Goal: Task Accomplishment & Management: Use online tool/utility

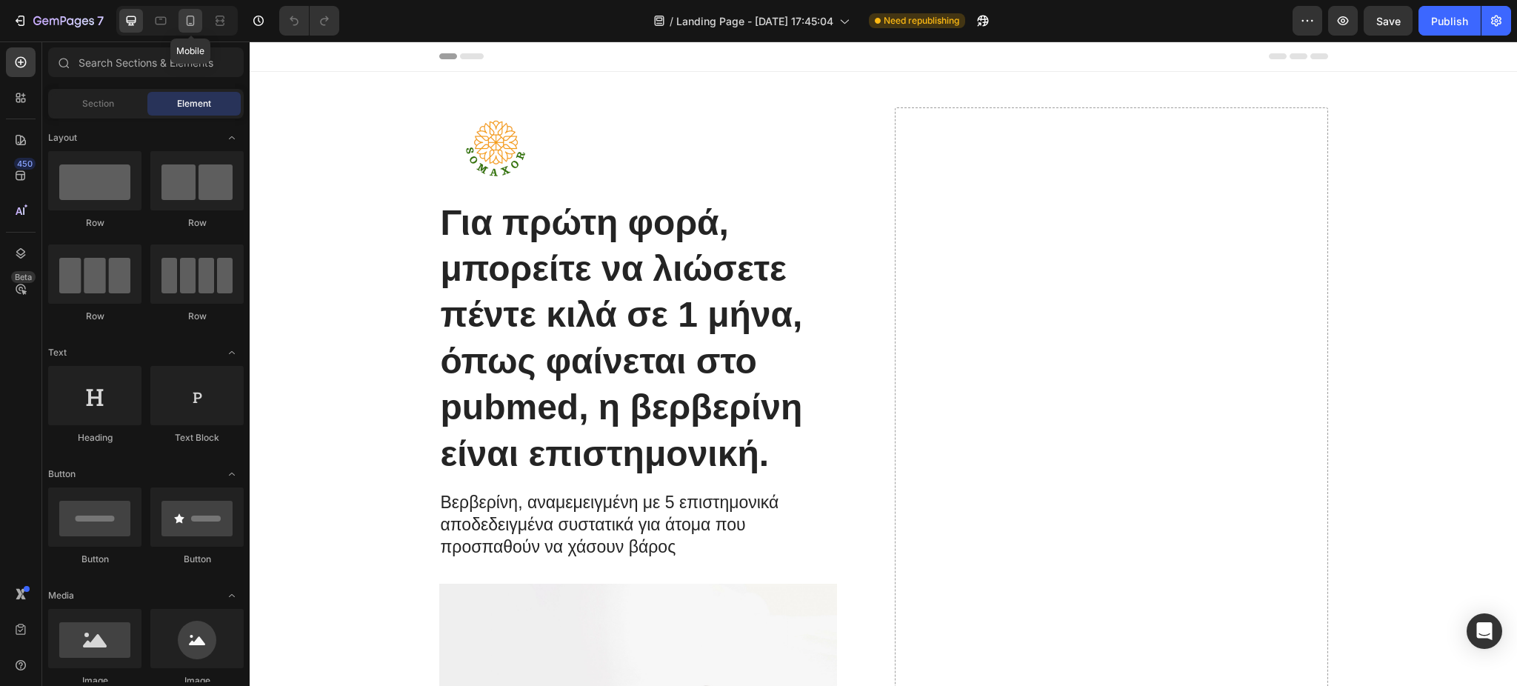
click at [193, 12] on div at bounding box center [191, 21] width 24 height 24
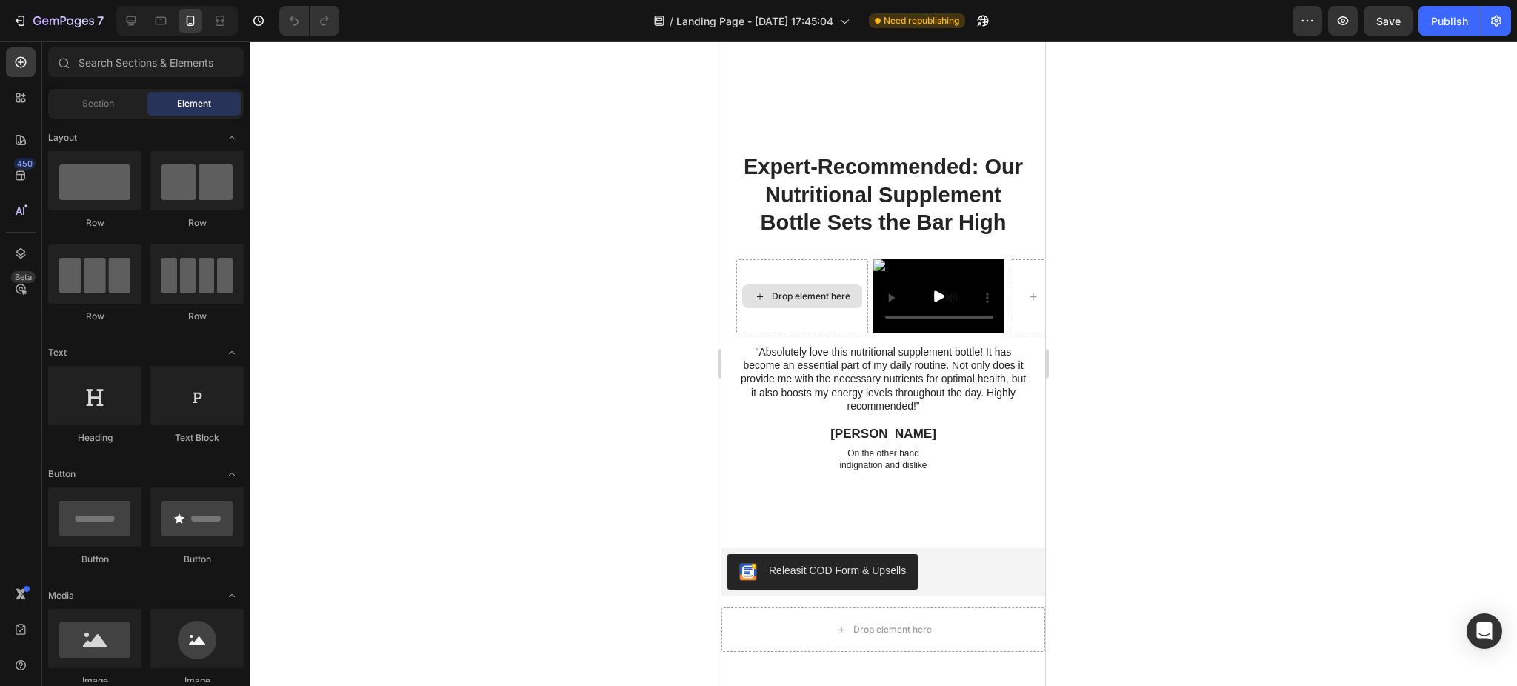
scroll to position [1867, 0]
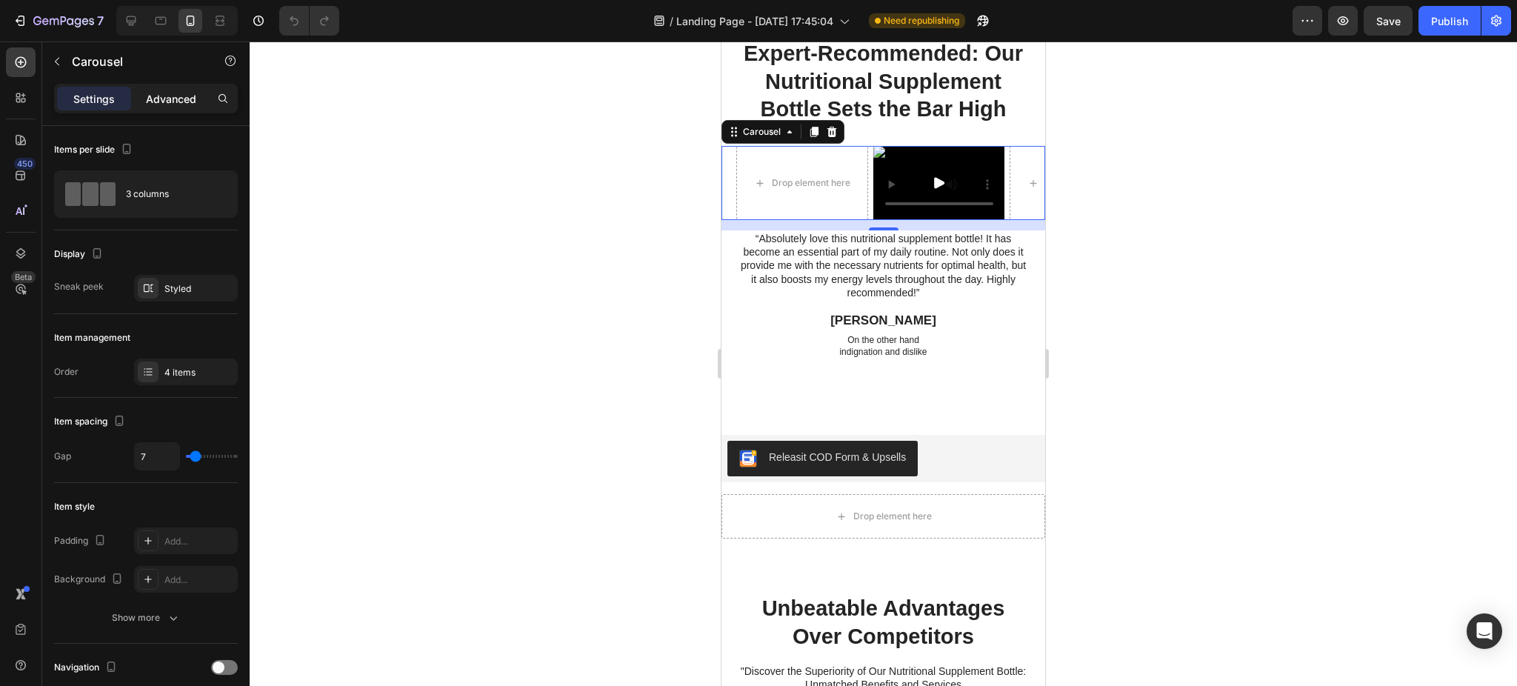
click at [180, 94] on p "Advanced" at bounding box center [171, 99] width 50 height 16
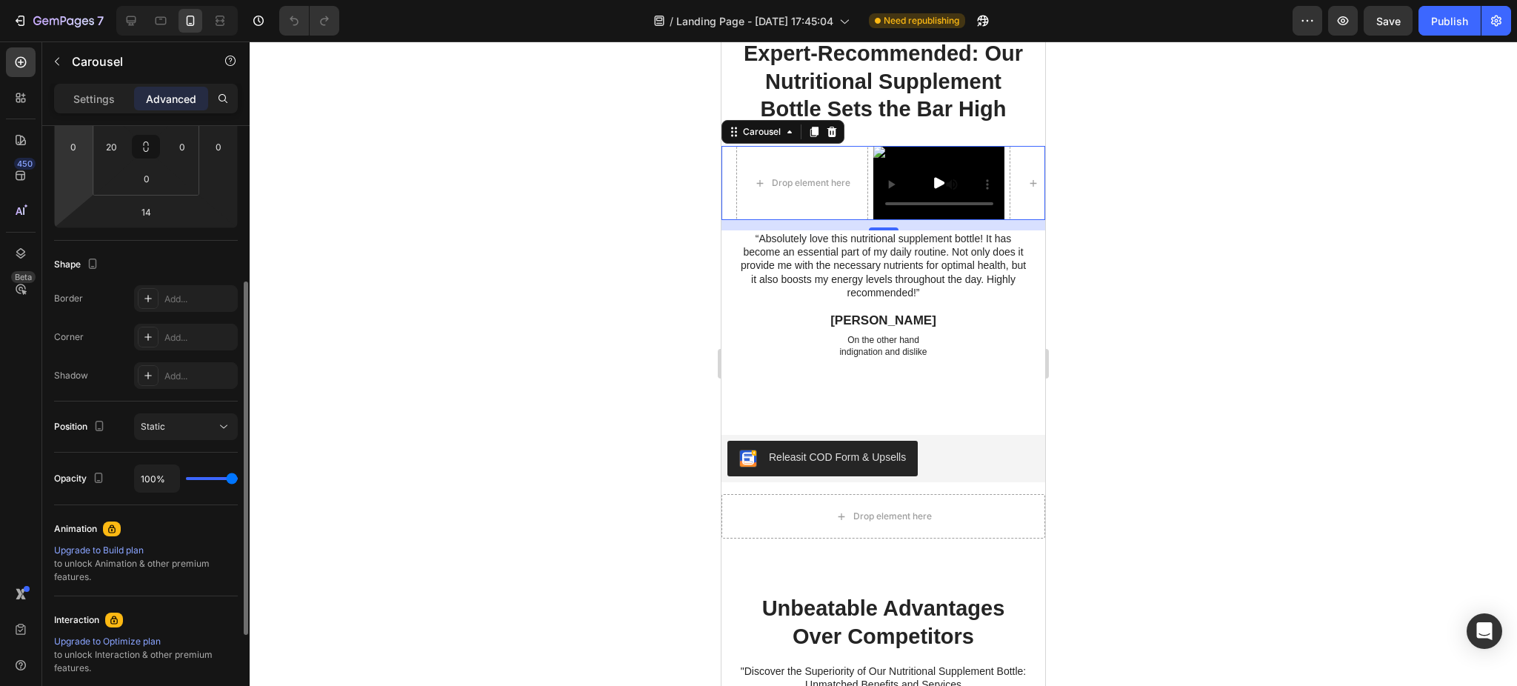
scroll to position [425, 0]
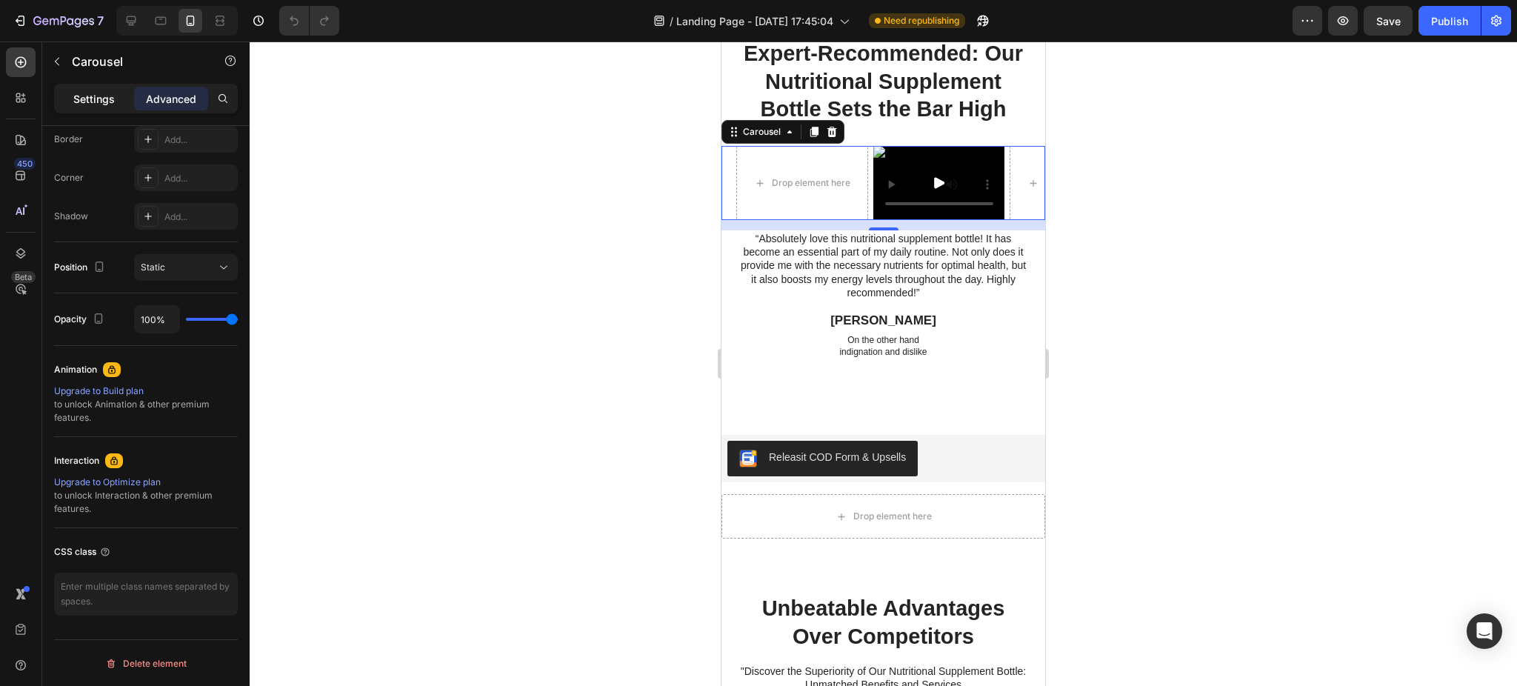
click at [87, 90] on div "Settings" at bounding box center [94, 99] width 74 height 24
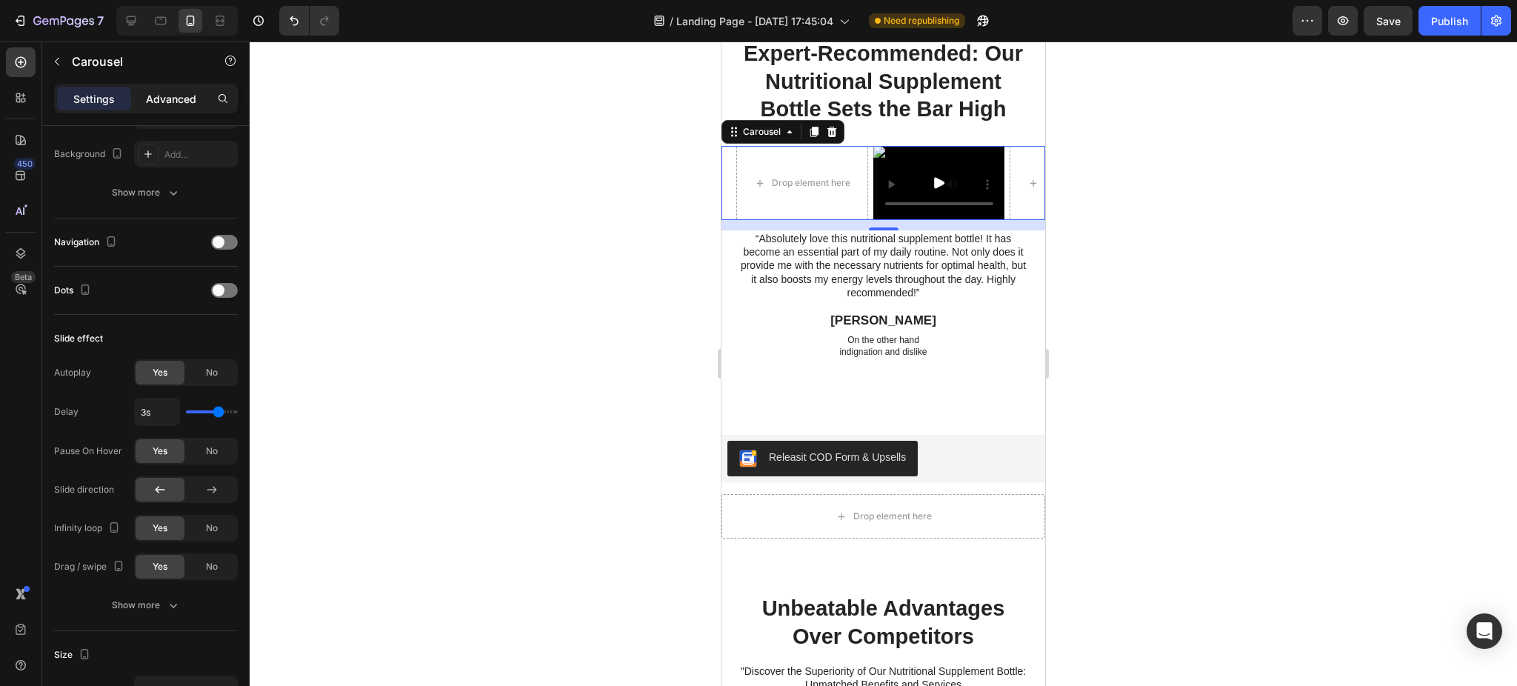
click at [187, 100] on p "Advanced" at bounding box center [171, 99] width 50 height 16
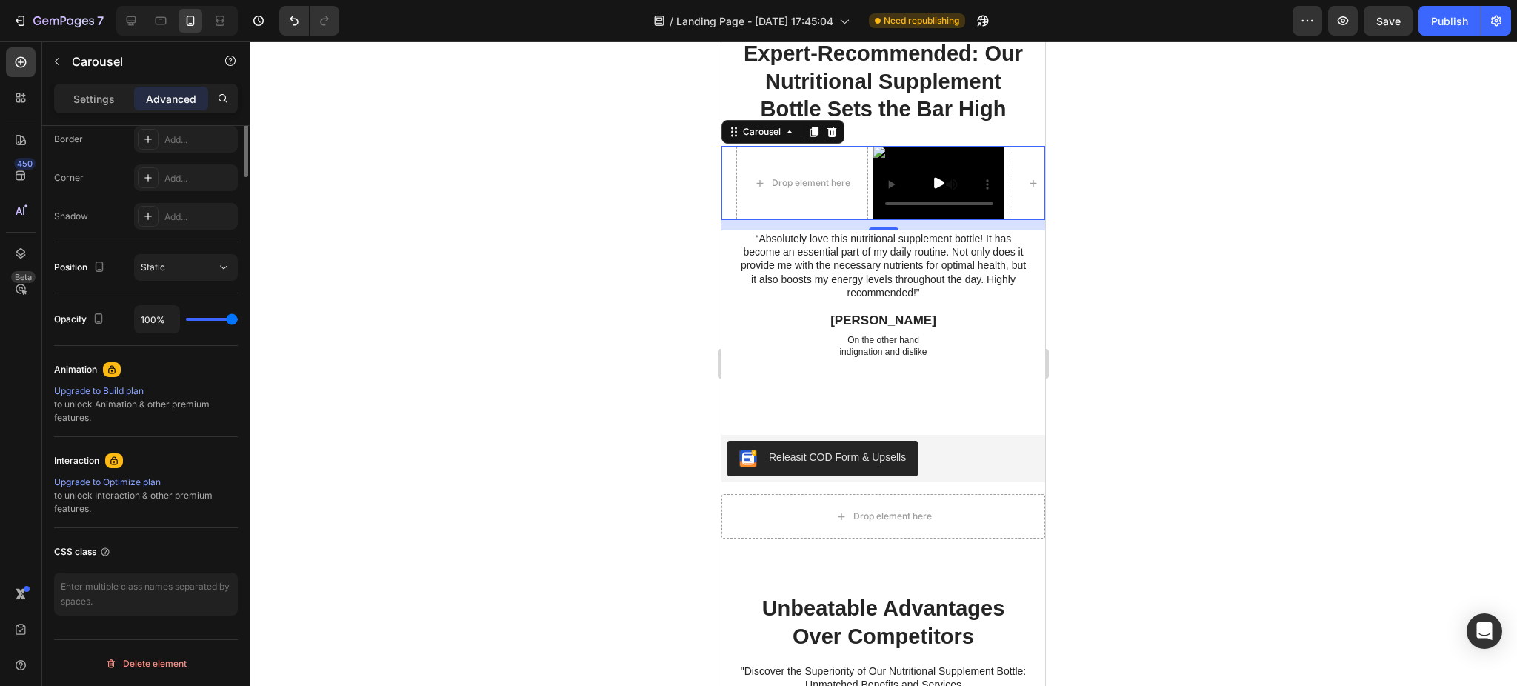
scroll to position [0, 0]
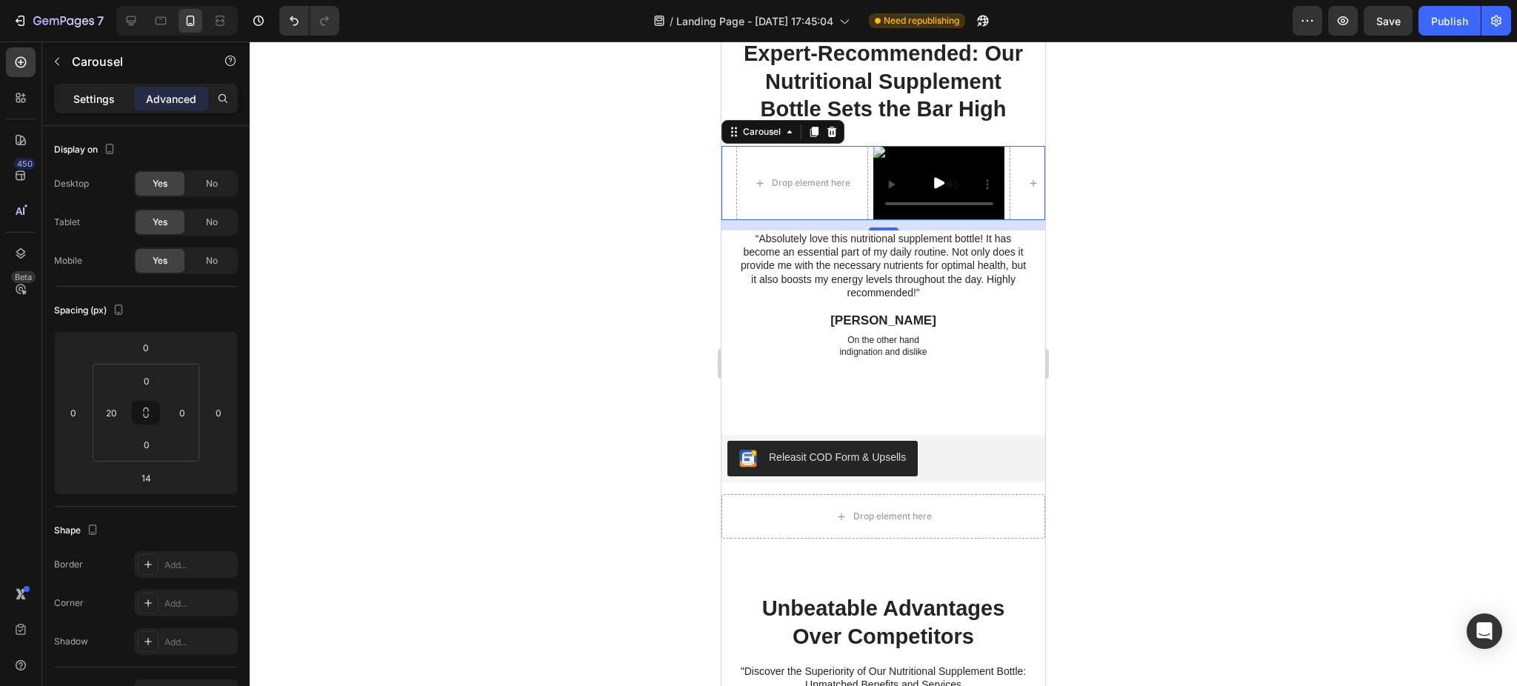
click at [101, 87] on div "Settings" at bounding box center [94, 99] width 74 height 24
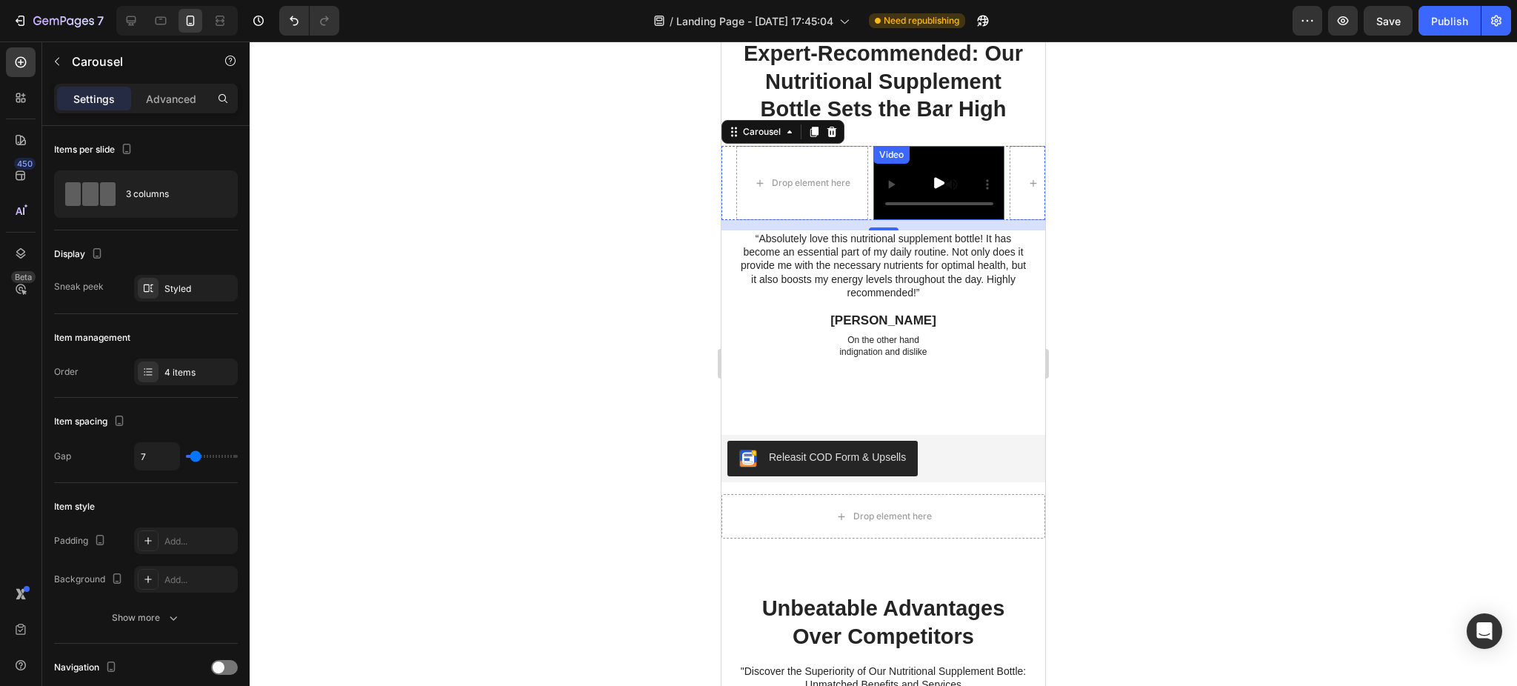
click at [920, 195] on button "Play" at bounding box center [938, 183] width 41 height 24
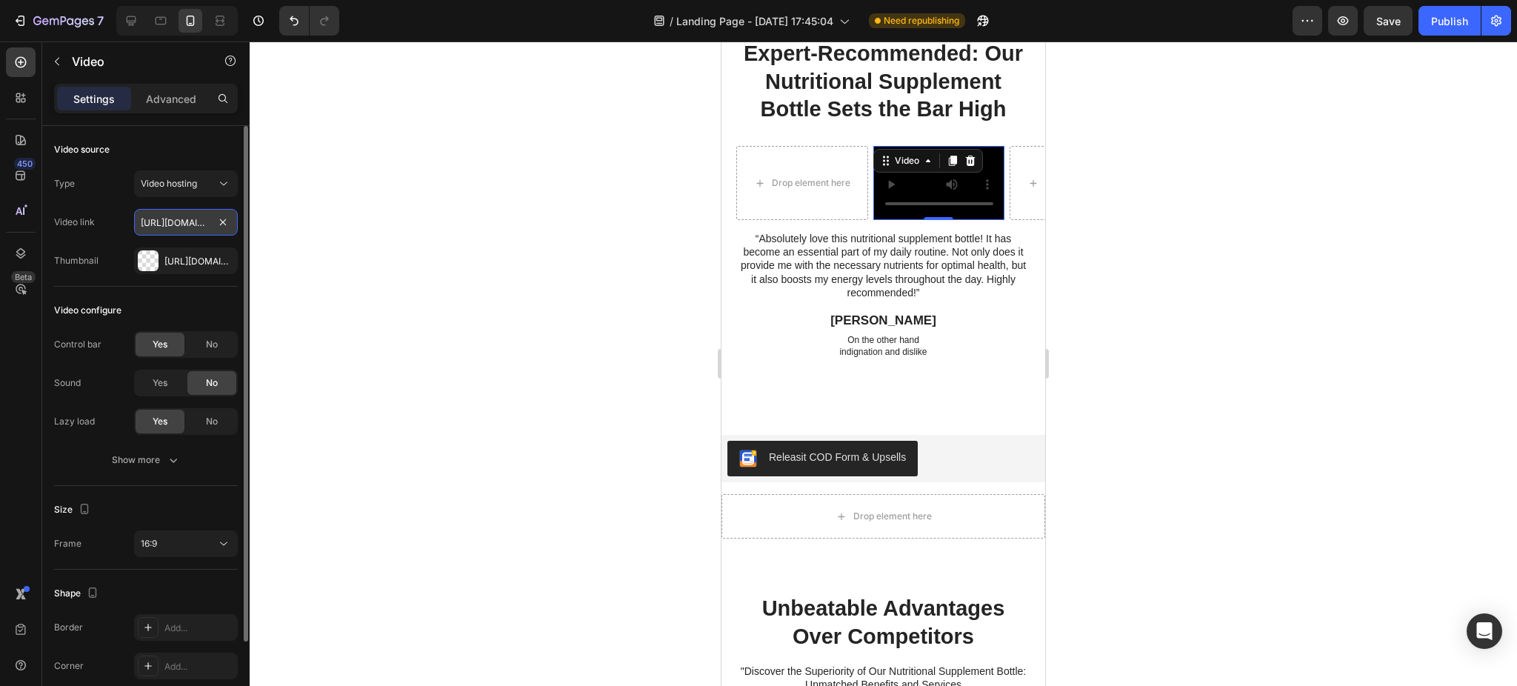
click at [181, 219] on input "[URL][DOMAIN_NAME]" at bounding box center [186, 222] width 104 height 27
paste input "2bf3222f8a6e4bb2a9435fbbe45fe317"
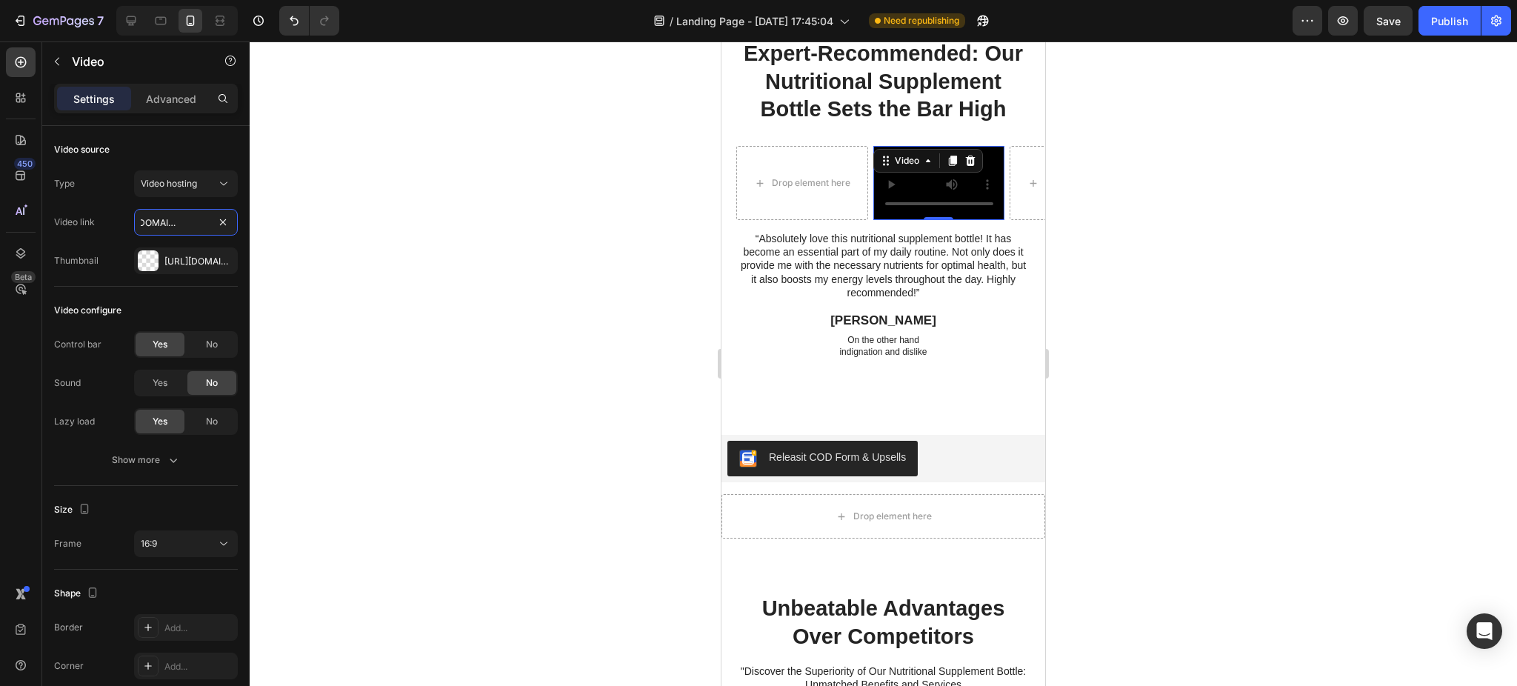
type input "[URL][DOMAIN_NAME]"
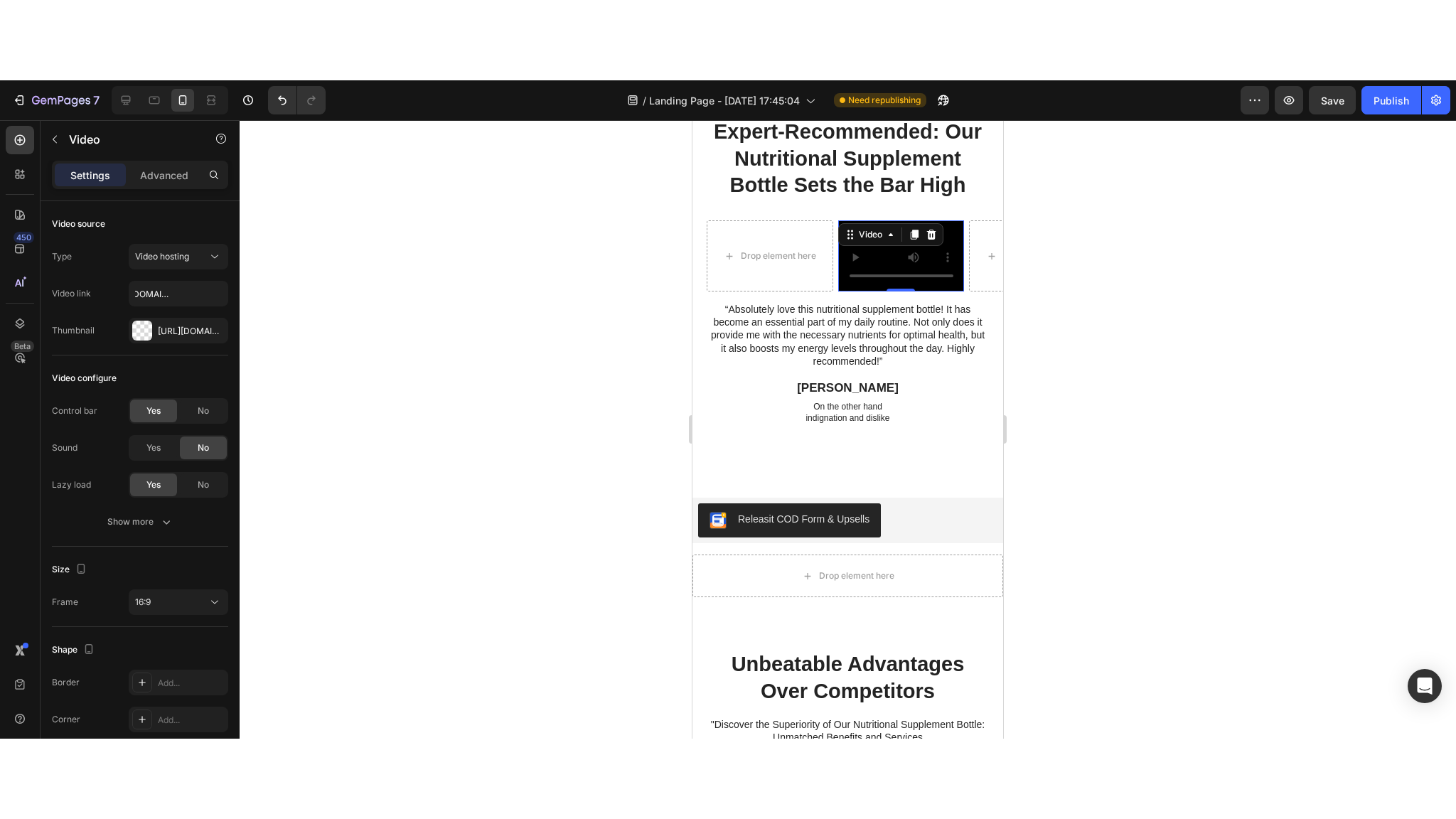
scroll to position [0, 0]
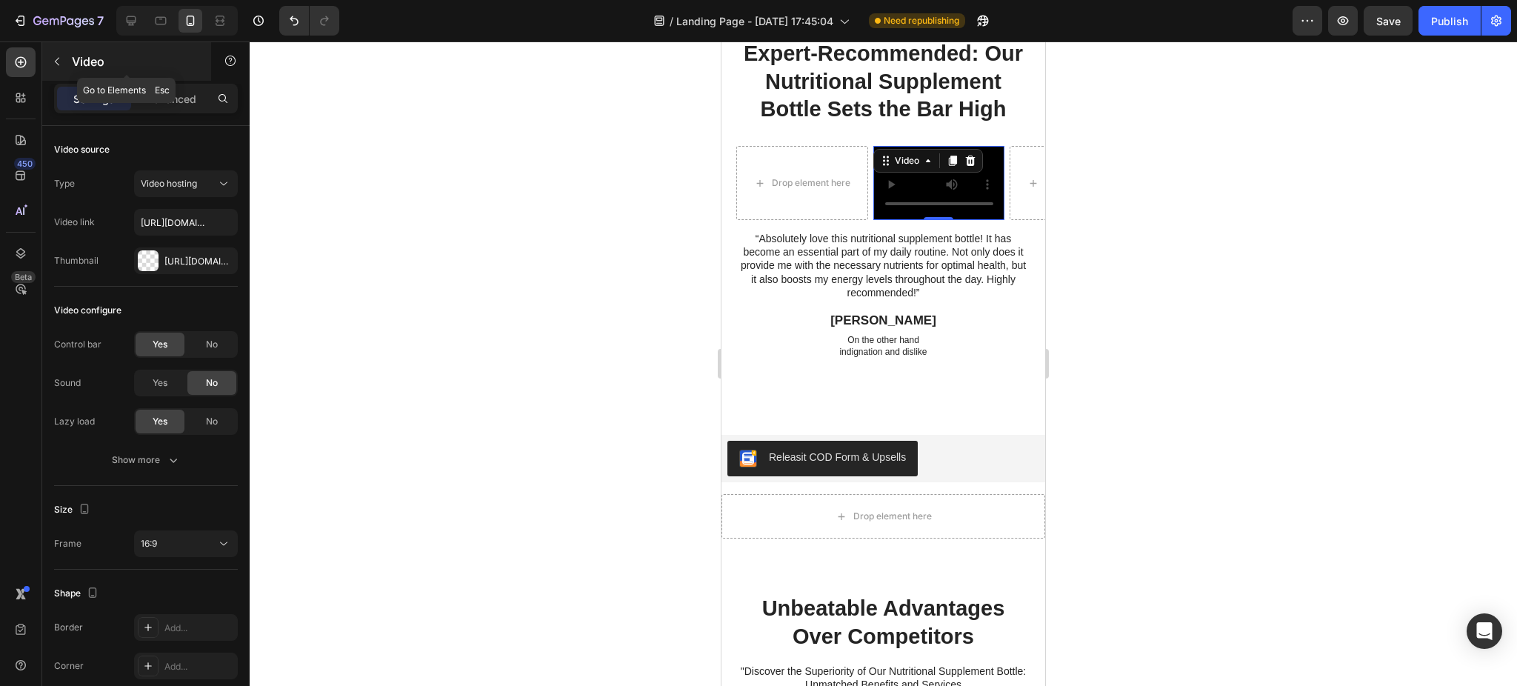
click at [55, 56] on icon "button" at bounding box center [57, 62] width 12 height 12
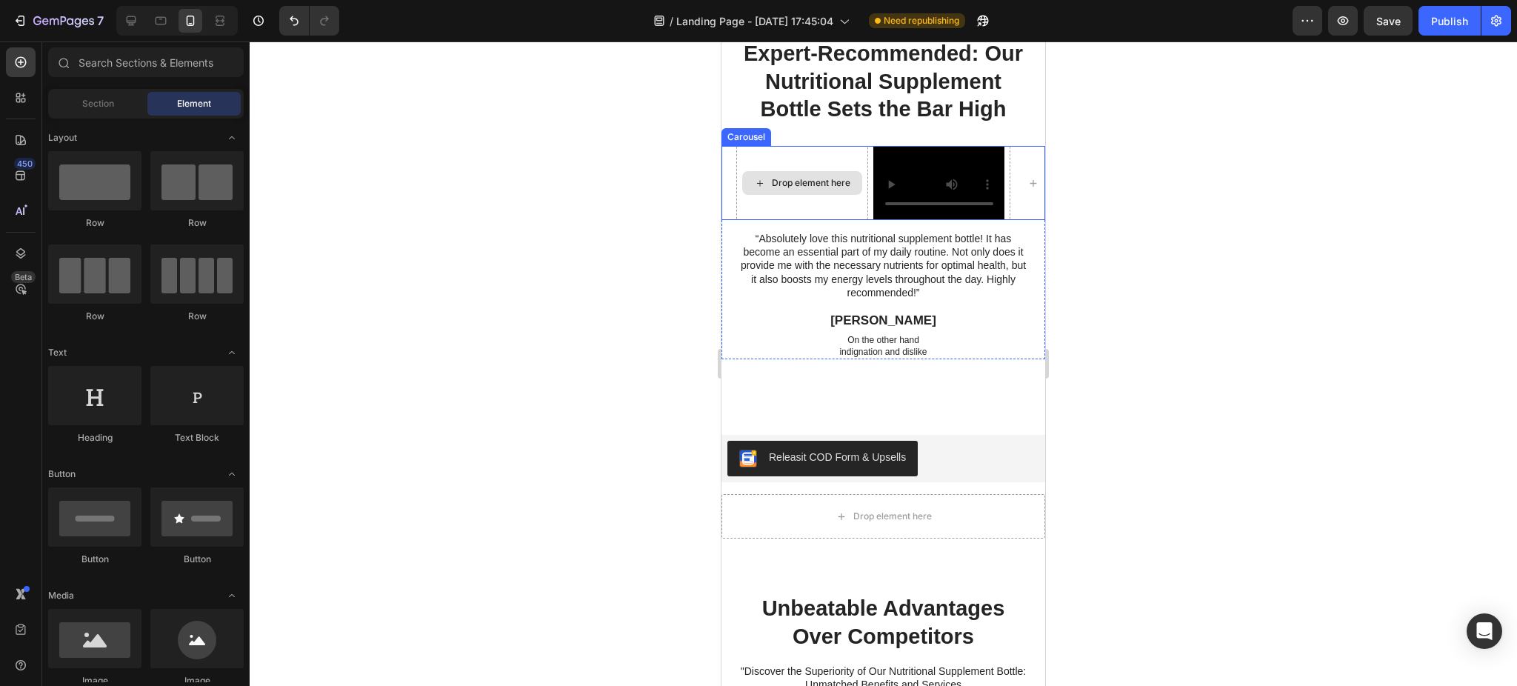
click at [839, 201] on div "Drop element here" at bounding box center [802, 183] width 132 height 74
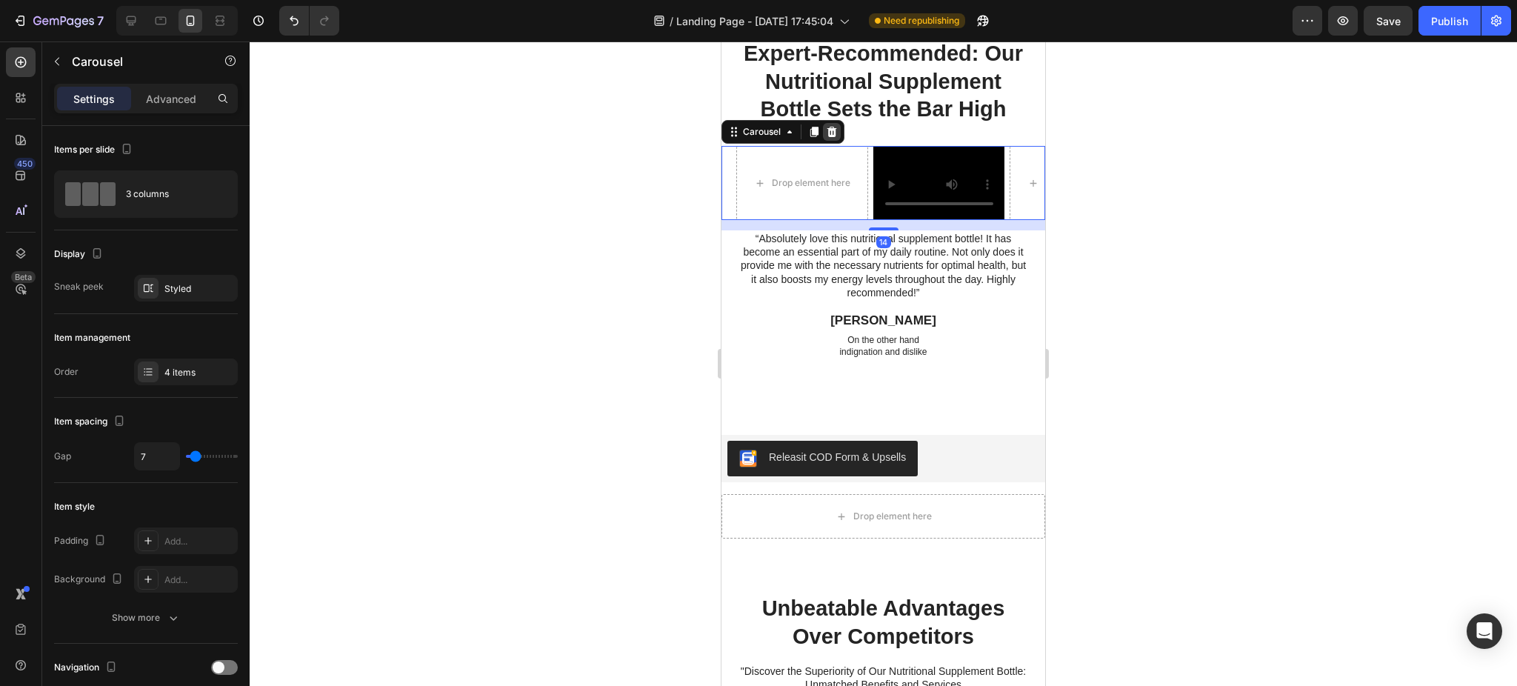
click at [826, 138] on icon at bounding box center [832, 132] width 12 height 12
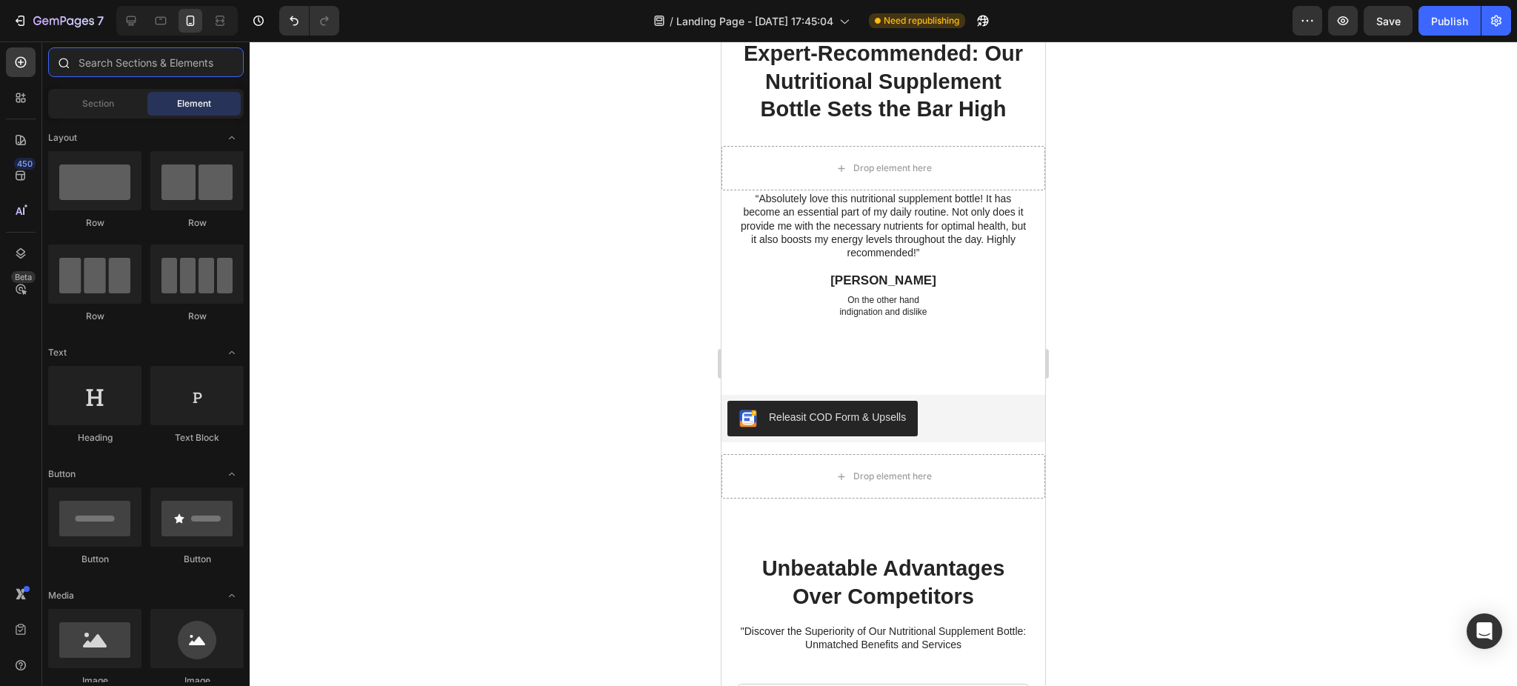
click at [132, 47] on input "text" at bounding box center [146, 62] width 196 height 30
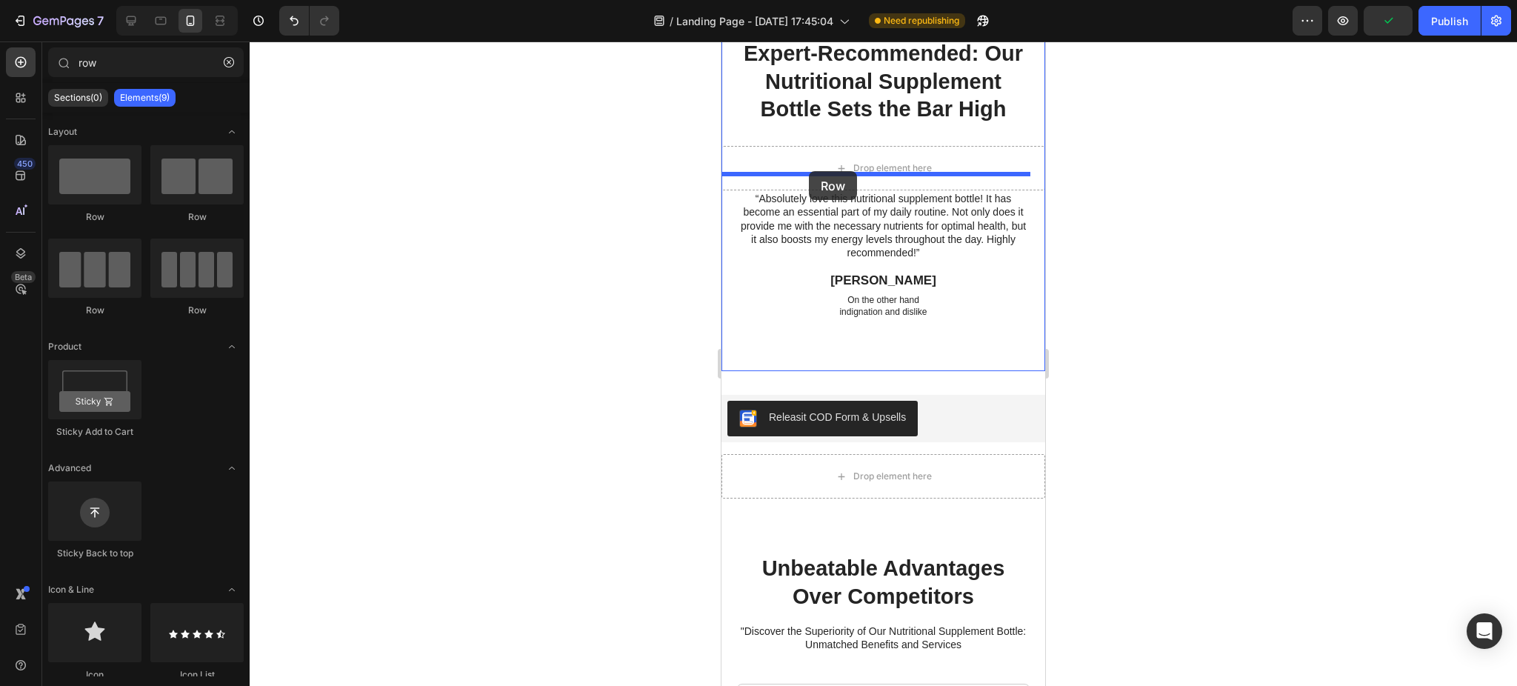
drag, startPoint x: 899, startPoint y: 234, endPoint x: 809, endPoint y: 171, distance: 110.1
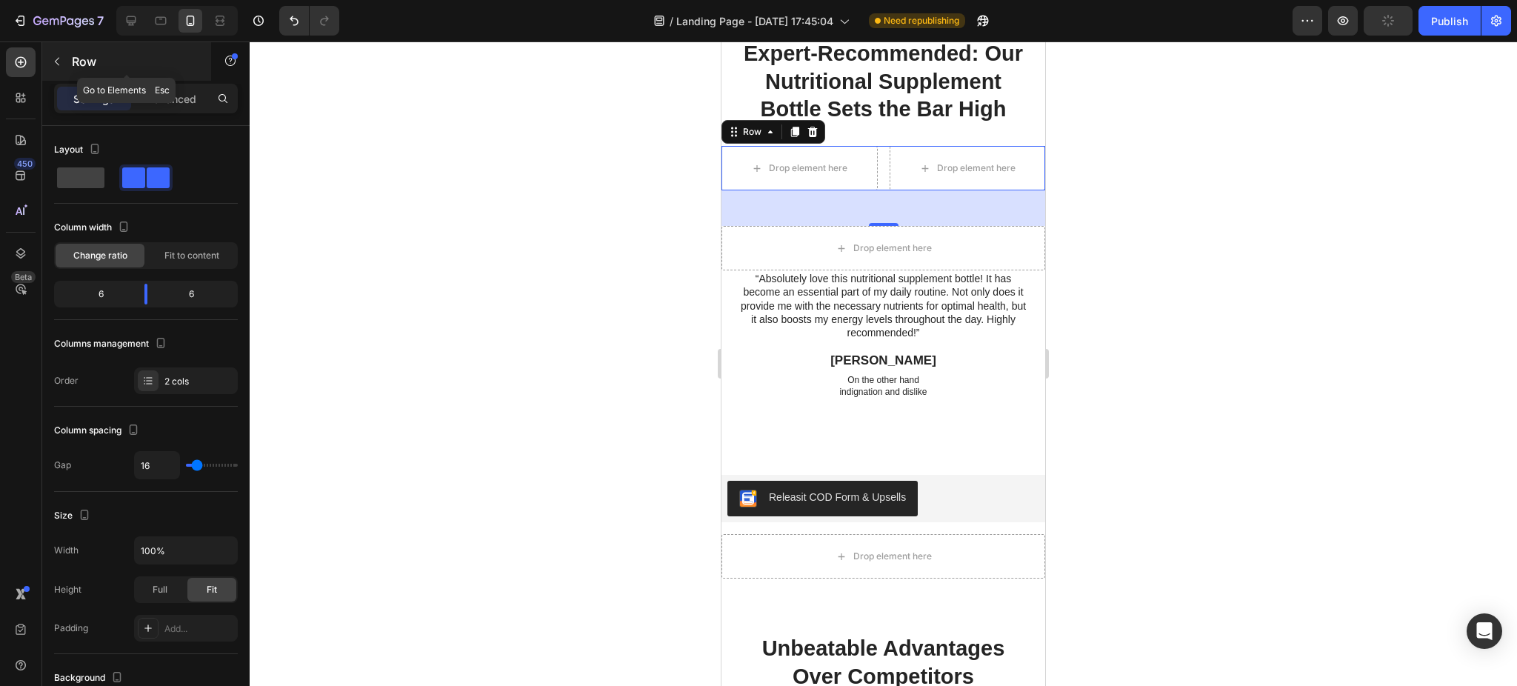
click at [57, 54] on button "button" at bounding box center [57, 62] width 24 height 24
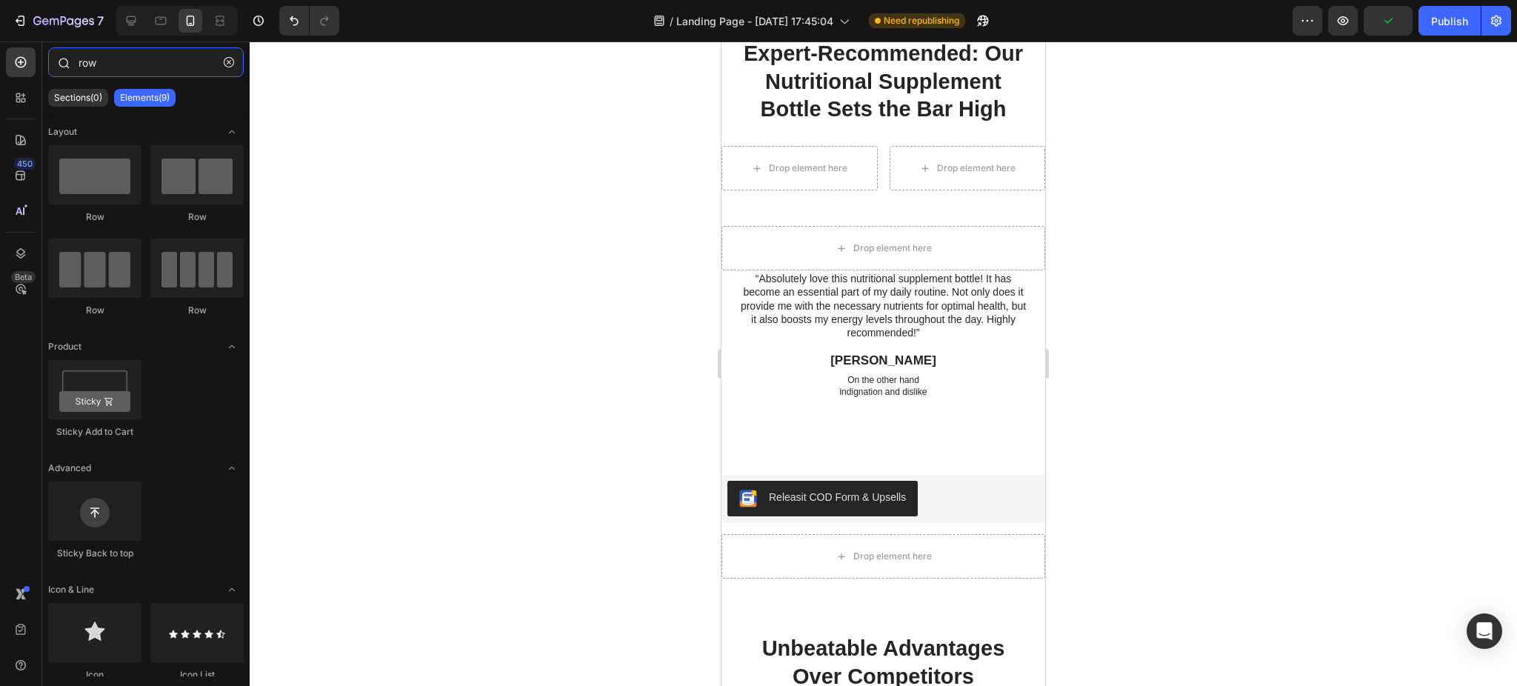
click at [121, 53] on input "row" at bounding box center [146, 62] width 196 height 30
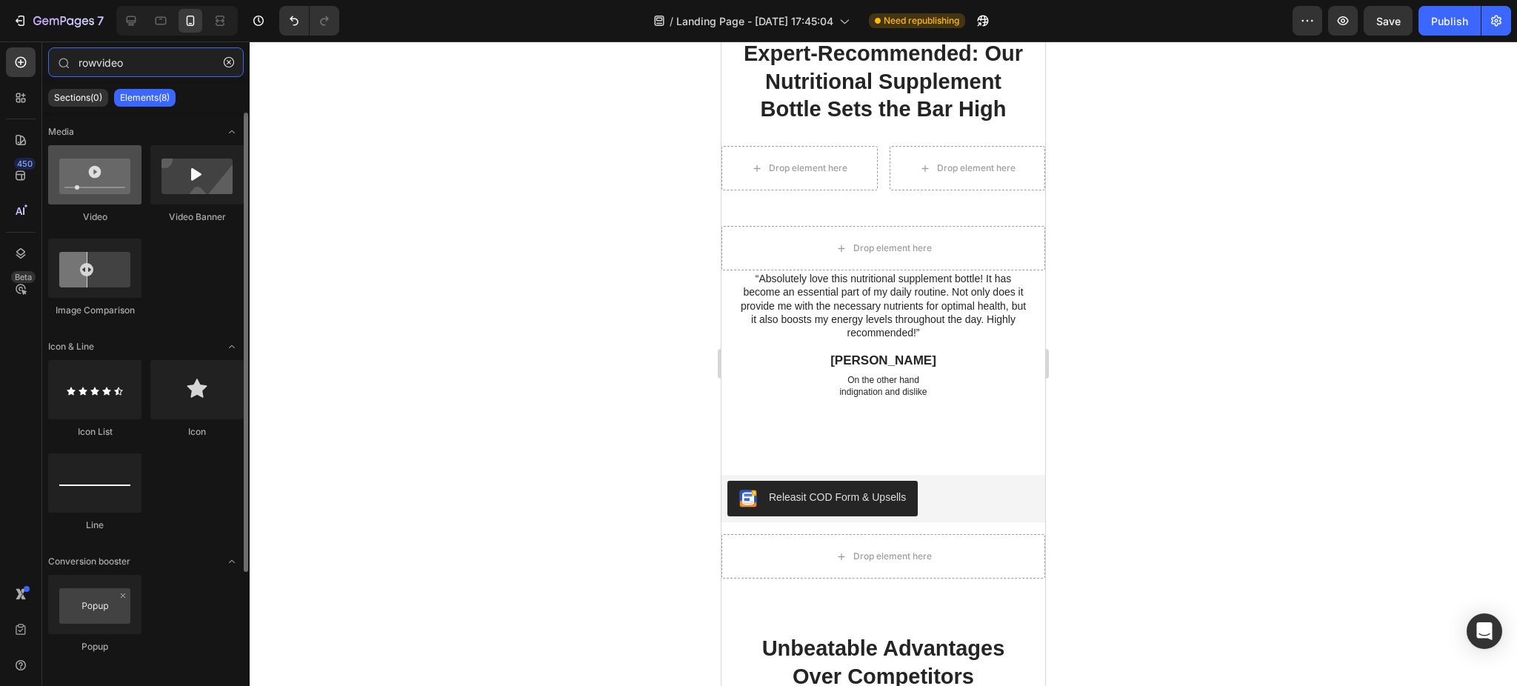
type input "rowvideo"
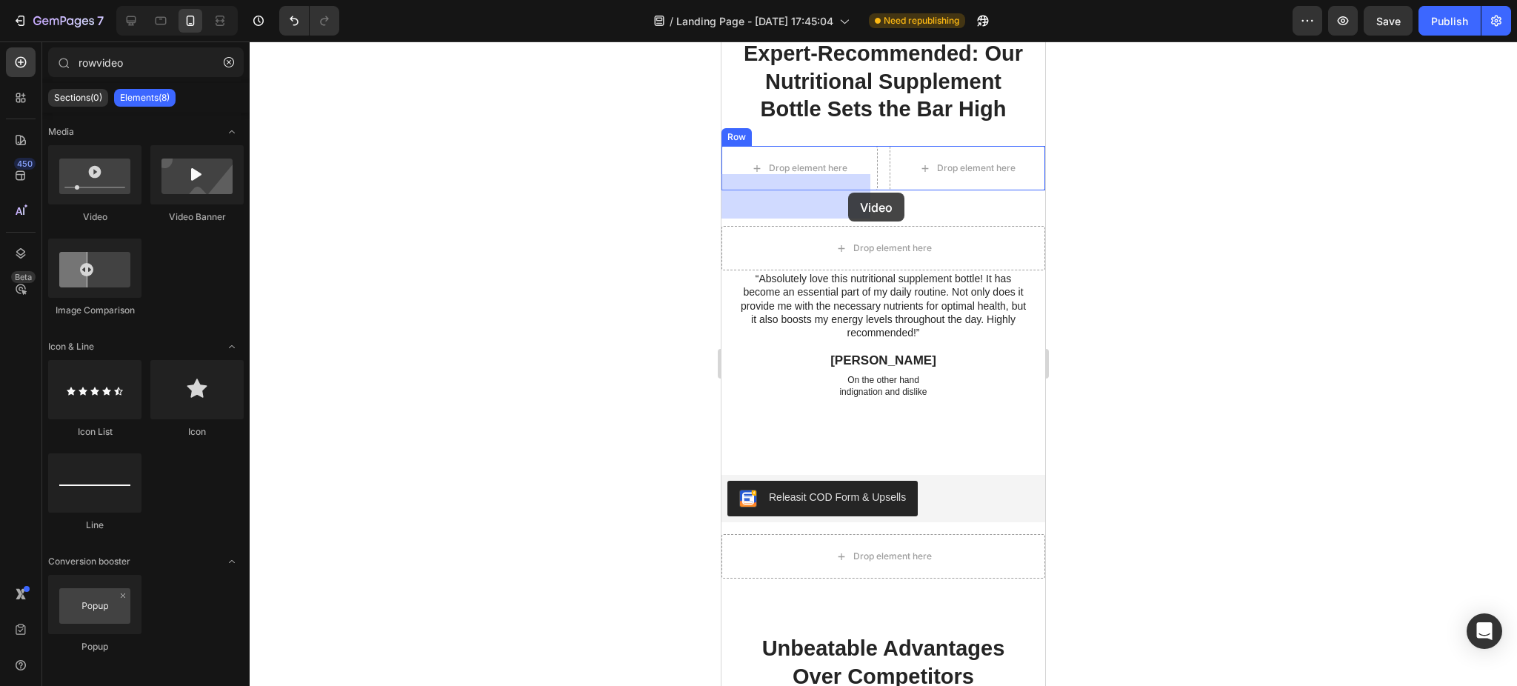
drag, startPoint x: 814, startPoint y: 222, endPoint x: 848, endPoint y: 193, distance: 45.2
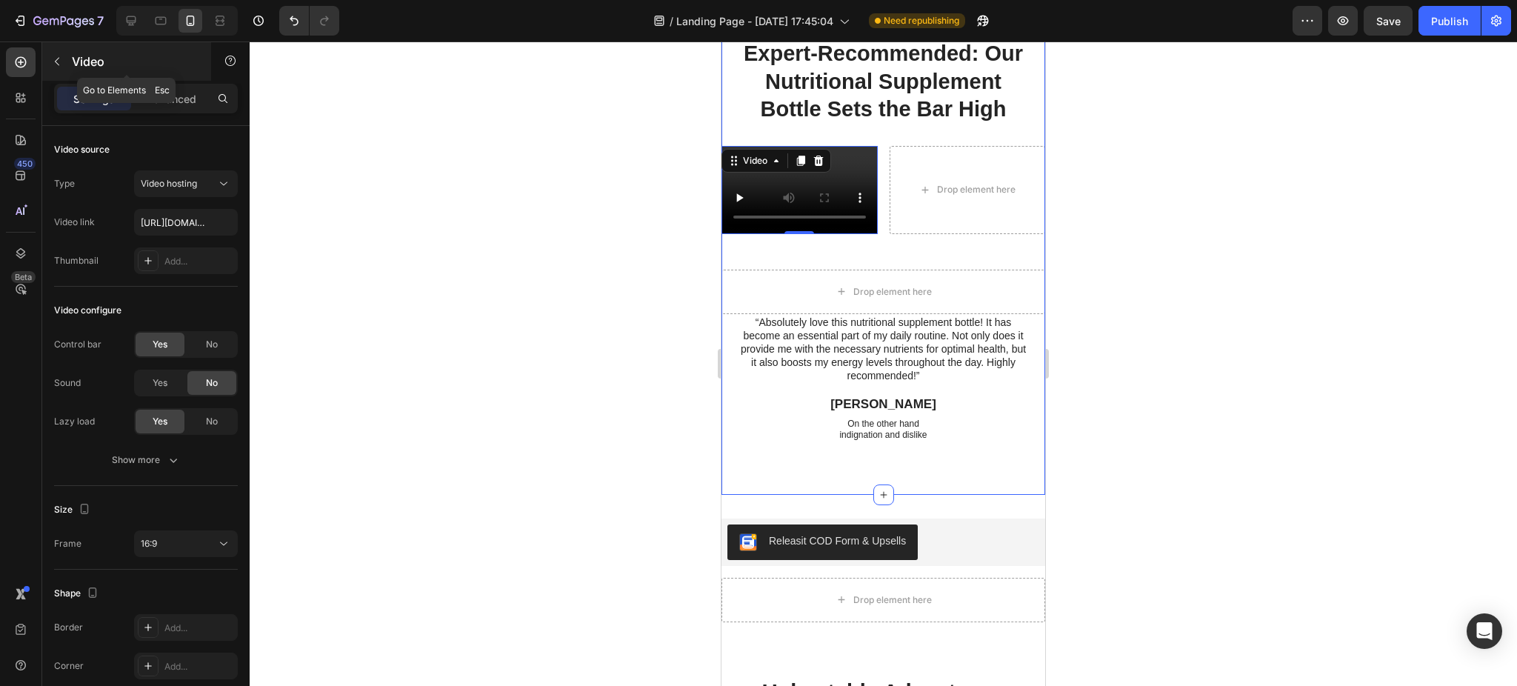
click at [53, 54] on button "button" at bounding box center [57, 62] width 24 height 24
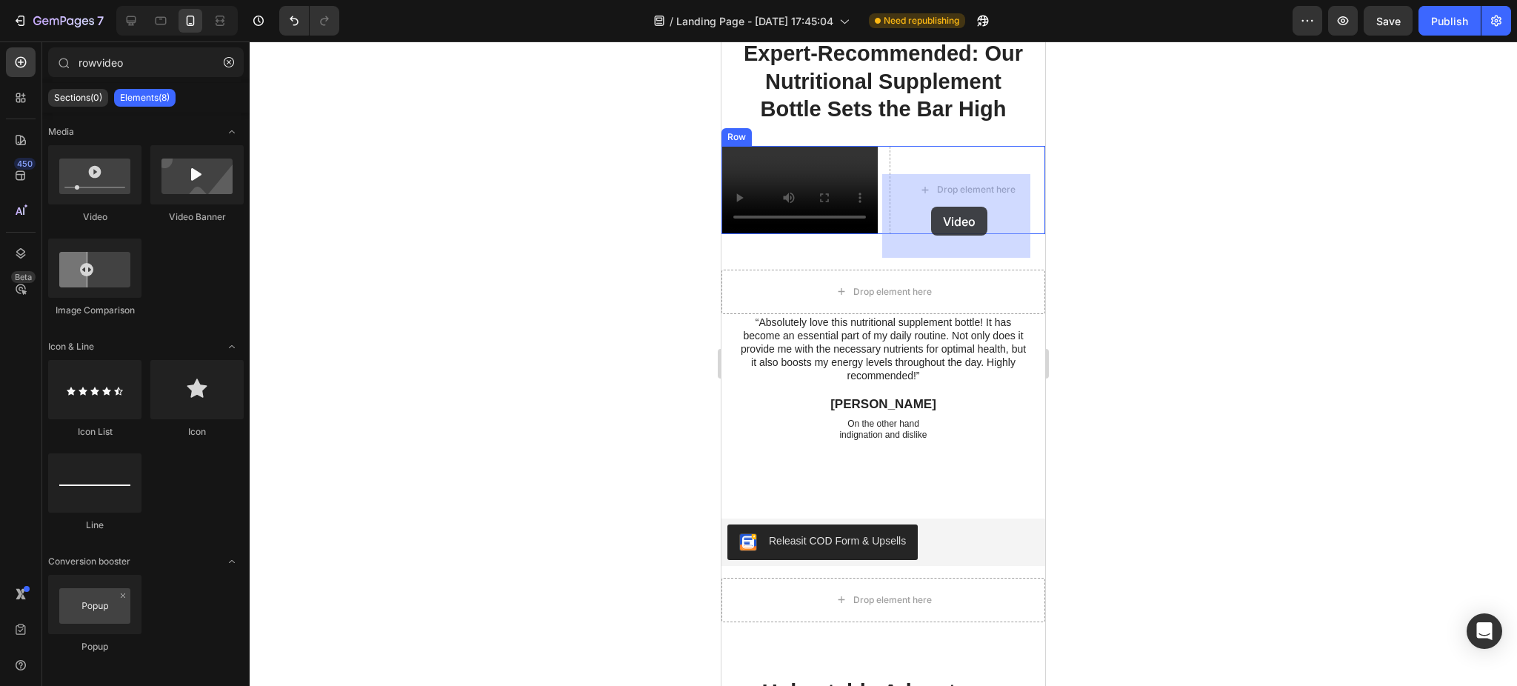
drag, startPoint x: 823, startPoint y: 223, endPoint x: 931, endPoint y: 207, distance: 109.4
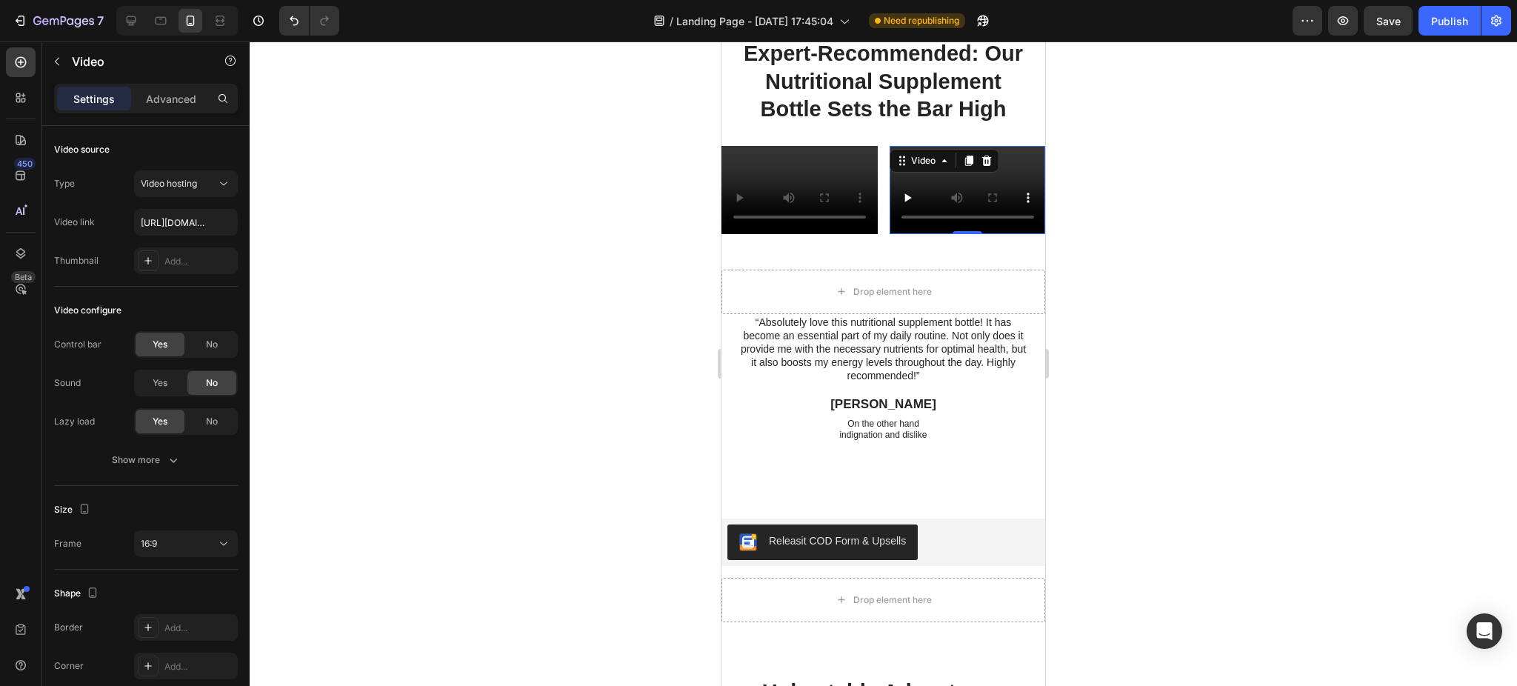
click at [551, 148] on div at bounding box center [883, 363] width 1267 height 644
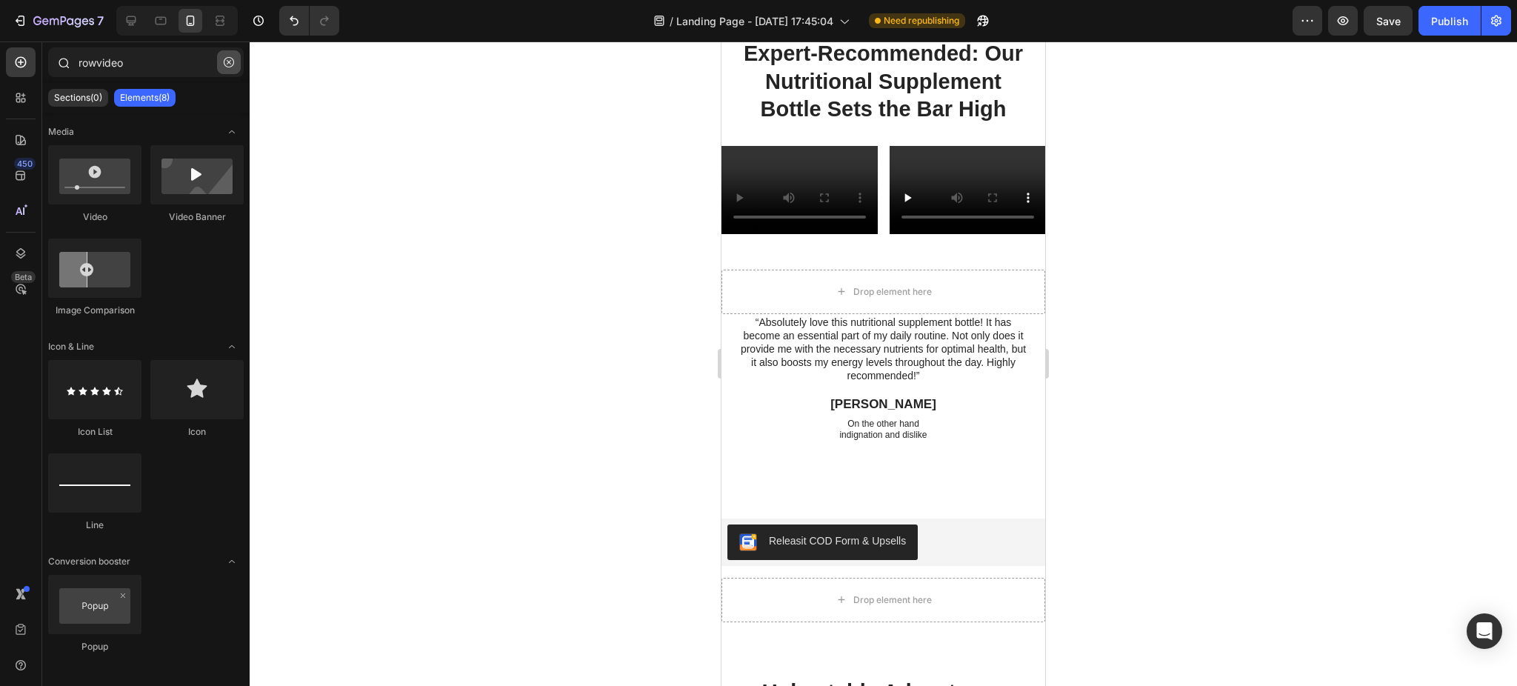
click at [230, 56] on button "button" at bounding box center [229, 62] width 24 height 24
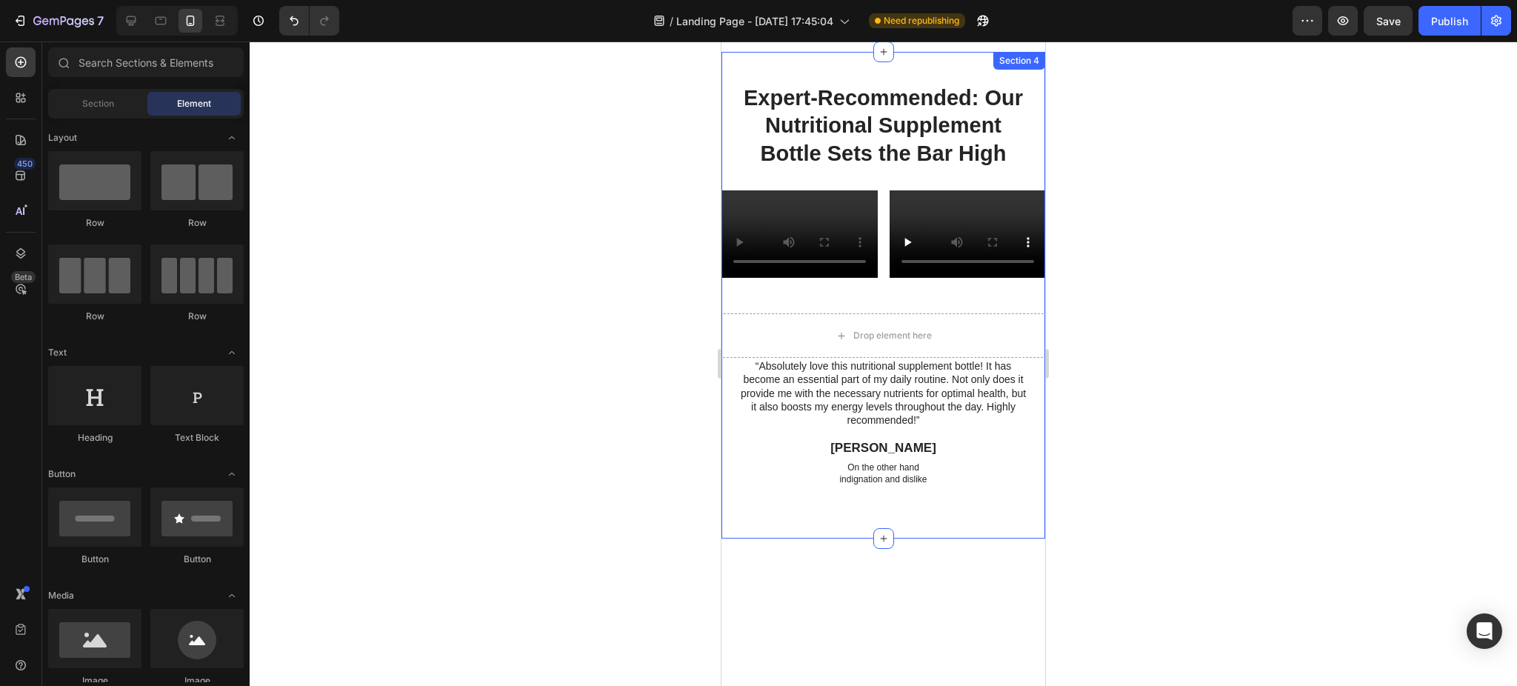
scroll to position [1515, 0]
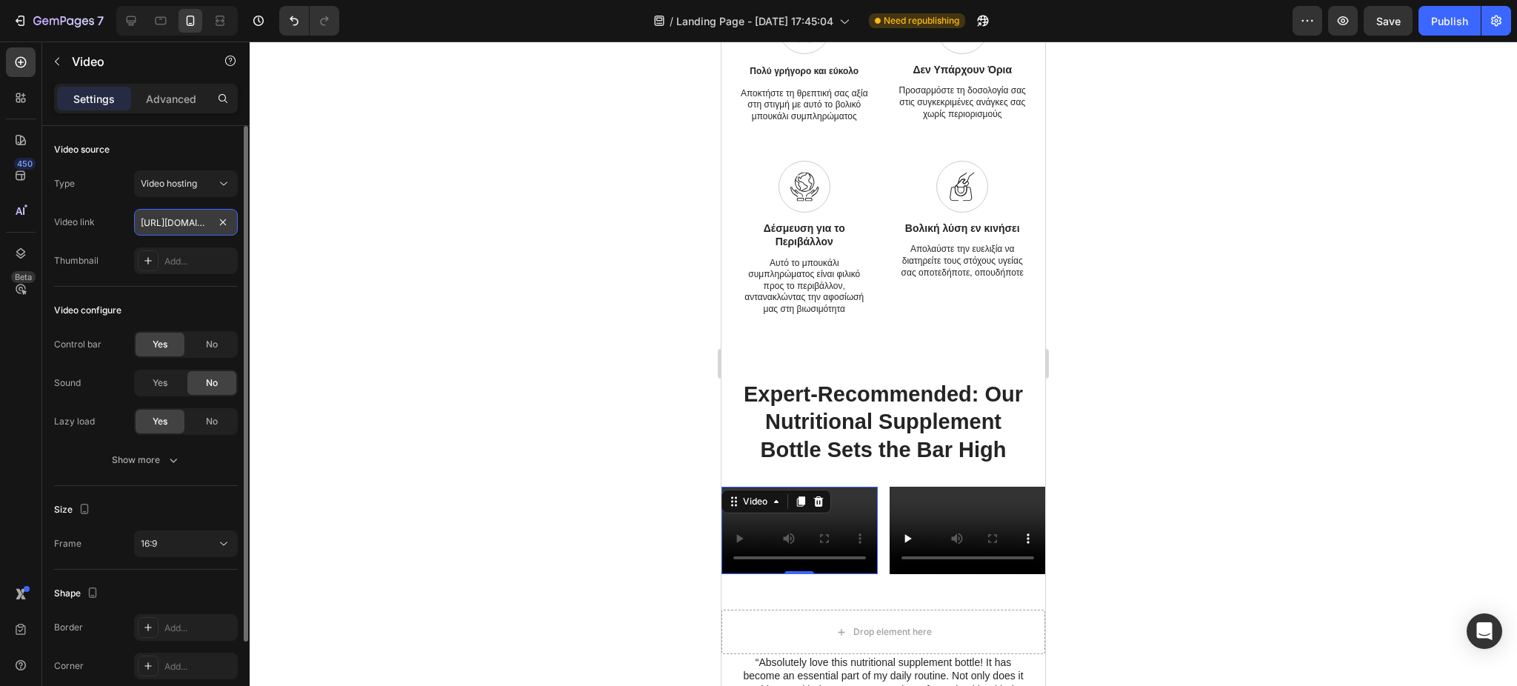
click at [183, 219] on input "[URL][DOMAIN_NAME]" at bounding box center [186, 222] width 104 height 27
paste input "a44821a6bf9f4ff2b9062562260fa8bf"
type input "[URL][DOMAIN_NAME]"
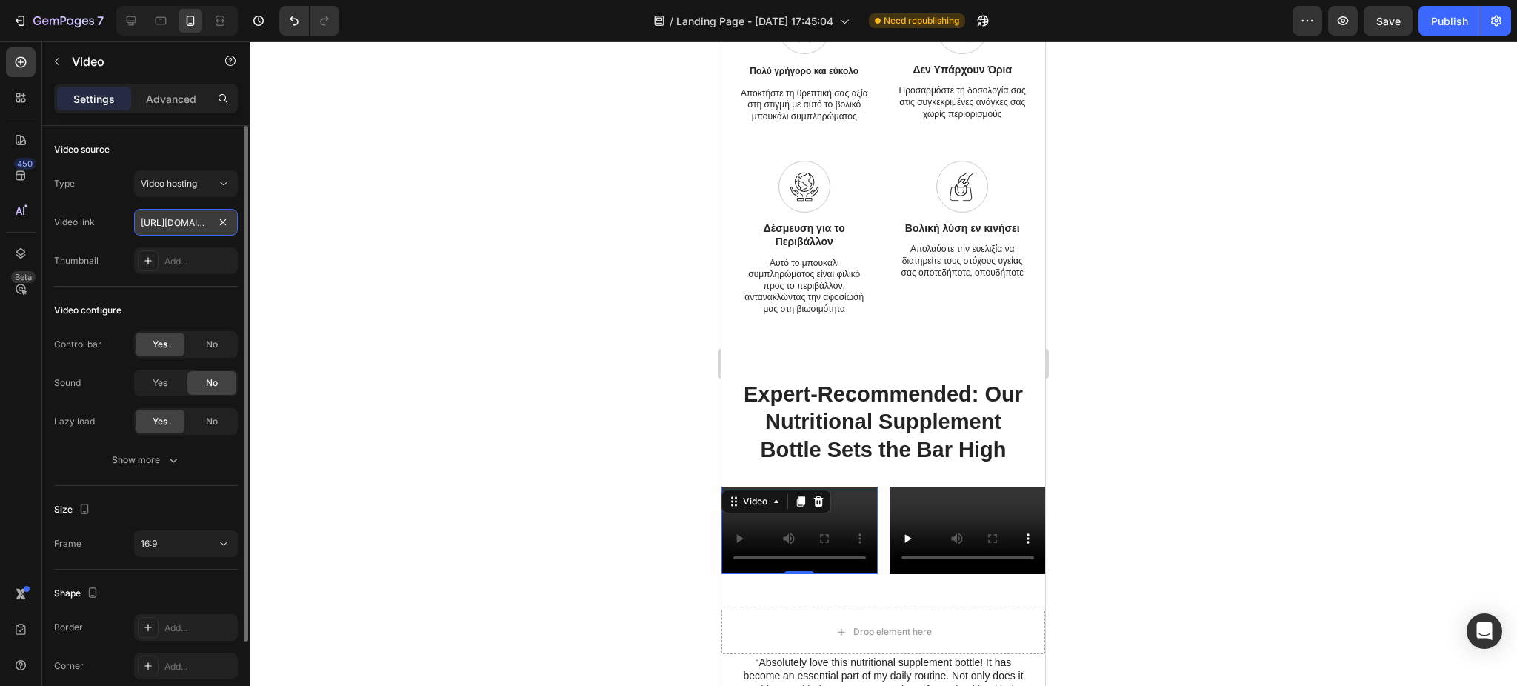
scroll to position [0, 271]
click at [574, 524] on div at bounding box center [883, 363] width 1267 height 644
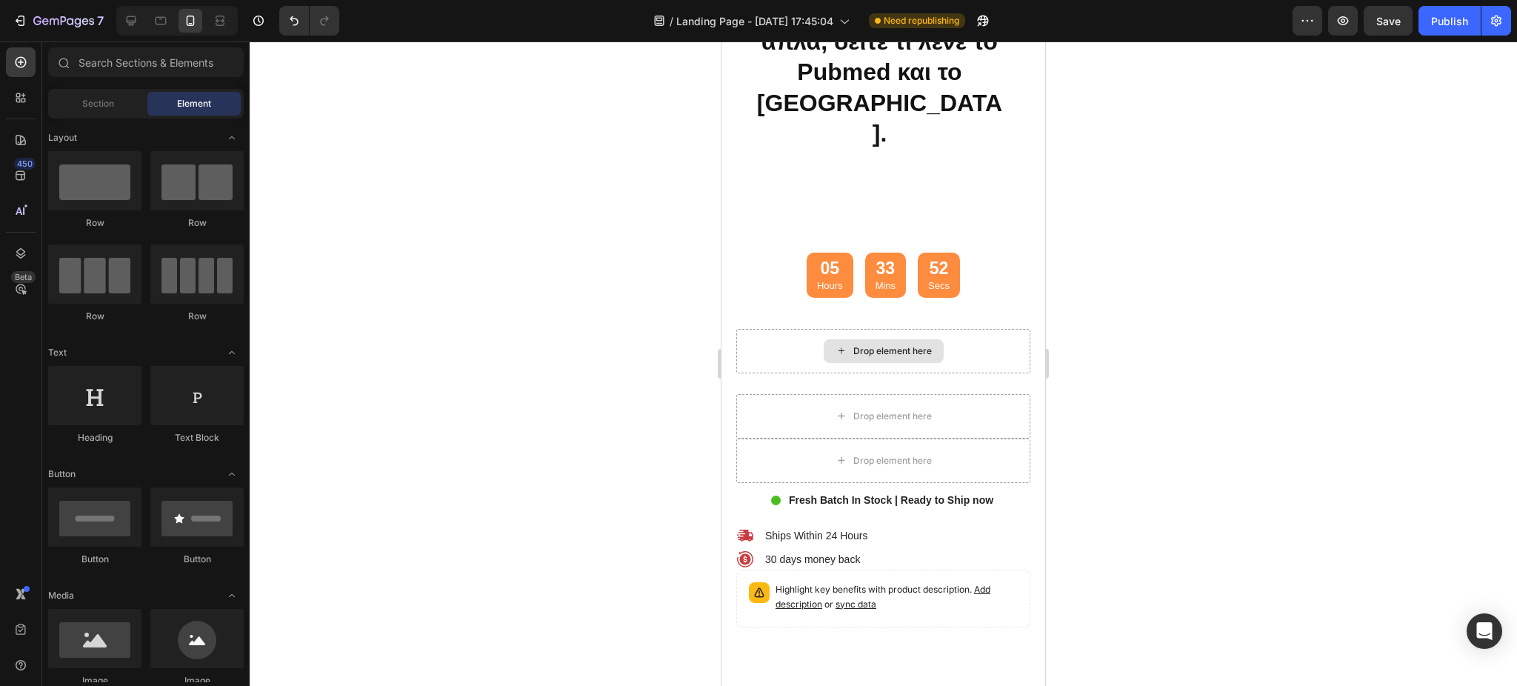
scroll to position [3233, 0]
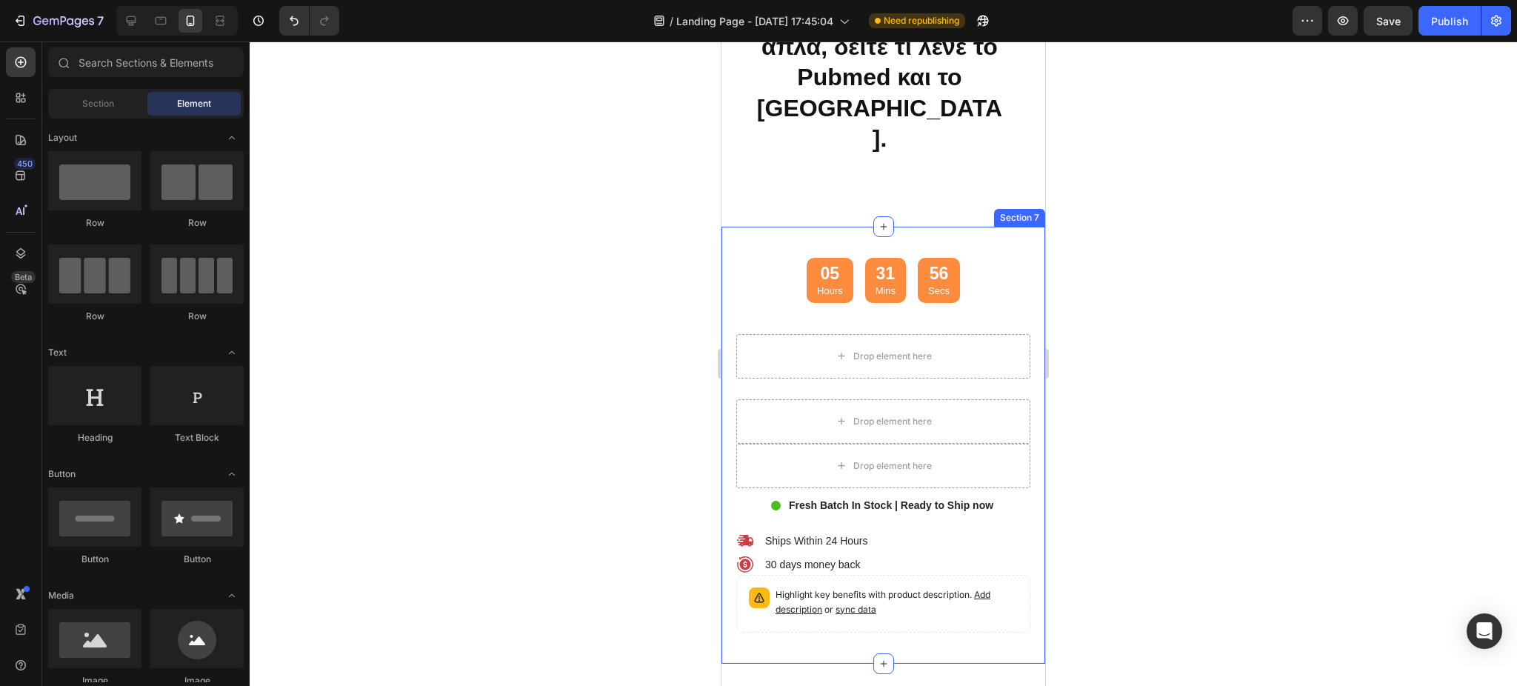
click at [994, 227] on div "05 Hours 31 Mins 56 Secs Countdown Timer Drop element here Buy 2 get one free H…" at bounding box center [883, 445] width 324 height 437
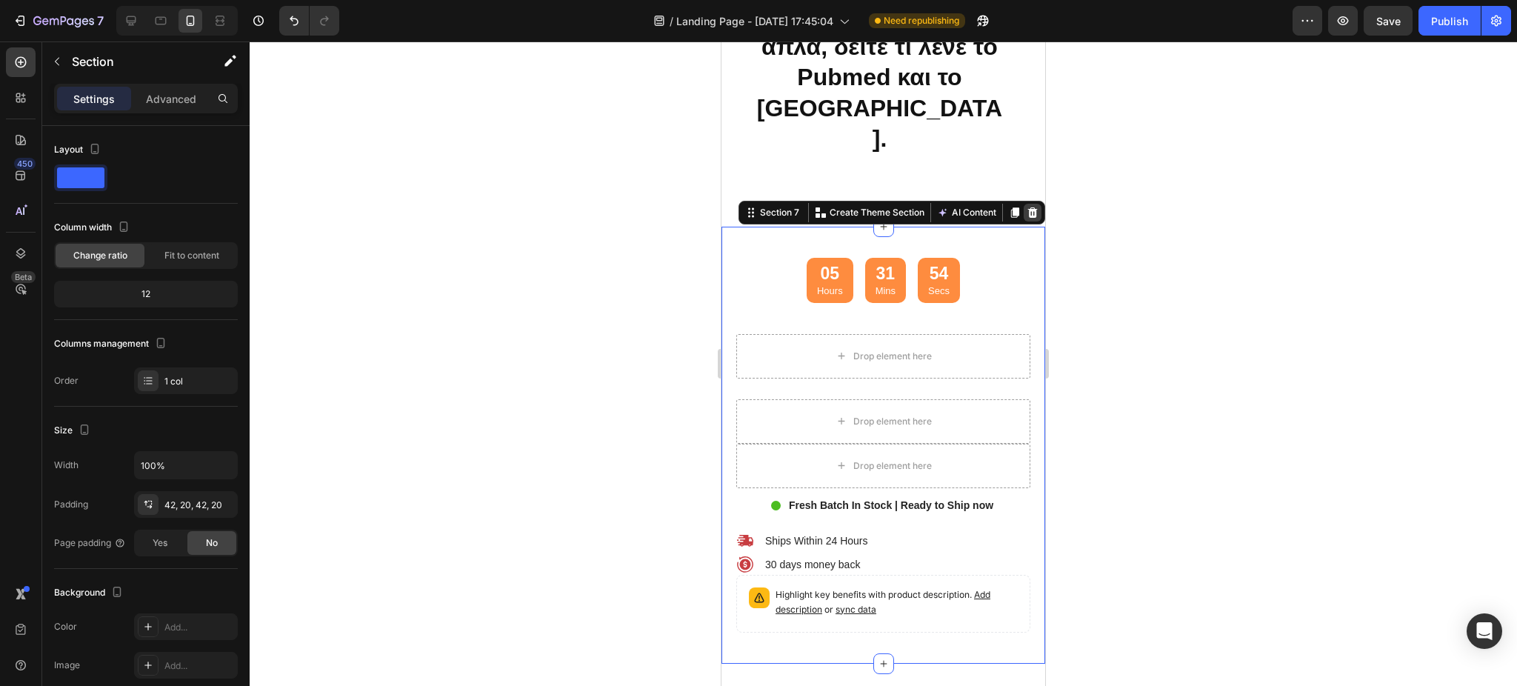
click at [1028, 207] on icon at bounding box center [1033, 212] width 10 height 10
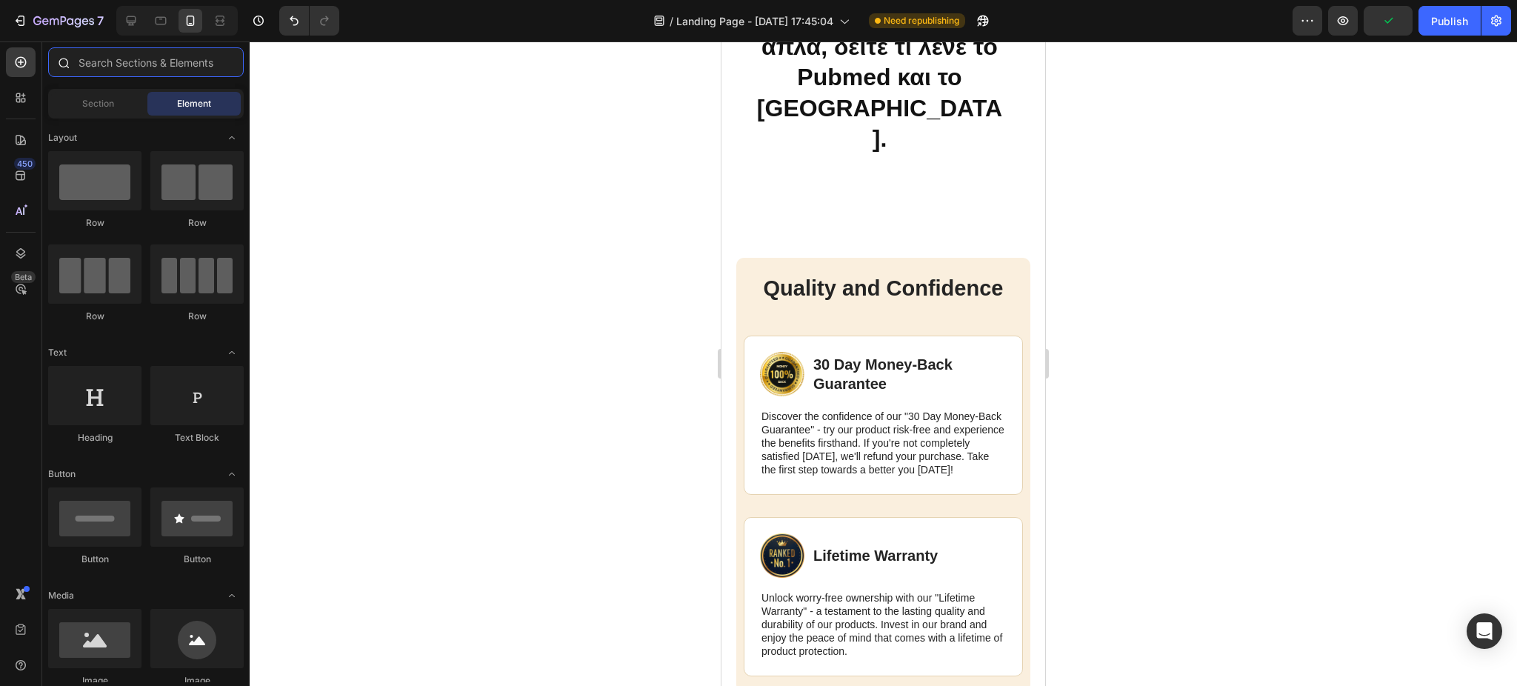
click at [179, 59] on input "text" at bounding box center [146, 62] width 196 height 30
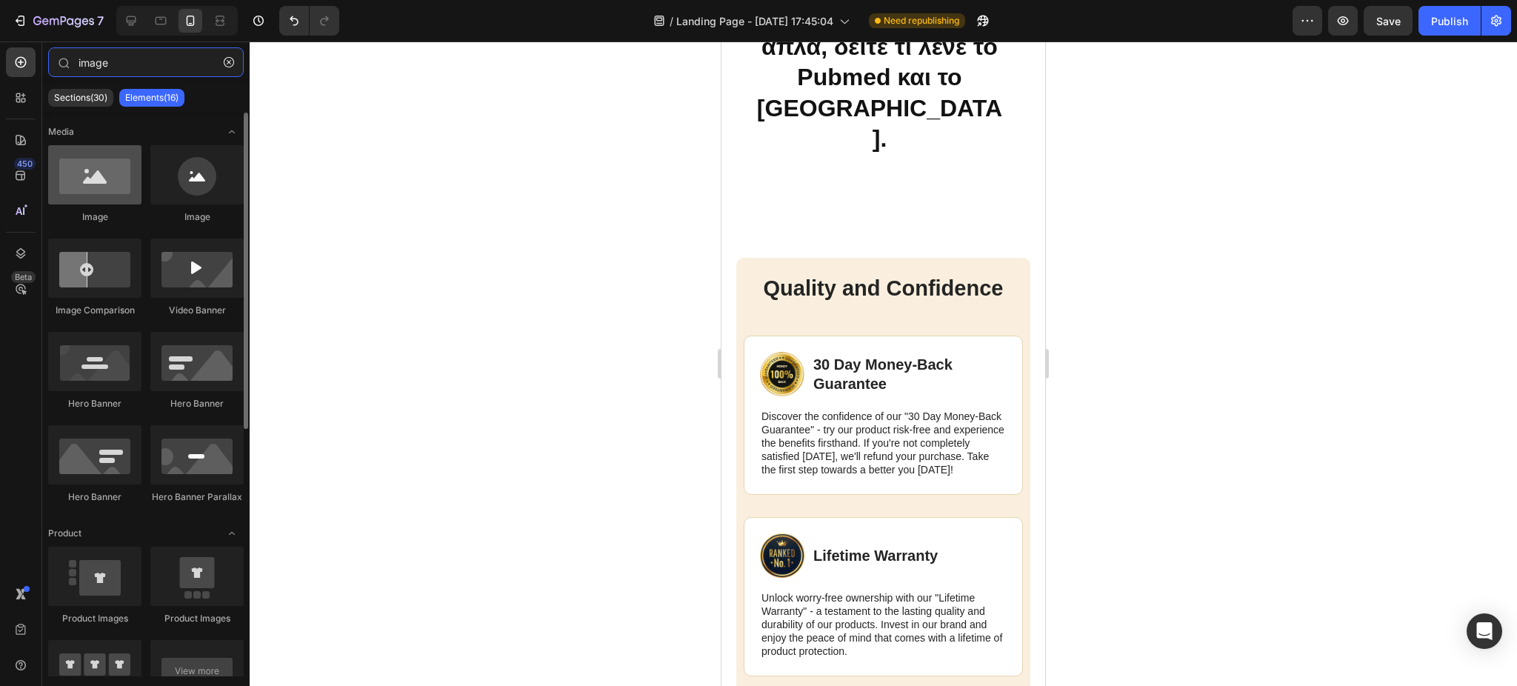
type input "image"
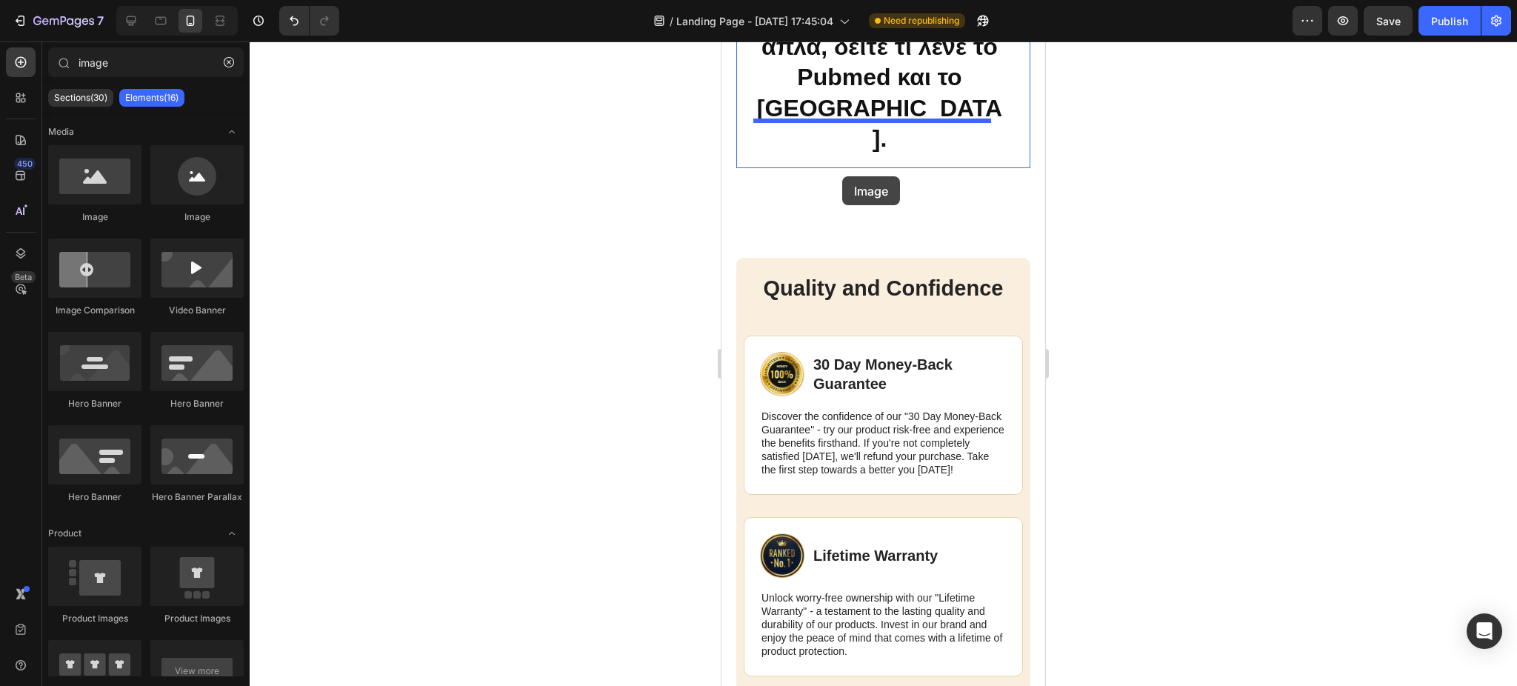
scroll to position [3191, 0]
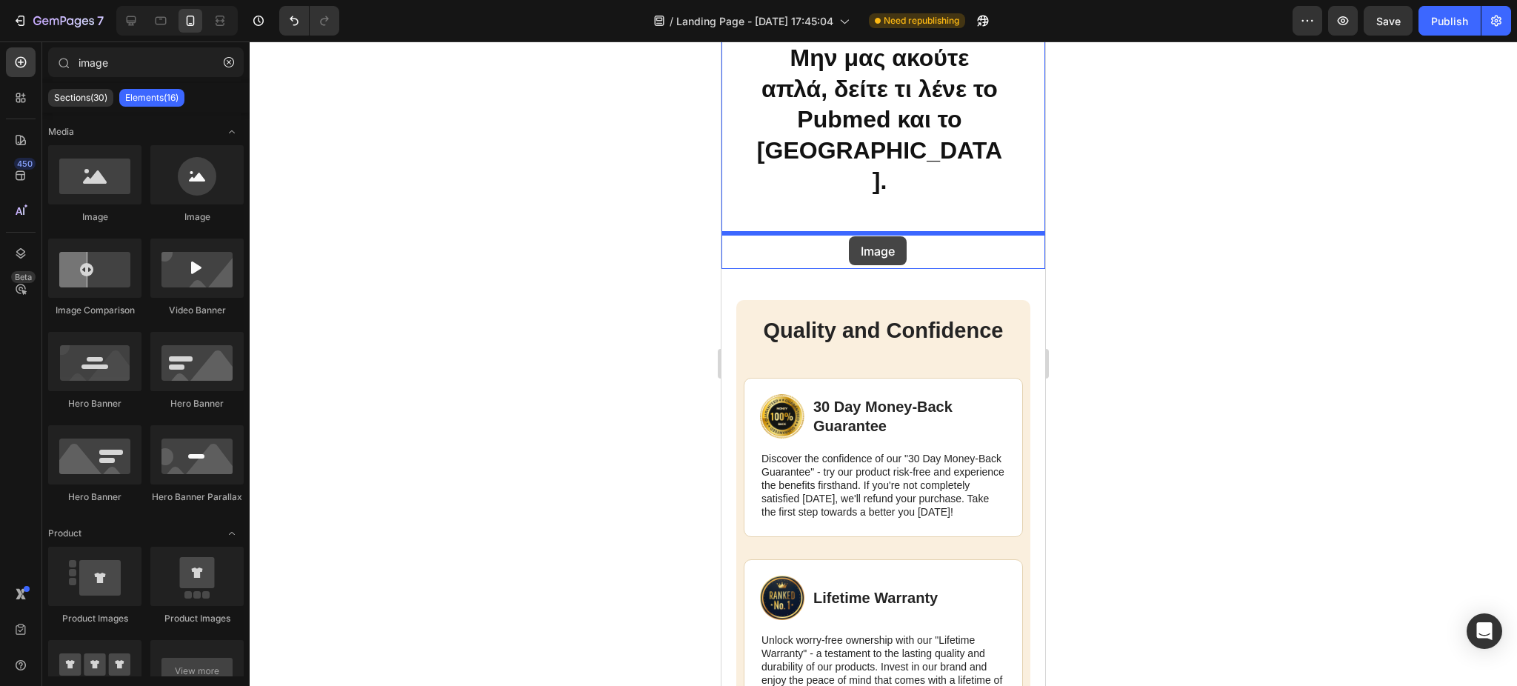
drag, startPoint x: 836, startPoint y: 215, endPoint x: 851, endPoint y: 234, distance: 24.8
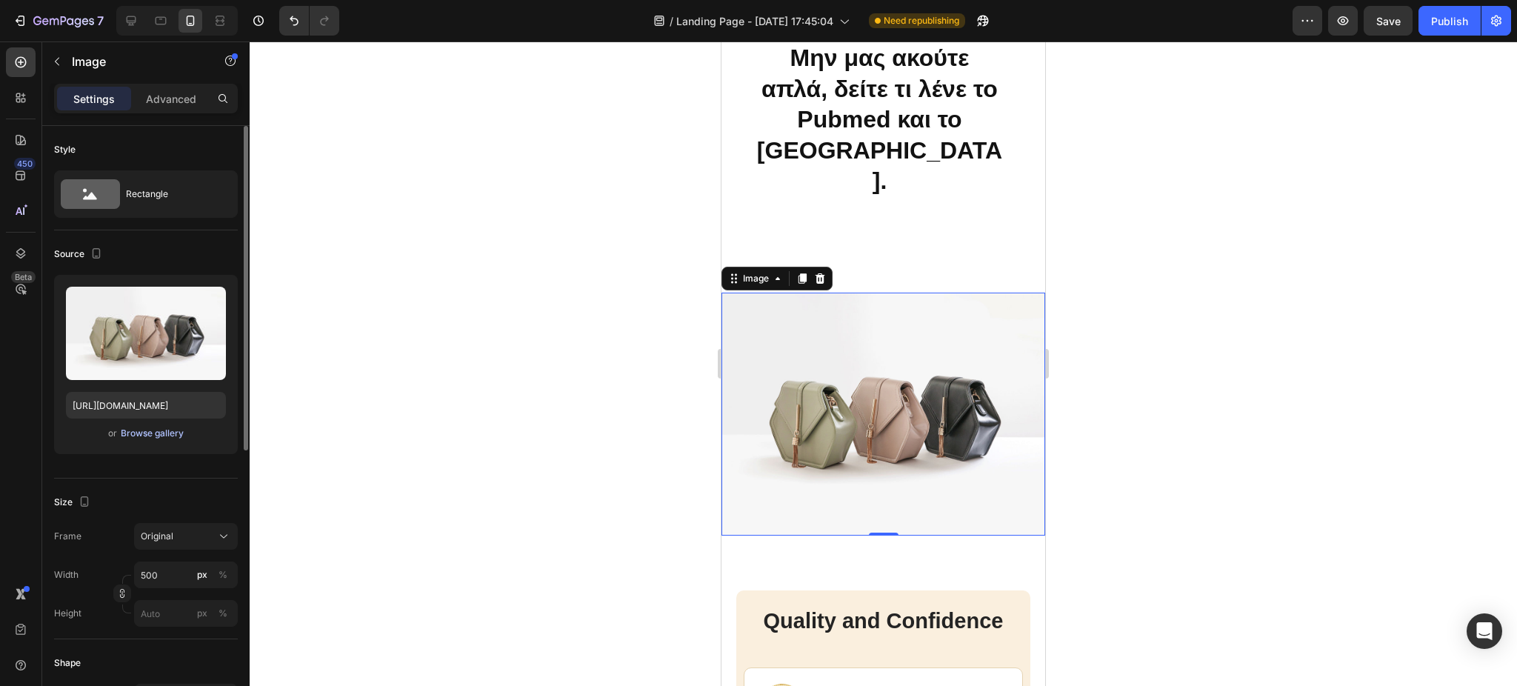
click at [155, 427] on div "Browse gallery" at bounding box center [152, 433] width 63 height 13
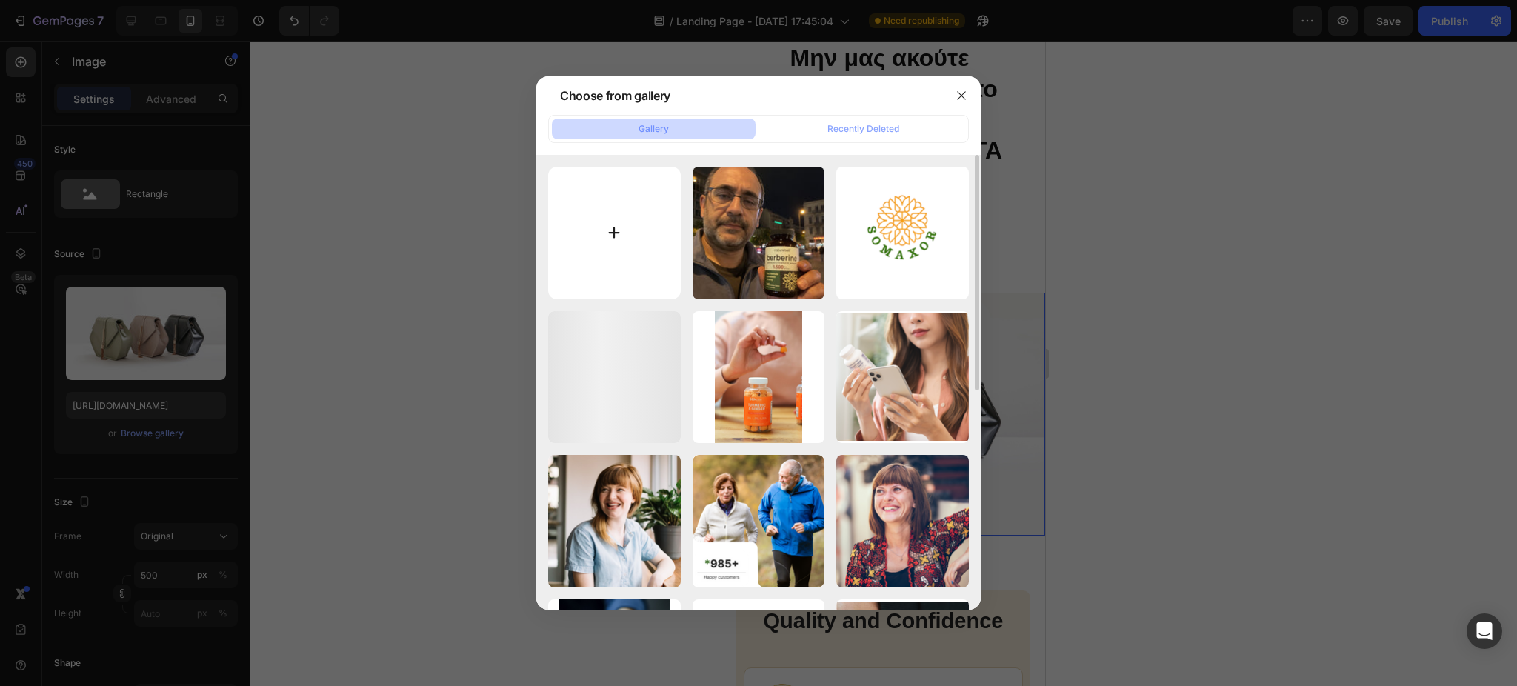
click at [636, 176] on input "file" at bounding box center [614, 233] width 133 height 133
type input "C:\fakepath\Screenshot [DATE] 200136.png"
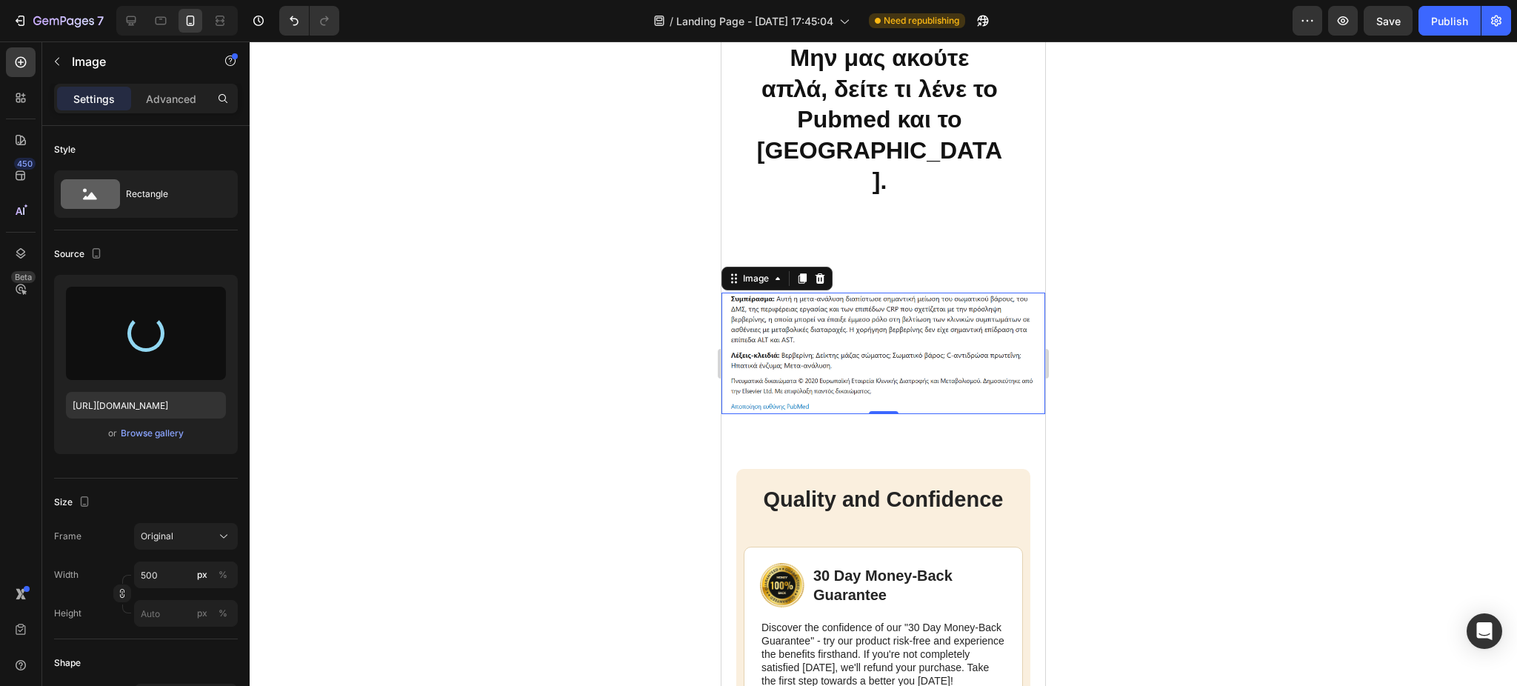
type input "[URL][DOMAIN_NAME]"
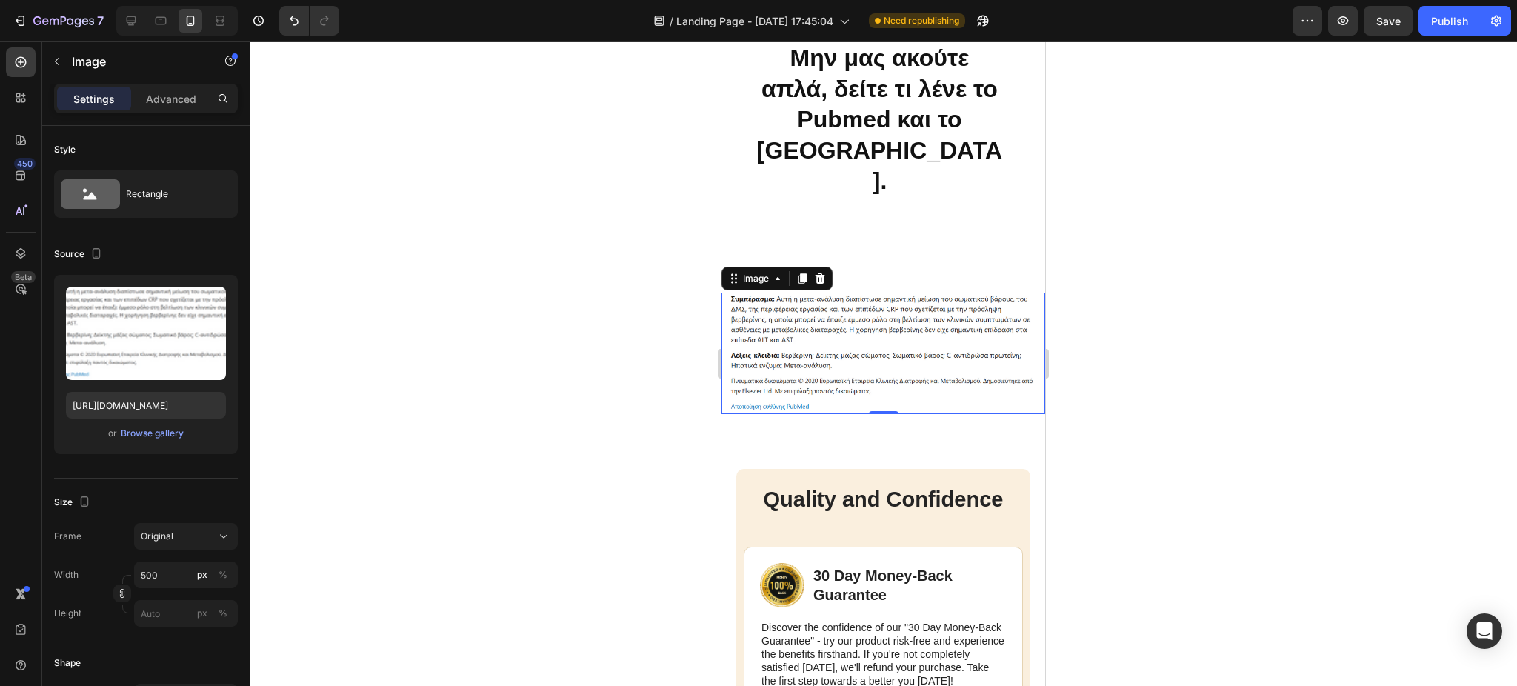
click at [607, 301] on div at bounding box center [883, 363] width 1267 height 644
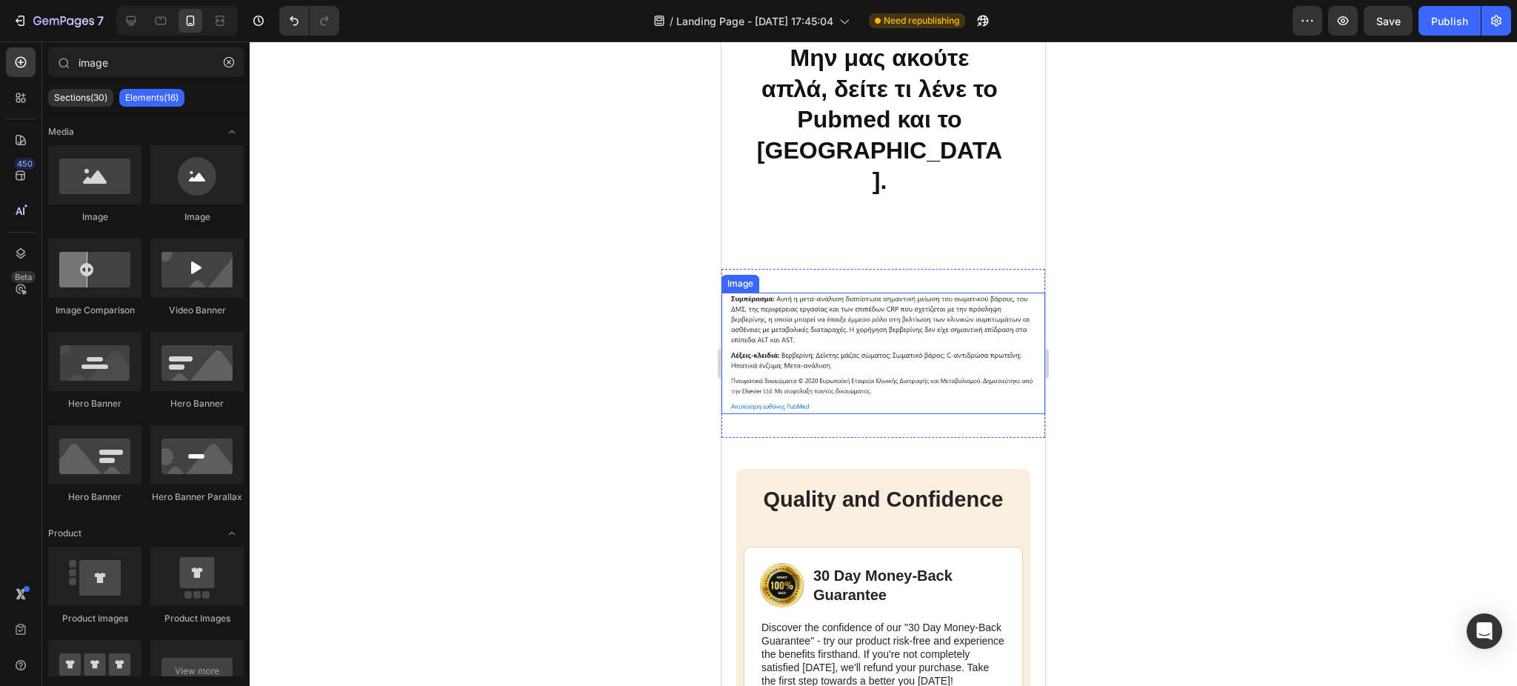
click at [803, 293] on img at bounding box center [883, 353] width 324 height 121
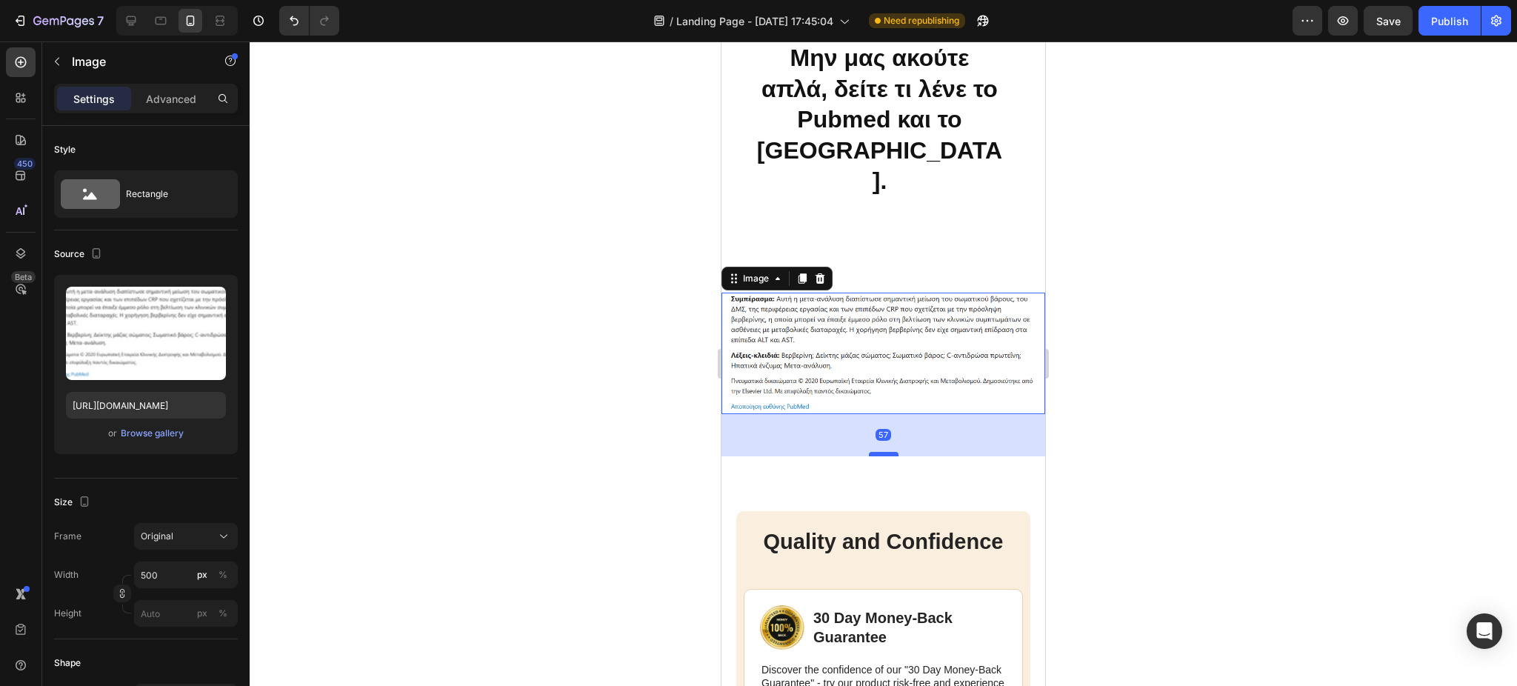
drag, startPoint x: 878, startPoint y: 368, endPoint x: 890, endPoint y: 410, distance: 43.7
click at [890, 452] on div at bounding box center [884, 454] width 30 height 4
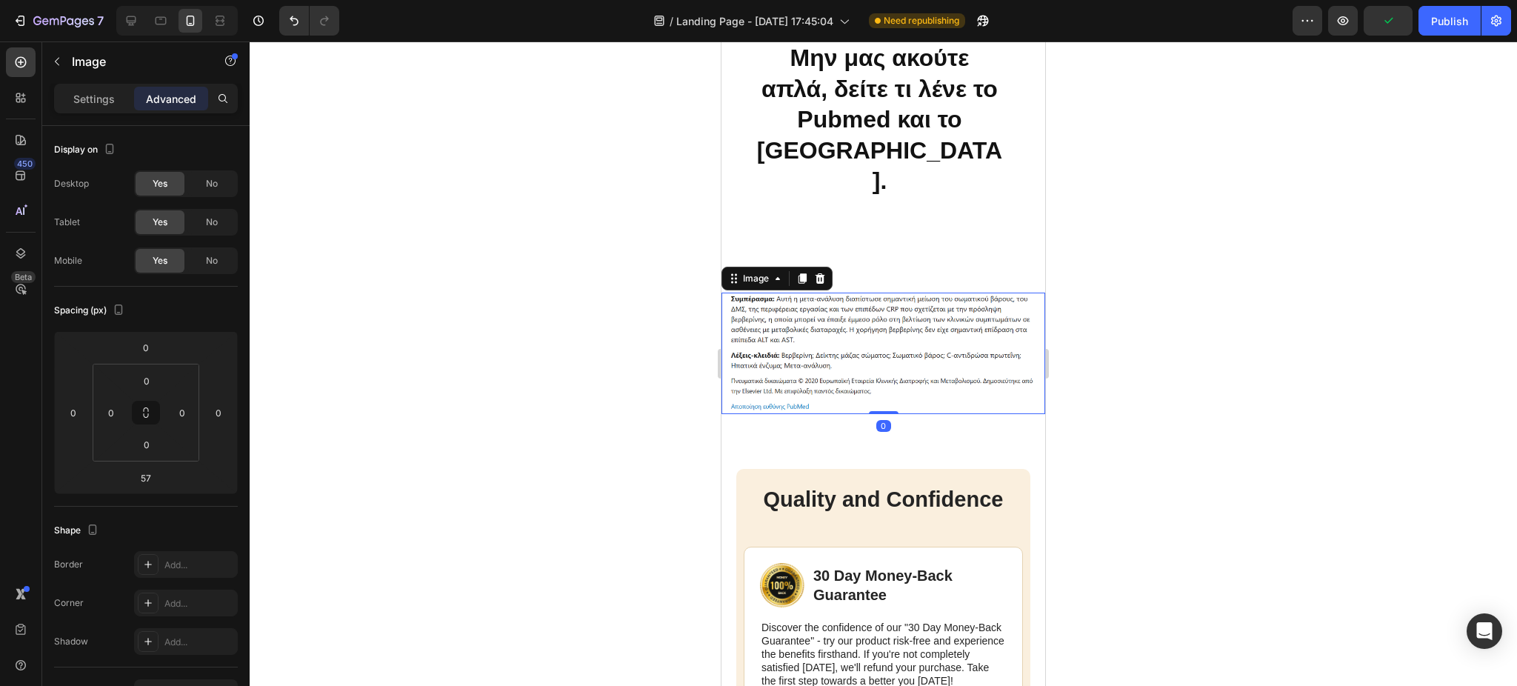
drag, startPoint x: 890, startPoint y: 410, endPoint x: 893, endPoint y: 367, distance: 43.8
click at [893, 367] on div "Image 0" at bounding box center [883, 353] width 324 height 121
type input "0"
click at [598, 319] on div at bounding box center [883, 363] width 1267 height 644
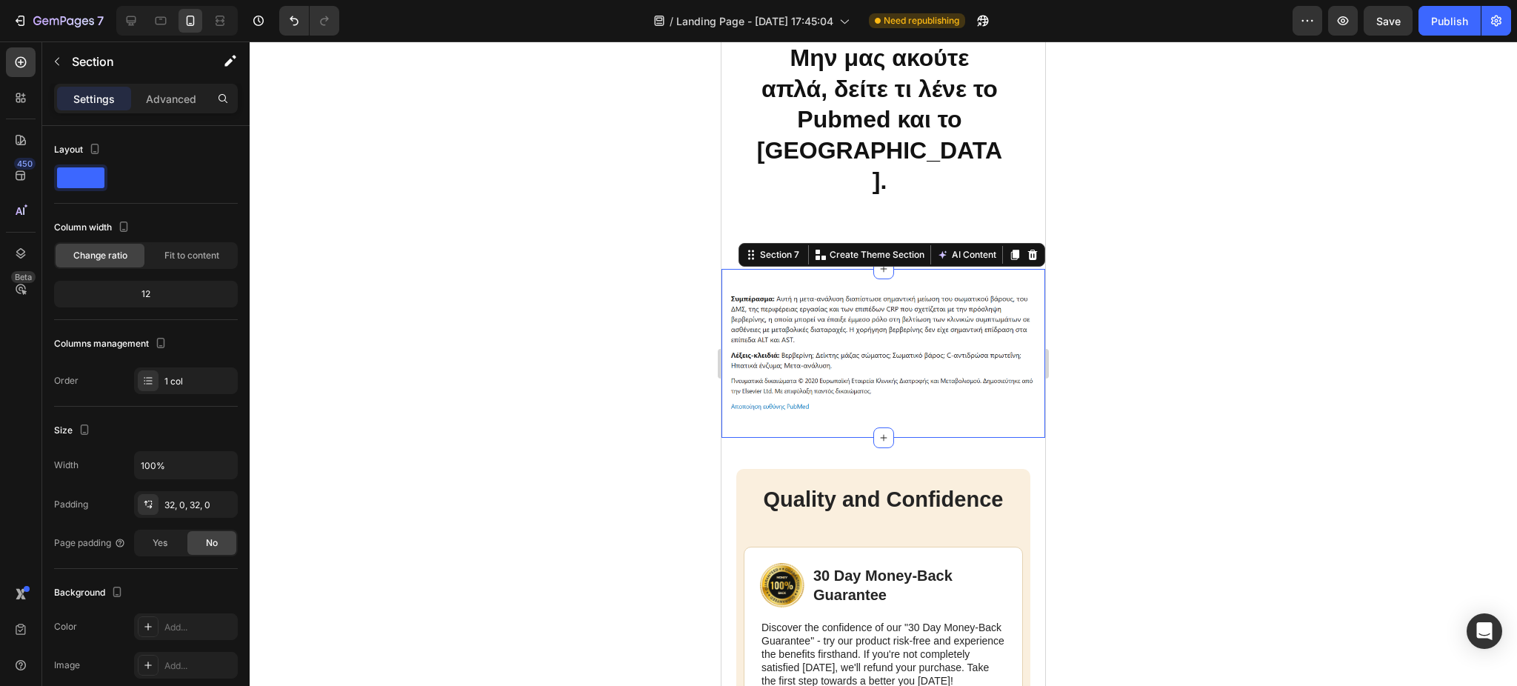
click at [918, 269] on div "Image Section 7 You can create reusable sections Create Theme Section AI Conten…" at bounding box center [883, 353] width 324 height 169
click at [566, 261] on div at bounding box center [883, 363] width 1267 height 644
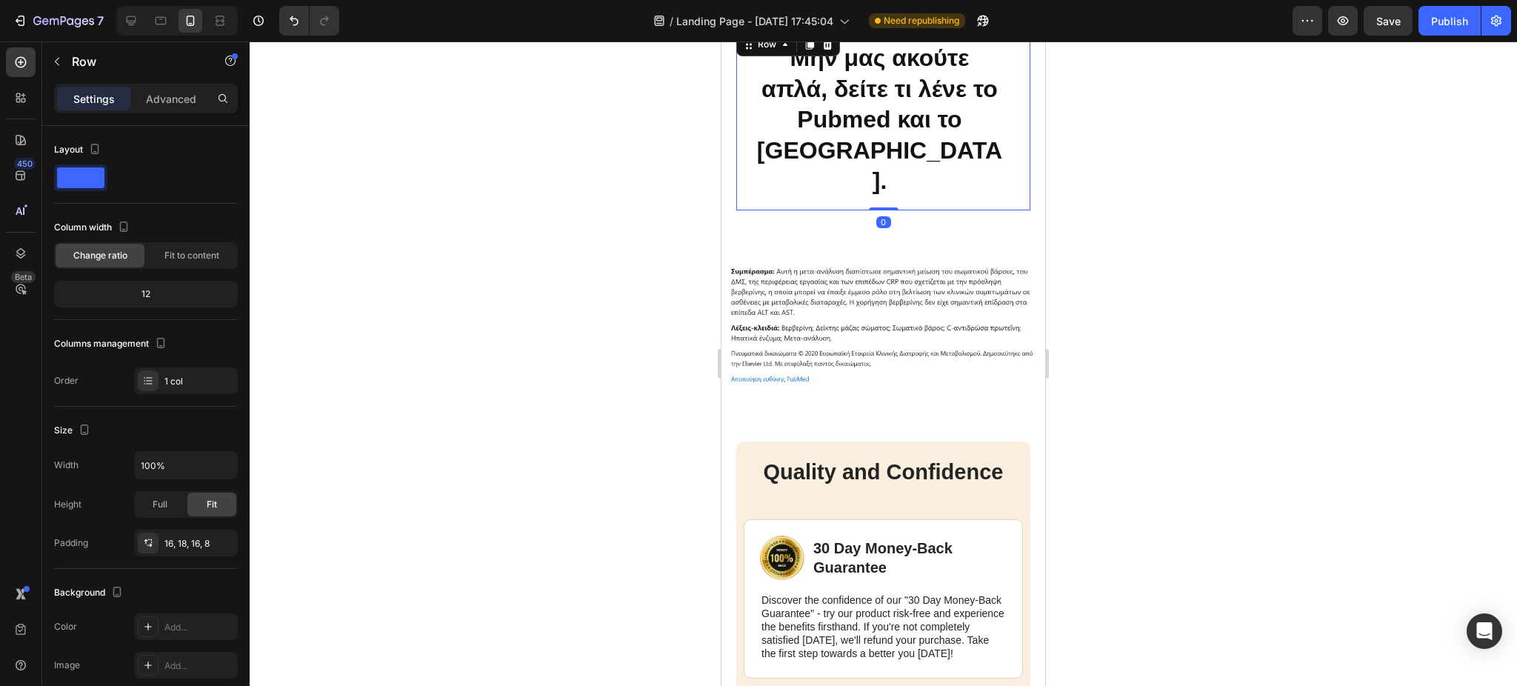
drag, startPoint x: 873, startPoint y: 201, endPoint x: 1246, endPoint y: 333, distance: 395.7
click at [869, 167] on div "Μην μας ακούτε απλά, δείτε τι λένε το Pubmed και το [GEOGRAPHIC_DATA]. Heading …" at bounding box center [883, 120] width 294 height 181
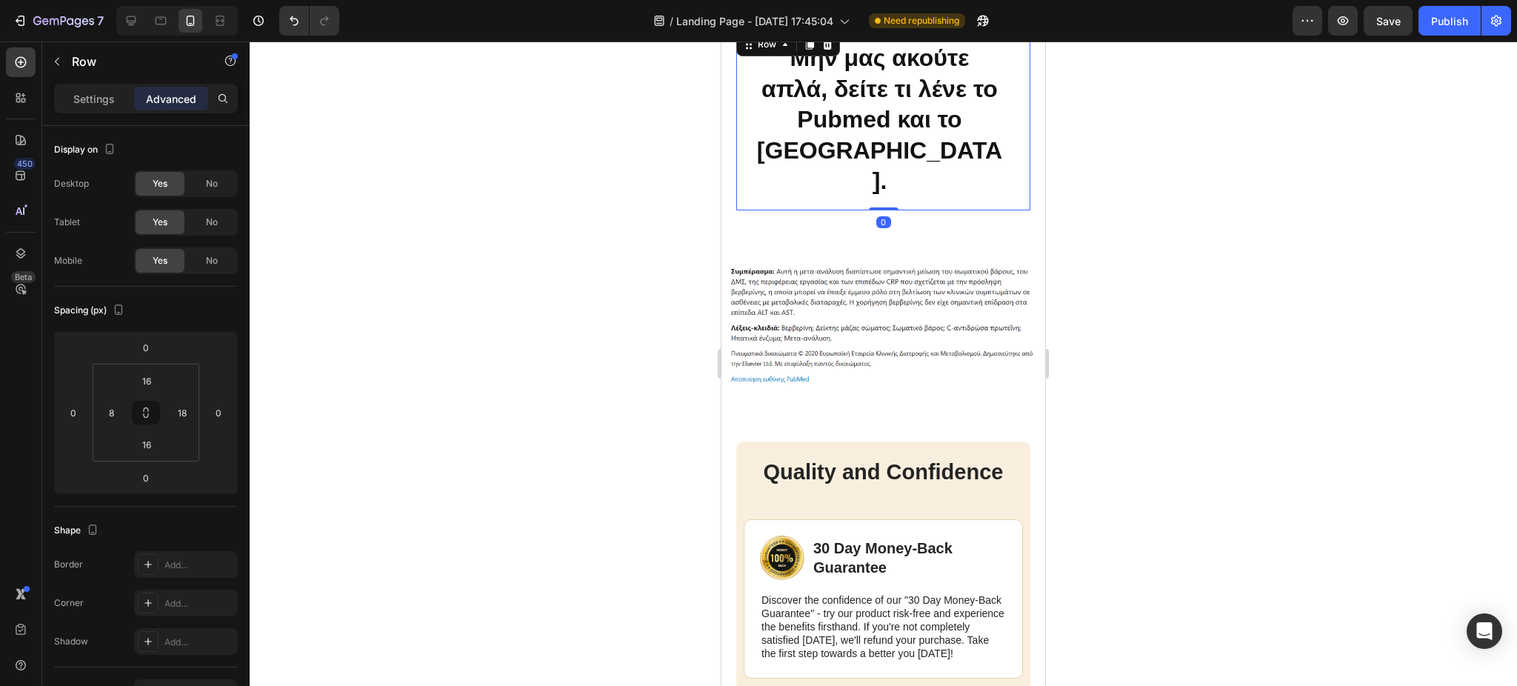
click at [523, 291] on div at bounding box center [883, 363] width 1267 height 644
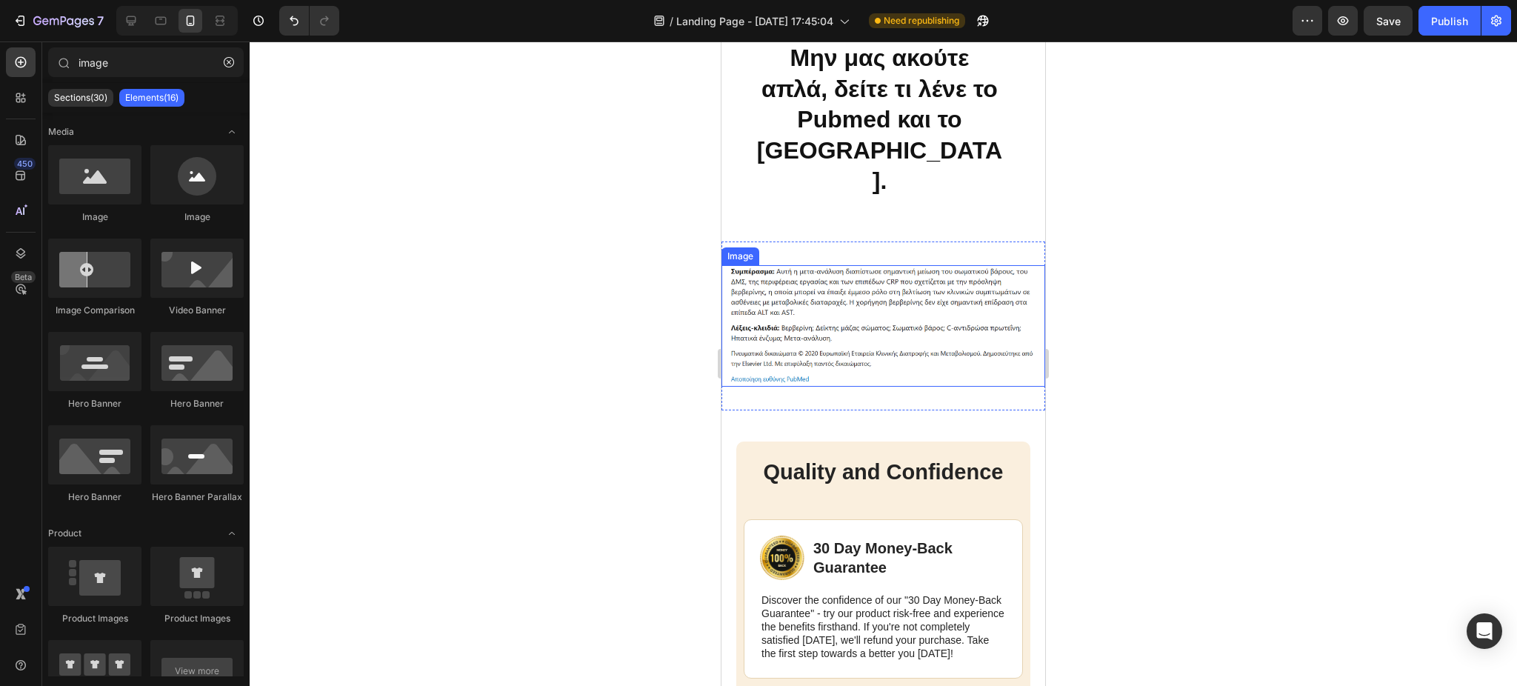
click at [804, 267] on img at bounding box center [883, 325] width 324 height 121
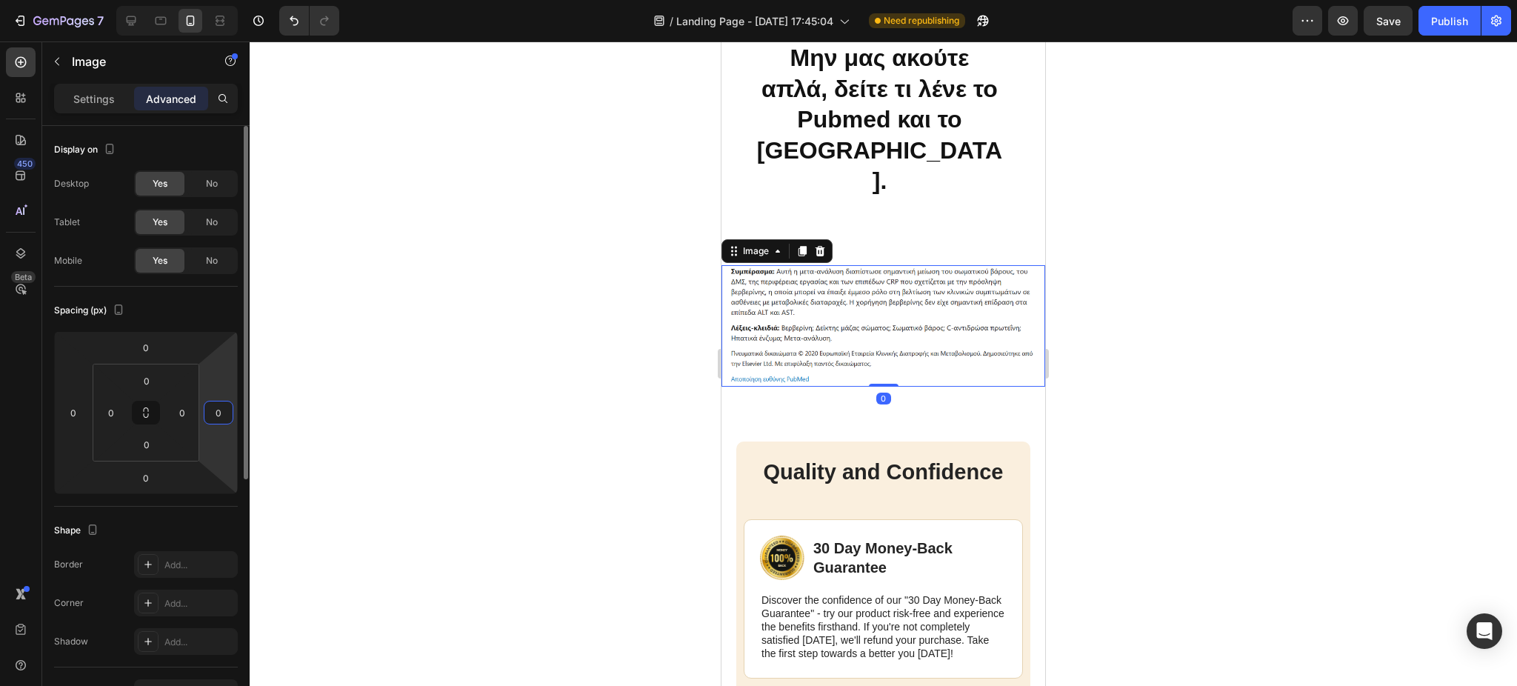
click at [219, 413] on input "0" at bounding box center [218, 412] width 22 height 22
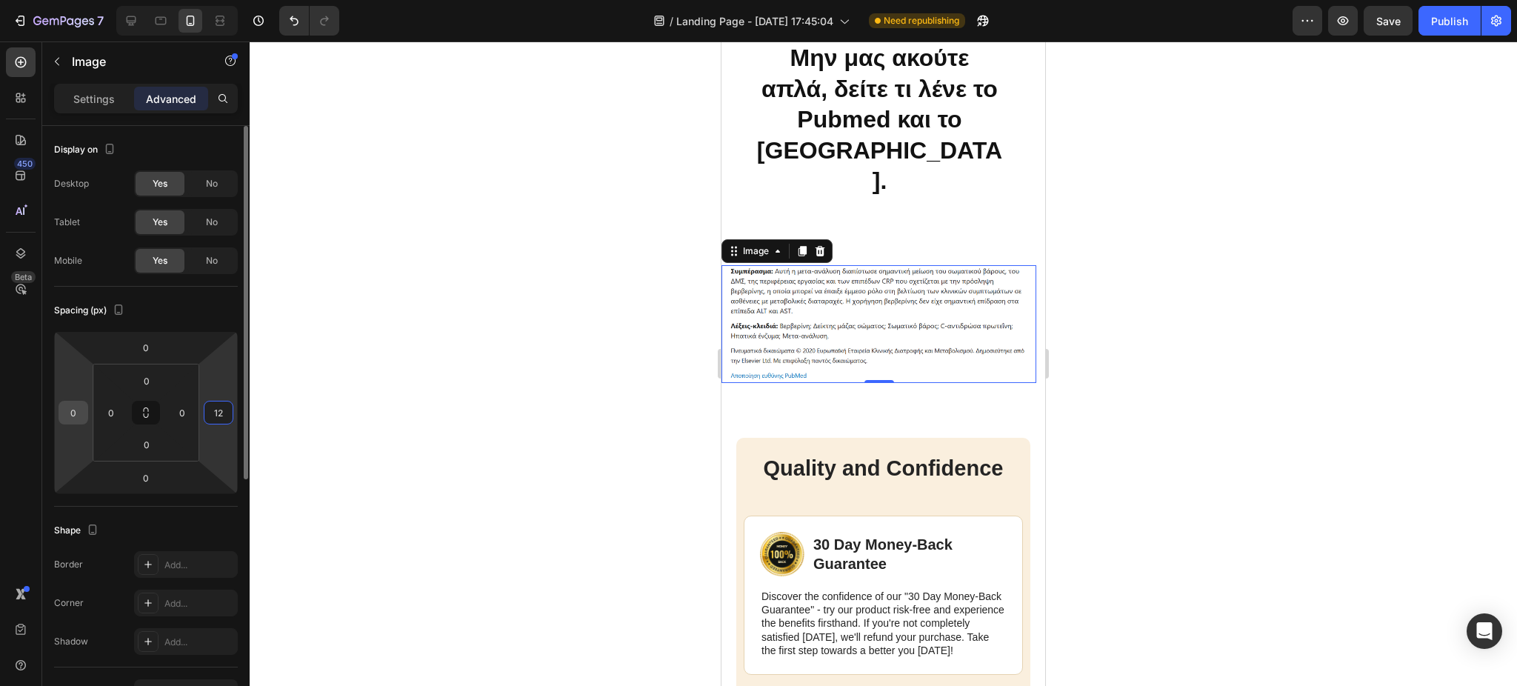
type input "12"
click at [73, 404] on input "0" at bounding box center [73, 412] width 22 height 22
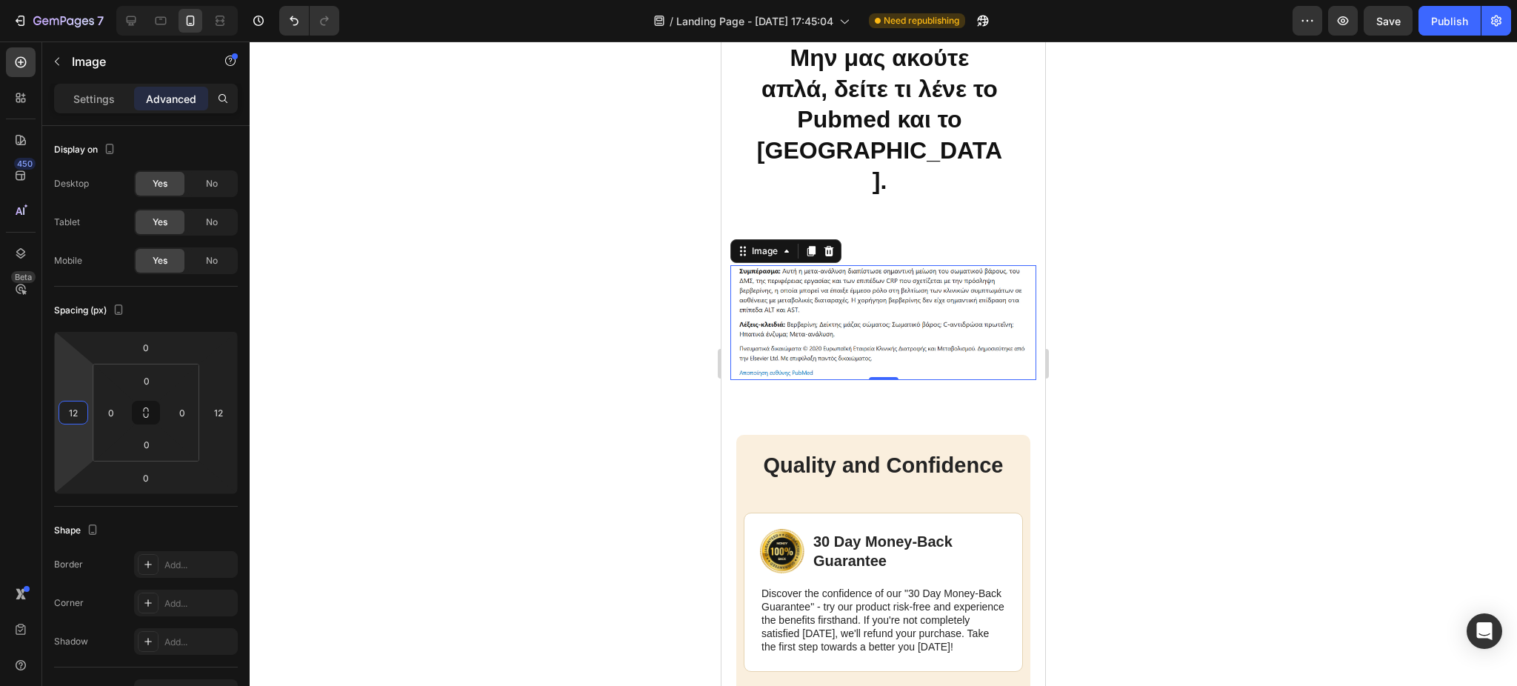
type input "12"
click at [443, 419] on div at bounding box center [883, 363] width 1267 height 644
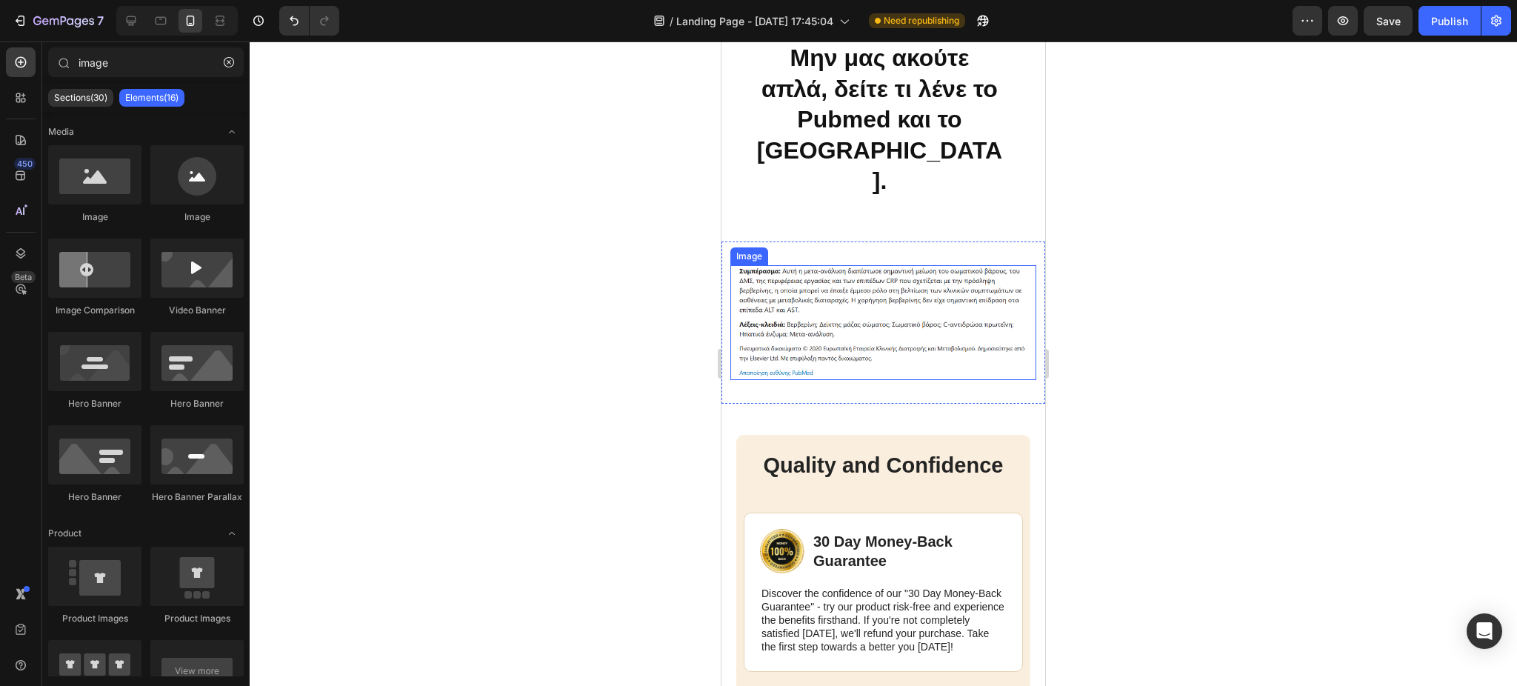
click at [835, 338] on img at bounding box center [883, 322] width 306 height 115
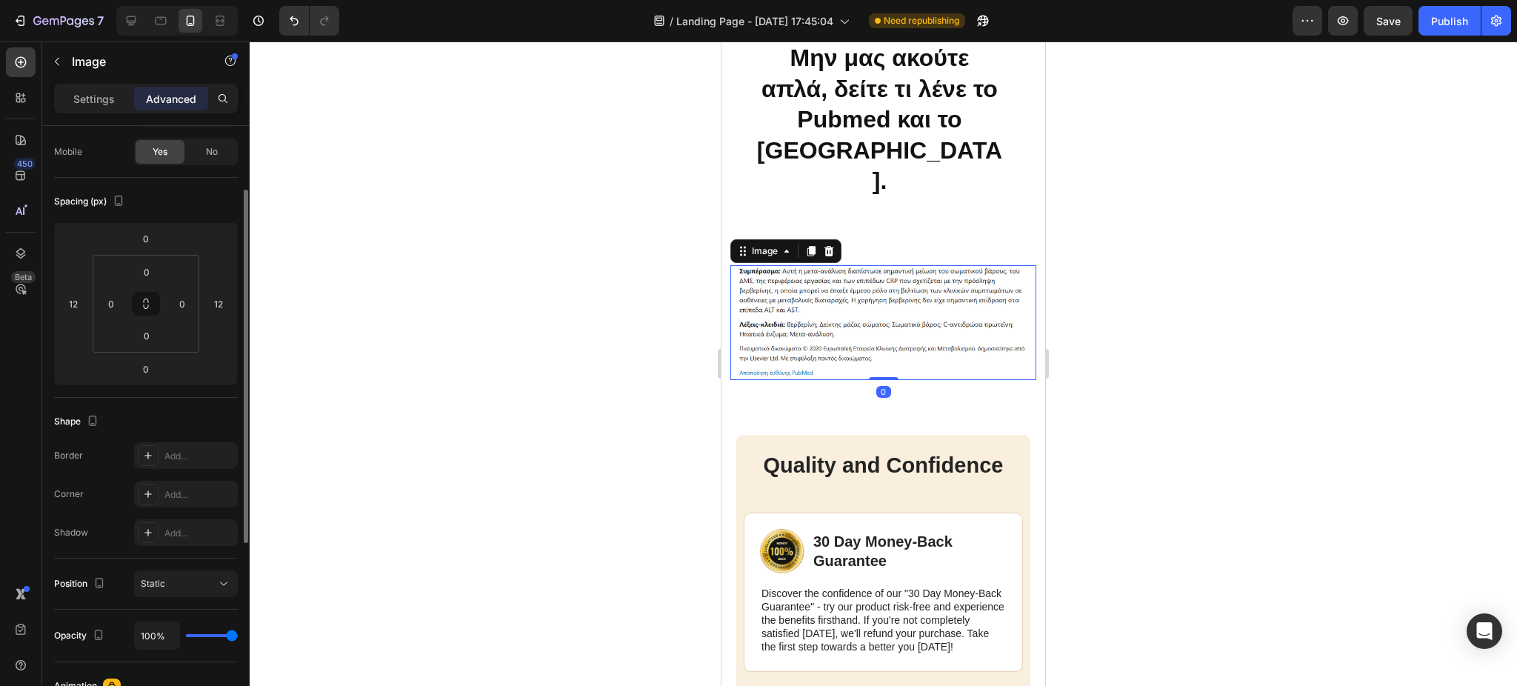
scroll to position [108, 0]
click at [151, 495] on icon at bounding box center [148, 495] width 12 height 12
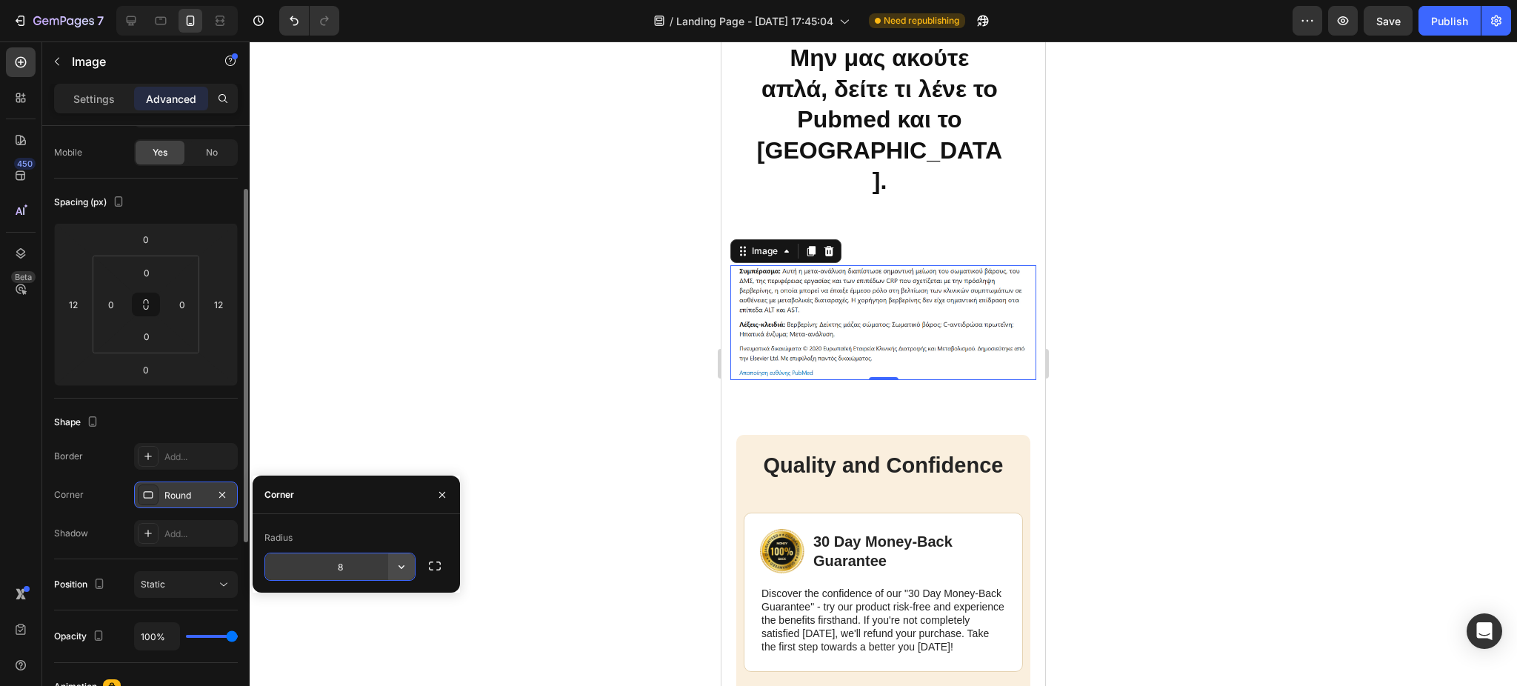
click at [401, 568] on icon "button" at bounding box center [401, 566] width 15 height 15
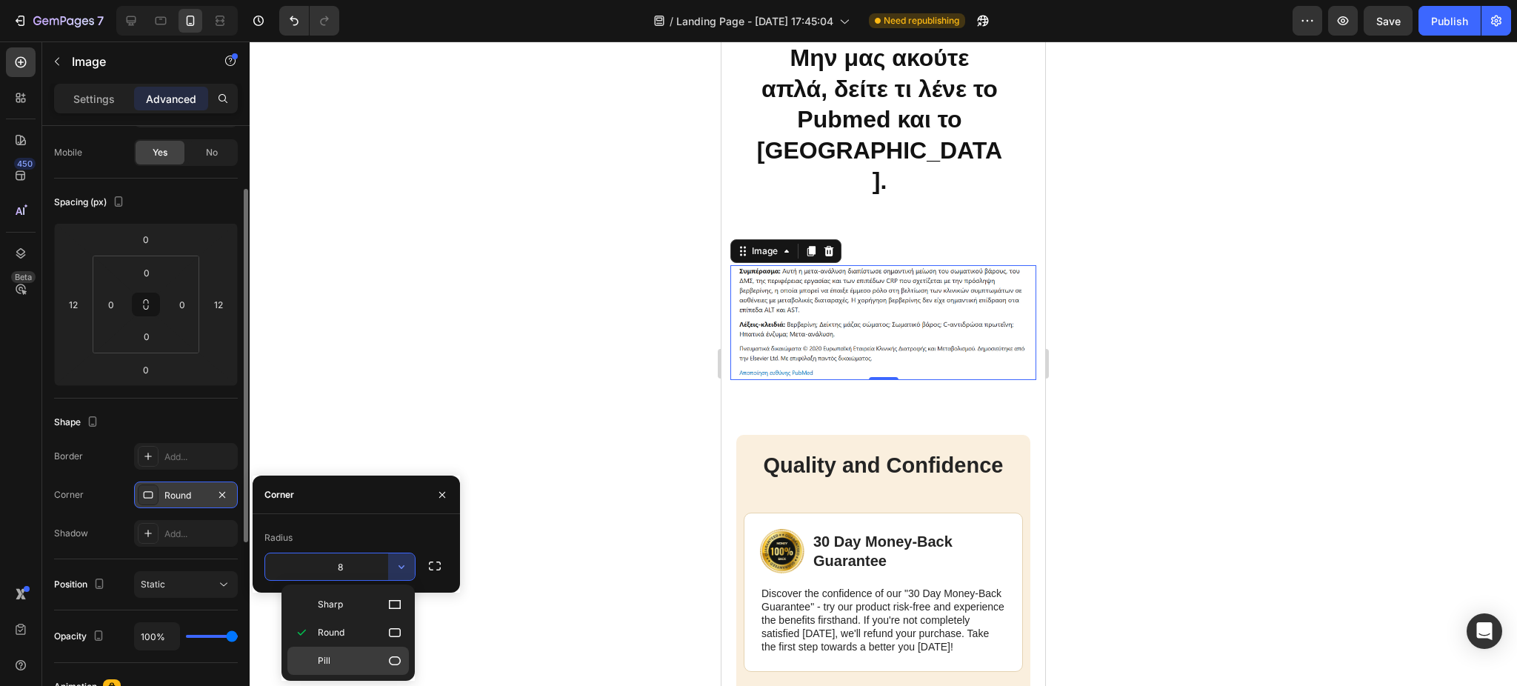
click at [386, 658] on p "Pill" at bounding box center [360, 660] width 84 height 15
type input "9999"
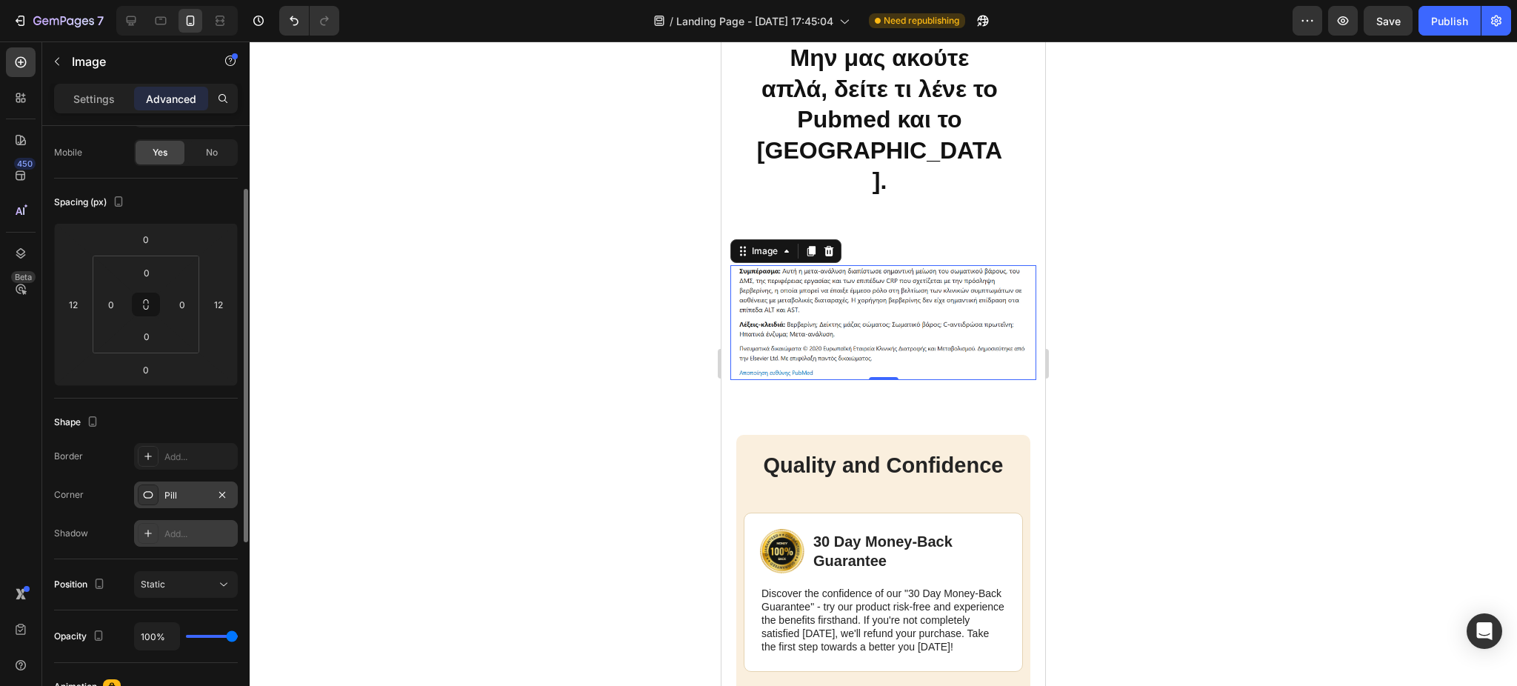
click at [146, 530] on icon at bounding box center [148, 533] width 12 height 12
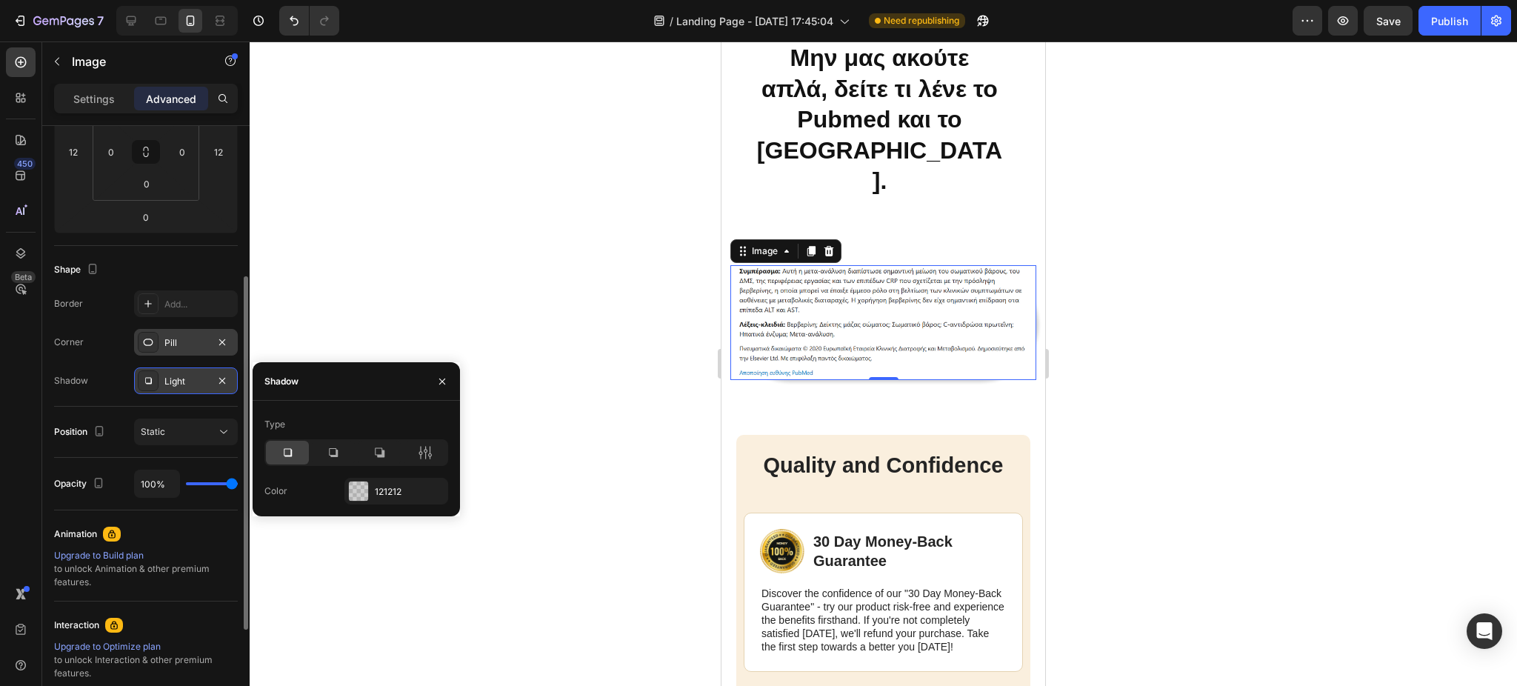
scroll to position [259, 0]
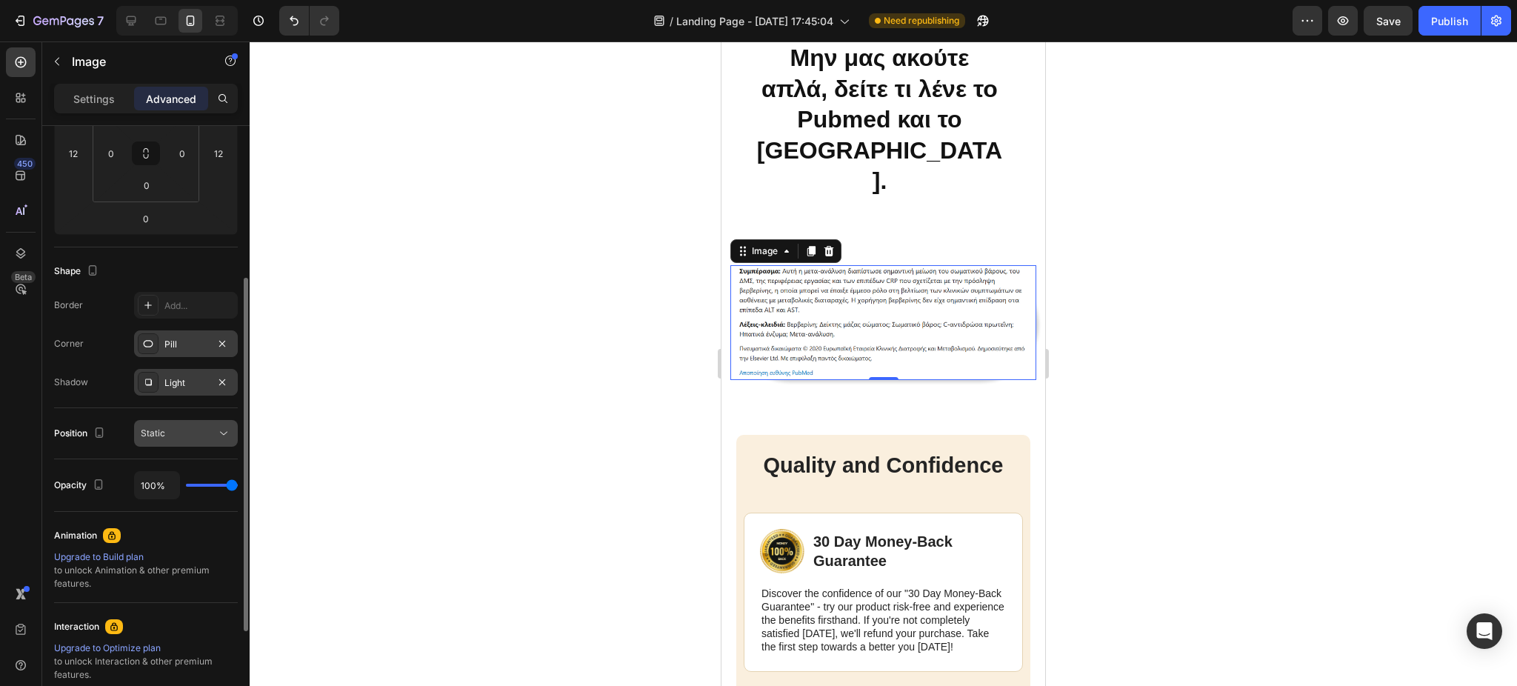
click at [224, 427] on icon at bounding box center [223, 433] width 15 height 15
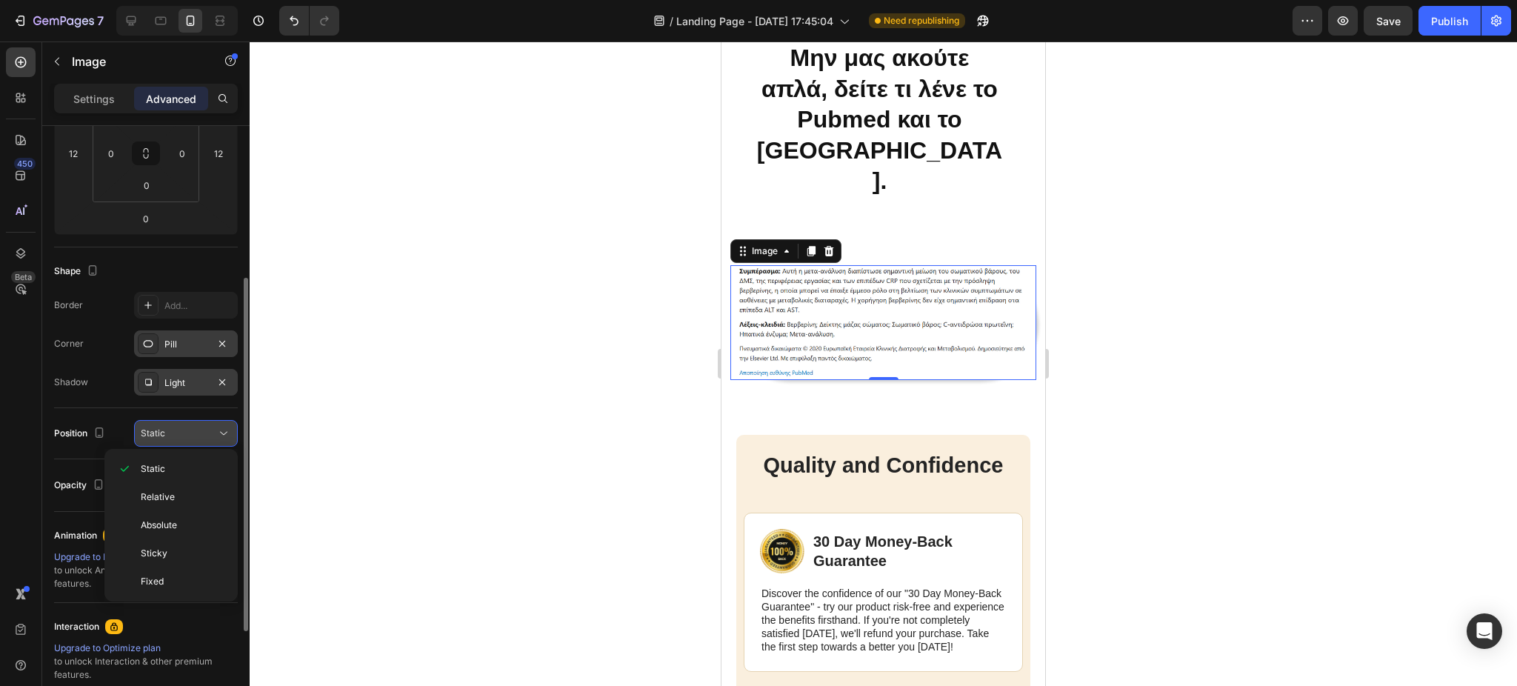
click at [224, 427] on icon at bounding box center [223, 433] width 15 height 15
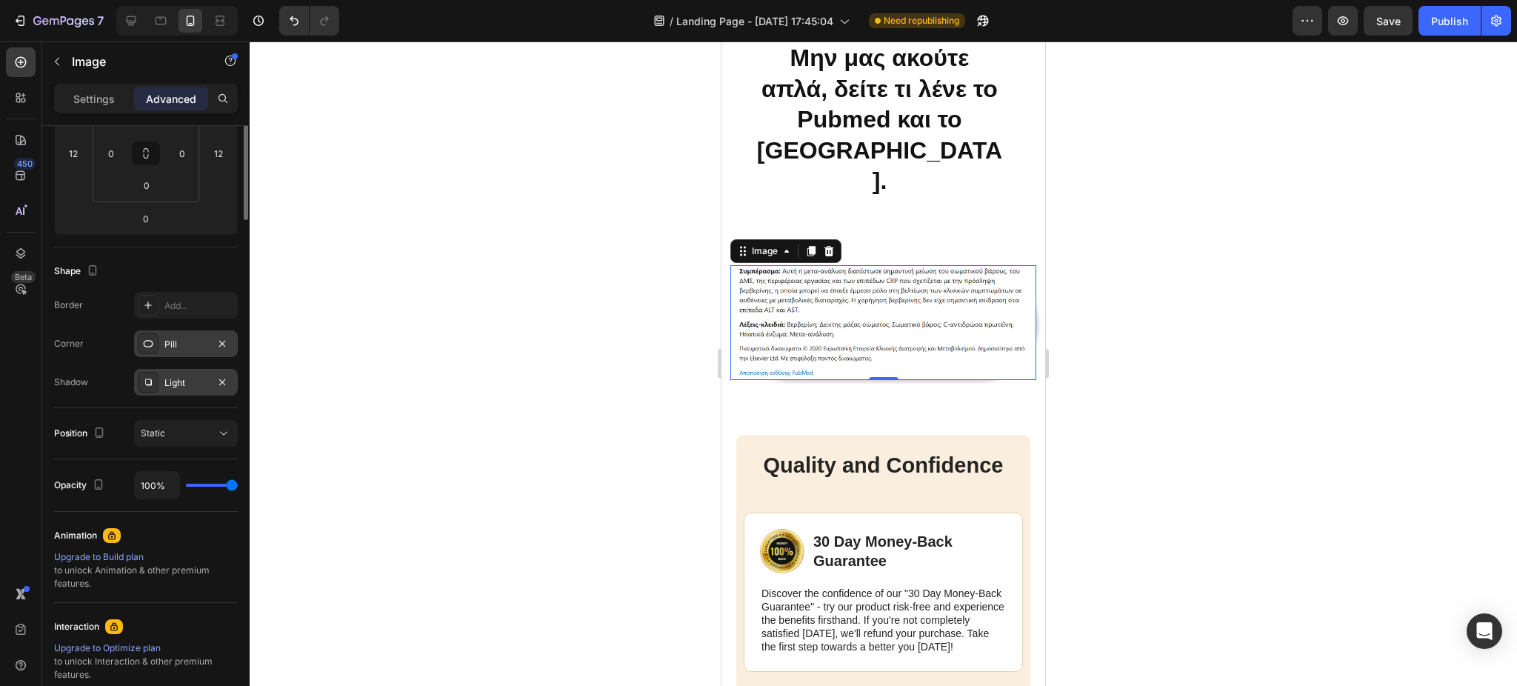
scroll to position [0, 0]
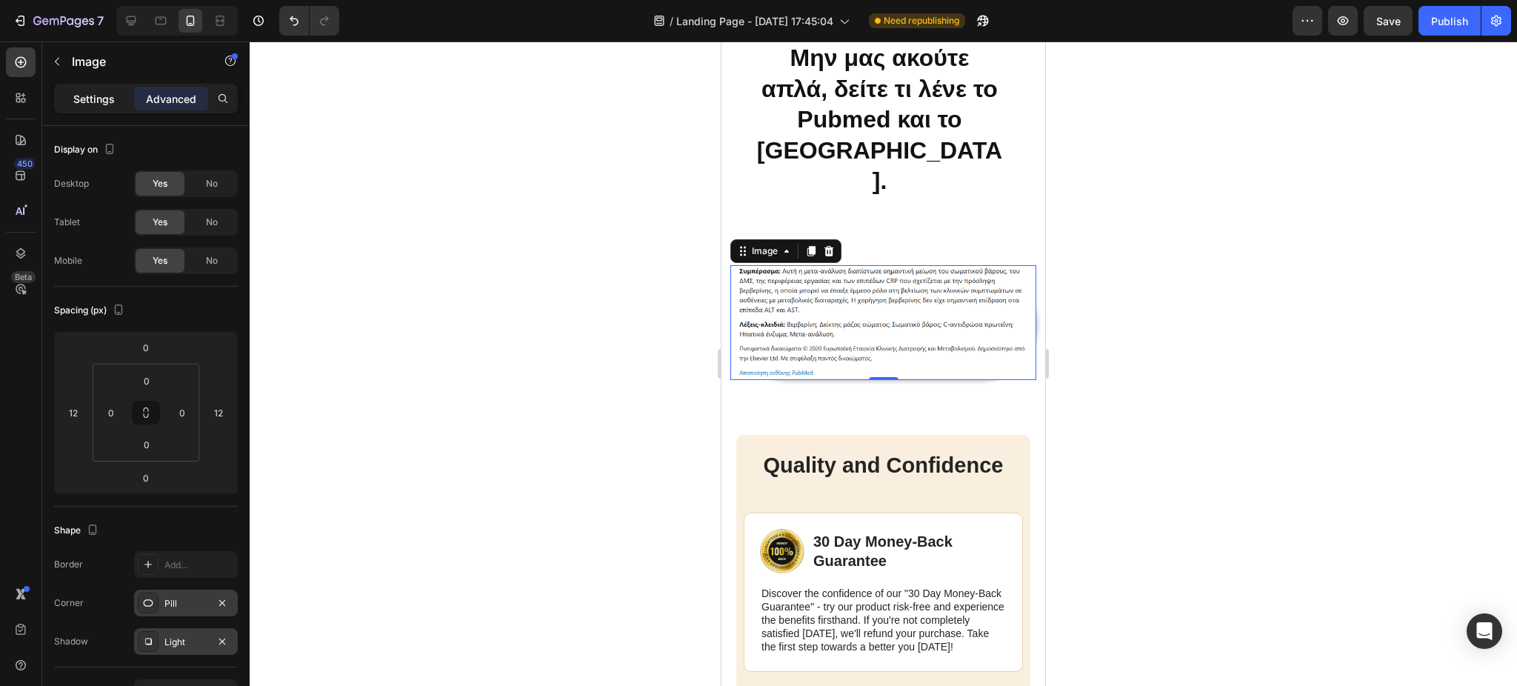
click at [102, 95] on p "Settings" at bounding box center [93, 99] width 41 height 16
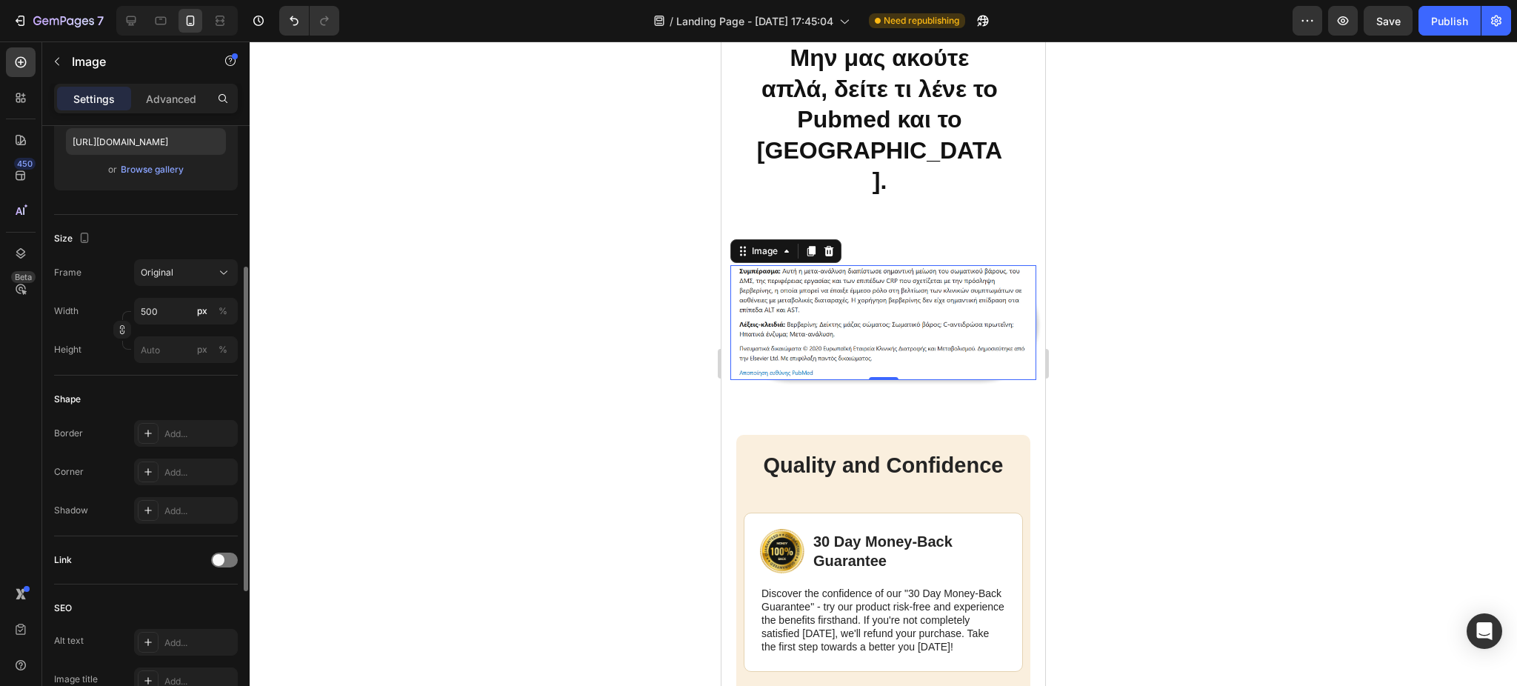
scroll to position [263, 0]
click at [217, 560] on span at bounding box center [219, 561] width 12 height 12
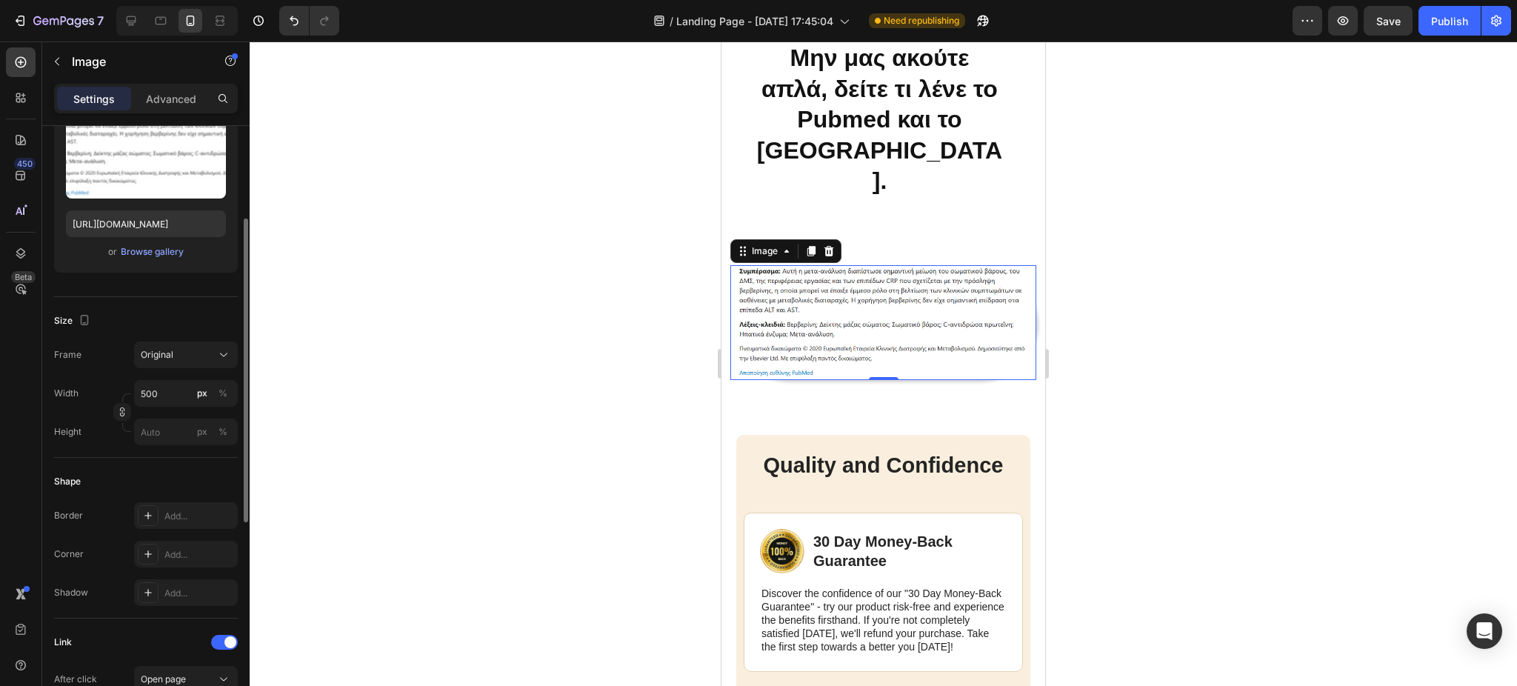
scroll to position [181, 0]
click at [147, 554] on icon at bounding box center [147, 554] width 7 height 7
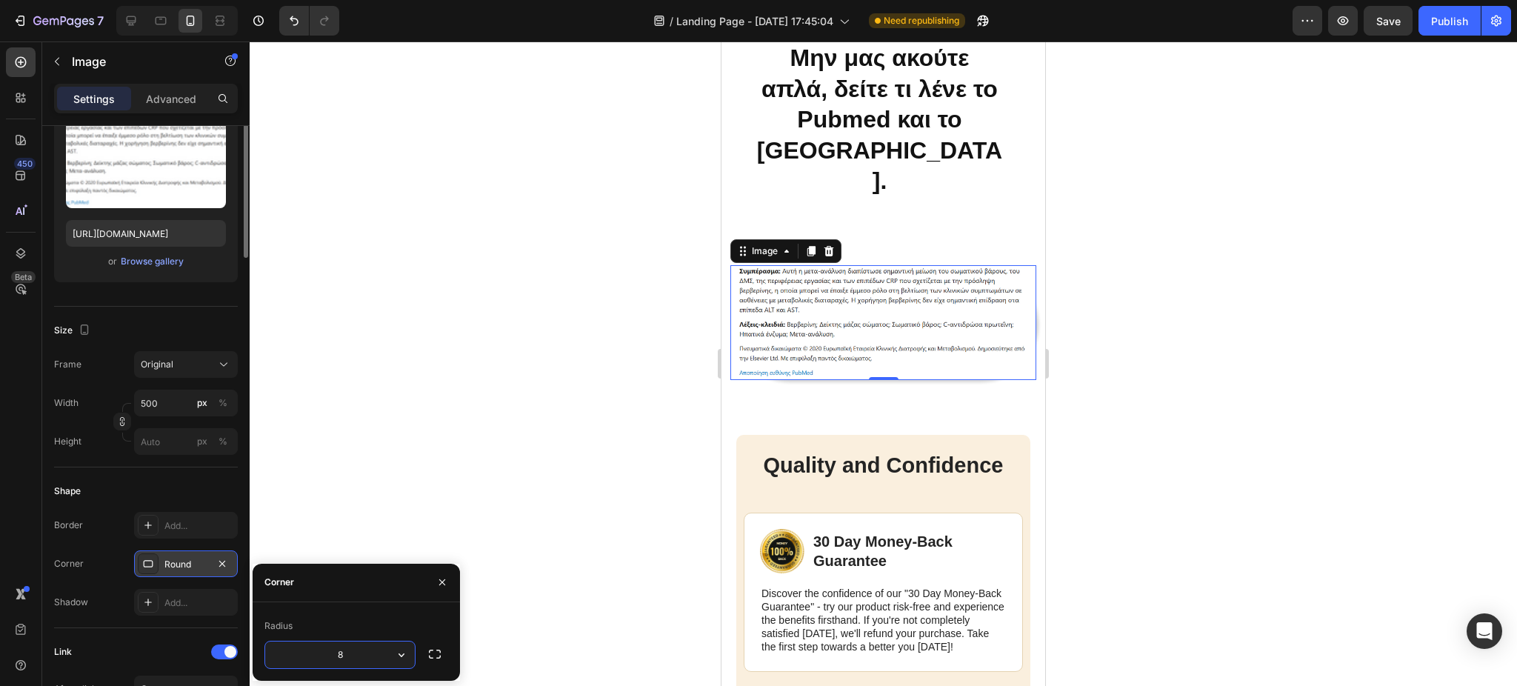
scroll to position [0, 0]
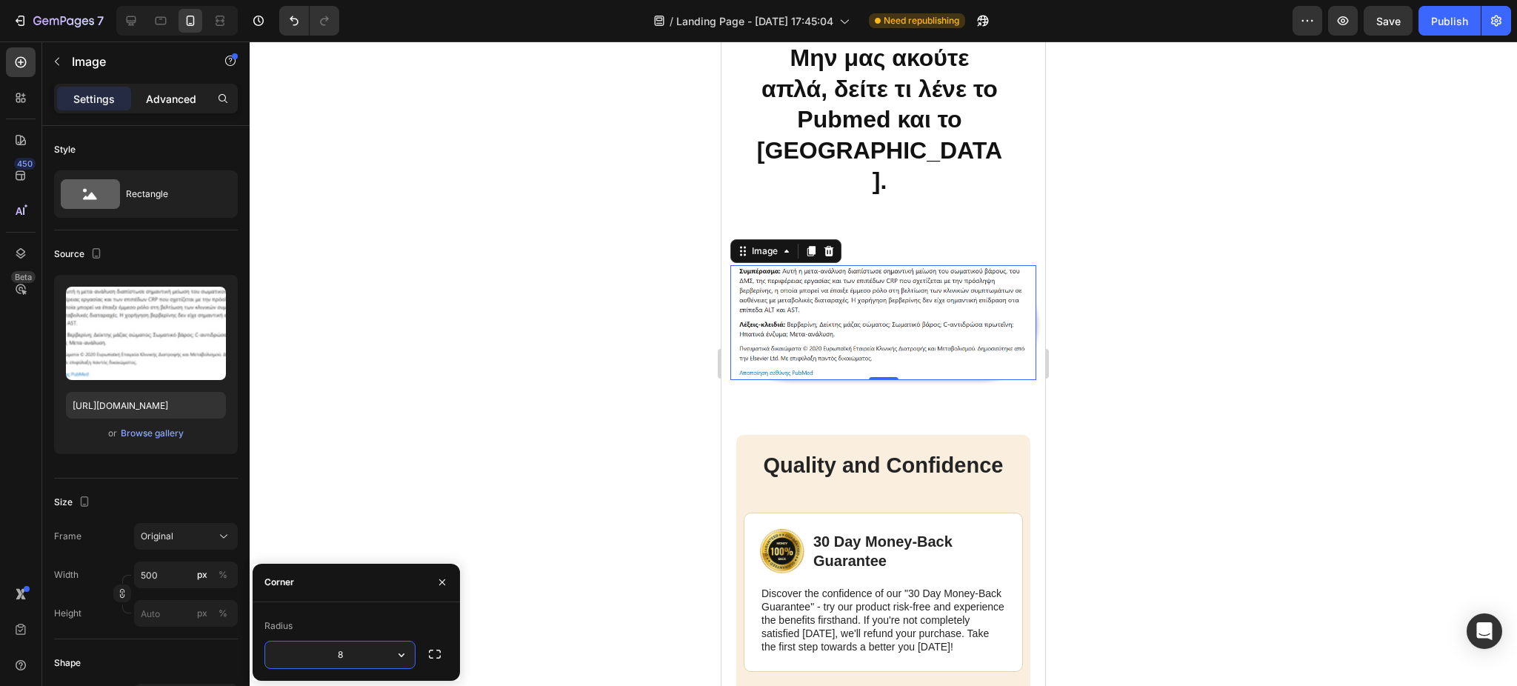
click at [191, 94] on p "Advanced" at bounding box center [171, 99] width 50 height 16
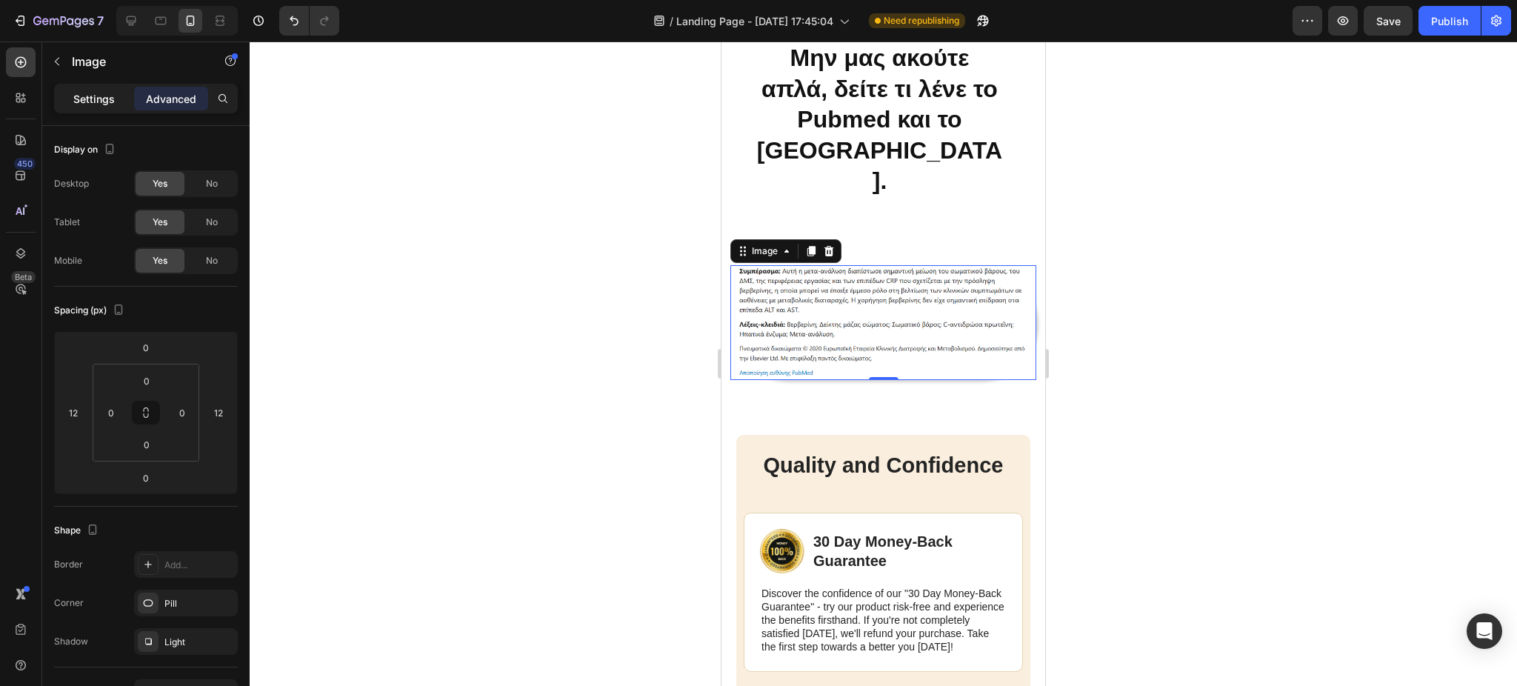
click at [100, 98] on p "Settings" at bounding box center [93, 99] width 41 height 16
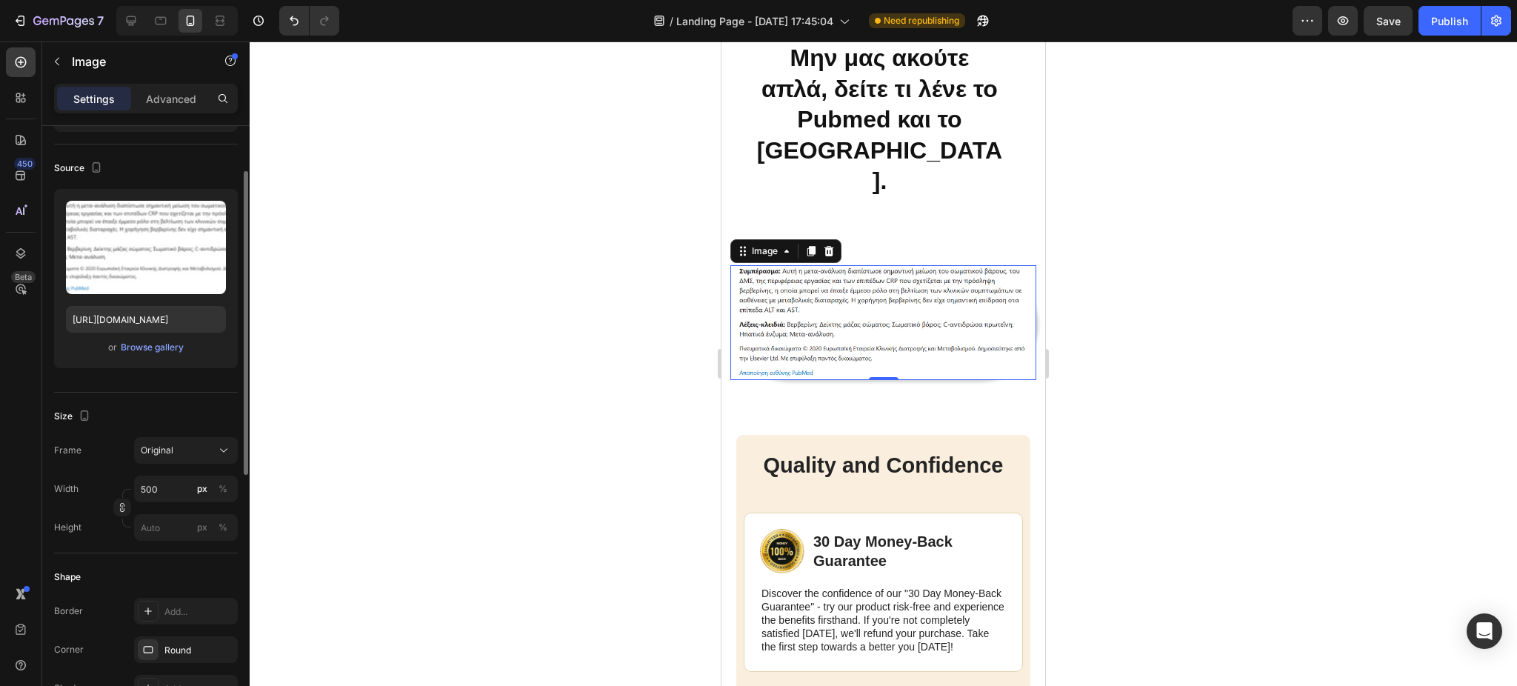
scroll to position [87, 0]
click at [168, 532] on input "px %" at bounding box center [186, 526] width 104 height 27
click at [391, 452] on div at bounding box center [883, 363] width 1267 height 644
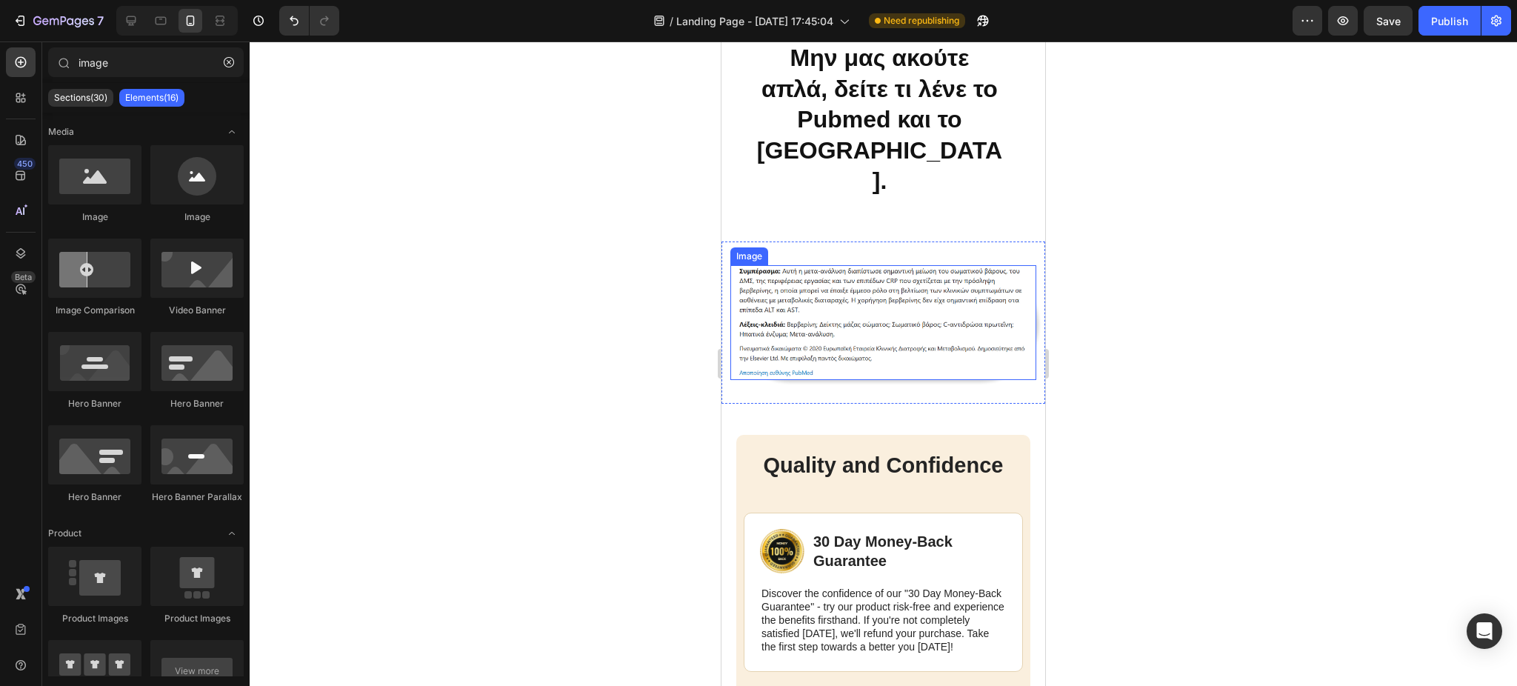
click at [811, 321] on img at bounding box center [883, 322] width 306 height 115
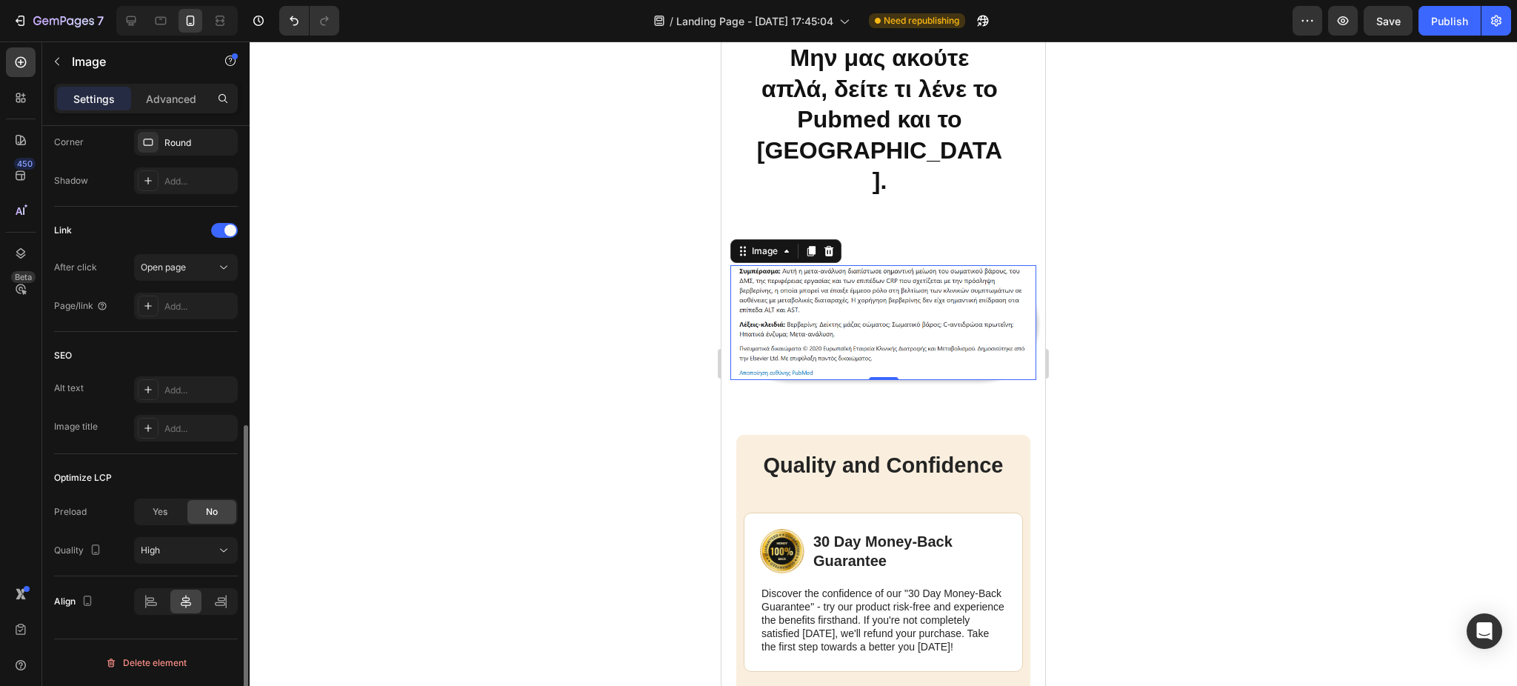
scroll to position [593, 0]
click at [151, 387] on icon at bounding box center [148, 390] width 12 height 12
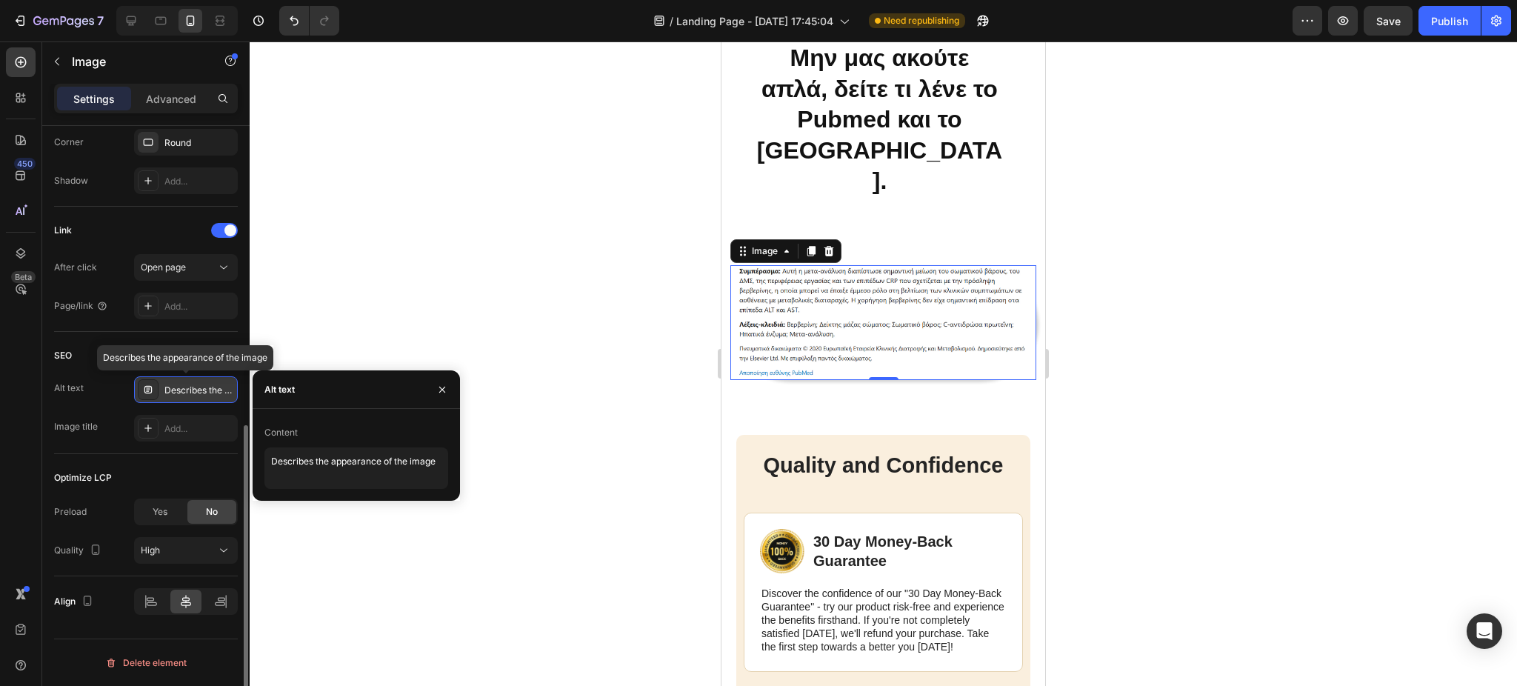
click at [151, 387] on icon at bounding box center [148, 390] width 12 height 12
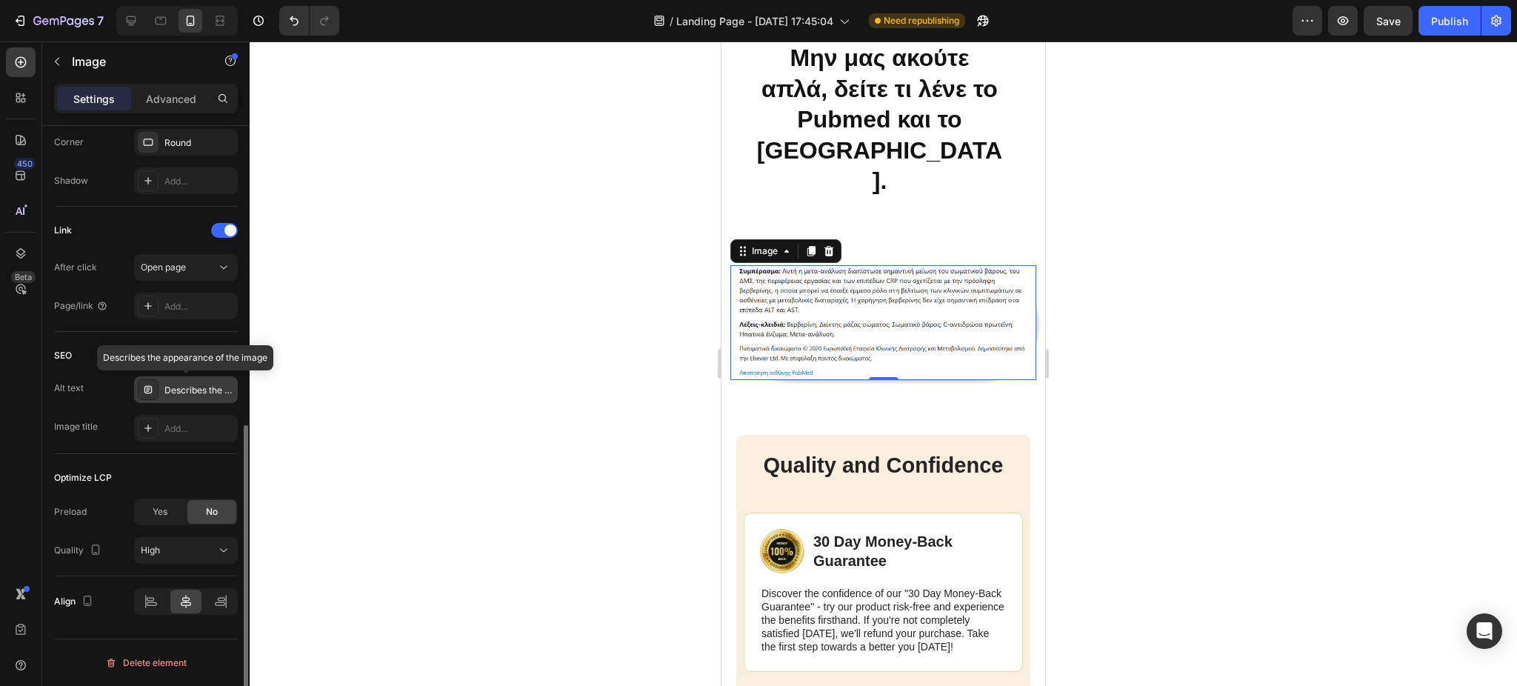
click at [149, 399] on div at bounding box center [148, 389] width 21 height 21
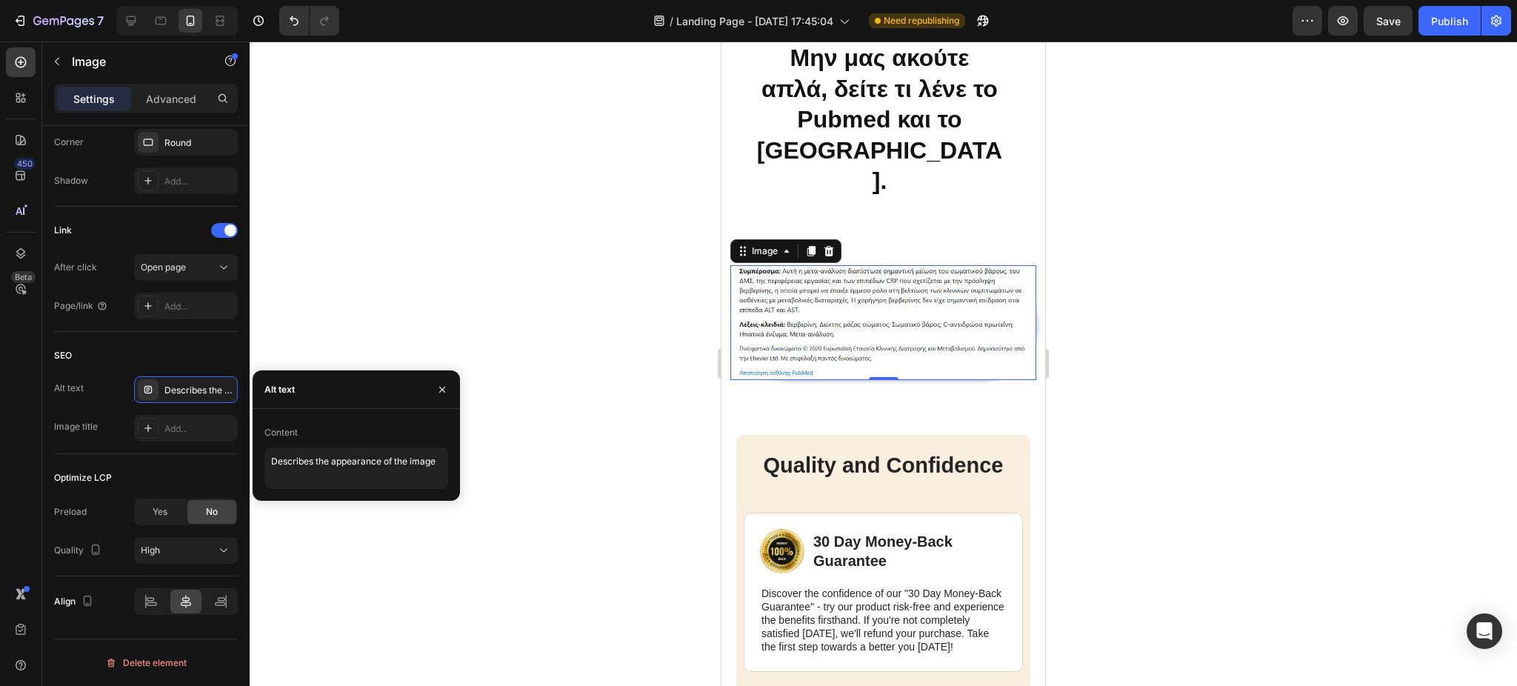
drag, startPoint x: 299, startPoint y: 422, endPoint x: 297, endPoint y: 433, distance: 10.5
click at [297, 433] on div "Content" at bounding box center [356, 433] width 184 height 24
click at [297, 433] on div "Content" at bounding box center [280, 432] width 33 height 13
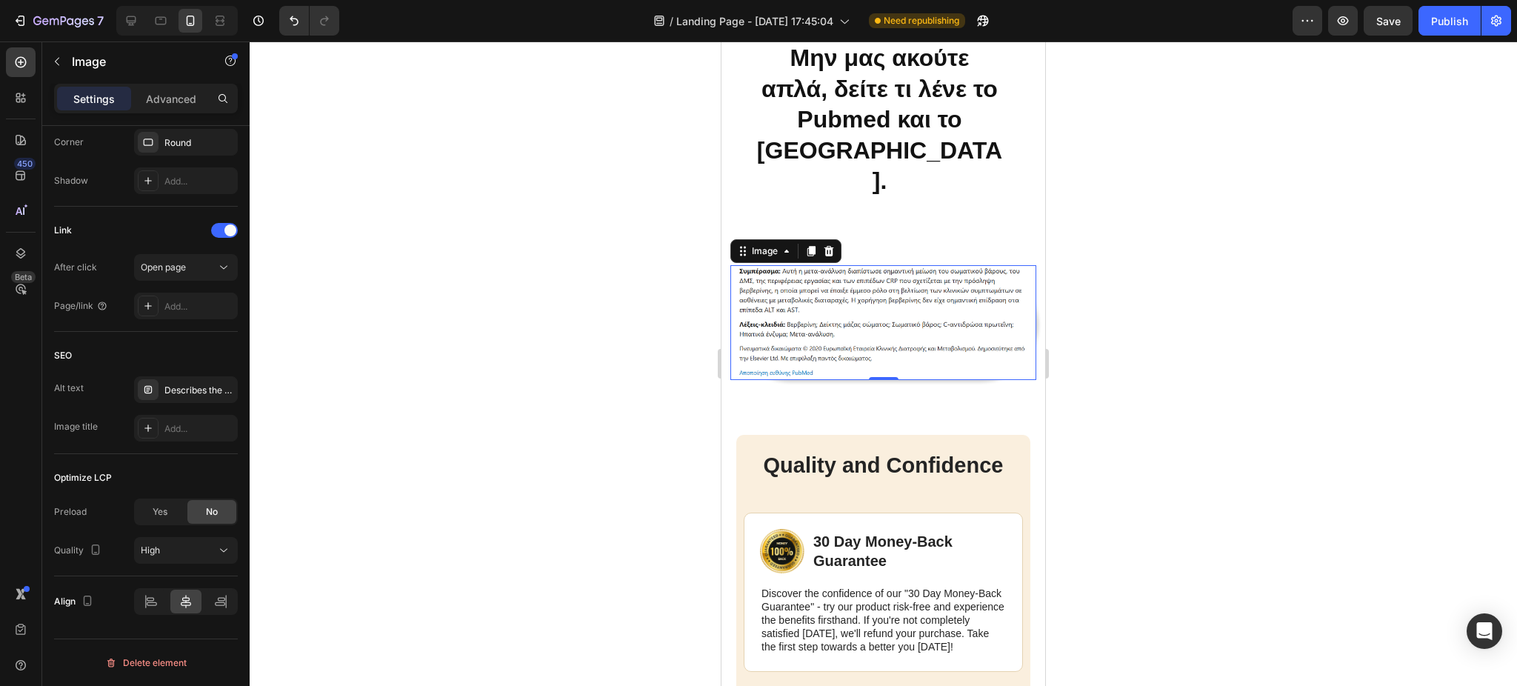
click at [384, 281] on div at bounding box center [883, 363] width 1267 height 644
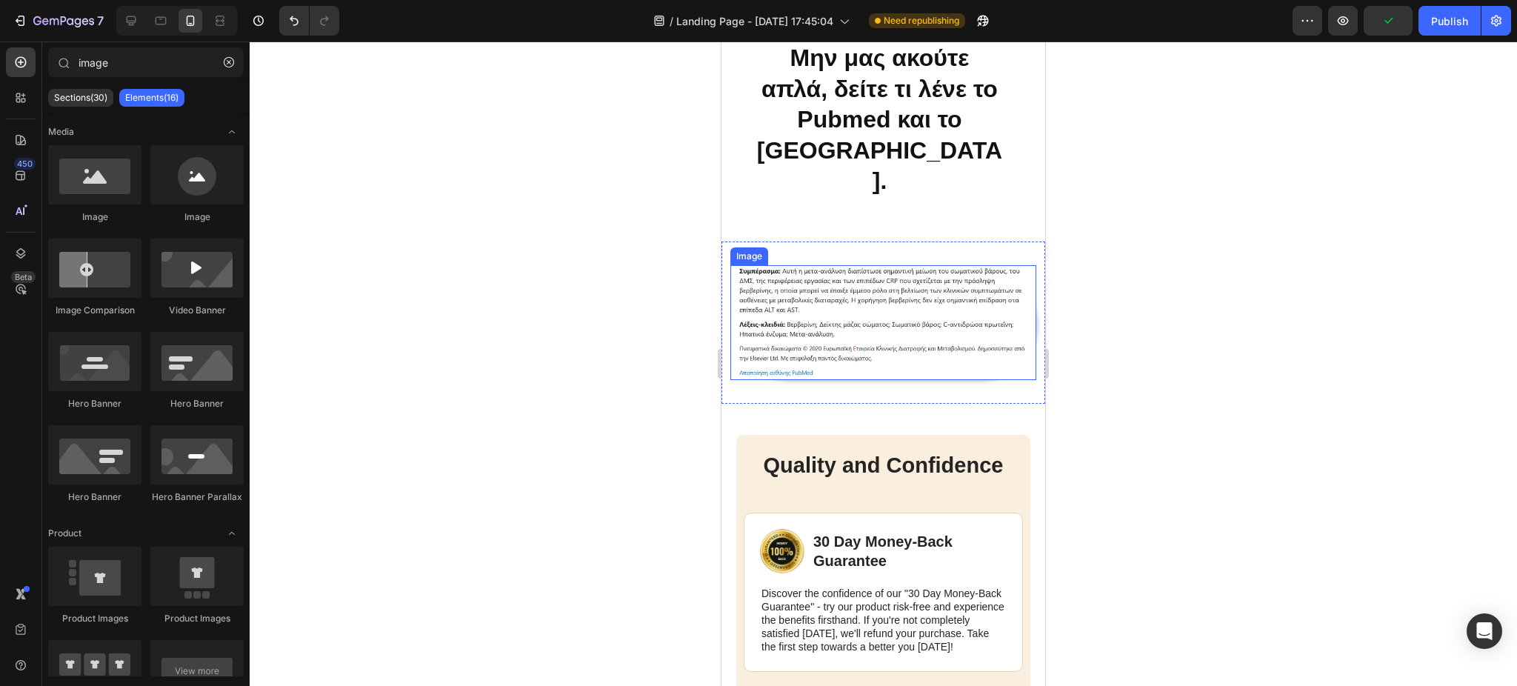
click at [803, 302] on img at bounding box center [883, 322] width 306 height 115
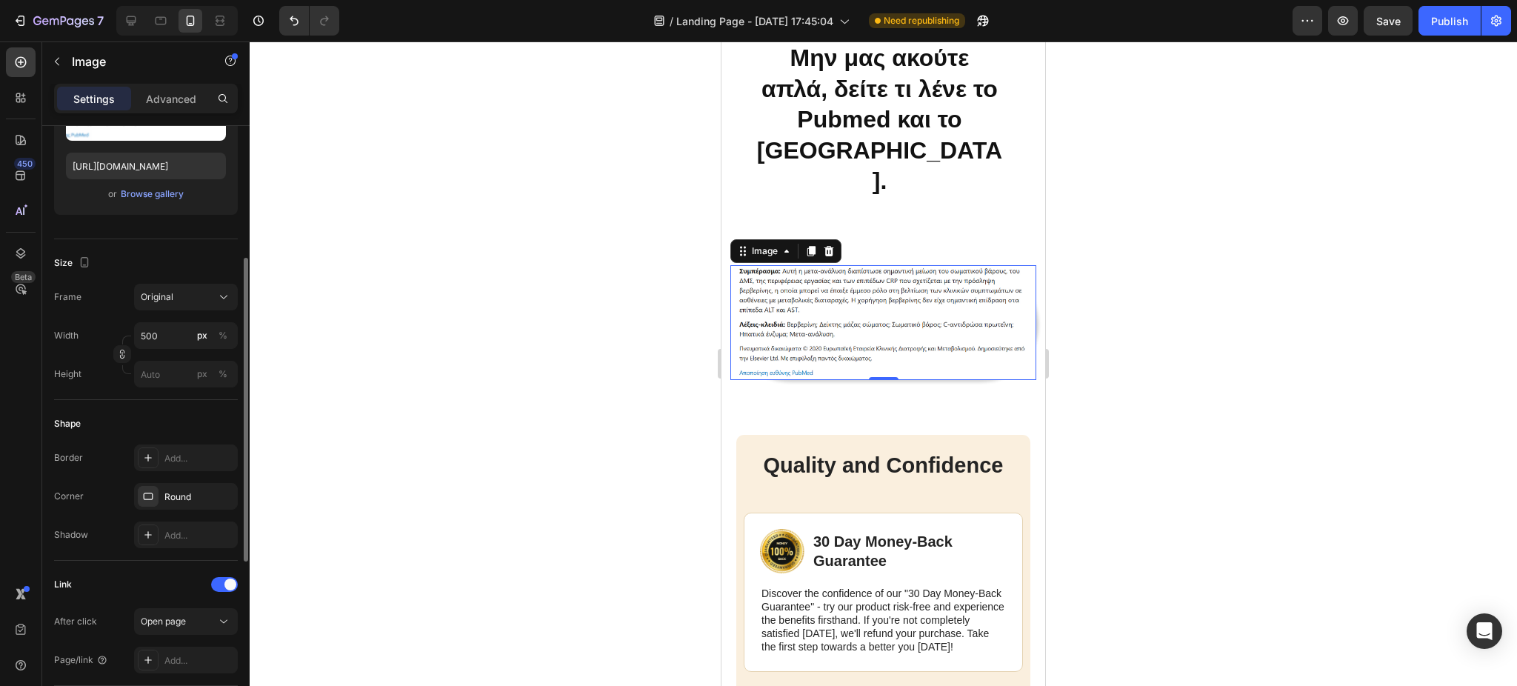
scroll to position [247, 0]
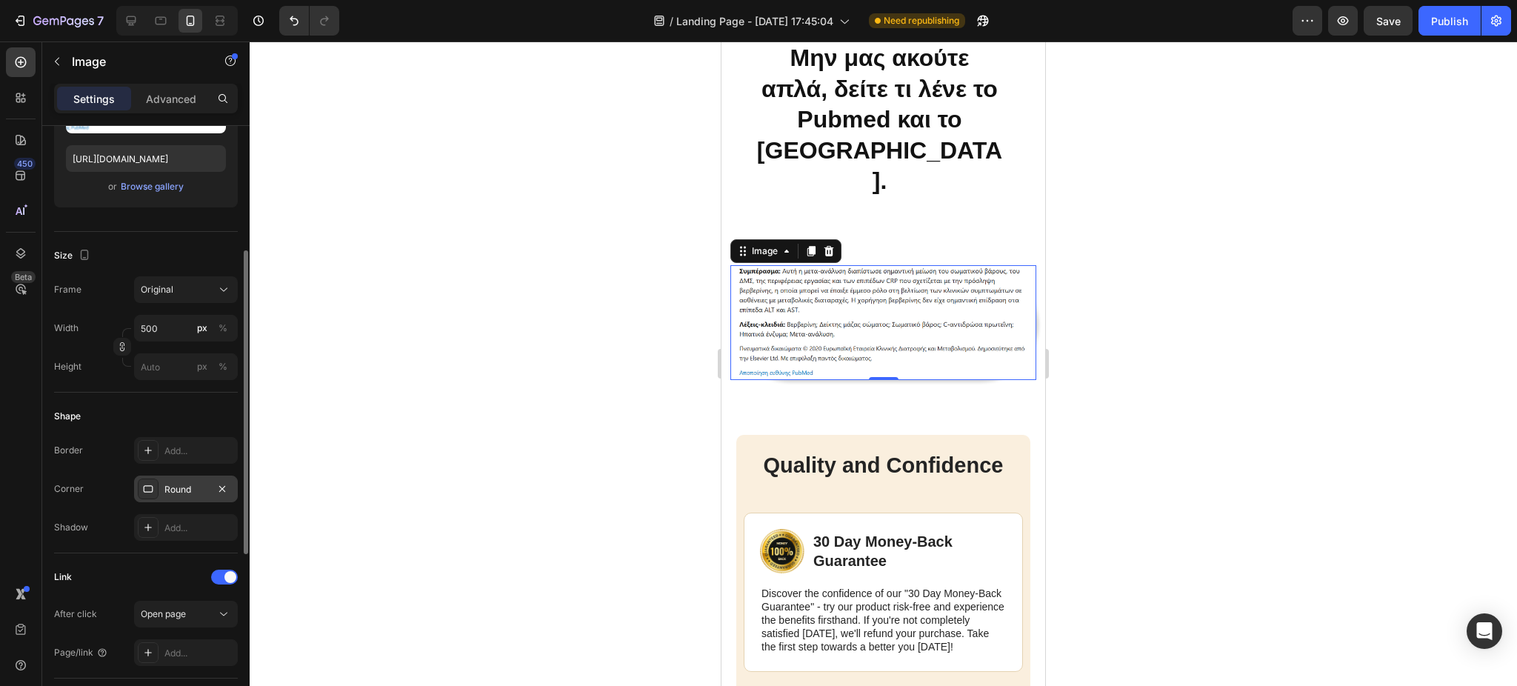
click at [170, 484] on div "Round" at bounding box center [185, 489] width 43 height 13
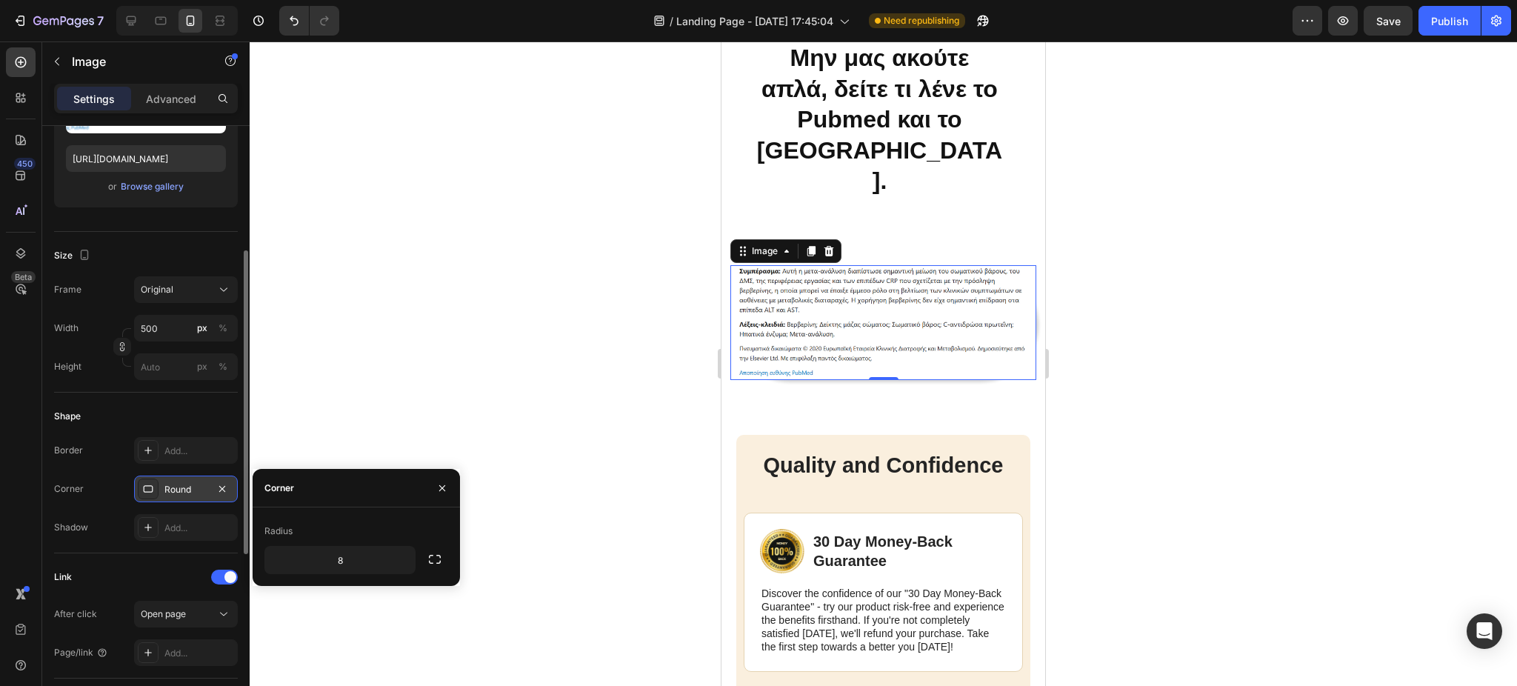
click at [144, 483] on icon at bounding box center [148, 489] width 12 height 12
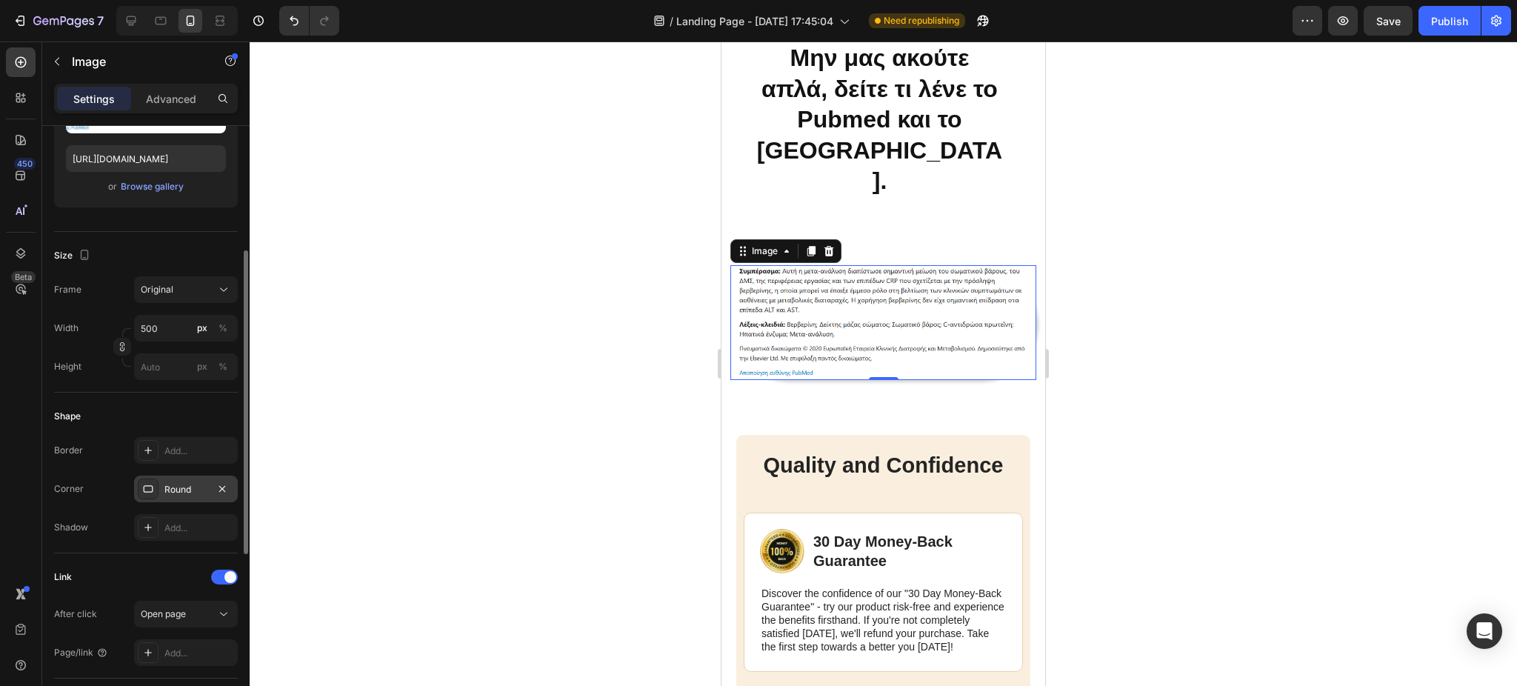
click at [144, 483] on icon at bounding box center [148, 489] width 12 height 12
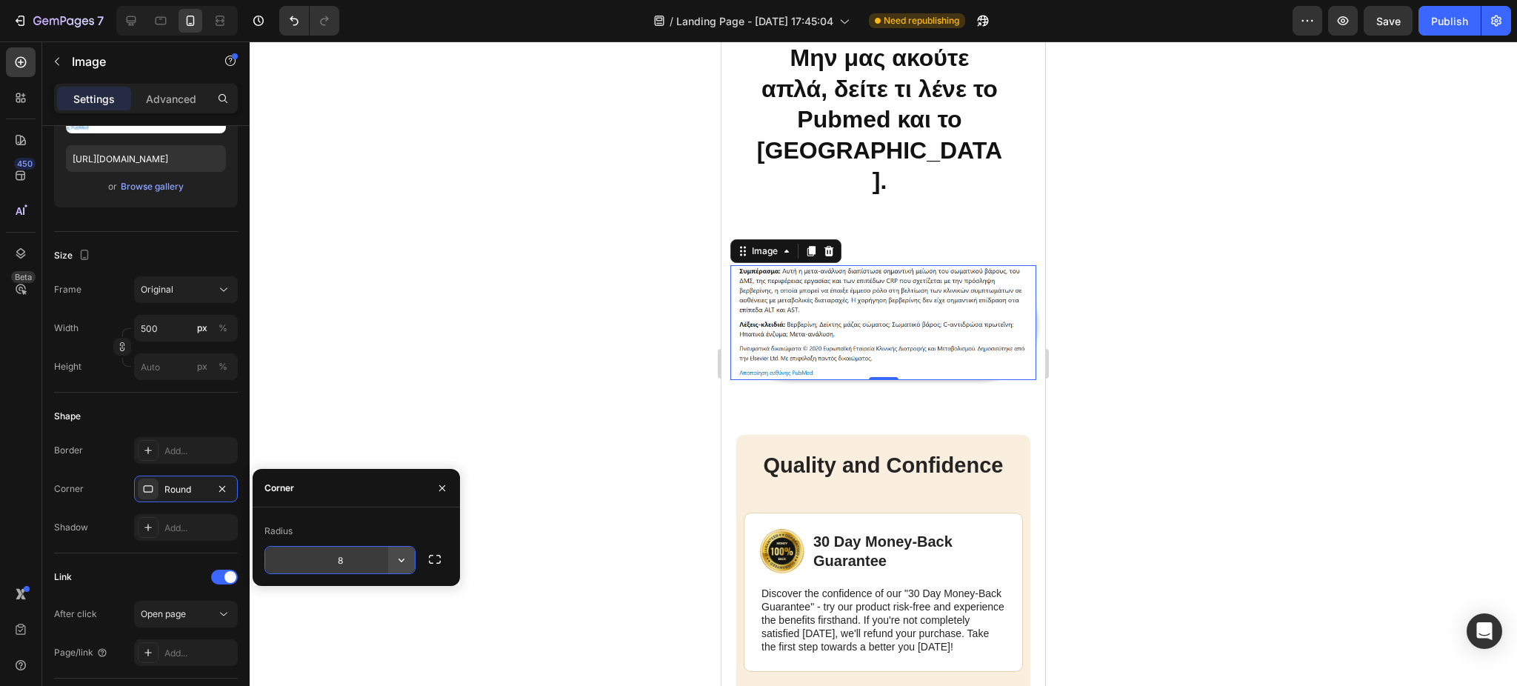
click at [401, 557] on icon "button" at bounding box center [401, 560] width 15 height 15
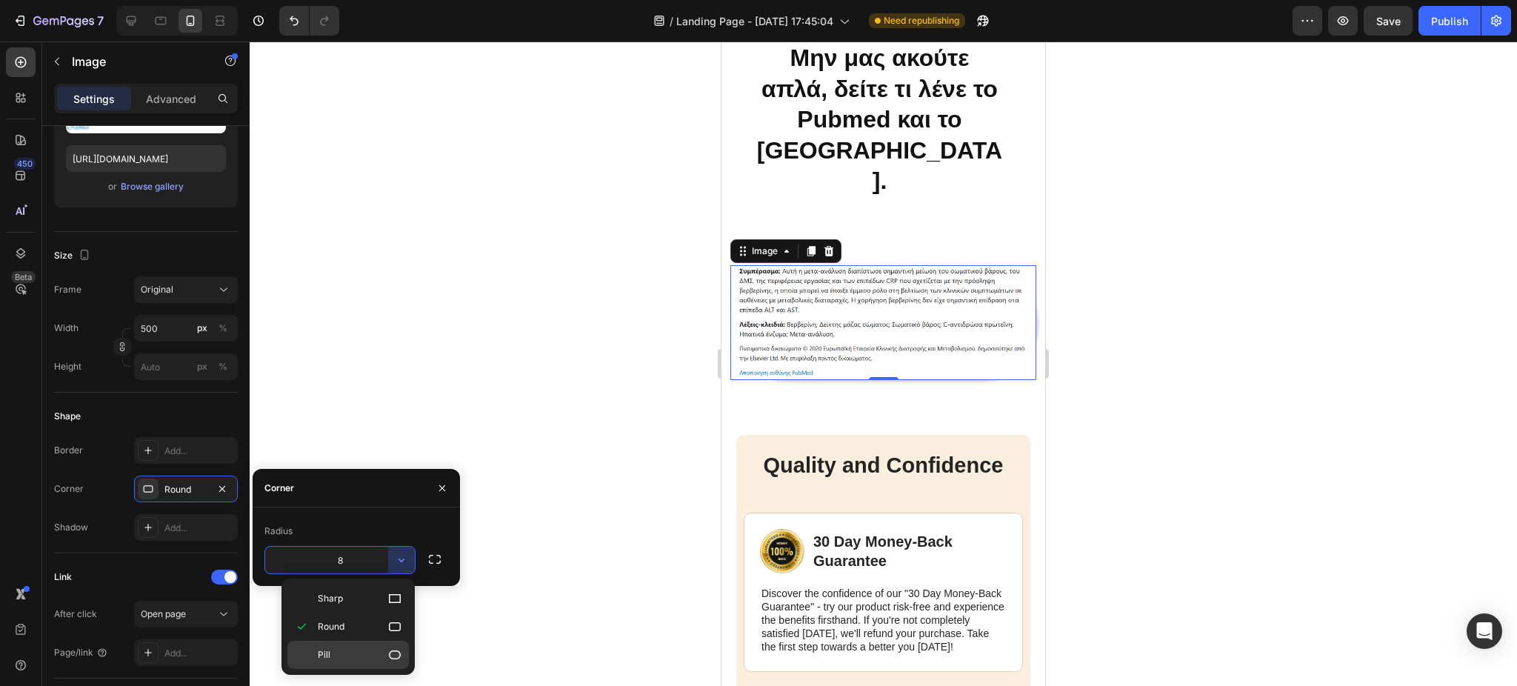
click at [370, 653] on p "Pill" at bounding box center [360, 654] width 84 height 15
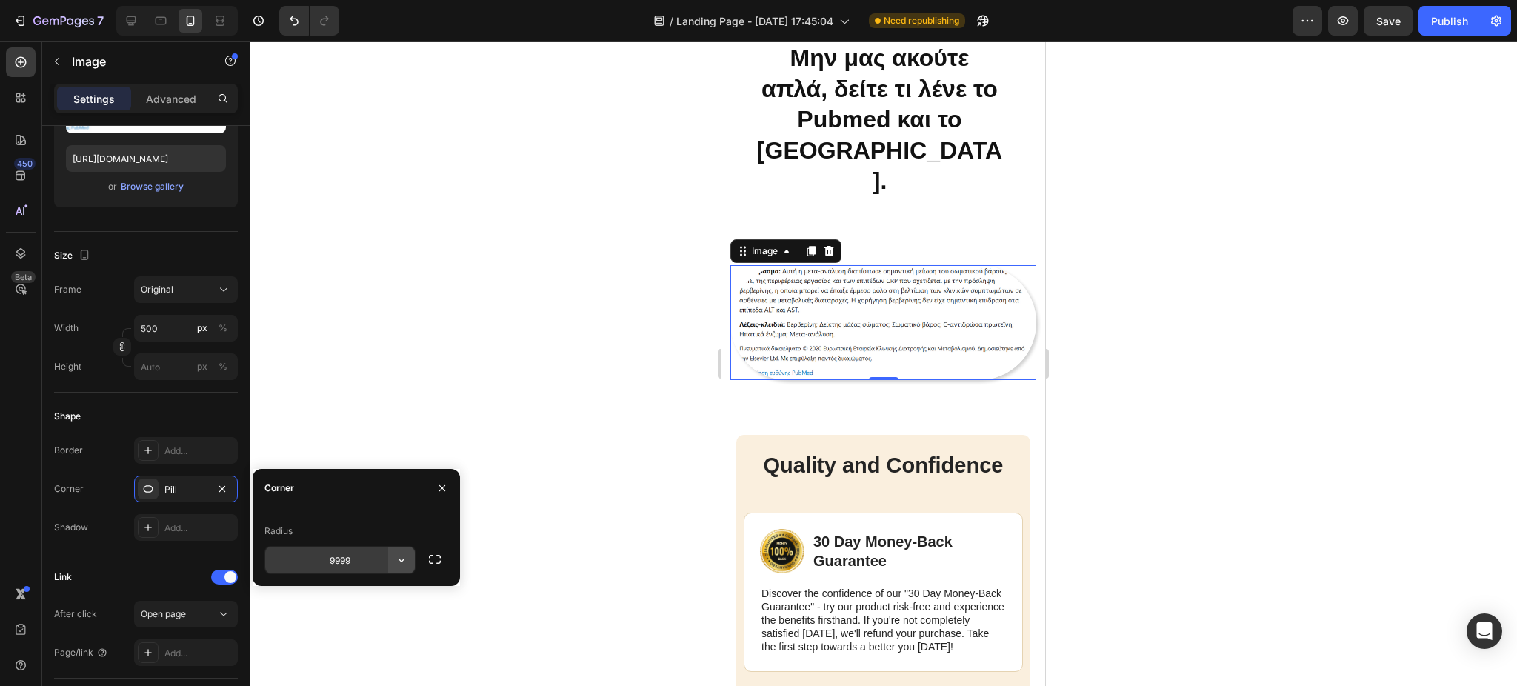
click at [401, 564] on icon "button" at bounding box center [401, 560] width 15 height 15
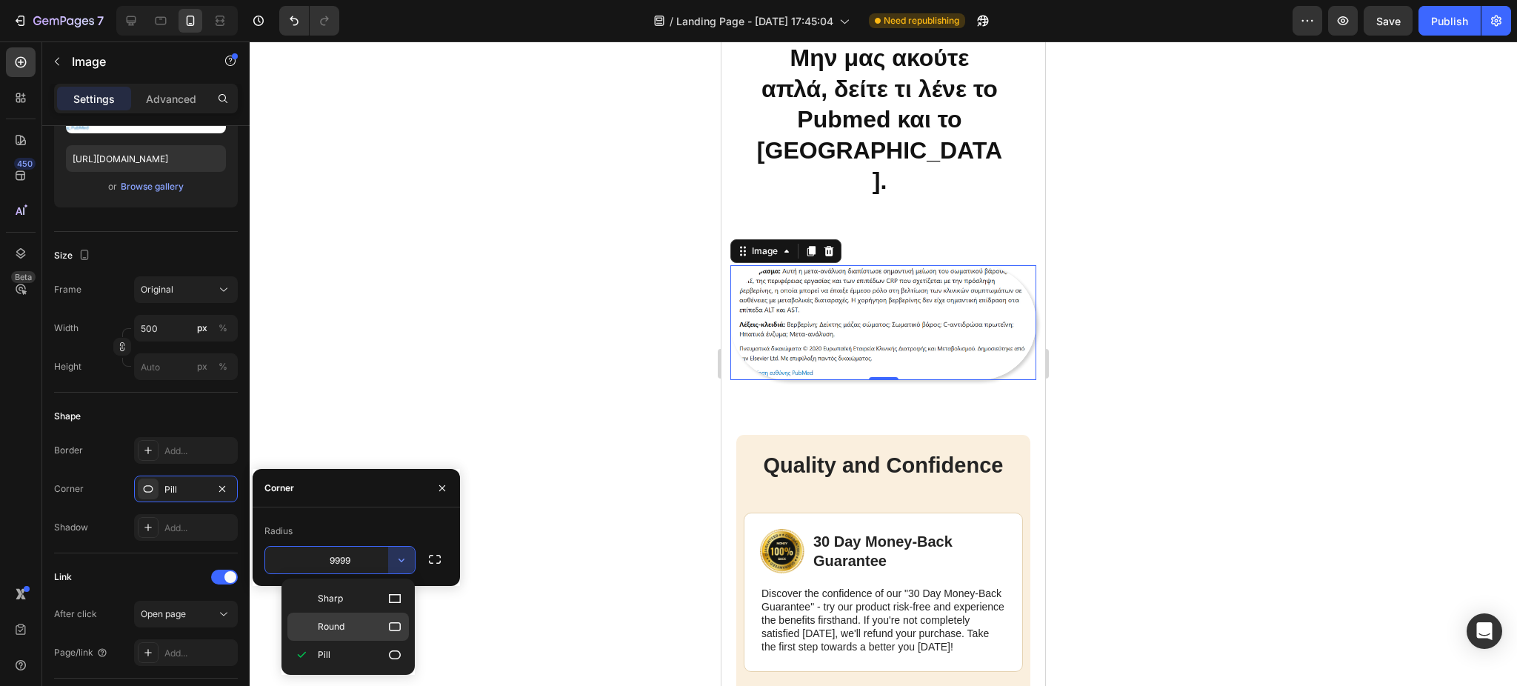
click at [387, 624] on icon at bounding box center [394, 626] width 15 height 15
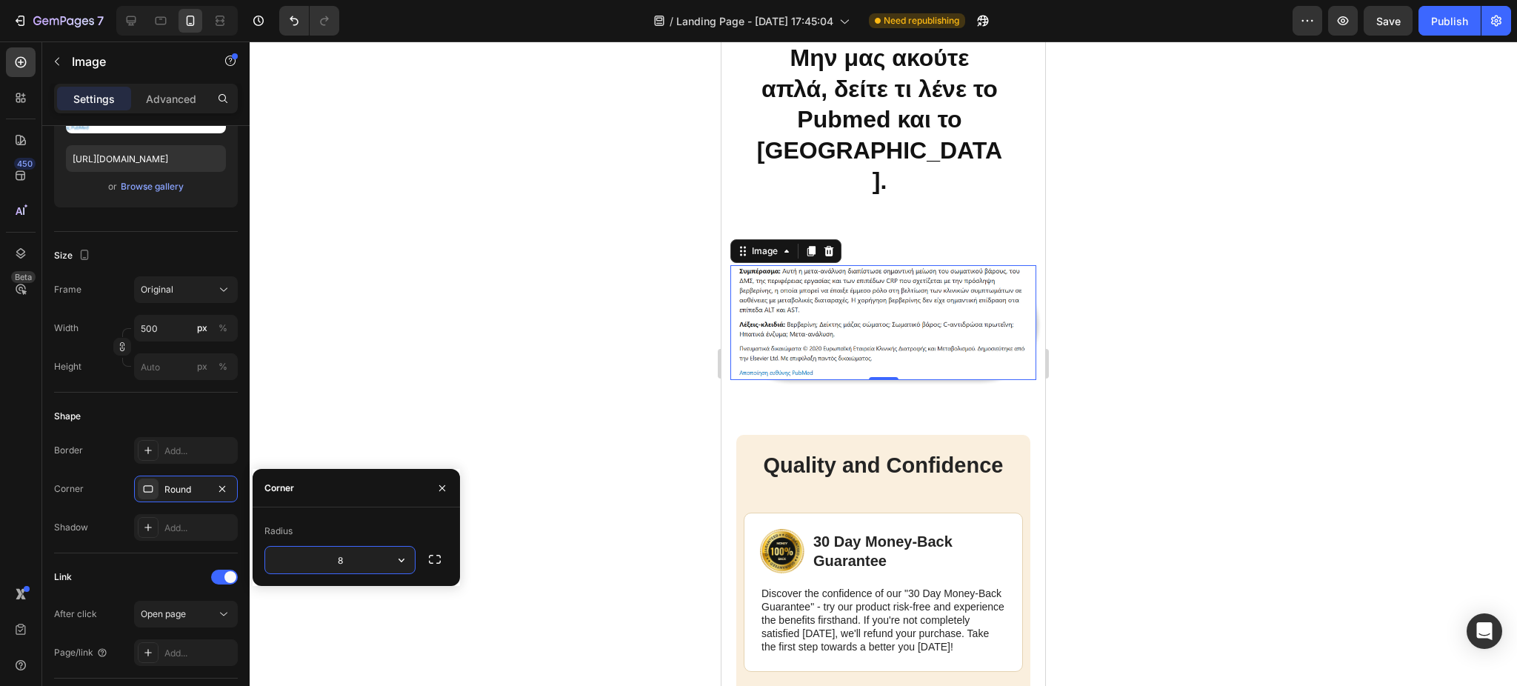
click at [386, 560] on input "8" at bounding box center [340, 560] width 150 height 27
click at [406, 561] on icon "button" at bounding box center [401, 560] width 15 height 15
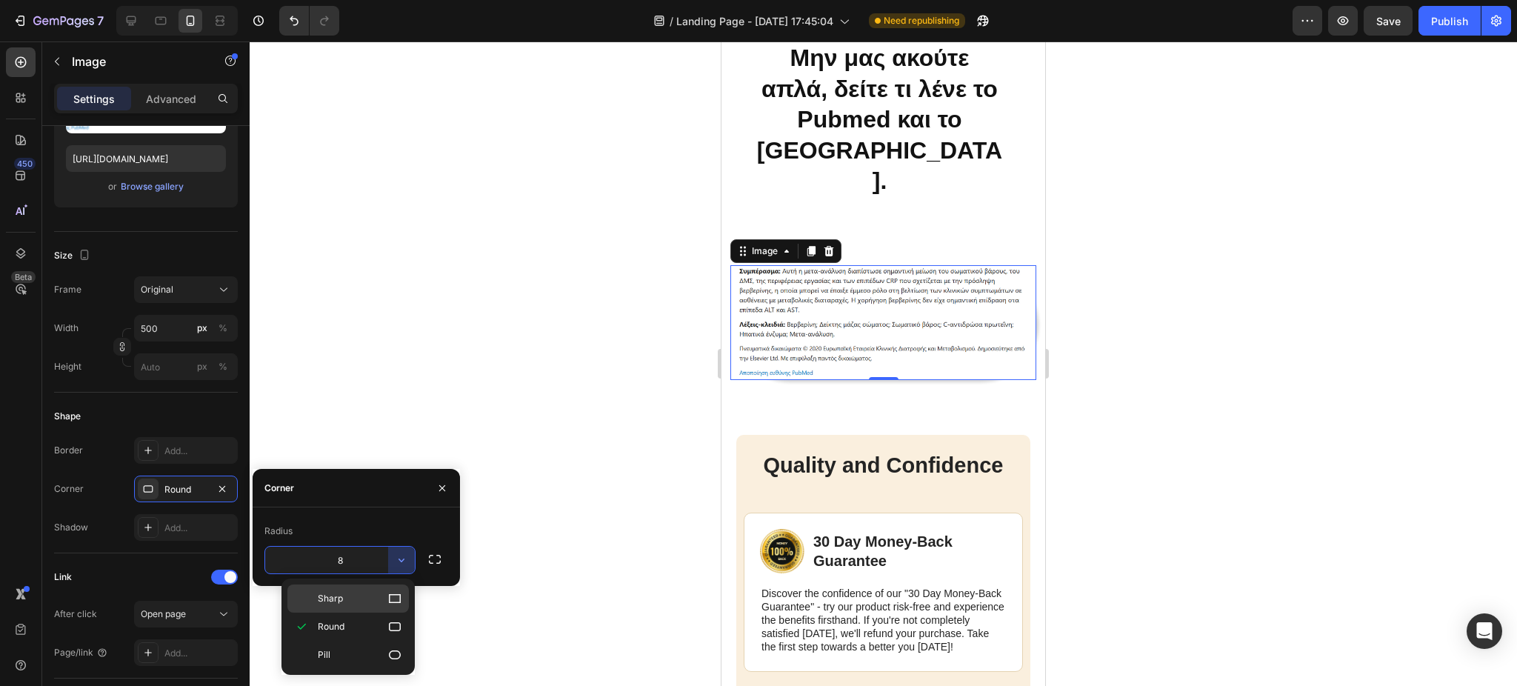
click at [373, 587] on div "Sharp" at bounding box center [347, 598] width 121 height 28
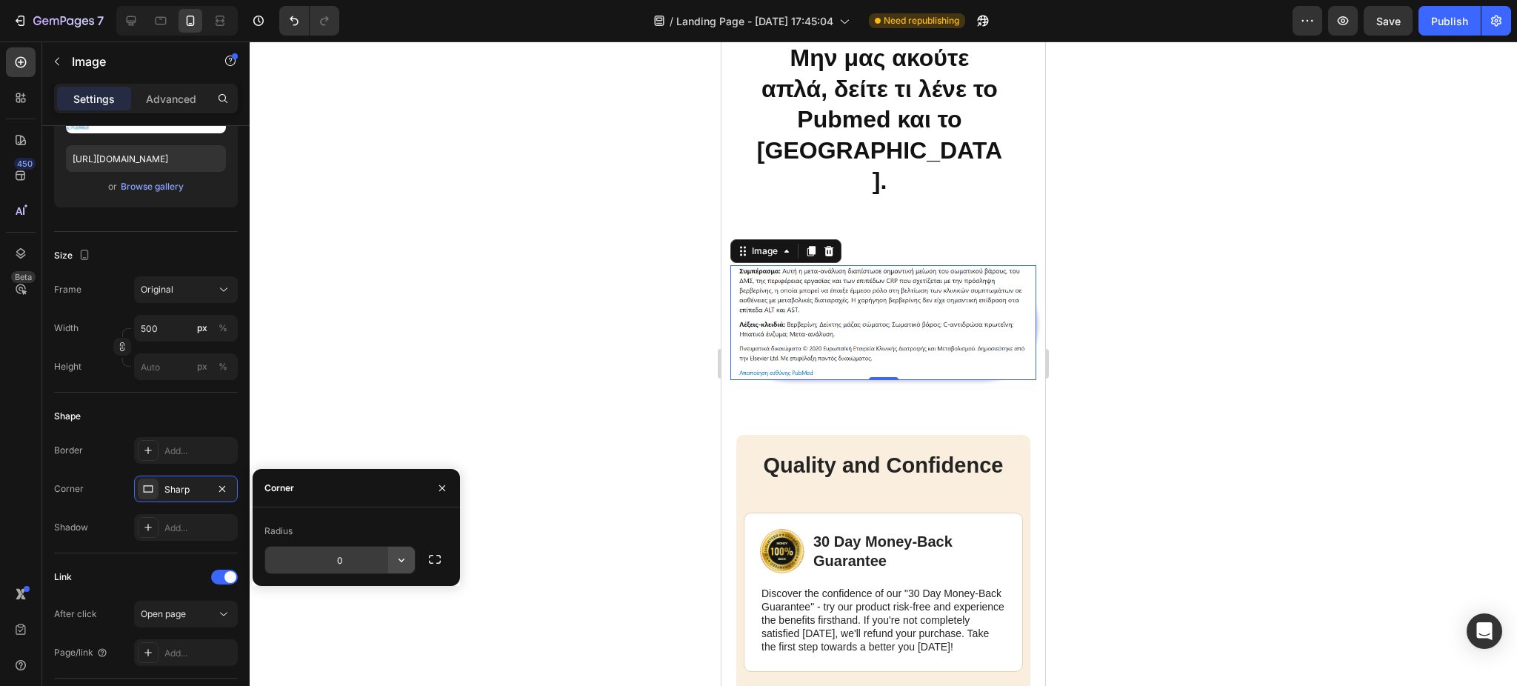
click at [404, 558] on icon "button" at bounding box center [401, 560] width 15 height 15
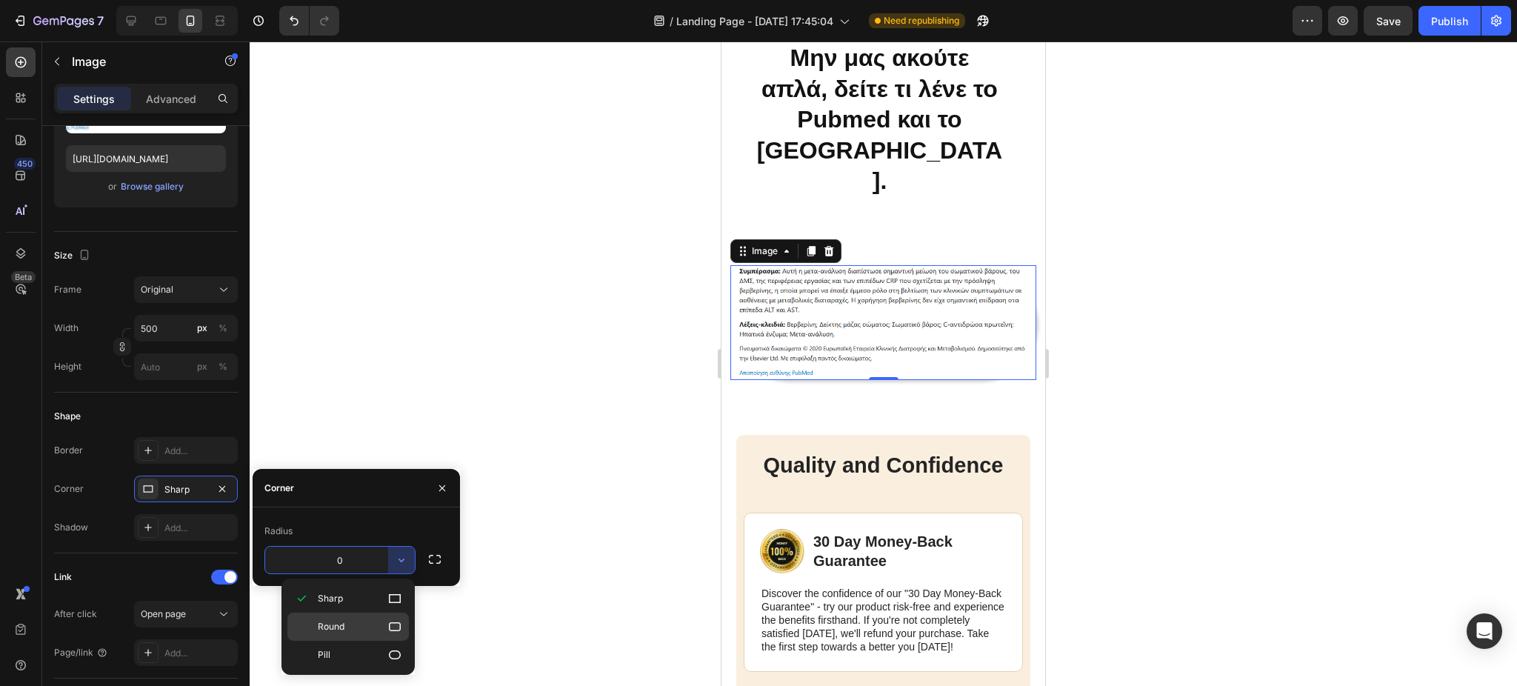
click at [396, 620] on icon at bounding box center [394, 626] width 15 height 15
type input "8"
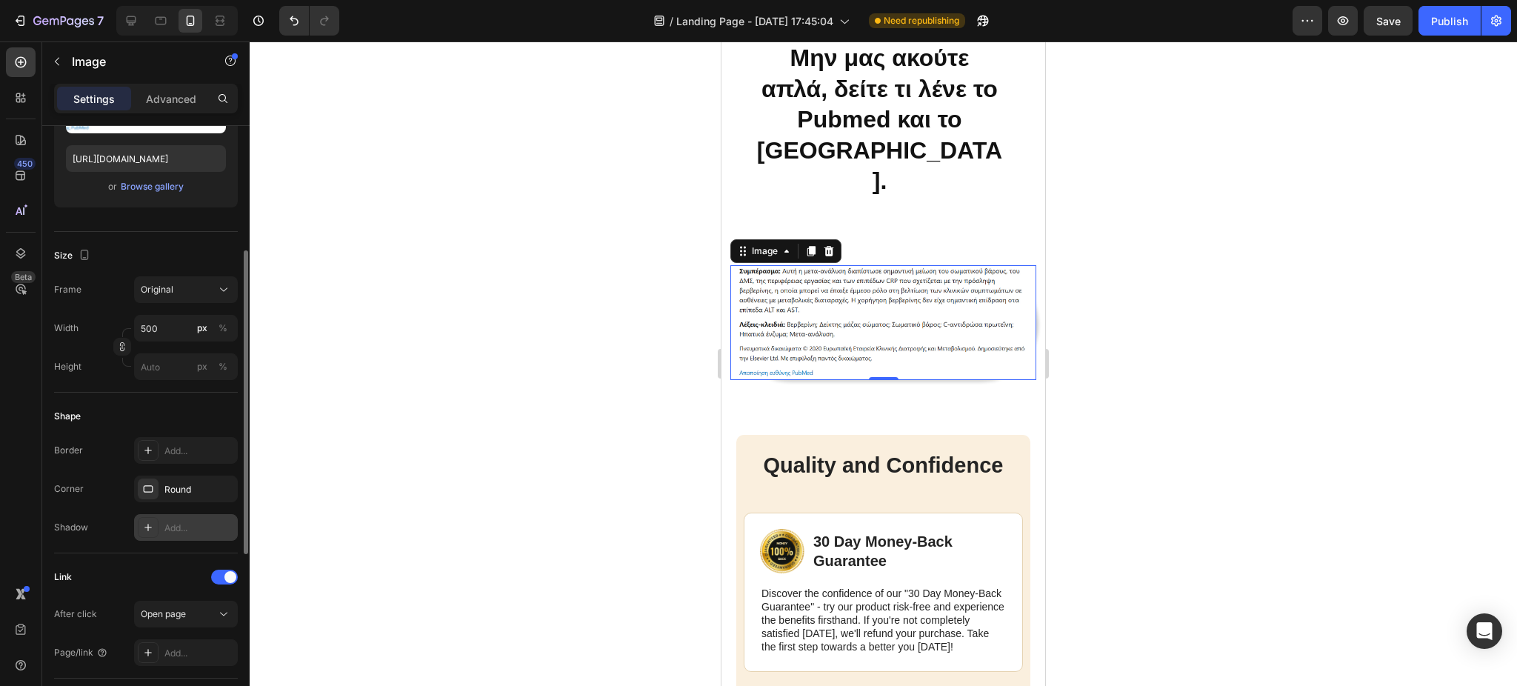
click at [148, 527] on icon at bounding box center [147, 527] width 7 height 7
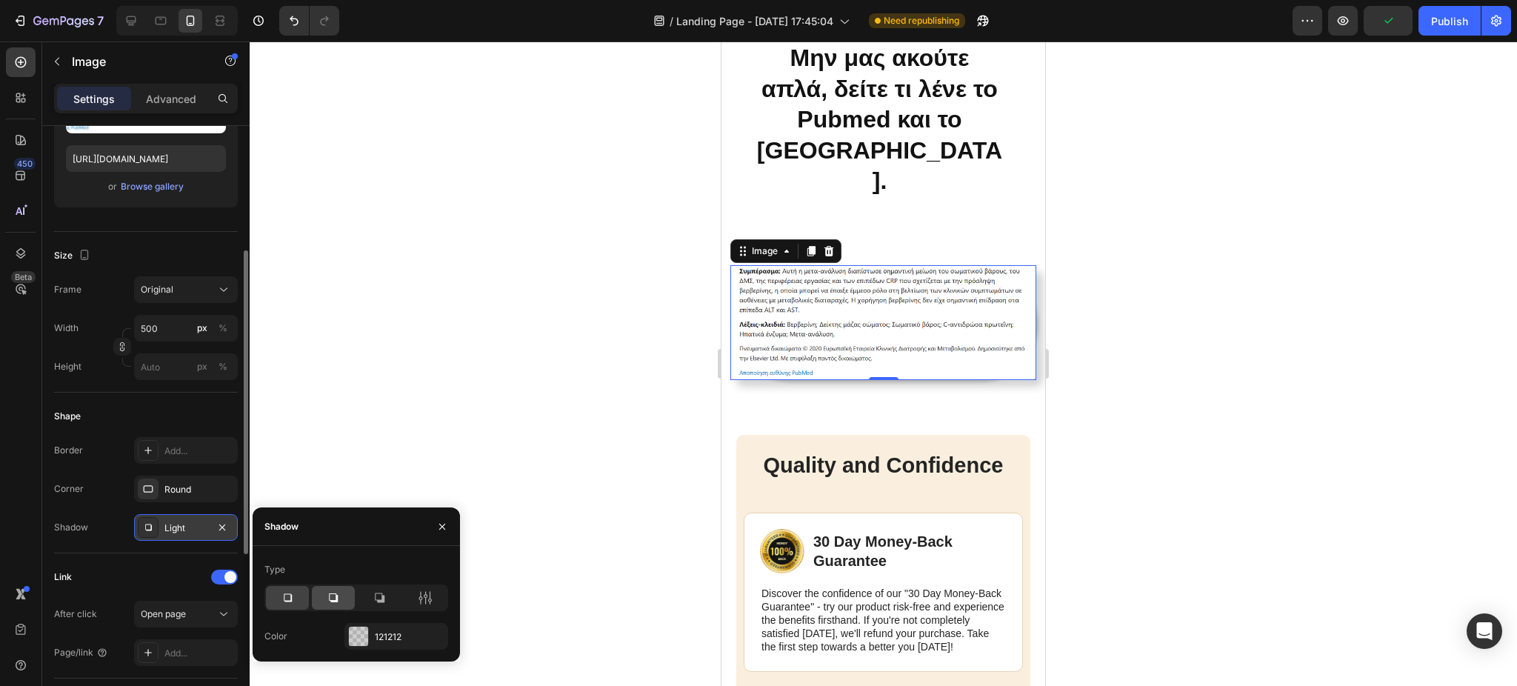
click at [341, 596] on div at bounding box center [333, 598] width 43 height 24
click at [384, 594] on icon at bounding box center [379, 597] width 15 height 15
click at [424, 596] on icon at bounding box center [426, 598] width 4 height 13
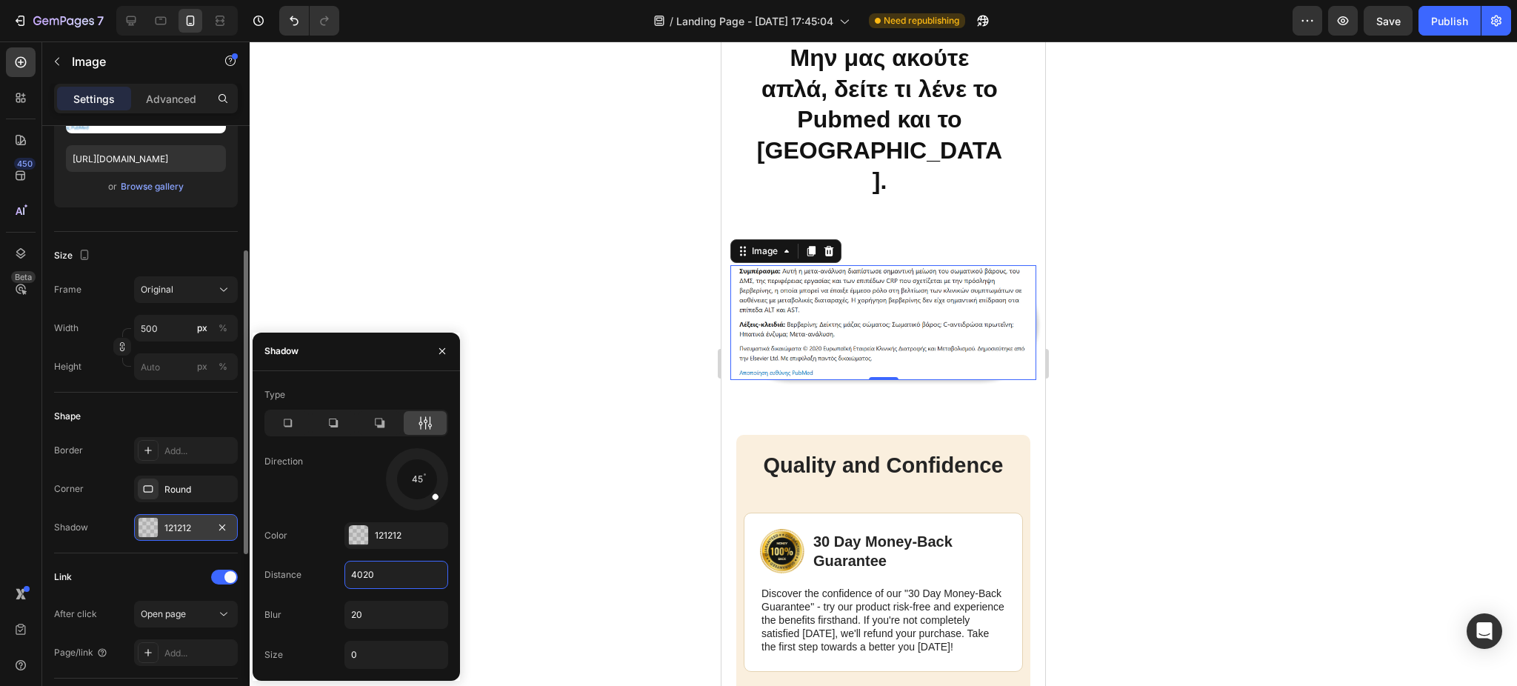
drag, startPoint x: 361, startPoint y: 573, endPoint x: 335, endPoint y: 581, distance: 27.4
click at [335, 601] on div "Distance 4020" at bounding box center [356, 615] width 184 height 28
type input "20"
click at [393, 576] on input "20" at bounding box center [396, 574] width 102 height 27
click at [380, 655] on input "0" at bounding box center [396, 654] width 102 height 27
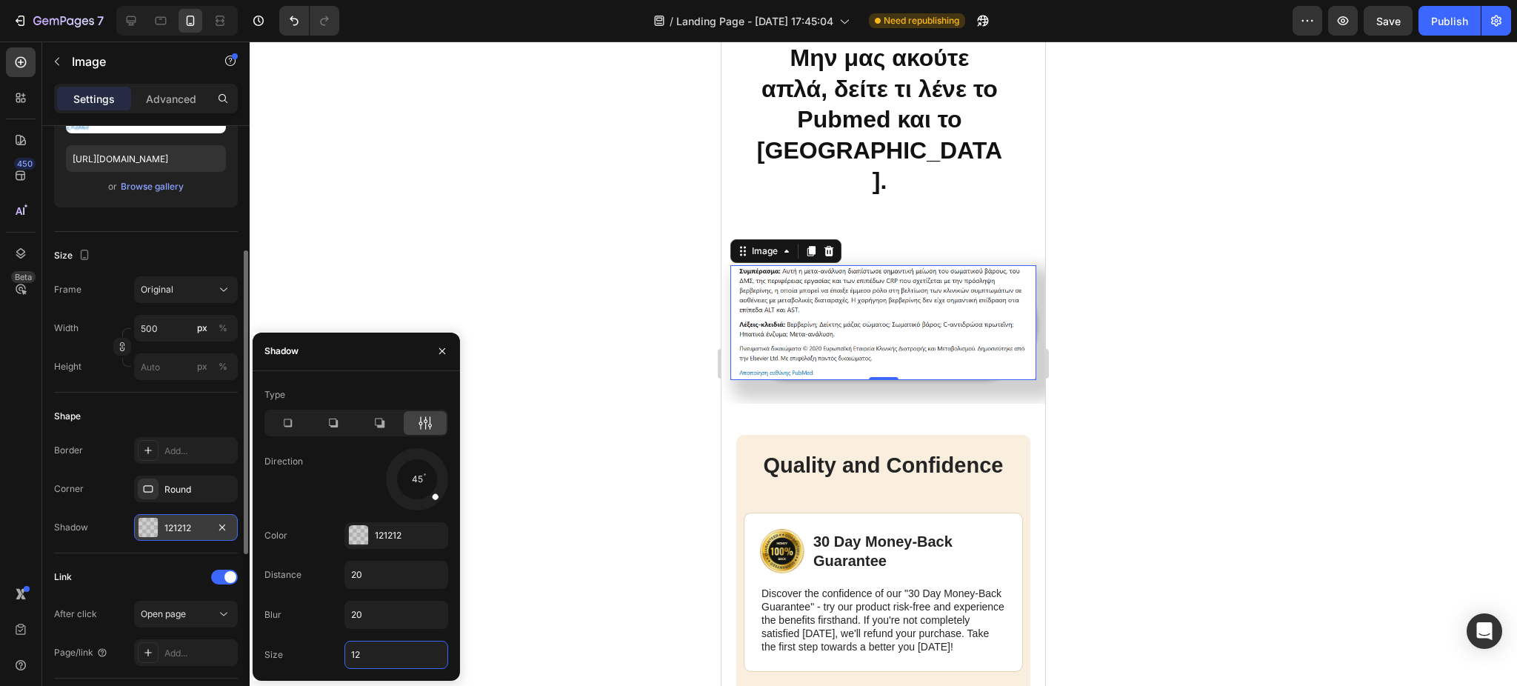
type input "1"
type input "0"
drag, startPoint x: 434, startPoint y: 492, endPoint x: 413, endPoint y: 493, distance: 21.5
click at [413, 493] on div at bounding box center [416, 495] width 12 height 33
click at [333, 416] on icon at bounding box center [333, 423] width 15 height 15
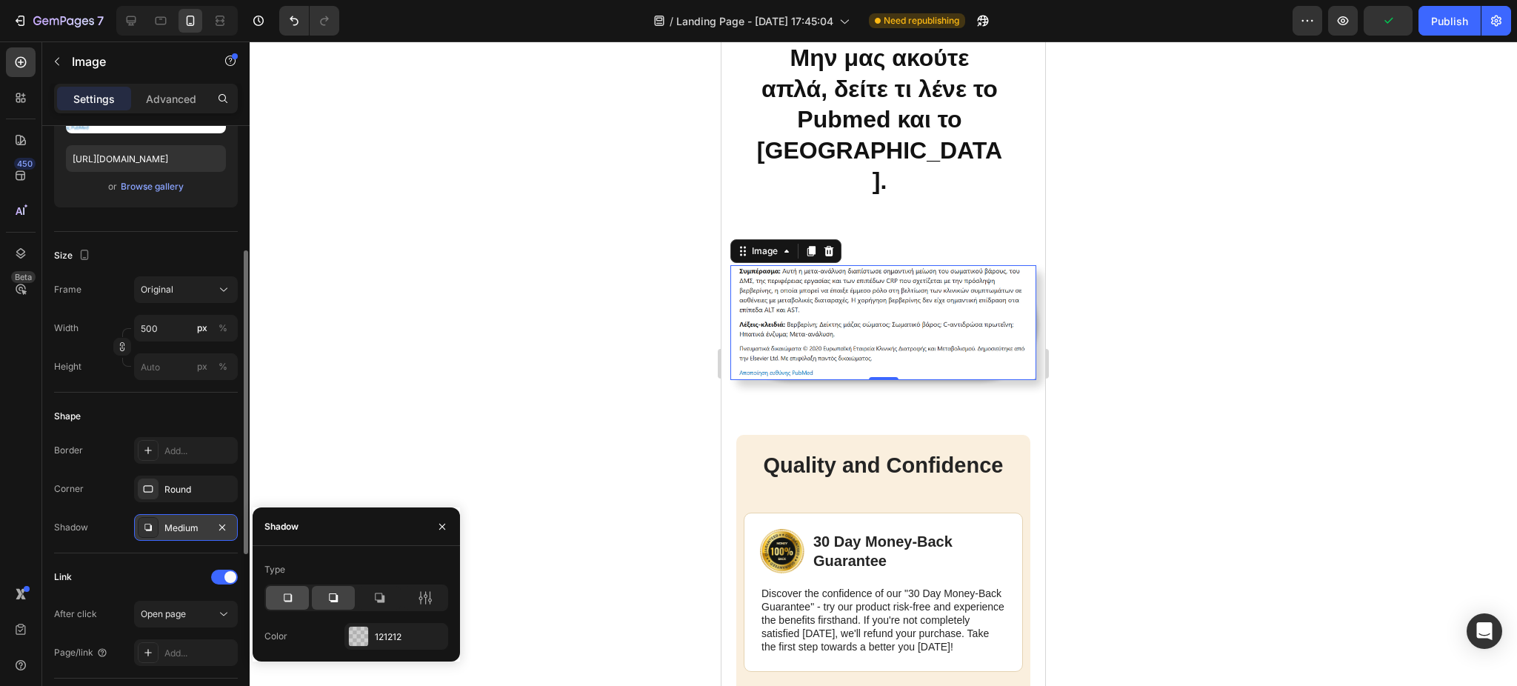
click at [290, 593] on icon at bounding box center [287, 597] width 15 height 15
click at [330, 593] on icon at bounding box center [333, 597] width 9 height 9
click at [381, 601] on icon at bounding box center [380, 598] width 10 height 10
click at [382, 599] on icon at bounding box center [380, 598] width 10 height 10
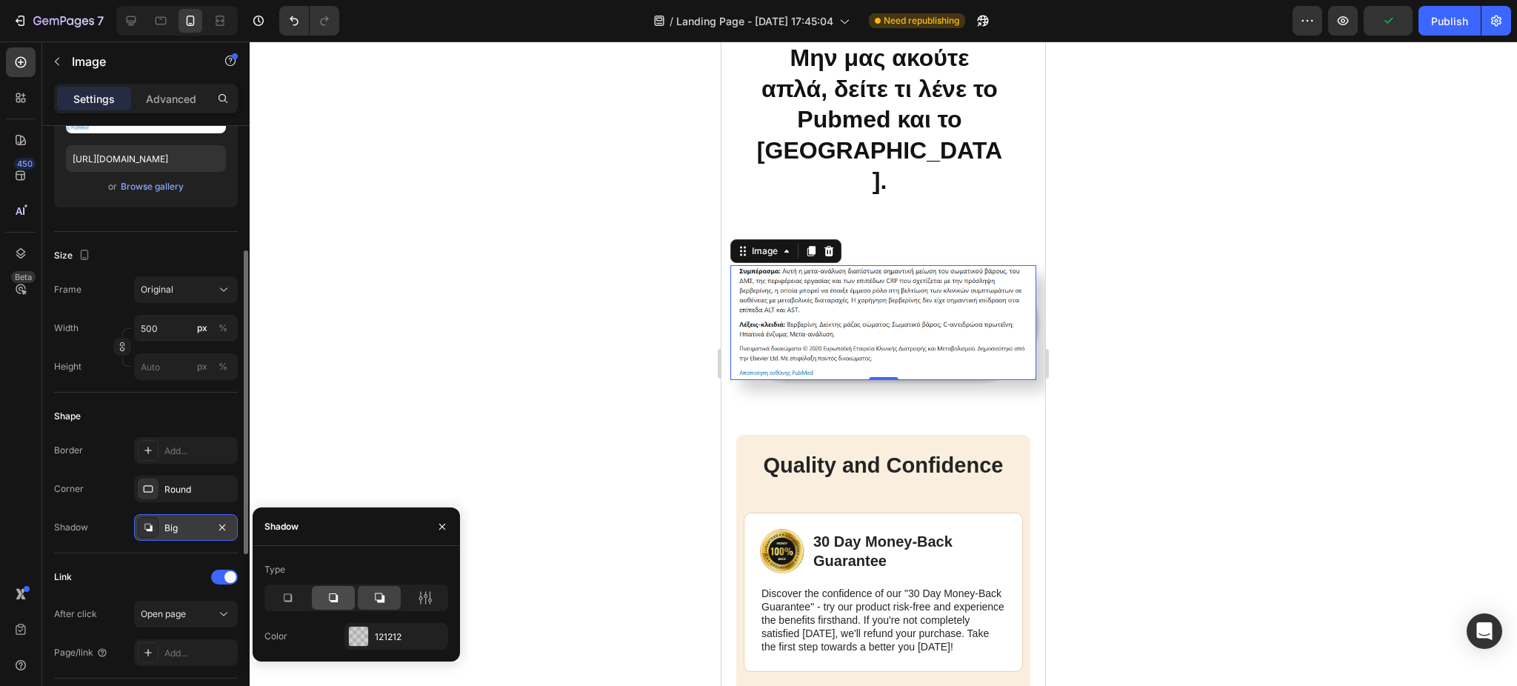
click at [341, 597] on div at bounding box center [333, 598] width 43 height 24
click at [292, 596] on icon at bounding box center [287, 597] width 15 height 15
click at [333, 589] on div at bounding box center [333, 598] width 43 height 24
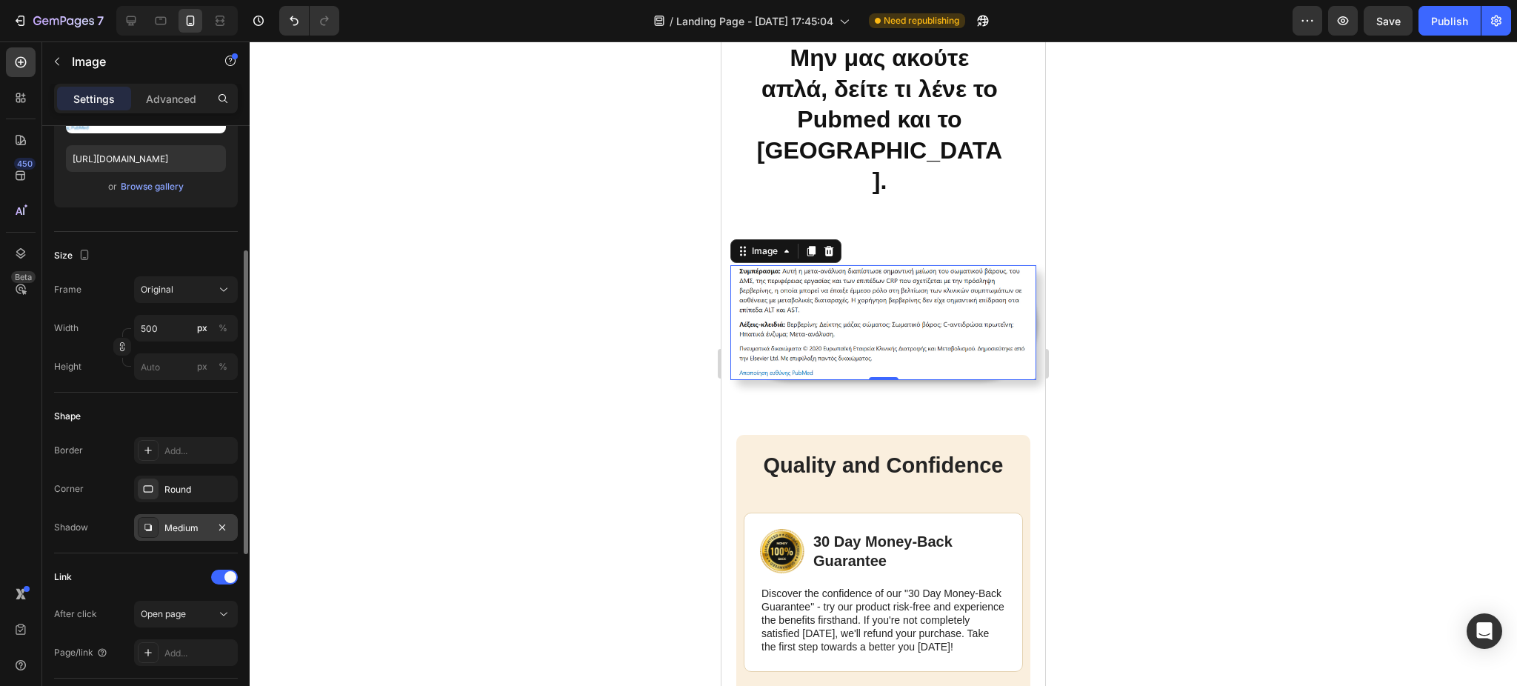
click at [537, 381] on div at bounding box center [883, 363] width 1267 height 644
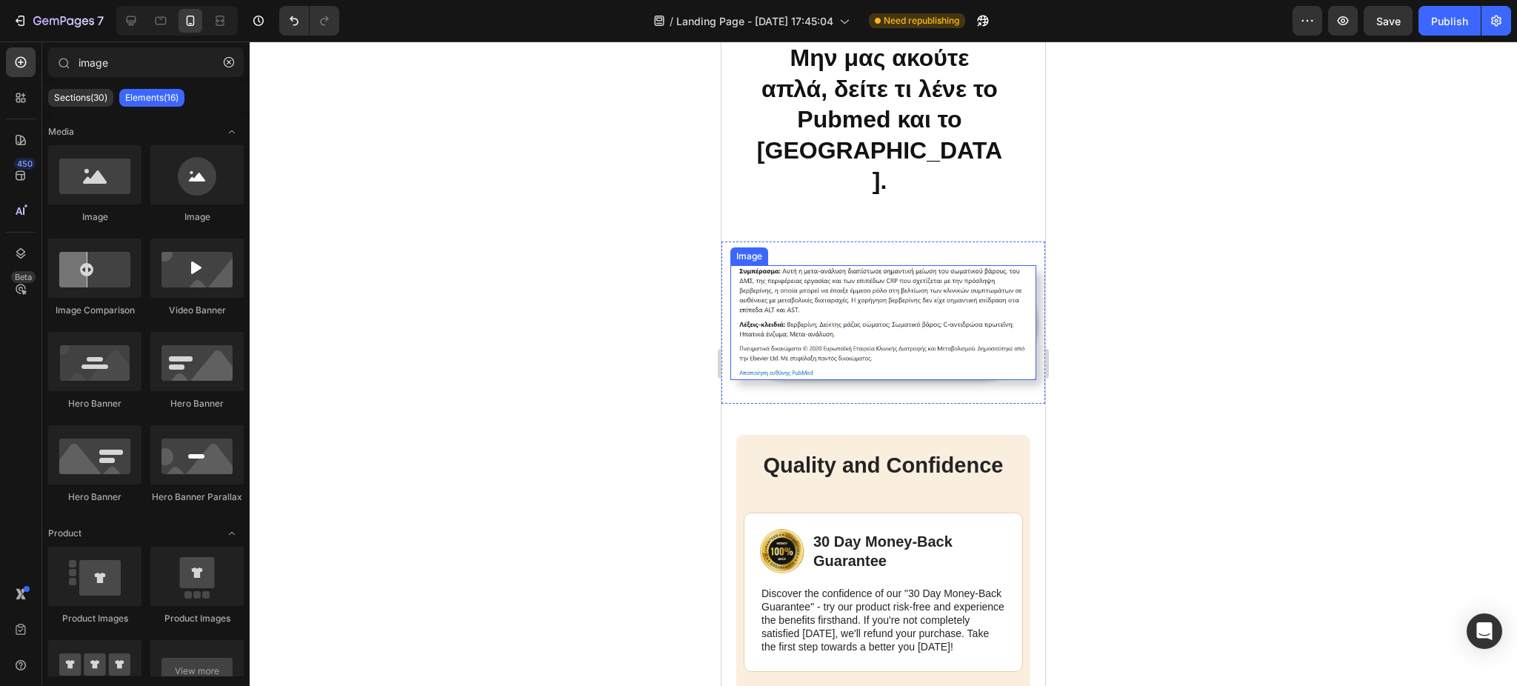
click at [810, 297] on img at bounding box center [883, 322] width 306 height 115
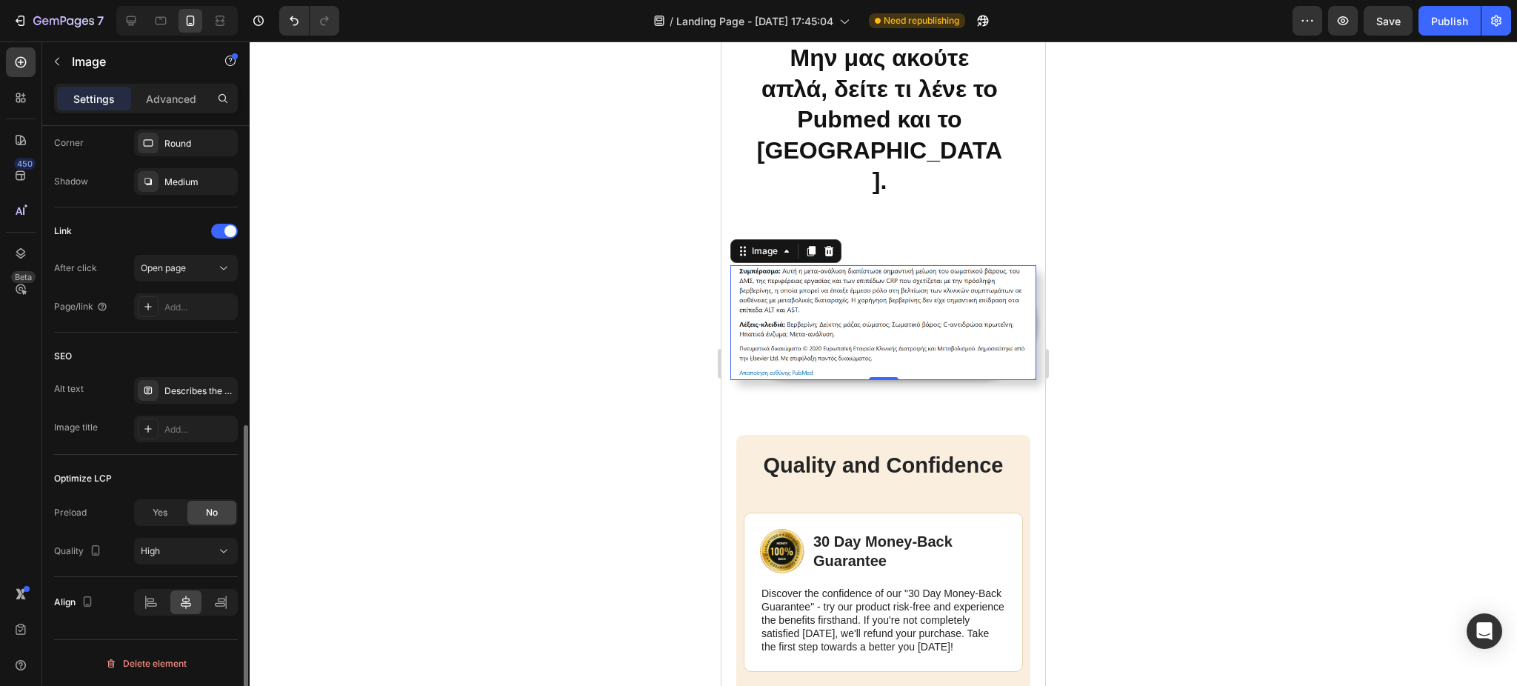
scroll to position [593, 0]
click at [168, 183] on div "Medium" at bounding box center [185, 181] width 43 height 13
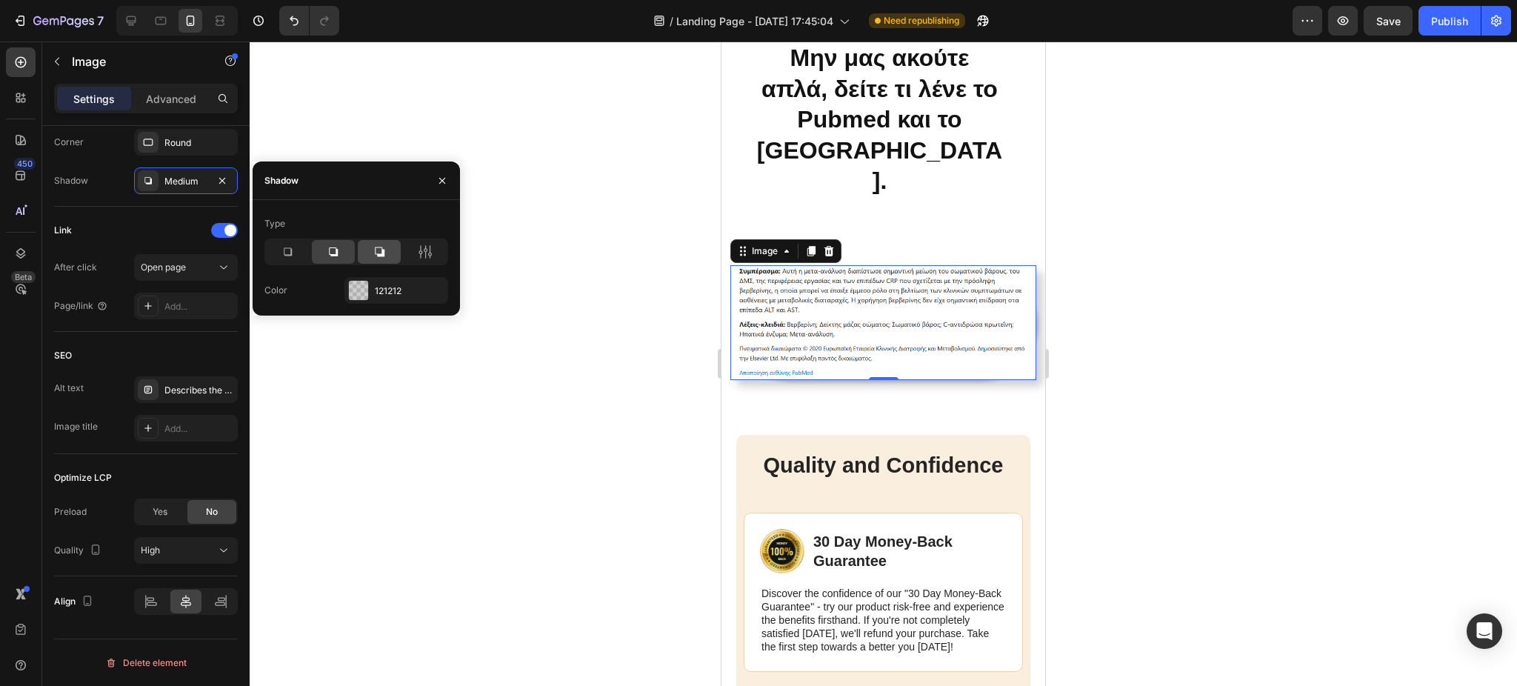
click at [368, 256] on div at bounding box center [379, 252] width 43 height 24
click at [341, 255] on div at bounding box center [333, 252] width 43 height 24
click at [295, 250] on div at bounding box center [287, 252] width 43 height 24
click at [332, 258] on icon at bounding box center [333, 251] width 15 height 15
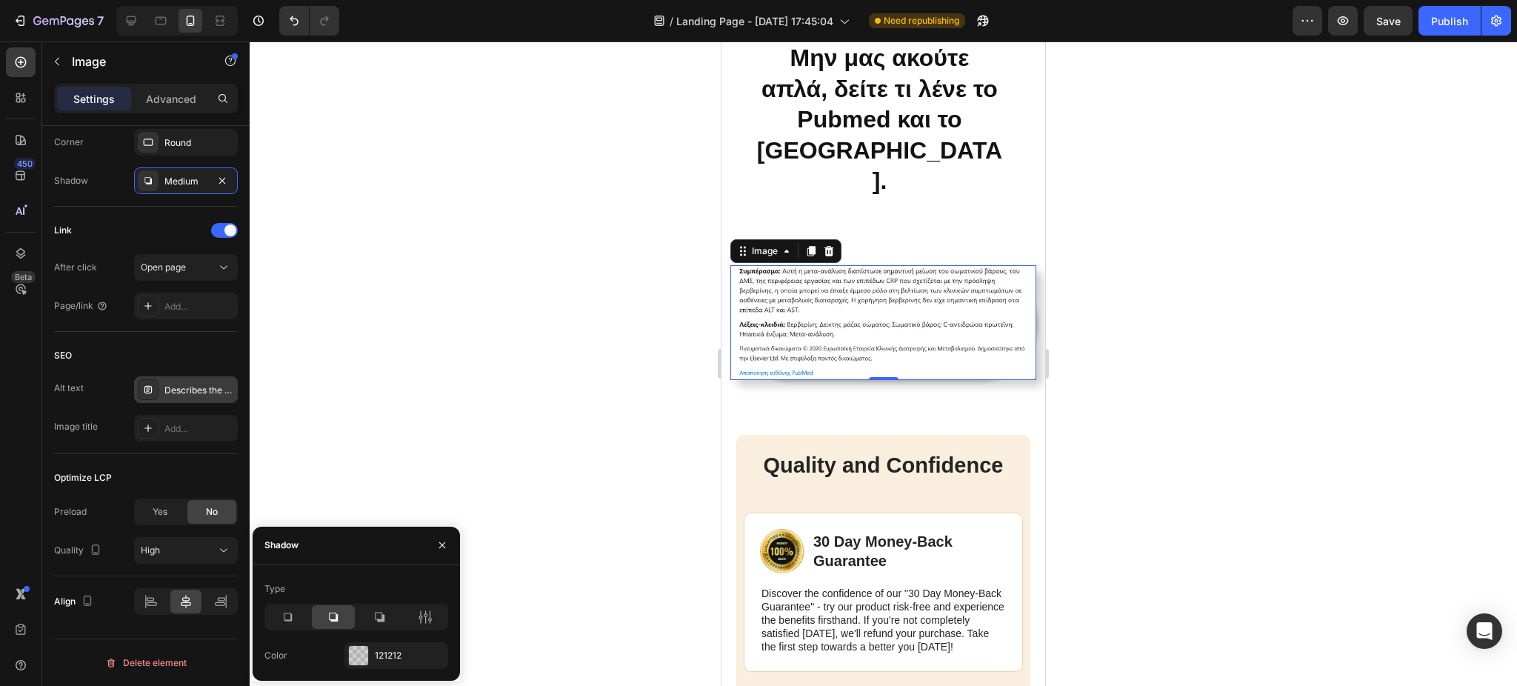
scroll to position [0, 0]
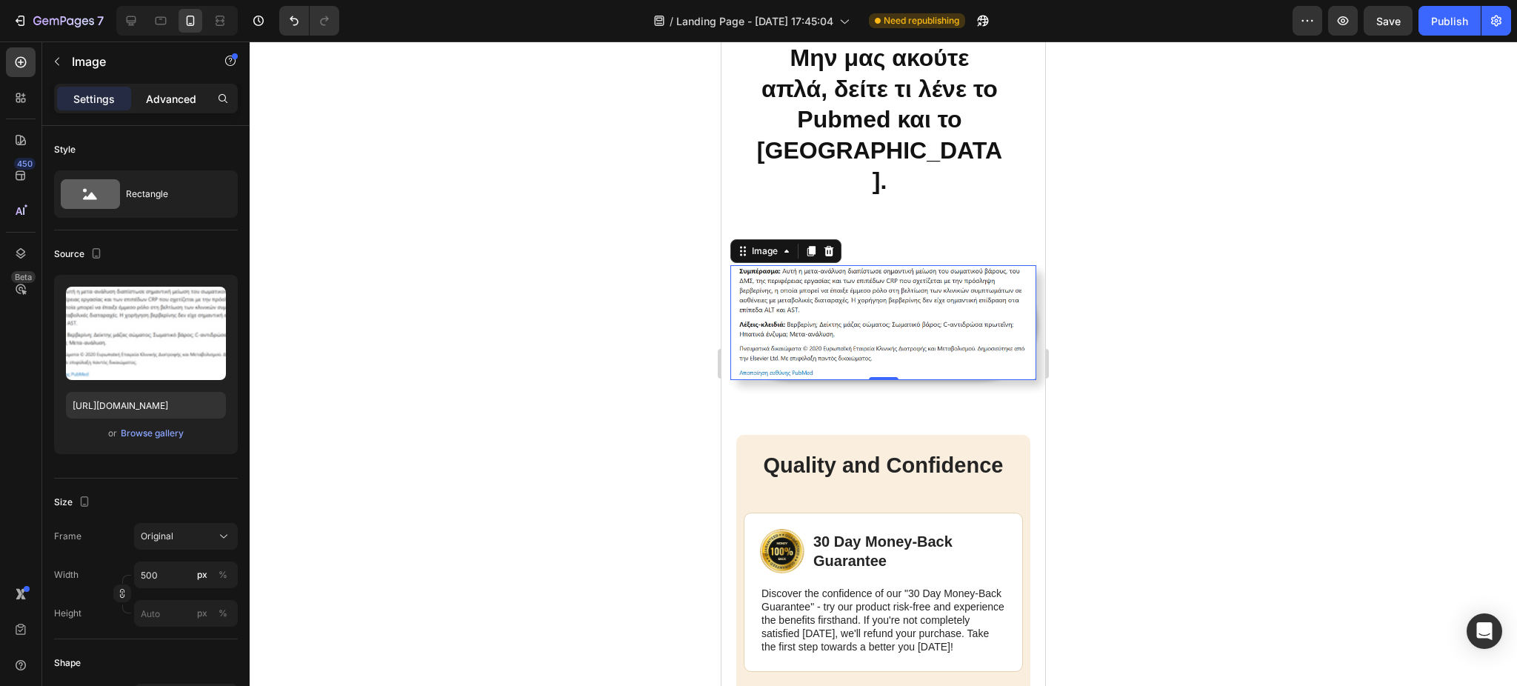
click at [169, 95] on p "Advanced" at bounding box center [171, 99] width 50 height 16
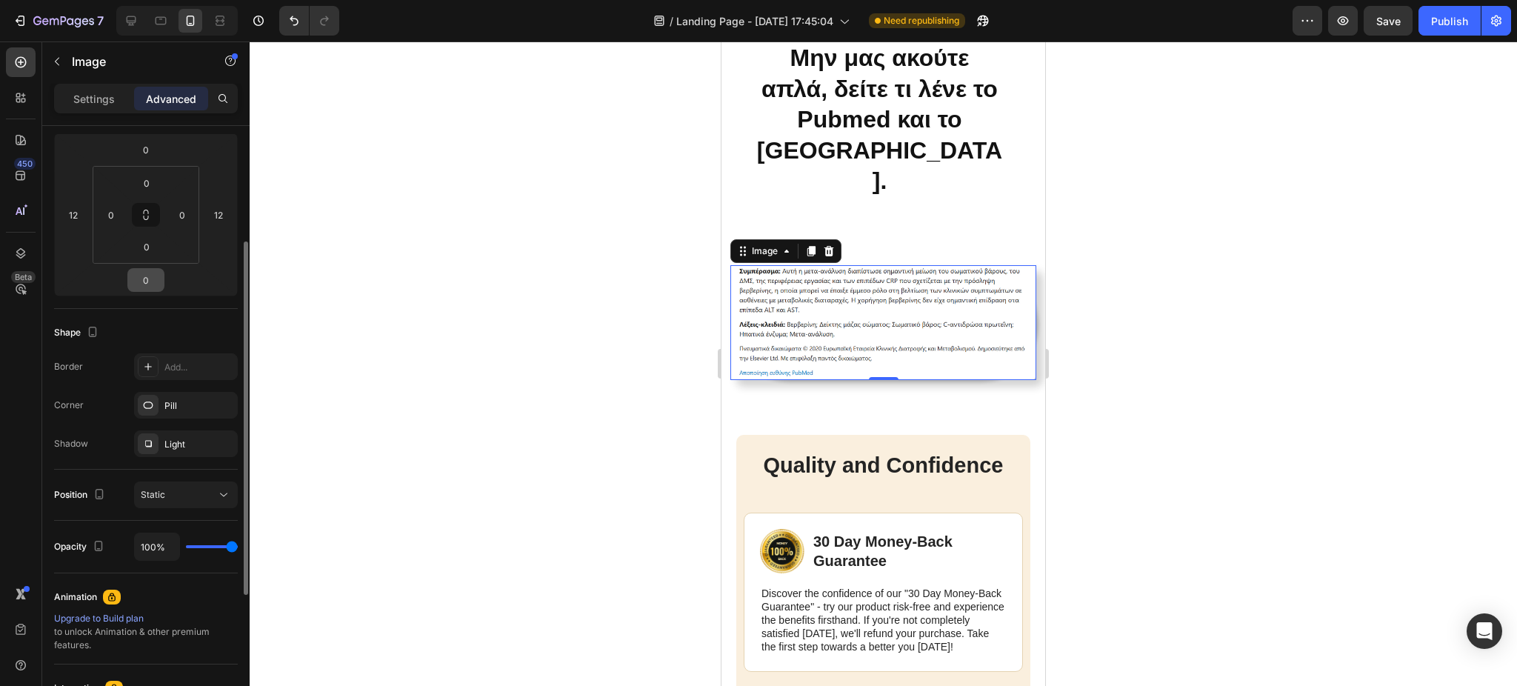
scroll to position [197, 0]
click at [159, 445] on div "Light" at bounding box center [186, 444] width 104 height 27
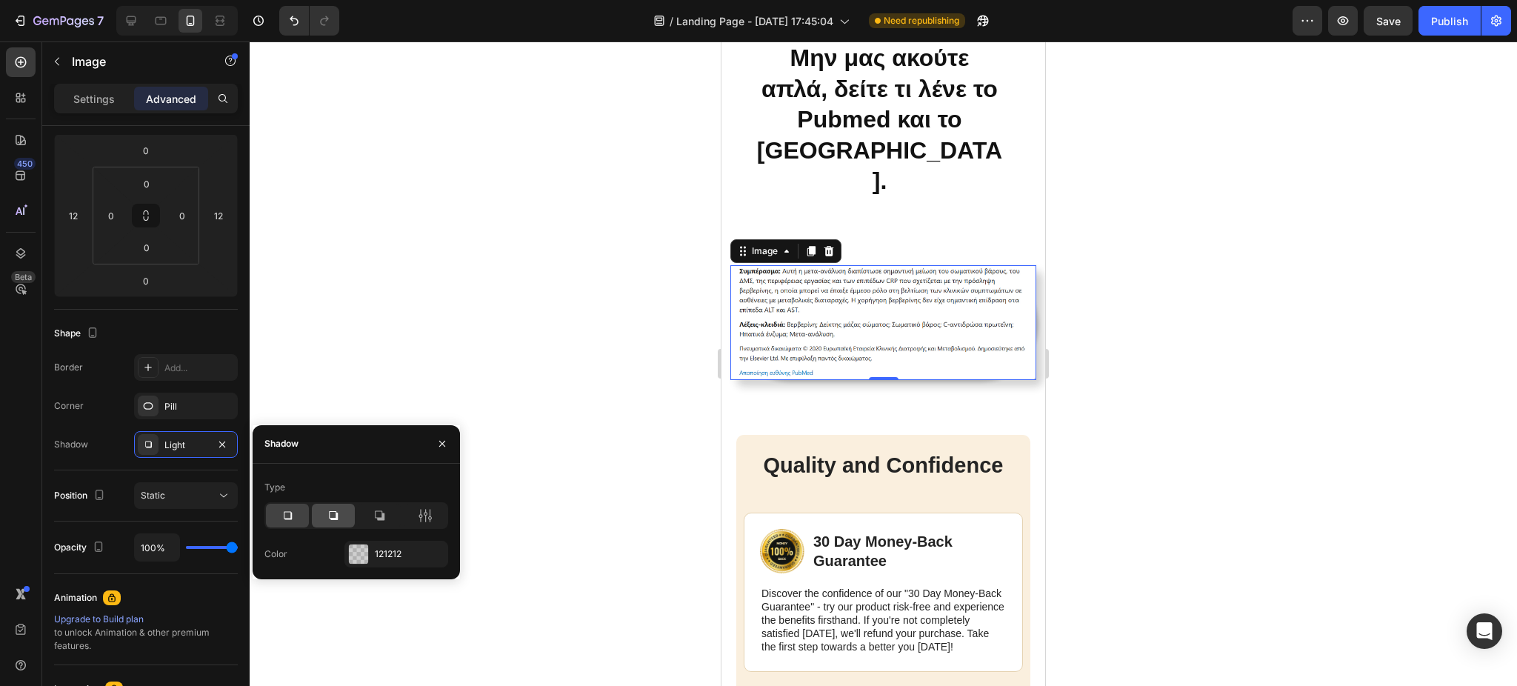
click at [333, 516] on icon at bounding box center [333, 515] width 15 height 15
click at [381, 513] on icon at bounding box center [379, 515] width 15 height 15
click at [298, 513] on div at bounding box center [287, 516] width 43 height 24
click at [333, 514] on icon at bounding box center [333, 515] width 15 height 15
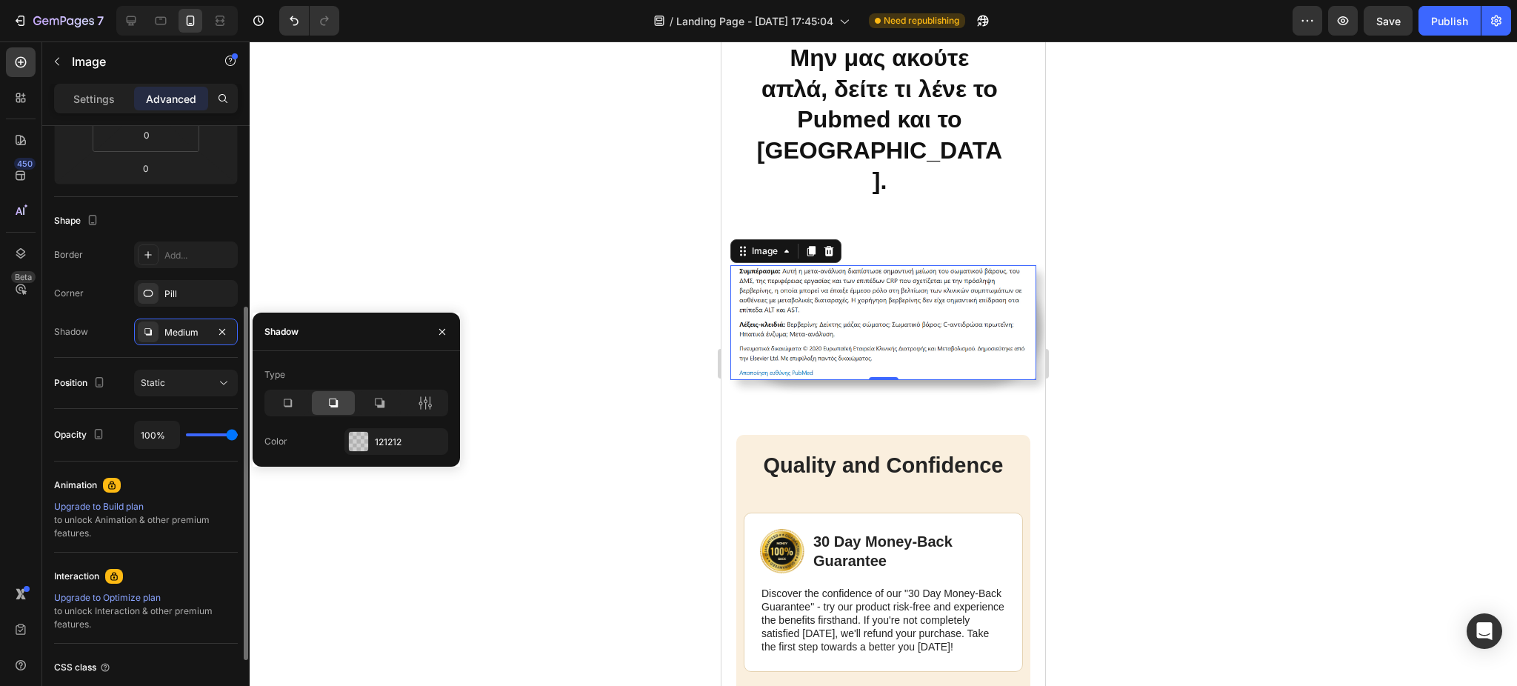
scroll to position [425, 0]
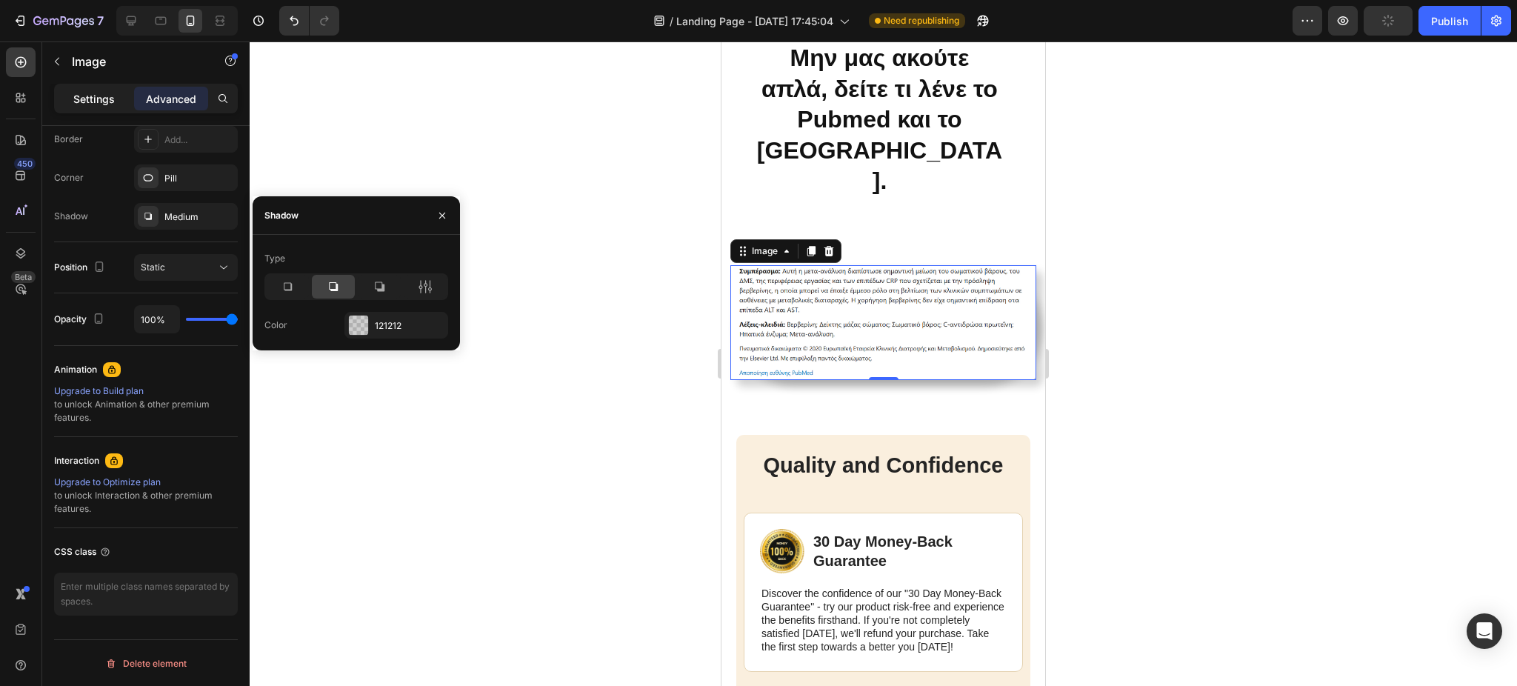
click at [91, 104] on p "Settings" at bounding box center [93, 99] width 41 height 16
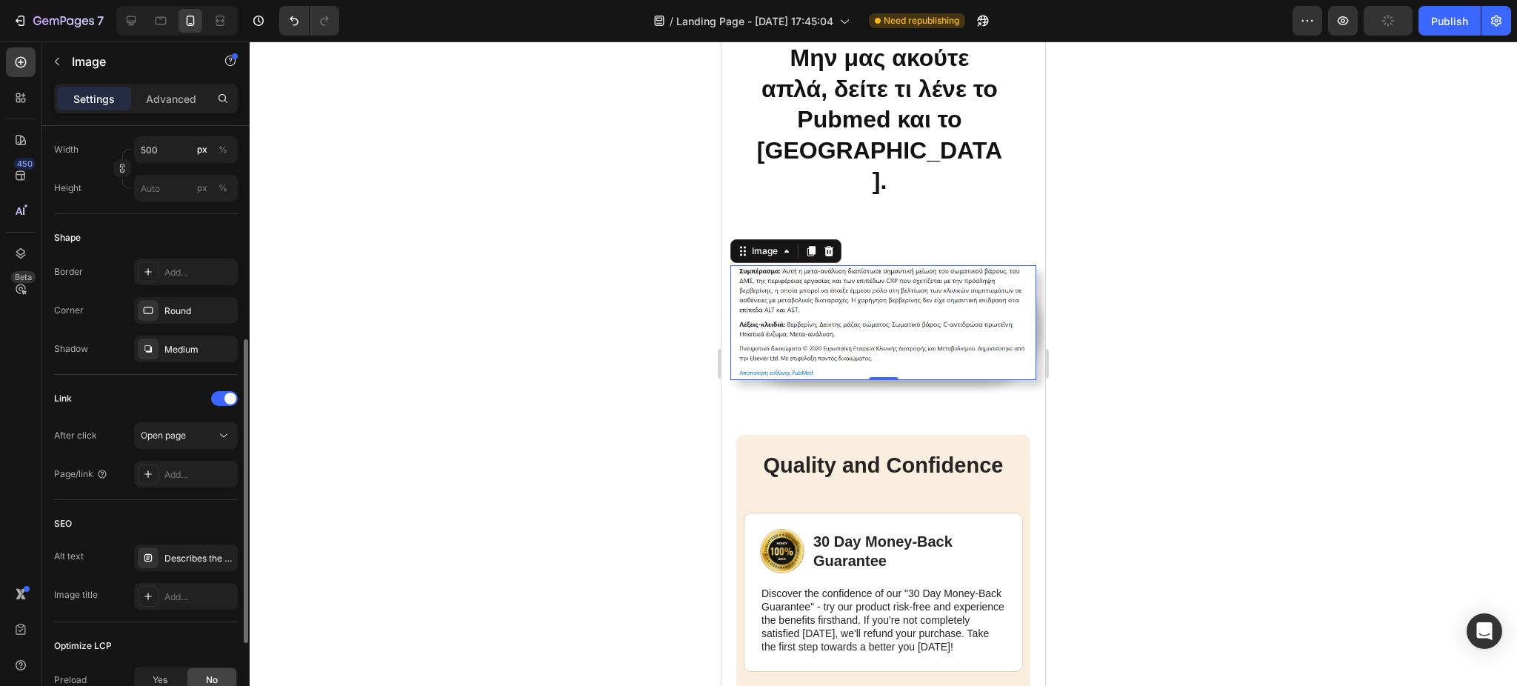
scroll to position [424, 0]
click at [164, 309] on div "Round" at bounding box center [185, 311] width 43 height 13
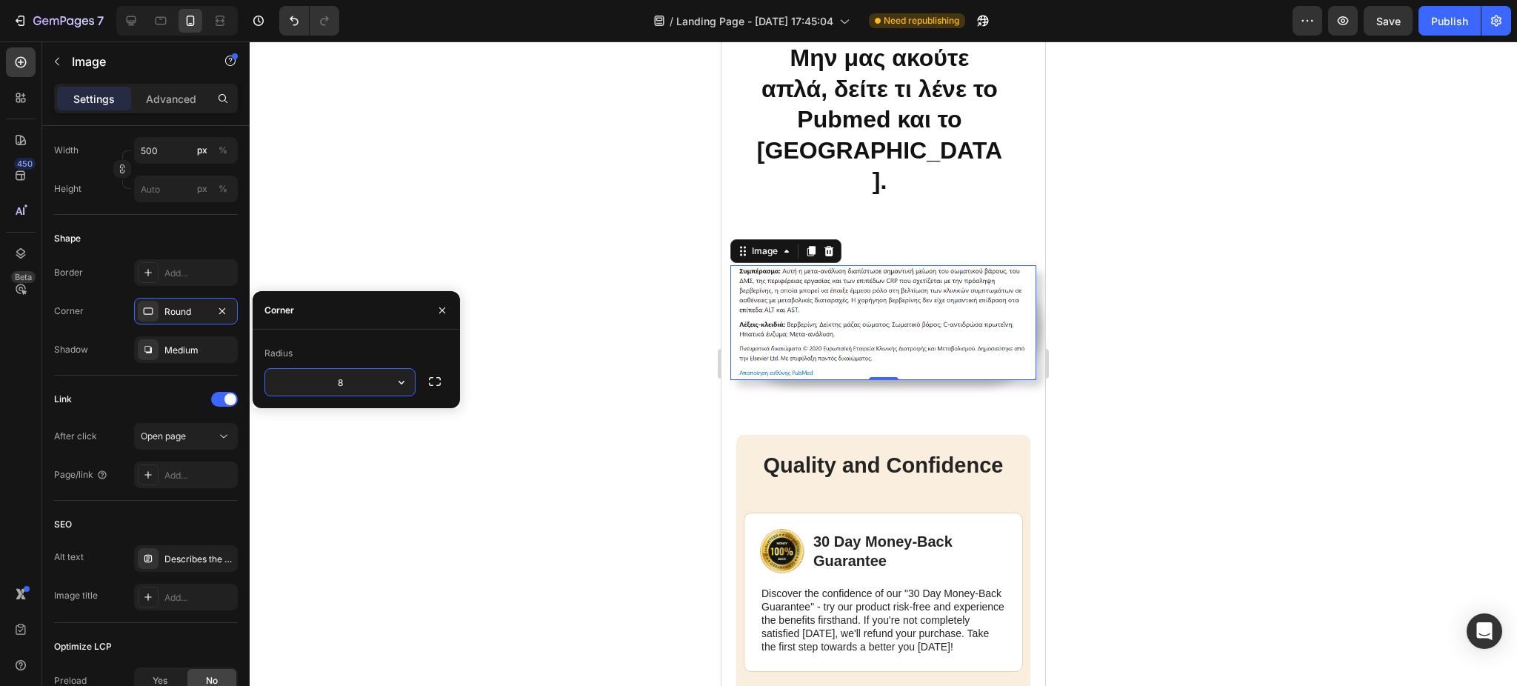
click at [354, 373] on input "8" at bounding box center [340, 382] width 150 height 27
click at [442, 301] on button "button" at bounding box center [442, 311] width 24 height 24
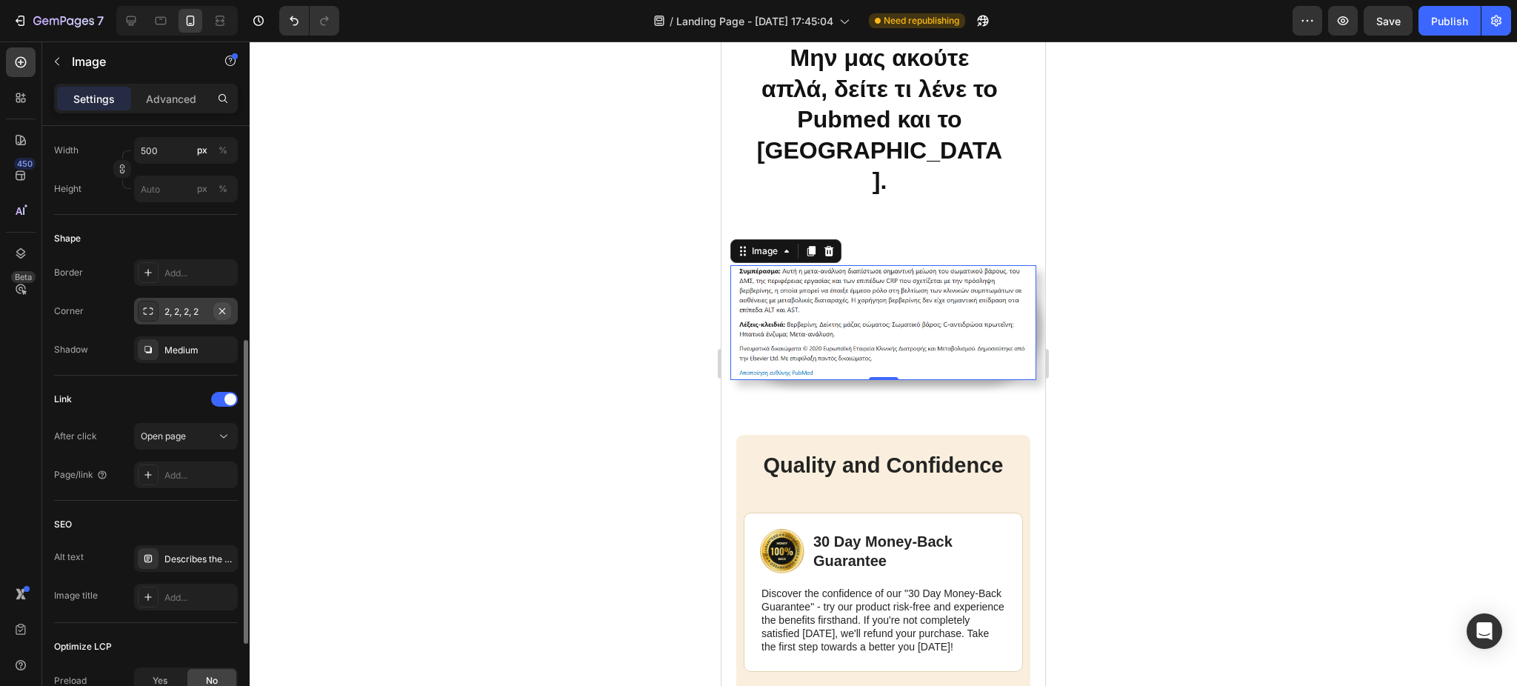
click at [222, 302] on button "button" at bounding box center [222, 311] width 18 height 18
click at [145, 313] on icon at bounding box center [148, 311] width 12 height 12
type input "8"
click at [184, 352] on div "Medium" at bounding box center [185, 350] width 43 height 13
click at [181, 267] on div "Add..." at bounding box center [199, 273] width 70 height 13
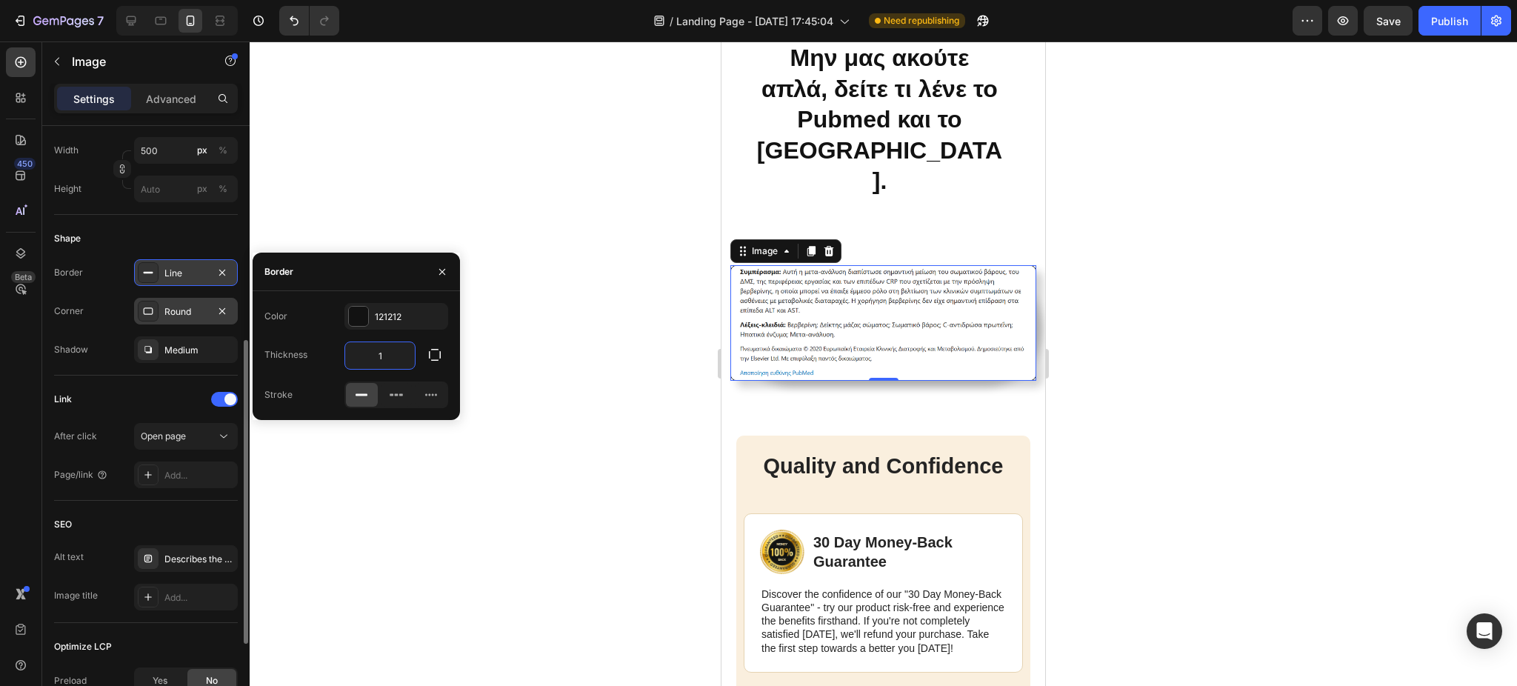
click at [375, 359] on input "1" at bounding box center [380, 355] width 70 height 27
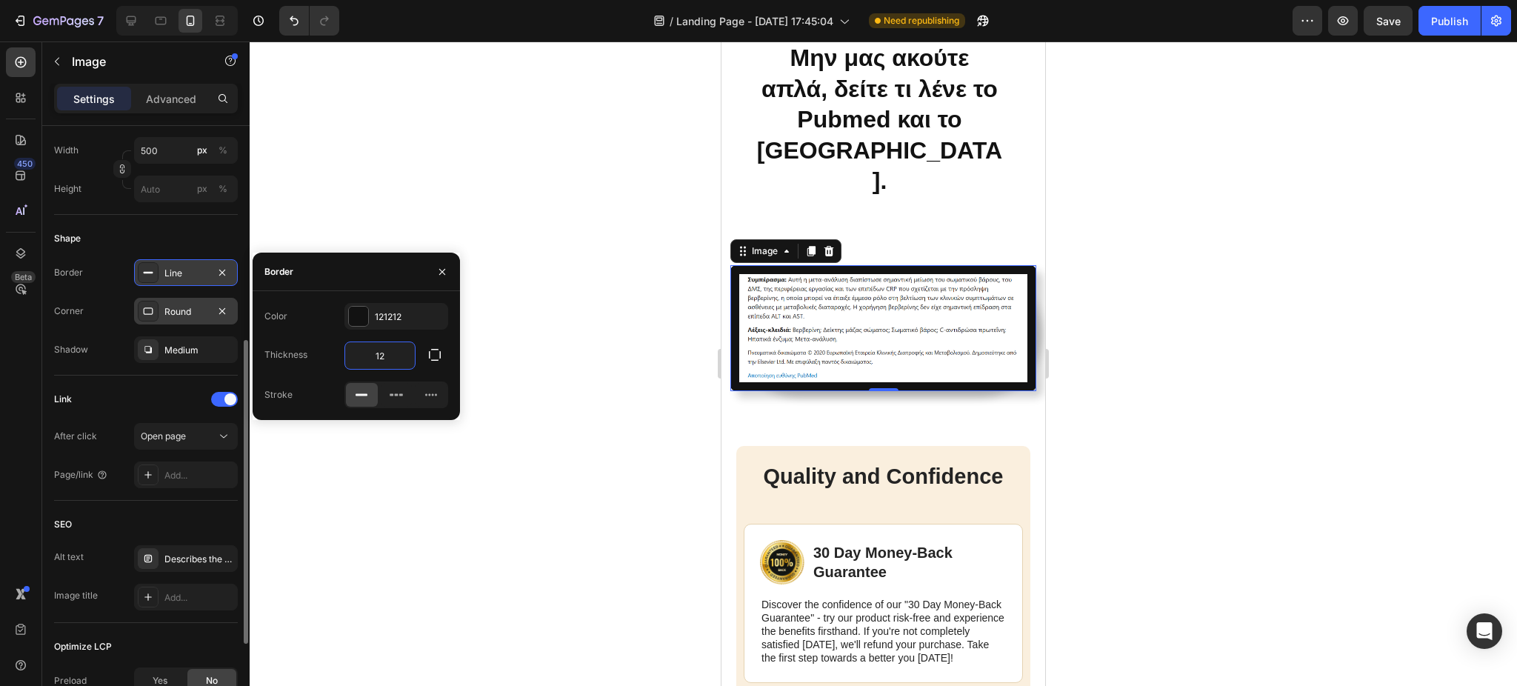
type input "1"
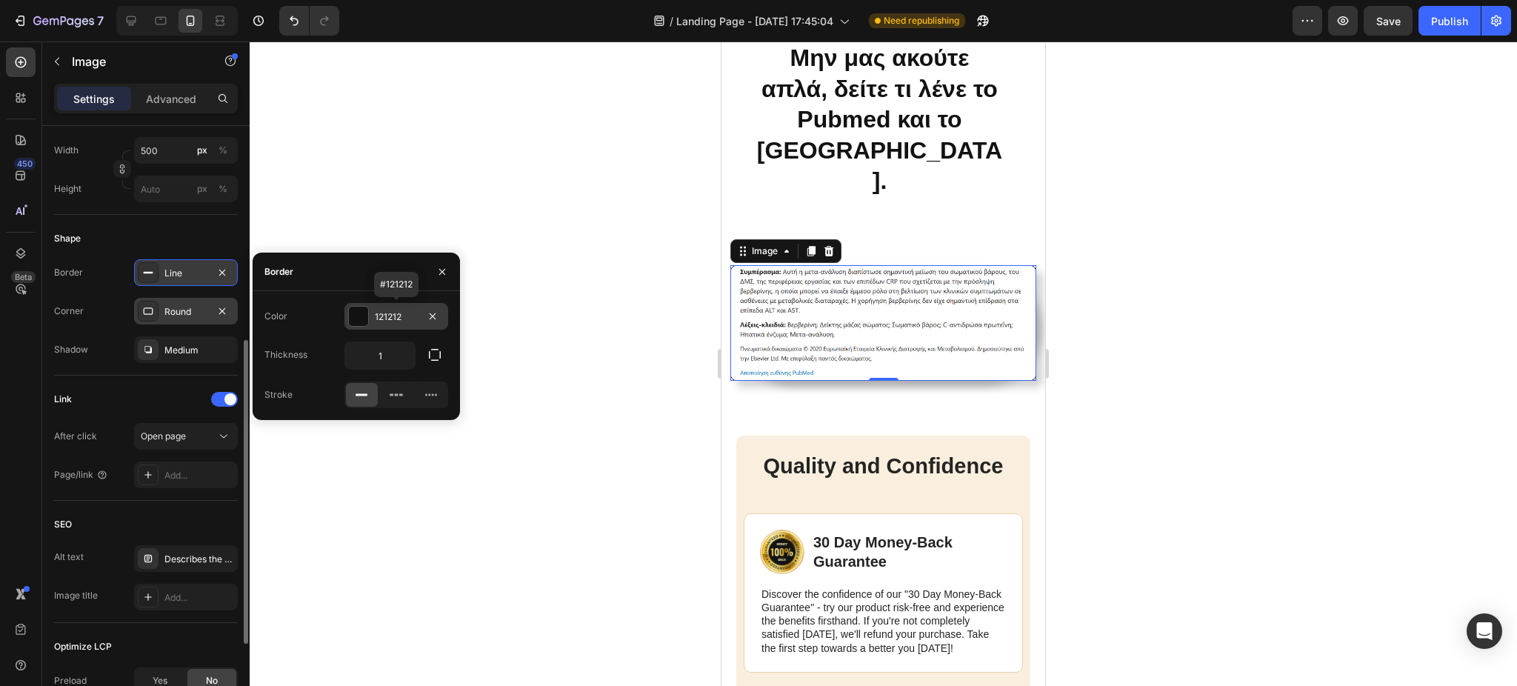
click at [357, 313] on div at bounding box center [358, 316] width 19 height 19
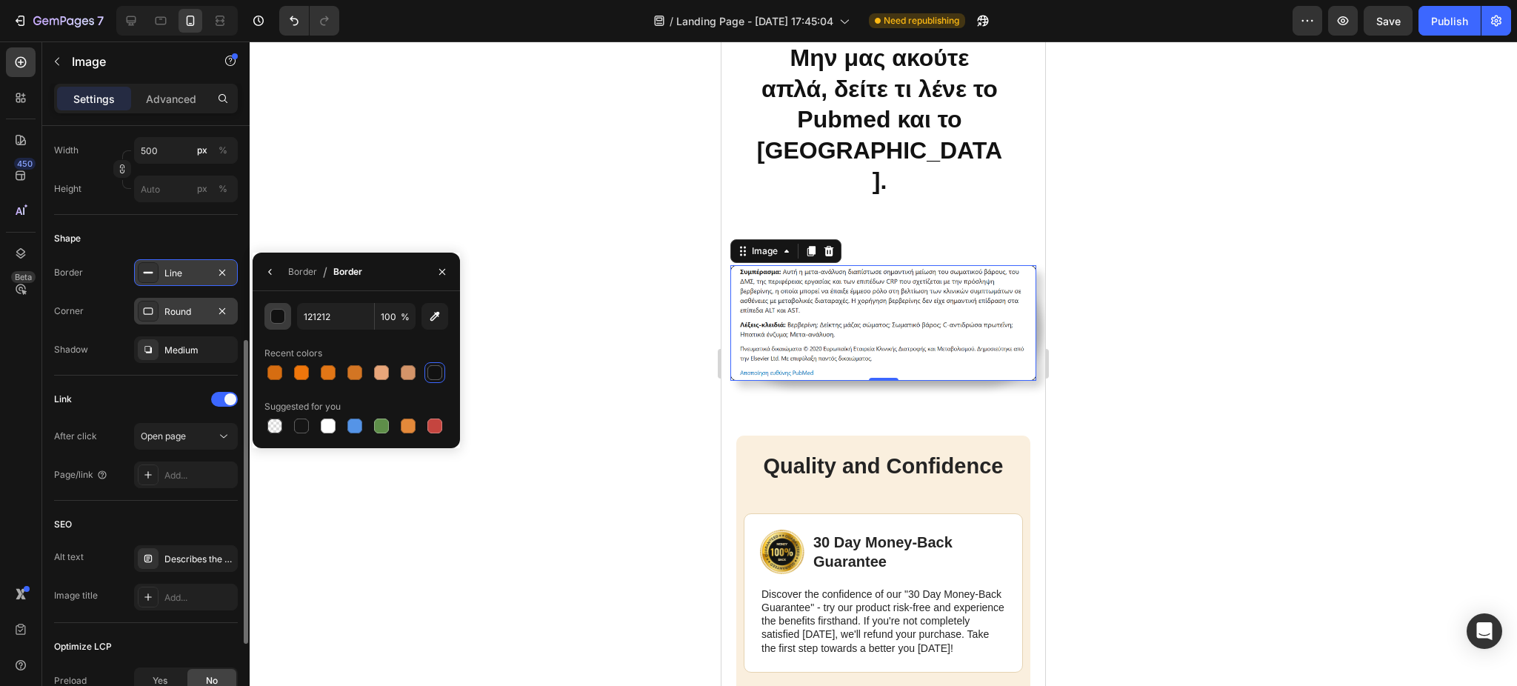
click at [274, 314] on div "button" at bounding box center [278, 317] width 15 height 15
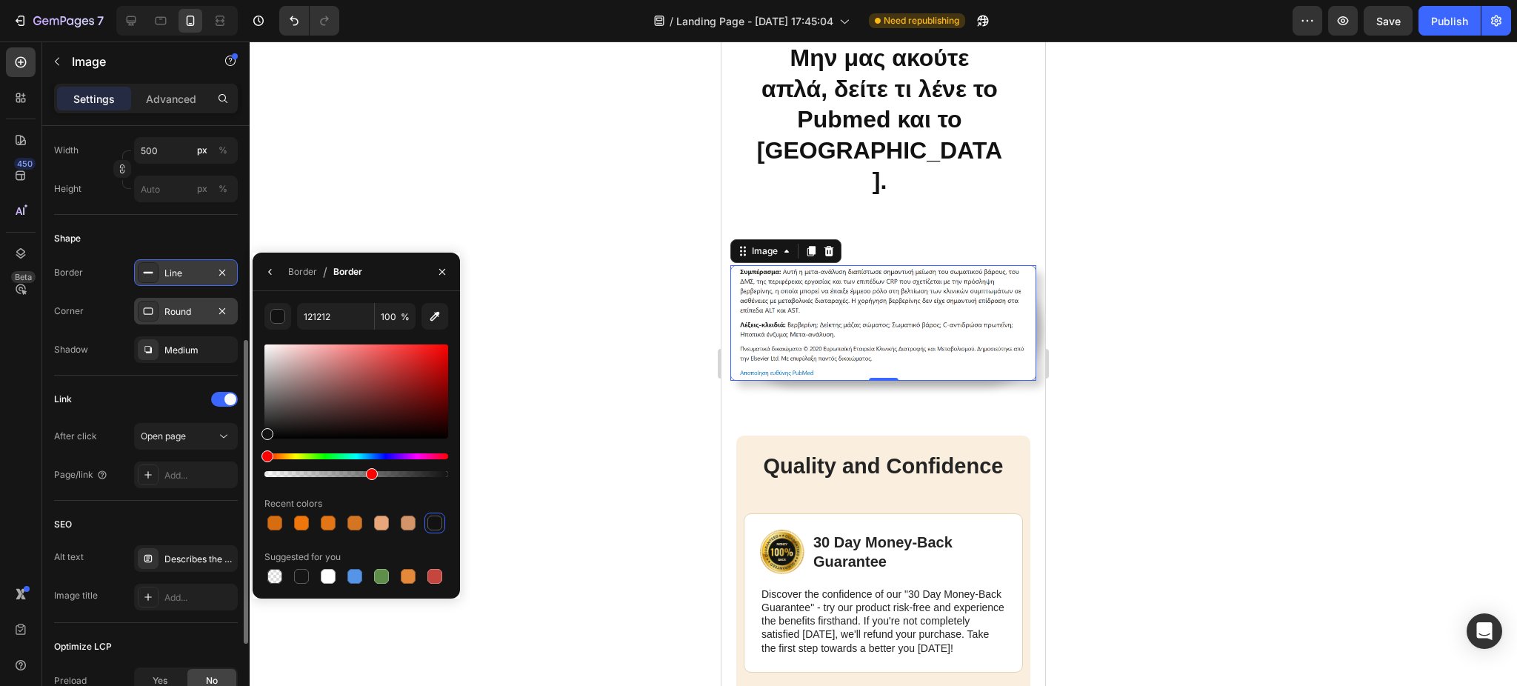
click at [369, 471] on div at bounding box center [356, 474] width 184 height 6
drag, startPoint x: 370, startPoint y: 473, endPoint x: 351, endPoint y: 472, distance: 19.3
click at [332, 472] on div at bounding box center [326, 474] width 12 height 12
type input "47"
click at [303, 578] on div at bounding box center [301, 576] width 15 height 15
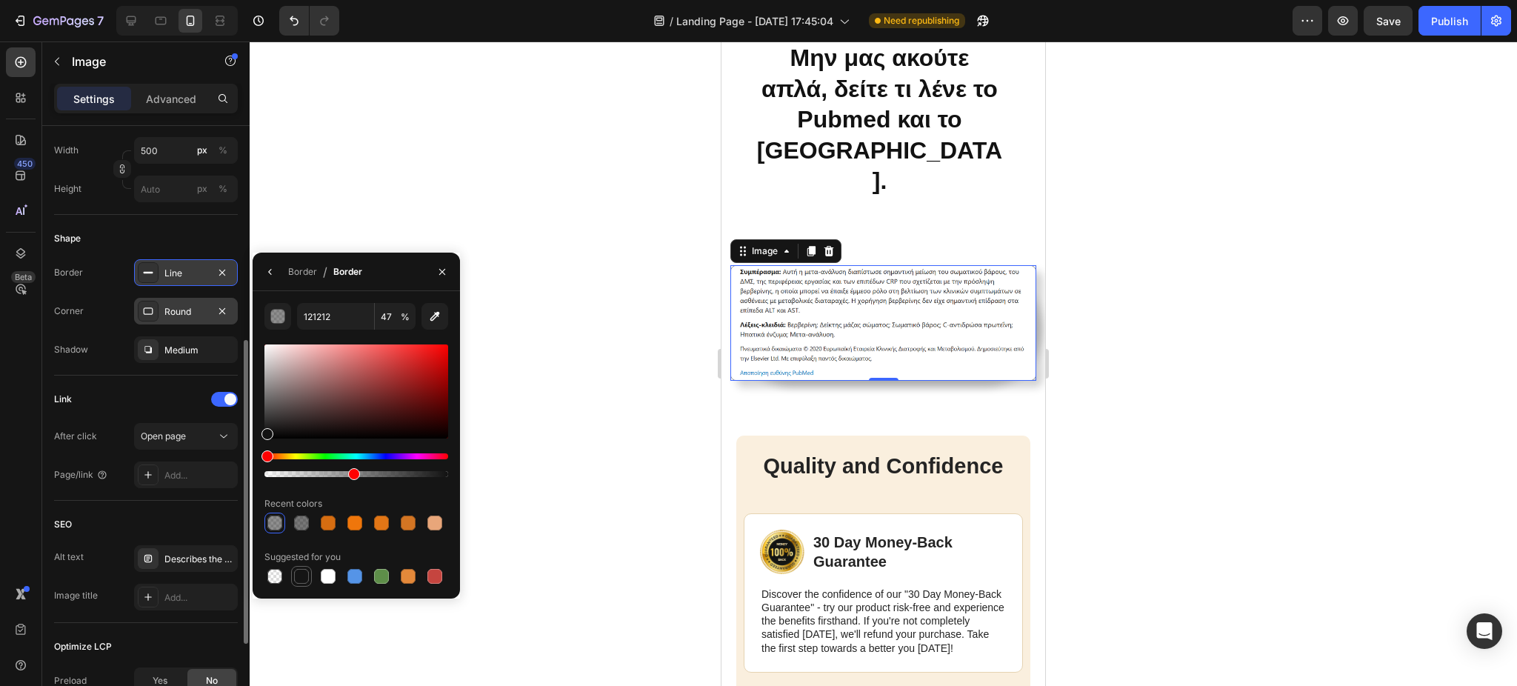
type input "151515"
drag, startPoint x: 442, startPoint y: 470, endPoint x: 380, endPoint y: 480, distance: 63.0
click at [380, 480] on div at bounding box center [356, 410] width 184 height 139
type input "63"
click at [303, 430] on div at bounding box center [356, 391] width 184 height 94
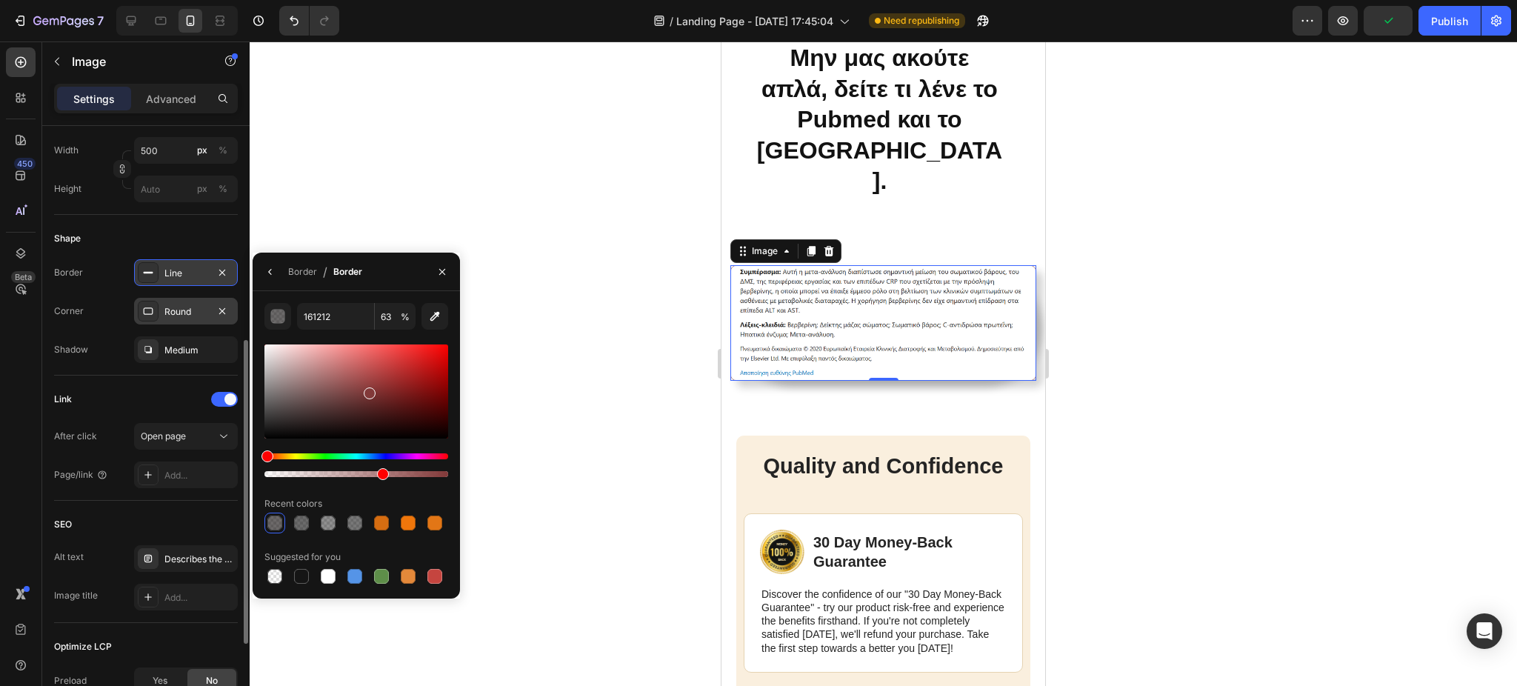
click at [368, 390] on div at bounding box center [356, 391] width 184 height 94
click at [278, 419] on div at bounding box center [356, 391] width 184 height 94
type input "353131"
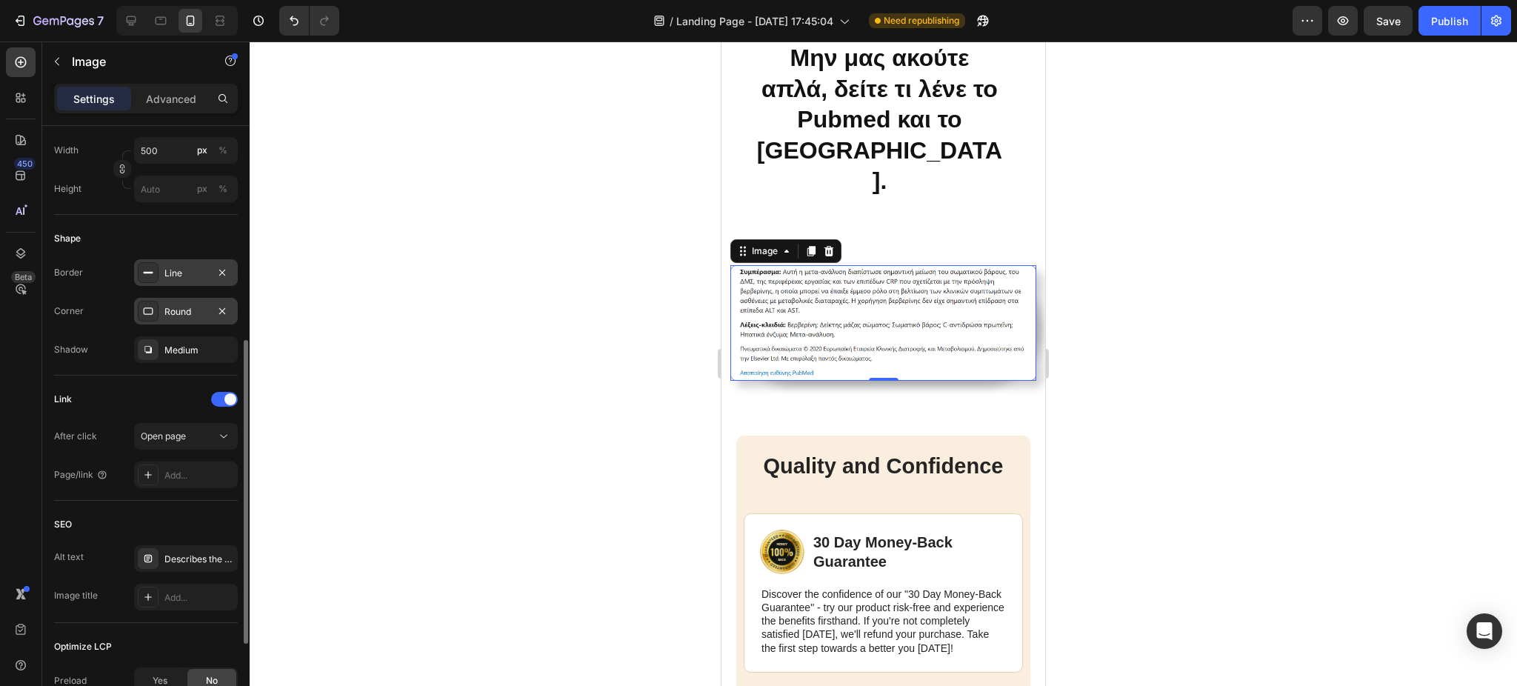
click at [503, 398] on div at bounding box center [883, 363] width 1267 height 644
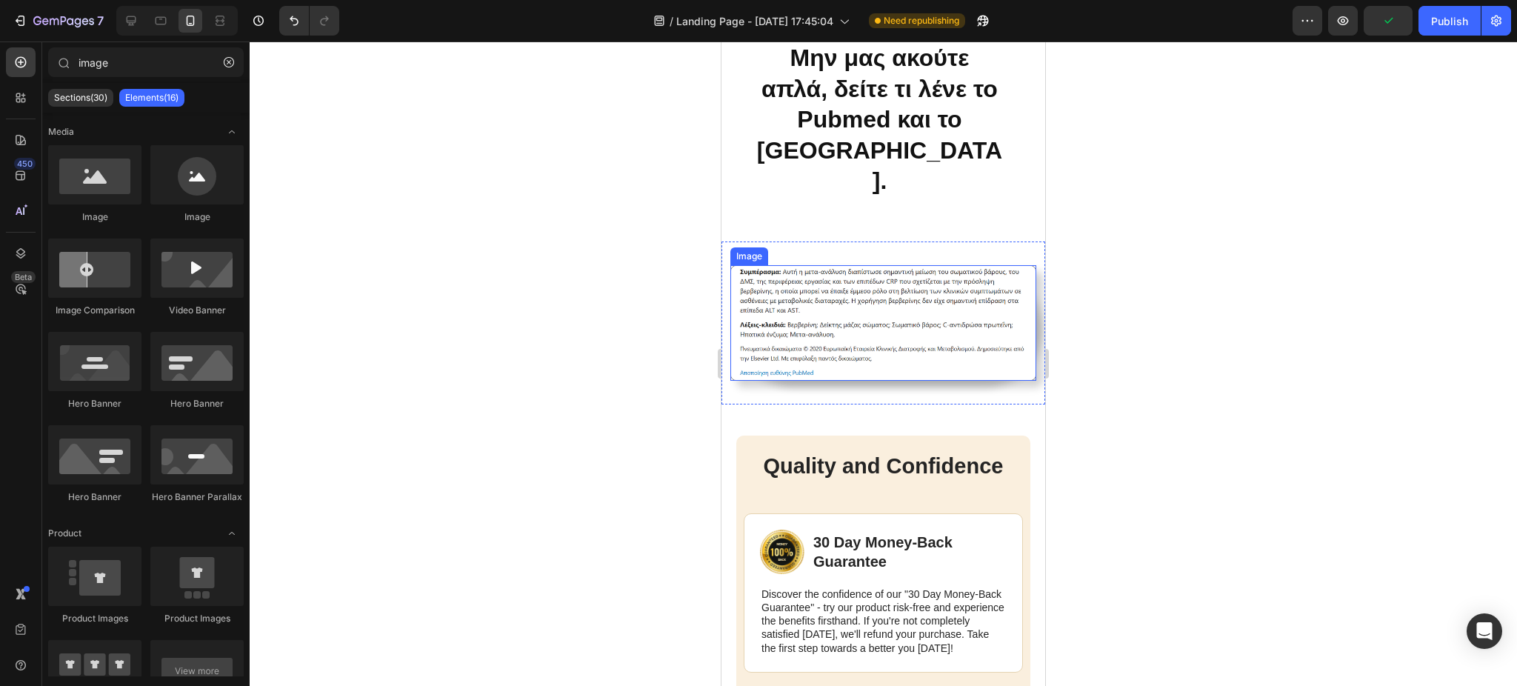
click at [820, 281] on img at bounding box center [883, 323] width 306 height 116
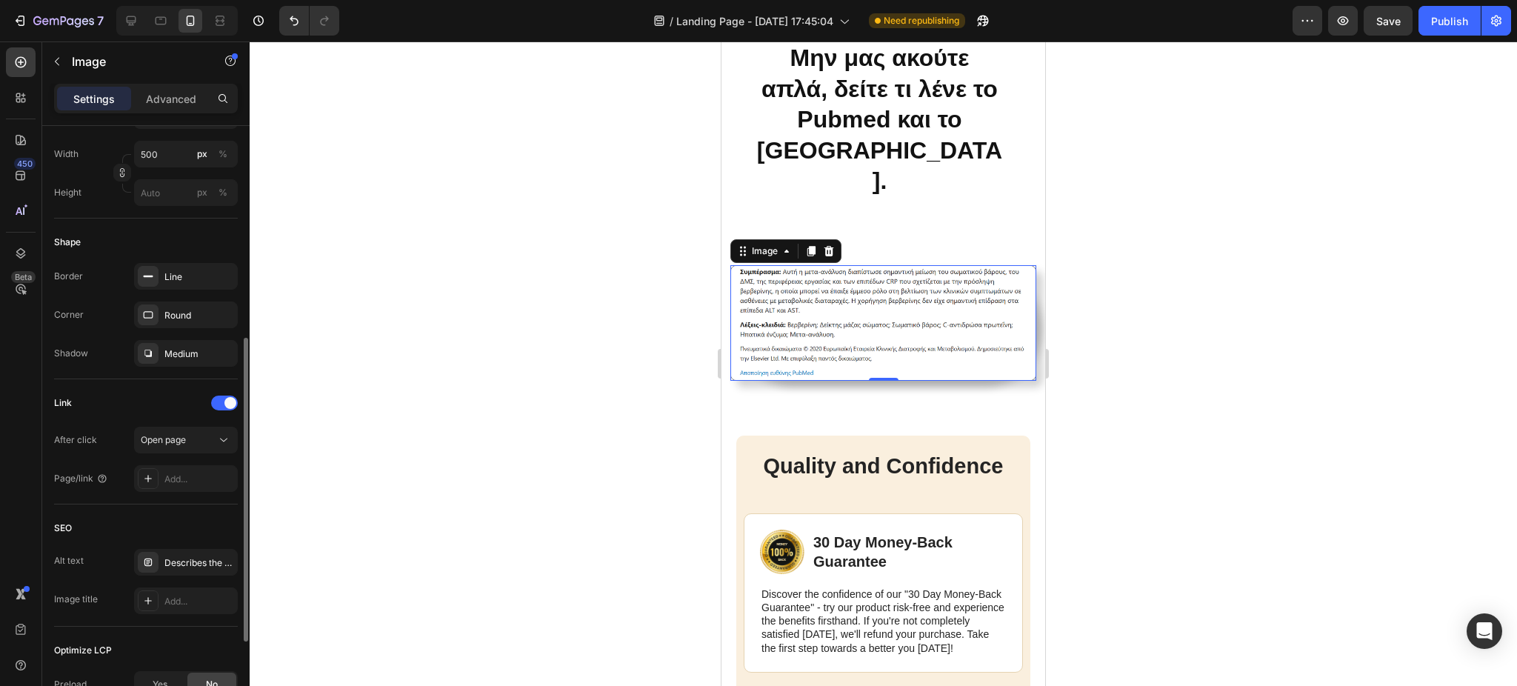
scroll to position [421, 0]
click at [186, 277] on div "Line" at bounding box center [185, 276] width 43 height 13
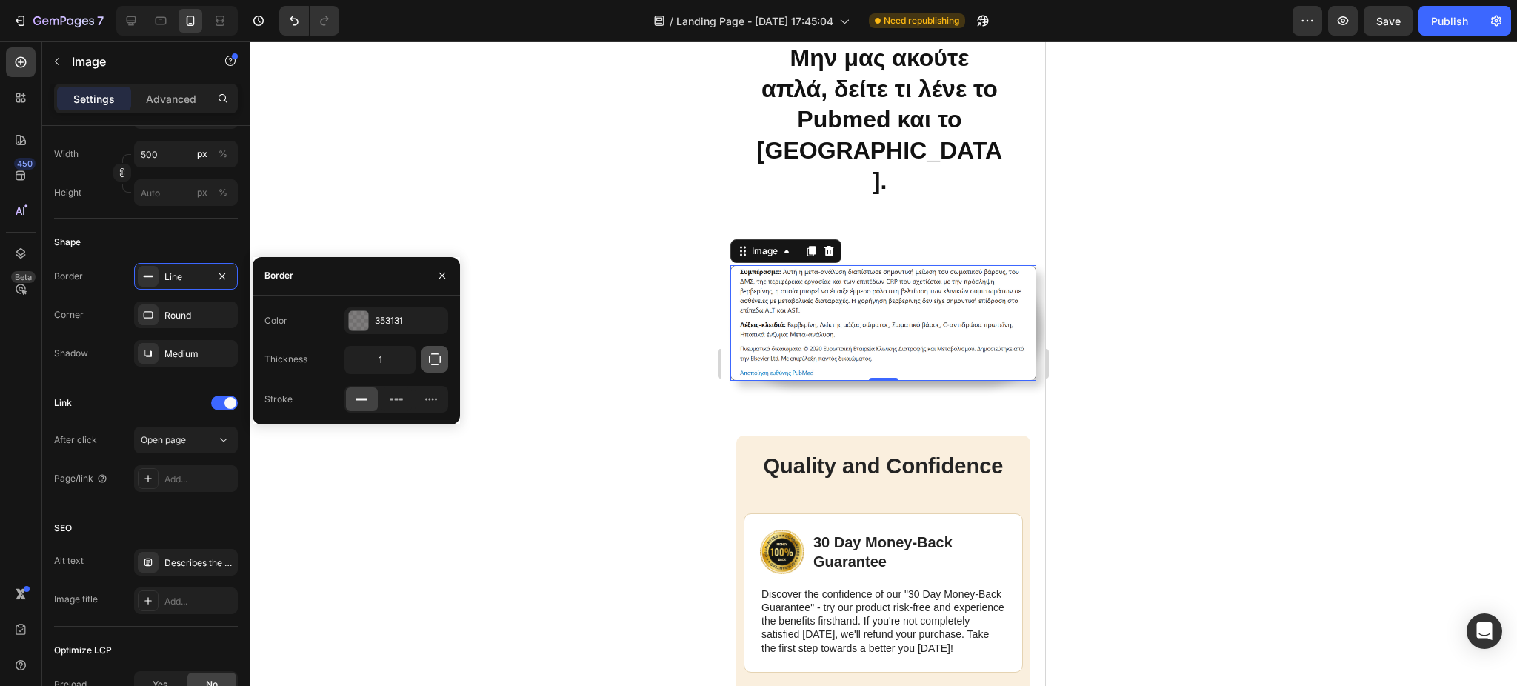
click at [436, 356] on icon "button" at bounding box center [434, 359] width 15 height 15
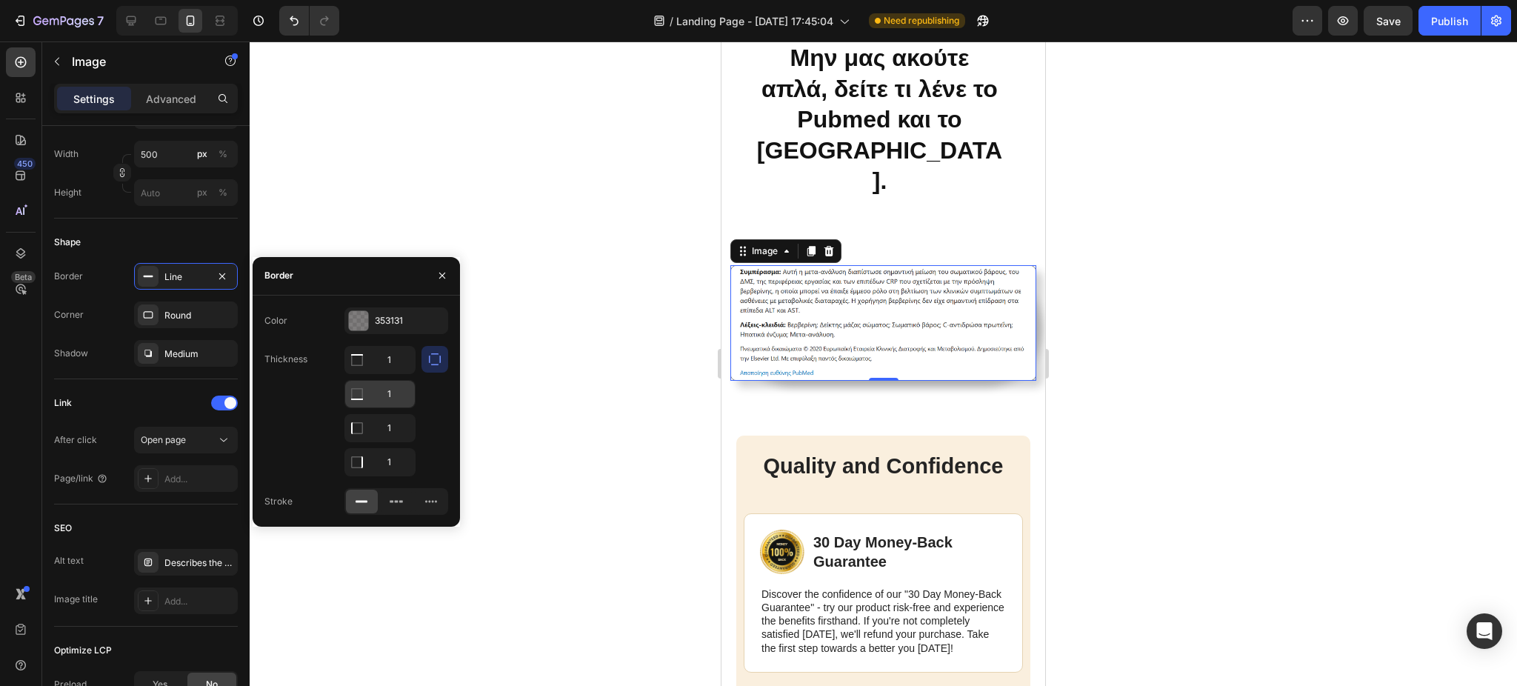
click at [360, 367] on icon at bounding box center [357, 360] width 15 height 15
click at [441, 281] on button "button" at bounding box center [442, 276] width 24 height 24
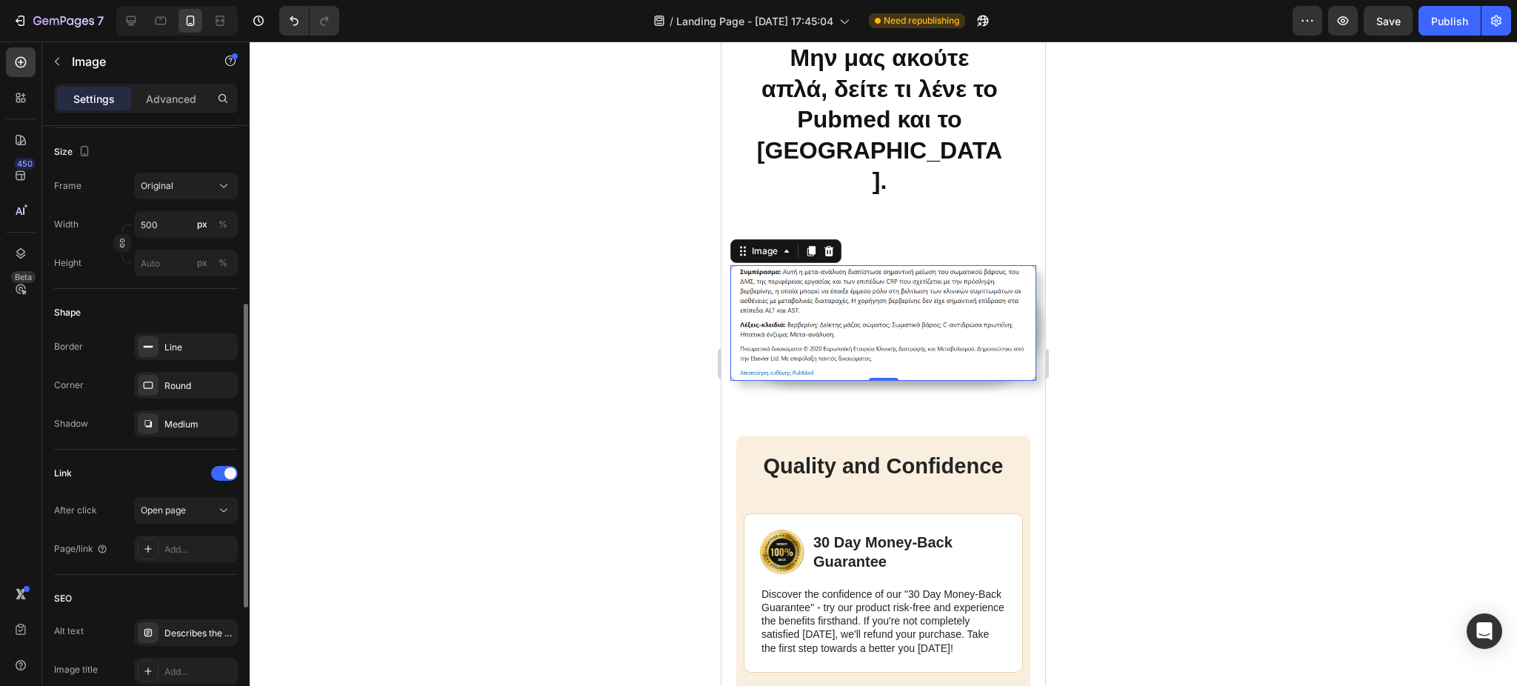
scroll to position [350, 0]
click at [171, 388] on div "Round" at bounding box center [185, 386] width 43 height 13
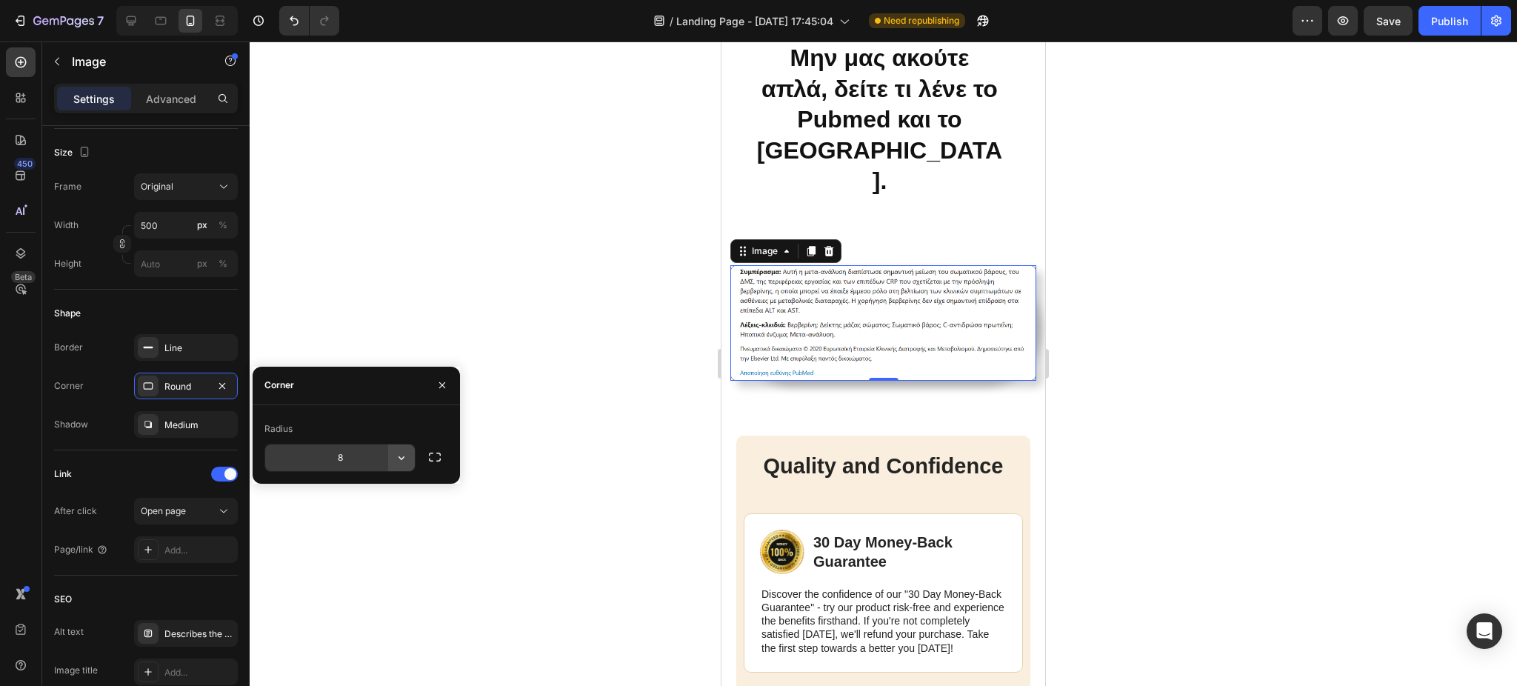
click at [406, 457] on icon "button" at bounding box center [401, 457] width 15 height 15
click at [344, 453] on input "8" at bounding box center [340, 457] width 150 height 27
type input "9"
click at [534, 415] on div at bounding box center [883, 363] width 1267 height 644
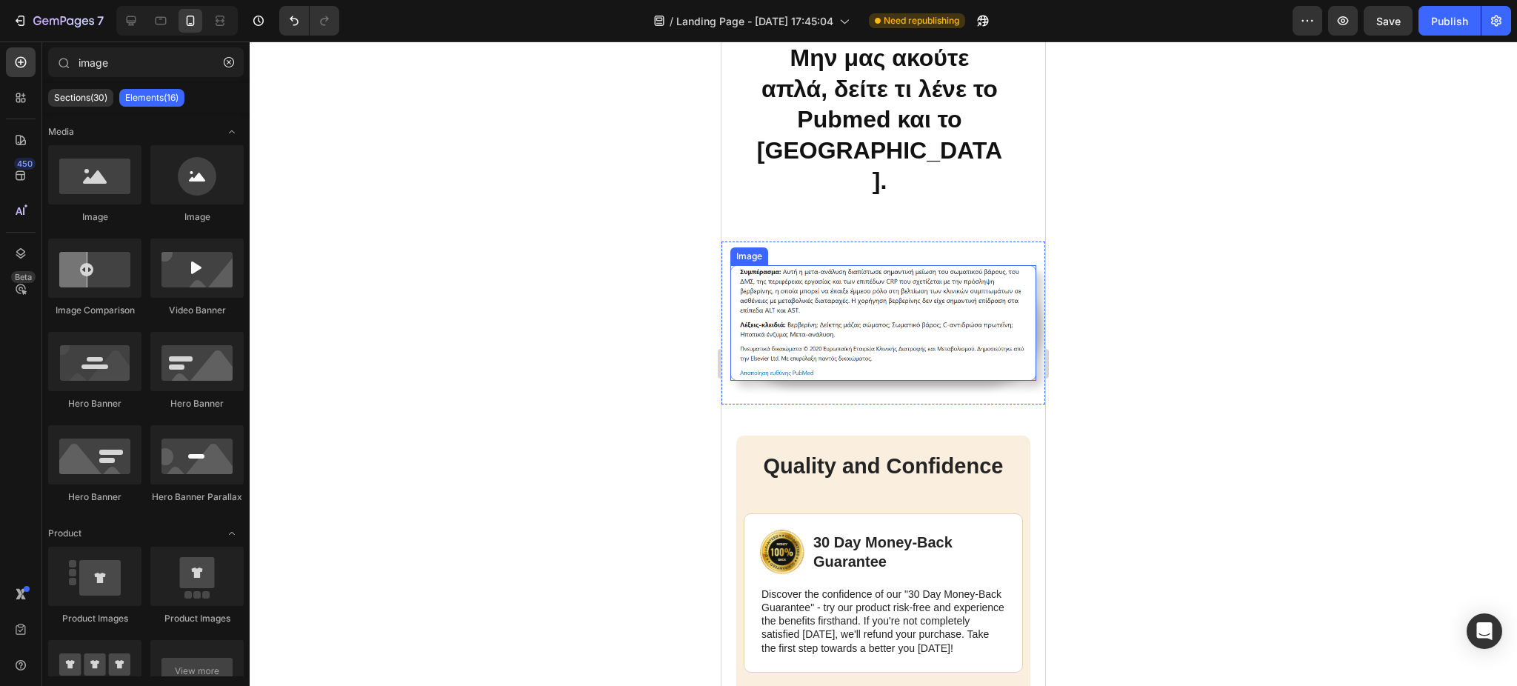
click at [872, 293] on img at bounding box center [883, 323] width 306 height 116
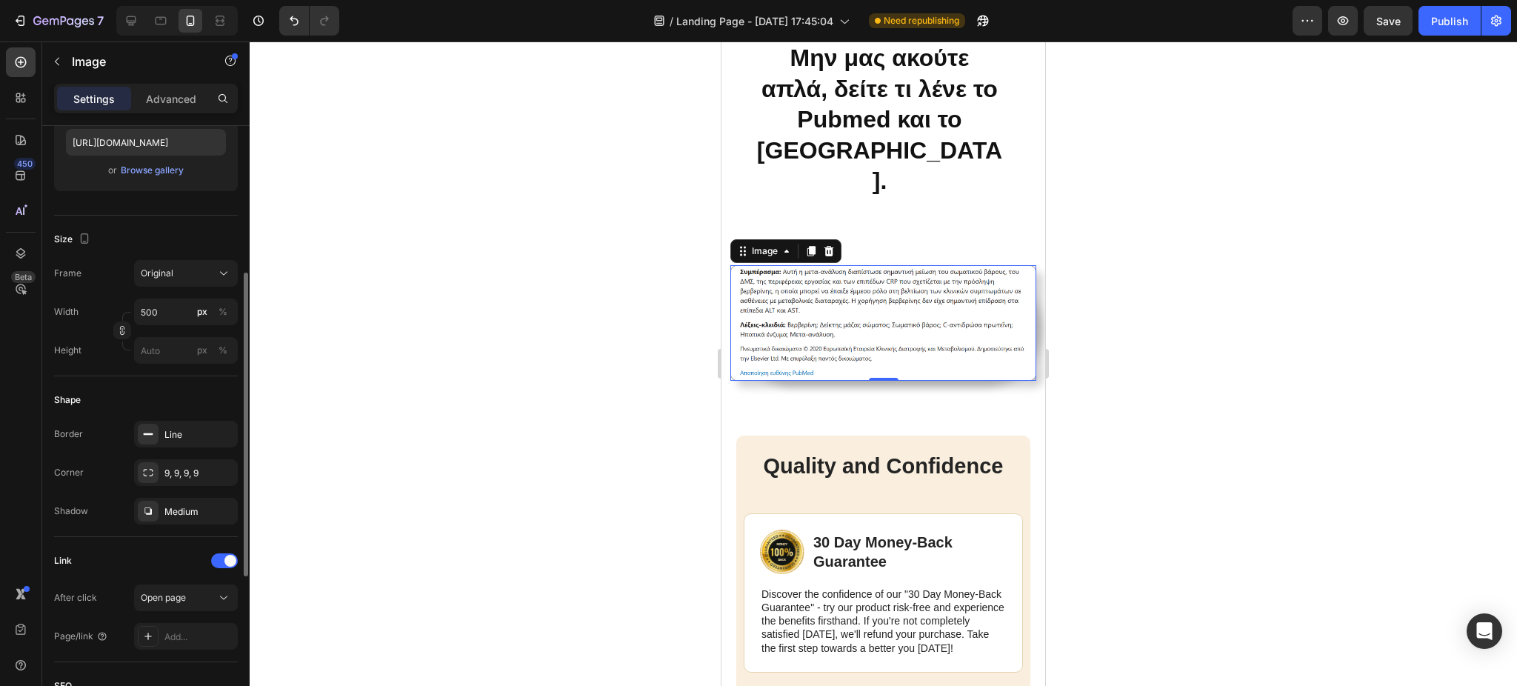
scroll to position [325, 0]
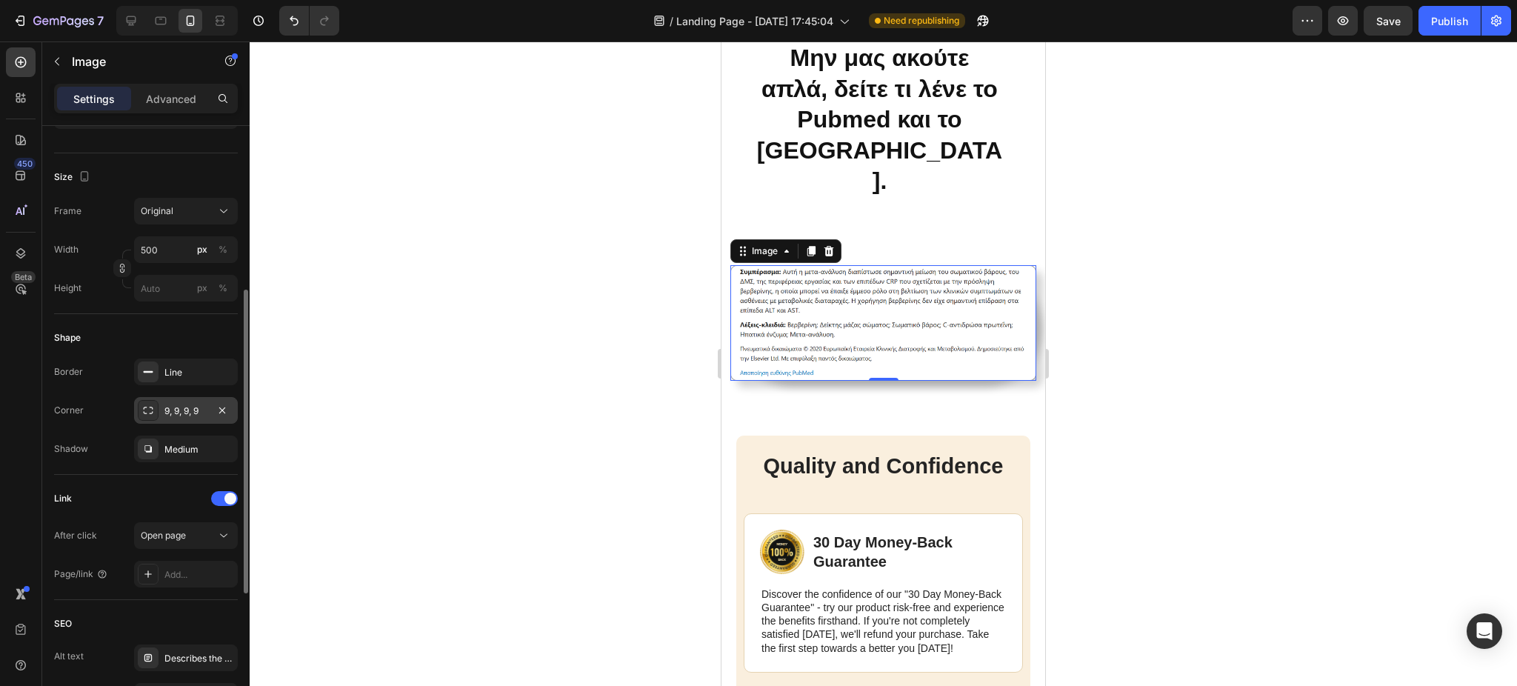
click at [159, 403] on div "9, 9, 9, 9" at bounding box center [186, 410] width 104 height 27
click at [175, 451] on div "Medium" at bounding box center [185, 449] width 43 height 13
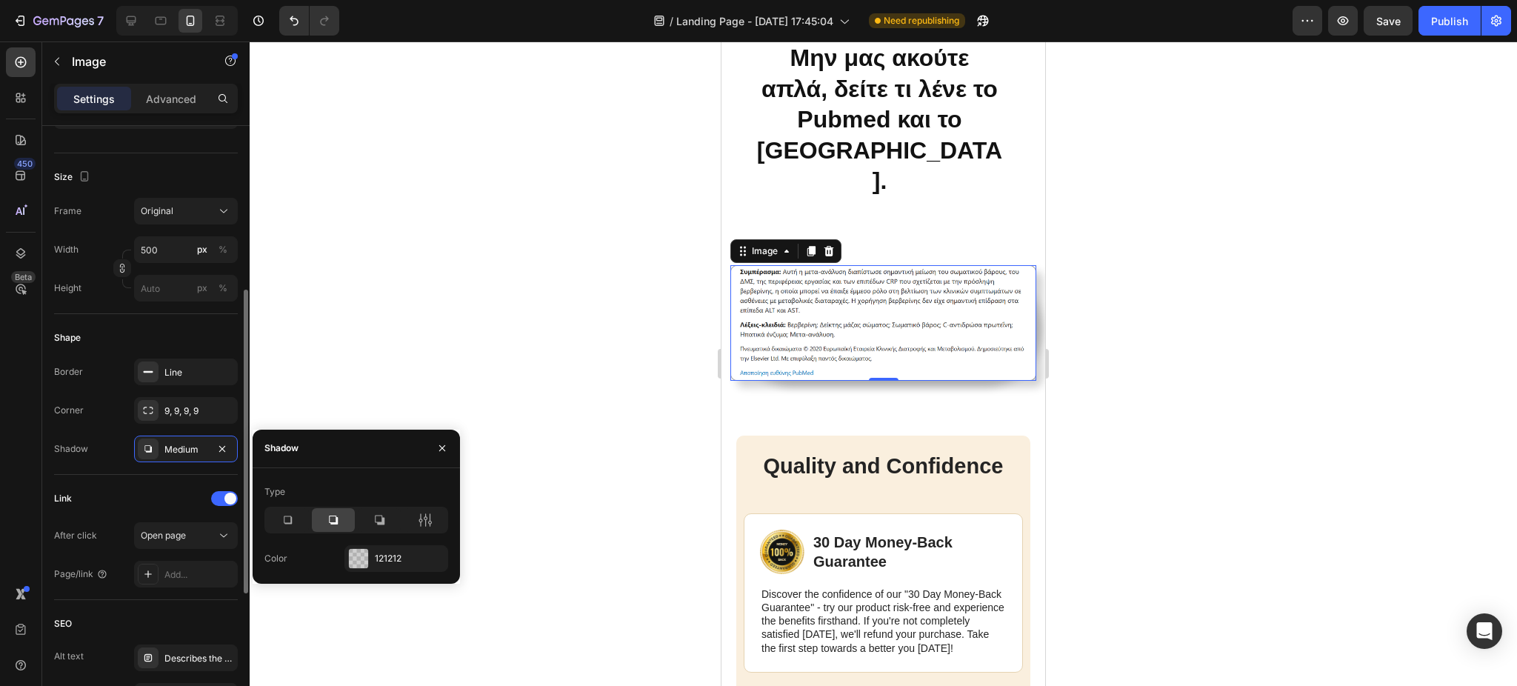
scroll to position [370, 0]
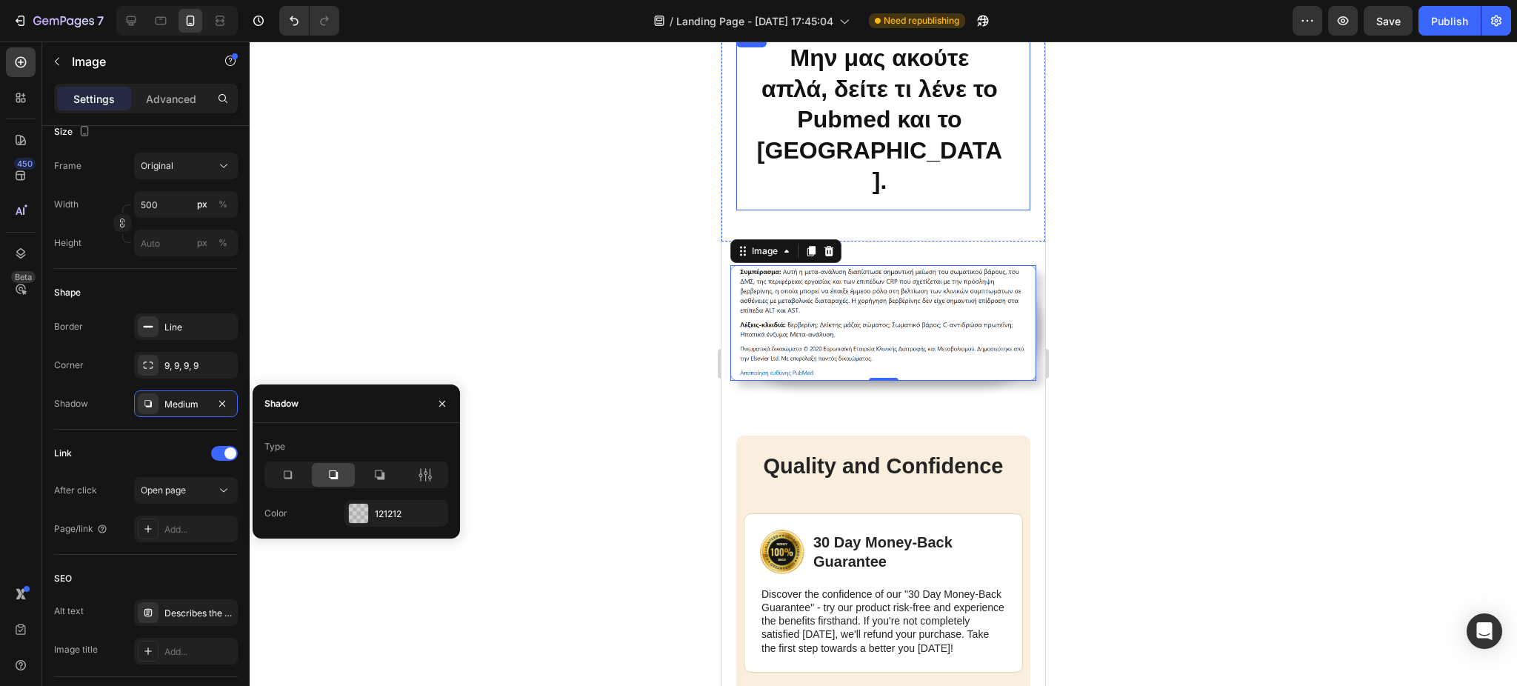
click at [913, 163] on div "Μην μας ακούτε απλά, δείτε τι λένε το Pubmed και το [GEOGRAPHIC_DATA]. Heading …" at bounding box center [883, 120] width 294 height 181
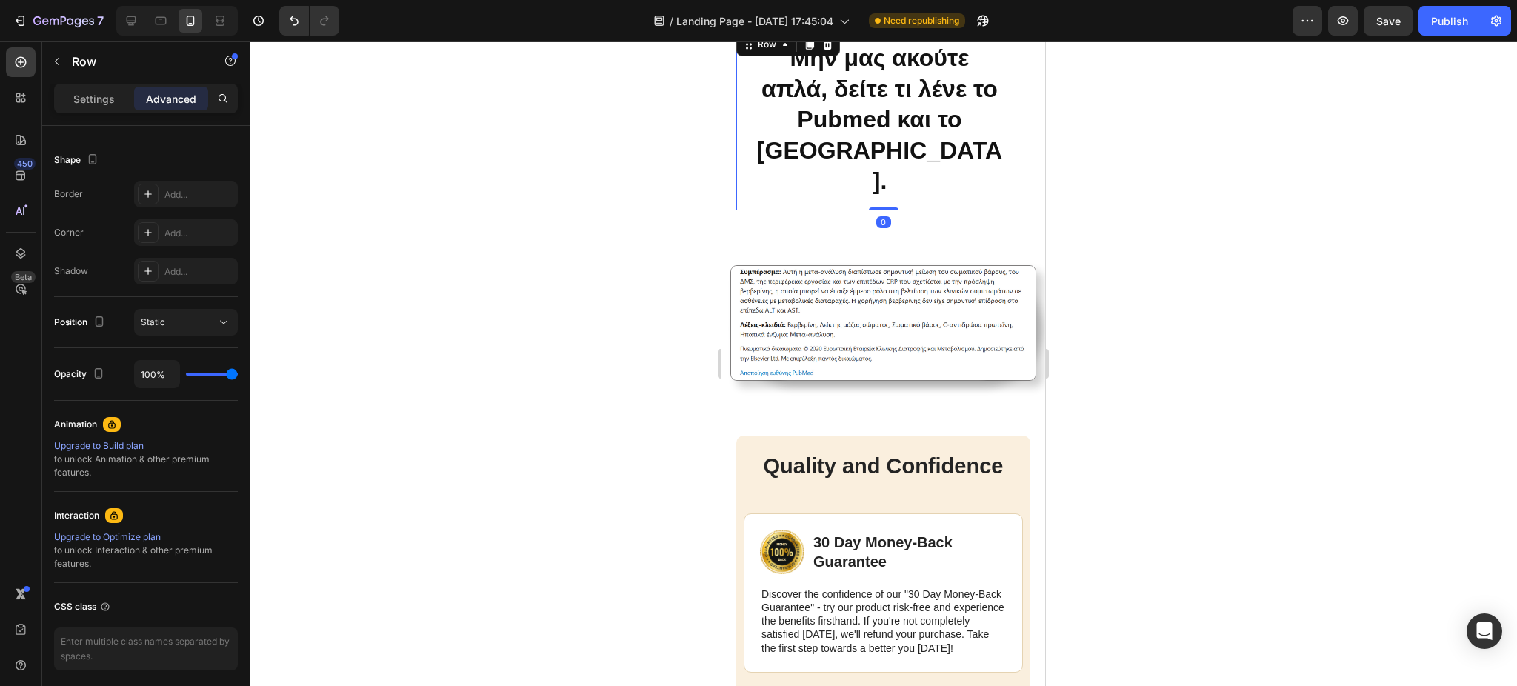
scroll to position [0, 0]
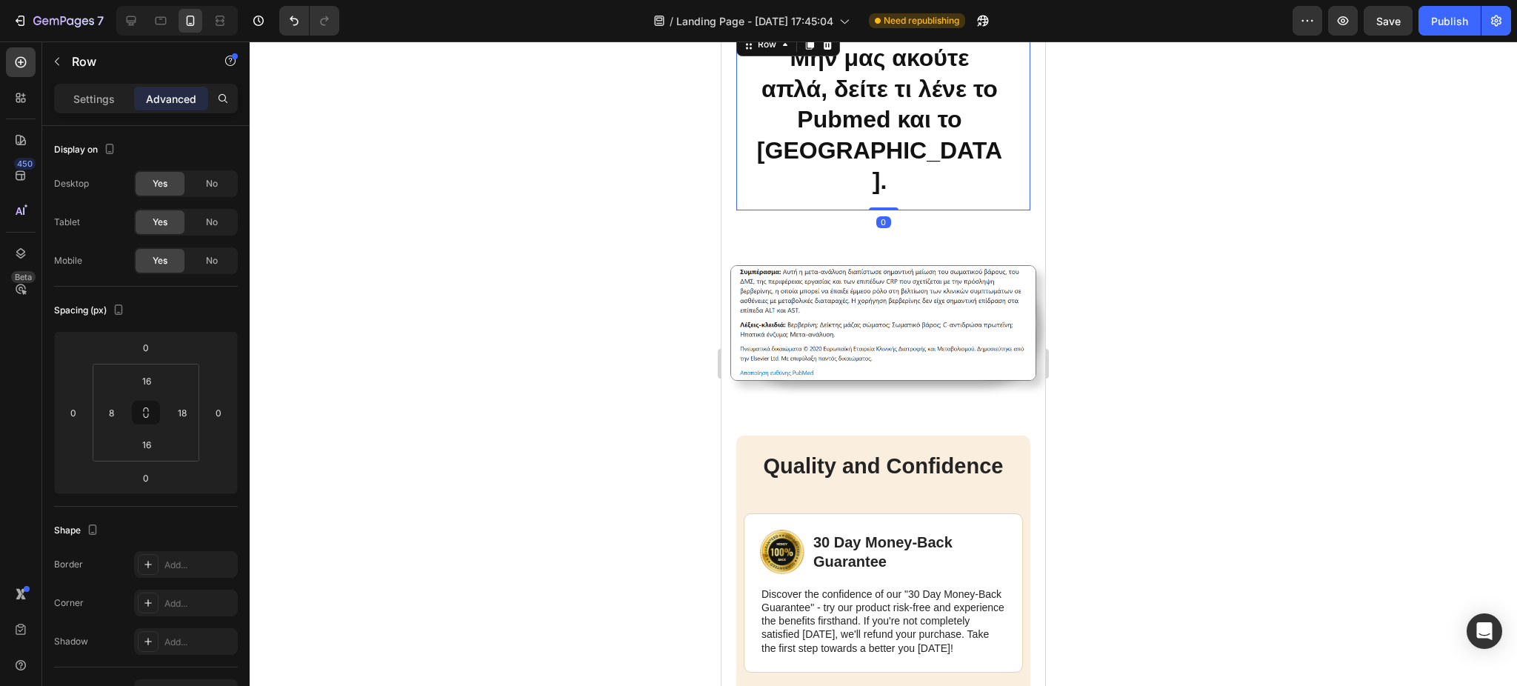
click at [899, 79] on div "Μην μας ακούτε απλά, δείτε τι λένε το Pubmed και το [GEOGRAPHIC_DATA]. Heading …" at bounding box center [883, 120] width 294 height 181
click at [857, 241] on div "Image Section 7" at bounding box center [883, 322] width 324 height 163
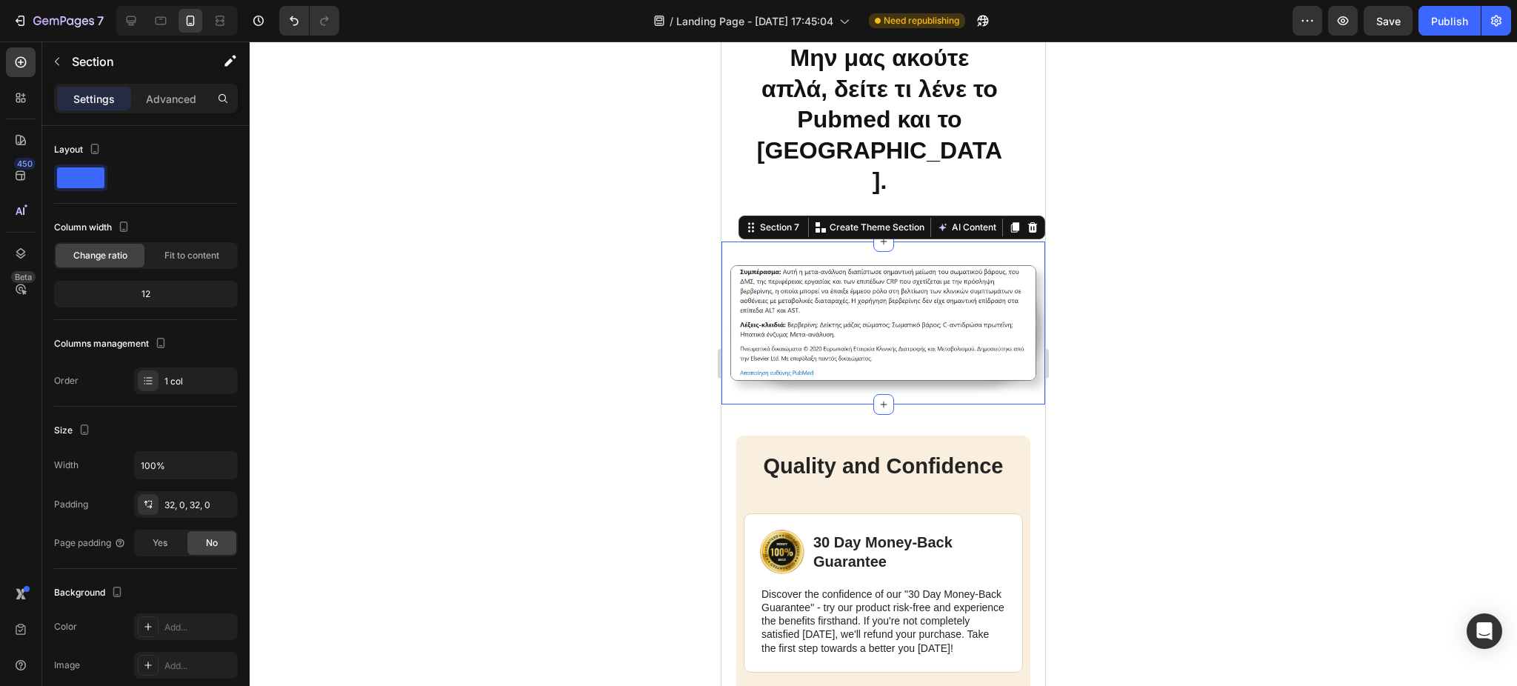
click at [1119, 189] on div at bounding box center [883, 363] width 1267 height 644
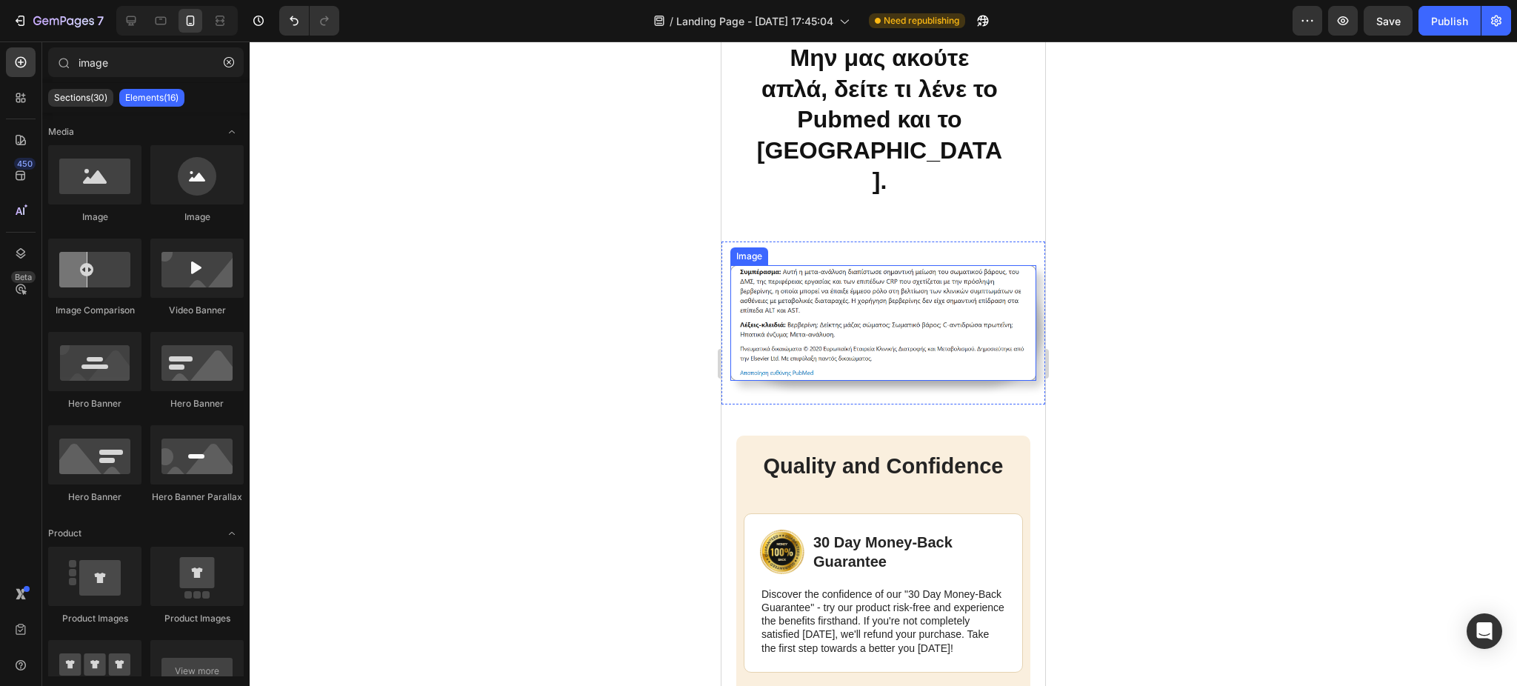
click at [898, 265] on img at bounding box center [883, 323] width 306 height 116
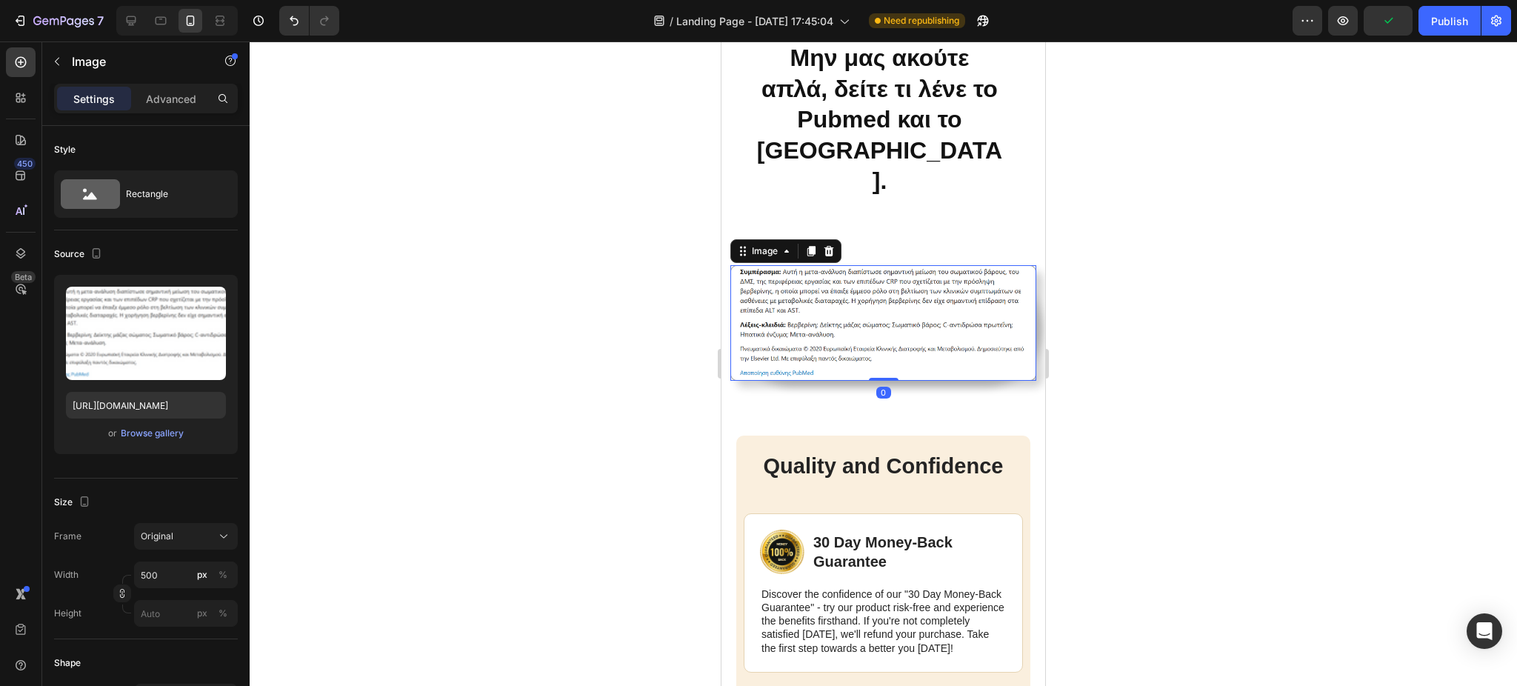
drag, startPoint x: 878, startPoint y: 339, endPoint x: 883, endPoint y: 295, distance: 44.7
click at [883, 295] on div "Image 0" at bounding box center [883, 323] width 306 height 116
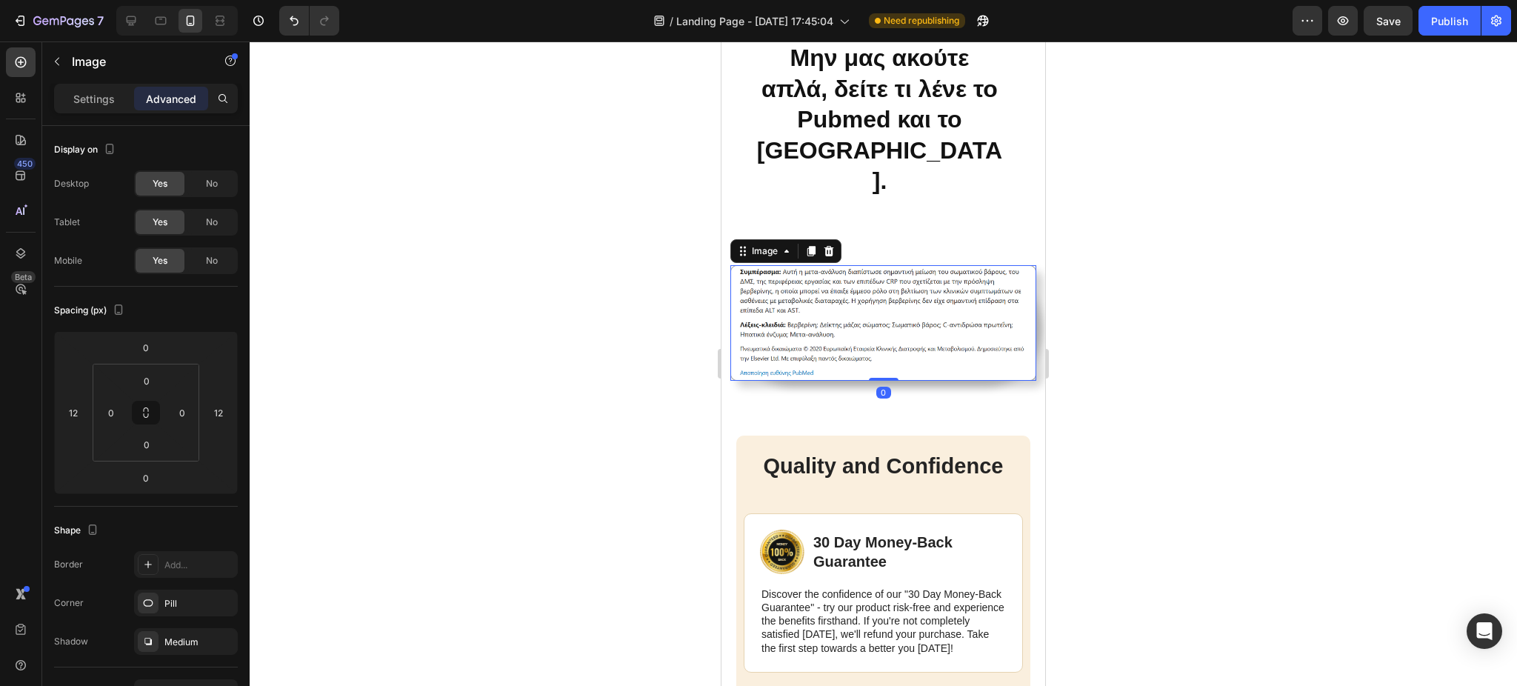
drag, startPoint x: 873, startPoint y: 339, endPoint x: 873, endPoint y: 269, distance: 70.4
click at [873, 269] on div "Image 0" at bounding box center [883, 323] width 306 height 116
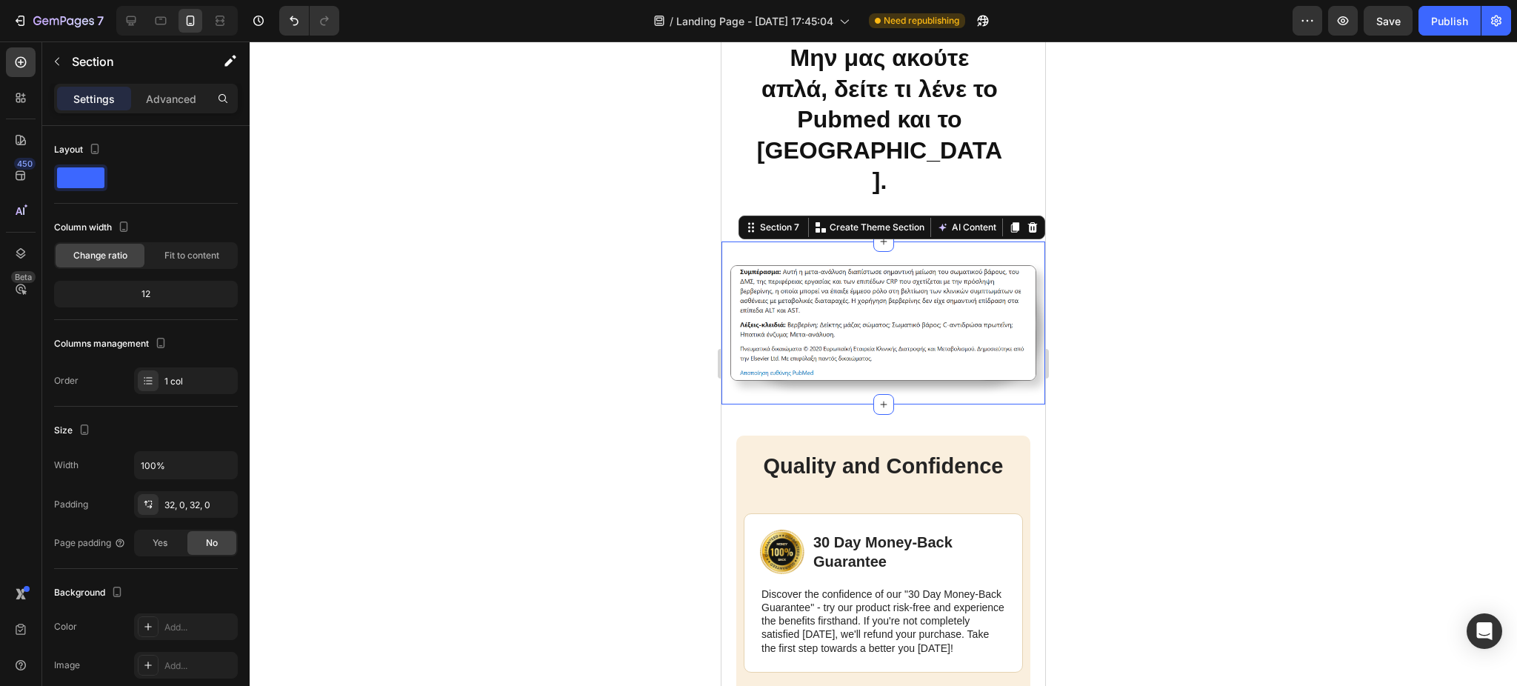
click at [874, 241] on div "Image Section 7 You can create reusable sections Create Theme Section AI Conten…" at bounding box center [883, 322] width 324 height 163
click at [1223, 153] on div at bounding box center [883, 363] width 1267 height 644
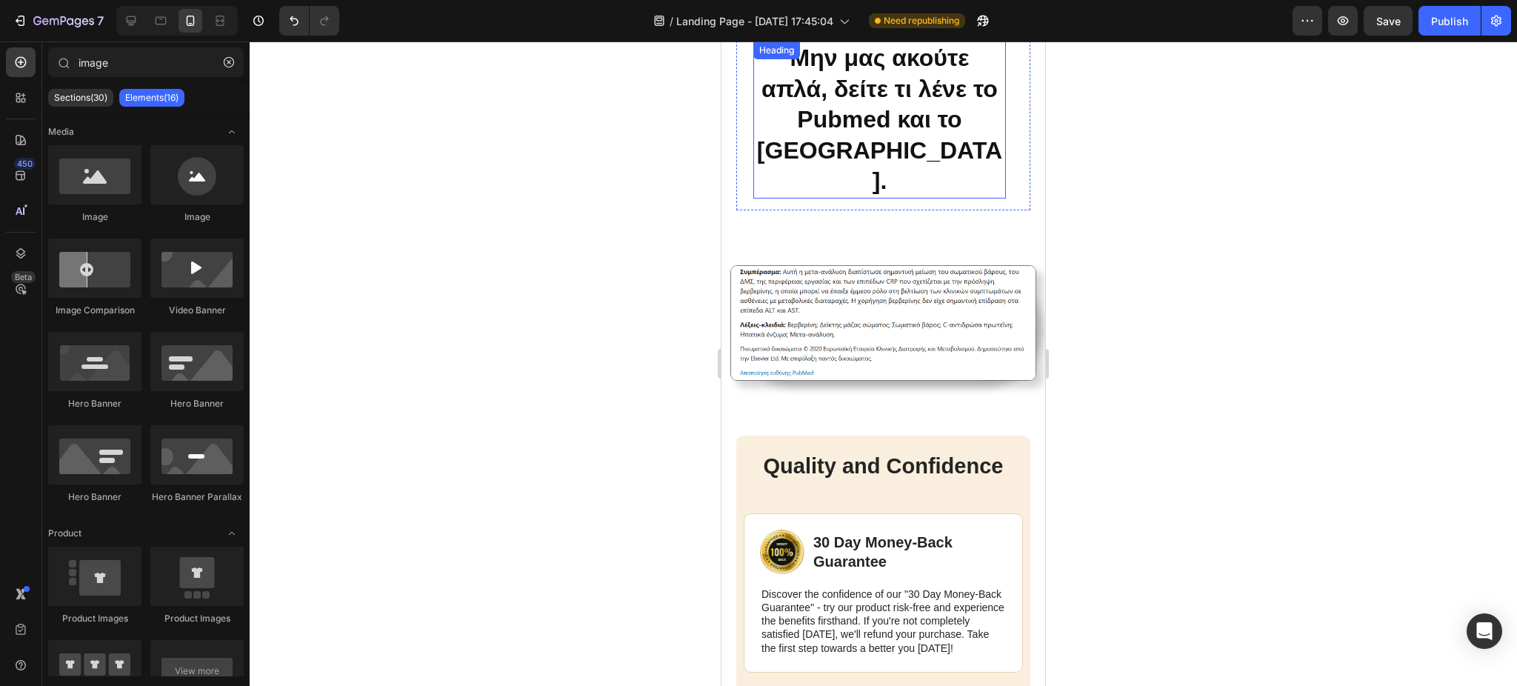
click at [930, 144] on h2 "Μην μας ακούτε απλά, δείτε τι λένε το Pubmed και το [GEOGRAPHIC_DATA]." at bounding box center [879, 119] width 253 height 157
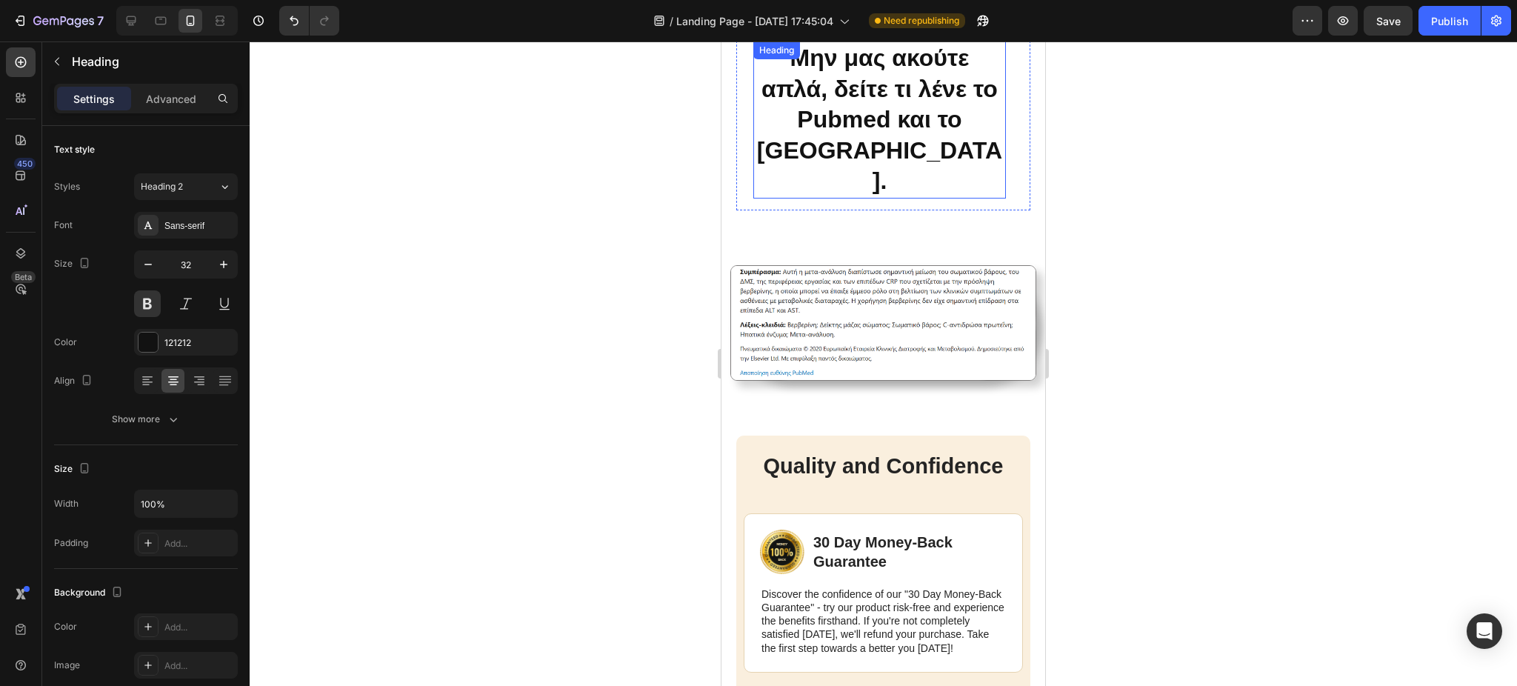
click at [930, 144] on h2 "Μην μας ακούτε απλά, δείτε τι λένε το Pubmed και το [GEOGRAPHIC_DATA]." at bounding box center [879, 119] width 253 height 157
click at [875, 173] on div "Μην μας ακούτε απλά, δείτε τι λένε το Pubmed και το [GEOGRAPHIC_DATA]. Heading …" at bounding box center [883, 120] width 294 height 181
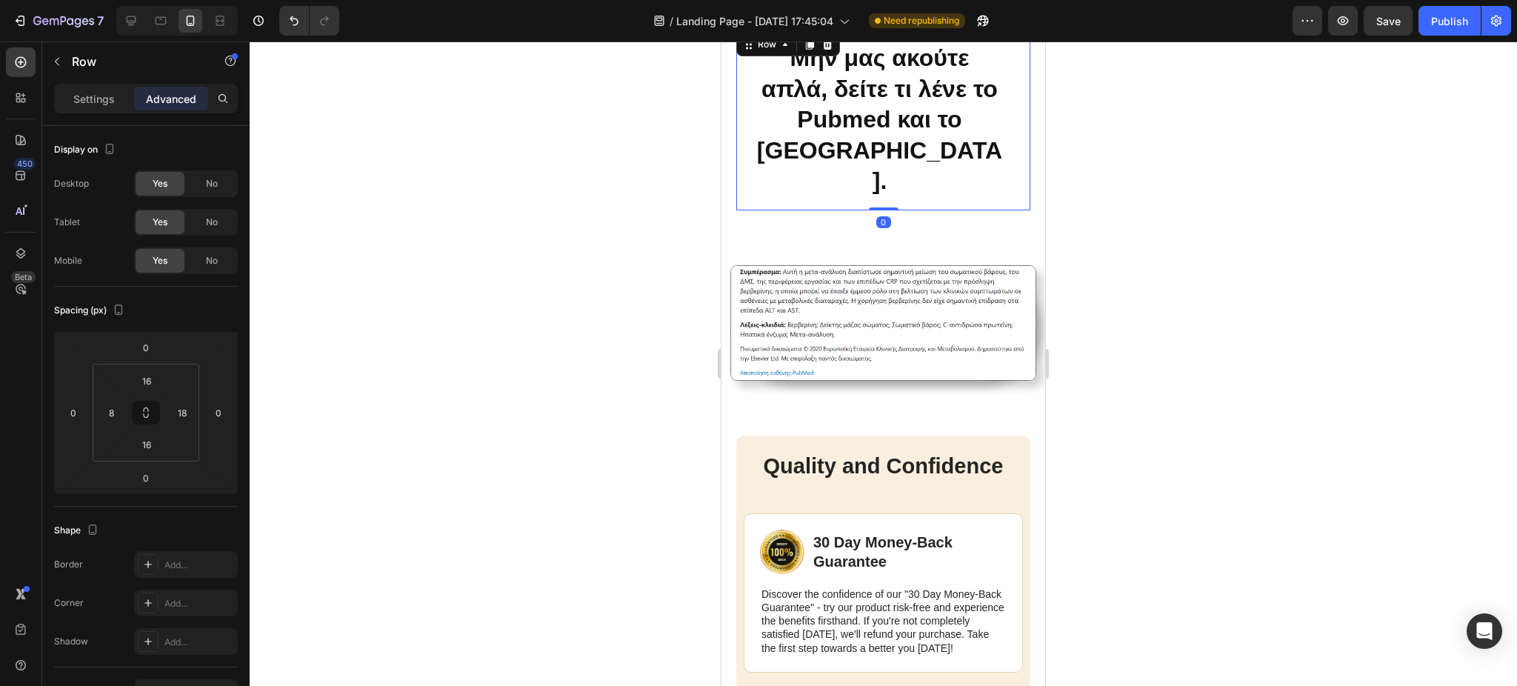
drag, startPoint x: 871, startPoint y: 172, endPoint x: 891, endPoint y: 126, distance: 50.1
click at [891, 126] on div "Μην μας ακούτε απλά, δείτε τι λένε το Pubmed και το [GEOGRAPHIC_DATA]. Heading …" at bounding box center [883, 120] width 294 height 181
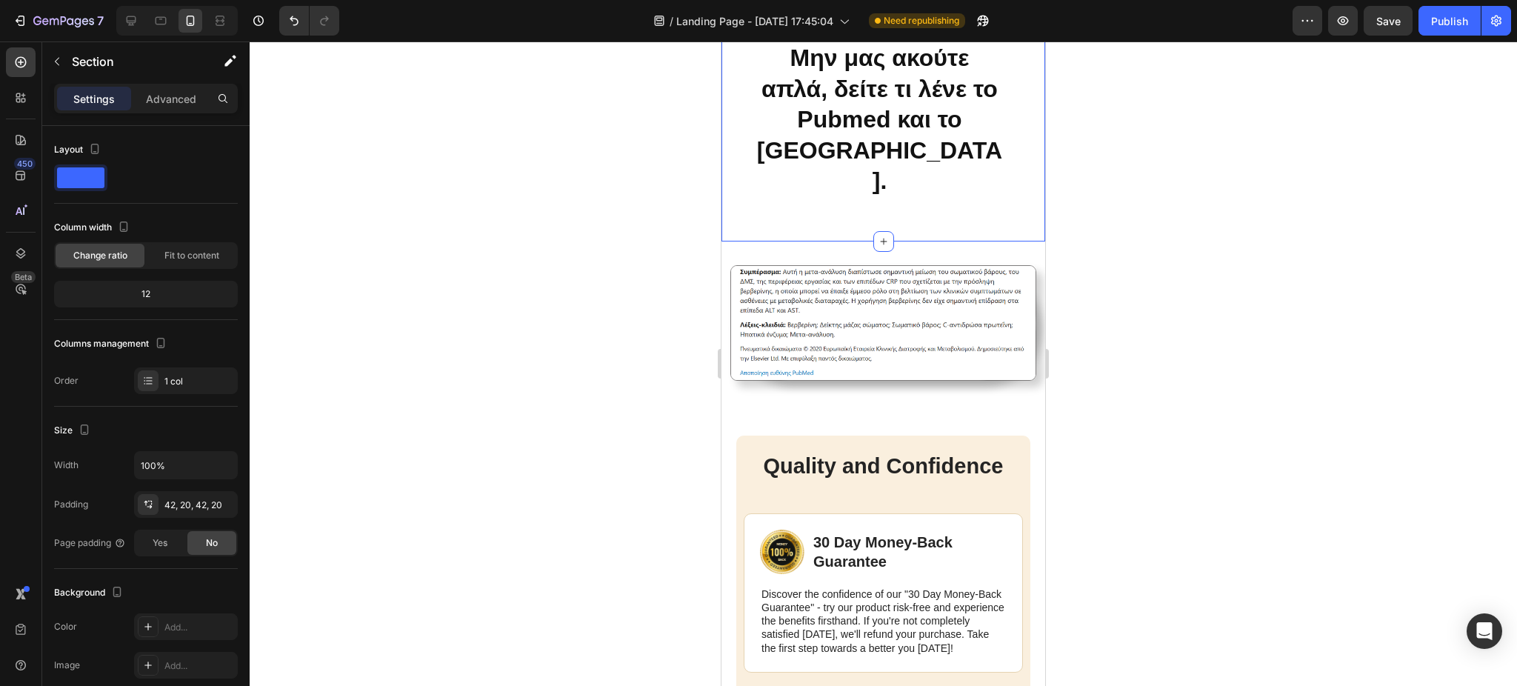
click at [936, 310] on img at bounding box center [883, 323] width 306 height 116
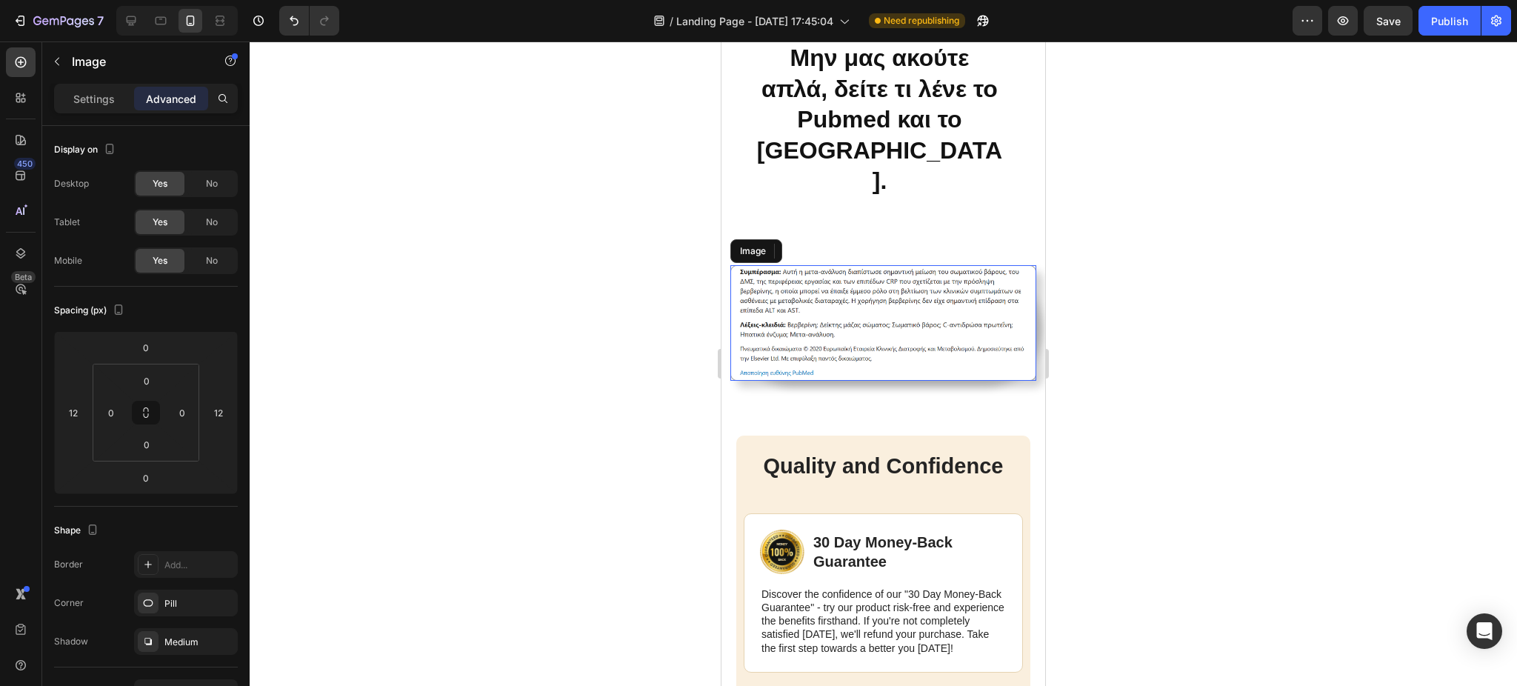
click at [1091, 222] on div at bounding box center [883, 363] width 1267 height 644
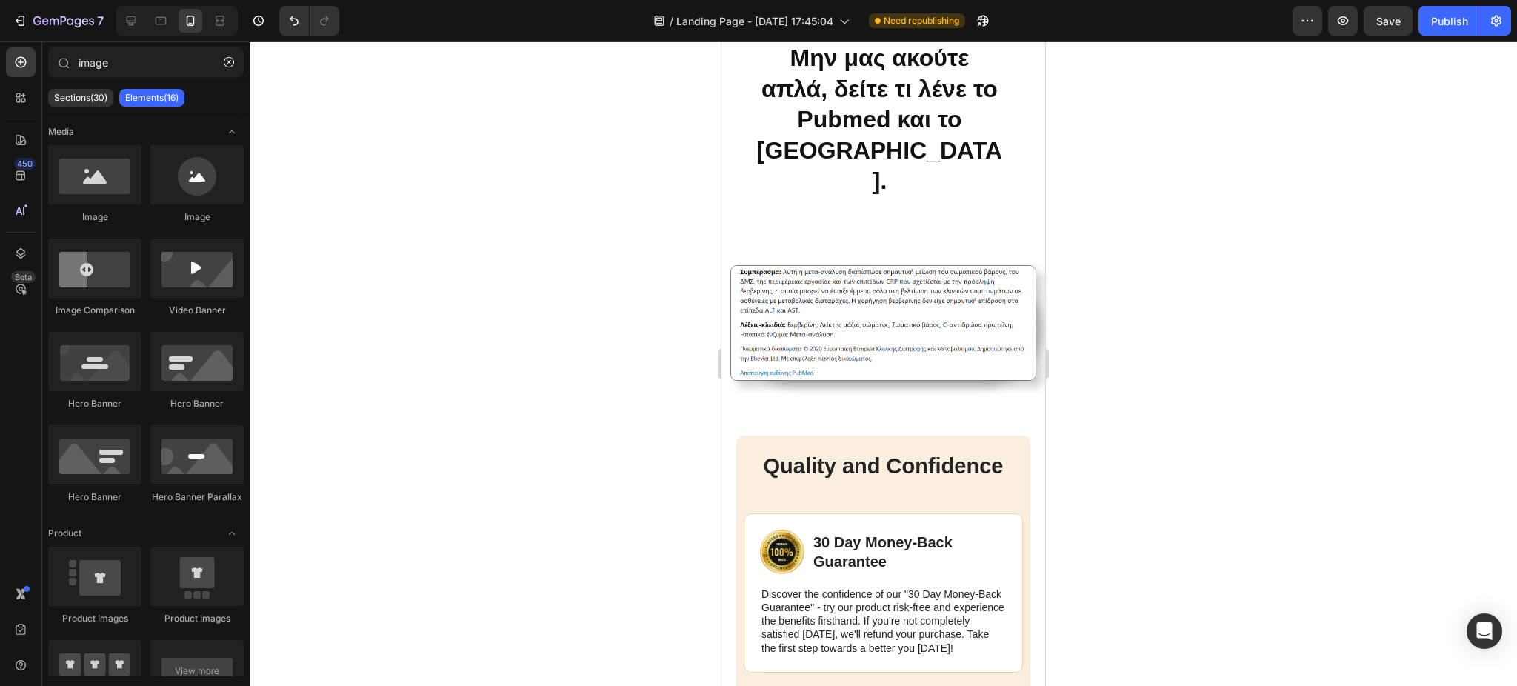
click at [551, 240] on div at bounding box center [883, 363] width 1267 height 644
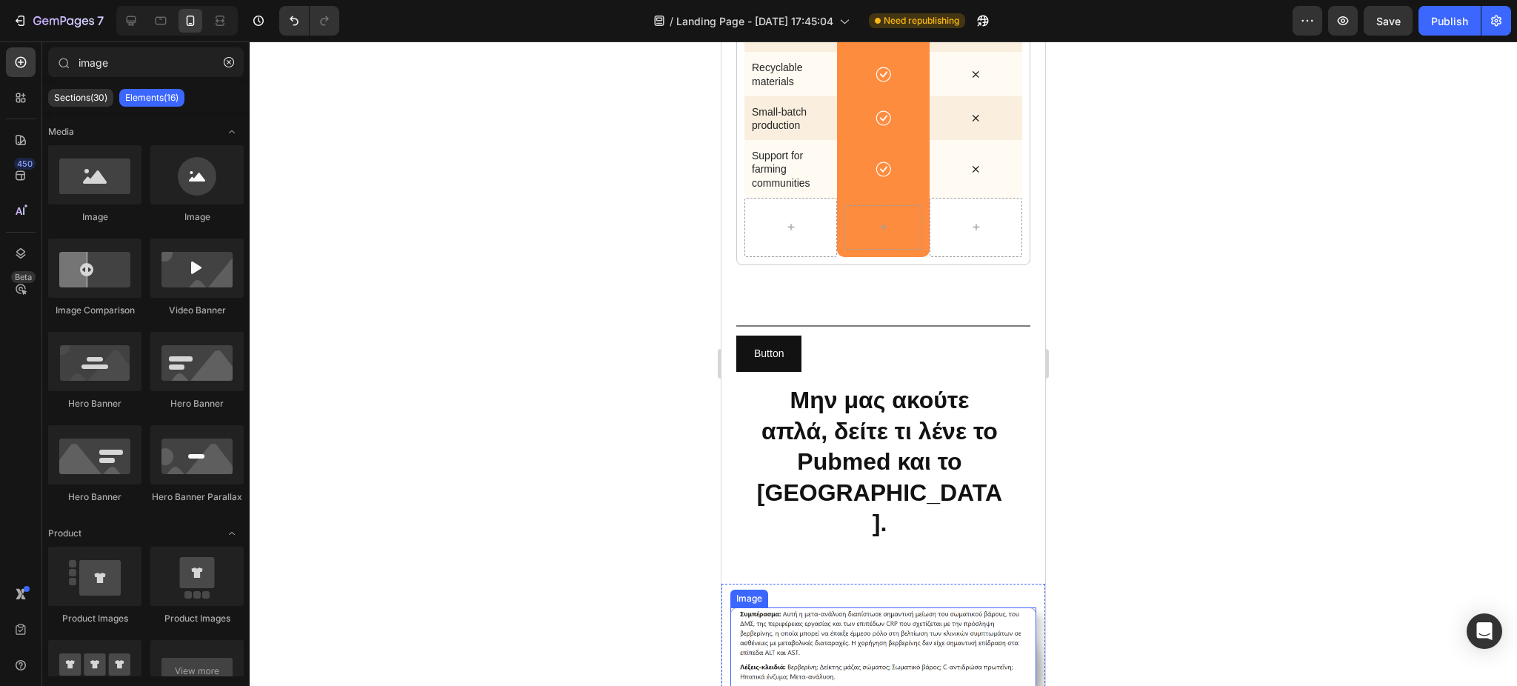
scroll to position [2978, 0]
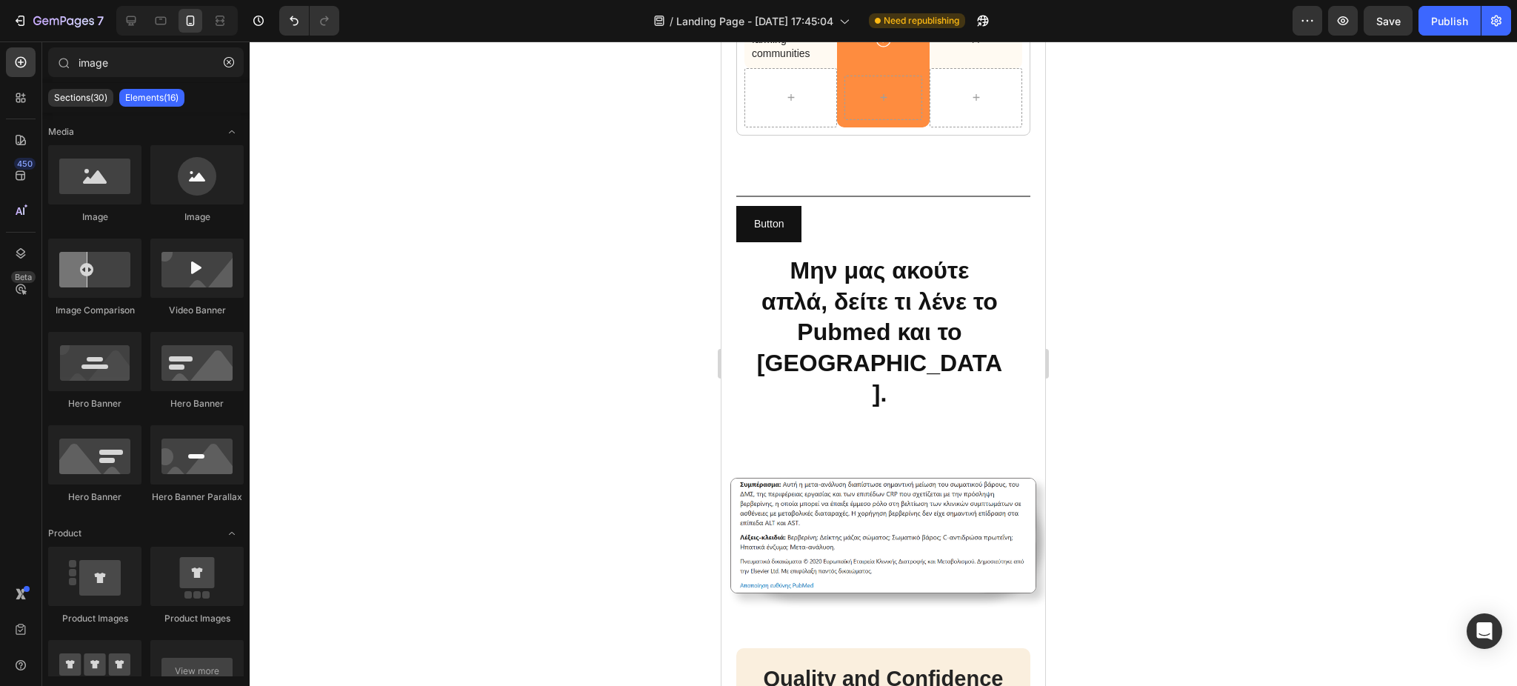
click at [1259, 296] on div at bounding box center [883, 363] width 1267 height 644
click at [963, 401] on div "unbeatable advantages over competitors Heading "Discover the Superiority of Our…" at bounding box center [883, 7] width 324 height 896
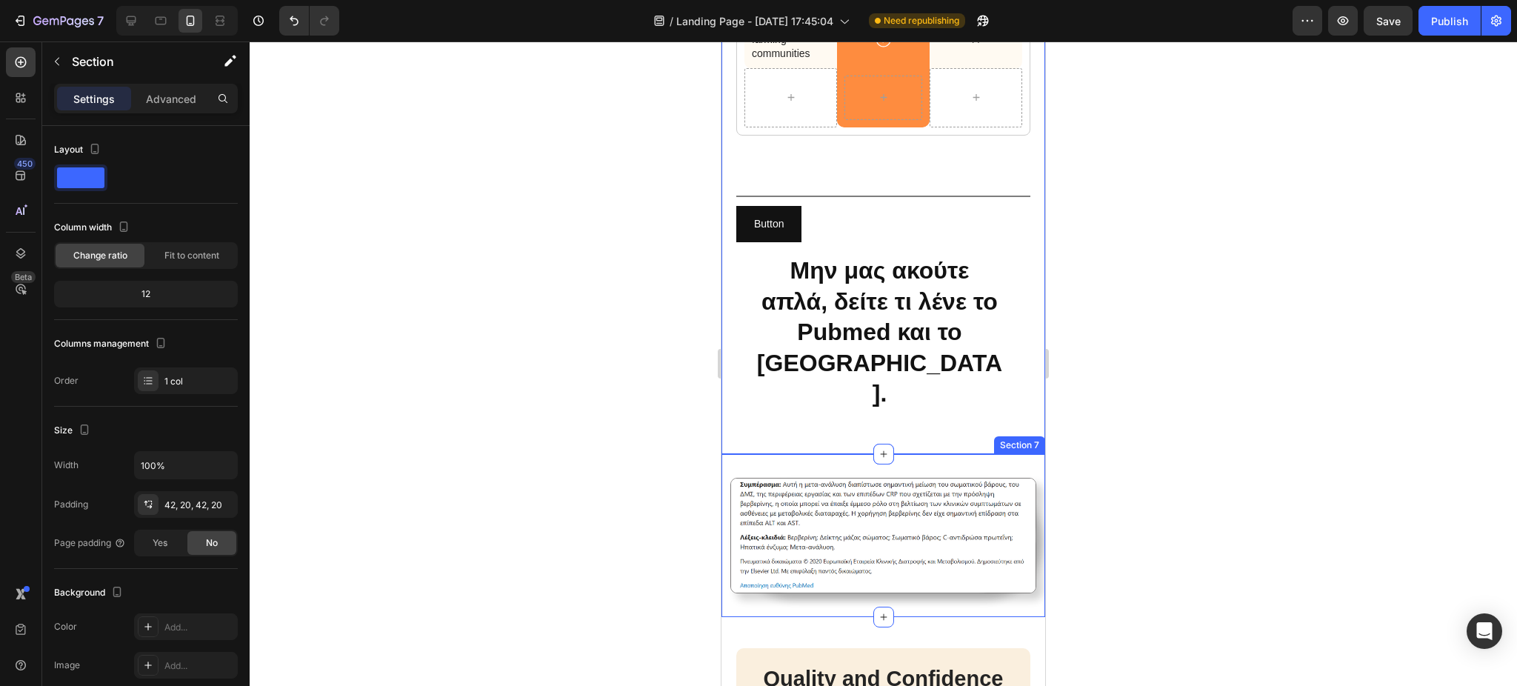
click at [964, 454] on div "Image Section 7" at bounding box center [883, 535] width 324 height 163
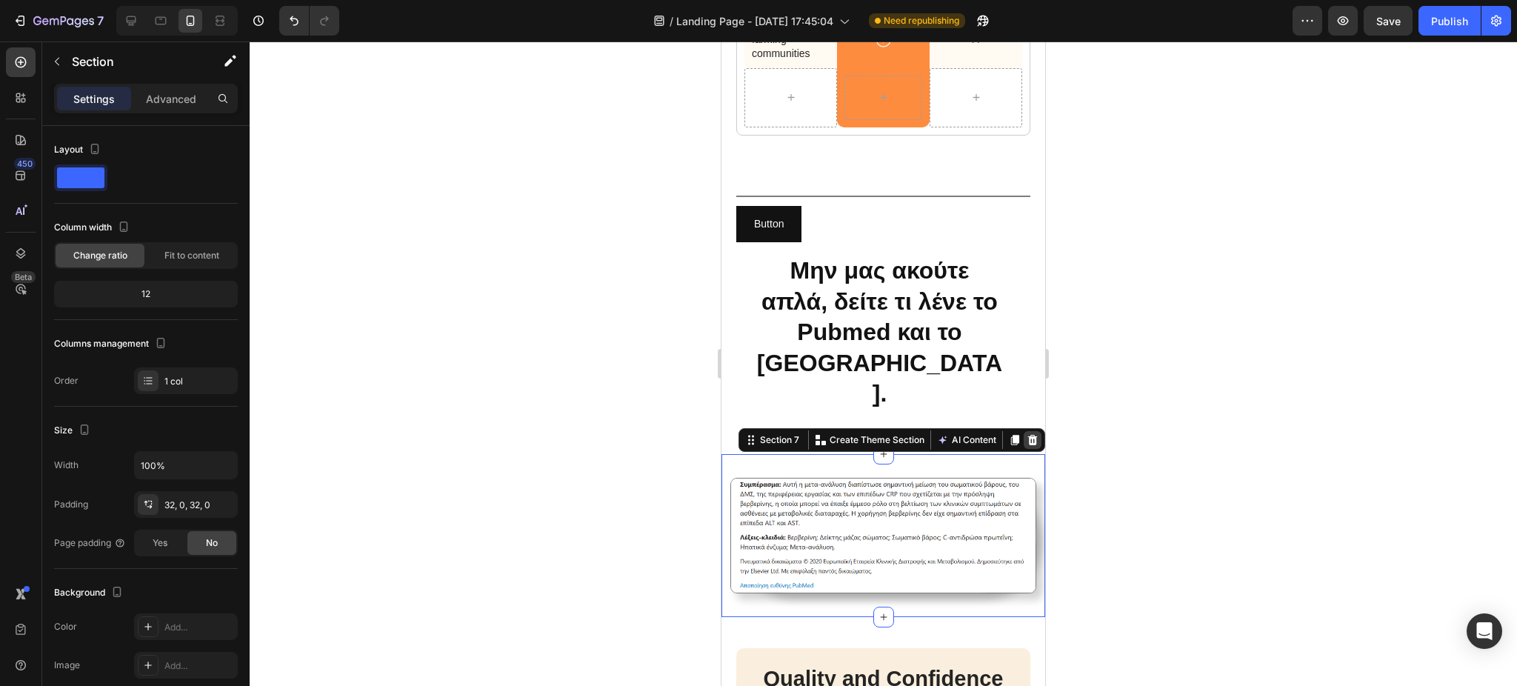
click at [1028, 435] on icon at bounding box center [1033, 440] width 10 height 10
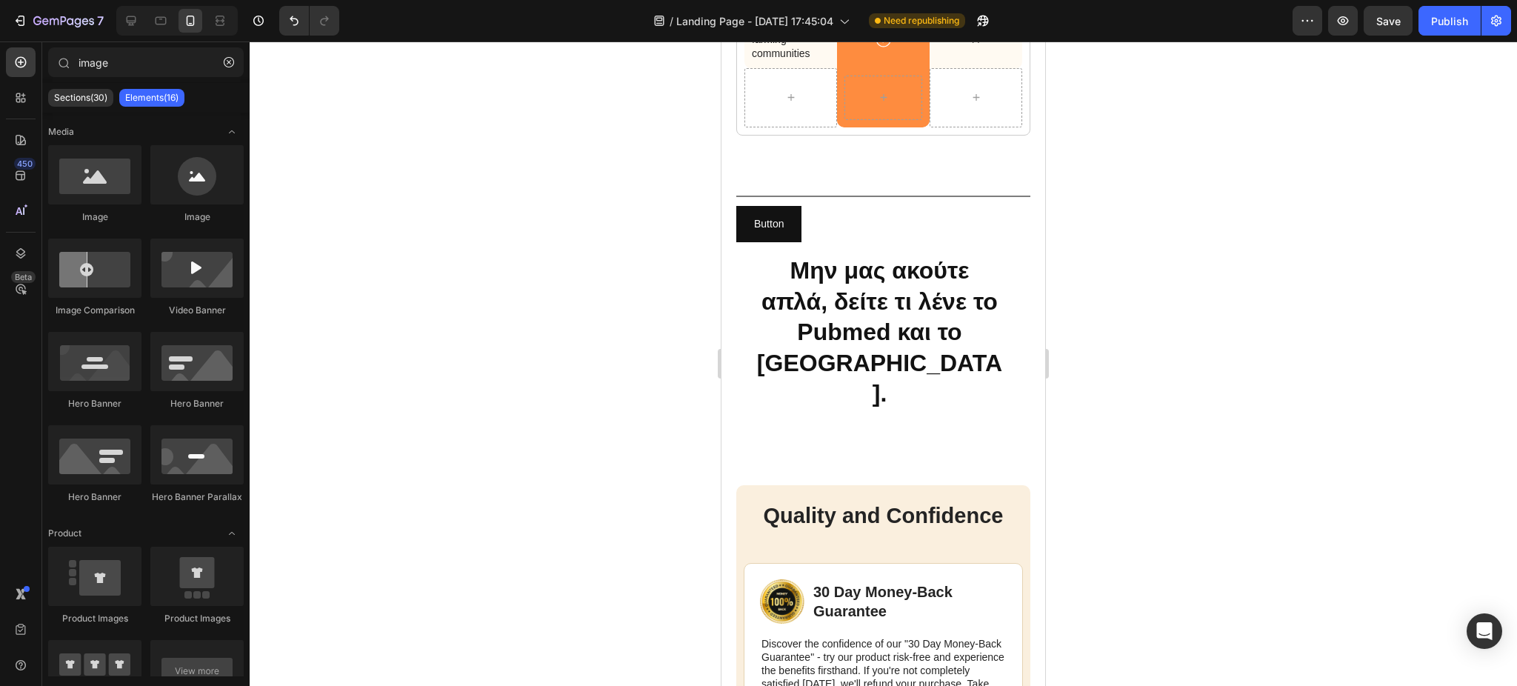
click at [1185, 276] on div at bounding box center [883, 363] width 1267 height 644
drag, startPoint x: 809, startPoint y: 236, endPoint x: 862, endPoint y: 370, distance: 144.3
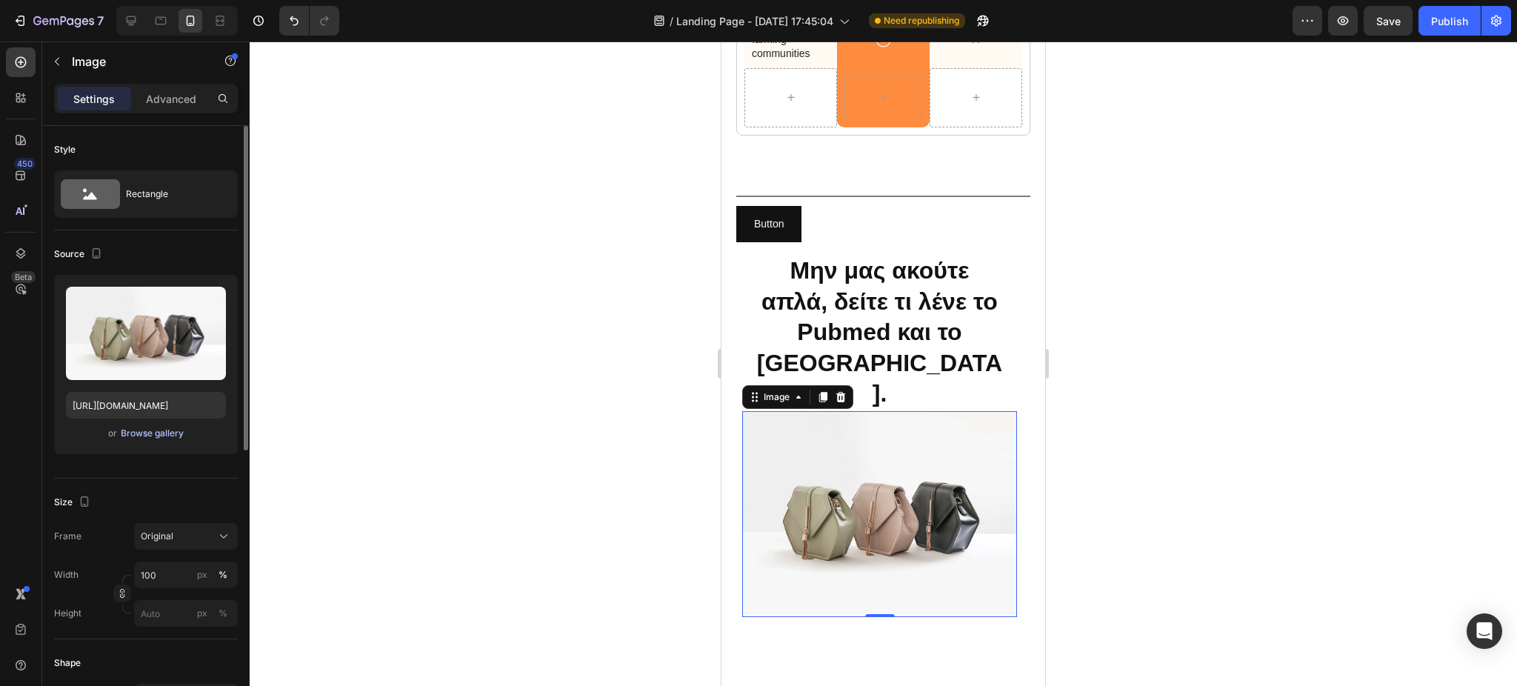
click at [152, 431] on div "Browse gallery" at bounding box center [152, 433] width 63 height 13
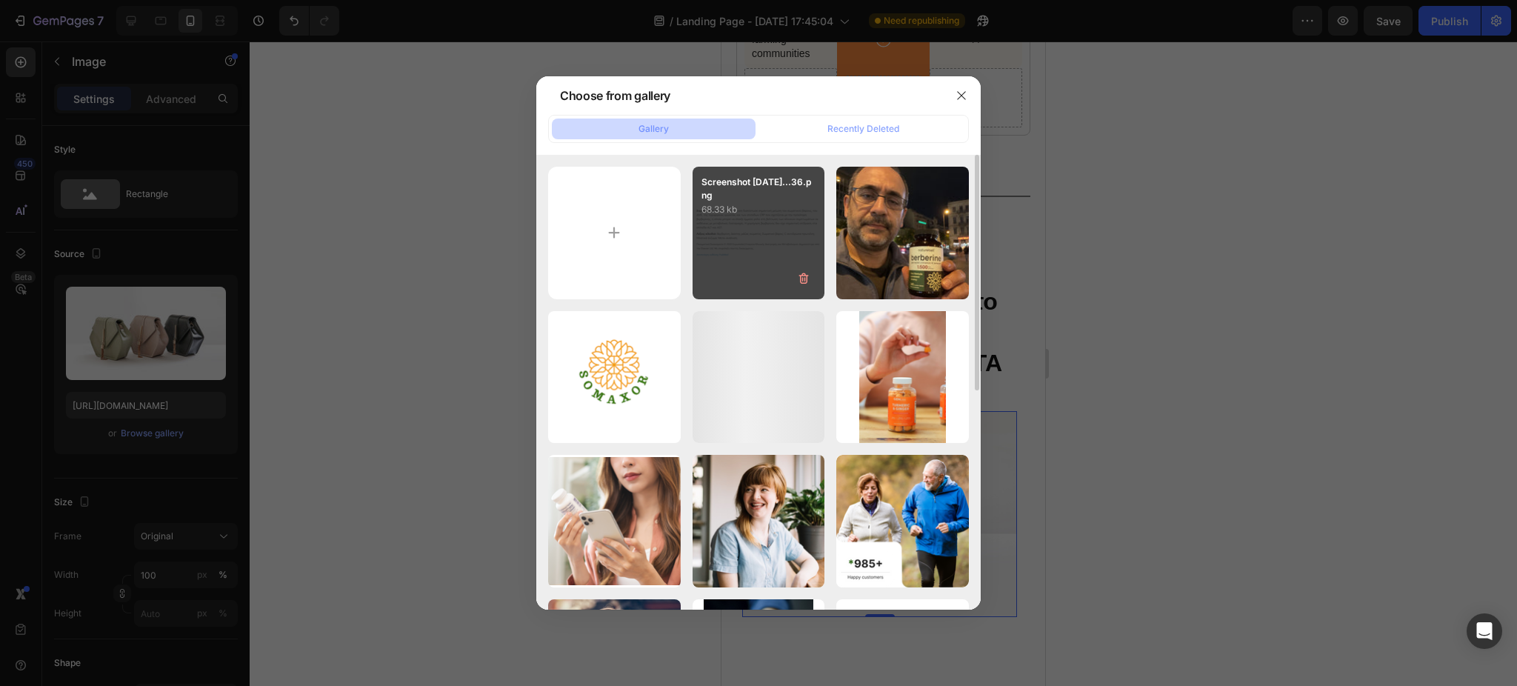
click at [762, 233] on div "Screenshot [DATE]...36.png 68.33 kb" at bounding box center [759, 233] width 133 height 133
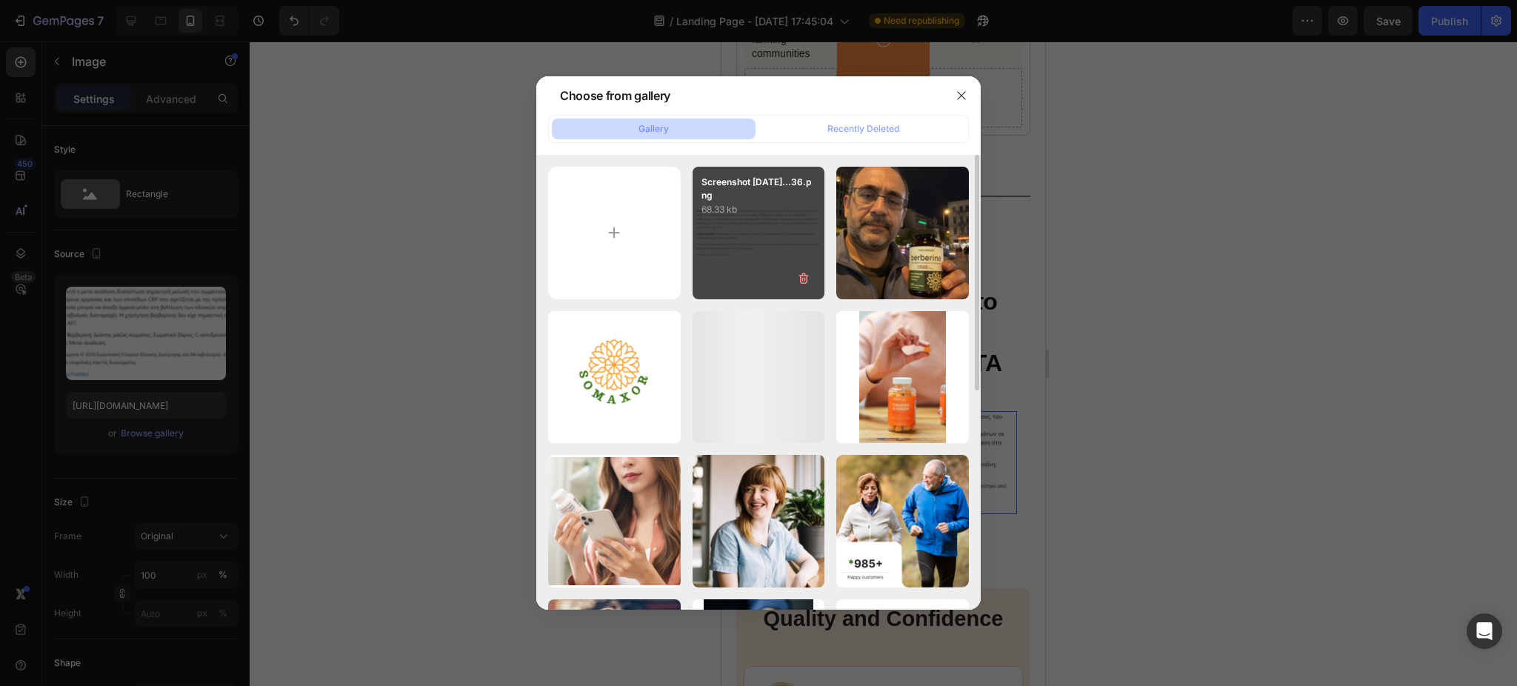
type input "[URL][DOMAIN_NAME]"
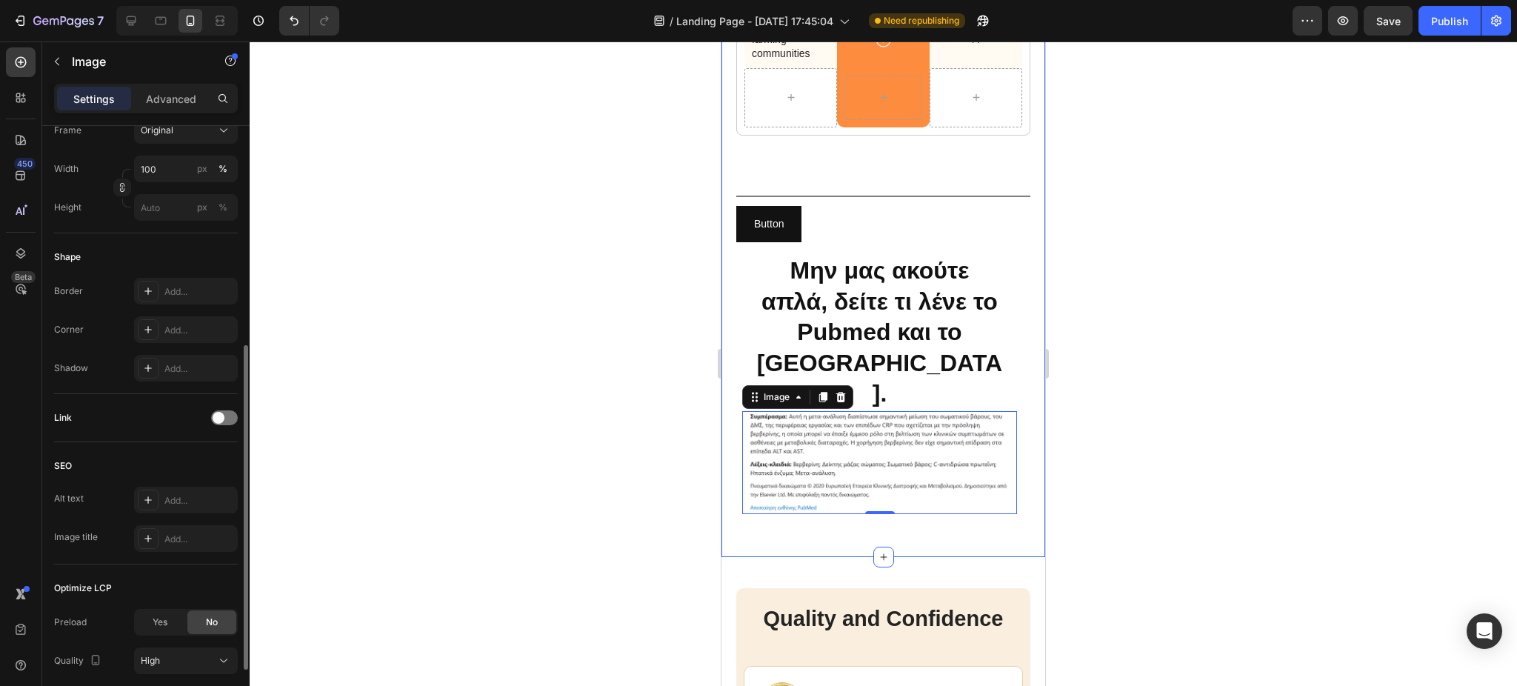
scroll to position [404, 0]
click at [147, 325] on icon at bounding box center [148, 331] width 12 height 12
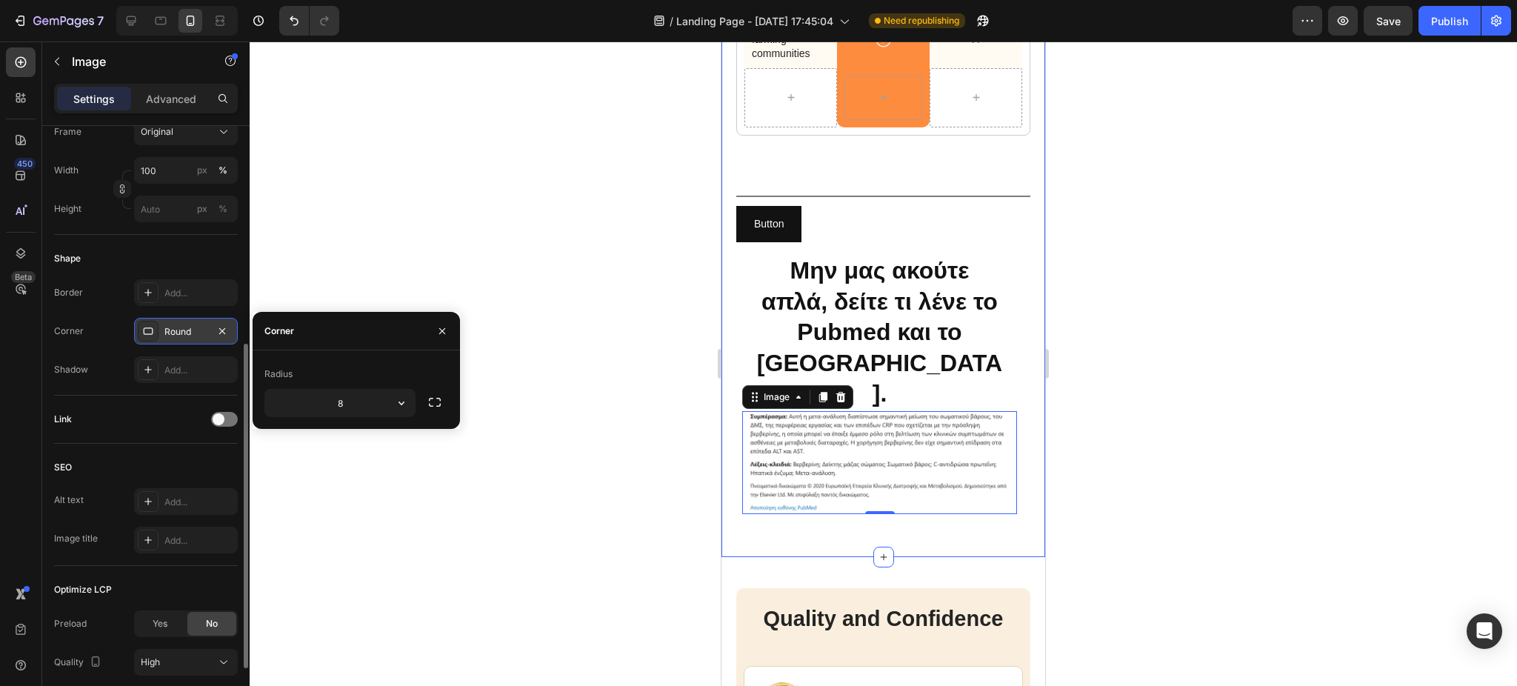
click at [180, 329] on div "Round" at bounding box center [185, 331] width 43 height 13
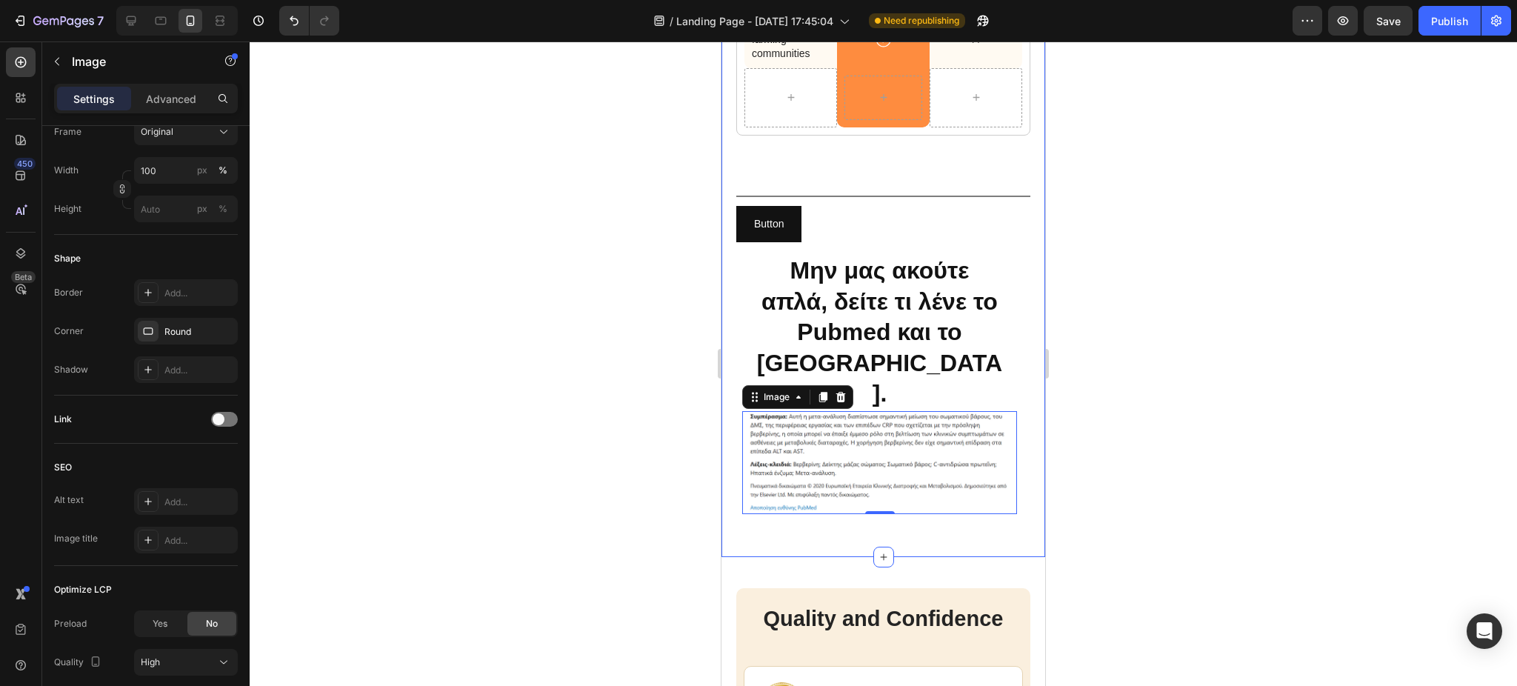
click at [148, 323] on div at bounding box center [148, 331] width 21 height 21
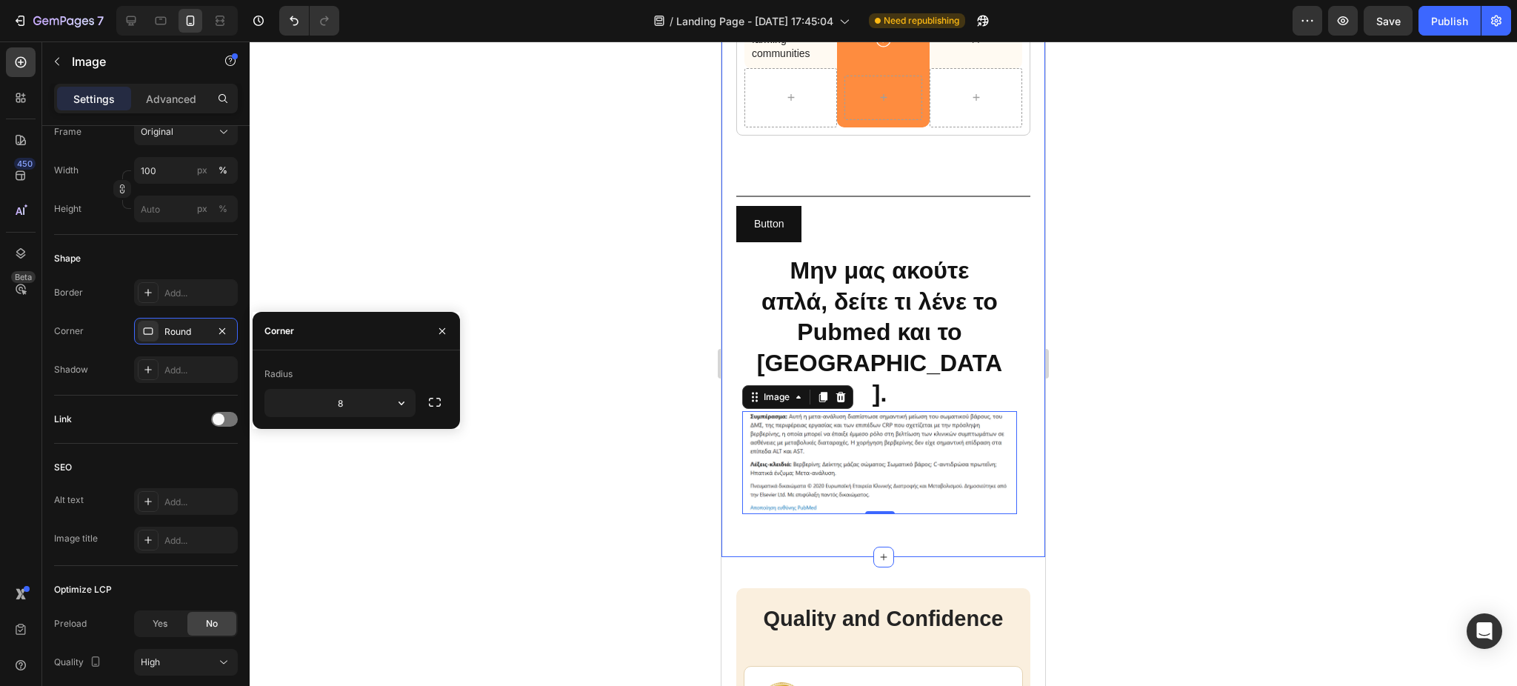
click at [148, 323] on div at bounding box center [148, 331] width 21 height 21
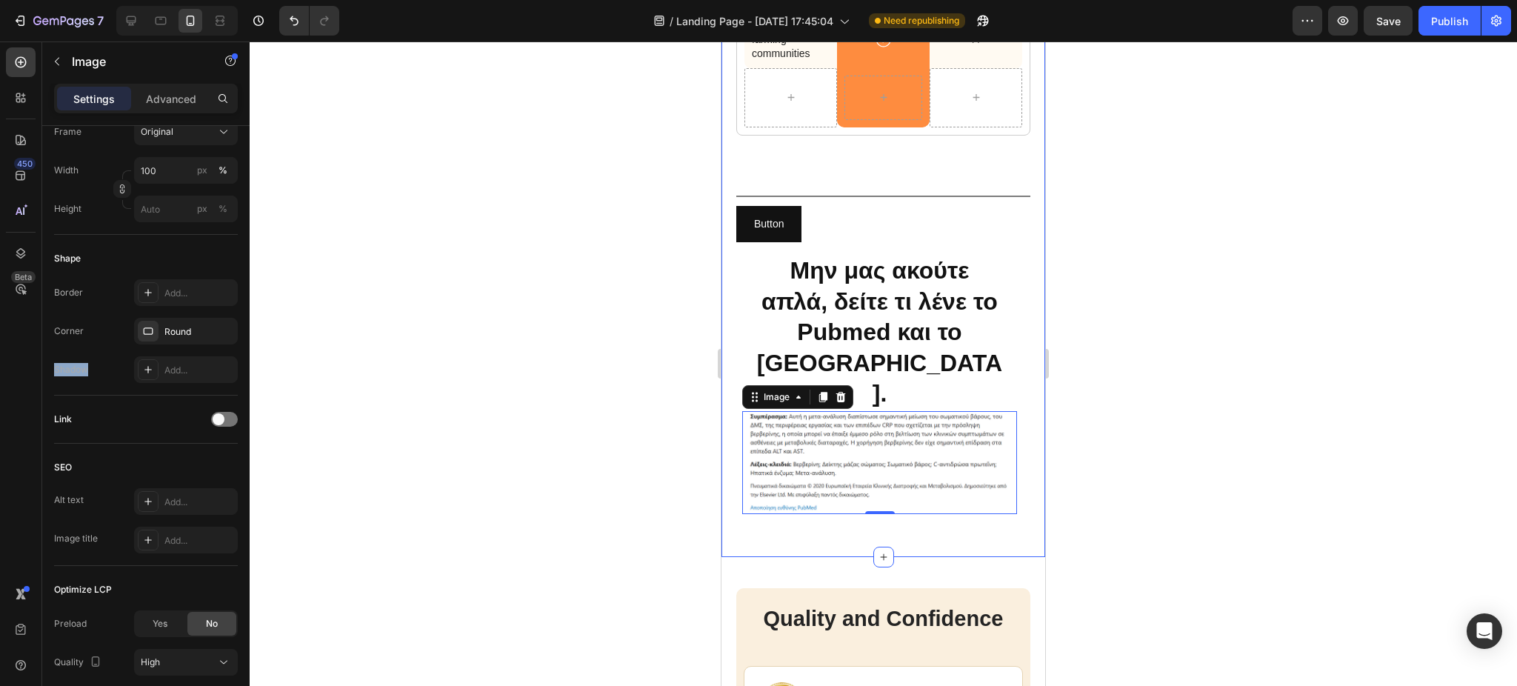
click at [148, 323] on div at bounding box center [148, 331] width 21 height 21
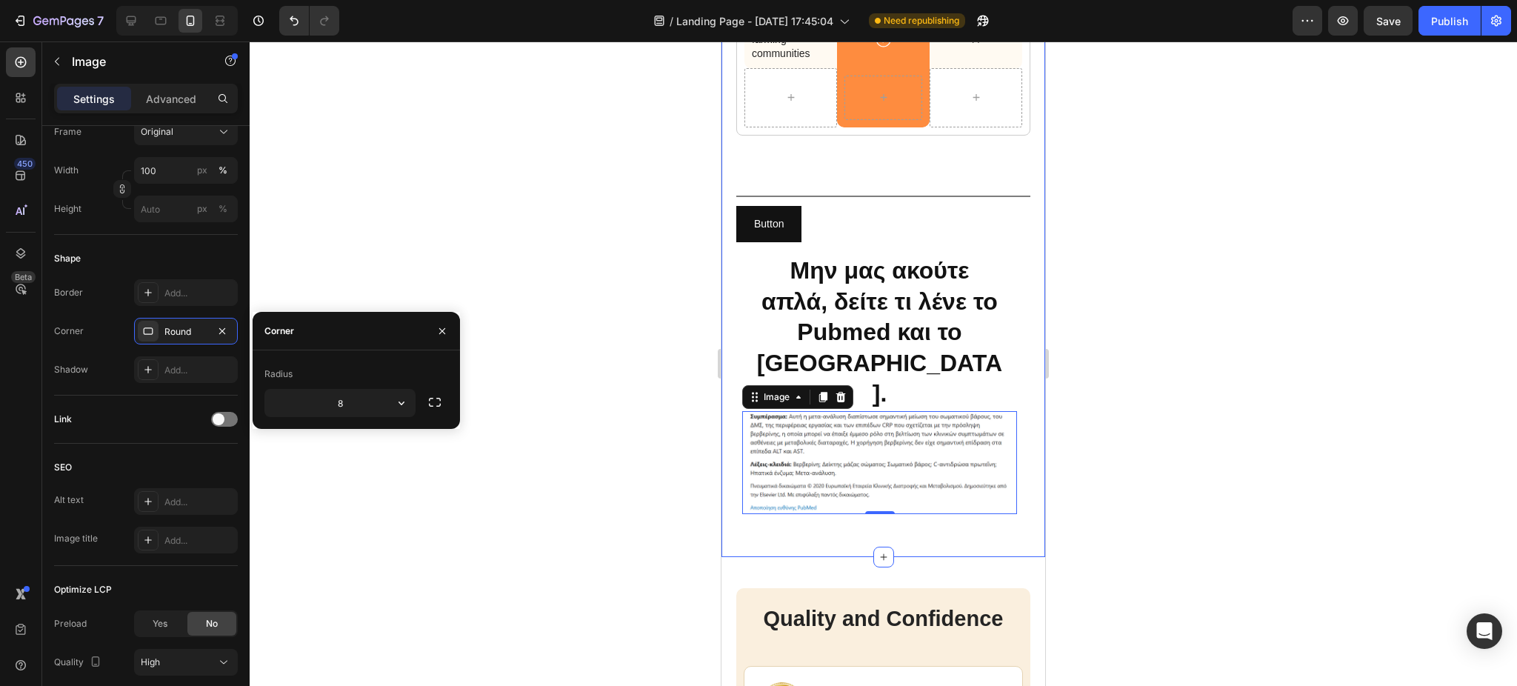
click at [148, 323] on div at bounding box center [148, 331] width 21 height 21
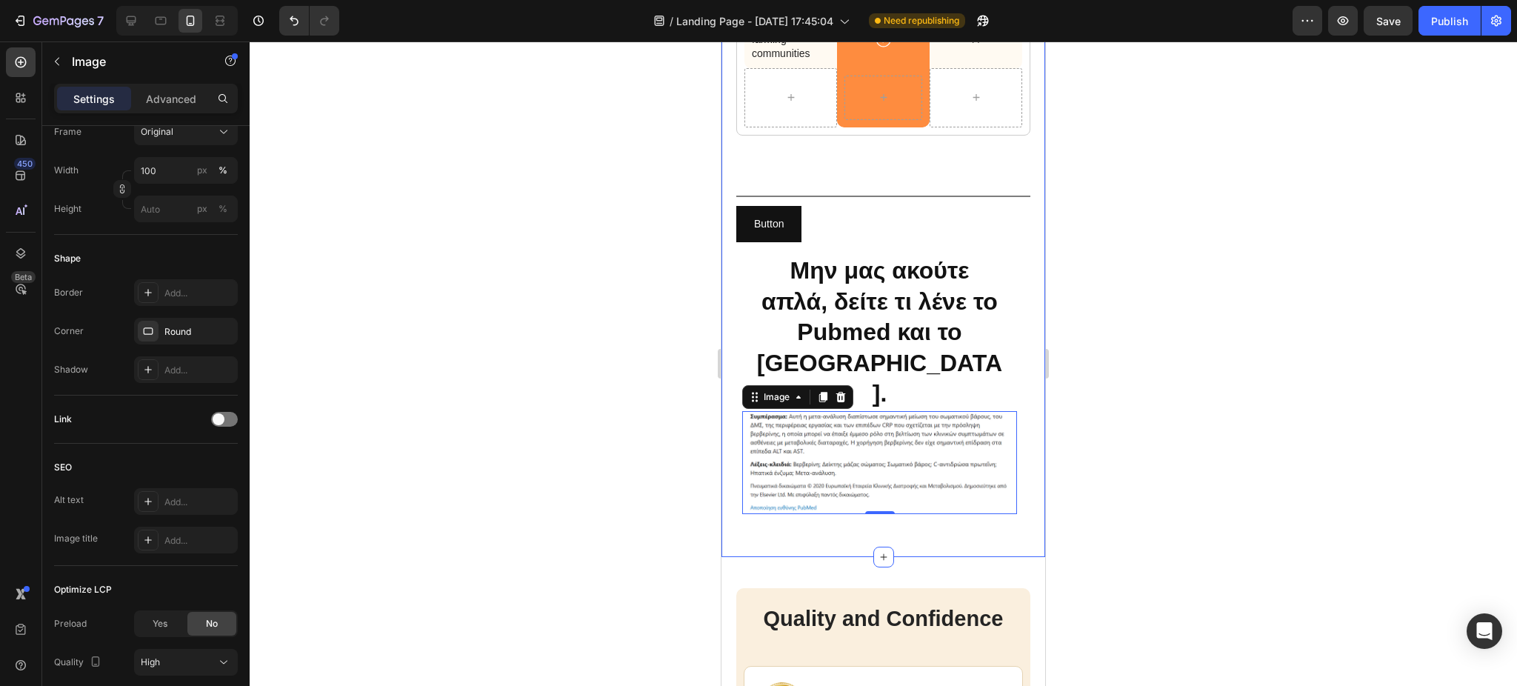
click at [148, 323] on div at bounding box center [148, 331] width 21 height 21
click at [156, 366] on div at bounding box center [148, 369] width 21 height 21
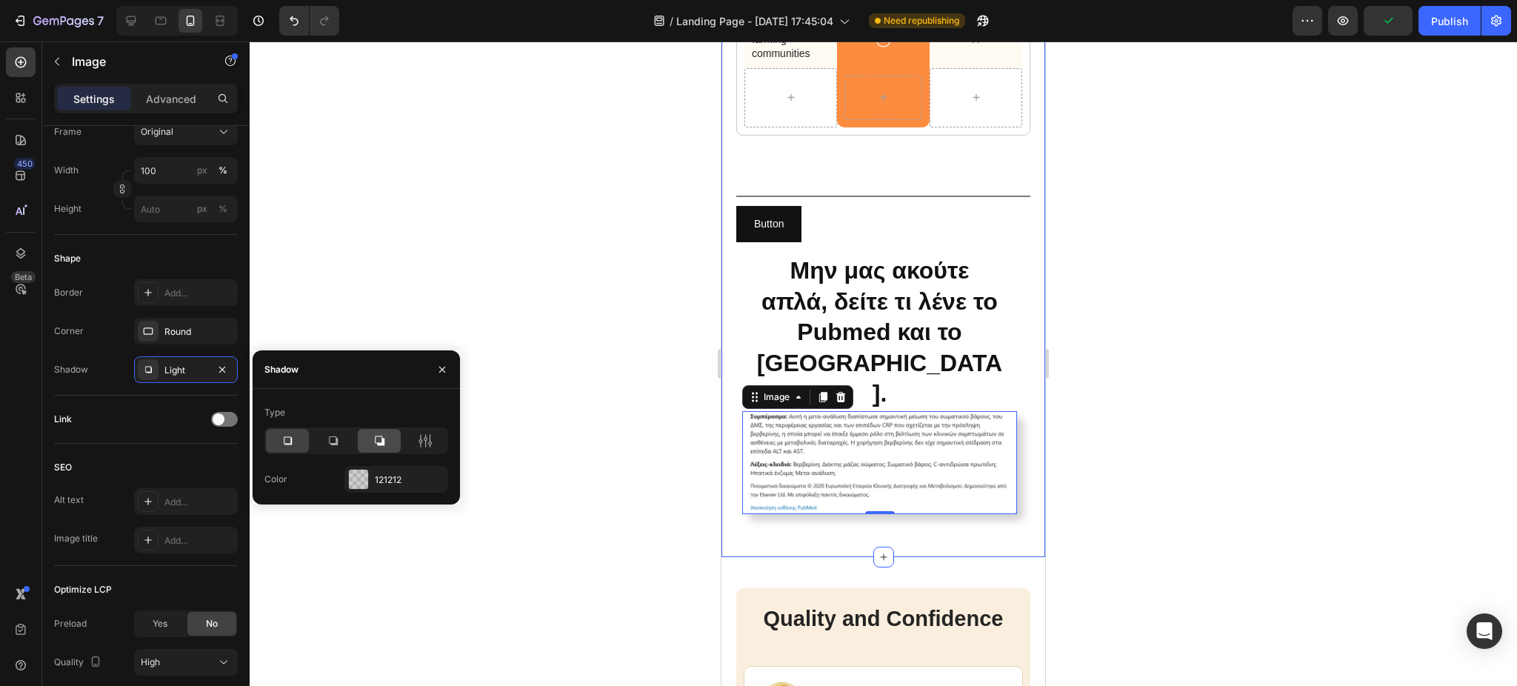
click at [375, 444] on icon at bounding box center [379, 440] width 15 height 15
click at [341, 439] on div at bounding box center [333, 441] width 43 height 24
click at [295, 438] on div at bounding box center [287, 441] width 43 height 24
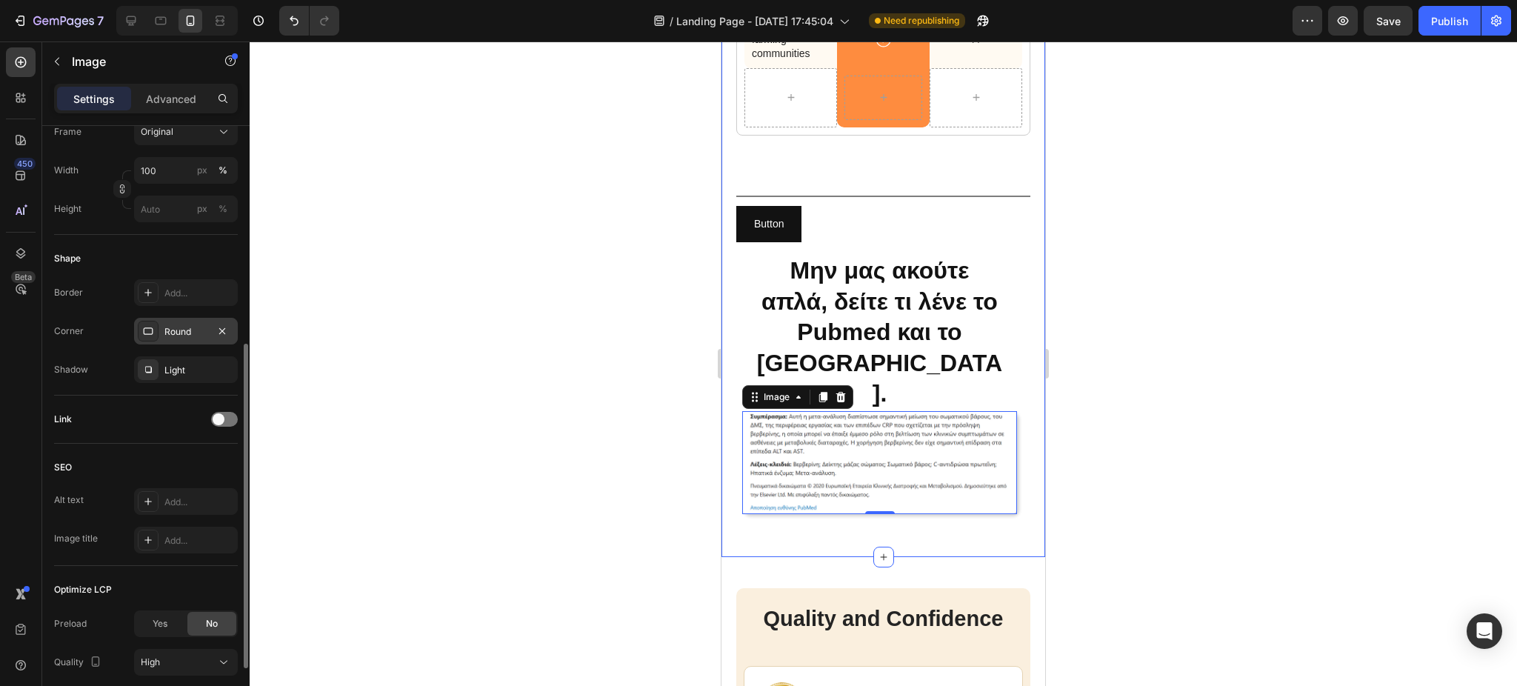
click at [178, 330] on div "Round" at bounding box center [185, 331] width 43 height 13
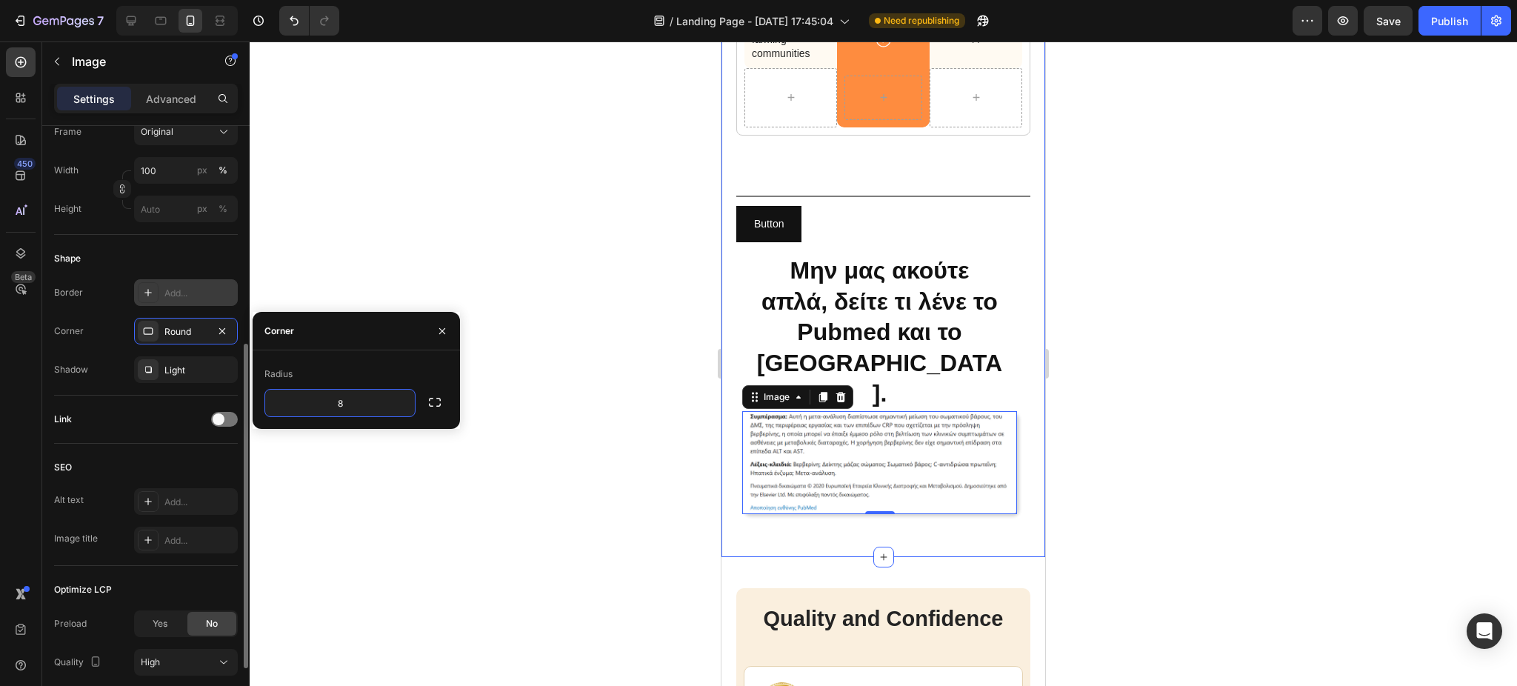
click at [142, 289] on icon at bounding box center [148, 293] width 12 height 12
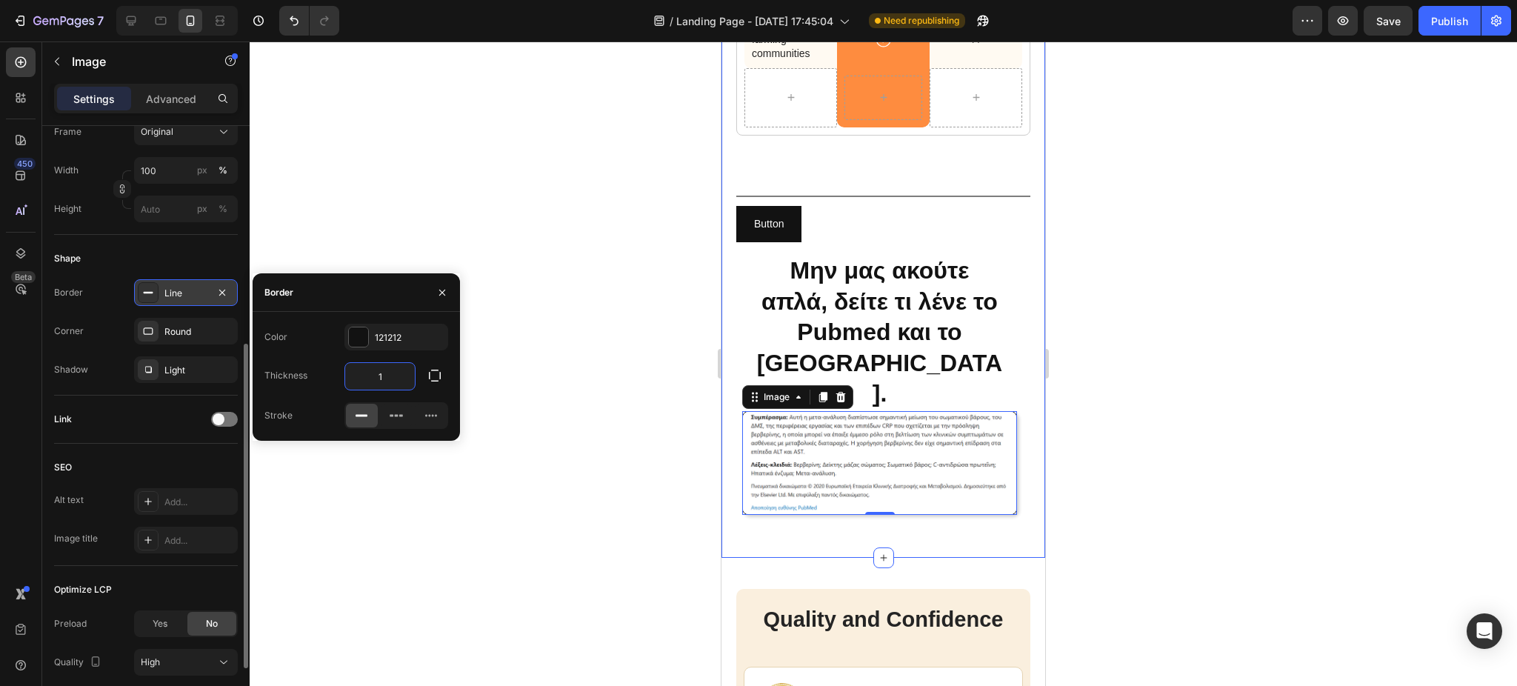
click at [384, 376] on input "1" at bounding box center [380, 376] width 70 height 27
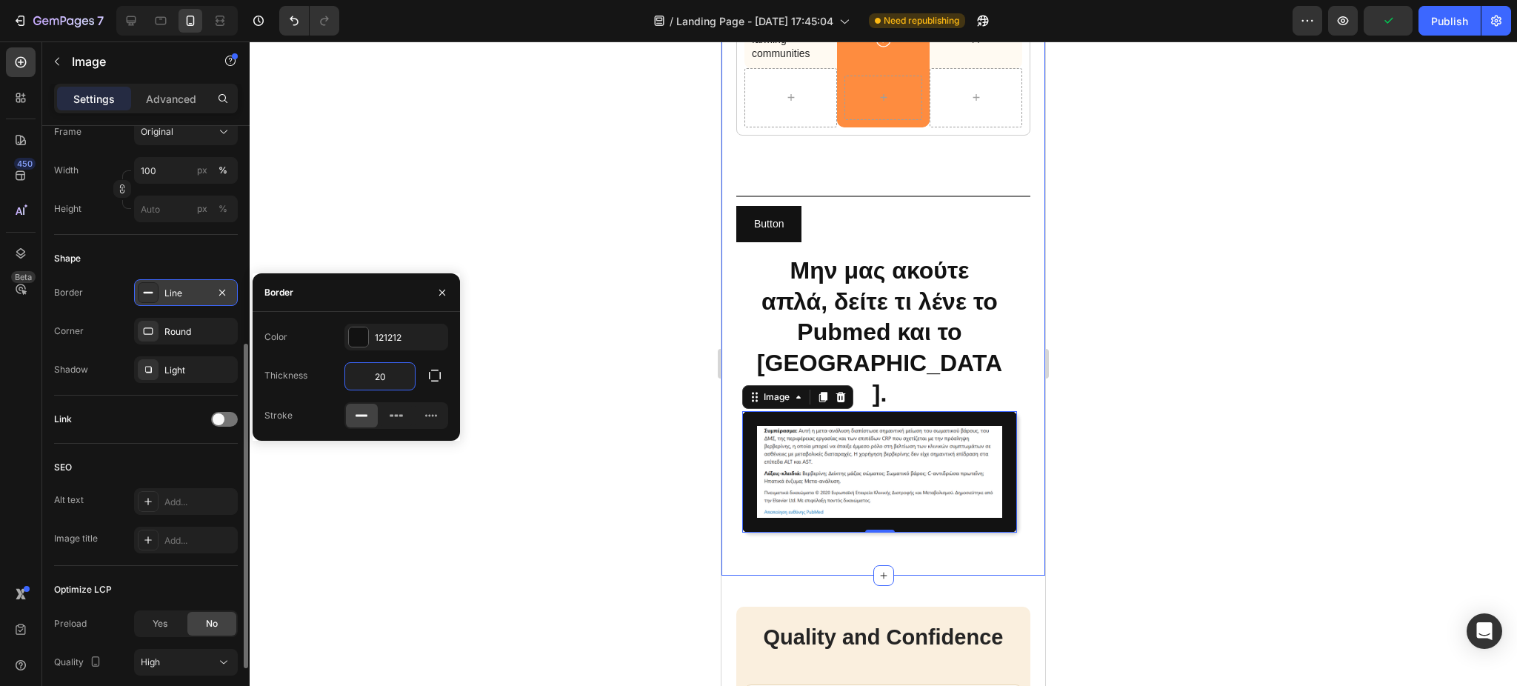
type input "2"
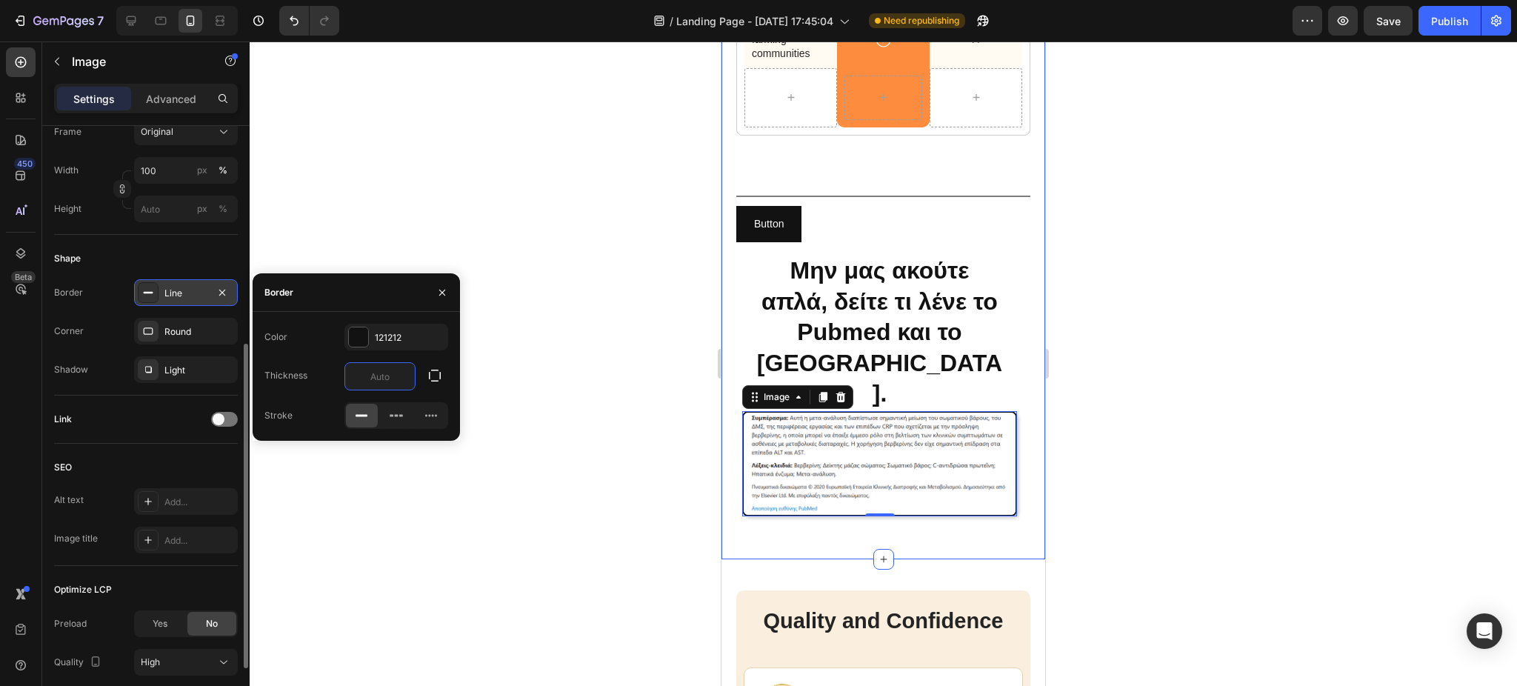
type input "3"
type input "5"
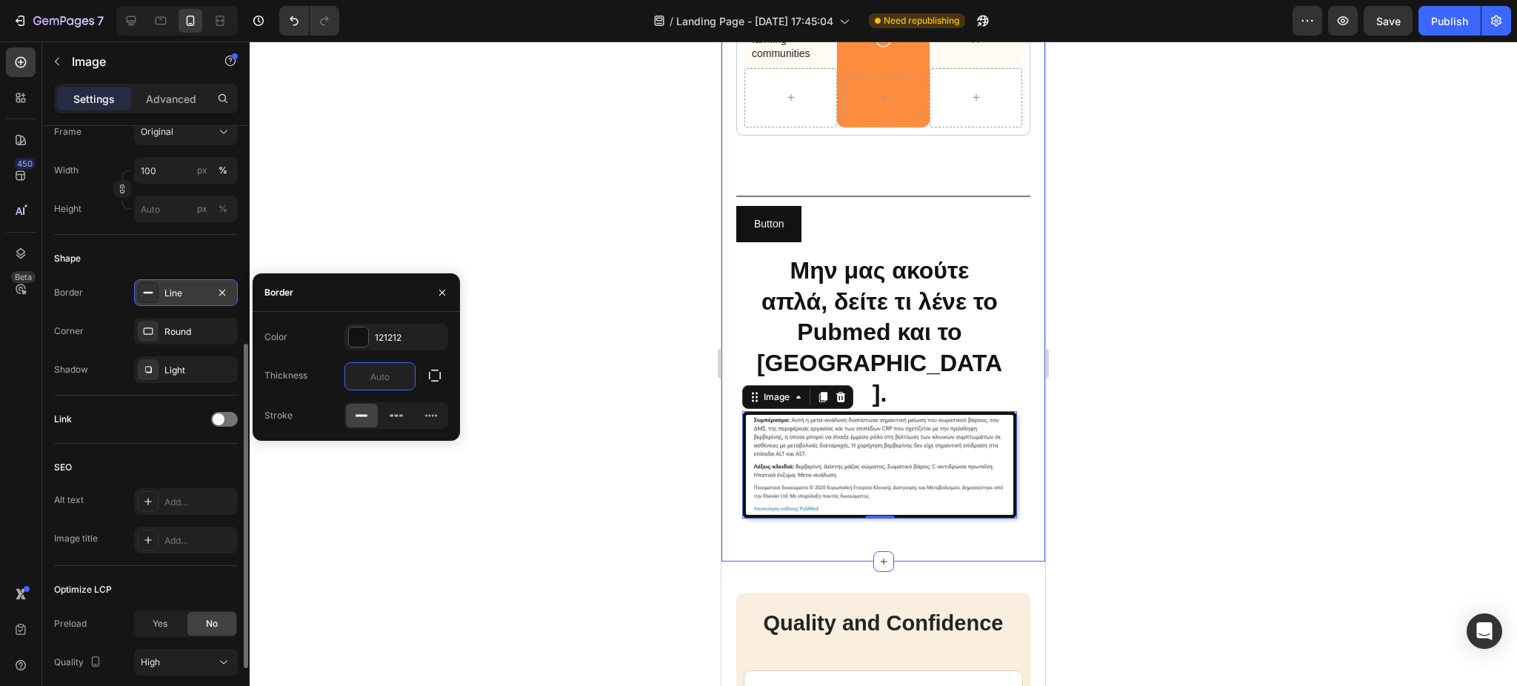
type input "4"
type input "3"
type input "2"
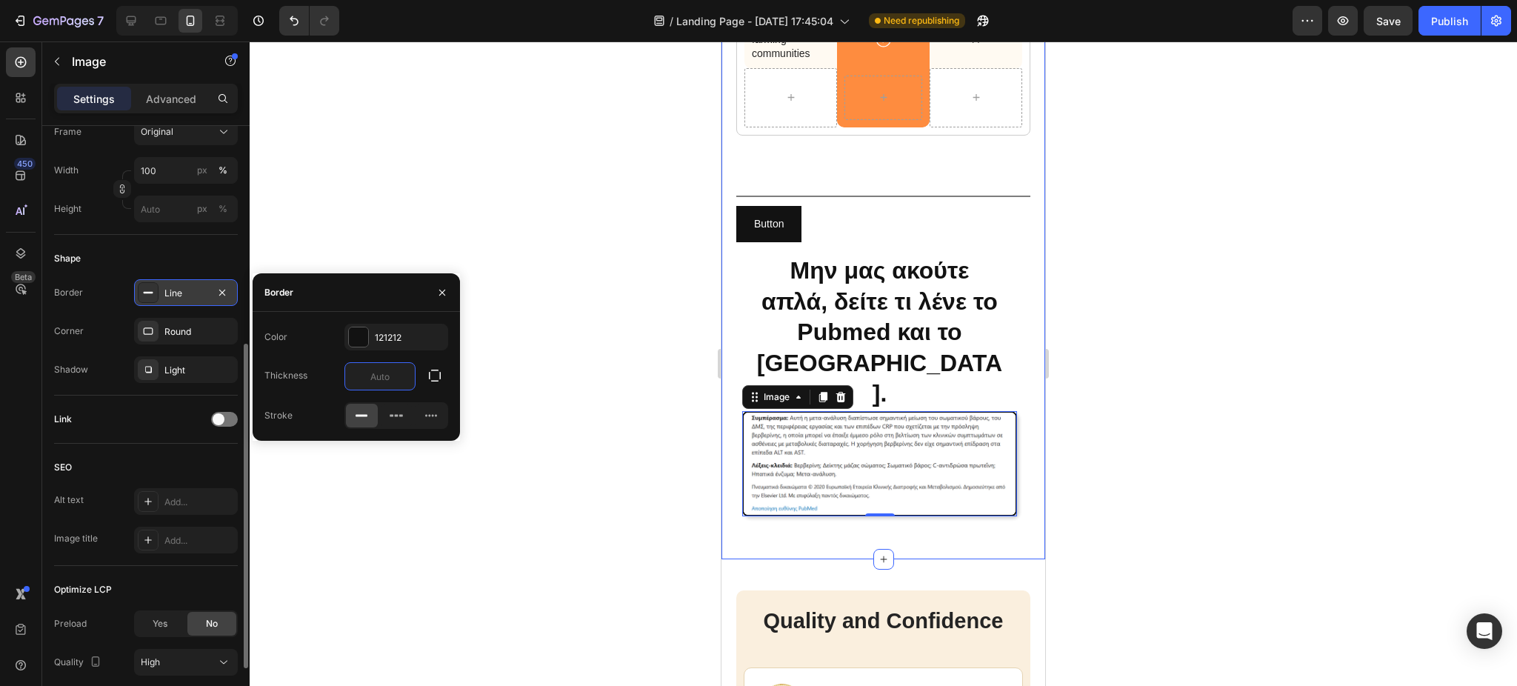
type input "1"
type input "2"
click at [188, 324] on div "Round" at bounding box center [186, 331] width 104 height 27
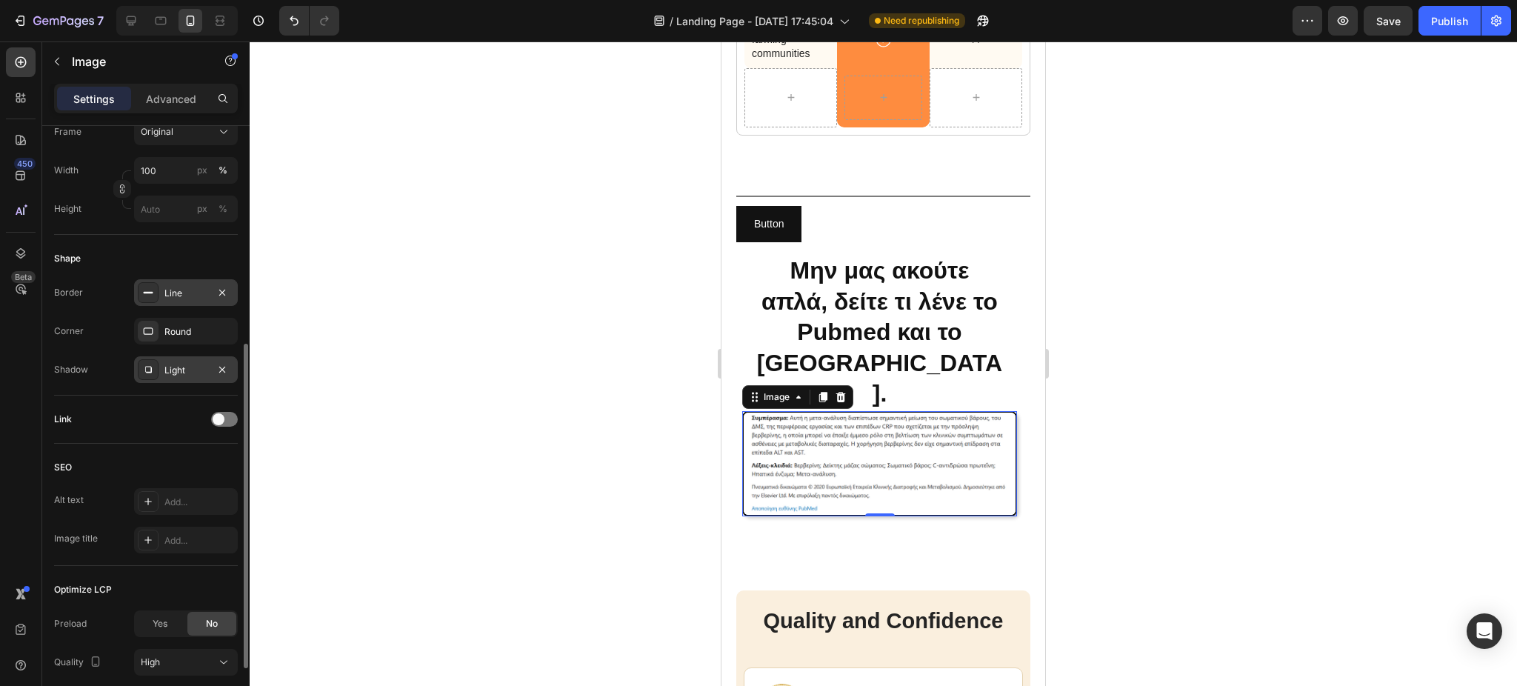
click at [167, 373] on div "Light" at bounding box center [185, 370] width 43 height 13
click at [424, 262] on div at bounding box center [883, 363] width 1267 height 644
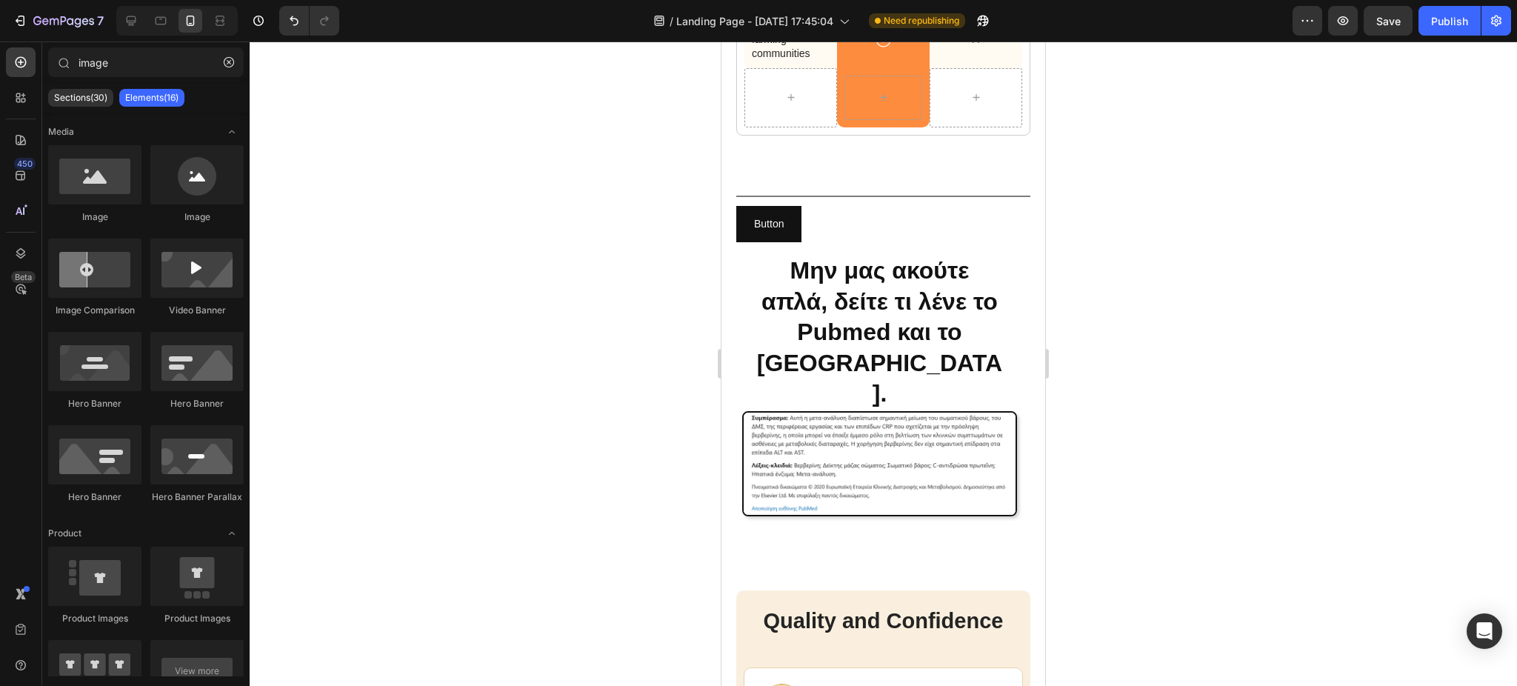
click at [1238, 414] on div at bounding box center [883, 363] width 1267 height 644
click at [811, 428] on img at bounding box center [879, 463] width 275 height 105
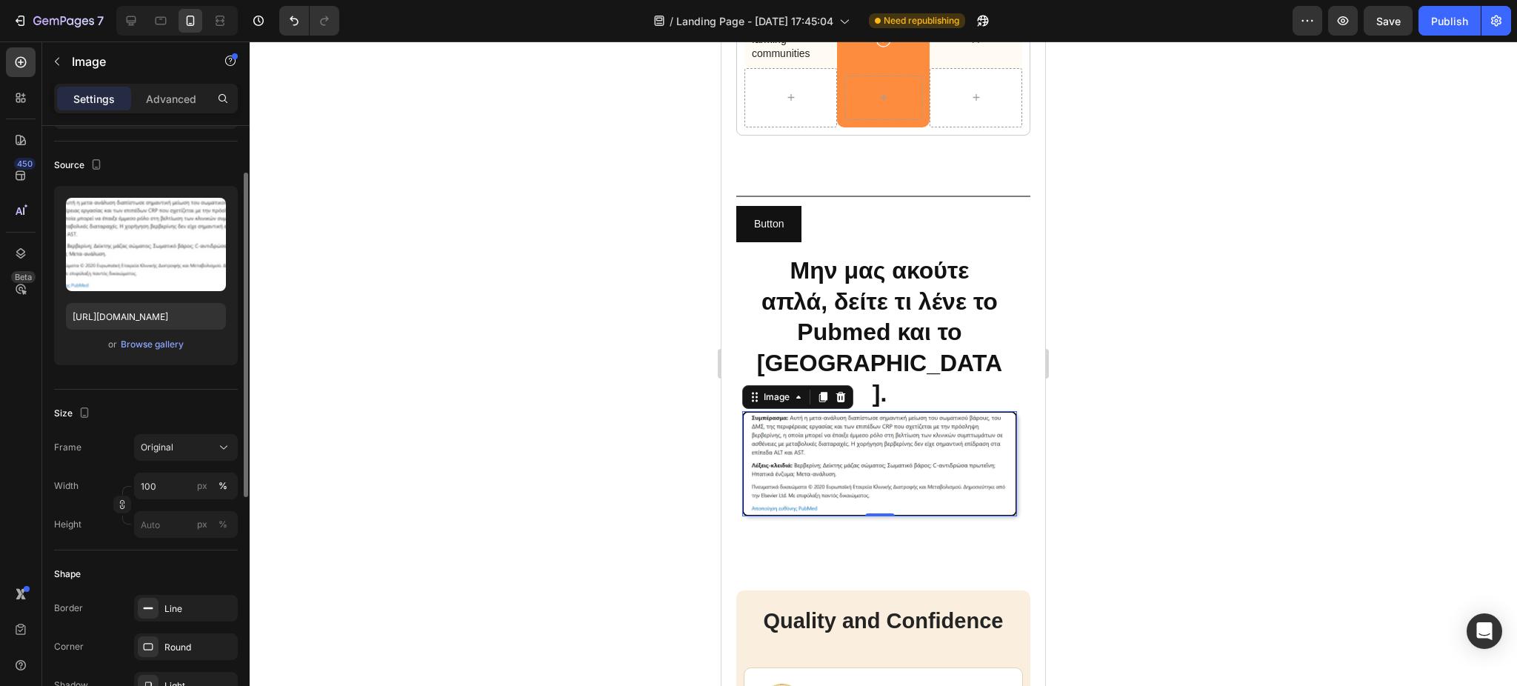
scroll to position [87, 0]
click at [223, 451] on icon at bounding box center [223, 448] width 15 height 15
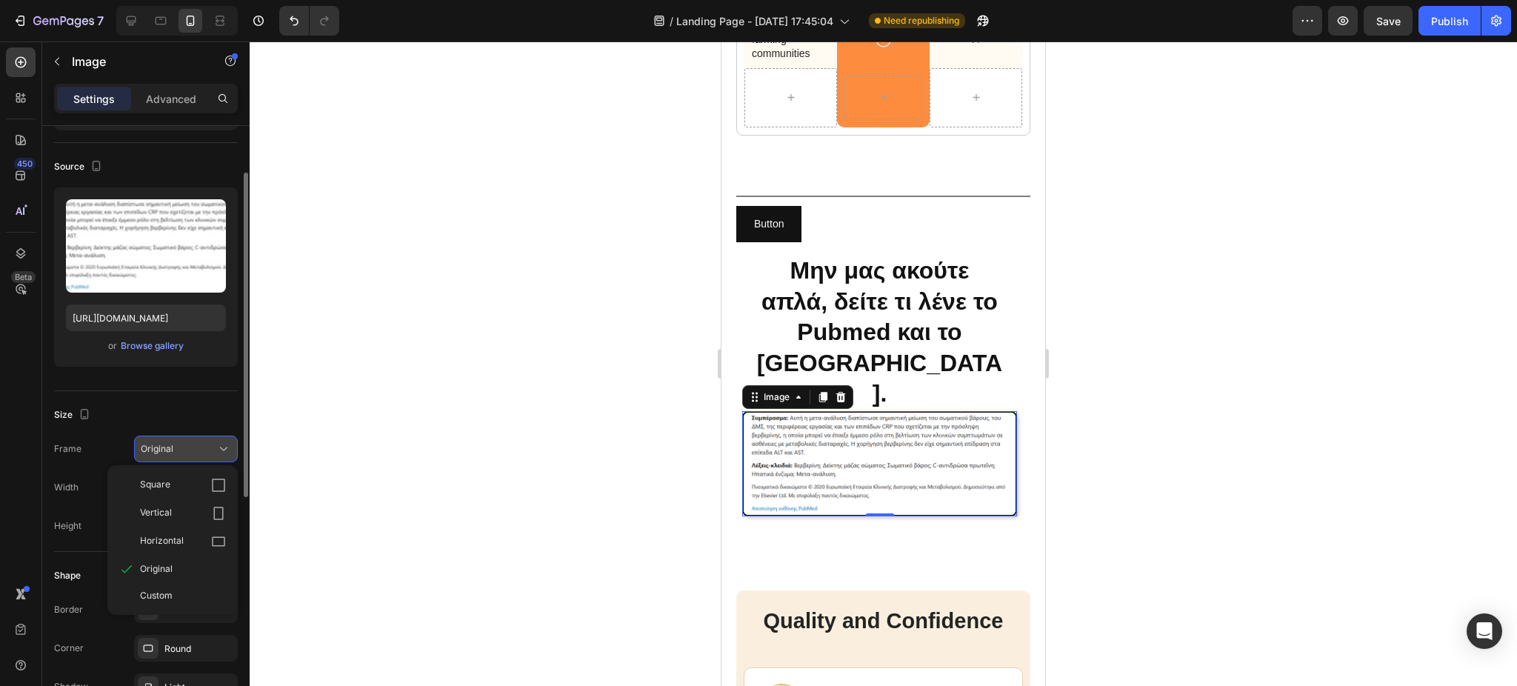
click at [223, 451] on icon at bounding box center [223, 448] width 15 height 15
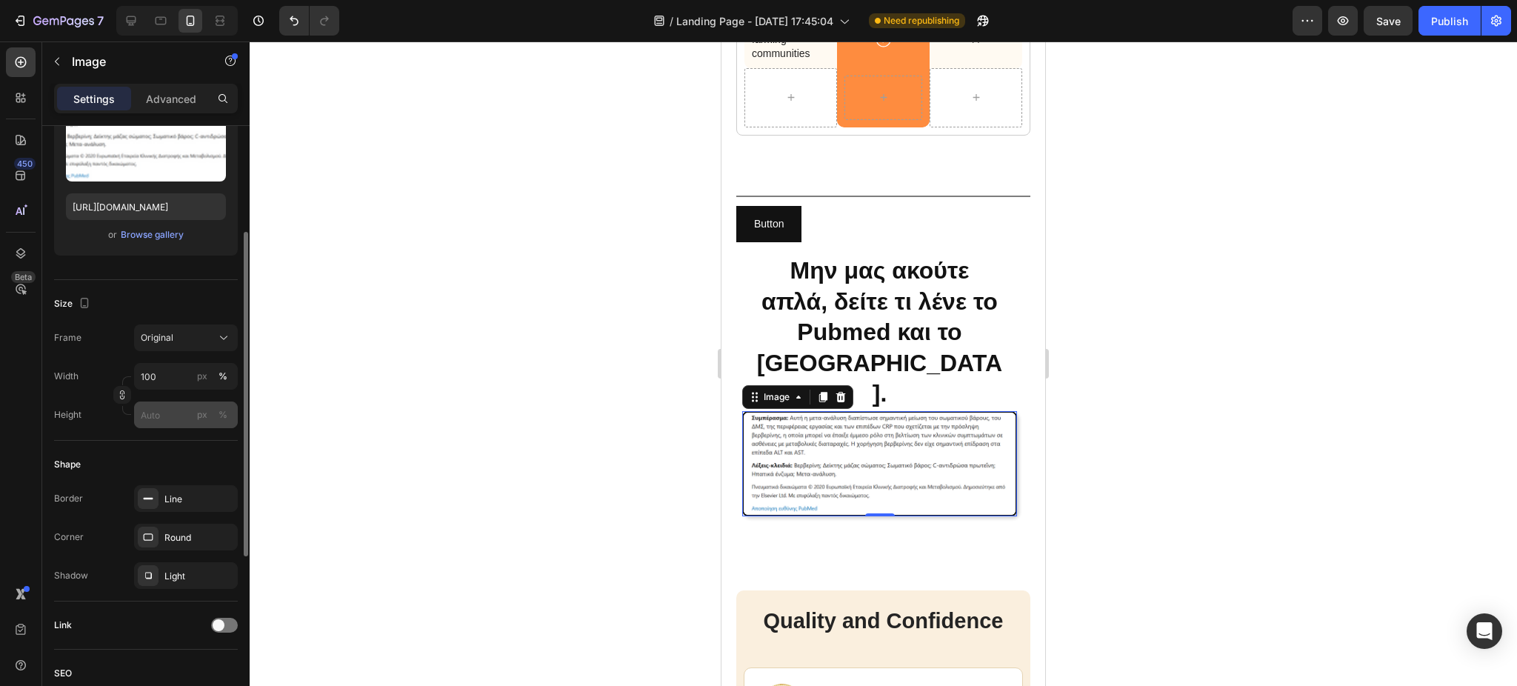
scroll to position [198, 0]
click at [179, 538] on div "Round" at bounding box center [185, 538] width 43 height 13
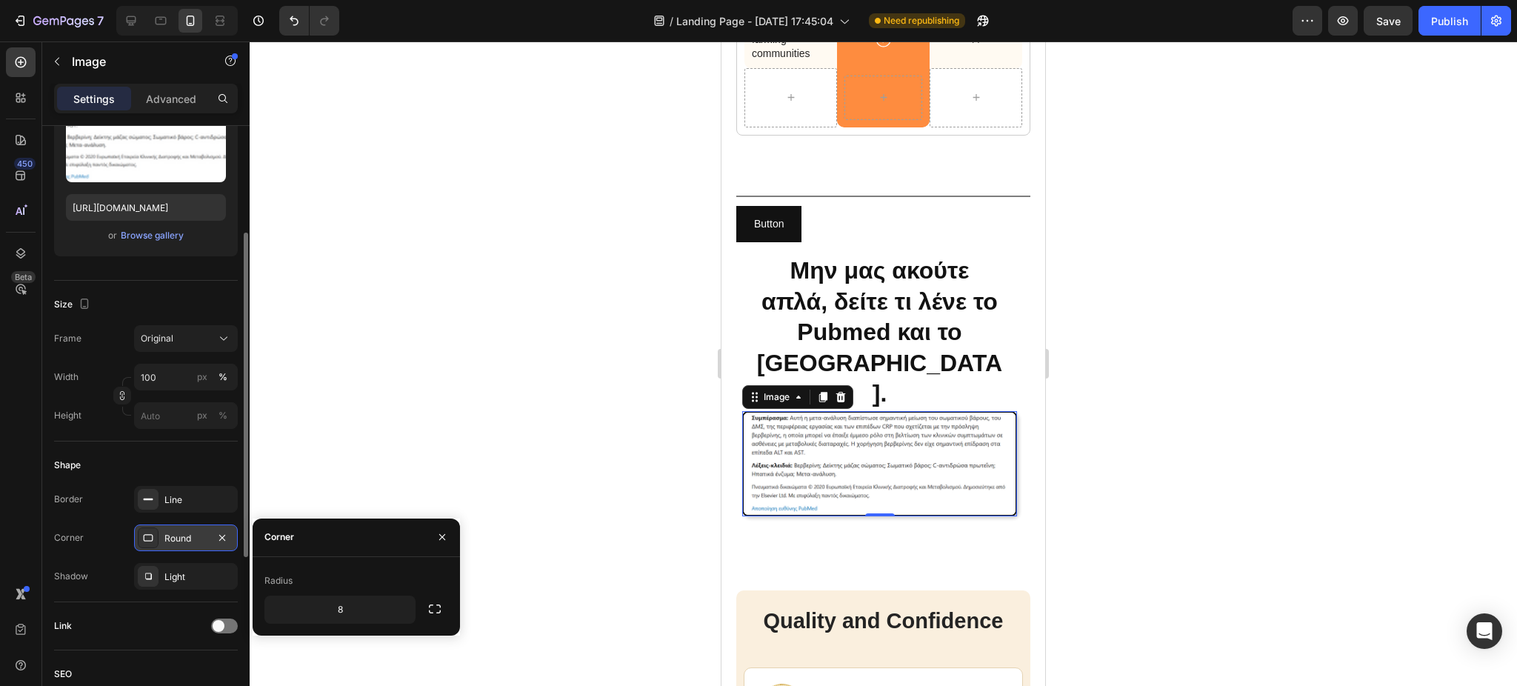
click at [179, 538] on div "Round" at bounding box center [185, 538] width 43 height 13
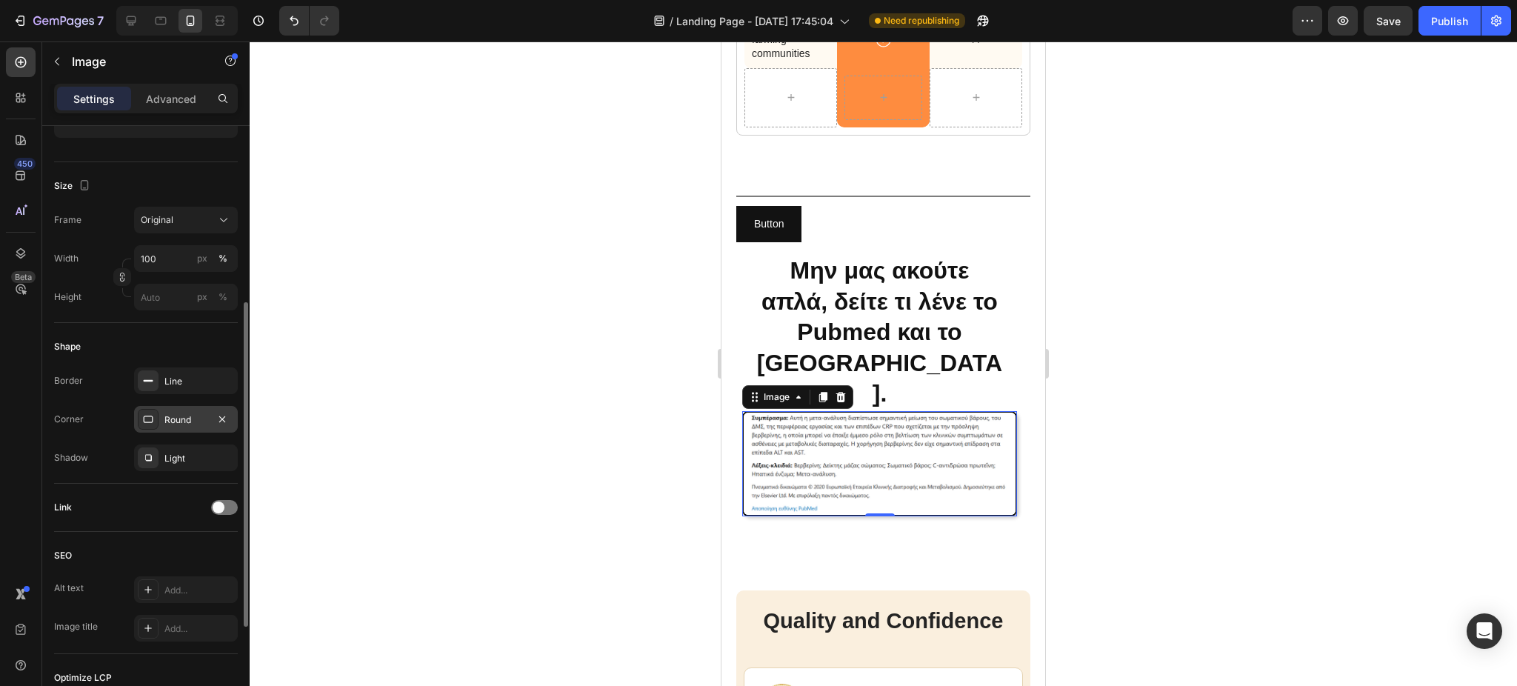
scroll to position [324, 0]
click at [215, 498] on span at bounding box center [219, 499] width 12 height 12
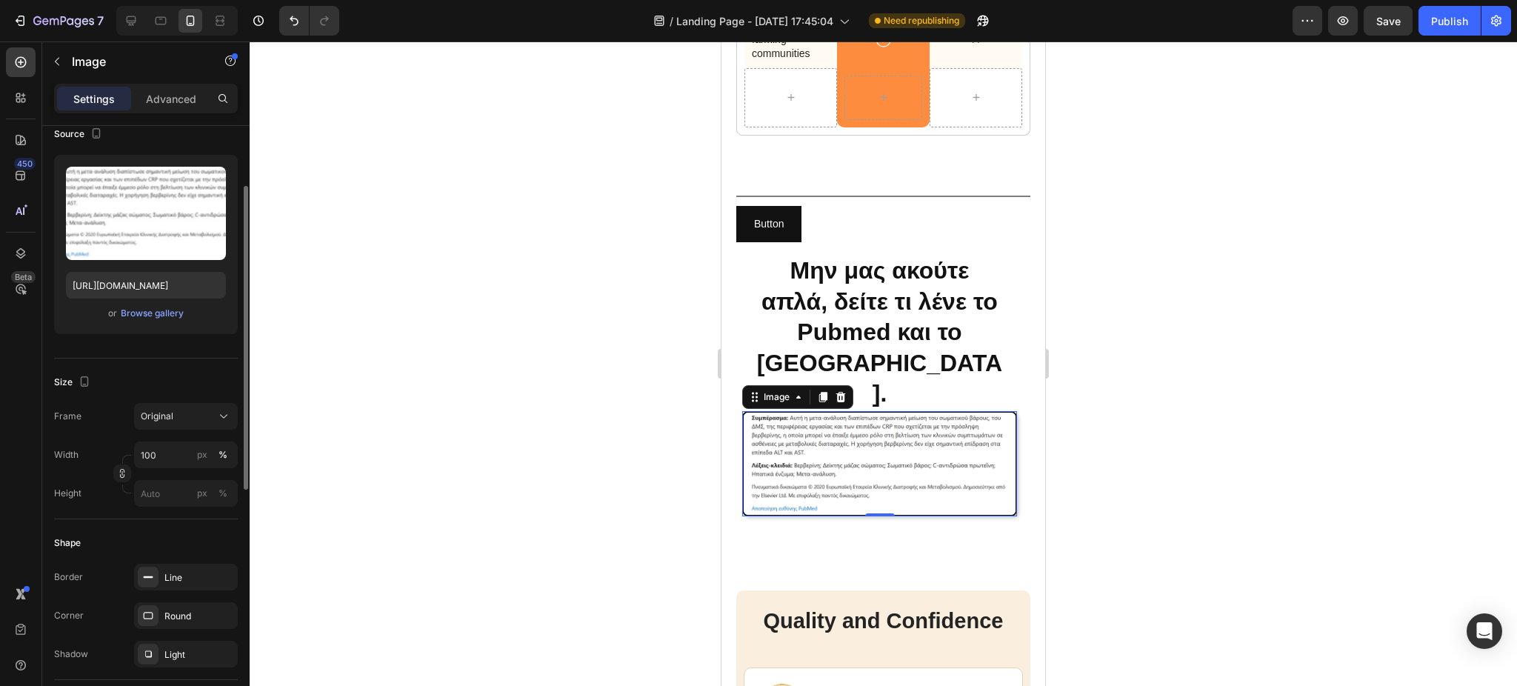
scroll to position [0, 0]
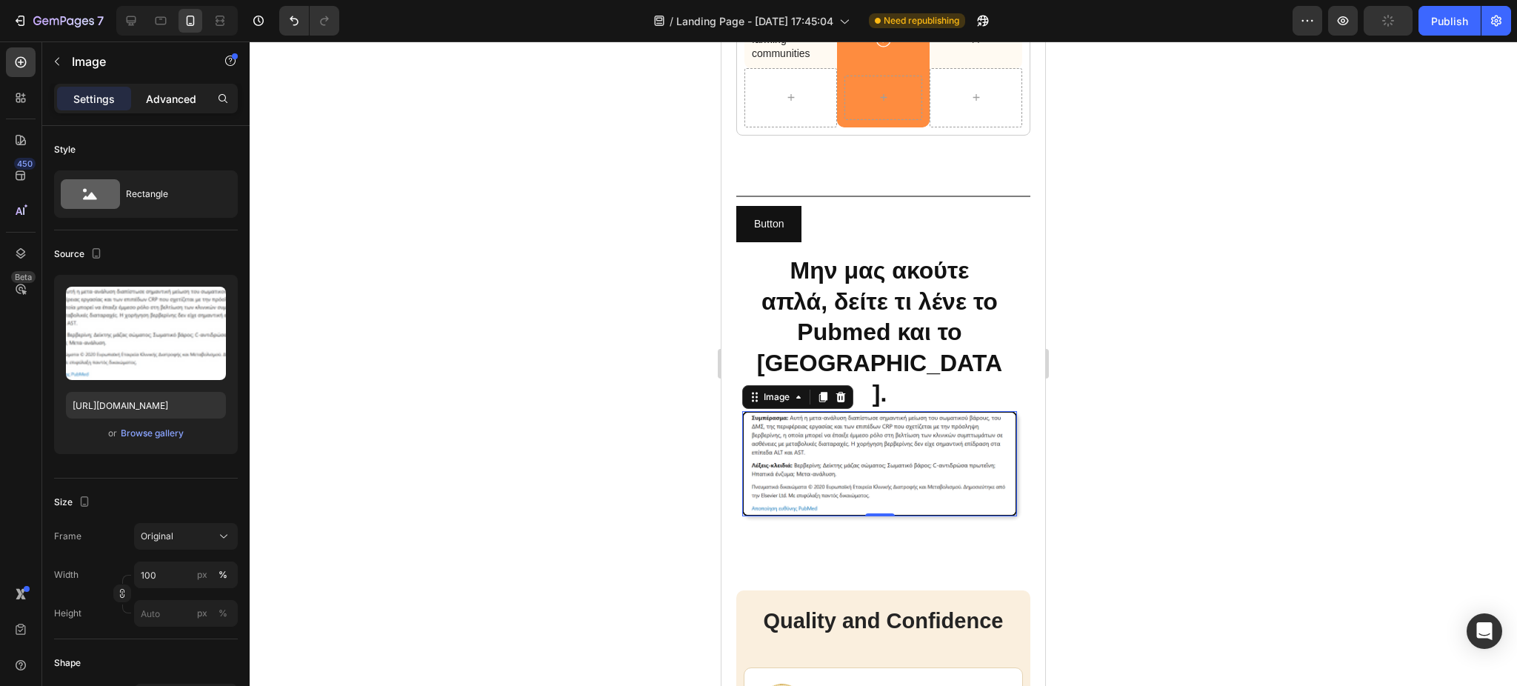
click at [166, 99] on p "Advanced" at bounding box center [171, 99] width 50 height 16
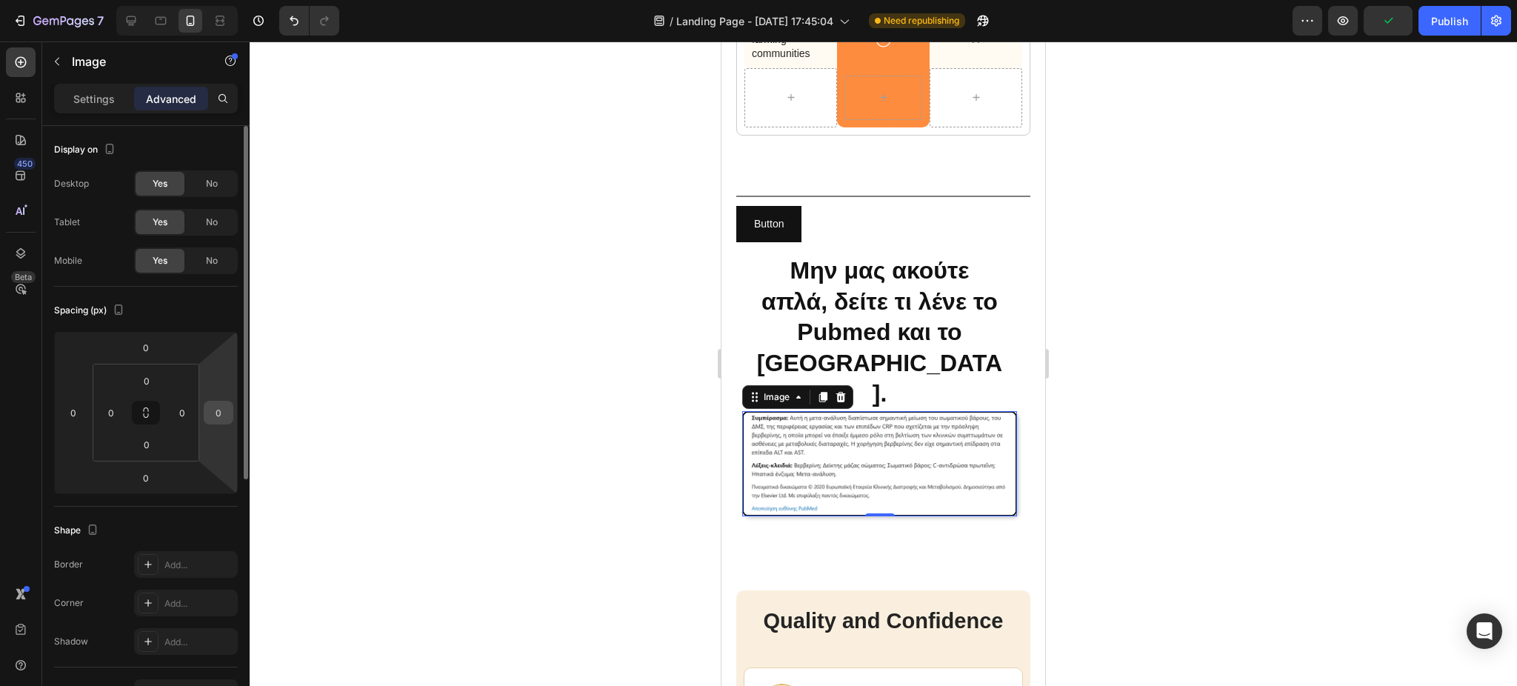
click at [211, 413] on input "0" at bounding box center [218, 412] width 22 height 22
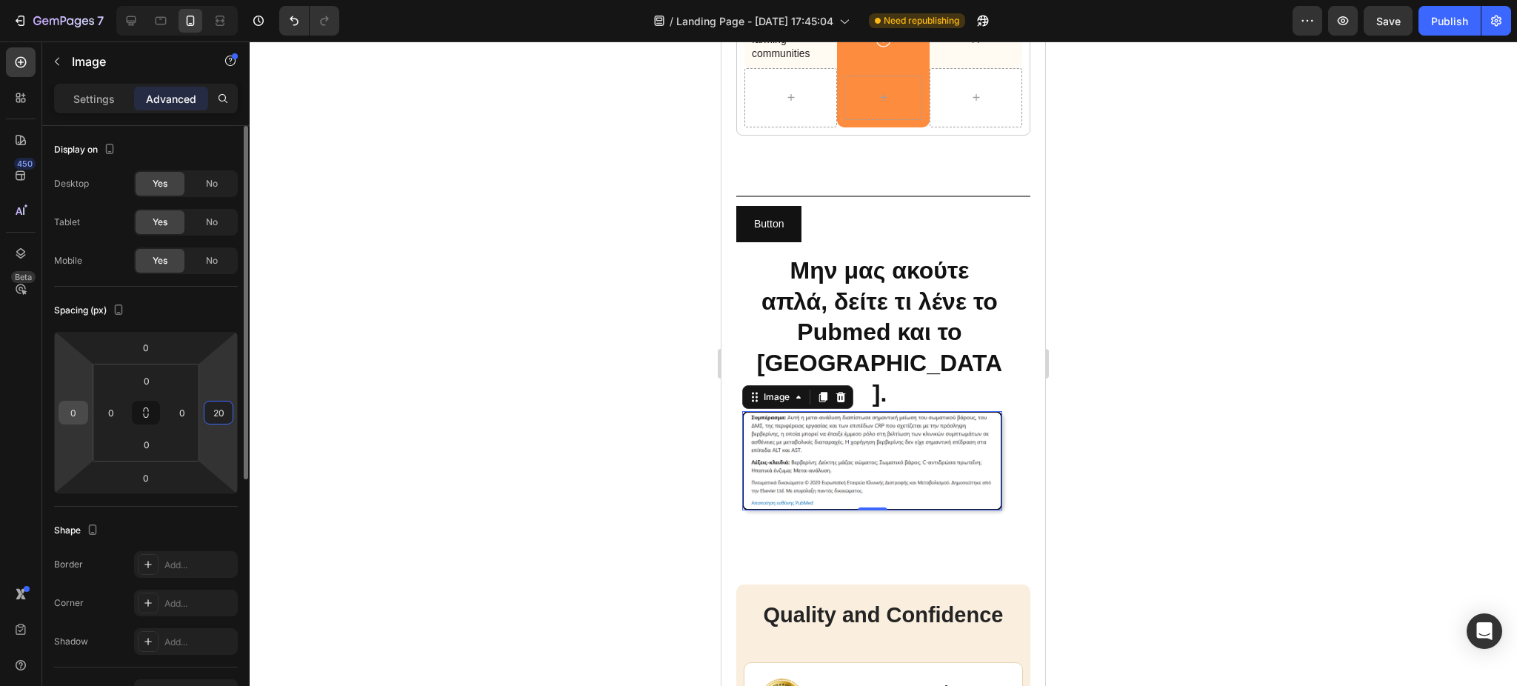
type input "20"
click at [59, 406] on div "0" at bounding box center [74, 413] width 30 height 24
click at [71, 409] on input "0" at bounding box center [73, 412] width 22 height 22
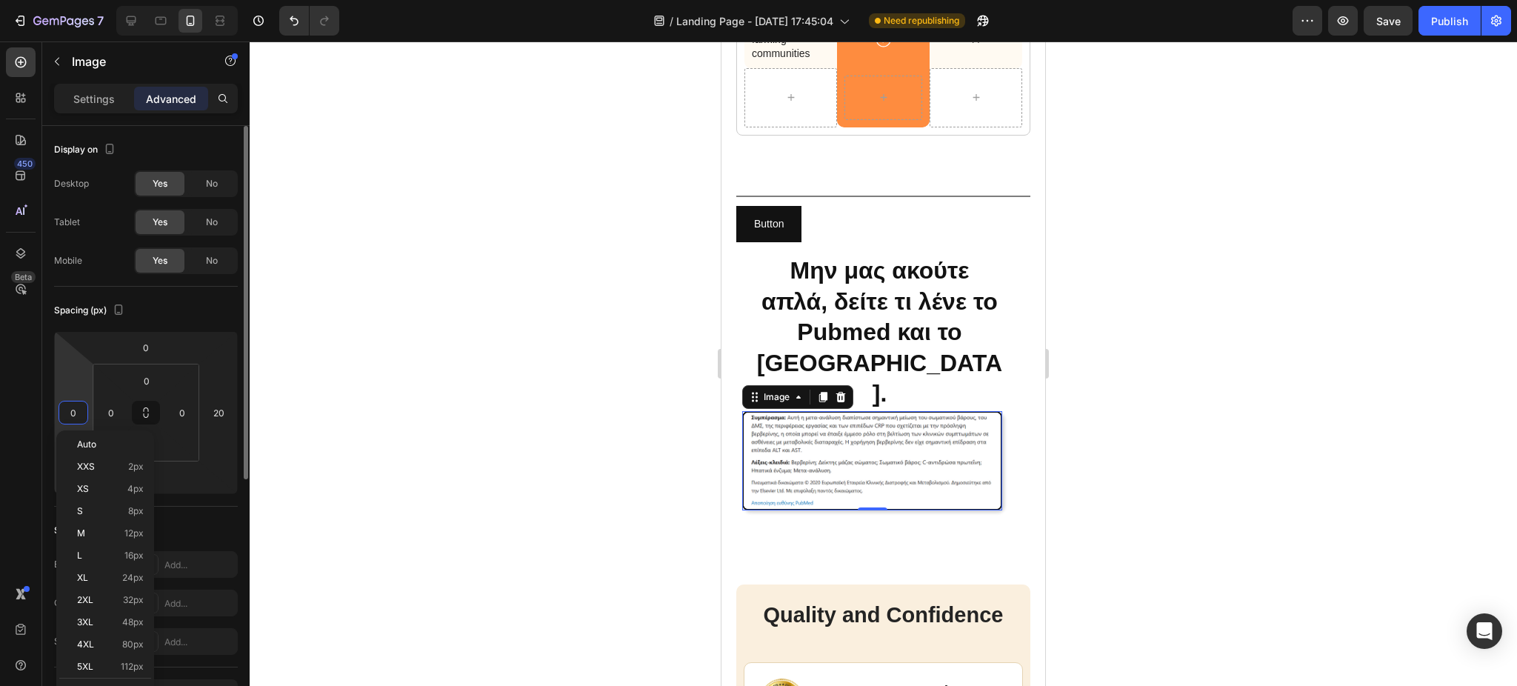
type input "1"
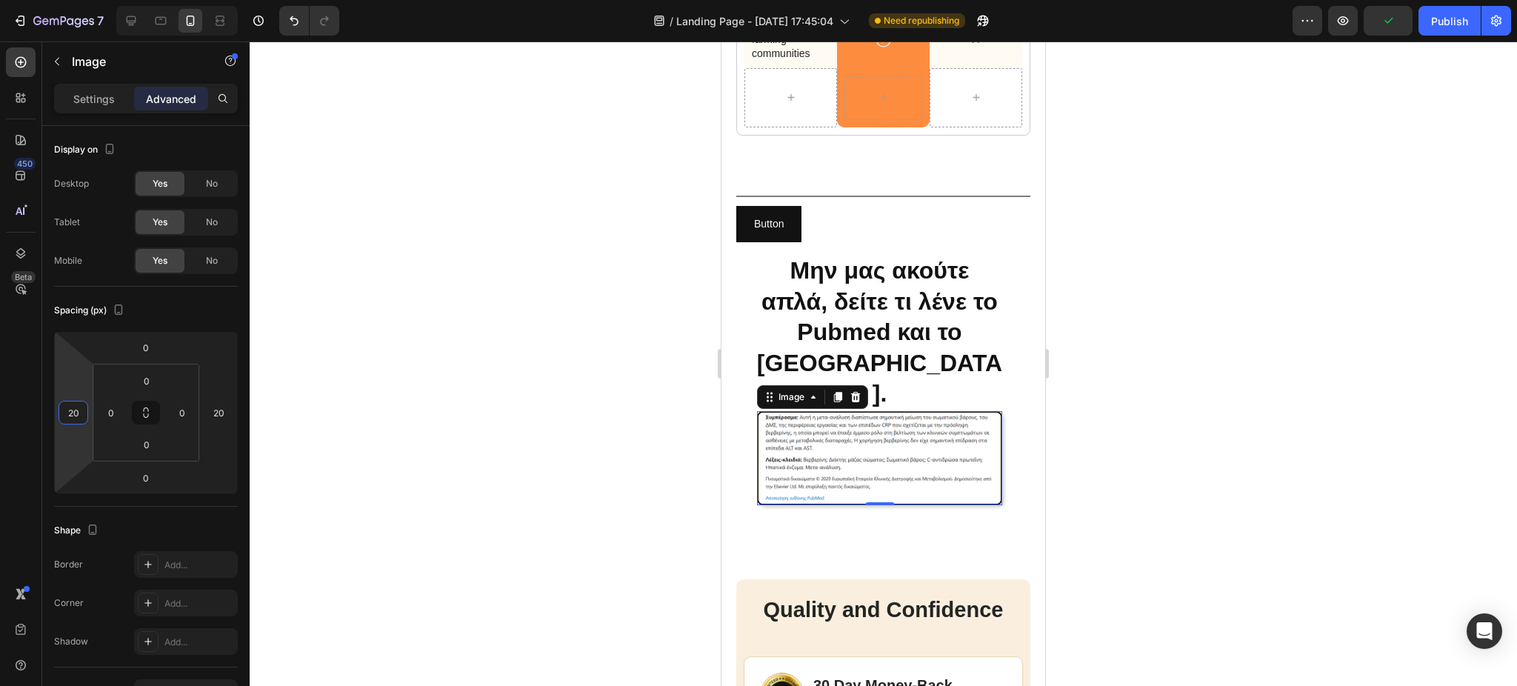
type input "20"
click at [834, 411] on img at bounding box center [879, 458] width 245 height 94
click at [218, 419] on input "20" at bounding box center [218, 412] width 22 height 22
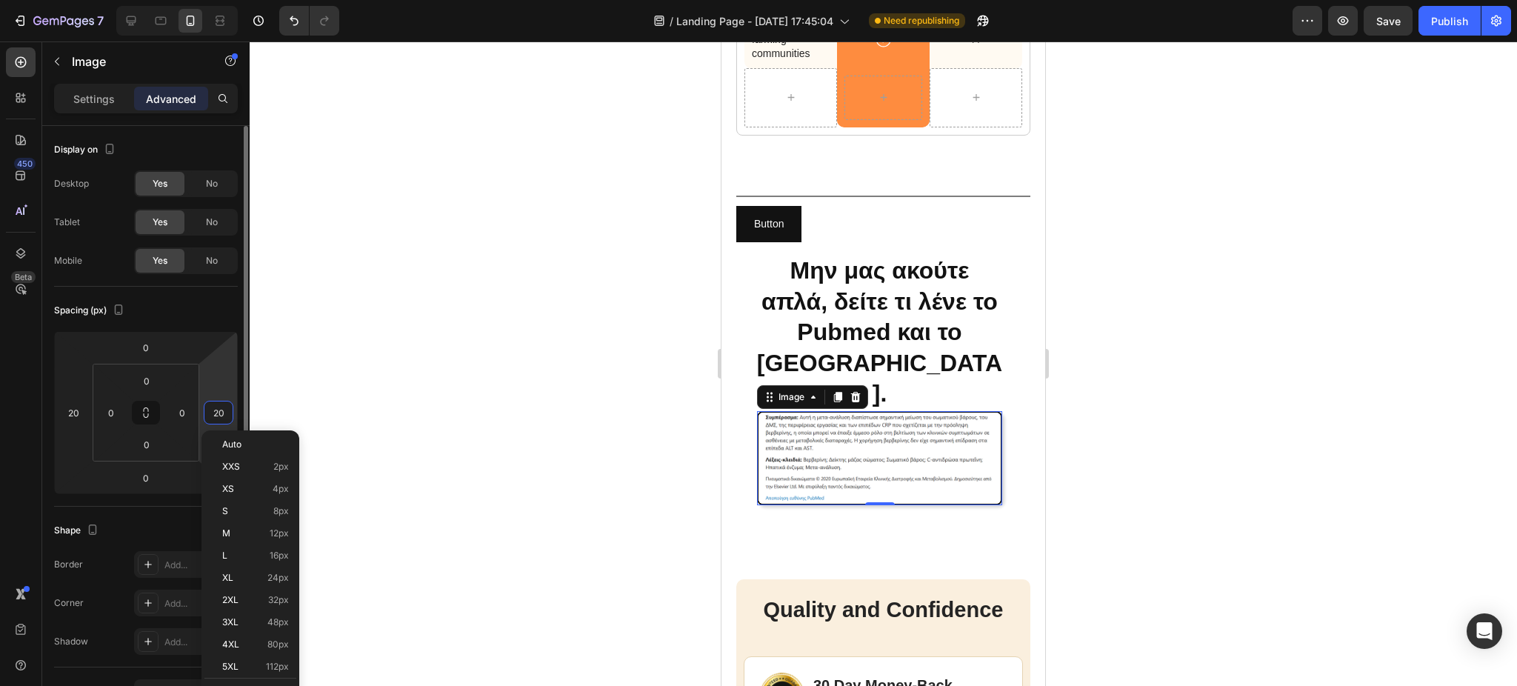
click at [218, 419] on input "20" at bounding box center [218, 412] width 22 height 22
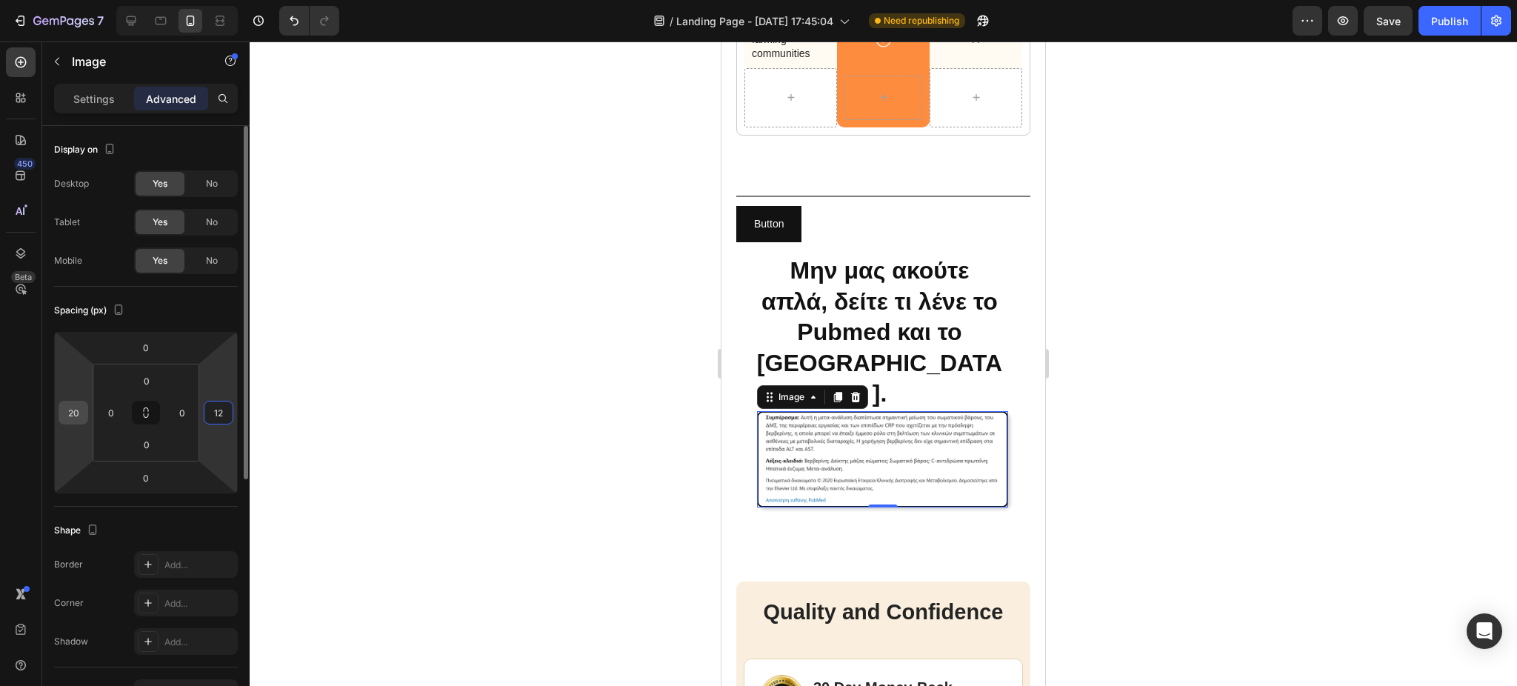
type input "12"
click at [73, 411] on input "20" at bounding box center [73, 412] width 22 height 22
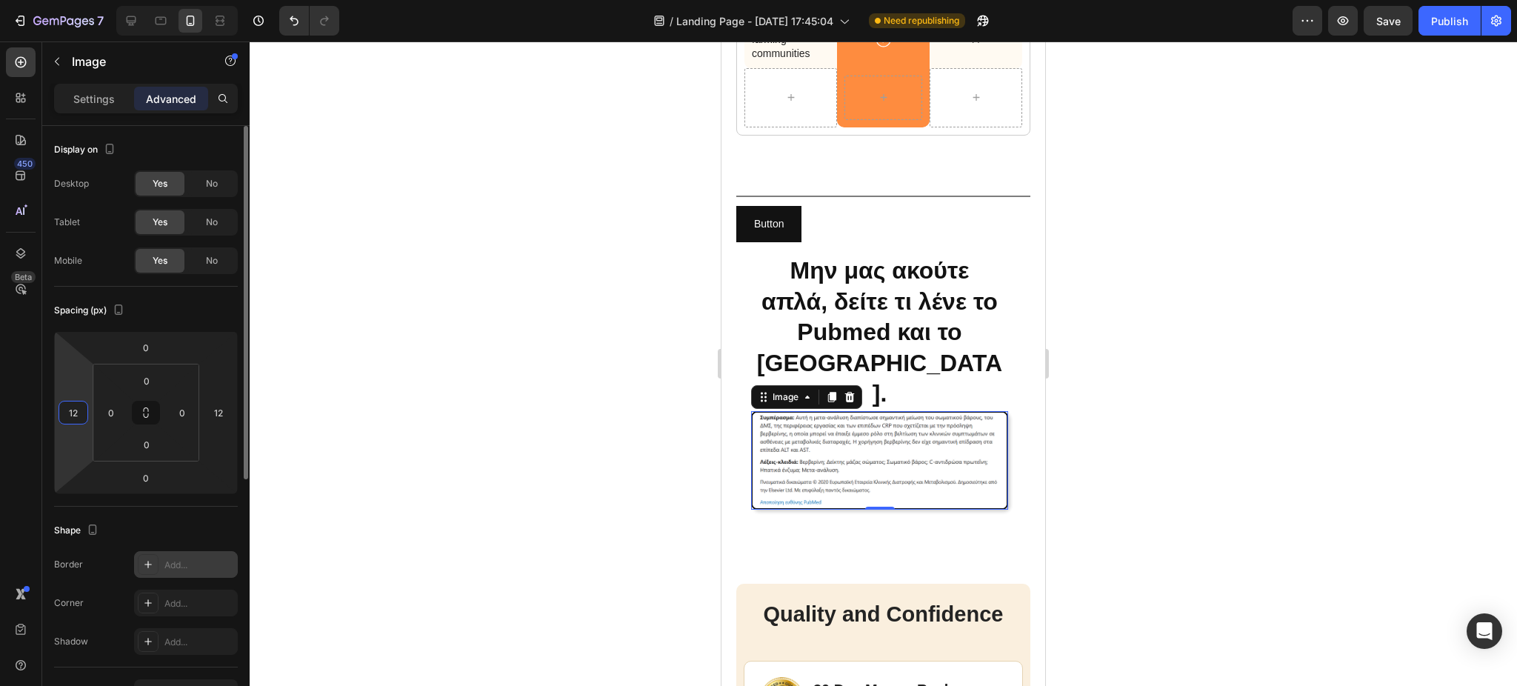
type input "12"
click at [155, 564] on div at bounding box center [148, 564] width 21 height 21
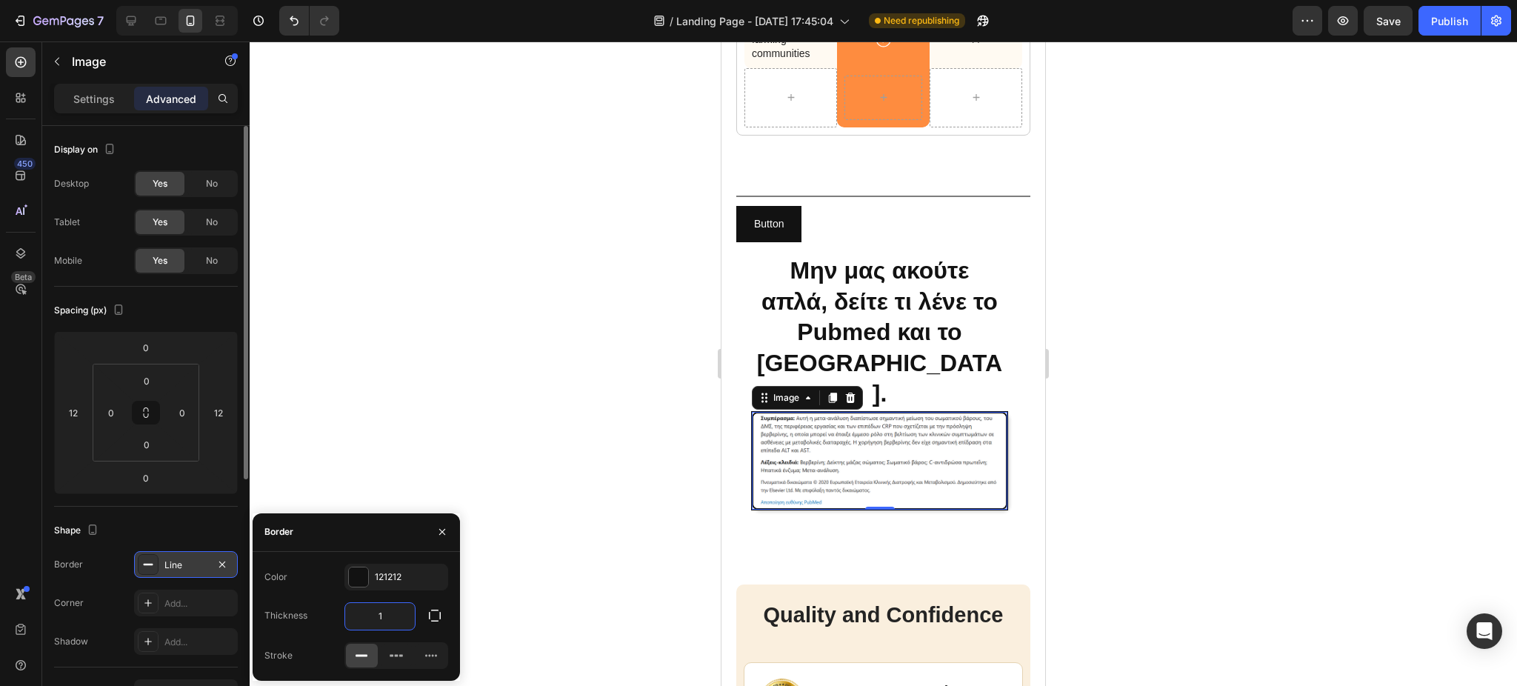
click at [369, 614] on input "1" at bounding box center [380, 616] width 70 height 27
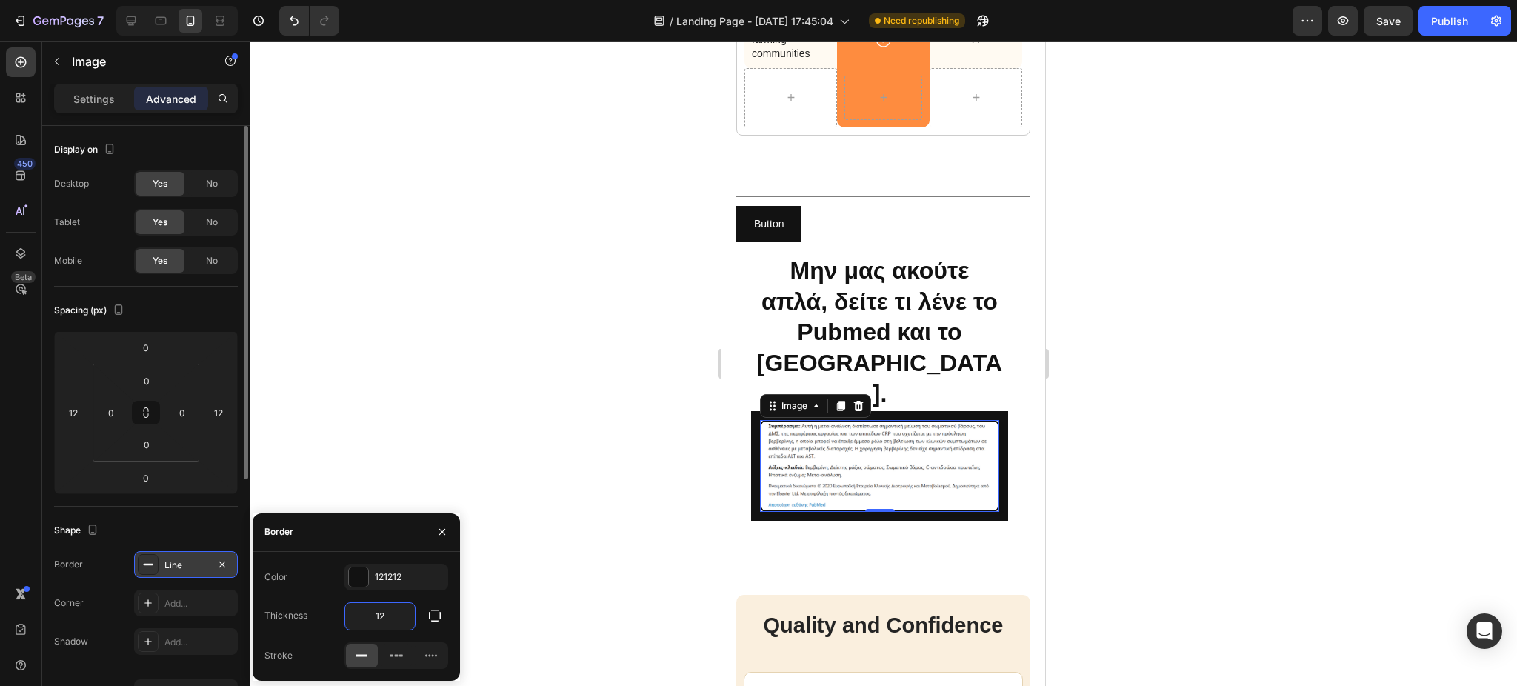
type input "1"
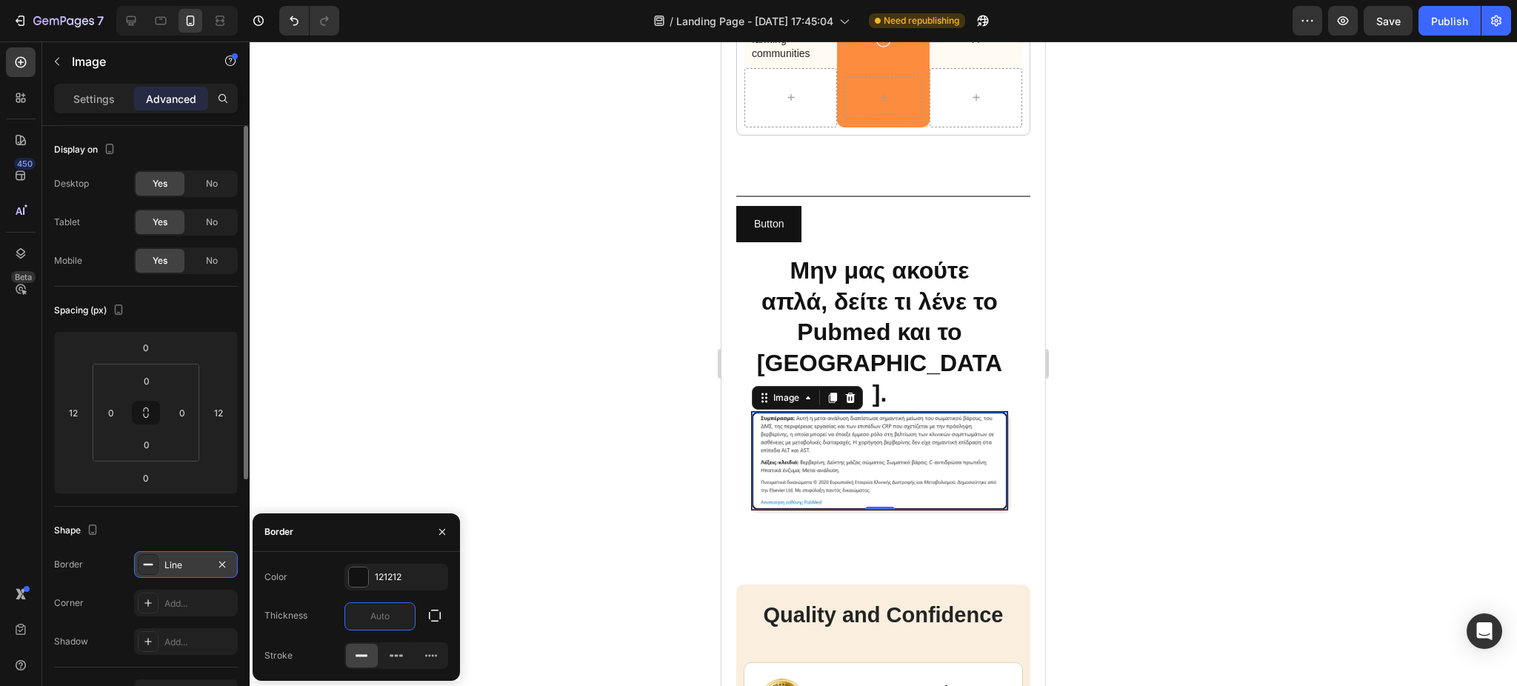
type input "2"
type input "1"
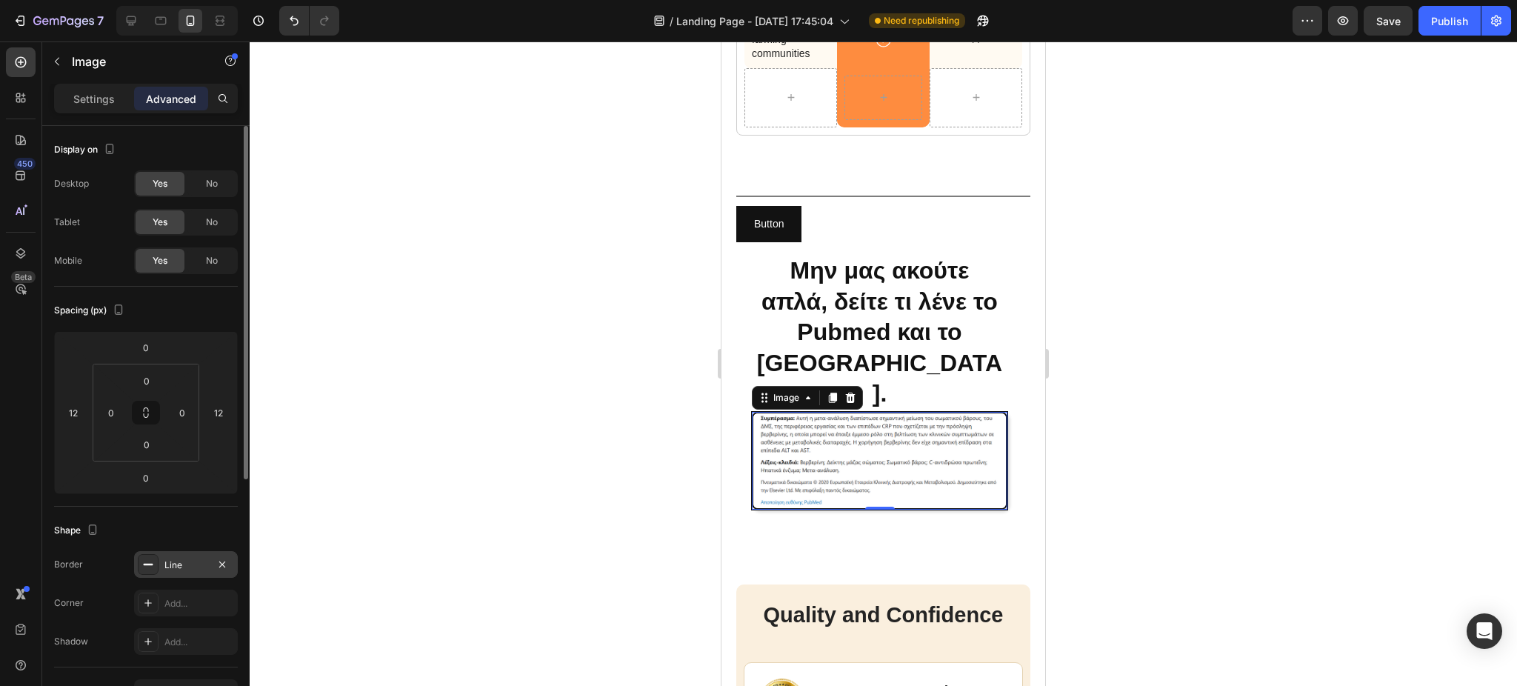
click at [513, 531] on div at bounding box center [883, 363] width 1267 height 644
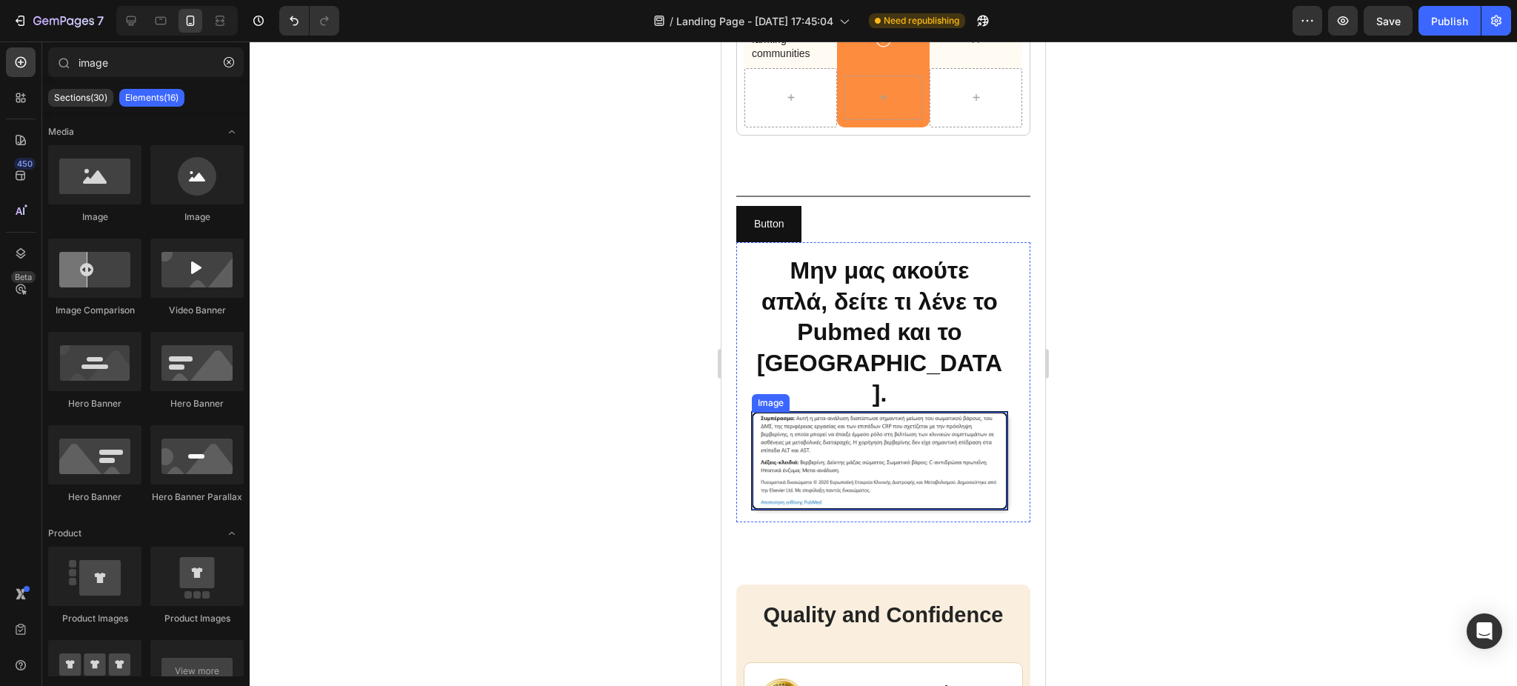
click at [804, 424] on img at bounding box center [880, 461] width 256 height 98
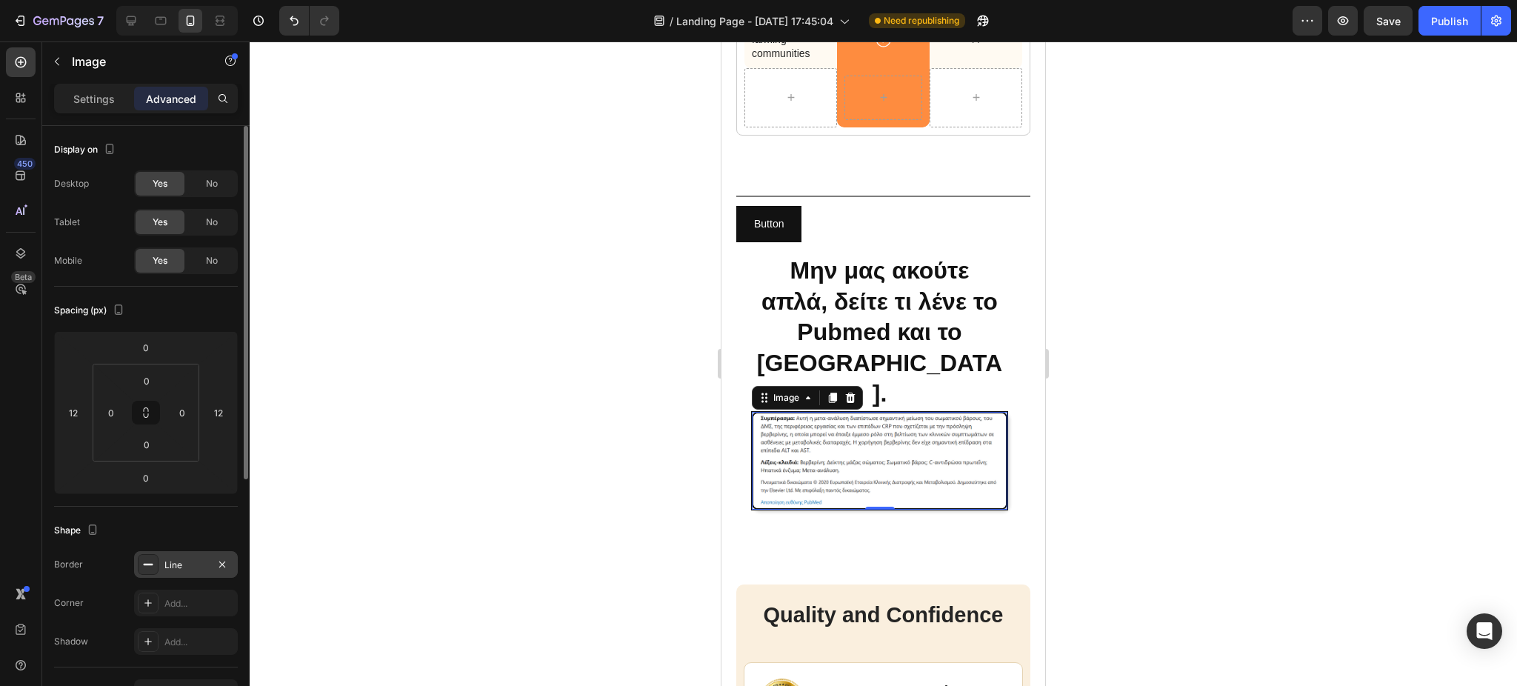
click at [161, 563] on div "Line" at bounding box center [186, 564] width 104 height 27
click at [152, 605] on icon at bounding box center [148, 603] width 12 height 12
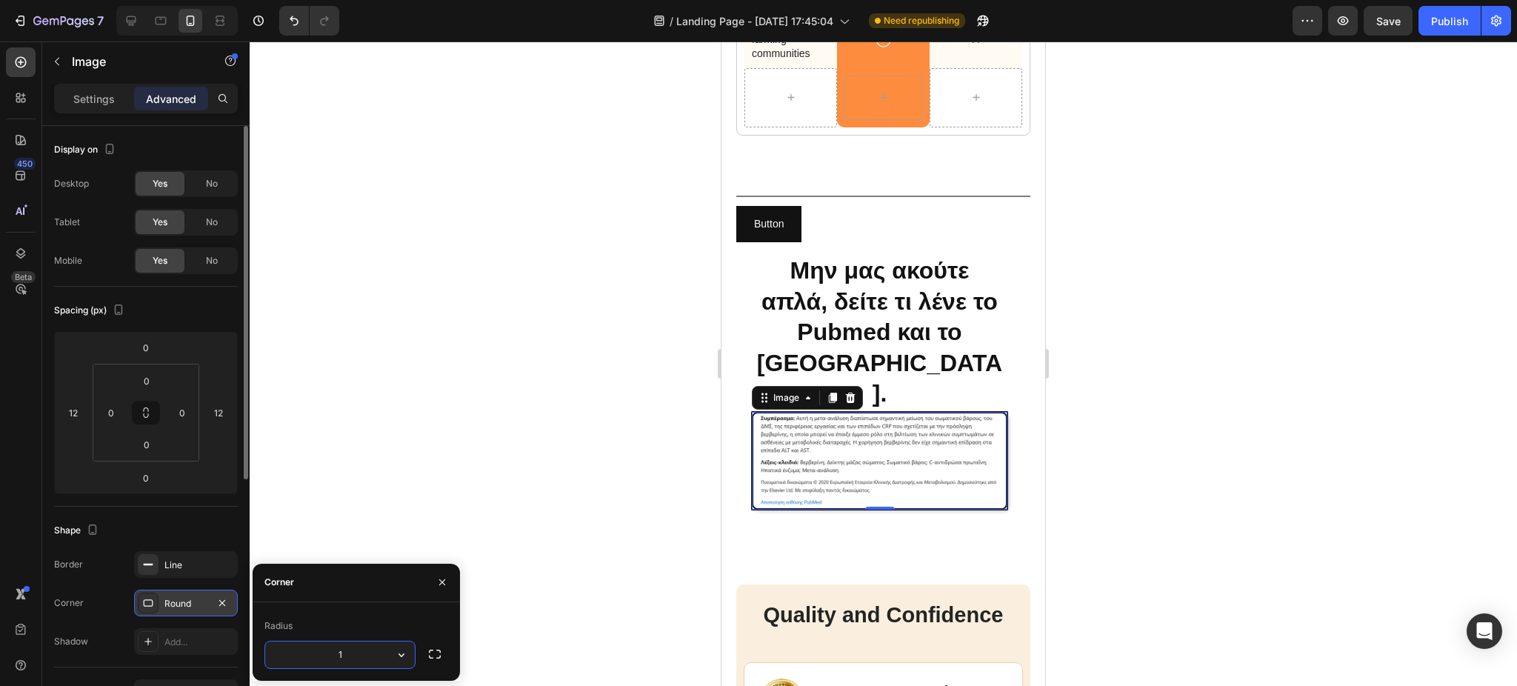
type input "12"
click at [529, 540] on div at bounding box center [883, 363] width 1267 height 644
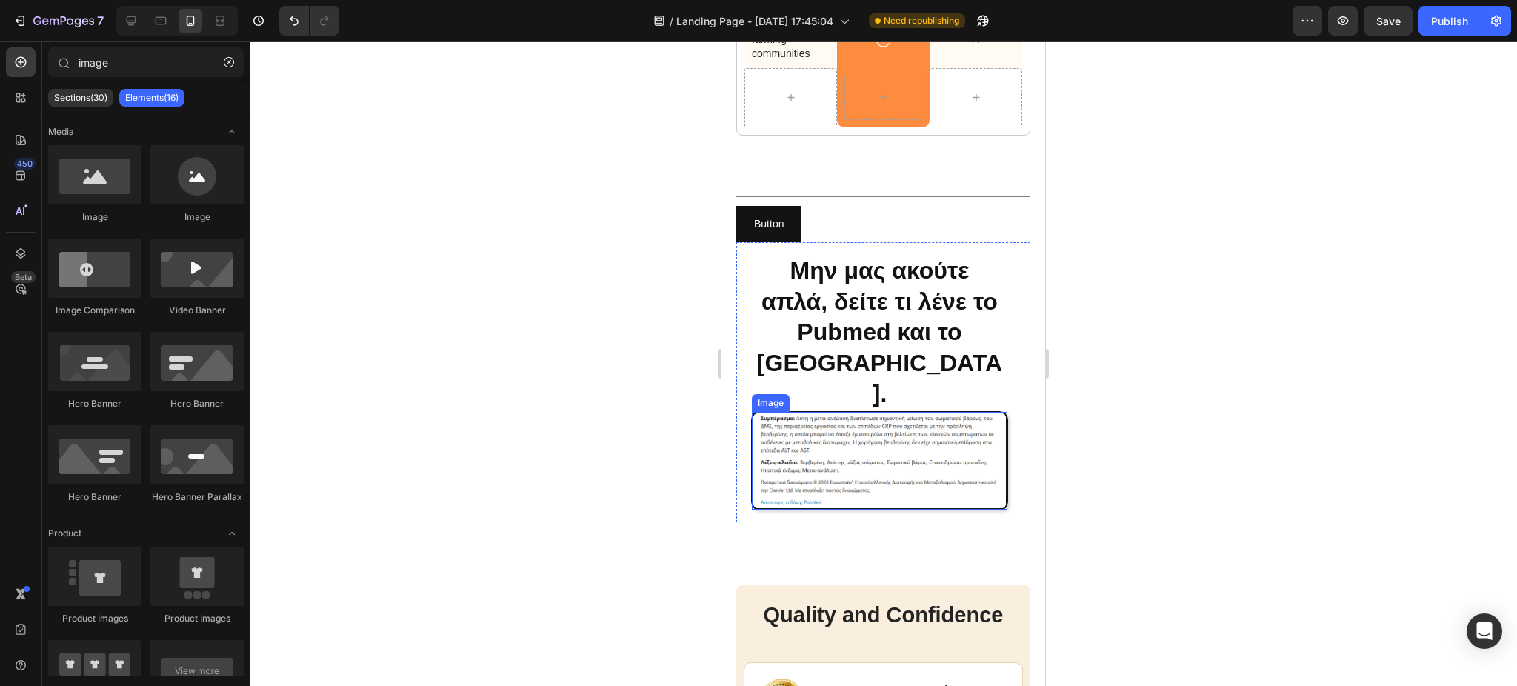
click at [837, 425] on img at bounding box center [880, 461] width 256 height 98
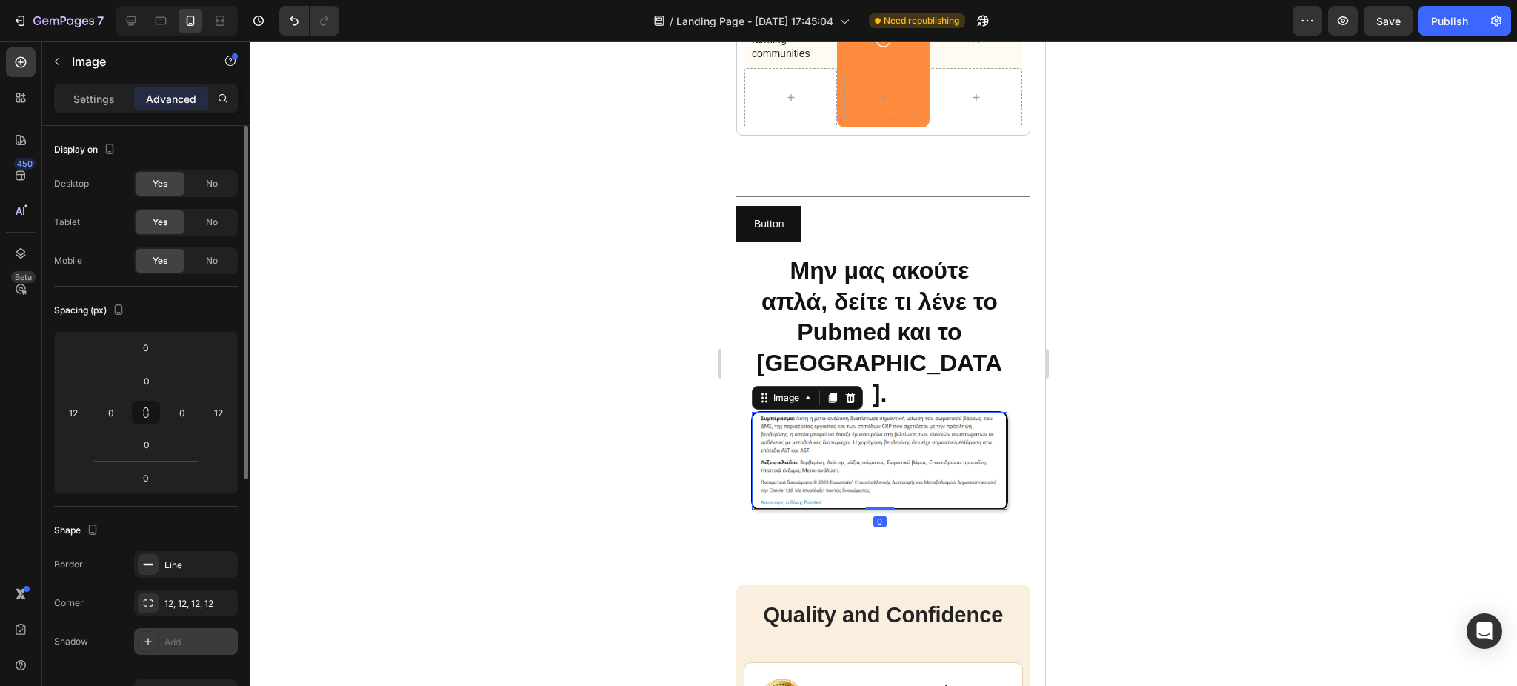
click at [148, 644] on icon at bounding box center [147, 641] width 7 height 7
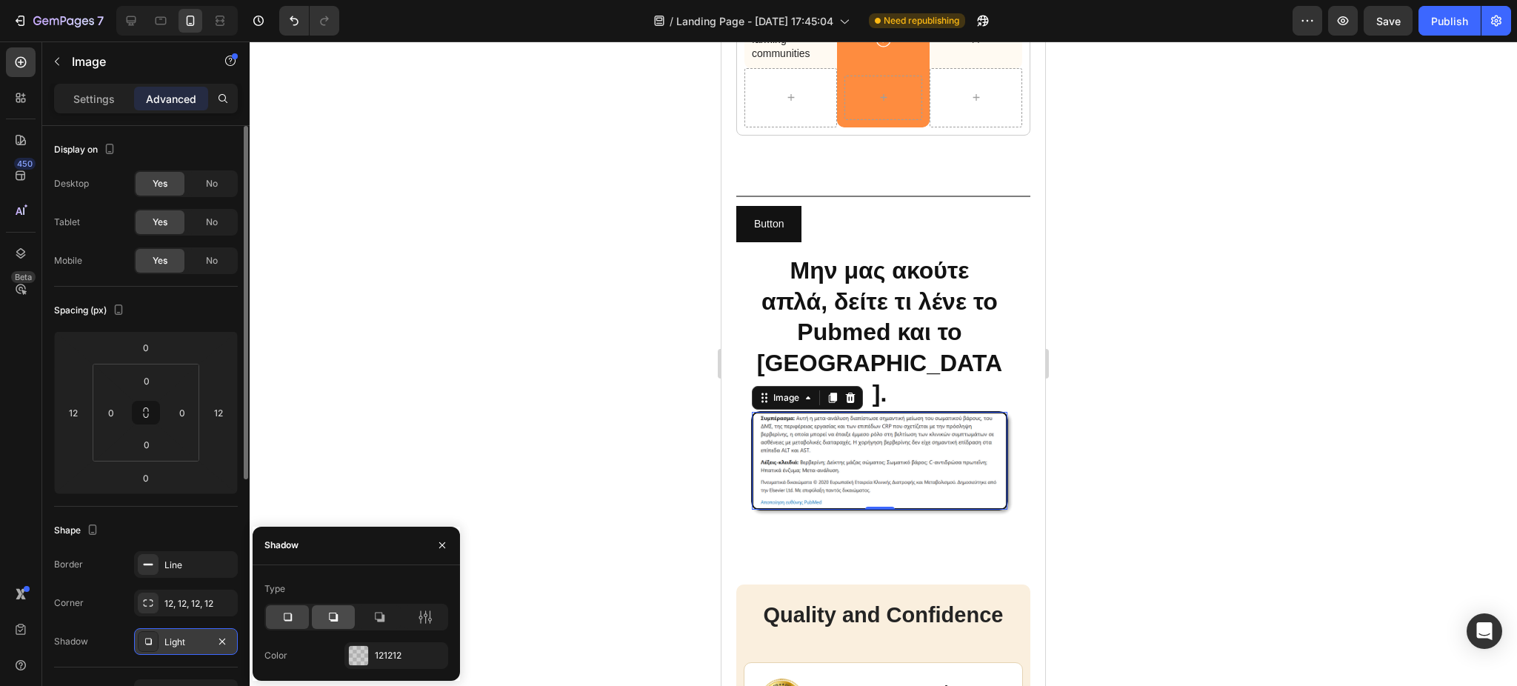
click at [341, 618] on div at bounding box center [333, 617] width 43 height 24
click at [387, 614] on div at bounding box center [379, 617] width 43 height 24
click at [334, 614] on icon at bounding box center [333, 617] width 15 height 15
click at [380, 616] on icon at bounding box center [379, 617] width 15 height 15
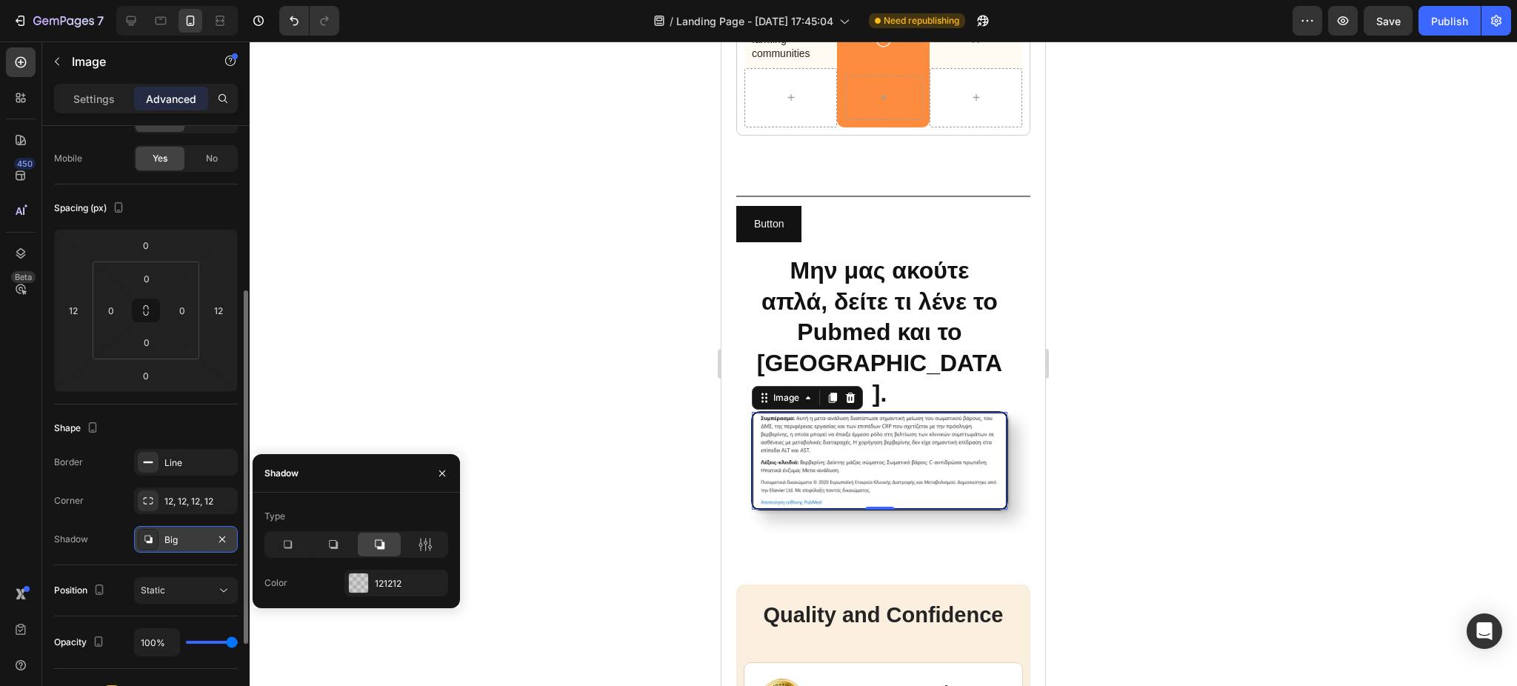
scroll to position [168, 0]
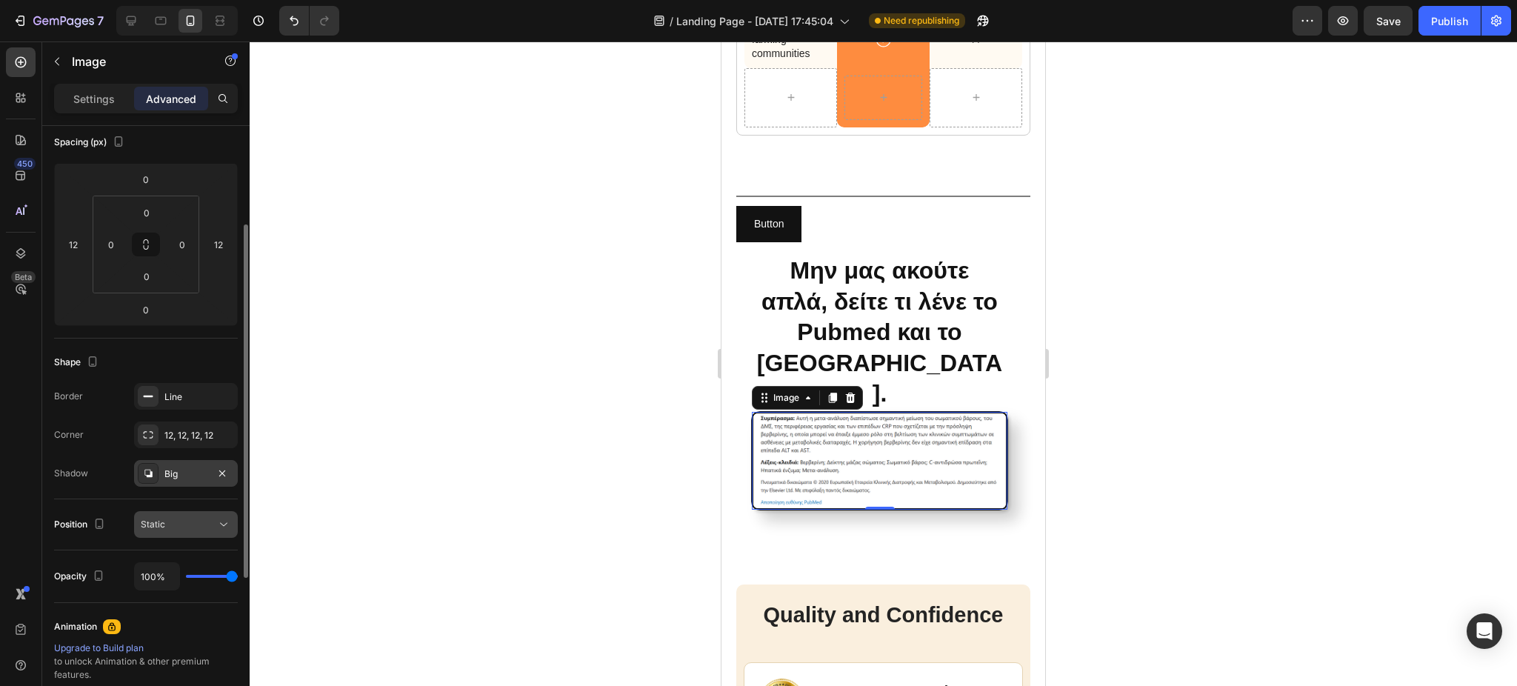
click at [231, 524] on button "Static" at bounding box center [186, 524] width 104 height 27
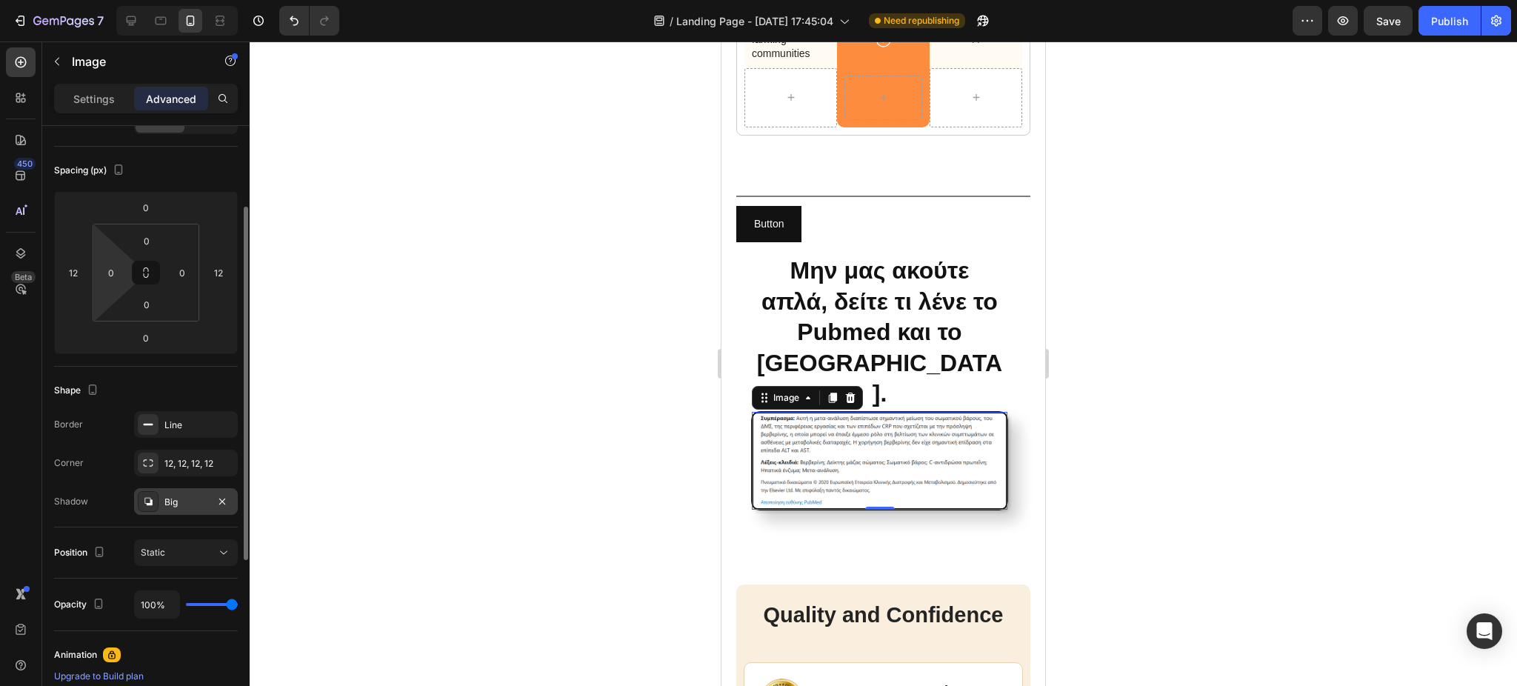
scroll to position [139, 0]
click at [98, 89] on div "Settings" at bounding box center [94, 99] width 74 height 24
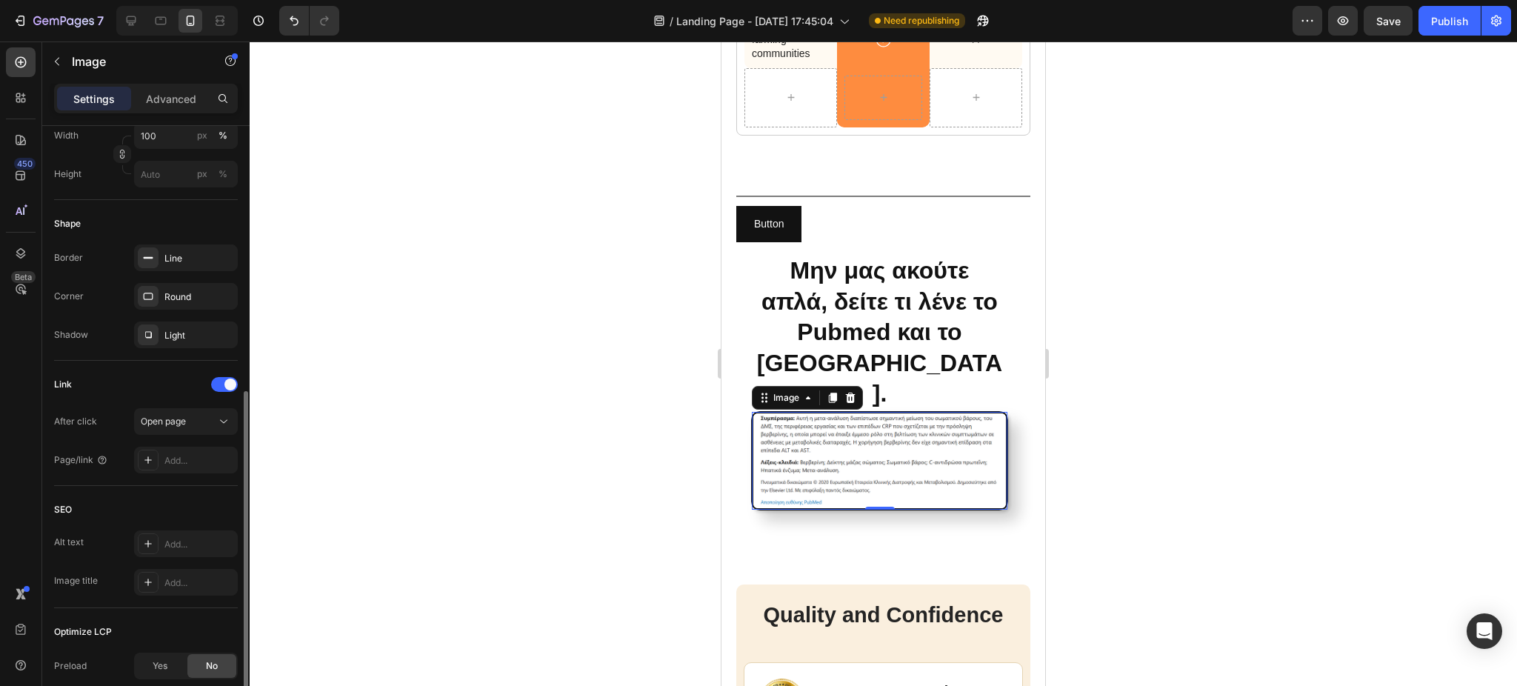
scroll to position [530, 0]
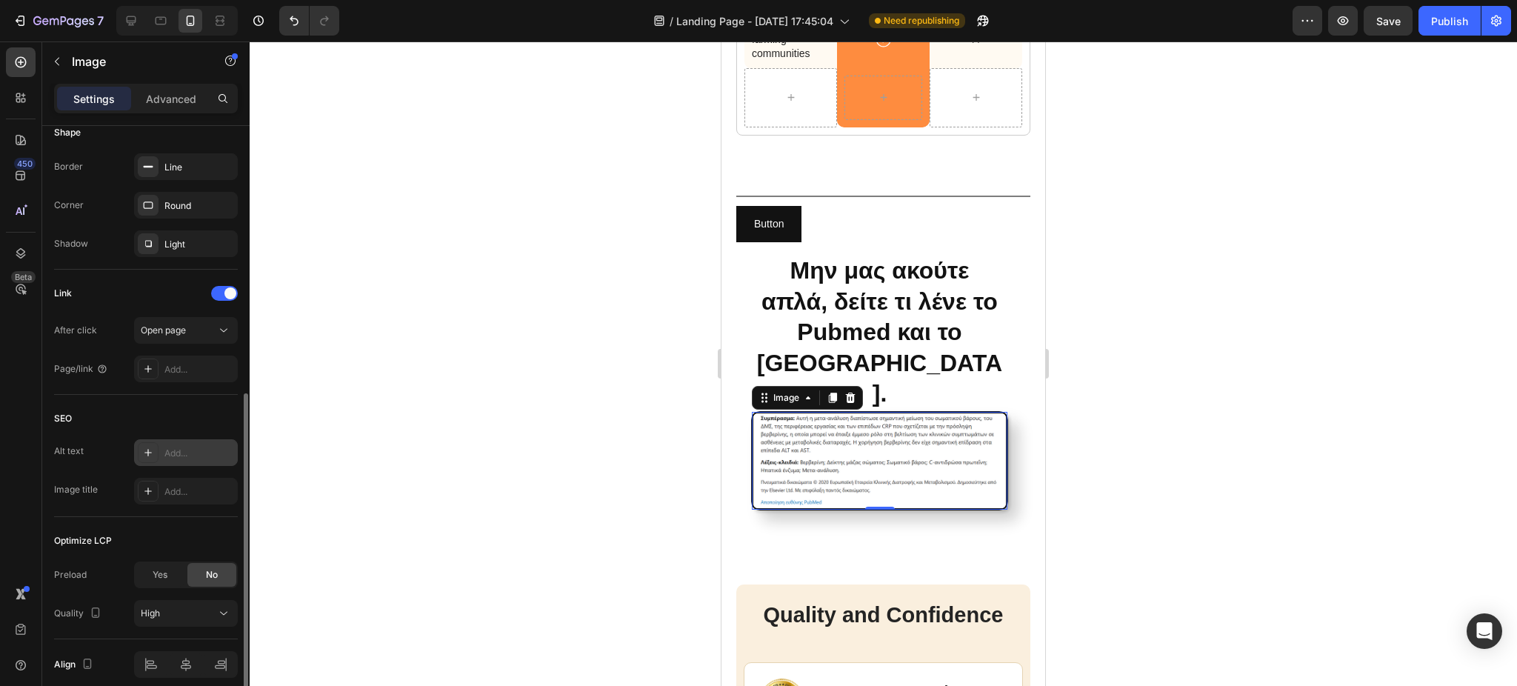
click at [166, 455] on div "Add..." at bounding box center [199, 453] width 70 height 13
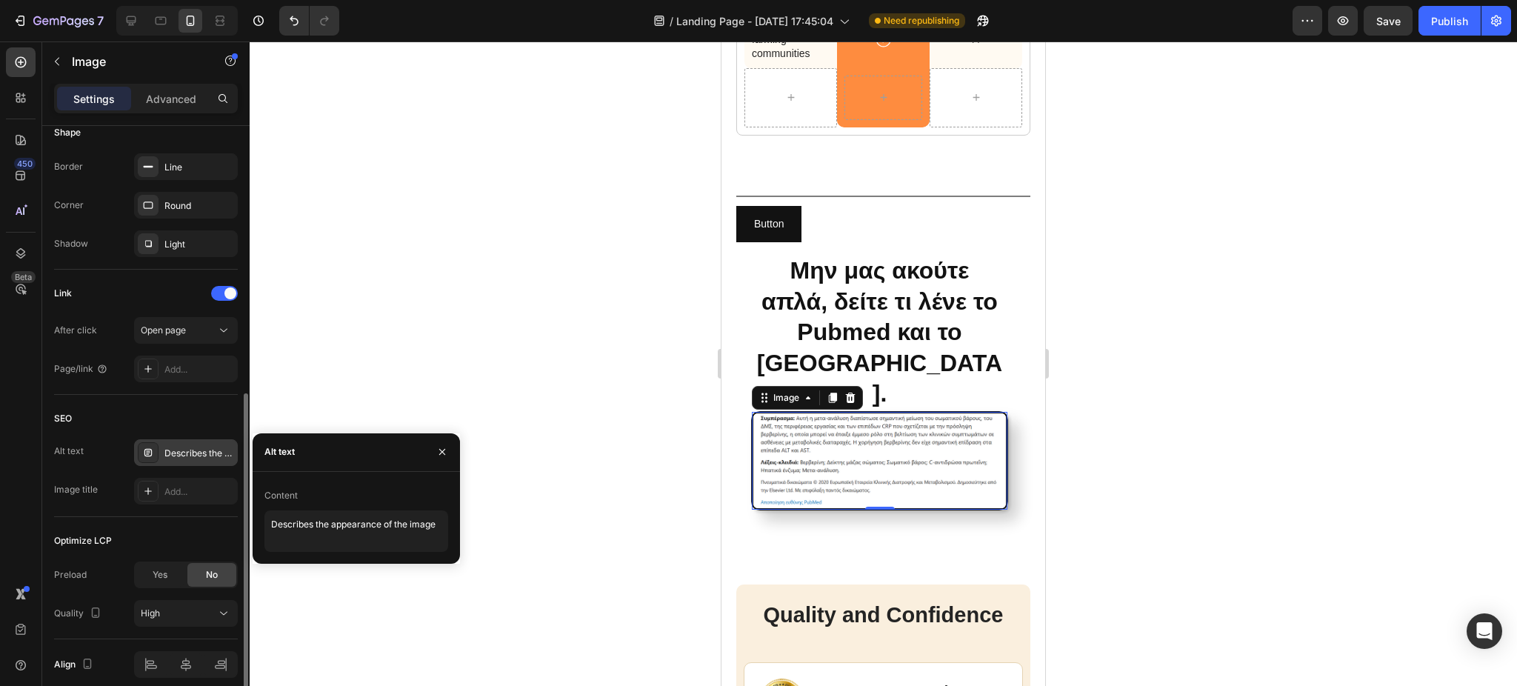
click at [483, 327] on div at bounding box center [883, 363] width 1267 height 644
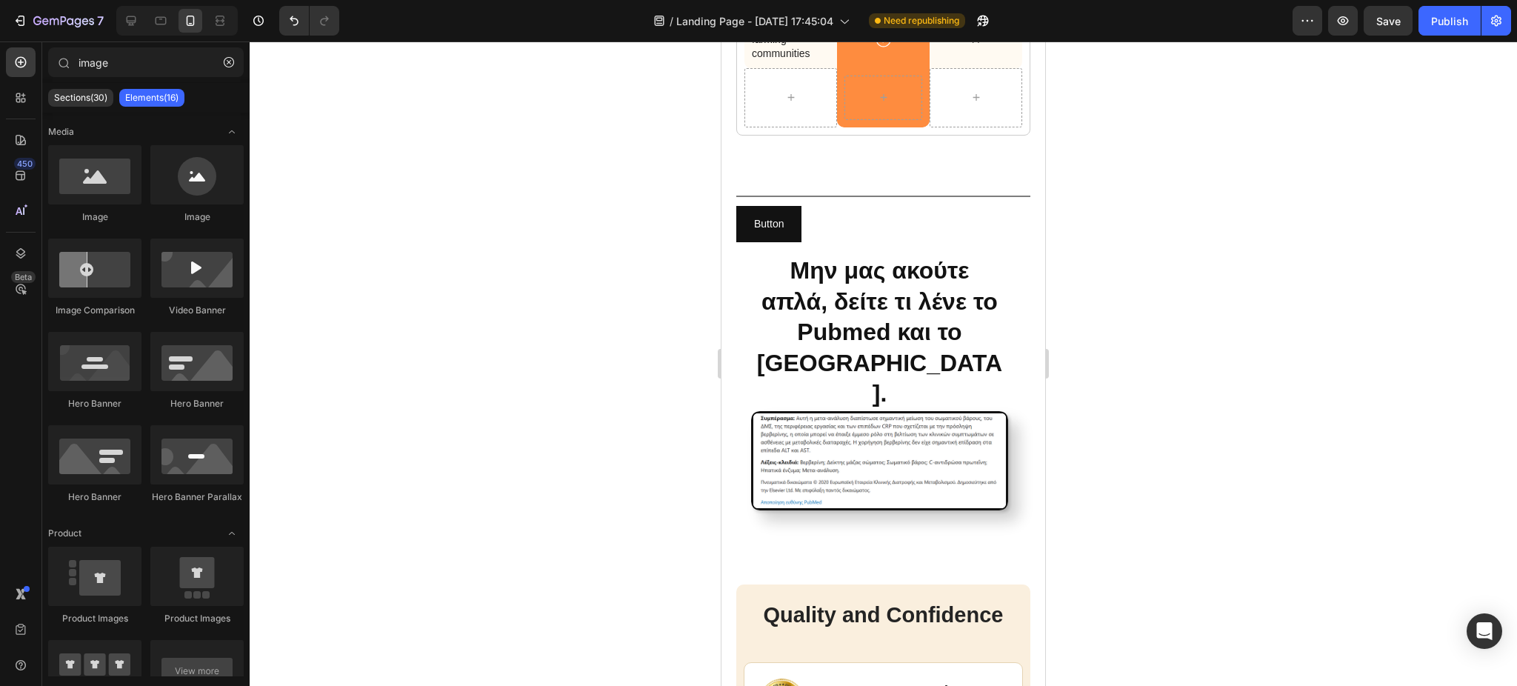
click at [483, 327] on div at bounding box center [883, 363] width 1267 height 644
click at [850, 435] on img at bounding box center [880, 461] width 256 height 98
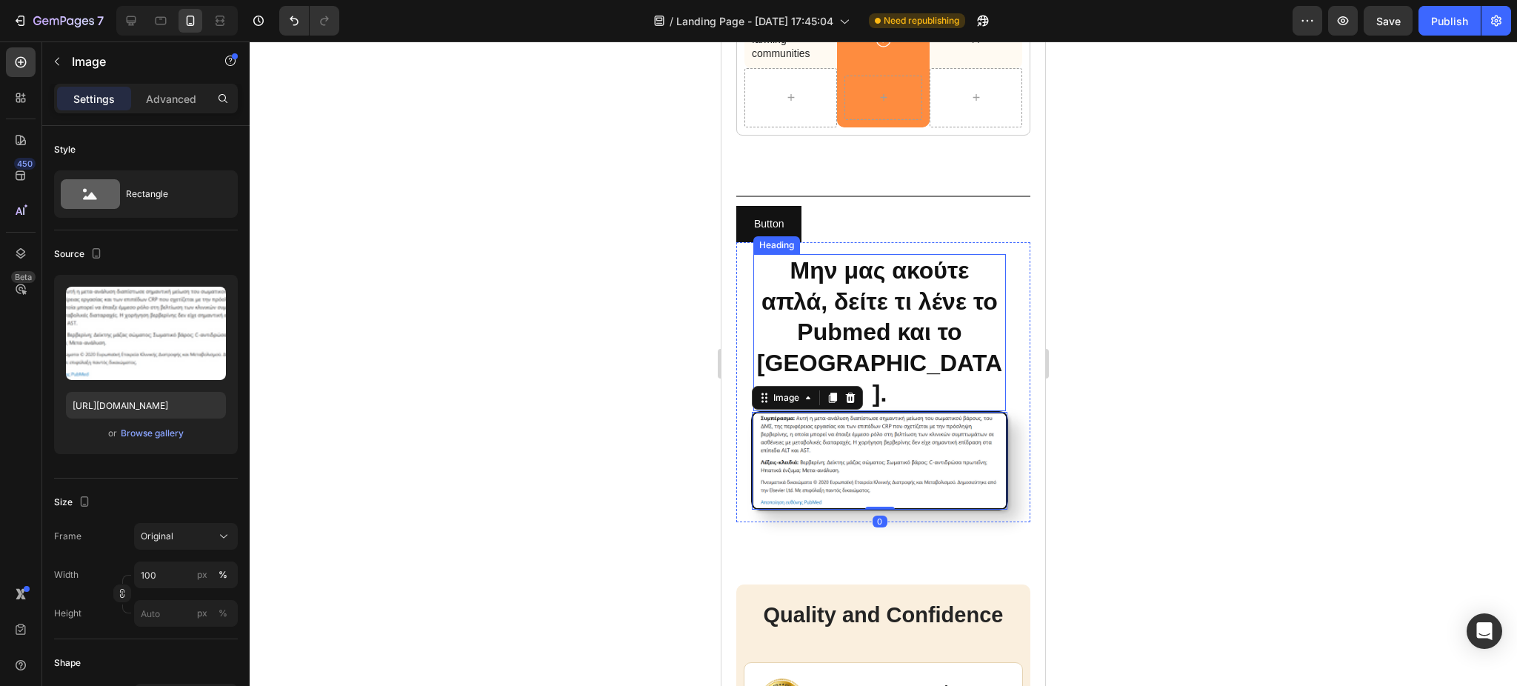
click at [879, 359] on p "Μην μας ακούτε απλά, δείτε τι λένε το Pubmed και το [GEOGRAPHIC_DATA]." at bounding box center [880, 333] width 250 height 154
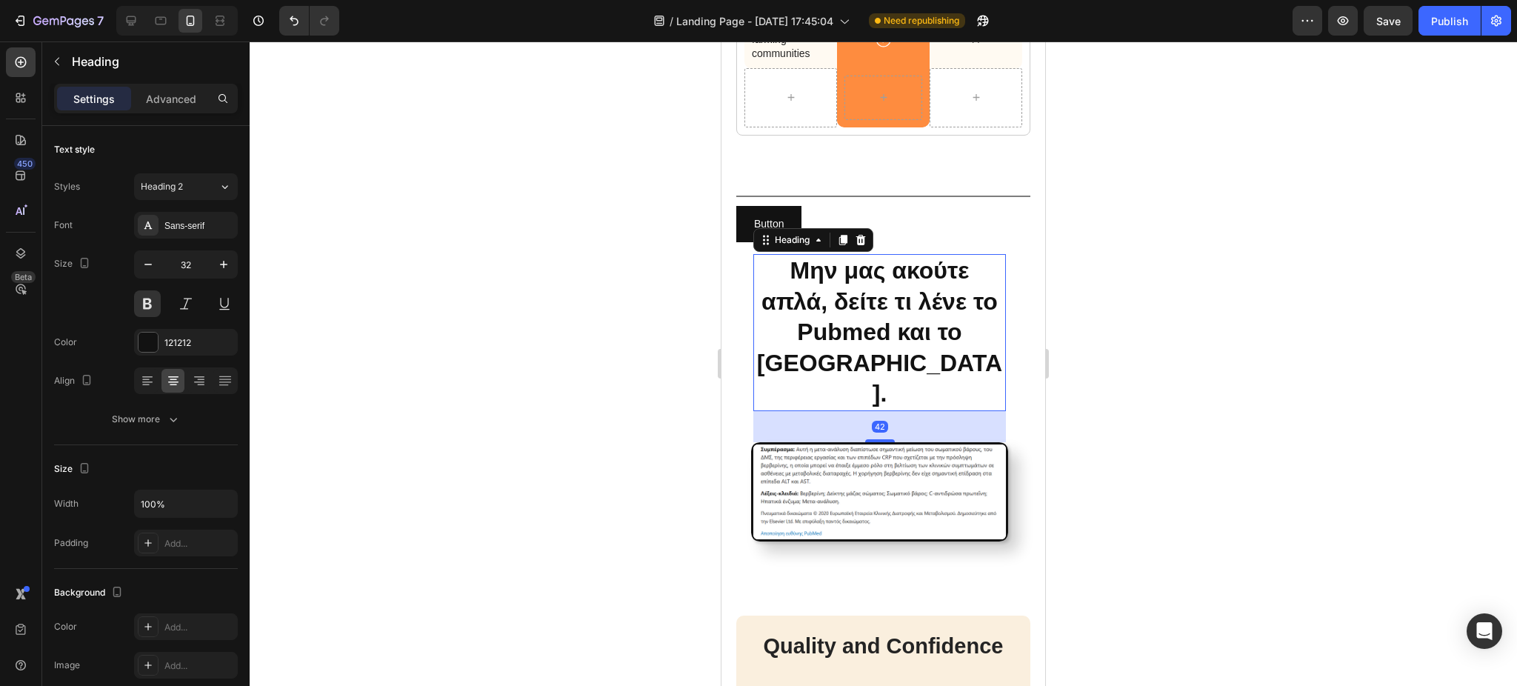
drag, startPoint x: 872, startPoint y: 375, endPoint x: 1341, endPoint y: 431, distance: 472.2
click at [879, 439] on div at bounding box center [880, 440] width 30 height 3
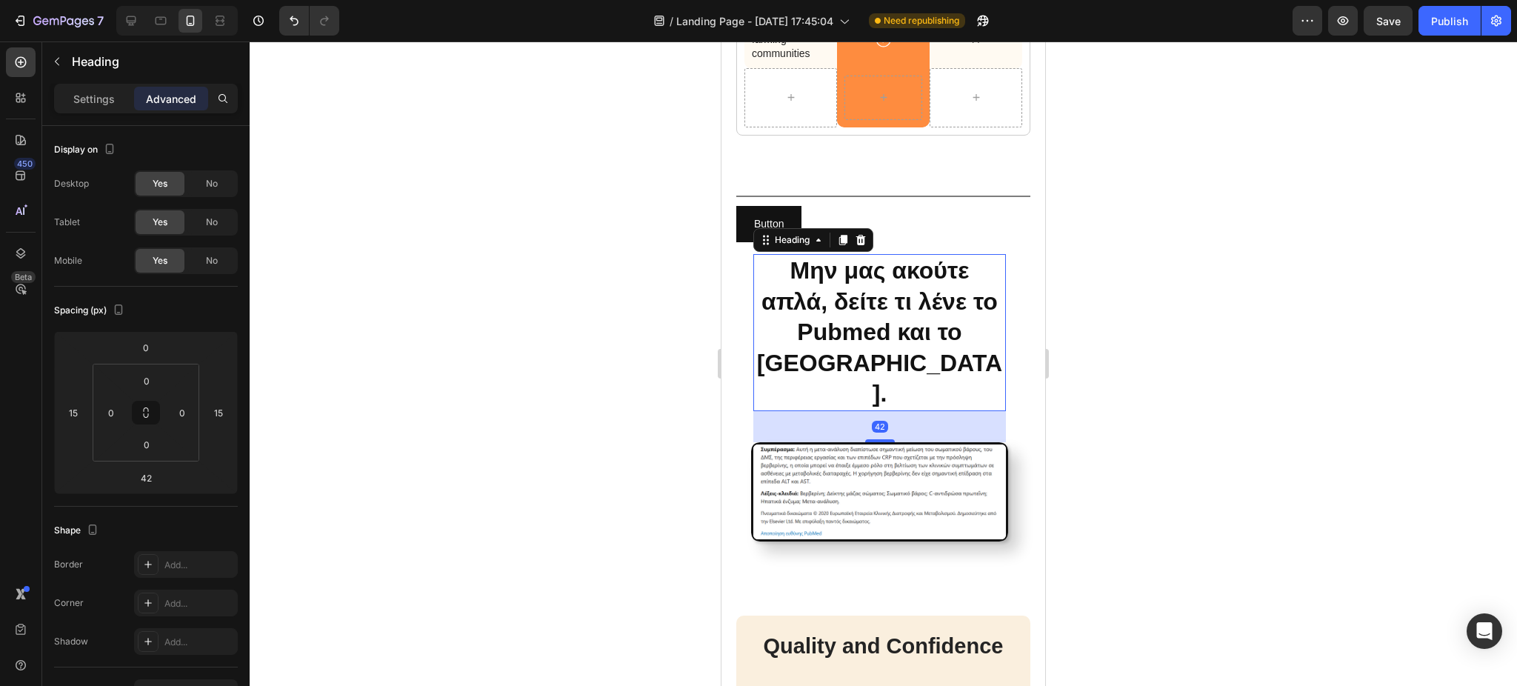
click at [536, 402] on div at bounding box center [883, 363] width 1267 height 644
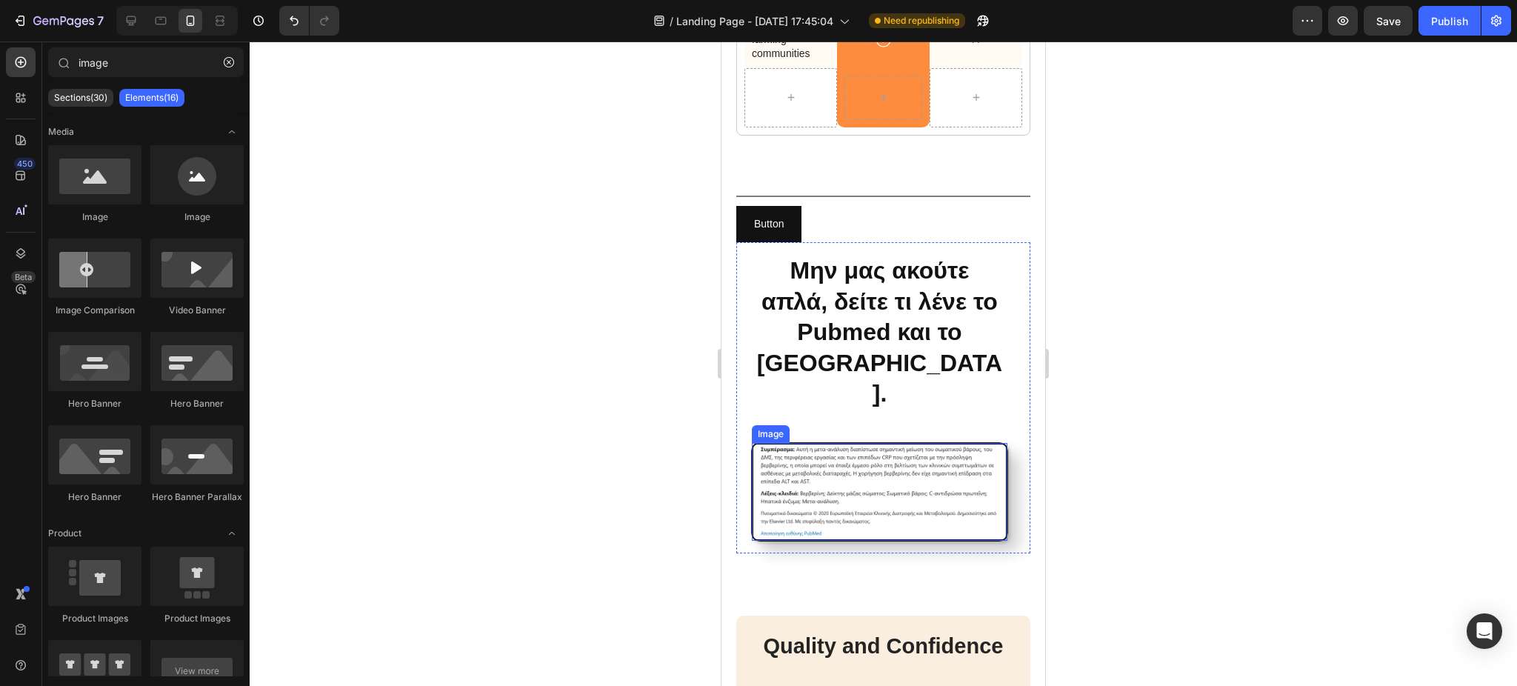
click at [822, 443] on img at bounding box center [880, 492] width 256 height 98
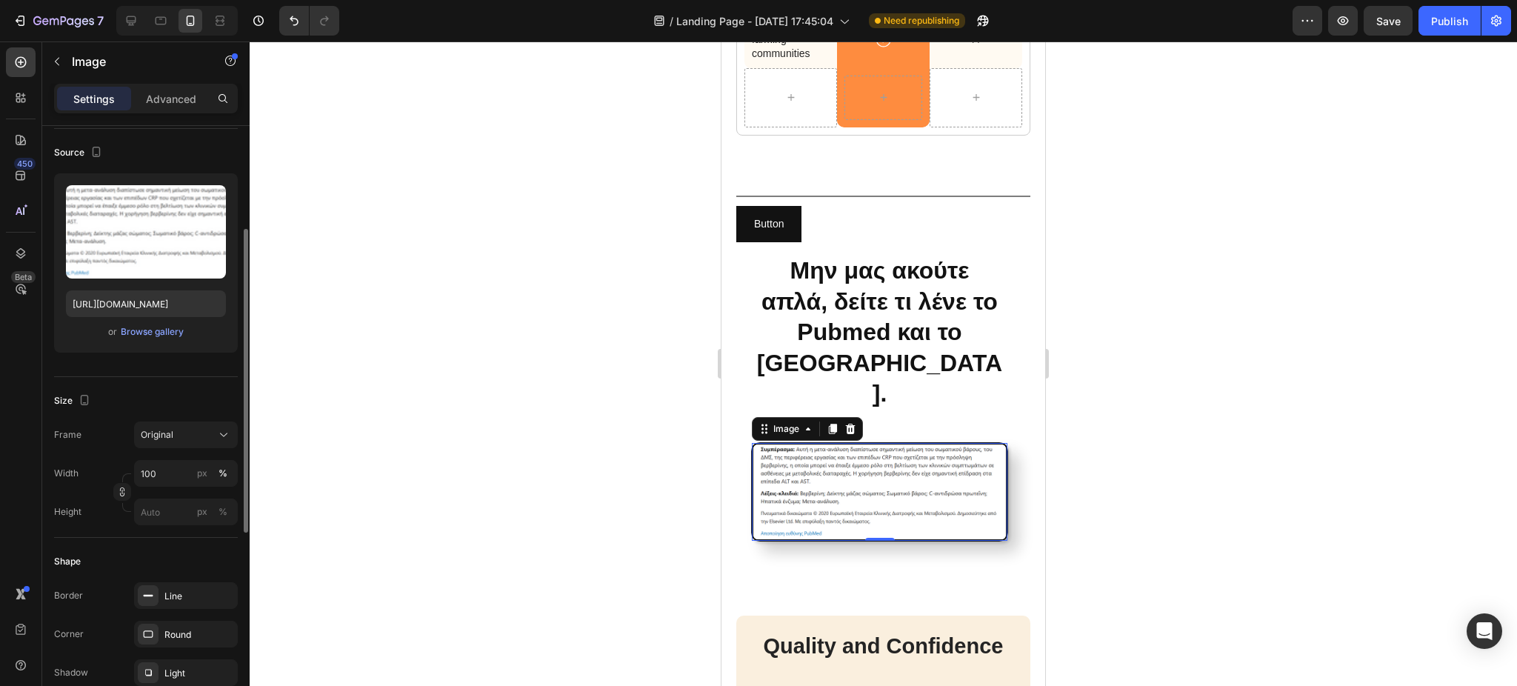
scroll to position [147, 0]
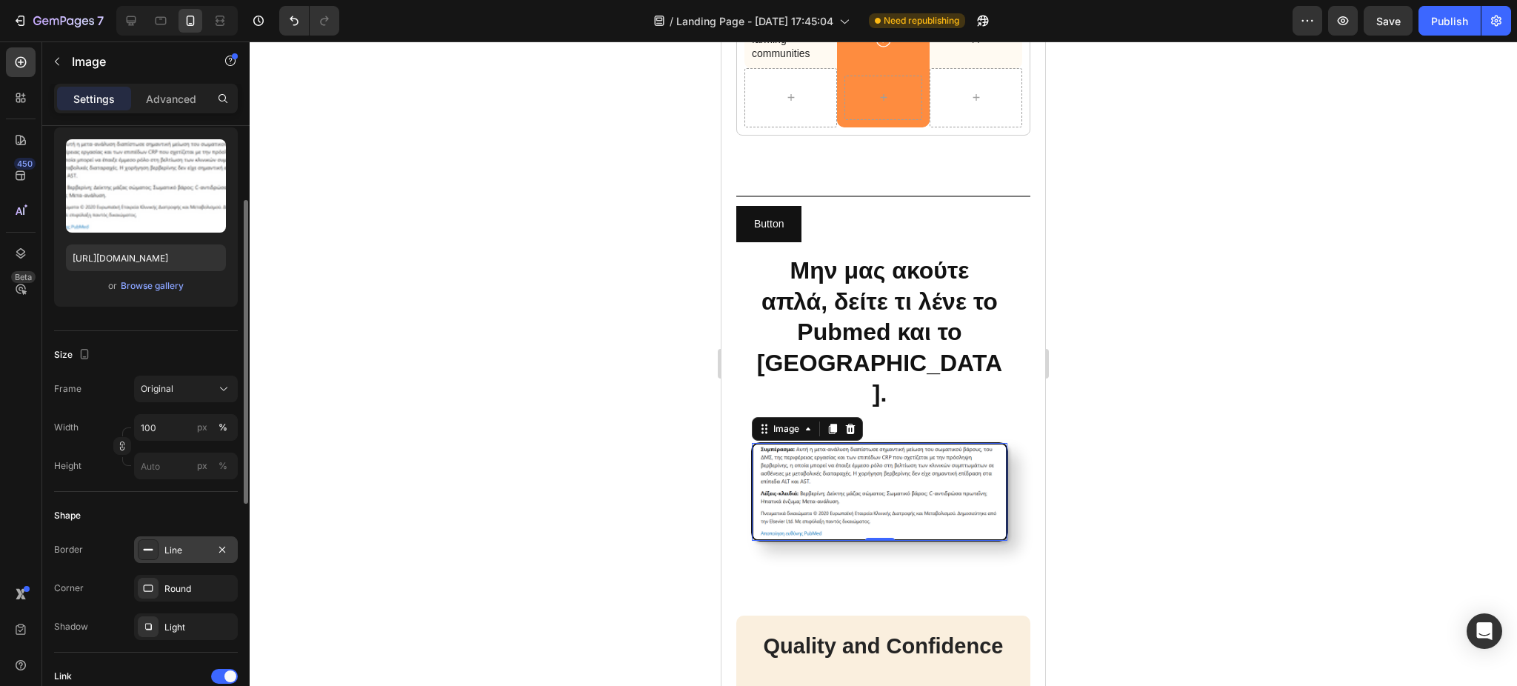
click at [180, 551] on div "Line" at bounding box center [185, 550] width 43 height 13
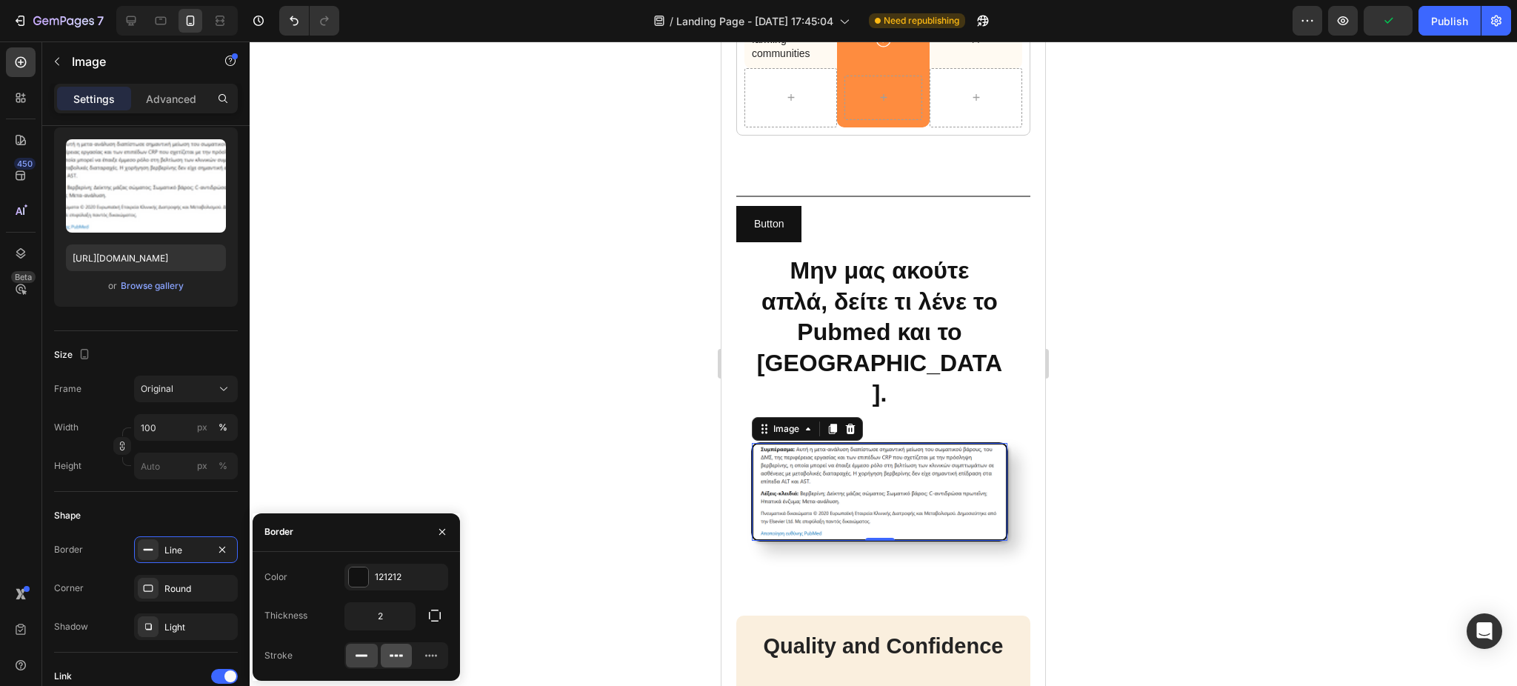
click at [400, 656] on icon at bounding box center [401, 655] width 4 height 2
click at [428, 656] on icon at bounding box center [431, 655] width 15 height 15
click at [436, 619] on icon "button" at bounding box center [434, 615] width 15 height 15
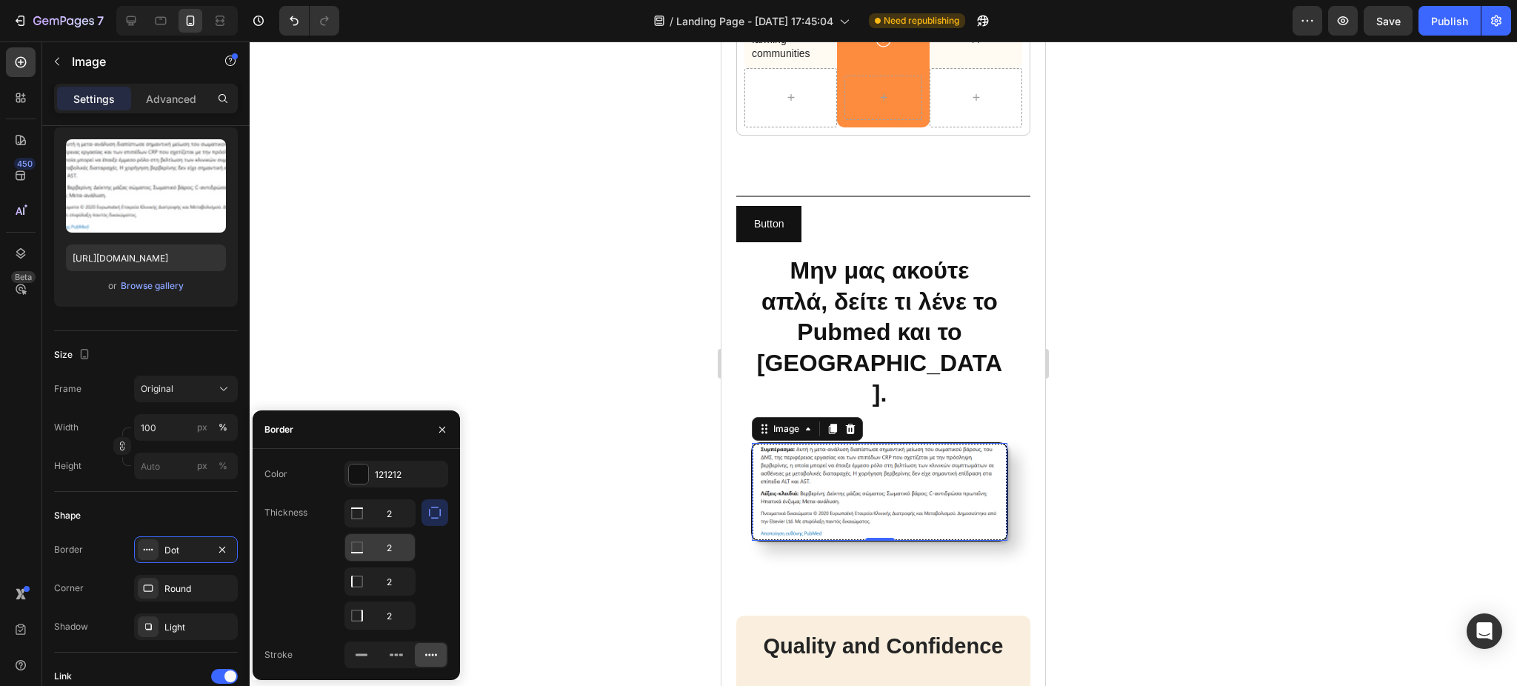
click at [356, 521] on icon at bounding box center [357, 513] width 15 height 15
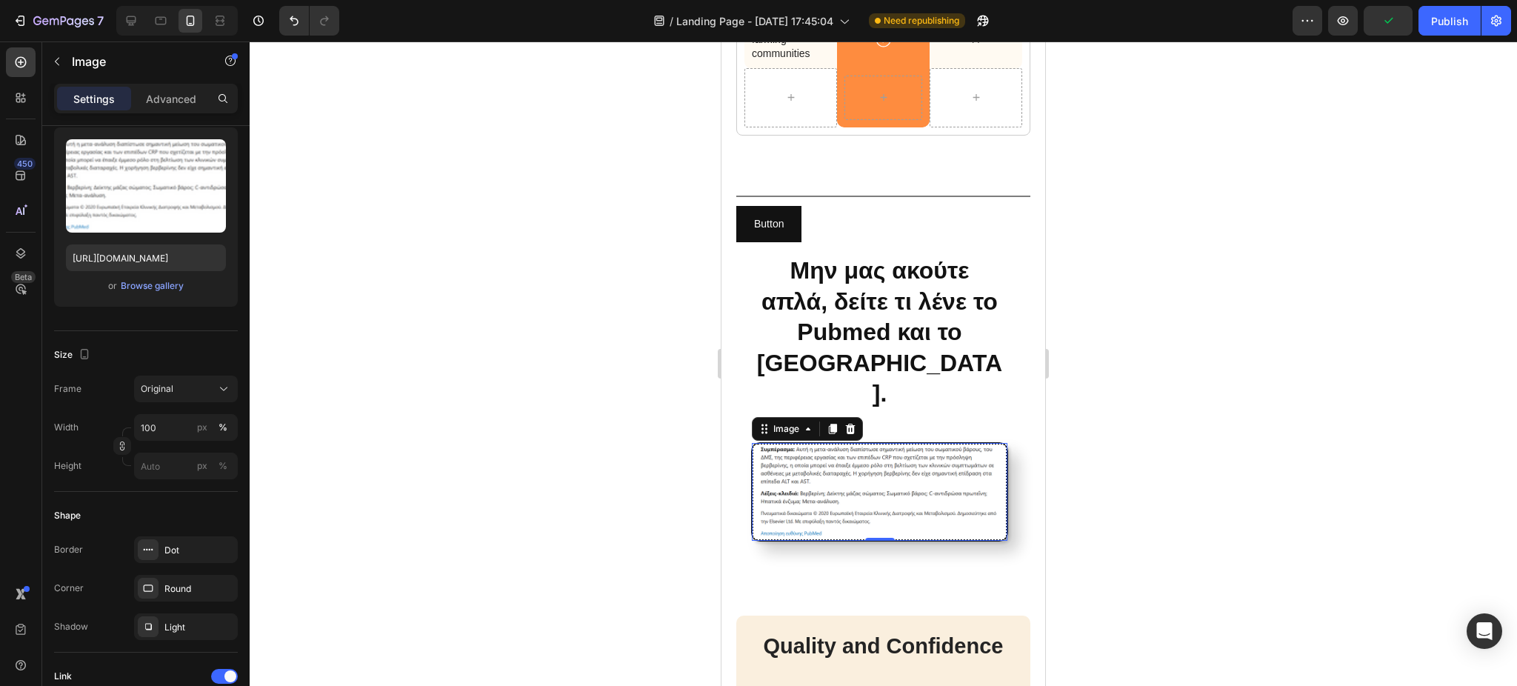
click at [564, 535] on div at bounding box center [883, 363] width 1267 height 644
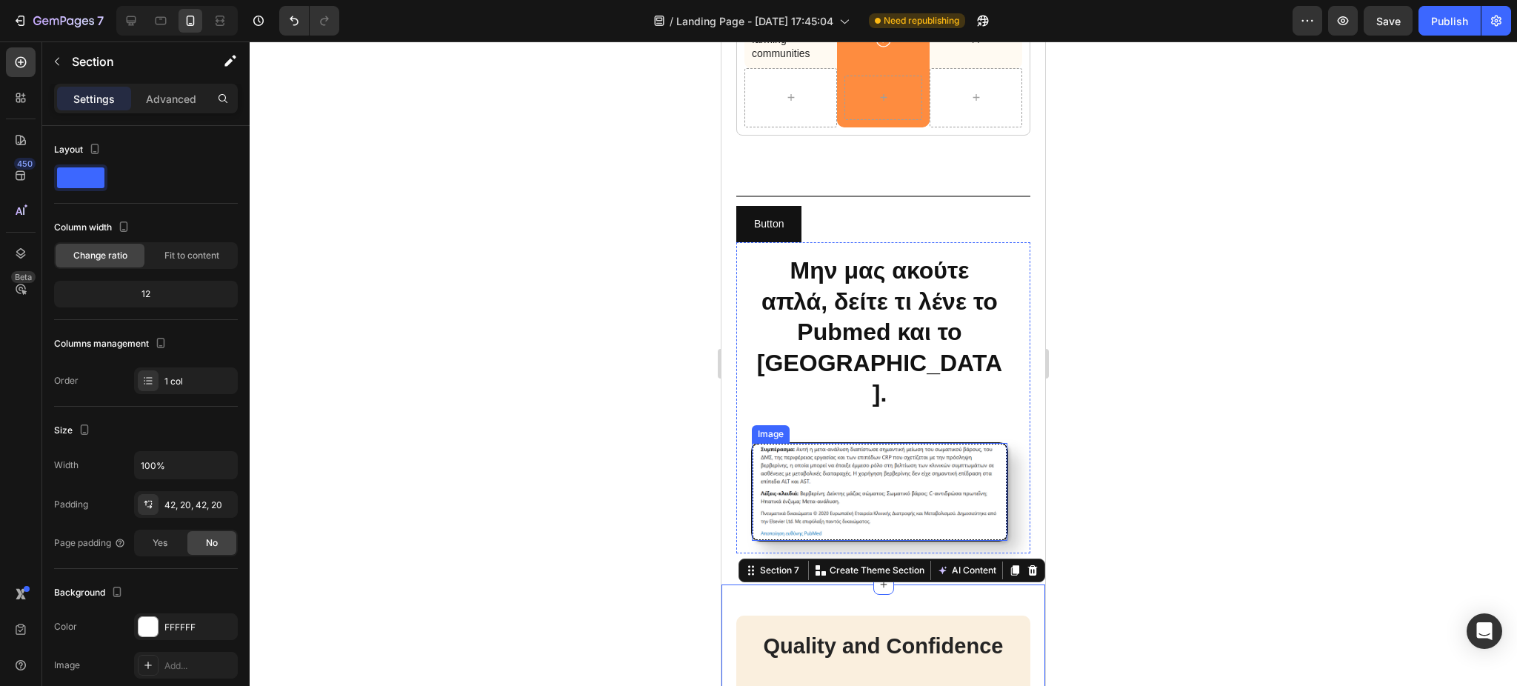
click at [804, 484] on img at bounding box center [880, 492] width 256 height 98
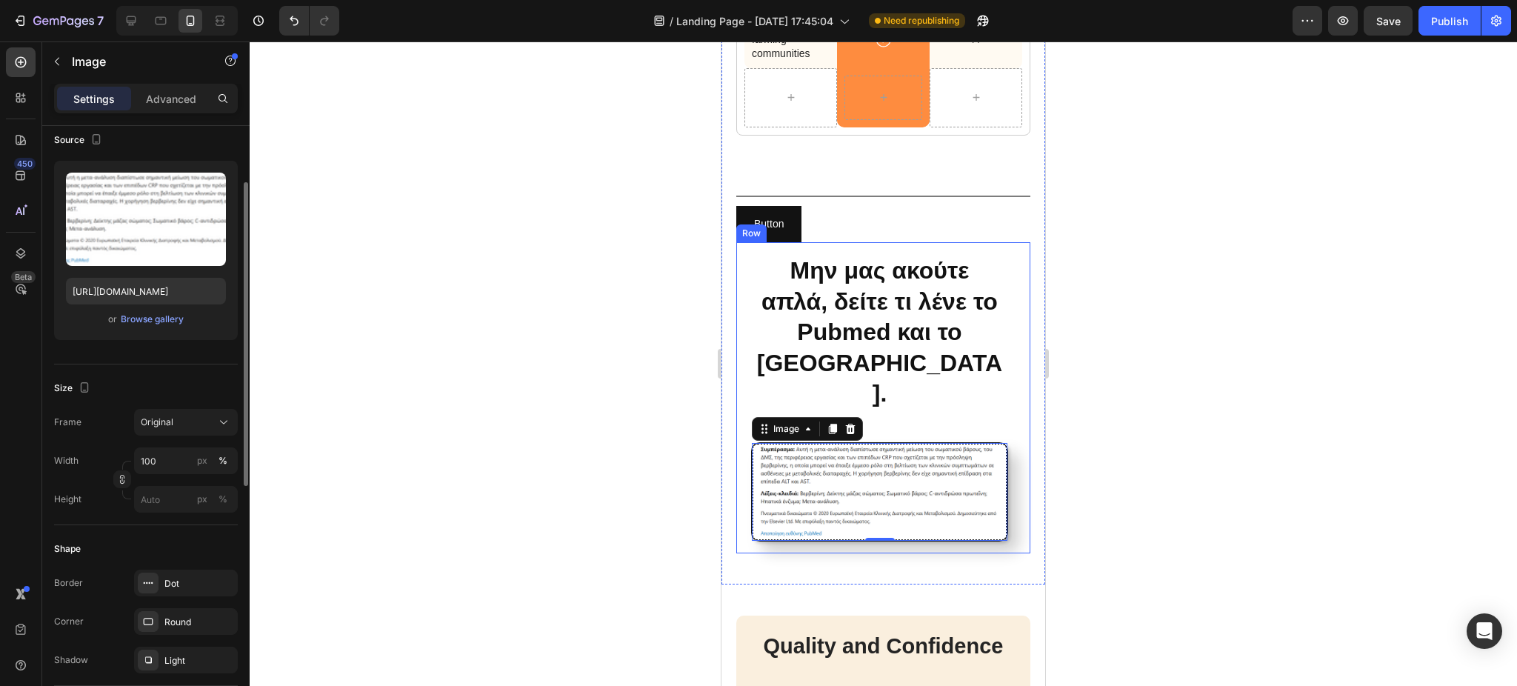
scroll to position [113, 0]
click at [182, 587] on div "Dot" at bounding box center [185, 584] width 43 height 13
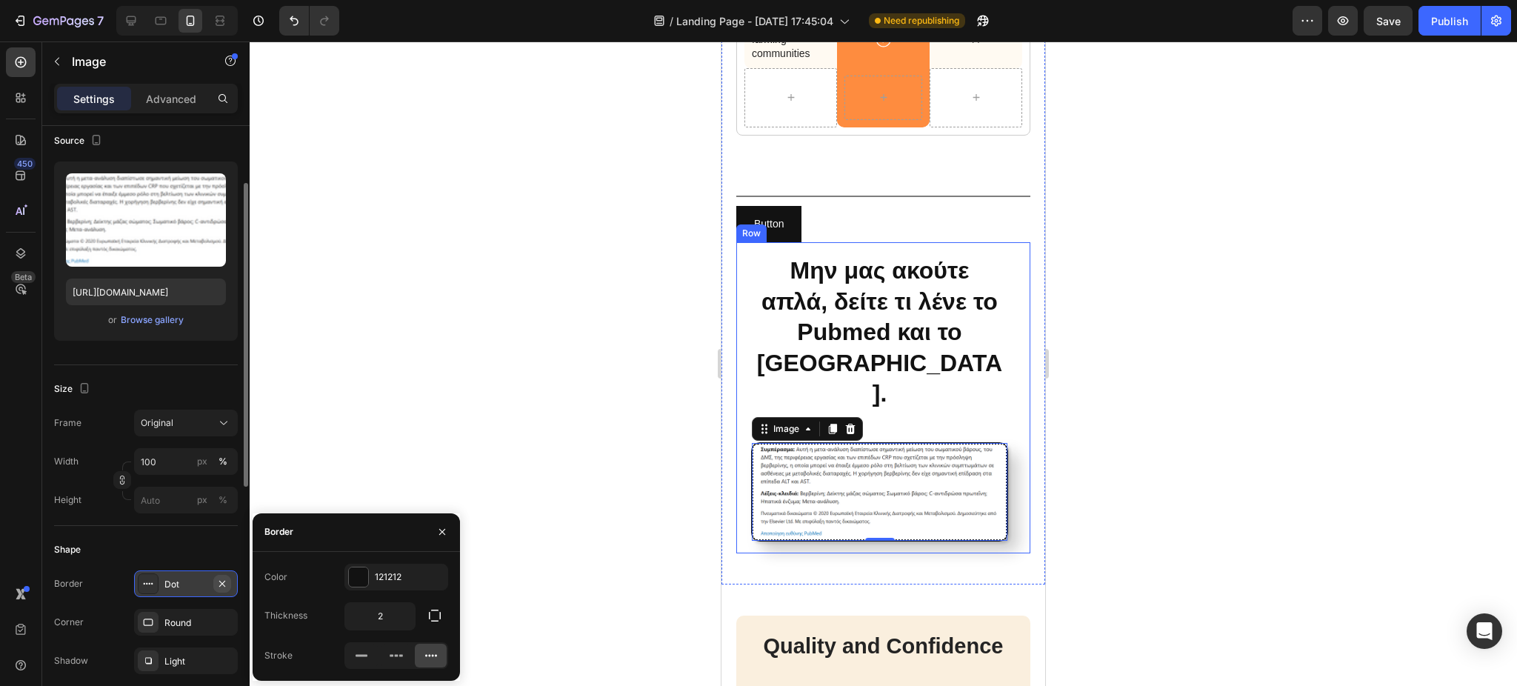
click at [221, 580] on icon "button" at bounding box center [222, 584] width 12 height 12
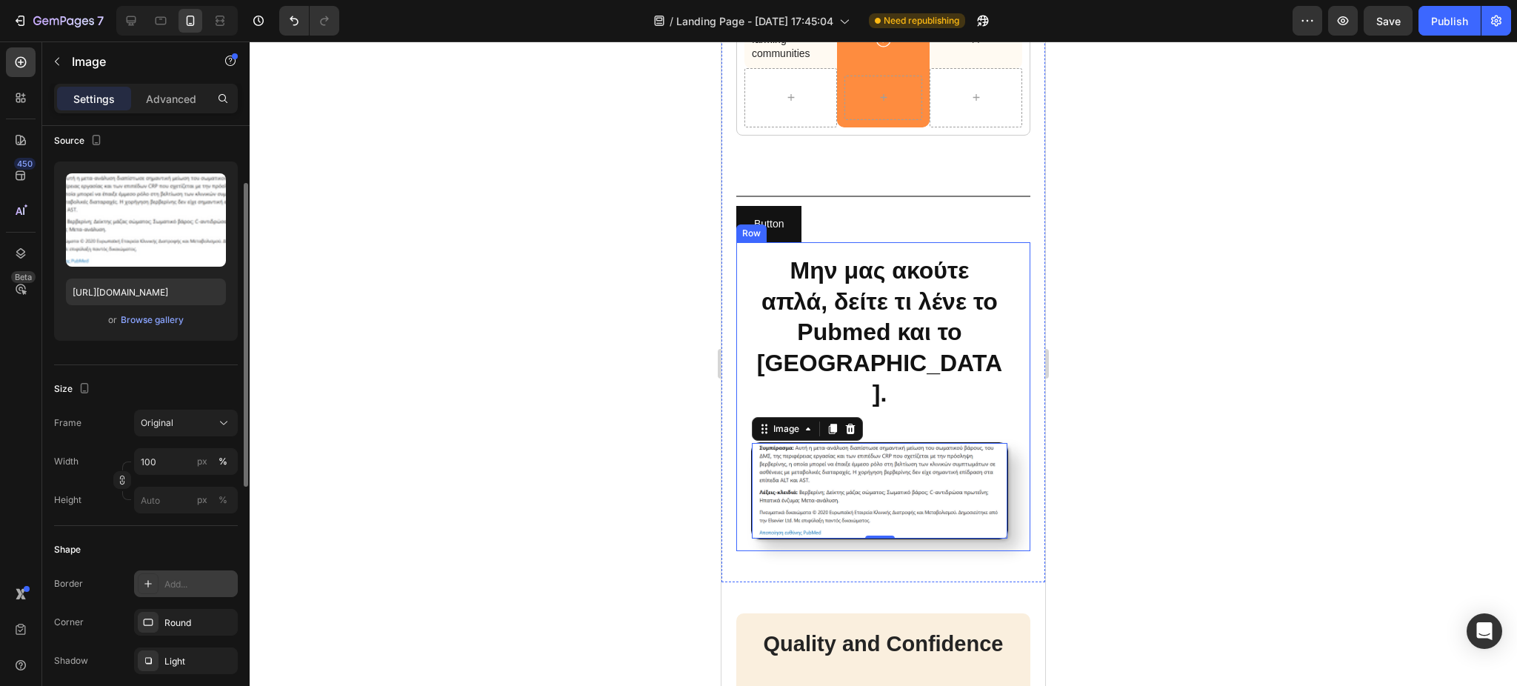
click at [456, 485] on div at bounding box center [883, 363] width 1267 height 644
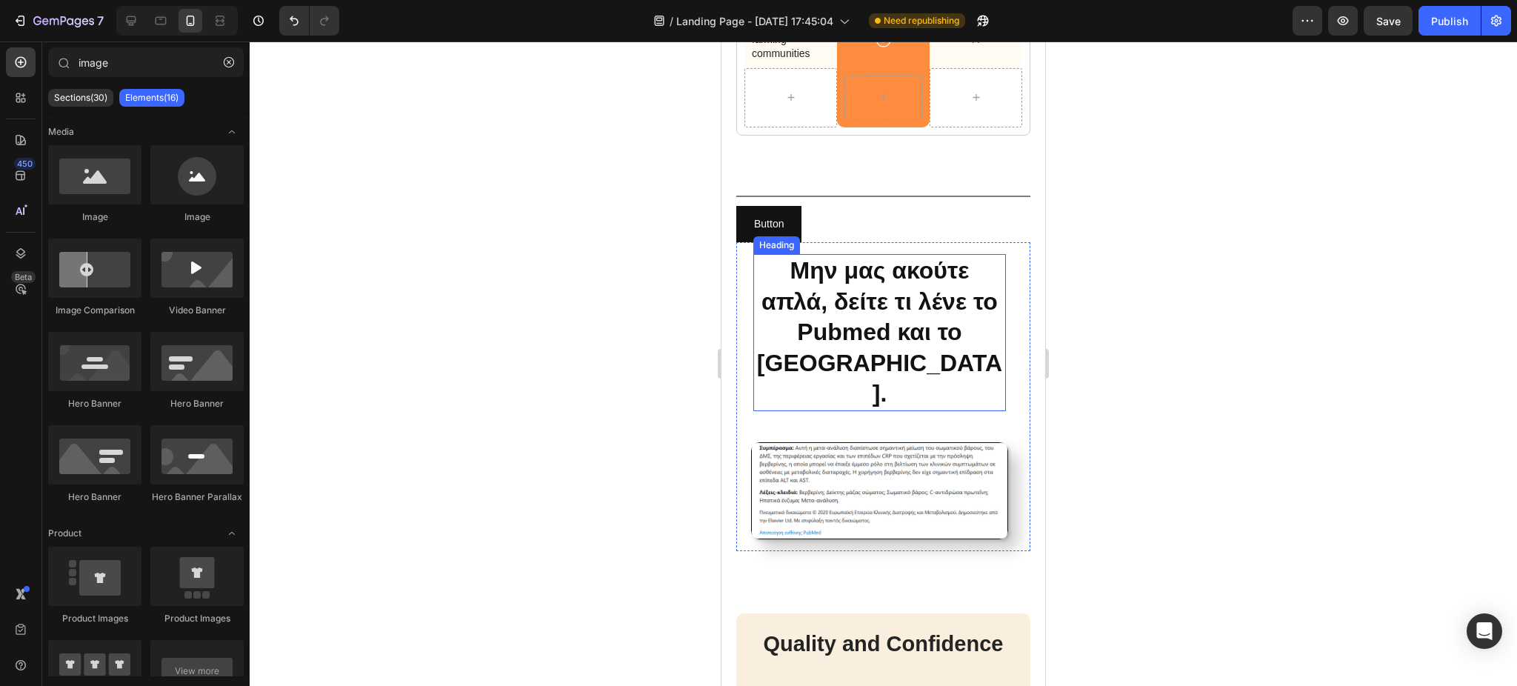
click at [946, 337] on p "Μην μας ακούτε απλά, δείτε τι λένε το Pubmed και το [GEOGRAPHIC_DATA]." at bounding box center [880, 333] width 250 height 154
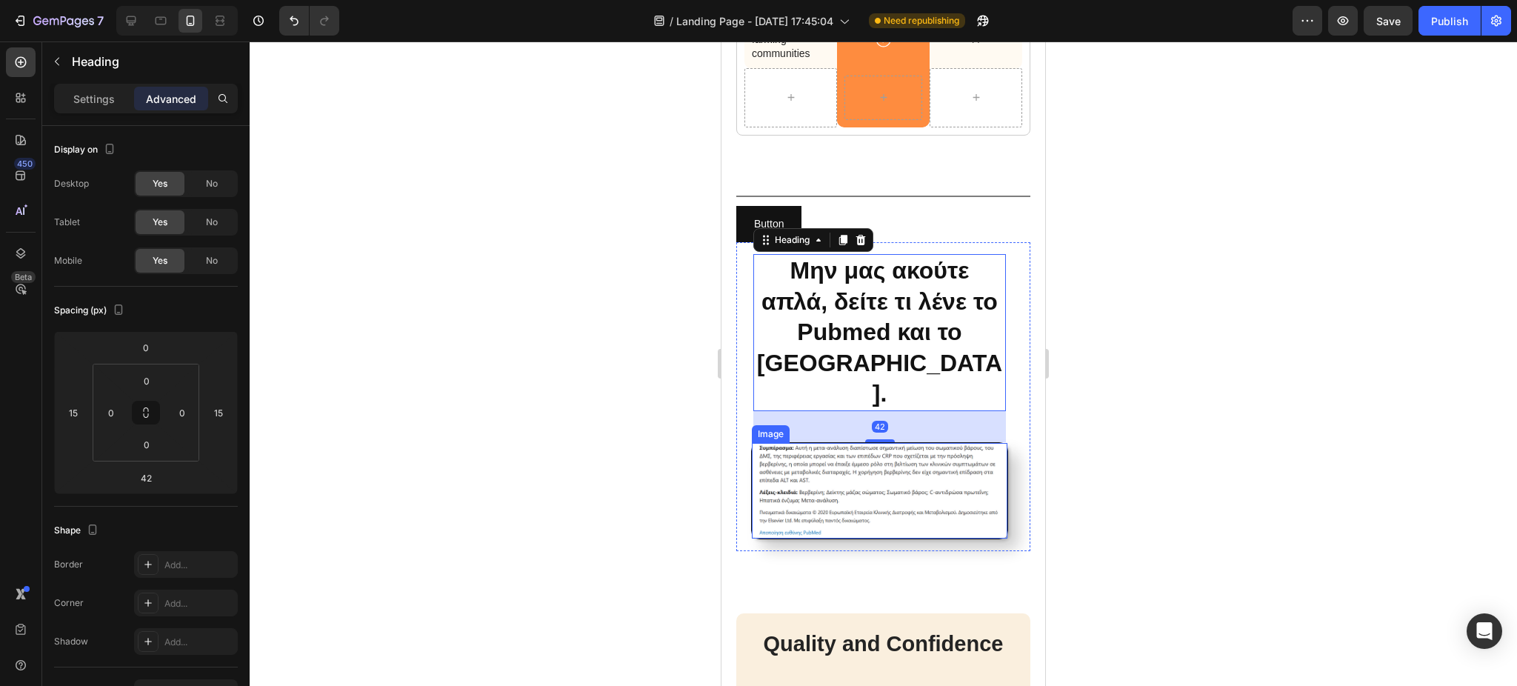
click at [915, 456] on img at bounding box center [880, 491] width 256 height 96
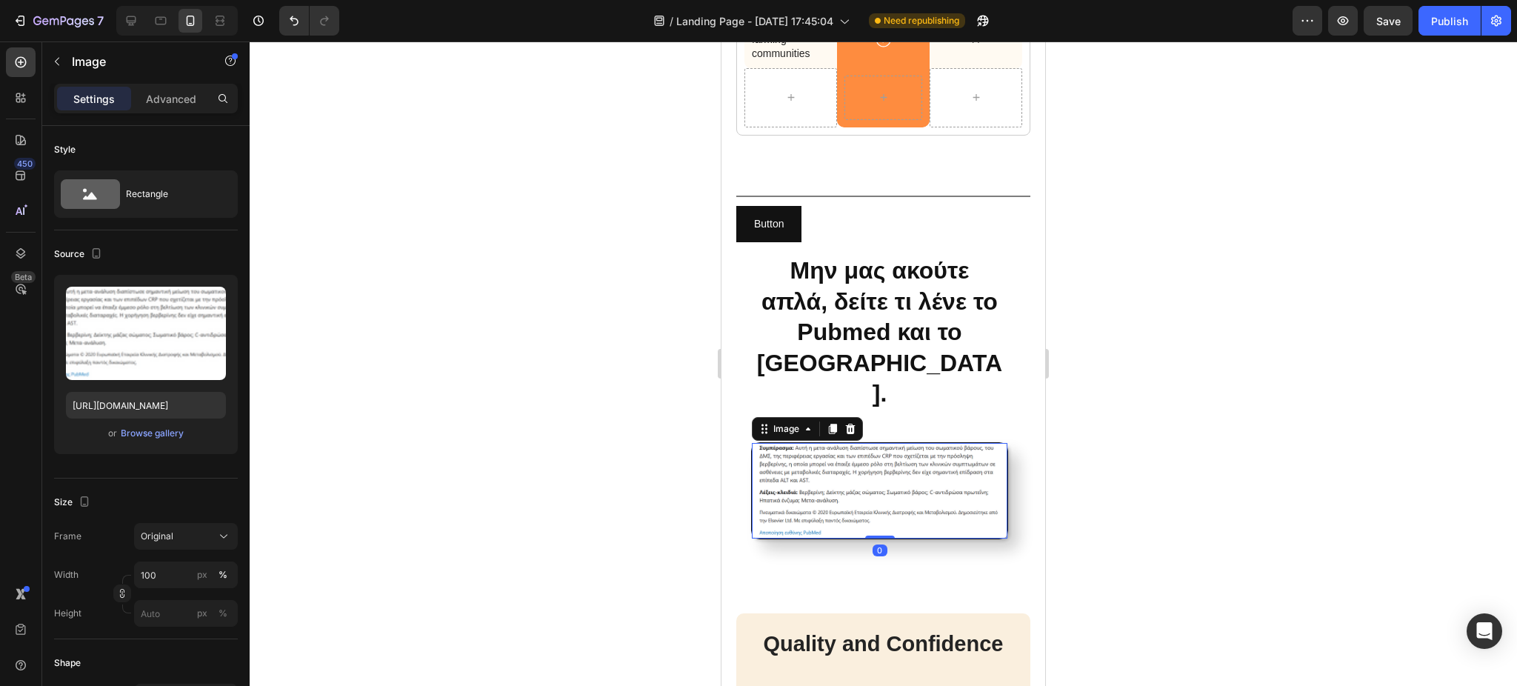
click at [591, 422] on div at bounding box center [883, 363] width 1267 height 644
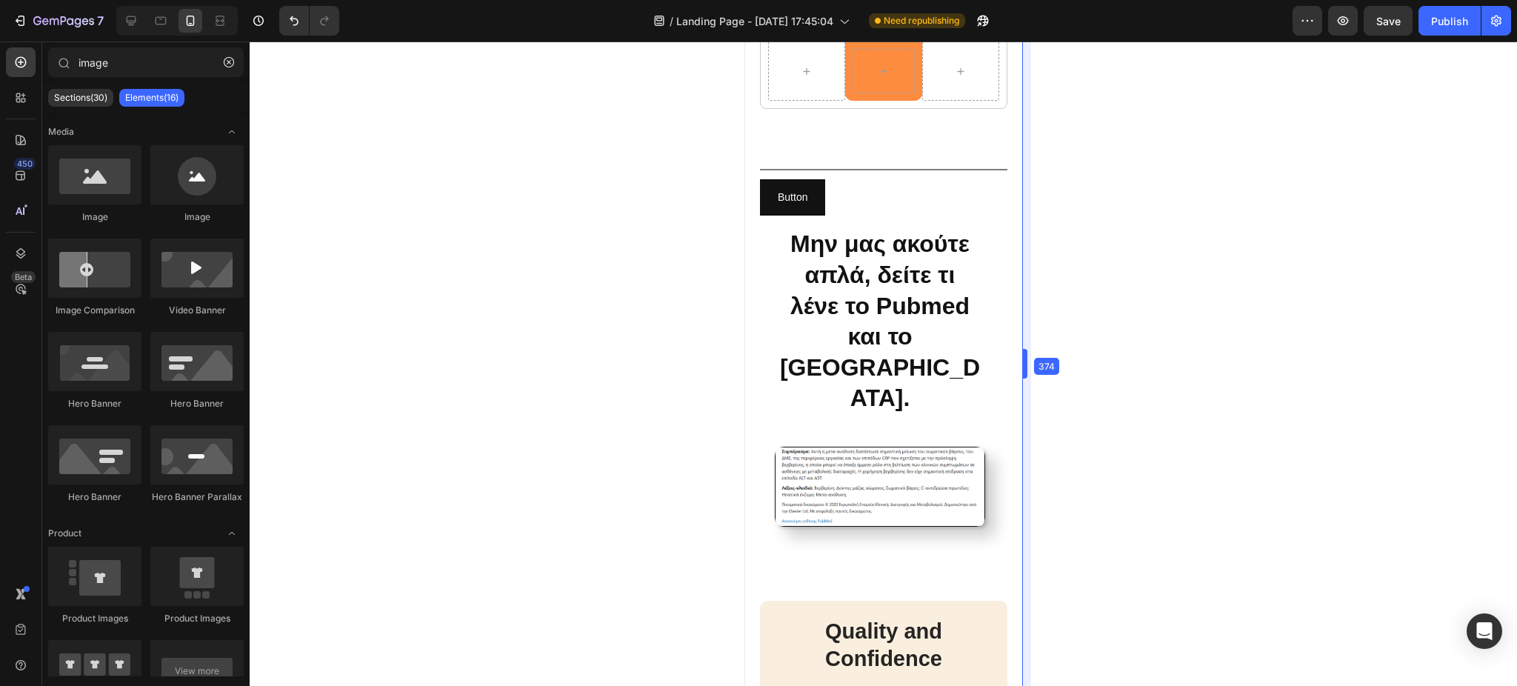
scroll to position [3007, 0]
drag, startPoint x: 1046, startPoint y: 364, endPoint x: 255, endPoint y: 325, distance: 792.1
click at [611, 421] on div at bounding box center [883, 363] width 1267 height 644
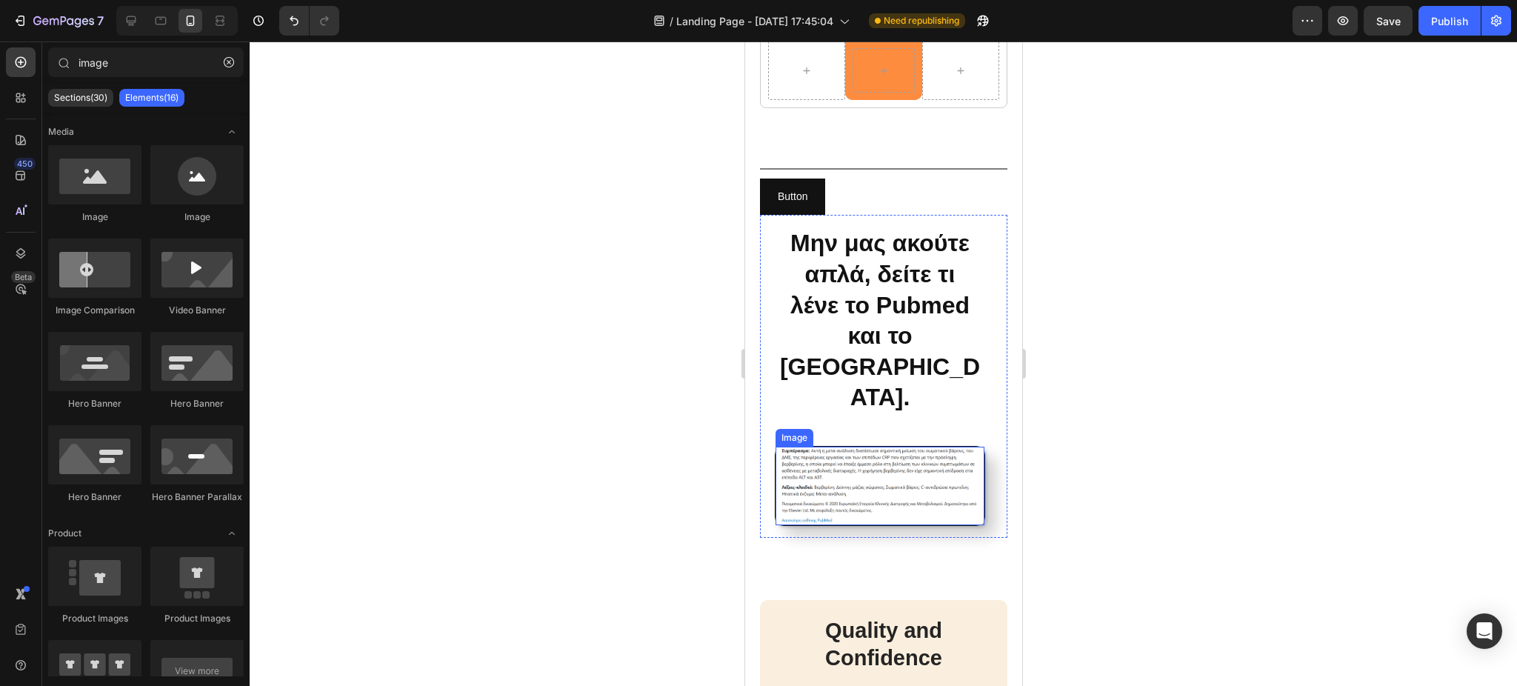
click at [854, 506] on img at bounding box center [879, 486] width 209 height 79
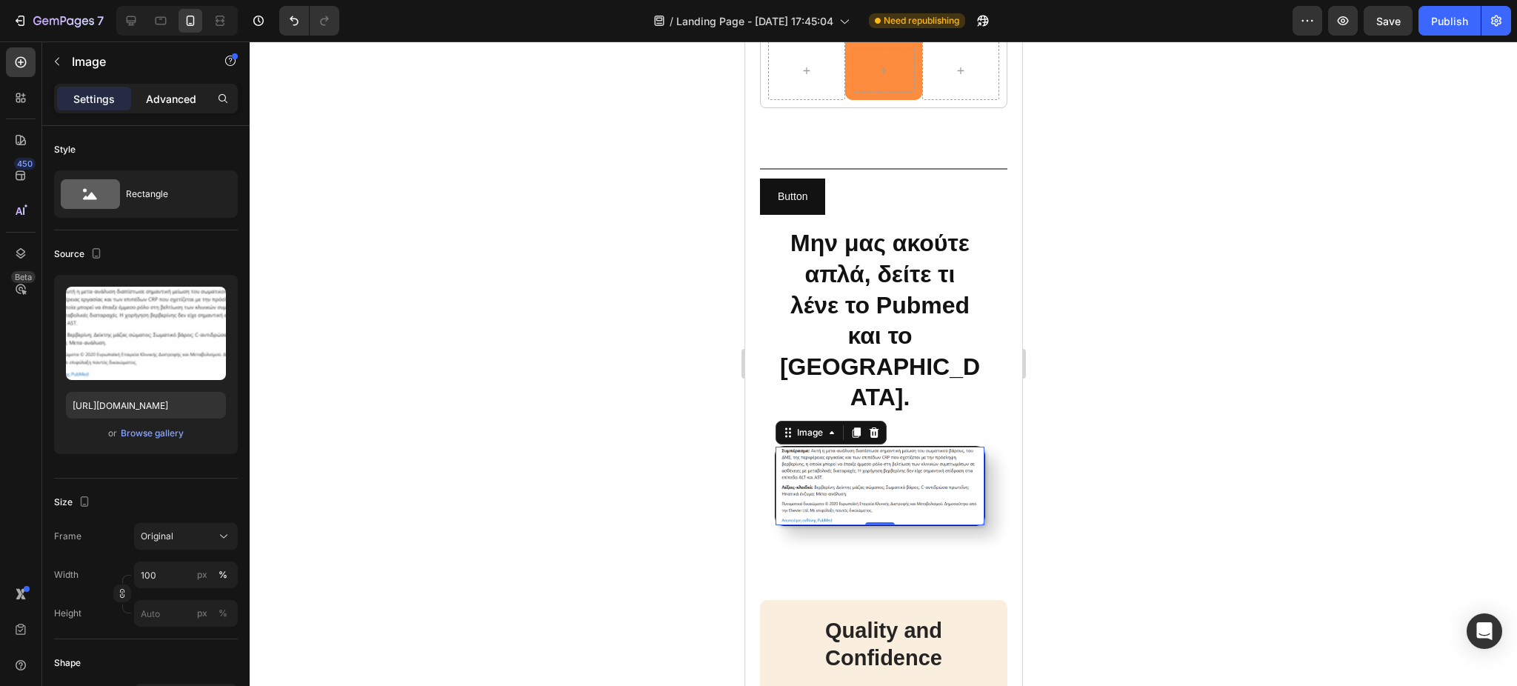
click at [179, 95] on p "Advanced" at bounding box center [171, 99] width 50 height 16
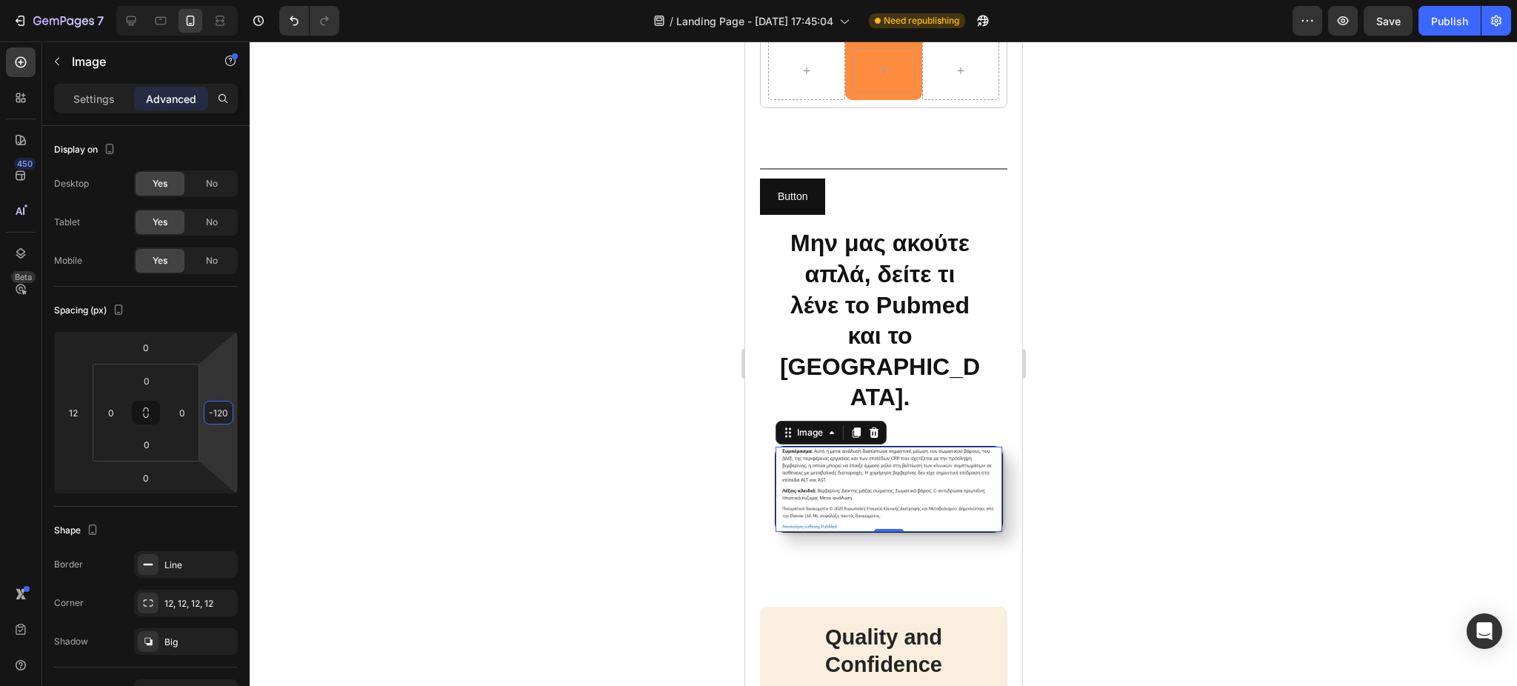
drag, startPoint x: 202, startPoint y: 404, endPoint x: 455, endPoint y: 474, distance: 262.2
click at [455, 0] on div "7 / Landing Page - [DATE] 17:45:04 Need republishing Preview Save Publish 450 B…" at bounding box center [758, 0] width 1517 height 0
type input "-130"
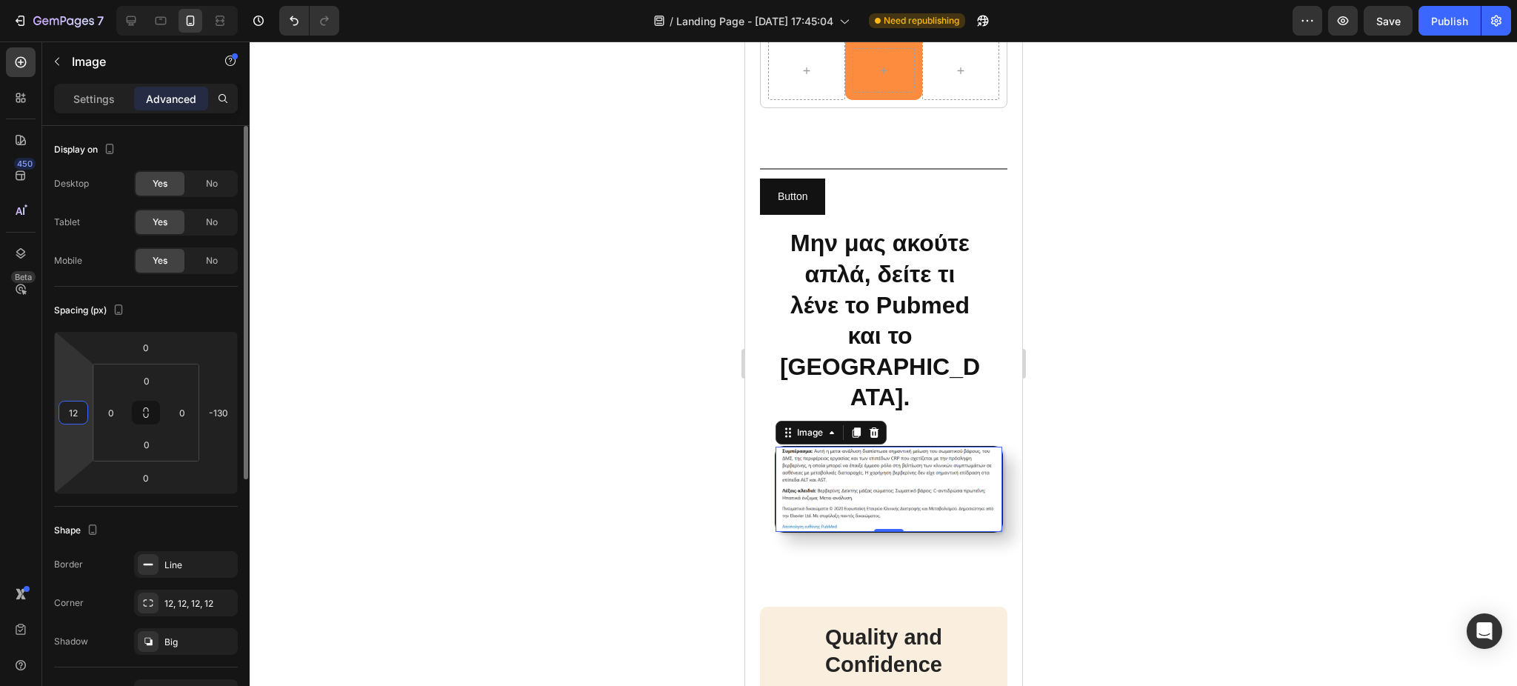
click at [68, 419] on input "12" at bounding box center [73, 412] width 22 height 22
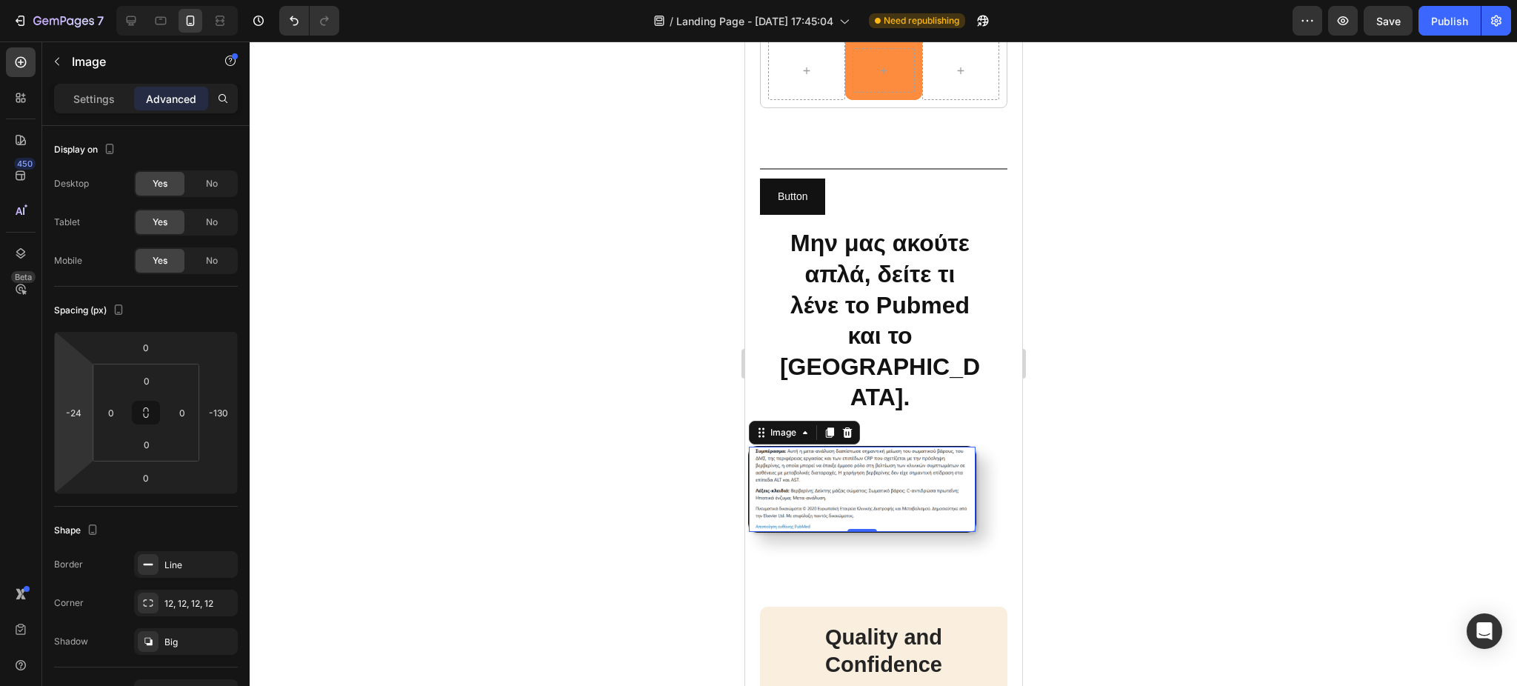
type input "-20"
drag, startPoint x: 87, startPoint y: 394, endPoint x: 261, endPoint y: 410, distance: 174.8
click at [261, 0] on div "7 / Landing Page - [DATE] 17:45:04 Need republishing Preview Save Publish 450 B…" at bounding box center [758, 0] width 1517 height 0
click at [69, 411] on input "-20" at bounding box center [73, 412] width 22 height 22
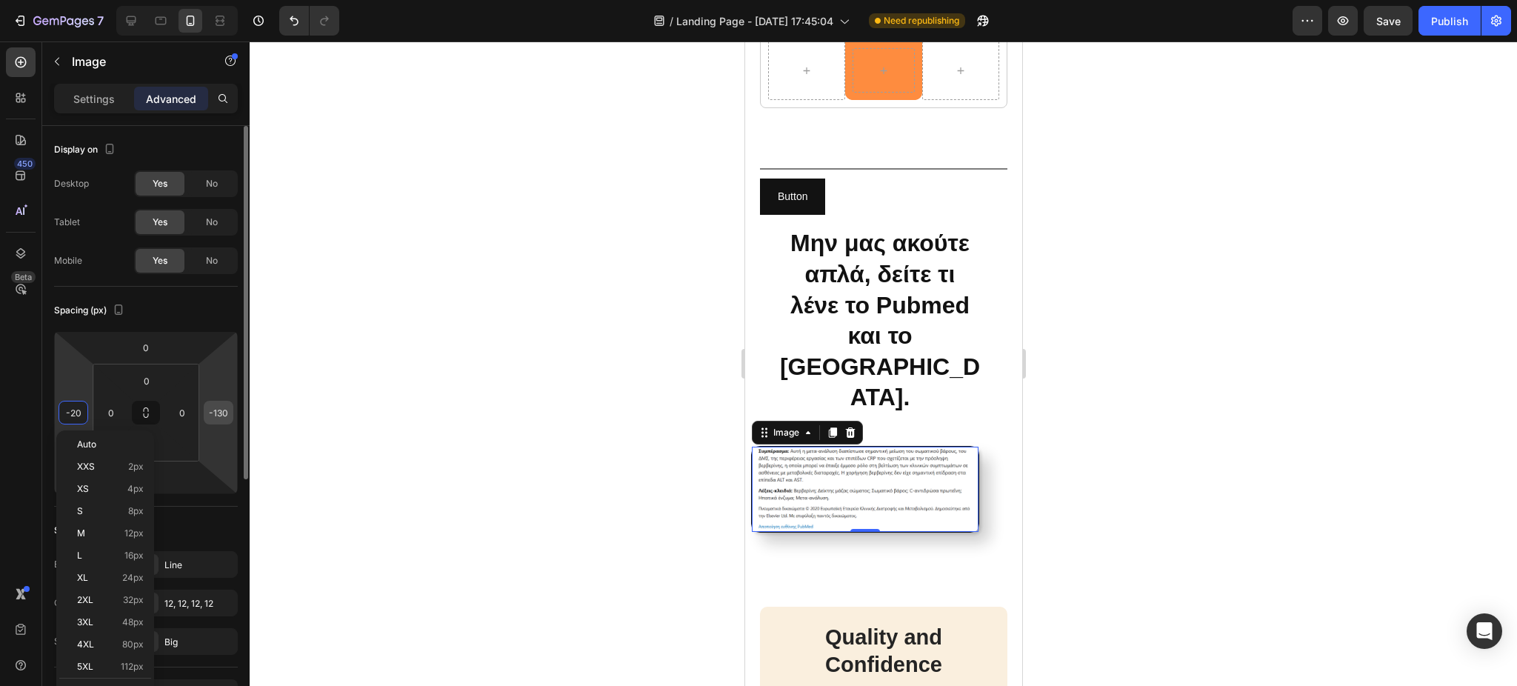
click at [224, 419] on input "-130" at bounding box center [218, 412] width 22 height 22
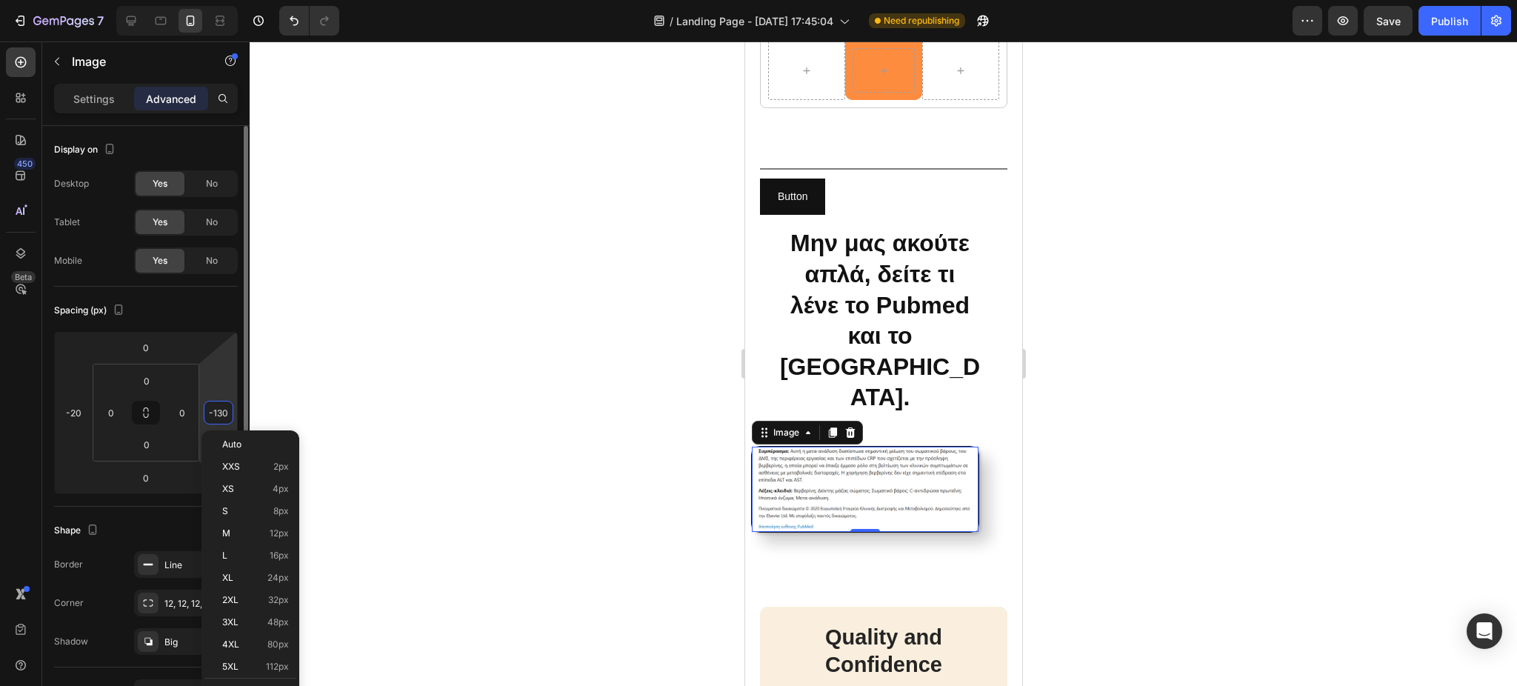
click at [226, 0] on html "7 / Landing Page - [DATE] 17:45:04 Need republishing Preview Save Publish 450 B…" at bounding box center [758, 0] width 1517 height 0
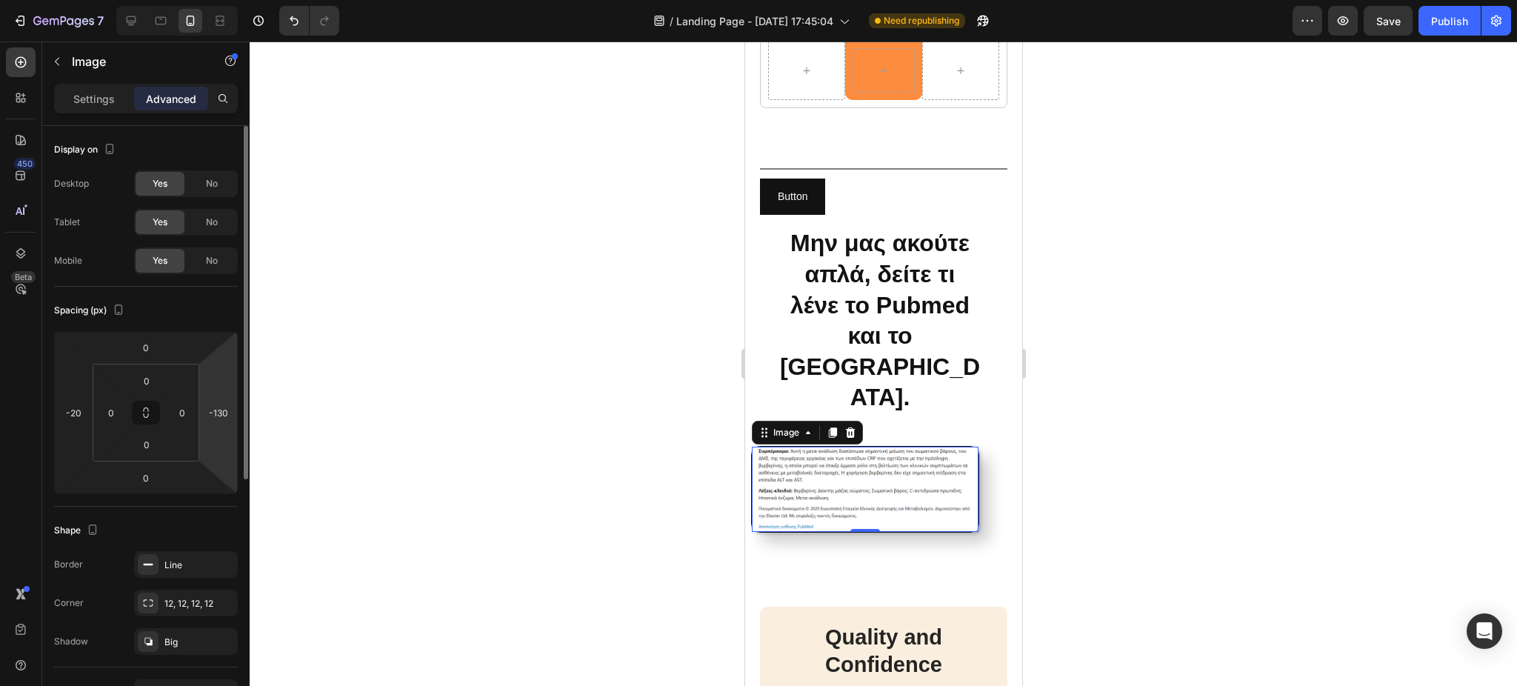
click at [227, 0] on html "7 / Landing Page - [DATE] 17:45:04 Need republishing Preview Save Publish 450 B…" at bounding box center [758, 0] width 1517 height 0
click at [219, 0] on html "7 / Landing Page - [DATE] 17:45:04 Need republishing Preview Save Publish 450 B…" at bounding box center [758, 0] width 1517 height 0
drag, startPoint x: 219, startPoint y: 387, endPoint x: 20, endPoint y: 389, distance: 198.5
click at [20, 0] on html "7 / Landing Page - [DATE] 17:45:04 Need republishing Preview Save Publish 450 B…" at bounding box center [758, 0] width 1517 height 0
click at [225, 413] on input "-134" at bounding box center [218, 412] width 22 height 22
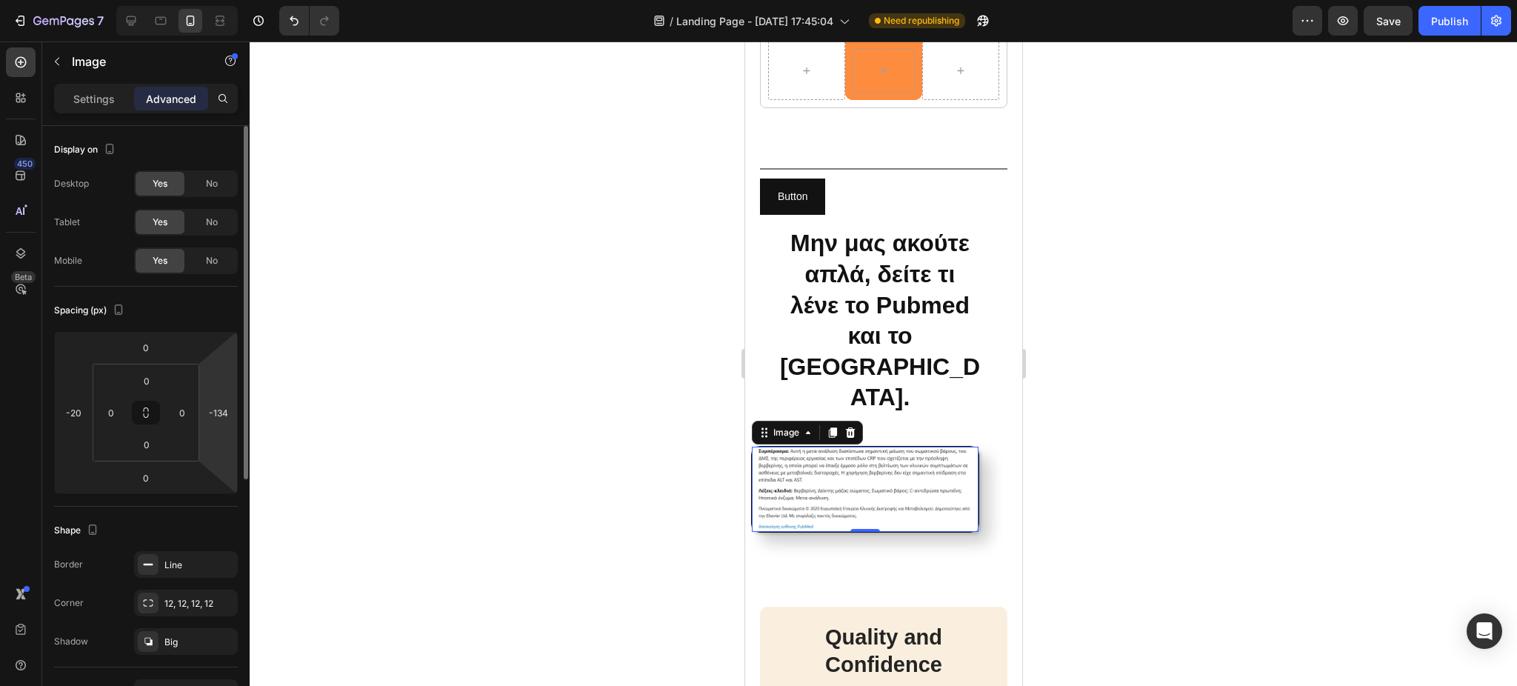
click at [218, 0] on html "7 / Landing Page - [DATE] 17:45:04 Need republishing Preview Save Publish 450 B…" at bounding box center [758, 0] width 1517 height 0
drag, startPoint x: 218, startPoint y: 383, endPoint x: 0, endPoint y: 401, distance: 218.6
click at [0, 0] on html "7 / Landing Page - [DATE] 17:45:04 Need republishing Preview Save Publish 450 B…" at bounding box center [758, 0] width 1517 height 0
click at [220, 406] on input "-174" at bounding box center [218, 412] width 22 height 22
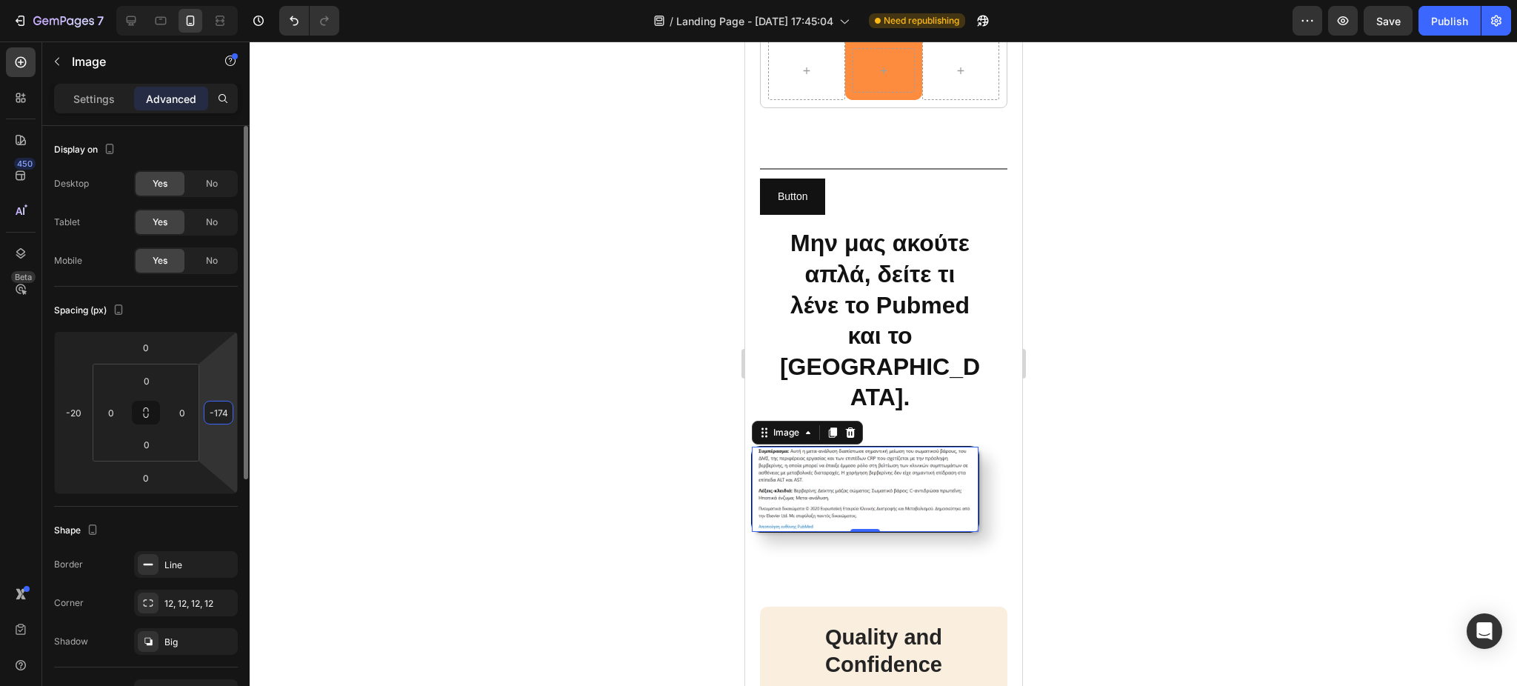
click at [223, 407] on input "-174" at bounding box center [218, 412] width 22 height 22
click at [227, 410] on input "-174" at bounding box center [218, 412] width 22 height 22
type input "-1"
type input "-20"
click at [154, 484] on input "0" at bounding box center [146, 478] width 30 height 22
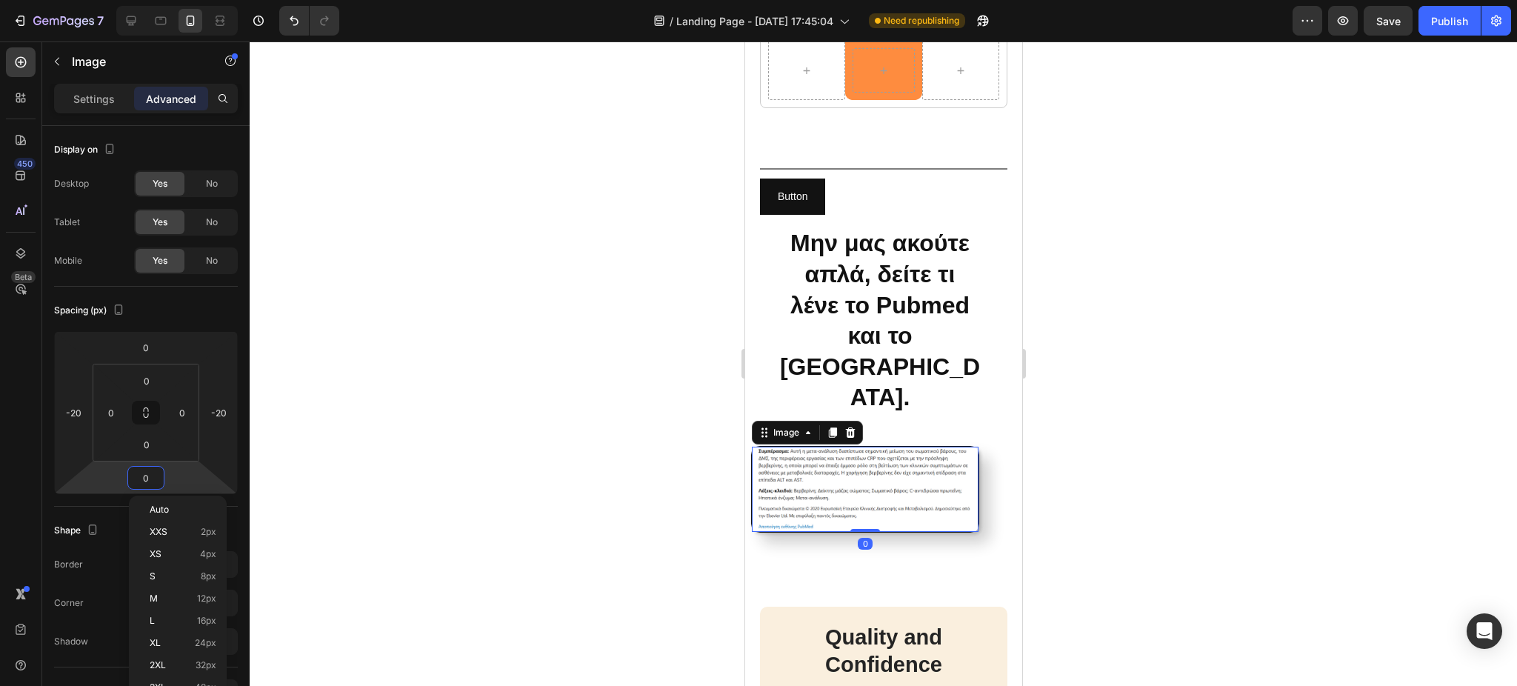
click at [456, 465] on div at bounding box center [883, 363] width 1267 height 644
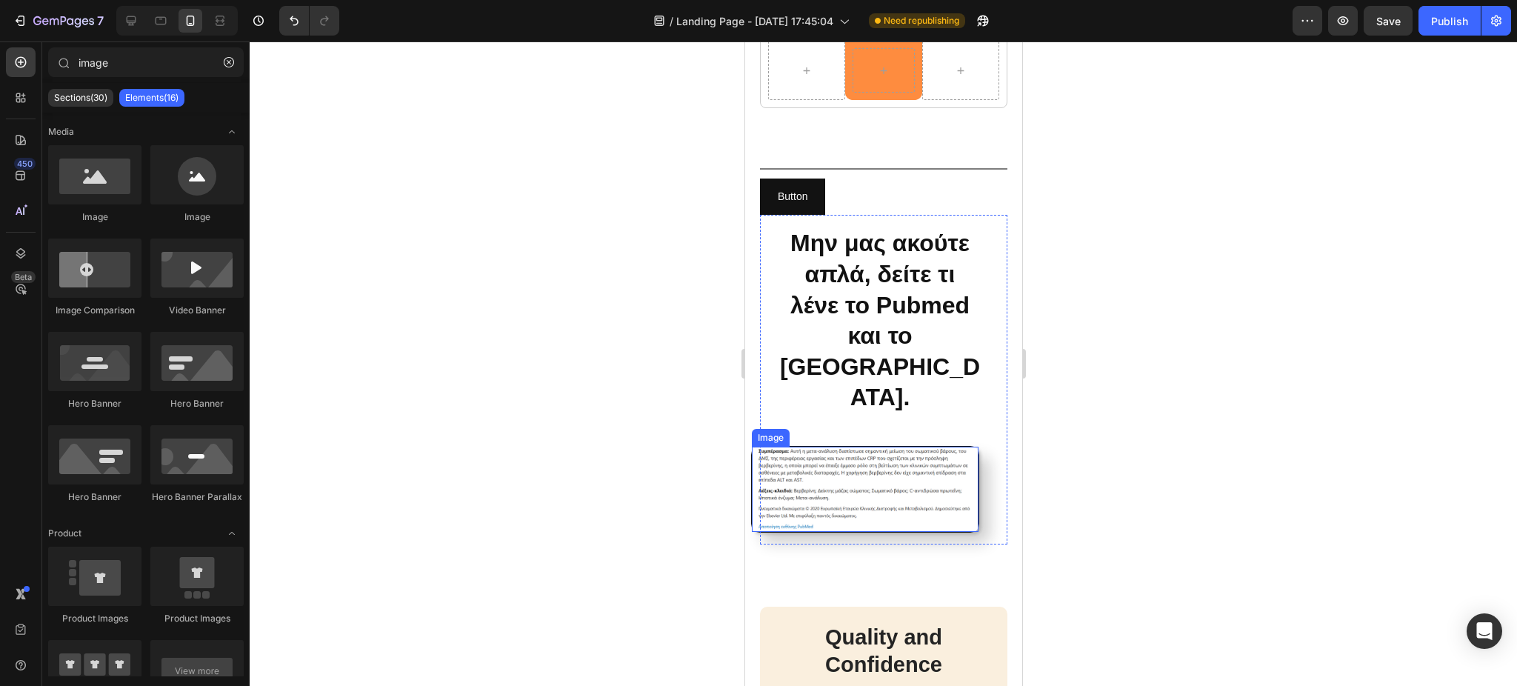
click at [814, 484] on img at bounding box center [864, 489] width 227 height 85
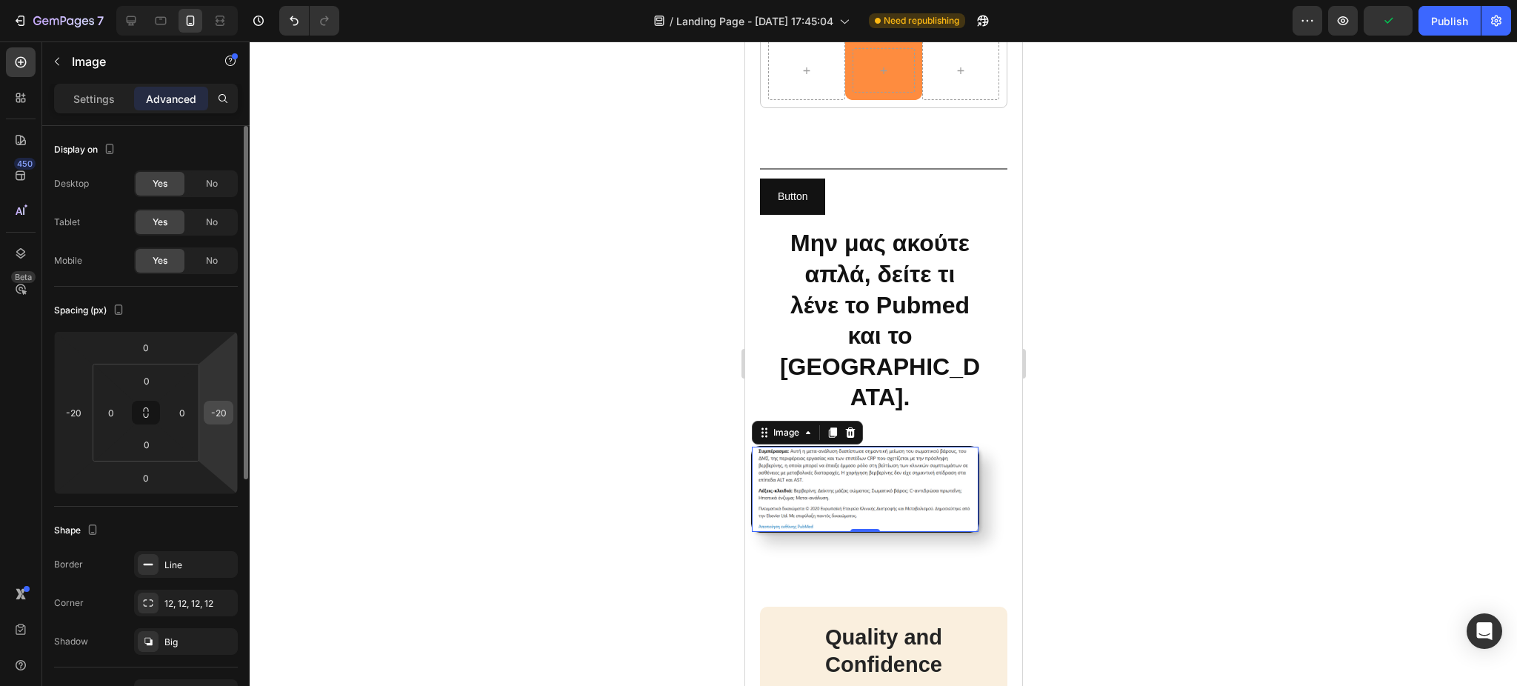
click at [219, 409] on input "-20" at bounding box center [218, 412] width 22 height 22
type input "15"
click at [75, 406] on input "-20" at bounding box center [73, 412] width 22 height 22
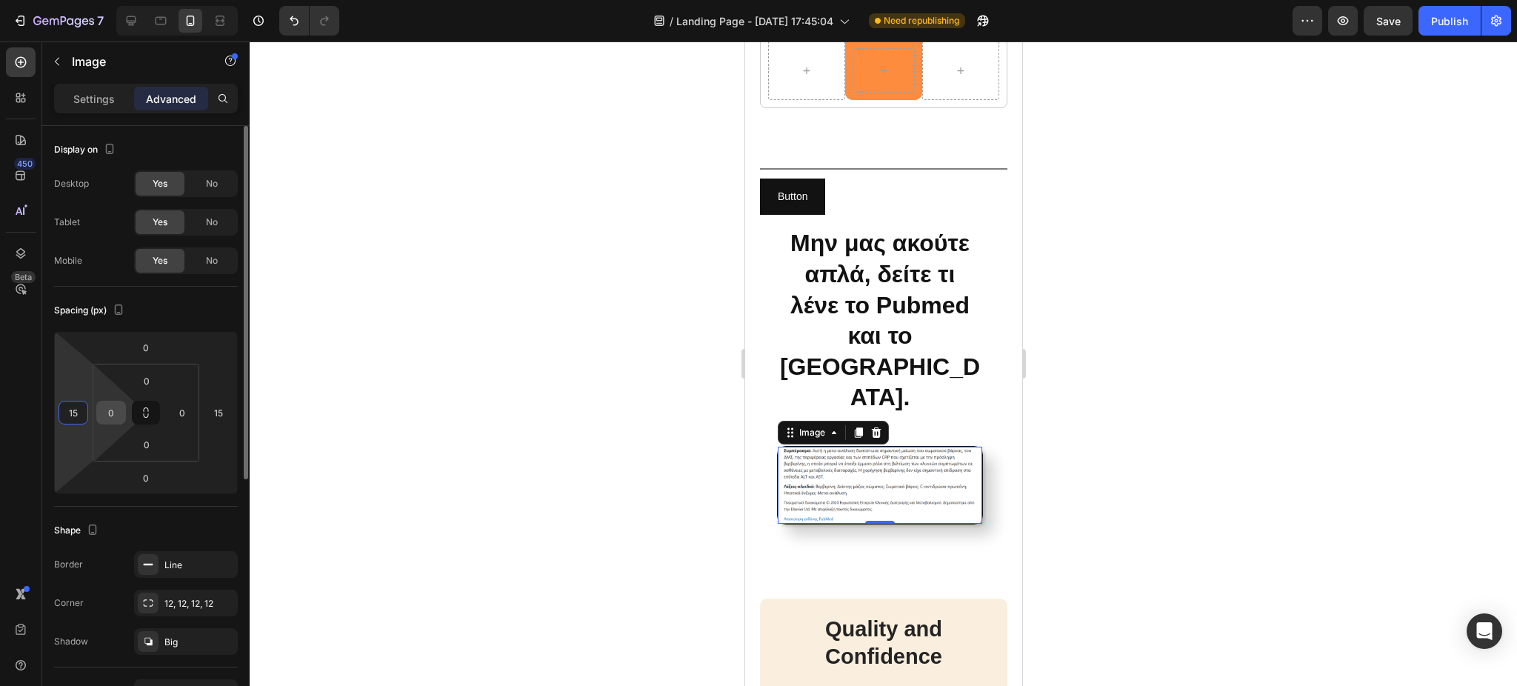
type input "15"
click at [116, 412] on input "0" at bounding box center [111, 412] width 22 height 22
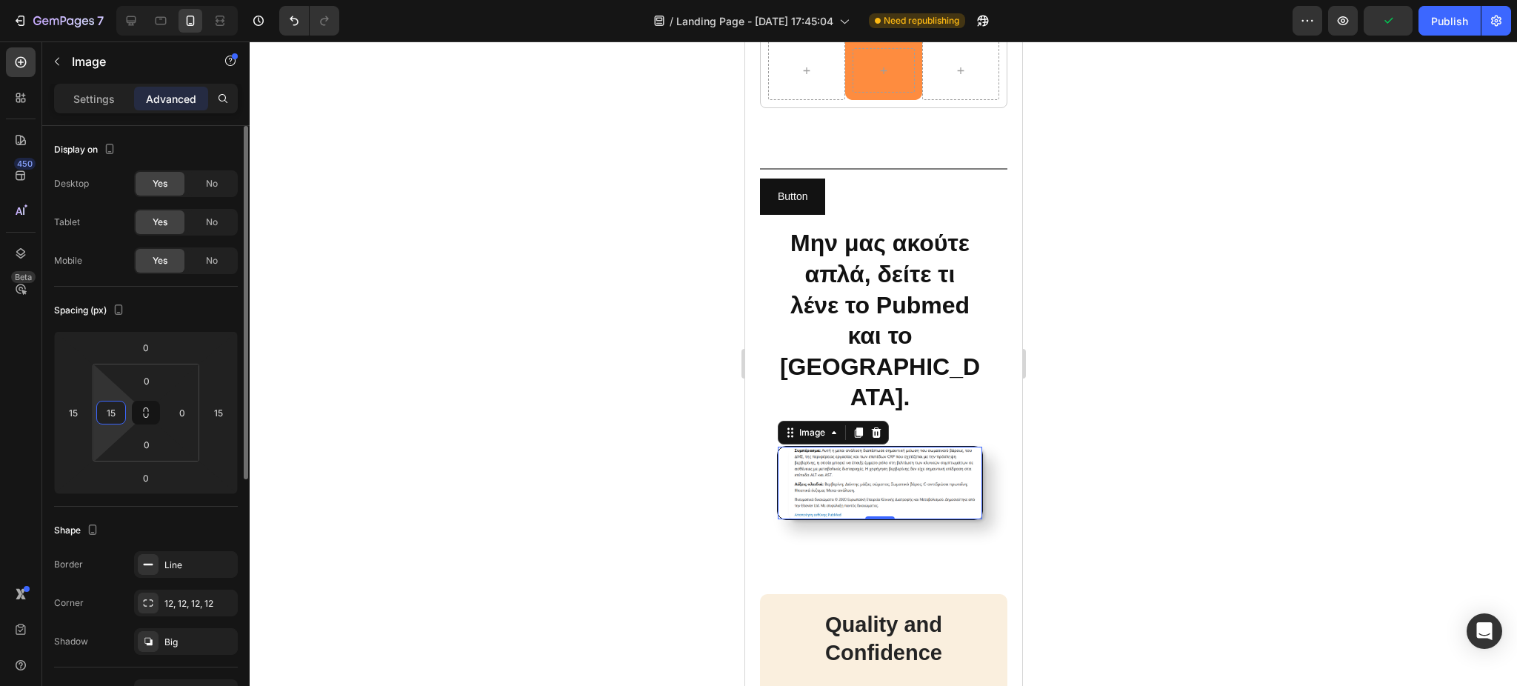
type input "1"
click at [71, 413] on input "15" at bounding box center [73, 412] width 22 height 22
type input "0"
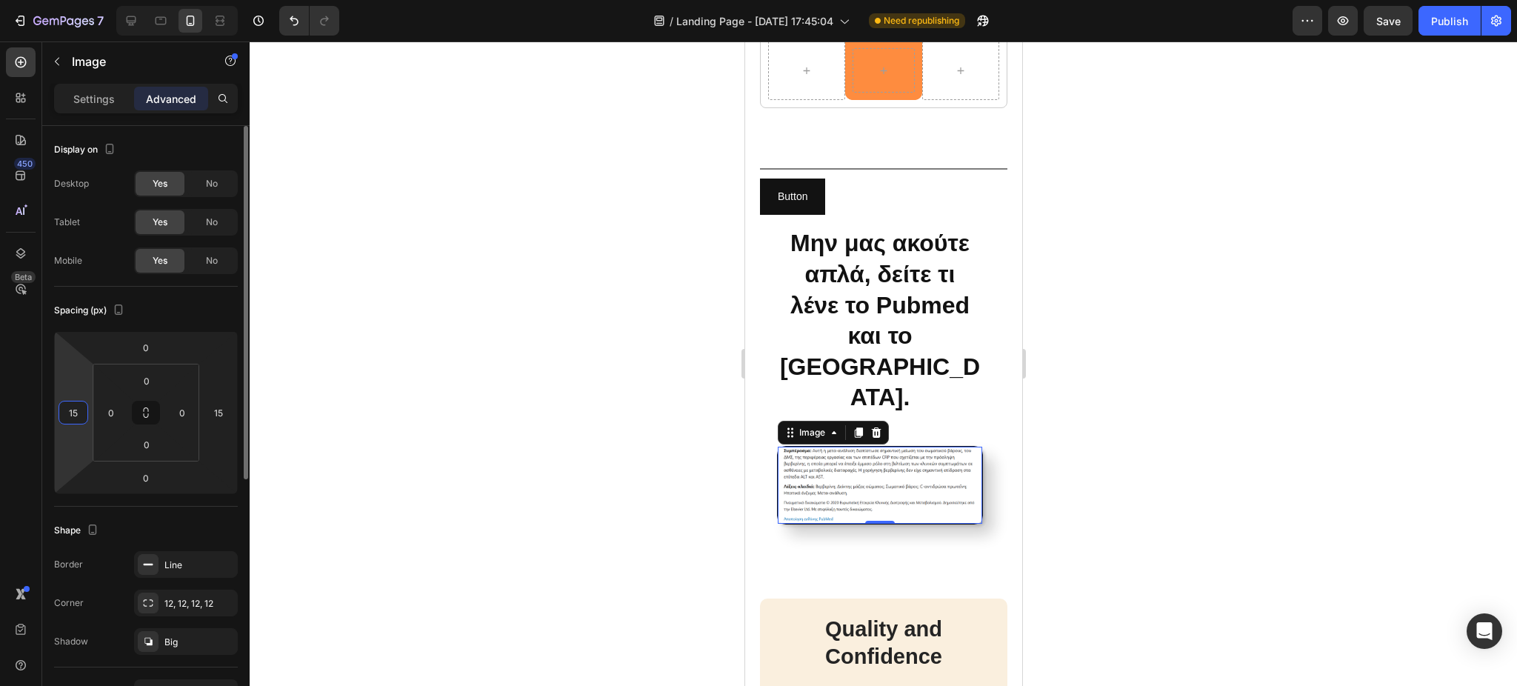
click at [71, 413] on input "15" at bounding box center [73, 412] width 22 height 22
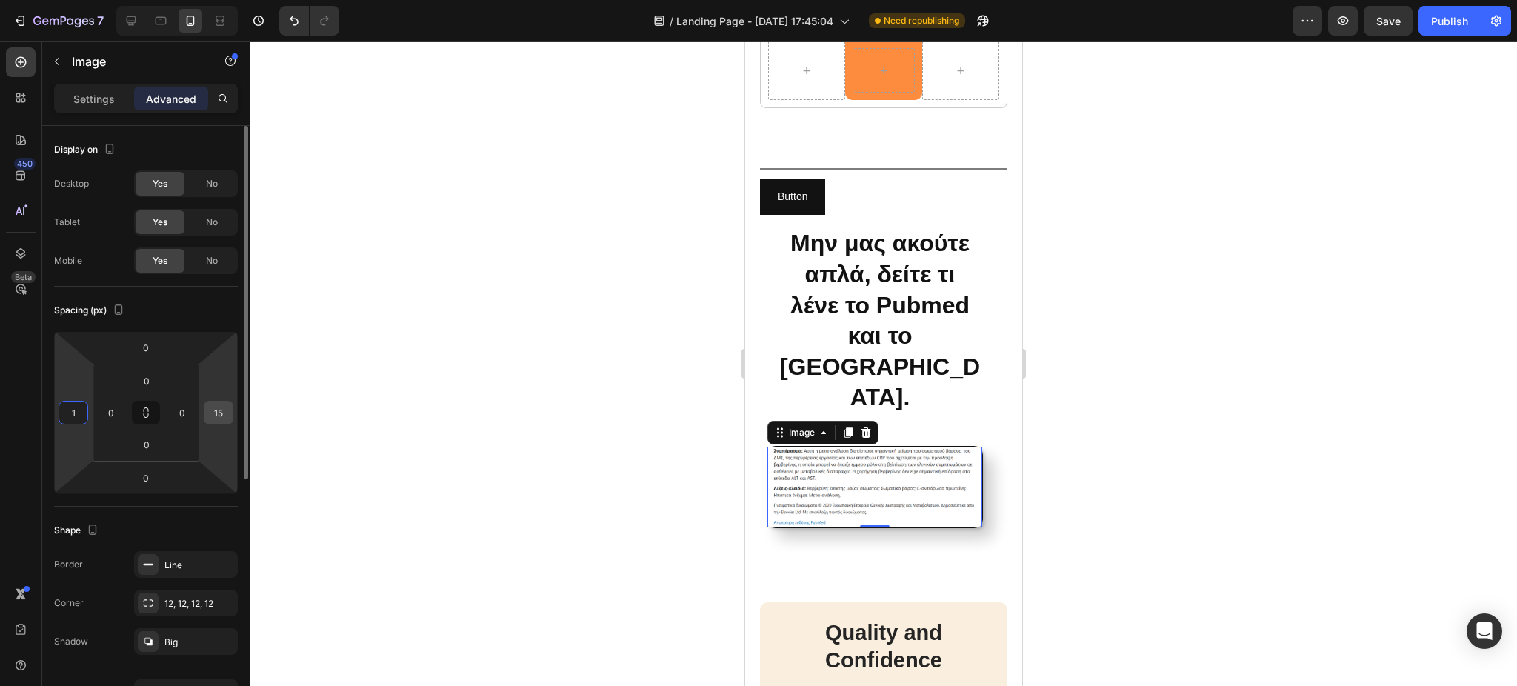
type input "1"
click at [221, 415] on input "15" at bounding box center [218, 412] width 22 height 22
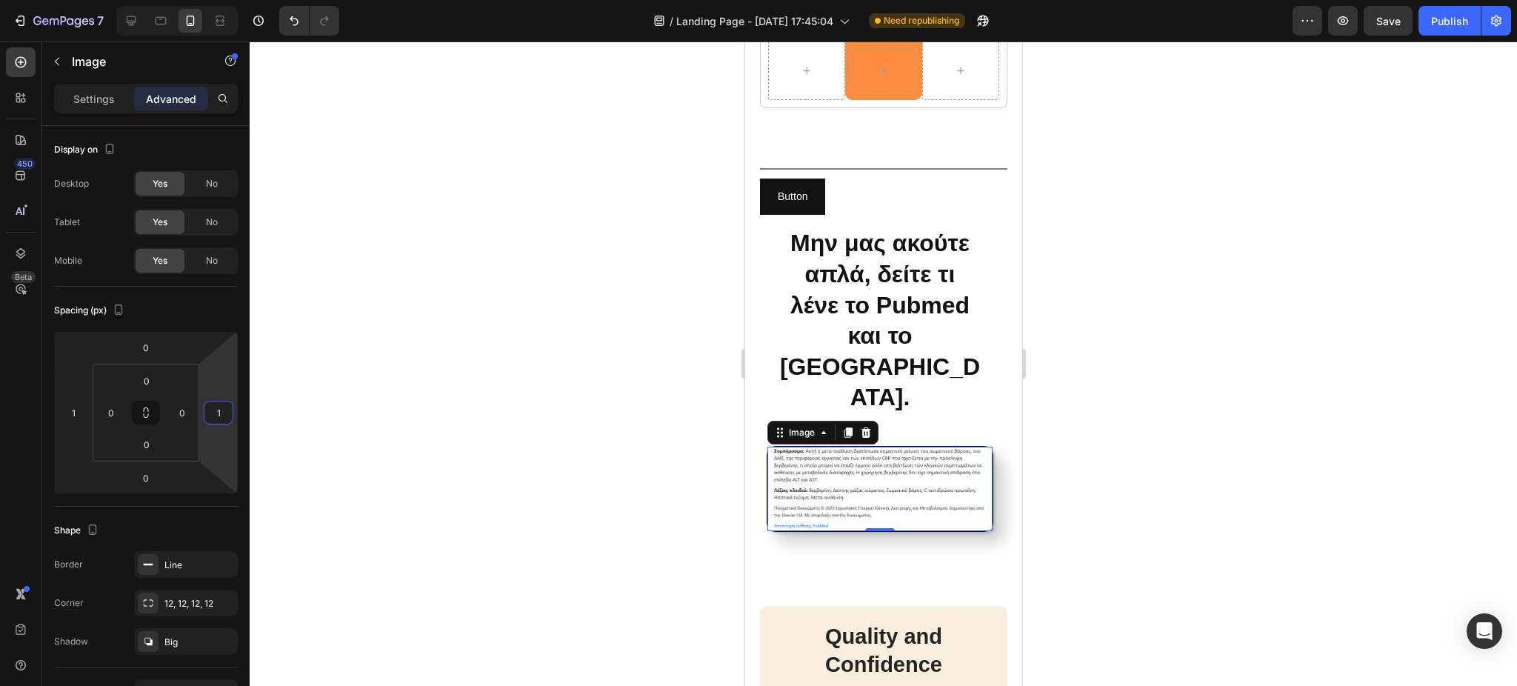
type input "1"
click at [415, 430] on div at bounding box center [883, 363] width 1267 height 644
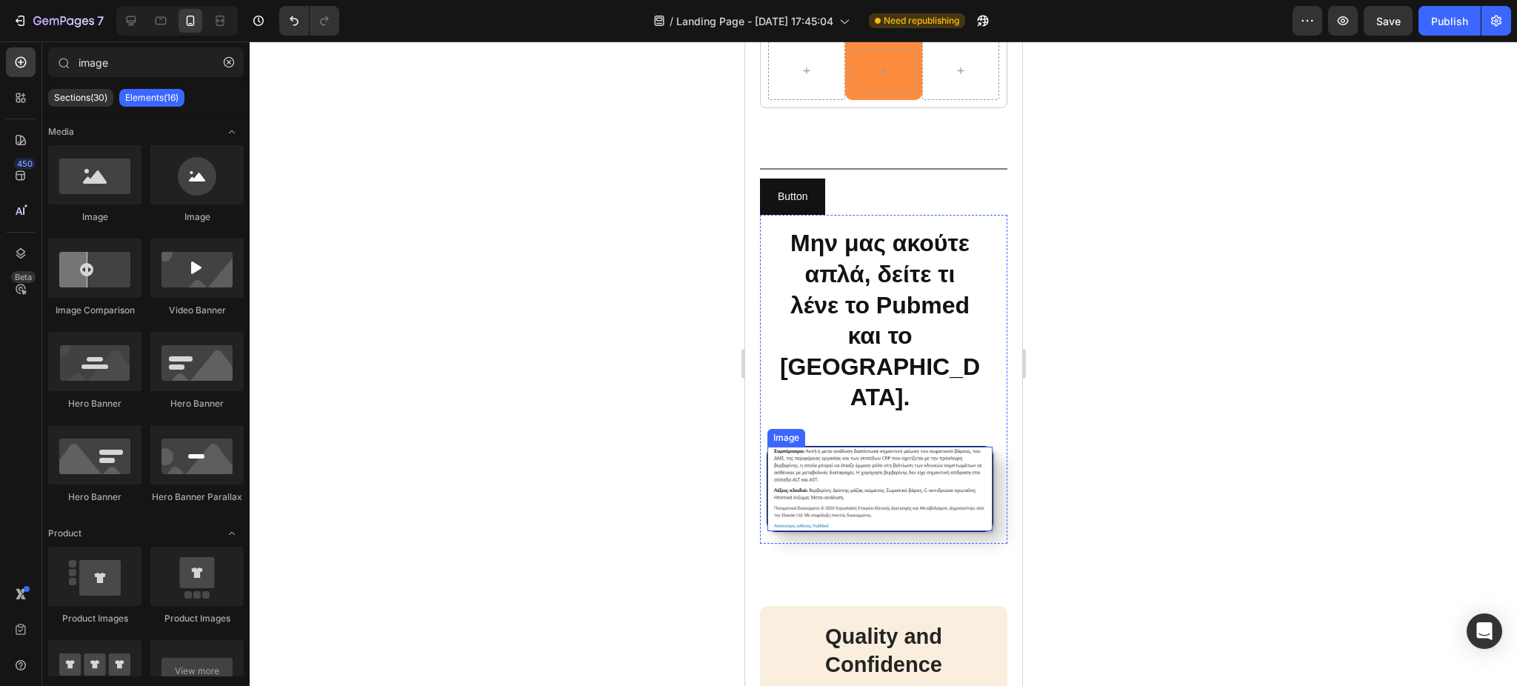
click at [795, 501] on img at bounding box center [879, 489] width 225 height 84
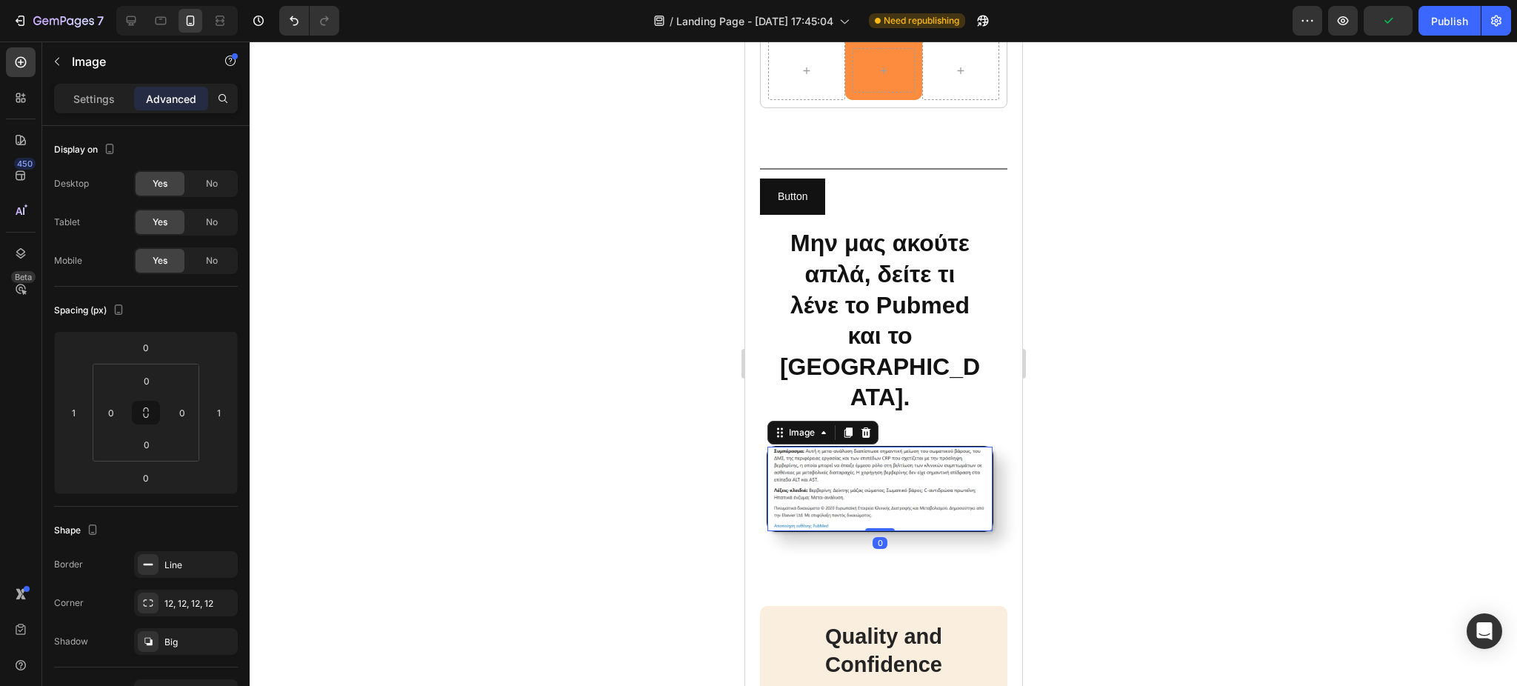
click at [768, 528] on img at bounding box center [879, 489] width 225 height 84
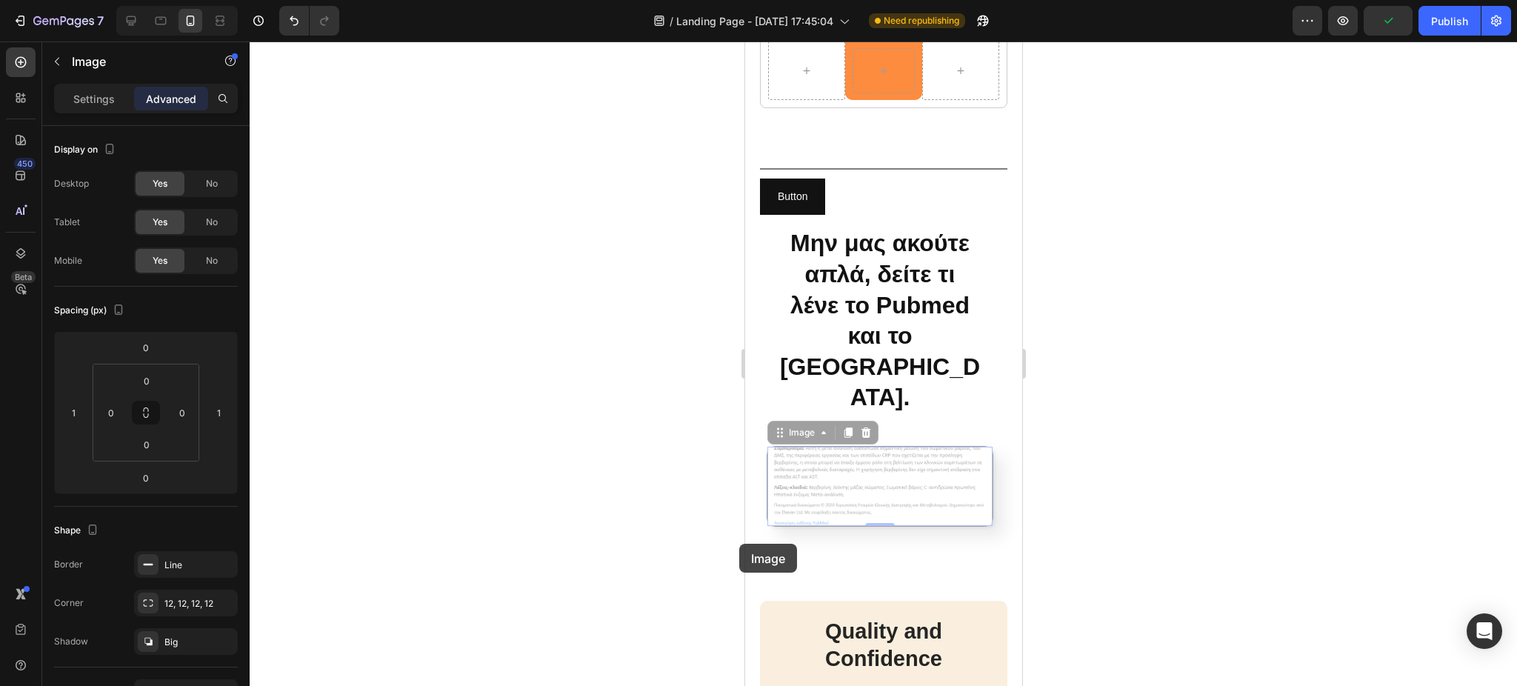
drag, startPoint x: 768, startPoint y: 528, endPoint x: 738, endPoint y: 544, distance: 33.5
click at [874, 479] on div "unbeatable advantages over competitors Heading "Discover the Superiority of Our…" at bounding box center [882, 49] width 277 height 1039
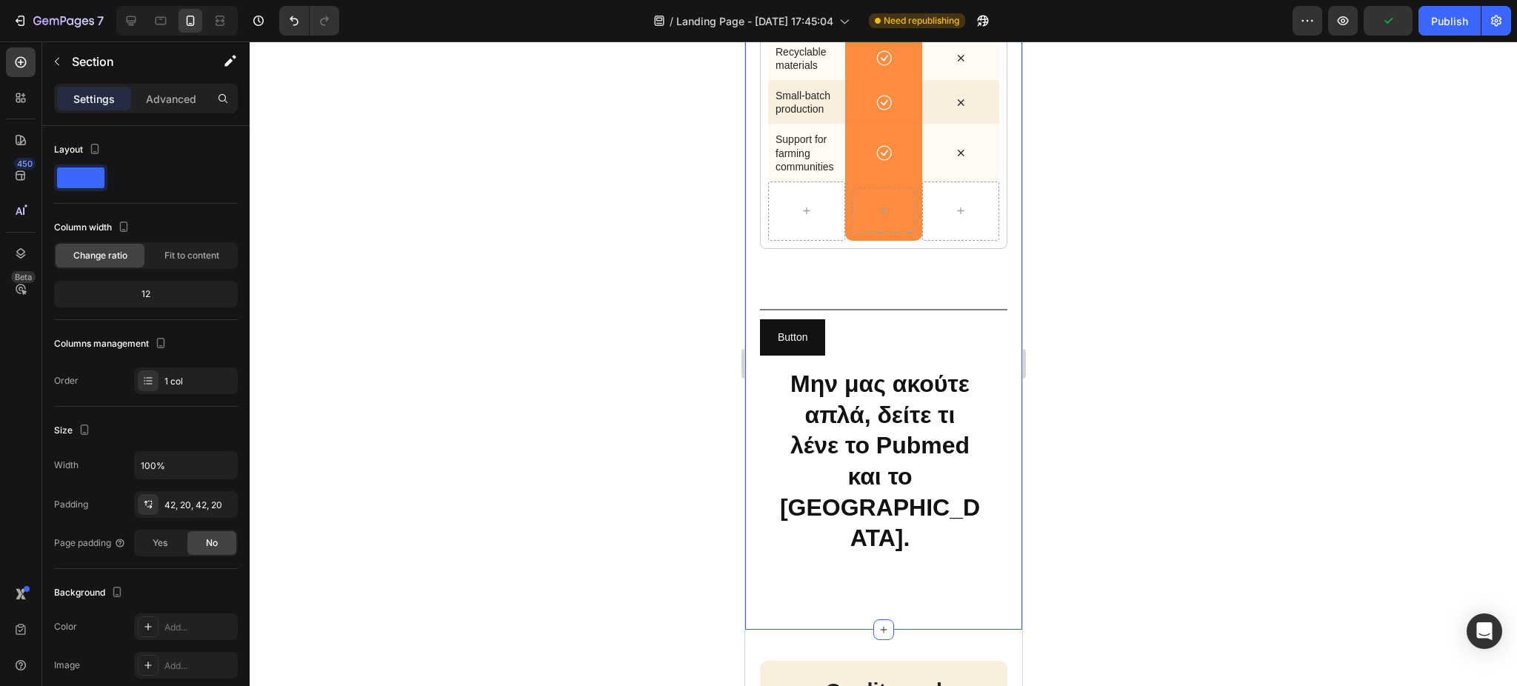
scroll to position [3142, 0]
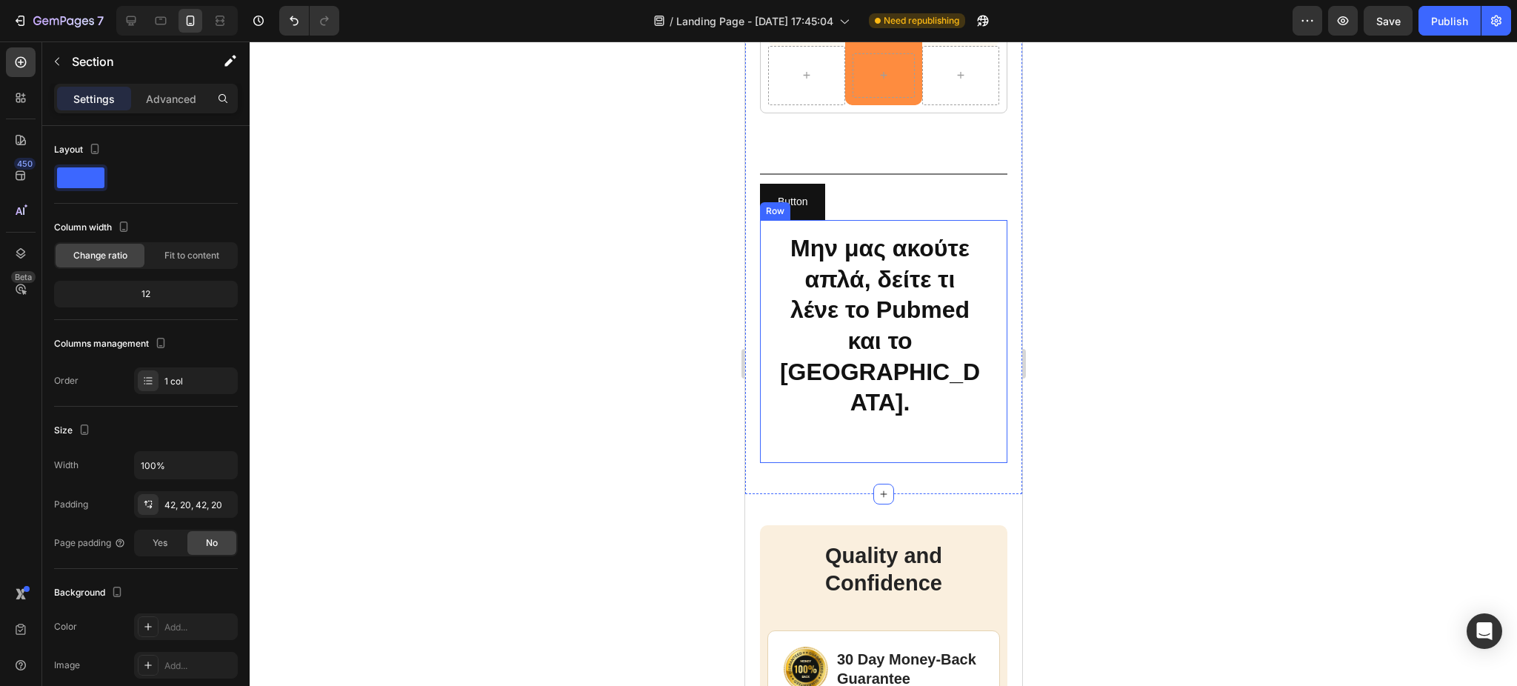
click at [626, 434] on div at bounding box center [883, 363] width 1267 height 644
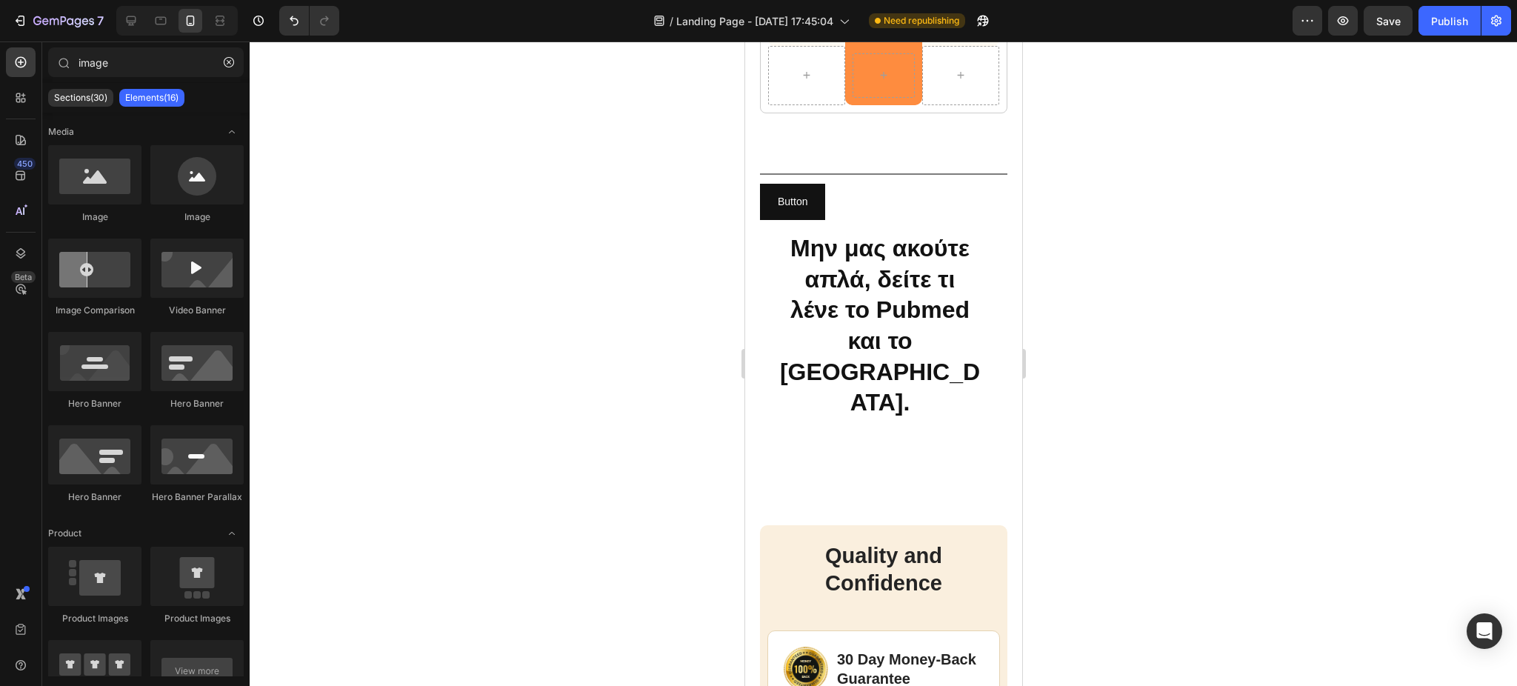
click at [1167, 434] on div at bounding box center [883, 363] width 1267 height 644
drag, startPoint x: 830, startPoint y: 239, endPoint x: 924, endPoint y: 433, distance: 214.7
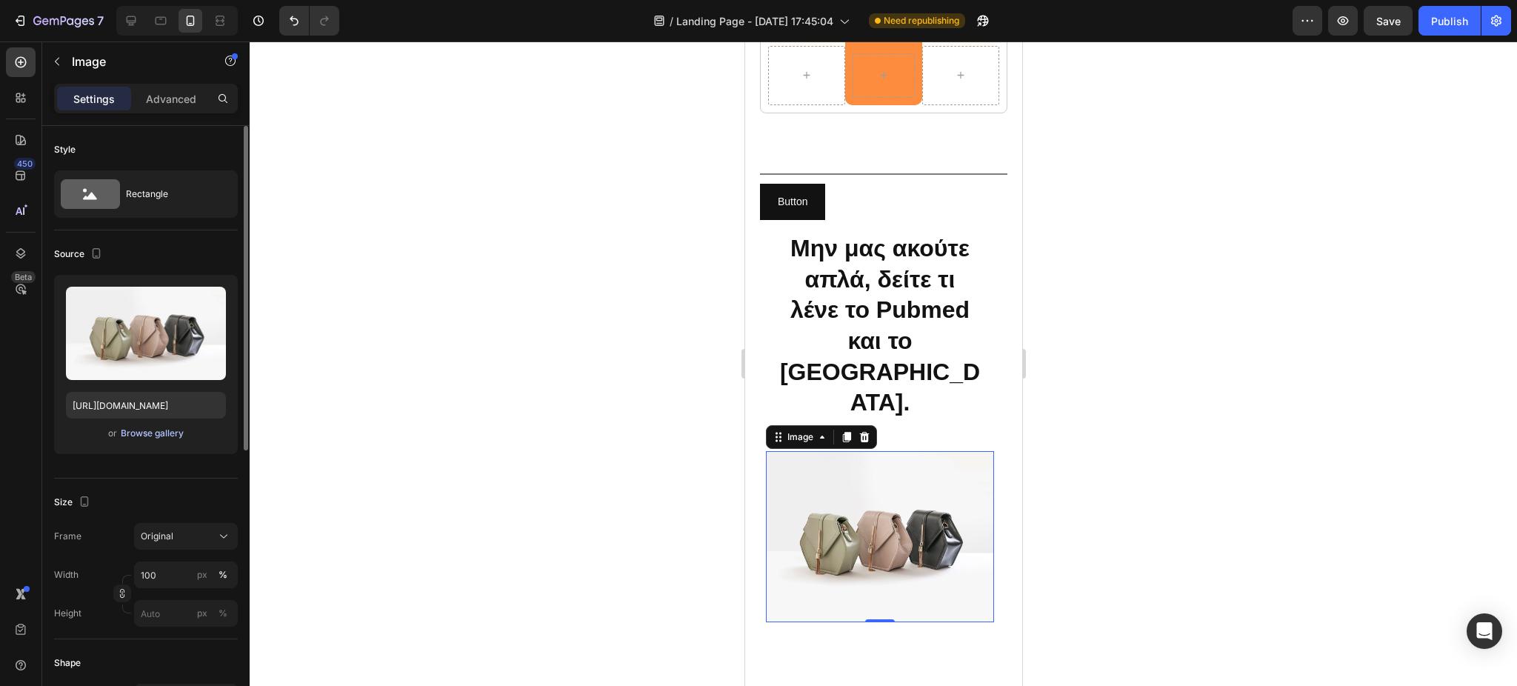
click at [144, 431] on div "Browse gallery" at bounding box center [152, 433] width 63 height 13
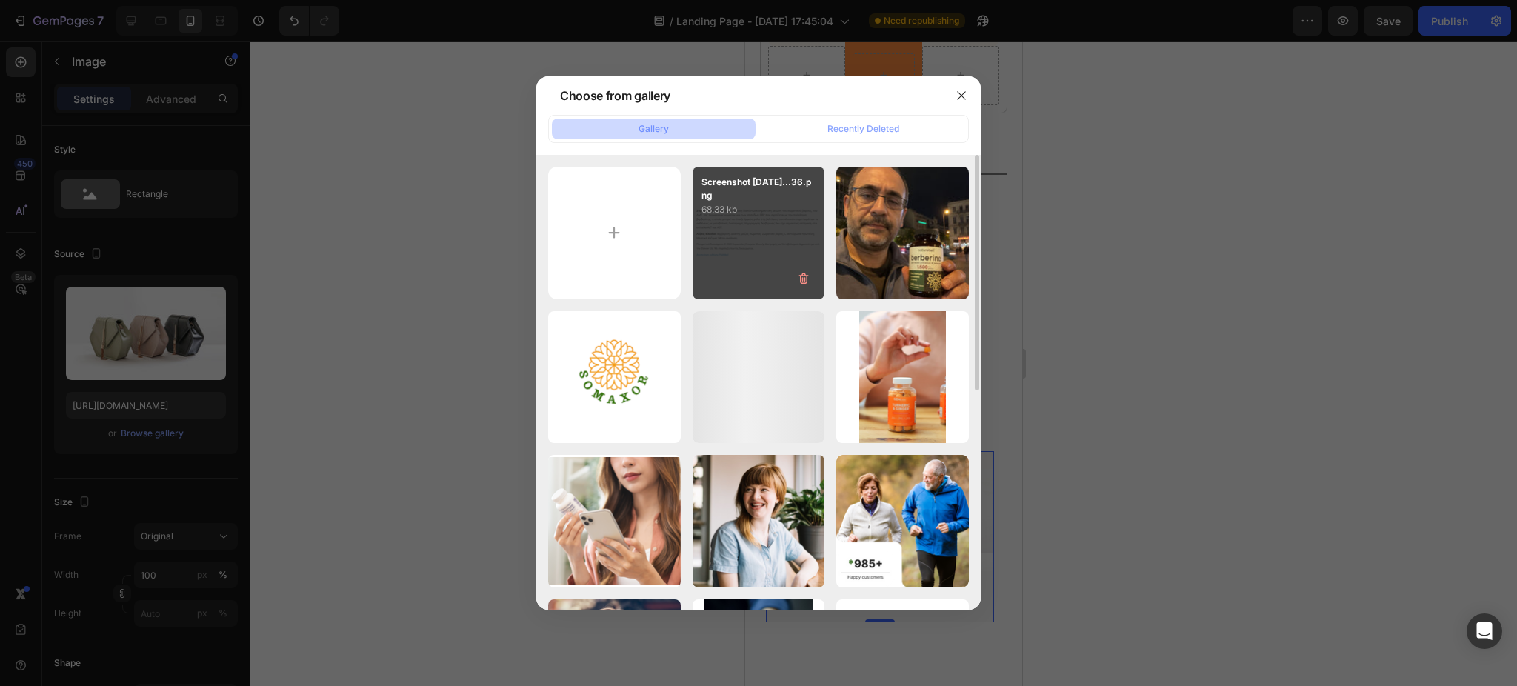
click at [748, 227] on div "Screenshot [DATE]...36.png 68.33 kb" at bounding box center [759, 233] width 133 height 133
type input "[URL][DOMAIN_NAME]"
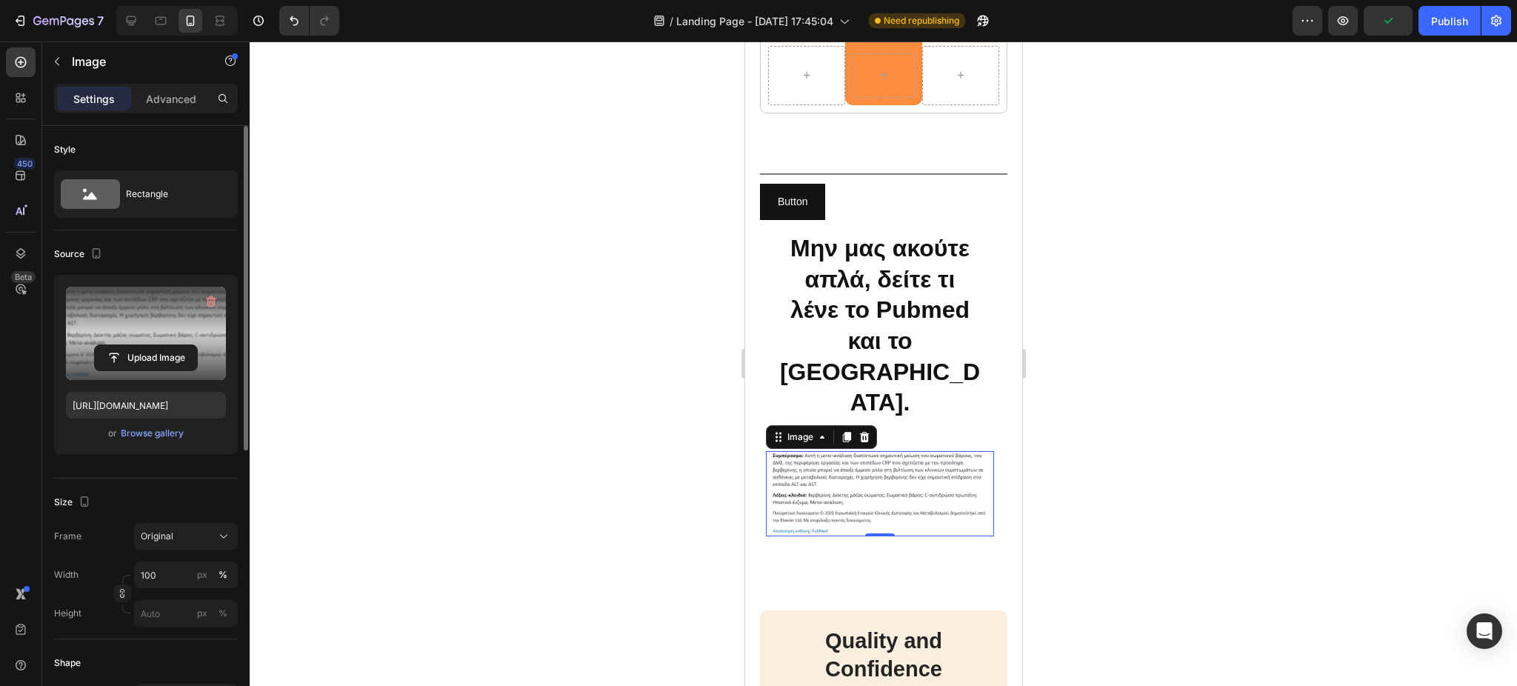
click at [156, 307] on label at bounding box center [146, 333] width 160 height 93
click at [156, 345] on input "file" at bounding box center [146, 357] width 102 height 25
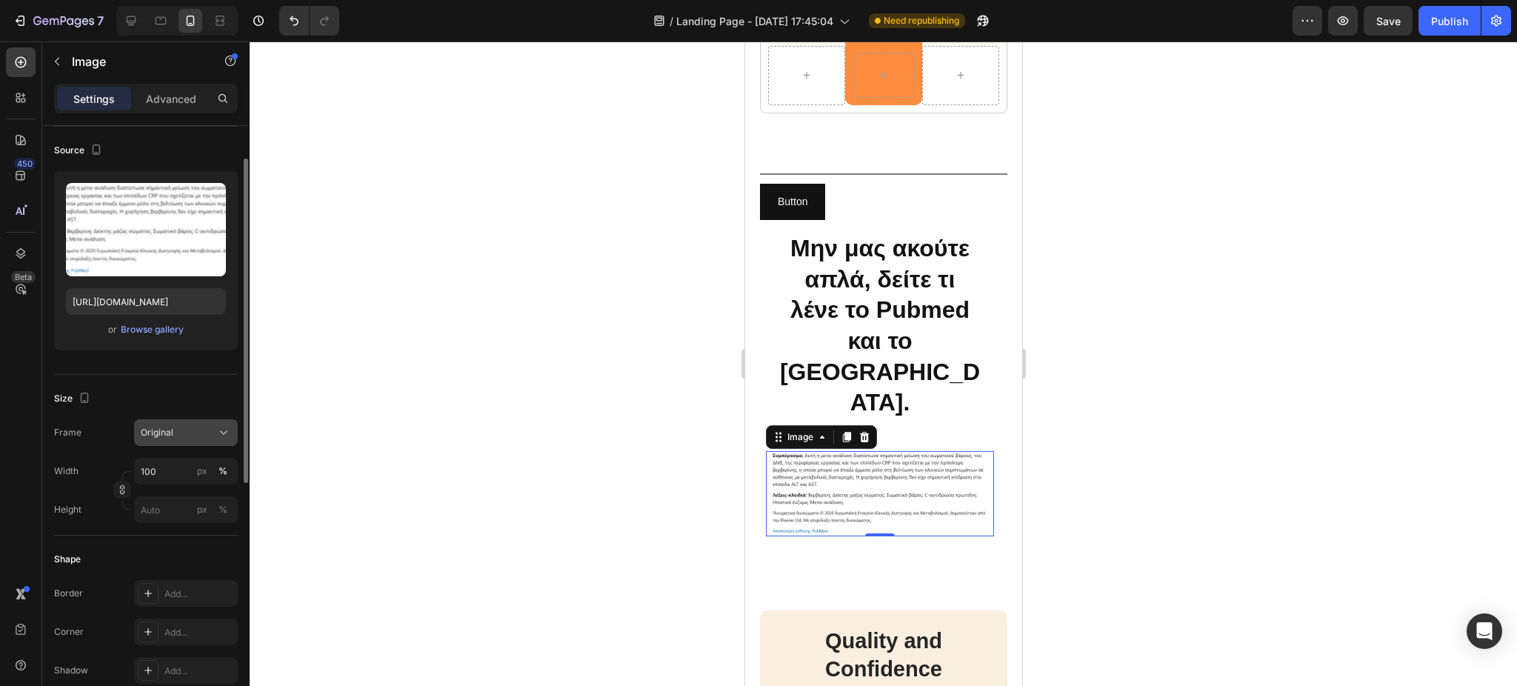
scroll to position [104, 0]
click at [156, 505] on input "px %" at bounding box center [186, 509] width 104 height 27
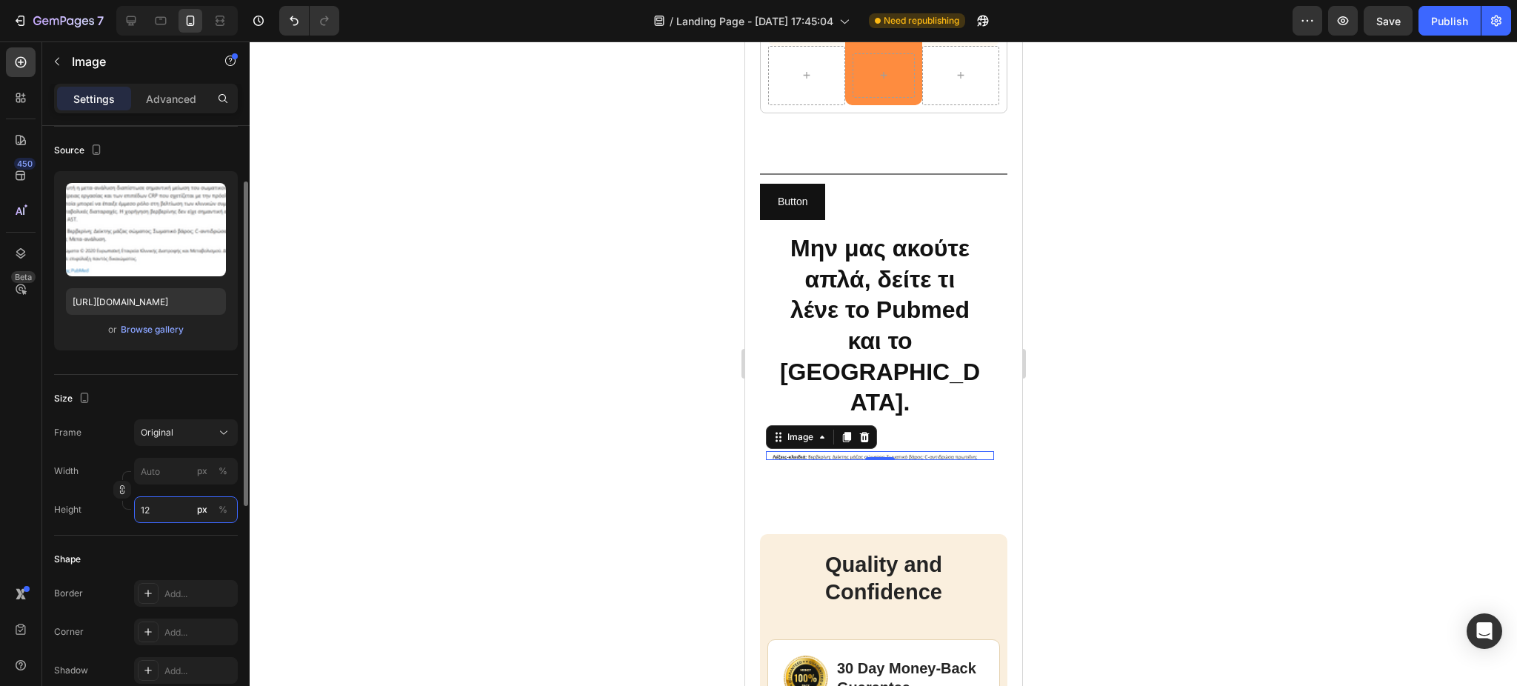
type input "1"
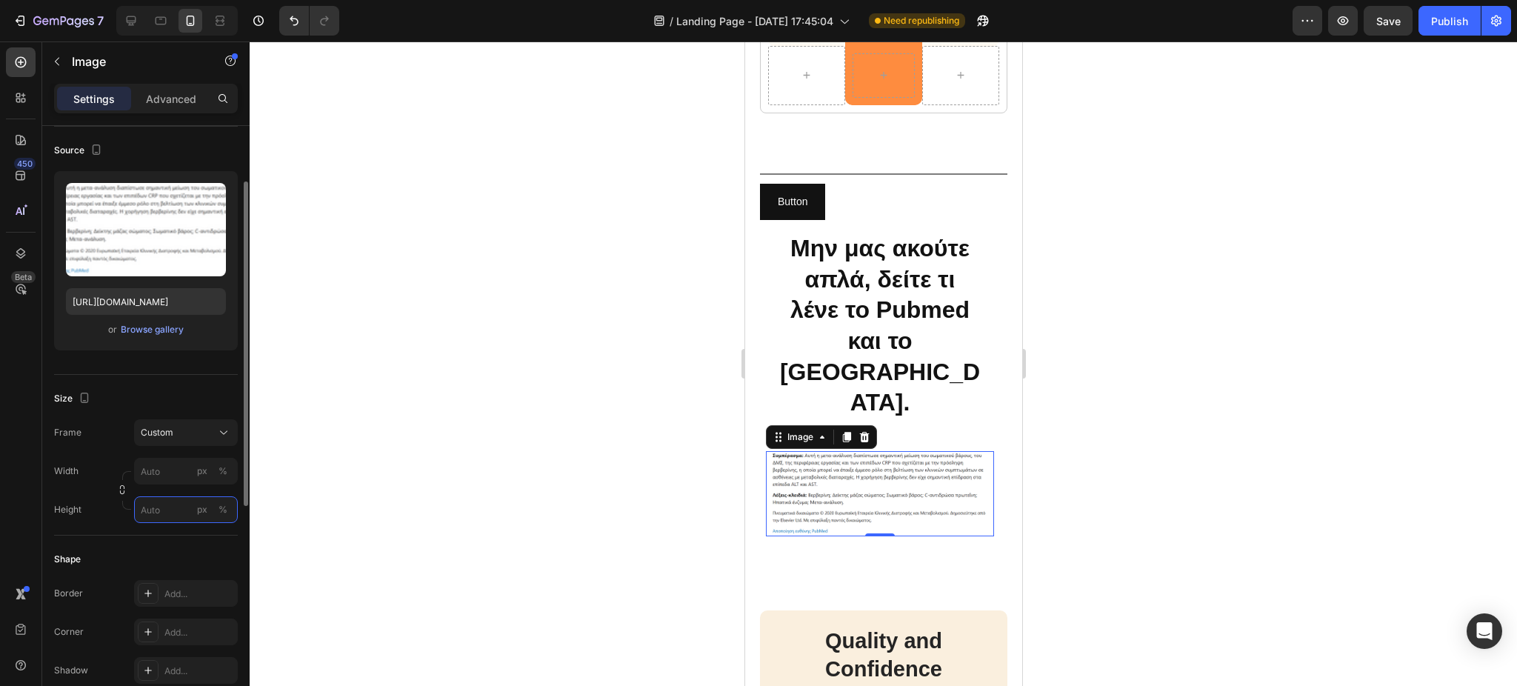
type input "1"
click at [149, 590] on icon at bounding box center [148, 593] width 12 height 12
type input "1"
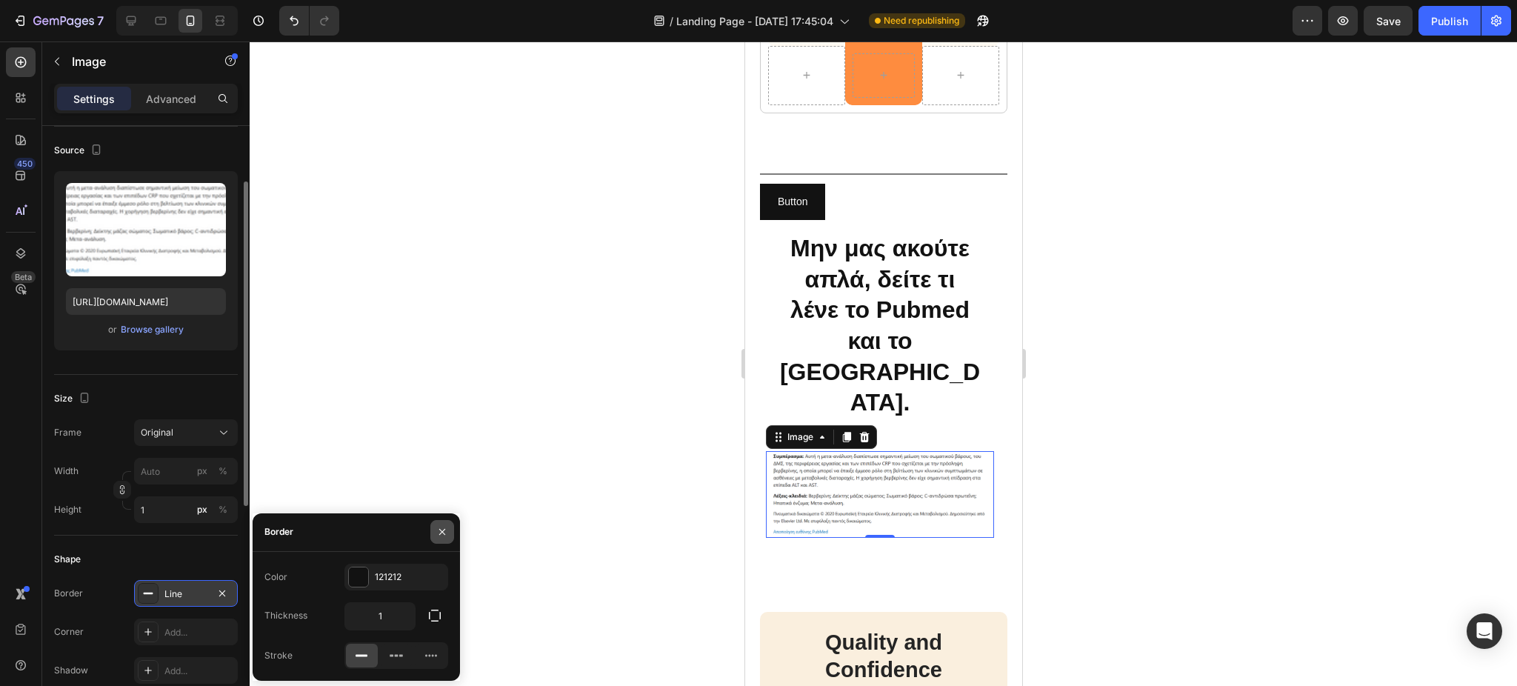
click at [440, 527] on icon "button" at bounding box center [442, 532] width 12 height 12
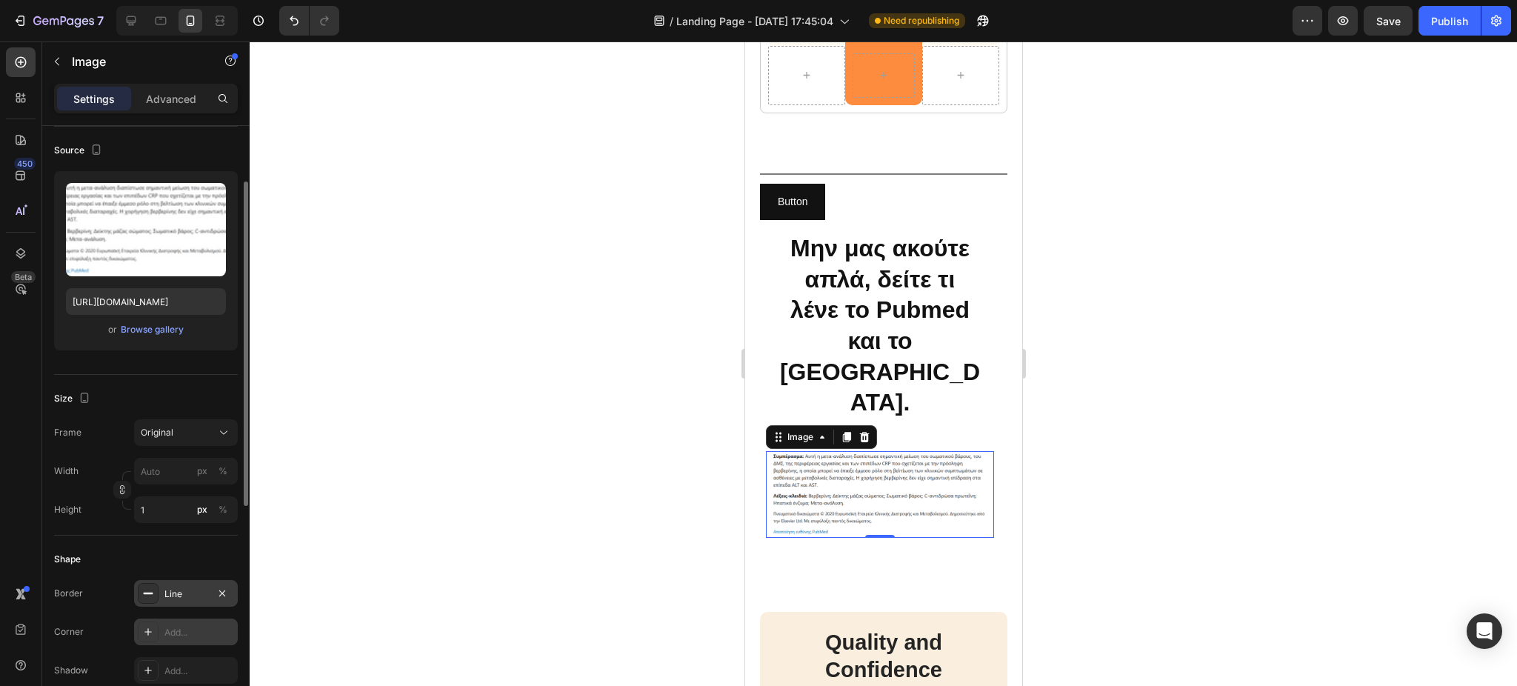
click at [144, 630] on icon at bounding box center [148, 632] width 12 height 12
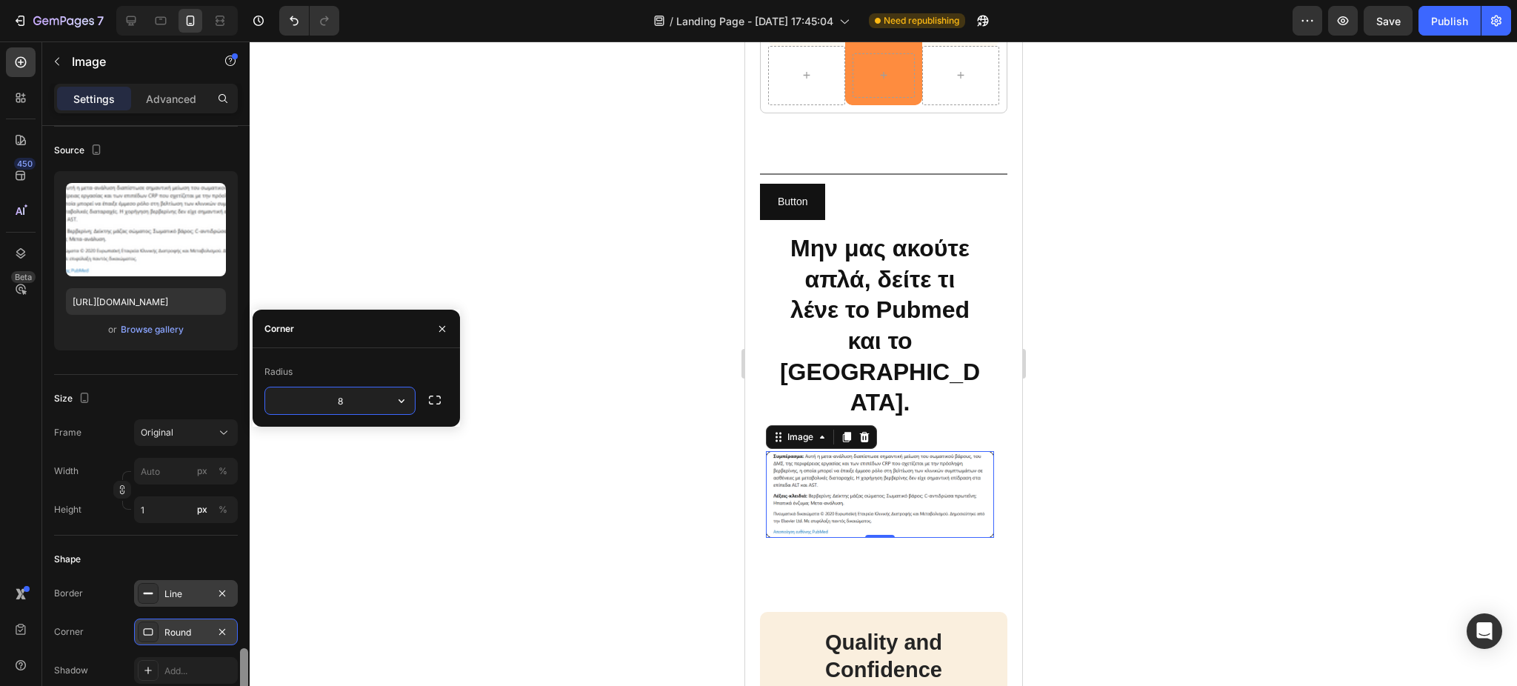
scroll to position [407, 0]
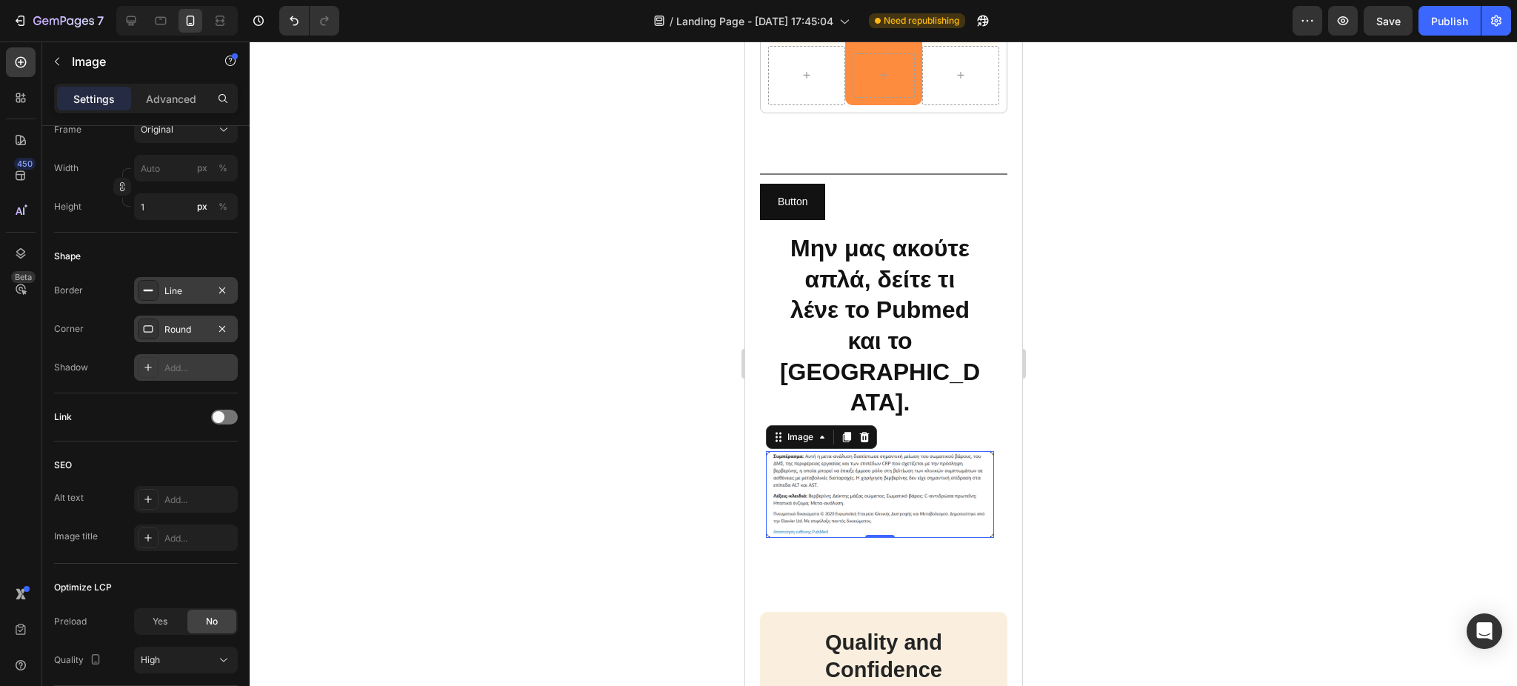
click at [151, 361] on icon at bounding box center [148, 367] width 12 height 12
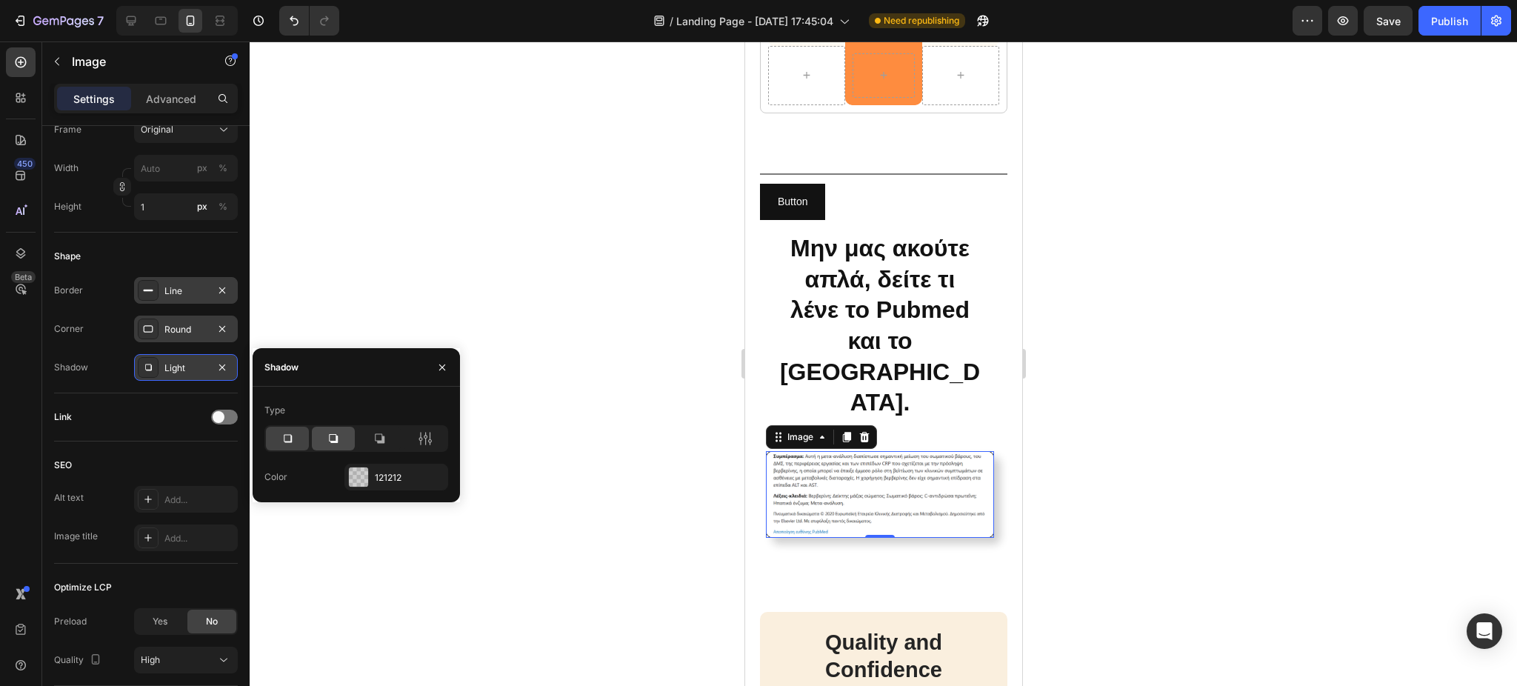
click at [346, 447] on div at bounding box center [333, 439] width 43 height 24
click at [381, 444] on icon at bounding box center [379, 438] width 15 height 15
click at [424, 437] on icon at bounding box center [426, 438] width 4 height 13
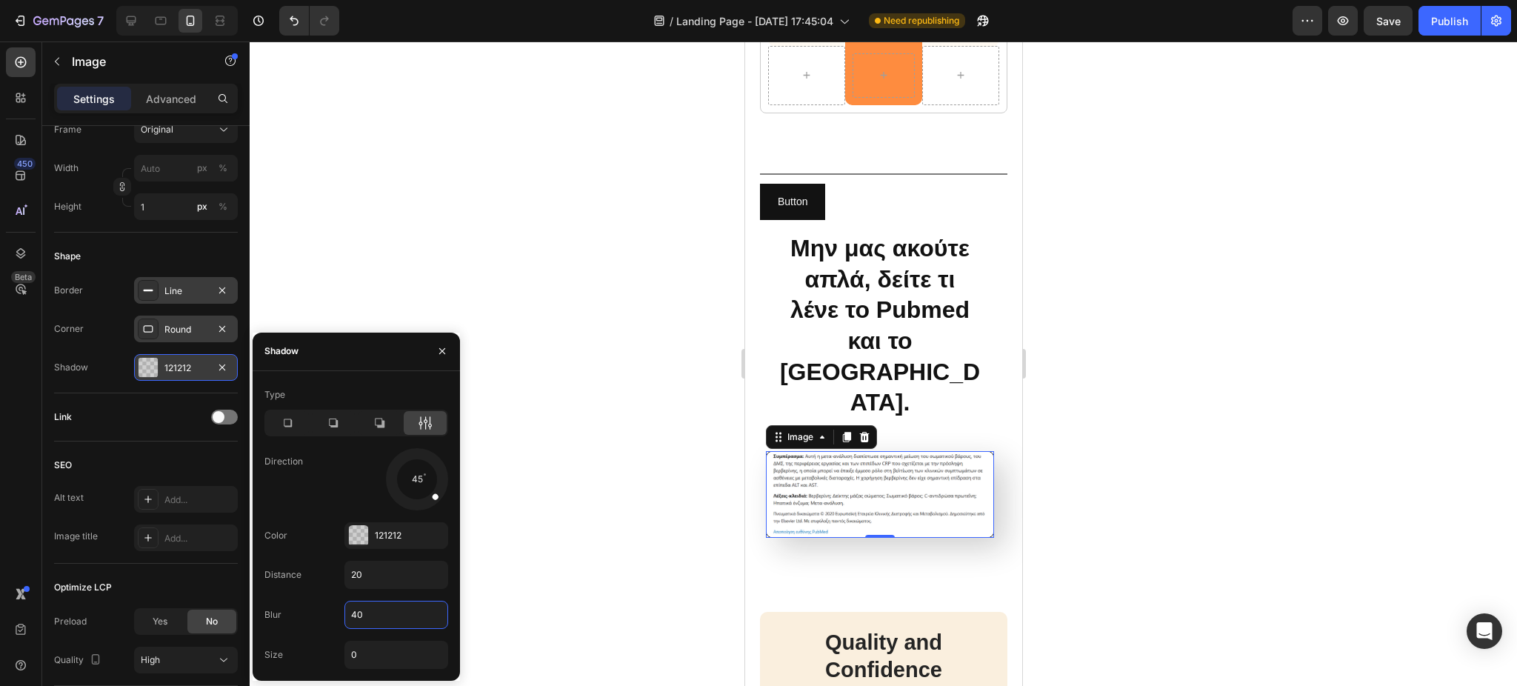
type input "4"
click at [337, 416] on icon at bounding box center [333, 423] width 15 height 15
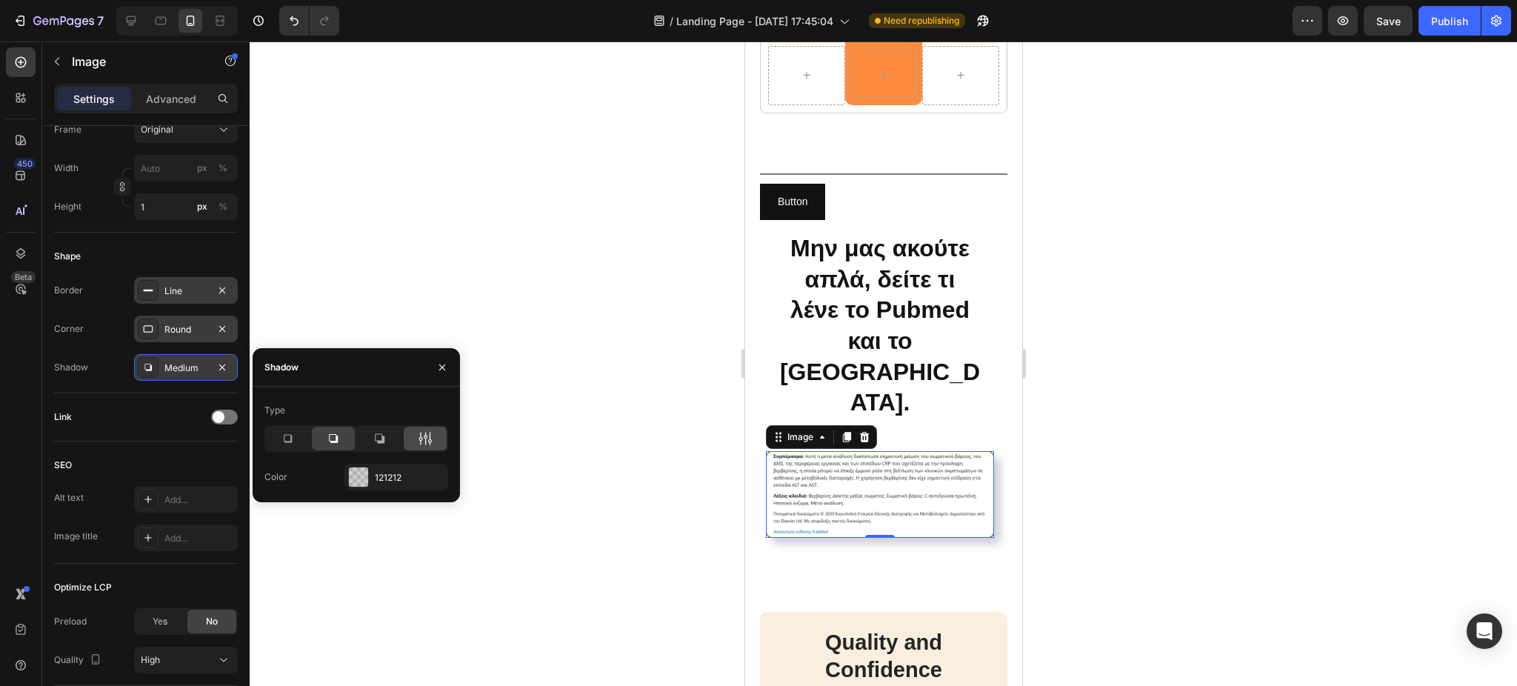
click at [423, 425] on div at bounding box center [356, 438] width 184 height 27
click at [427, 437] on icon at bounding box center [426, 438] width 4 height 13
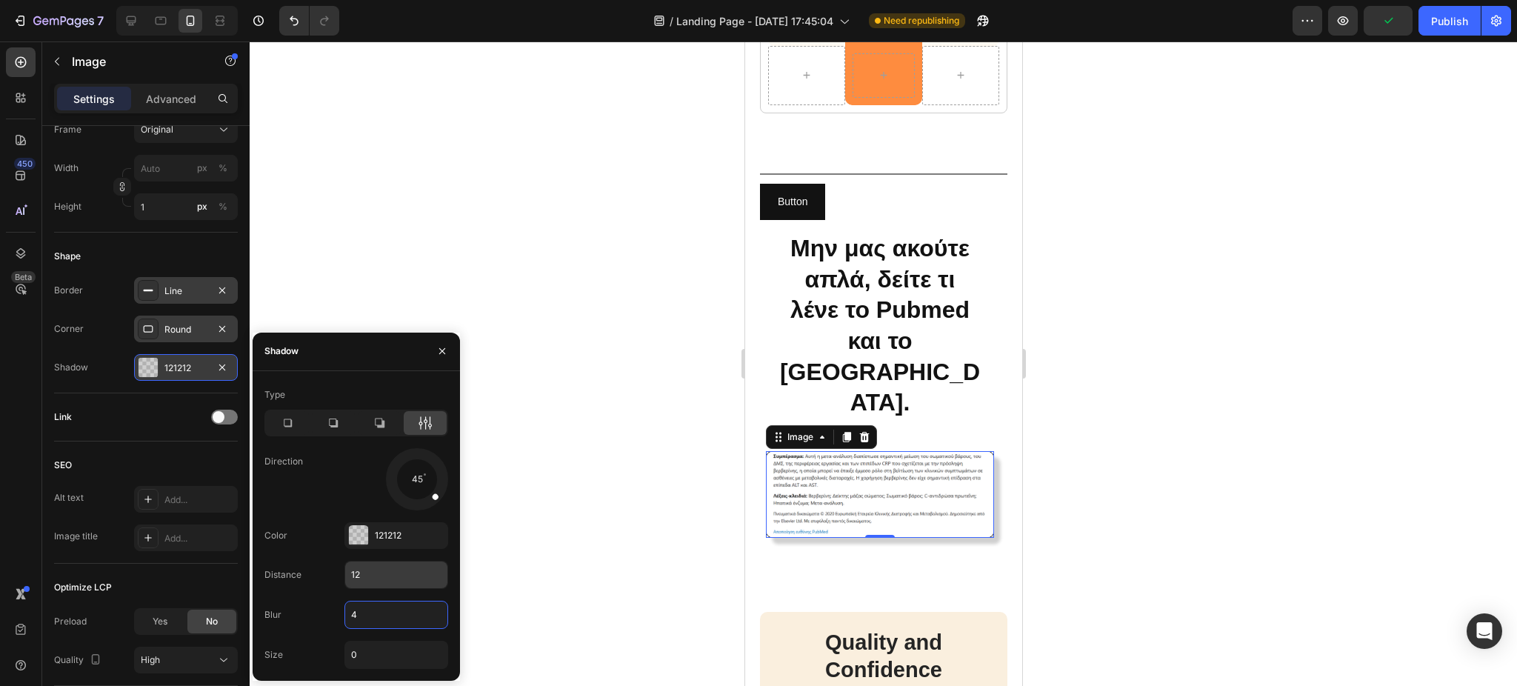
type input "4"
click at [379, 576] on input "12" at bounding box center [396, 574] width 102 height 27
type input "4"
type input "15"
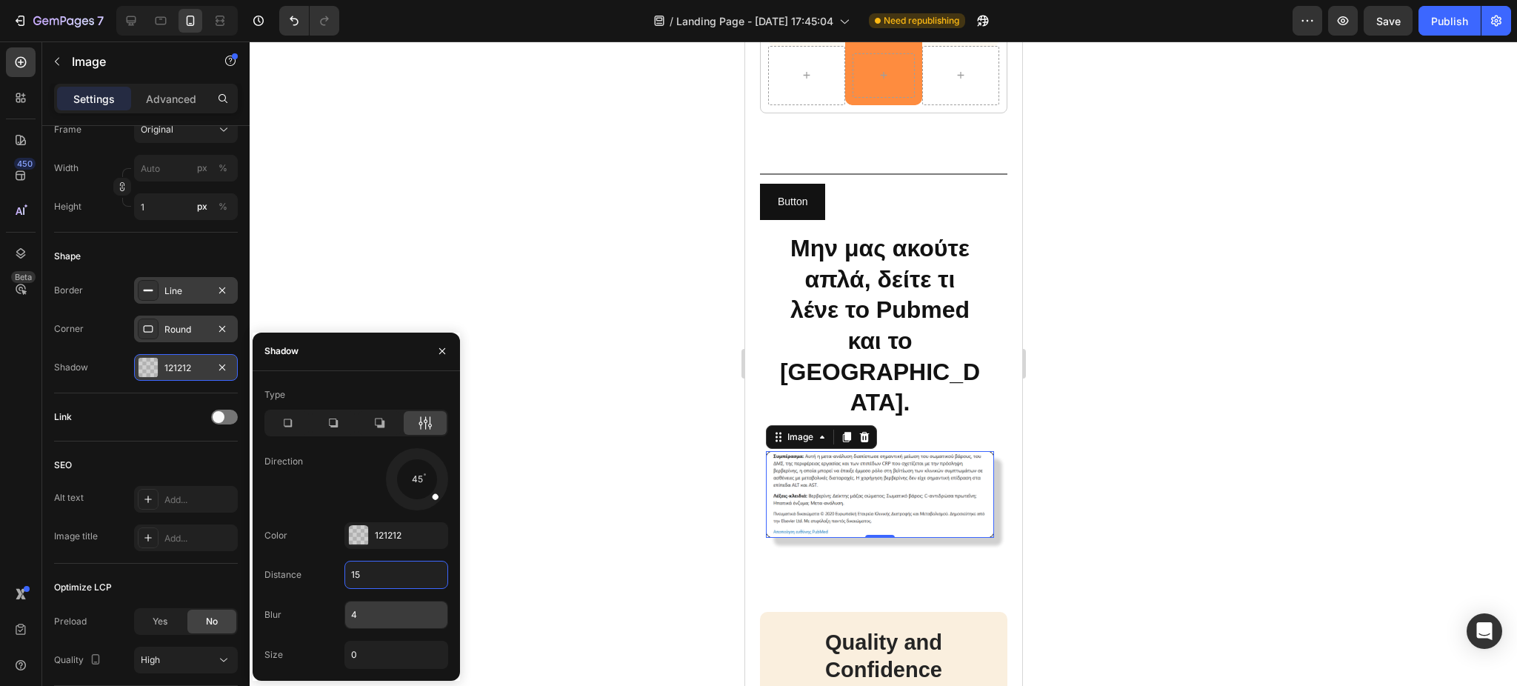
click at [362, 607] on input "4" at bounding box center [396, 614] width 102 height 27
type input "1"
click at [371, 653] on input "0" at bounding box center [396, 654] width 102 height 27
type input "5"
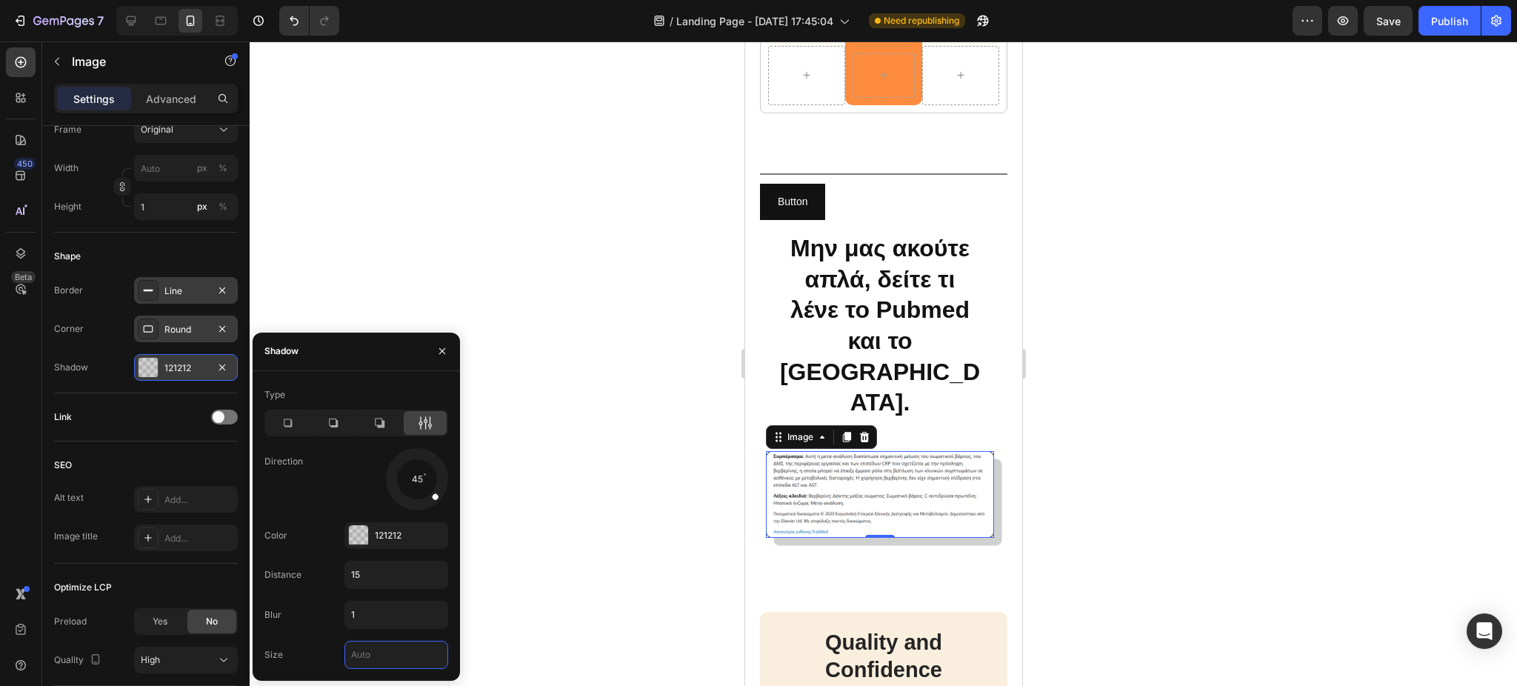
type input "4"
type input "3"
type input "2"
click at [430, 493] on div at bounding box center [427, 491] width 29 height 30
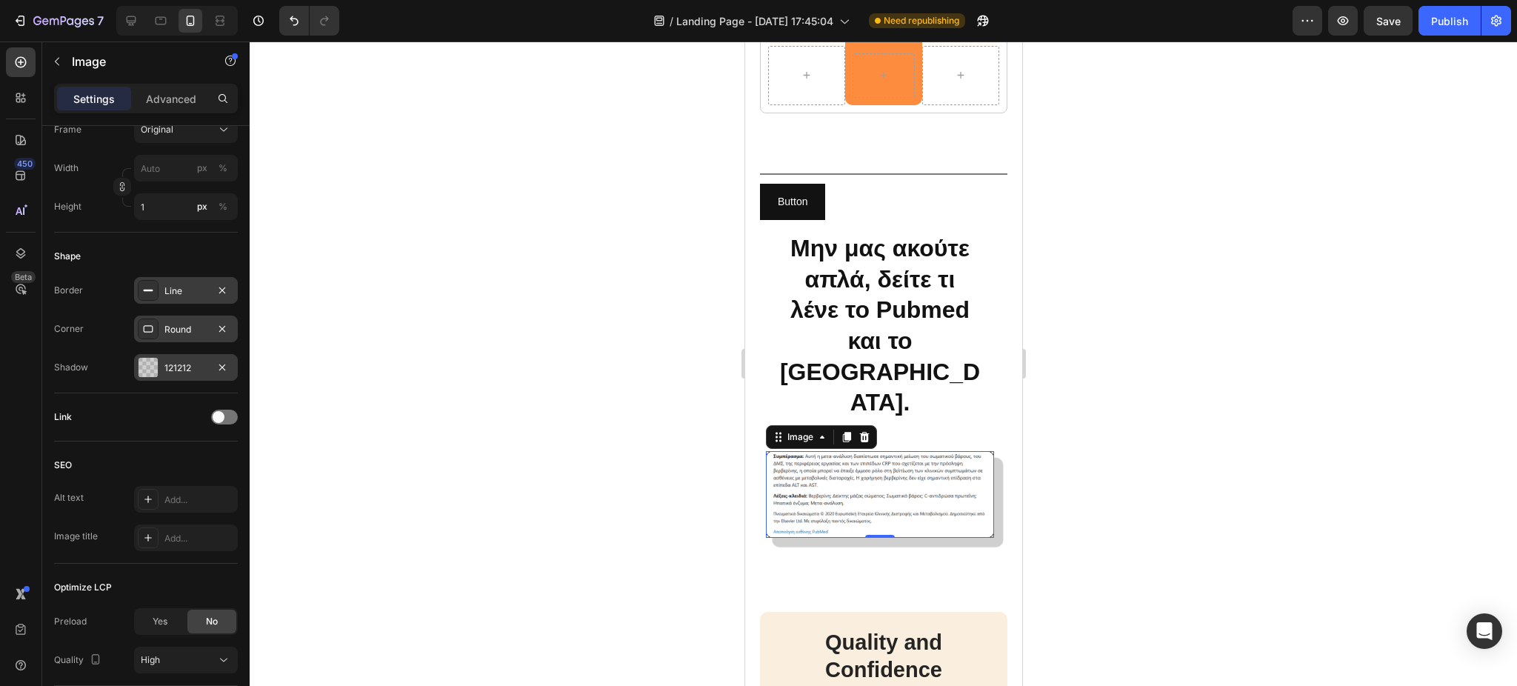
click at [1134, 324] on div at bounding box center [883, 363] width 1267 height 644
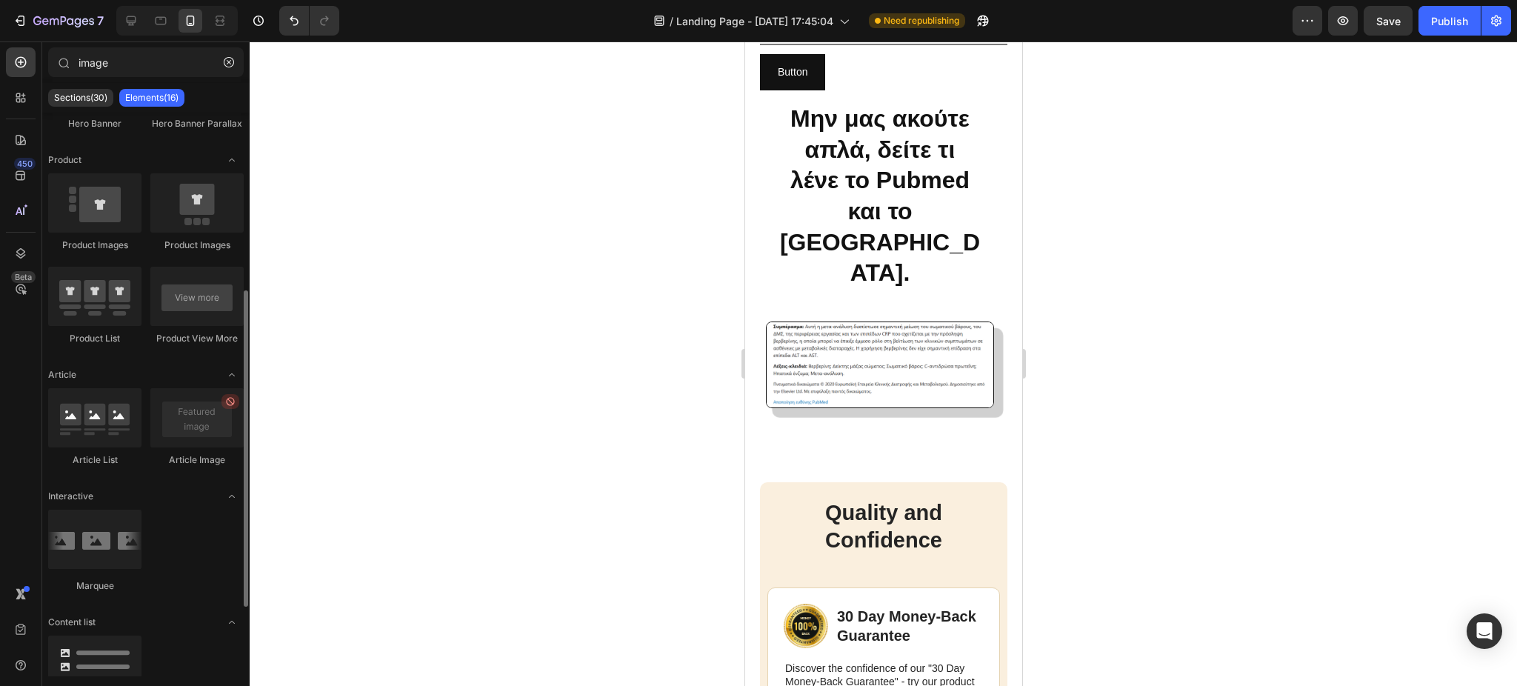
scroll to position [0, 0]
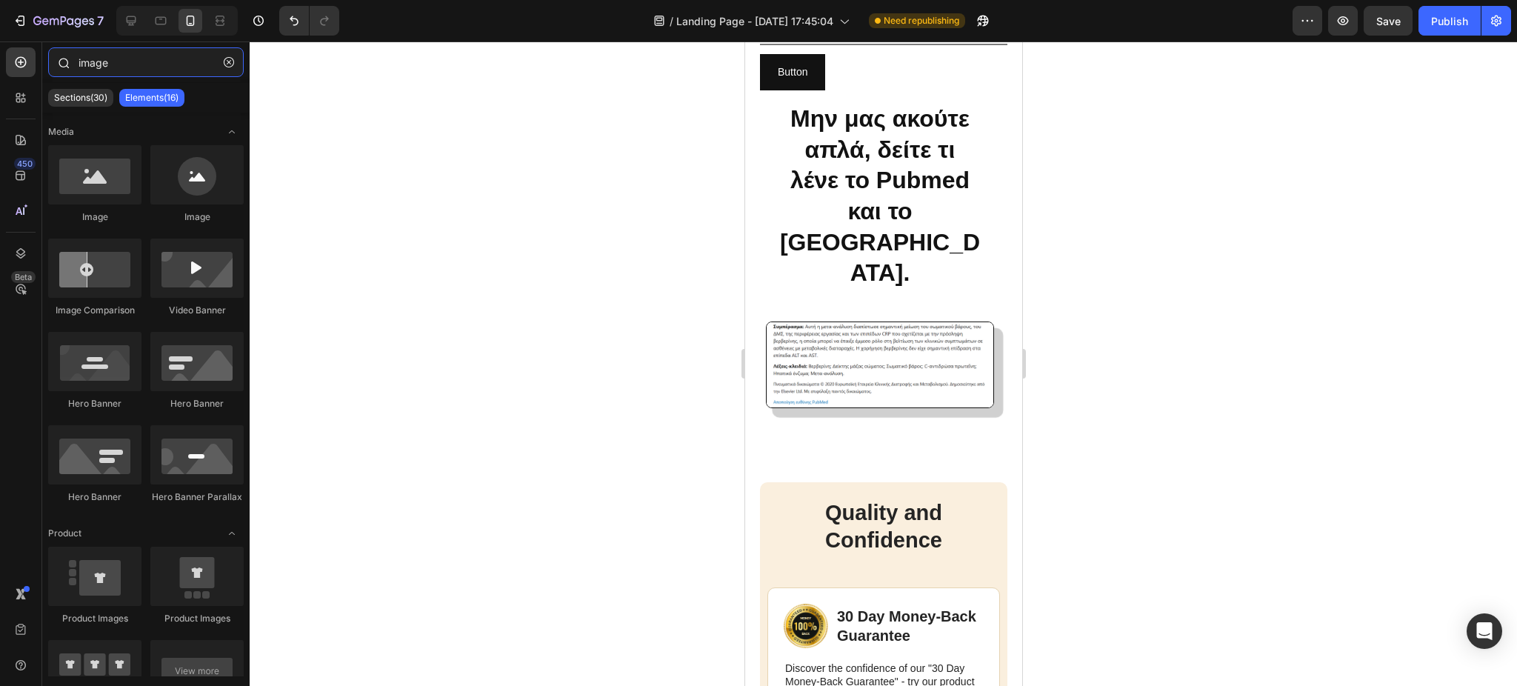
click at [132, 63] on input "image" at bounding box center [146, 62] width 196 height 30
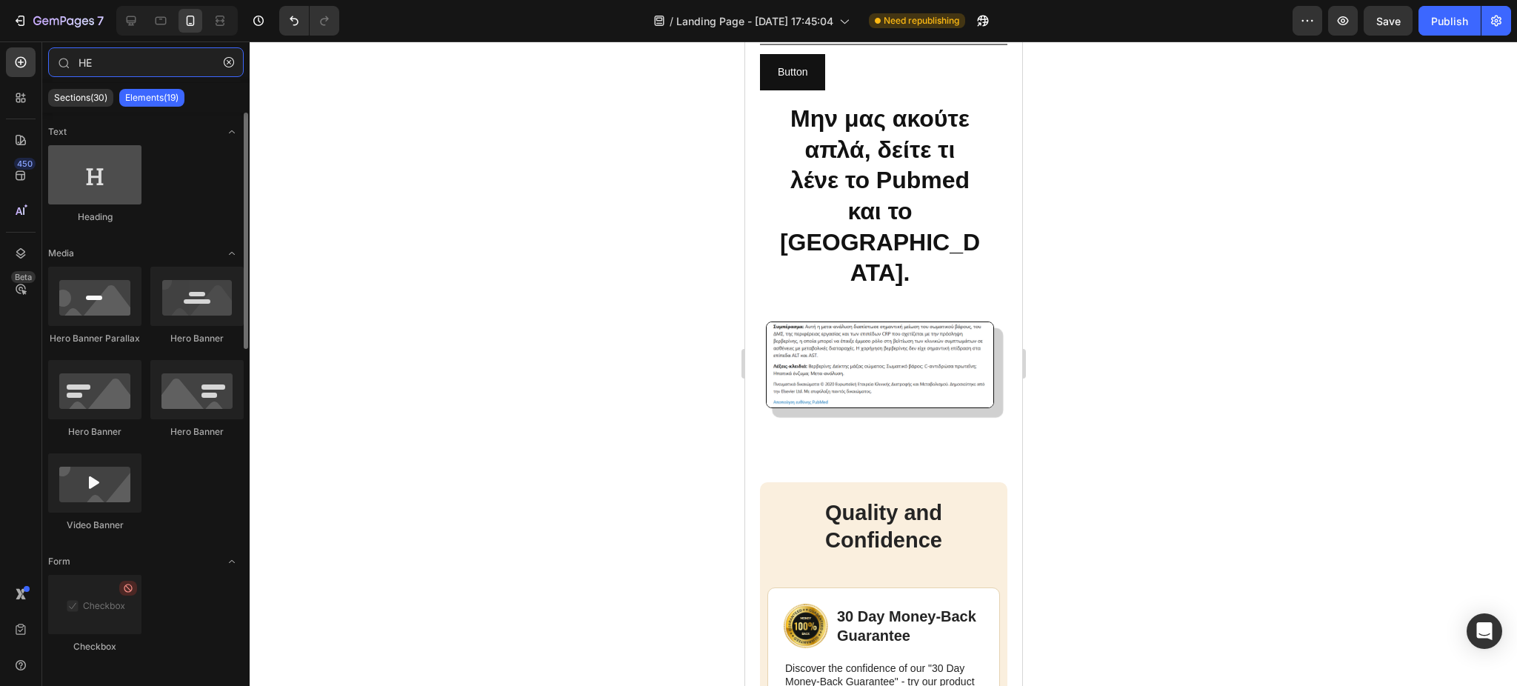
type input "HE"
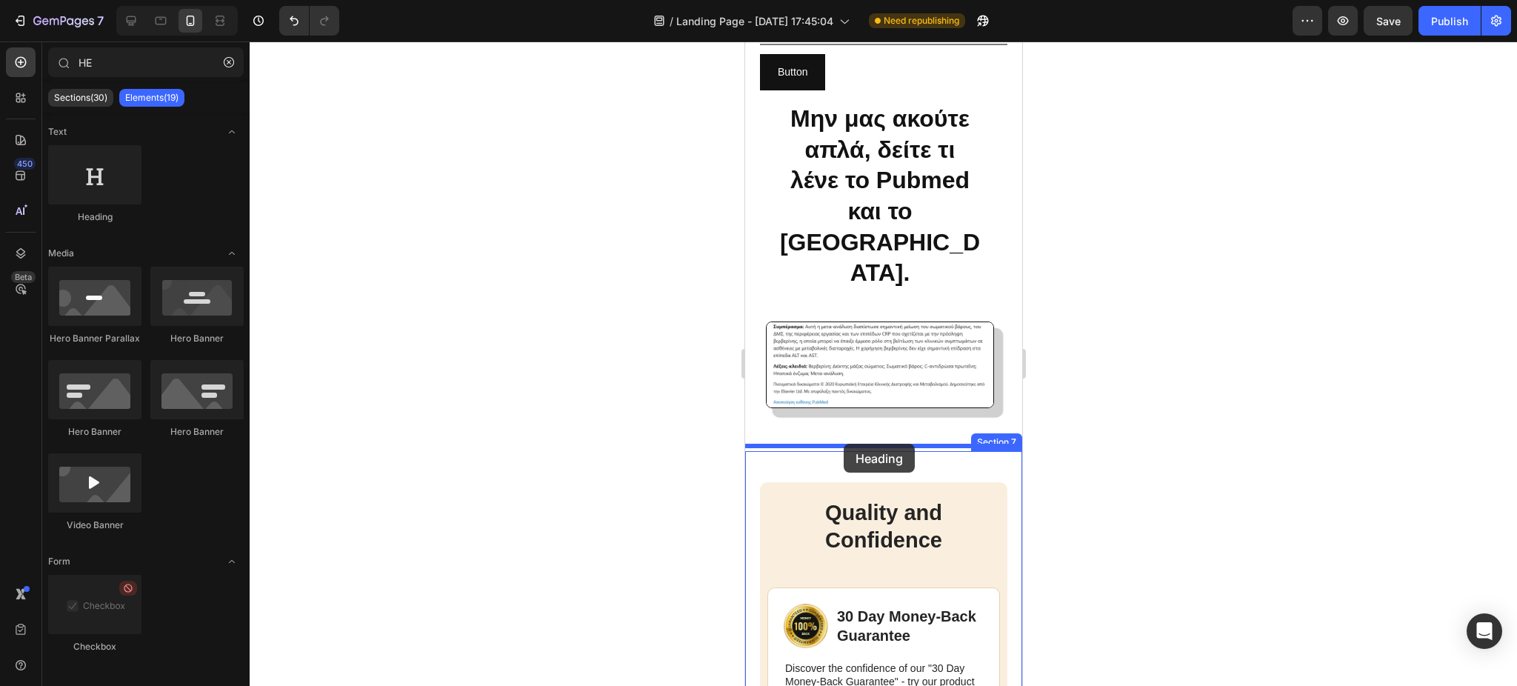
drag, startPoint x: 847, startPoint y: 208, endPoint x: 843, endPoint y: 444, distance: 236.3
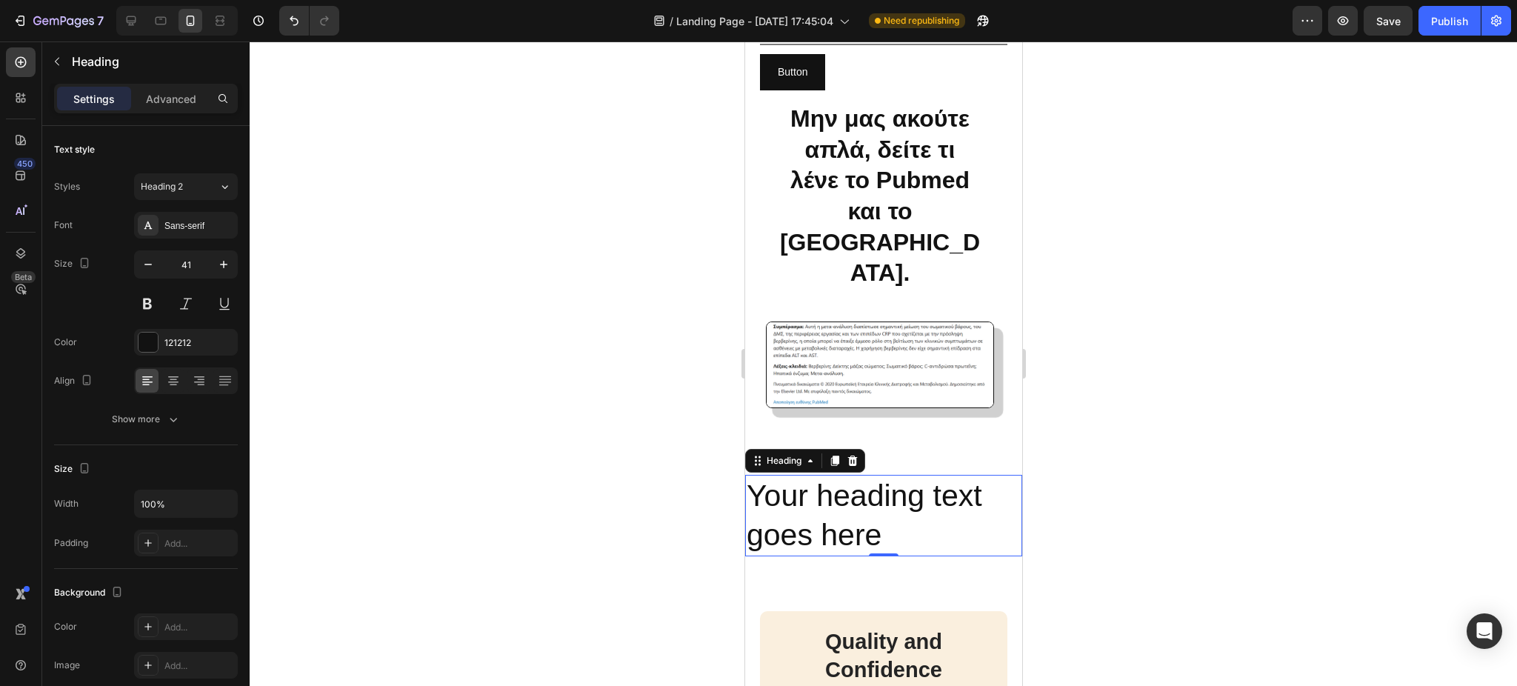
click at [871, 526] on h2 "Your heading text goes here" at bounding box center [882, 516] width 277 height 82
click at [871, 526] on p "Your heading text goes here" at bounding box center [883, 515] width 274 height 79
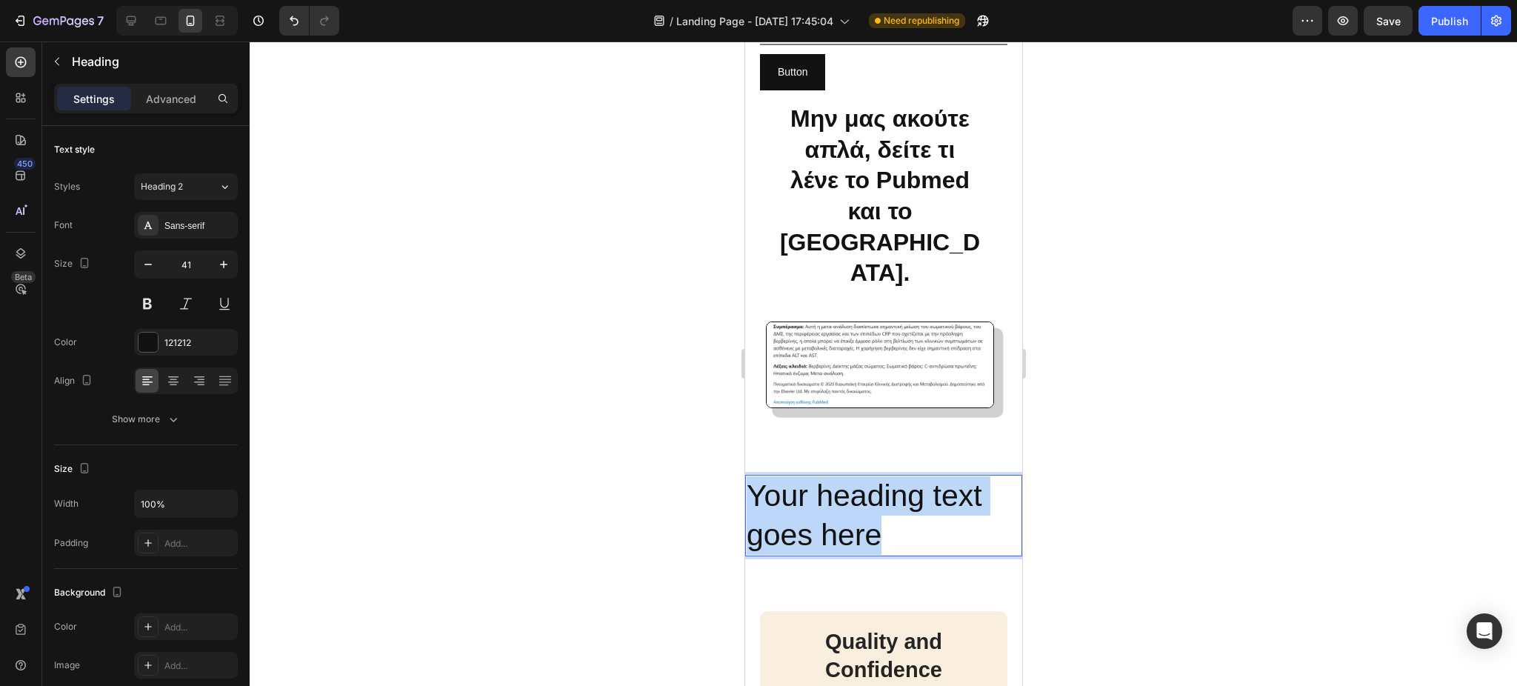
click at [871, 526] on p "Your heading text goes here" at bounding box center [883, 515] width 274 height 79
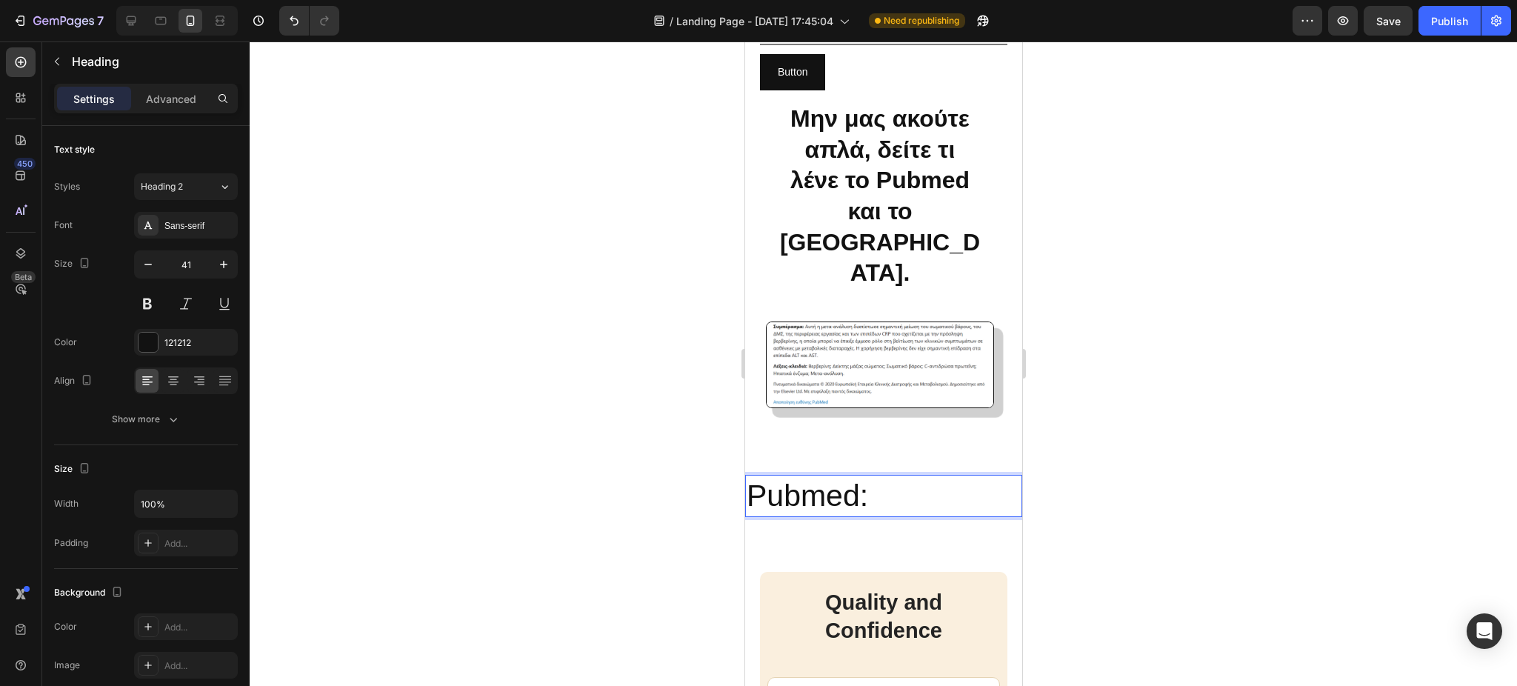
click at [876, 493] on p "Pubmed:" at bounding box center [883, 495] width 274 height 39
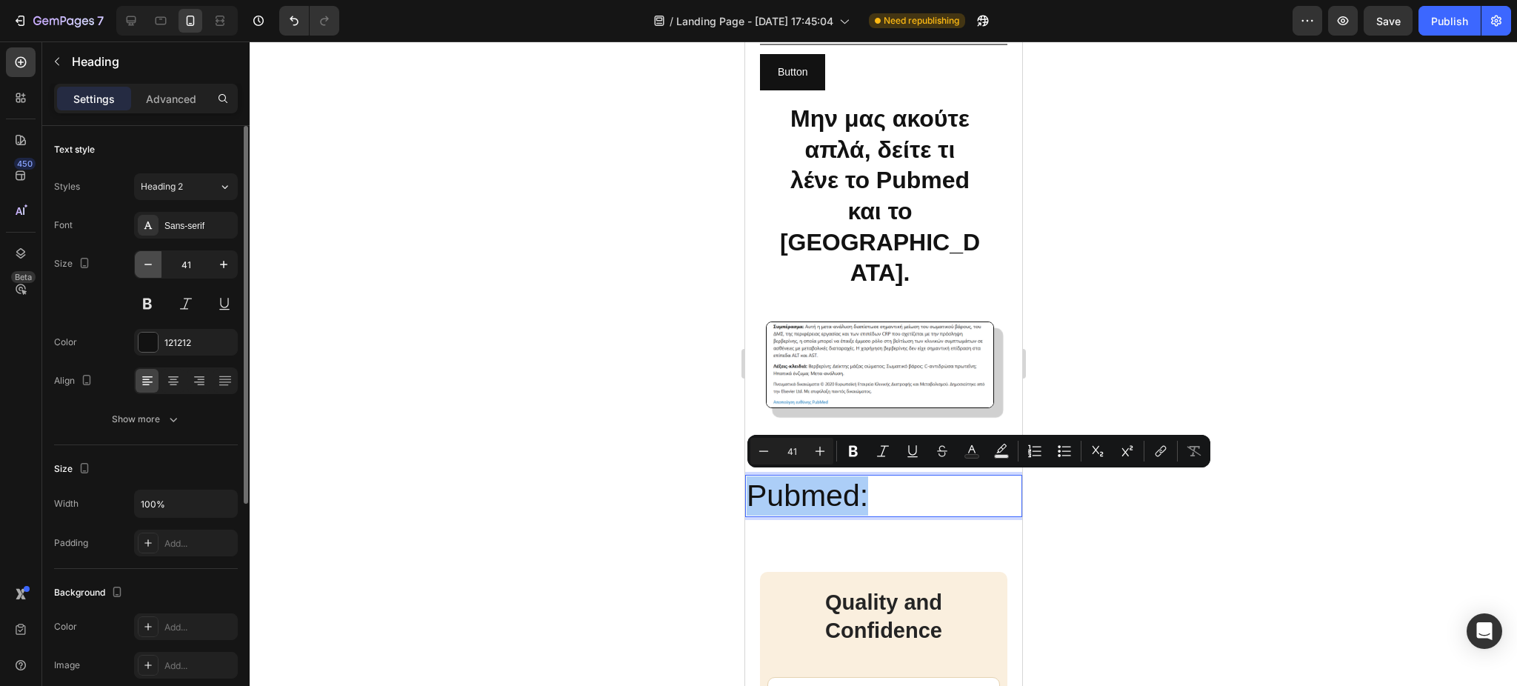
click at [146, 265] on icon "button" at bounding box center [148, 264] width 15 height 15
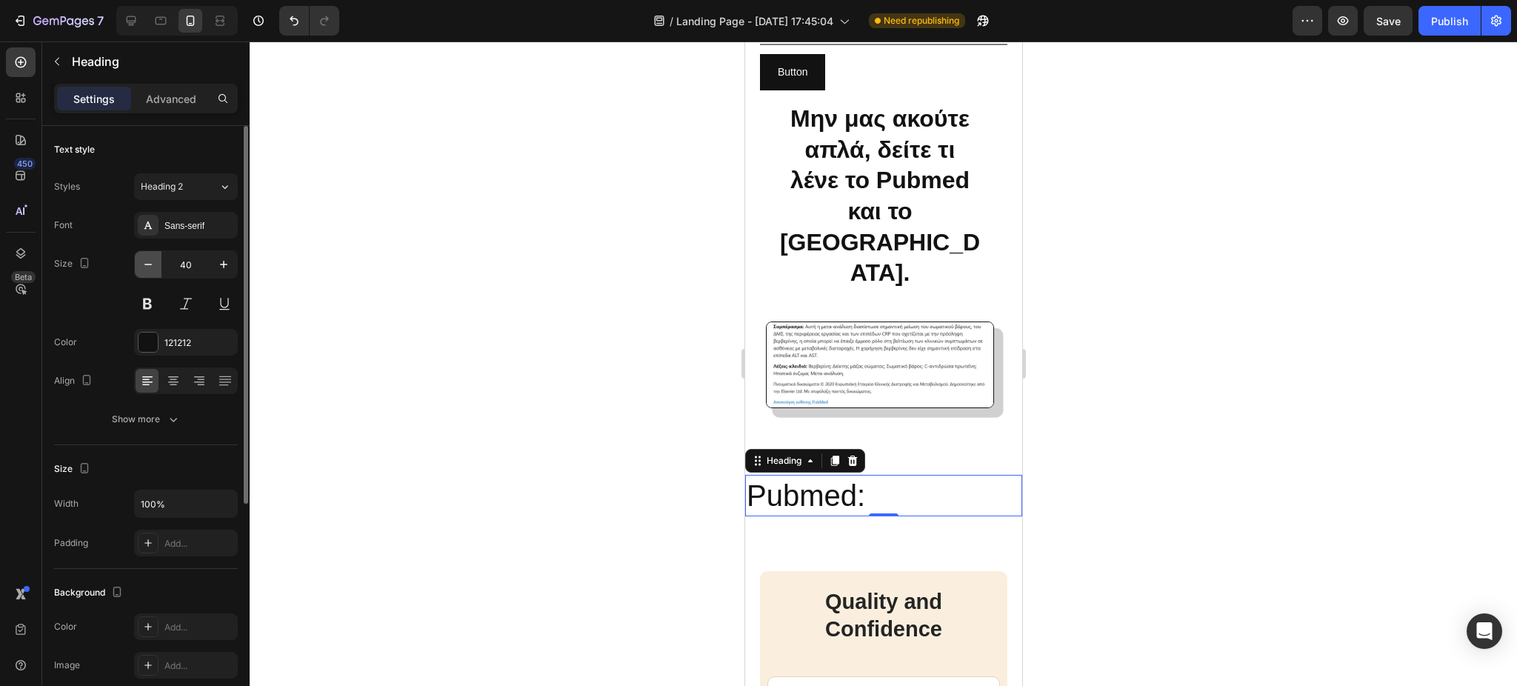
click at [146, 265] on icon "button" at bounding box center [148, 264] width 15 height 15
click at [152, 301] on button at bounding box center [147, 303] width 27 height 27
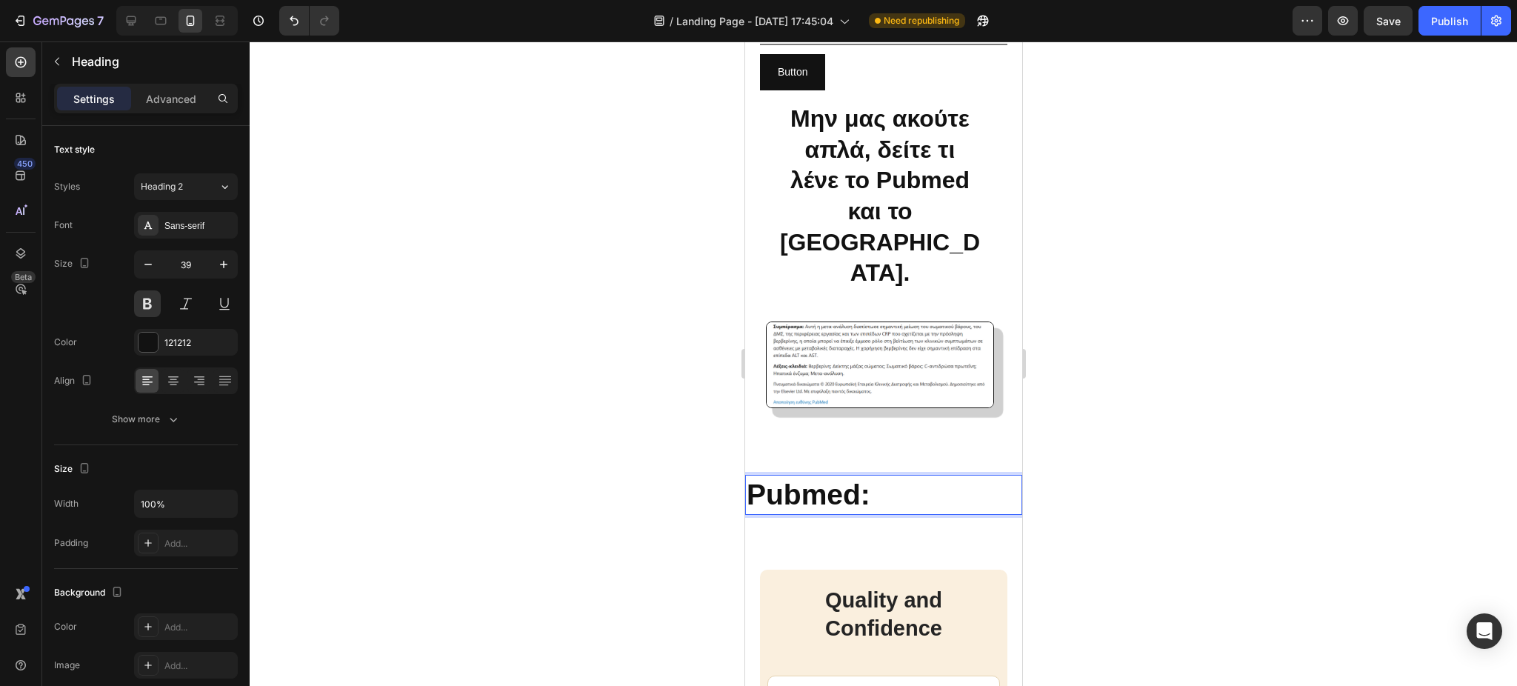
click at [826, 487] on p "Pubmed:" at bounding box center [883, 495] width 274 height 38
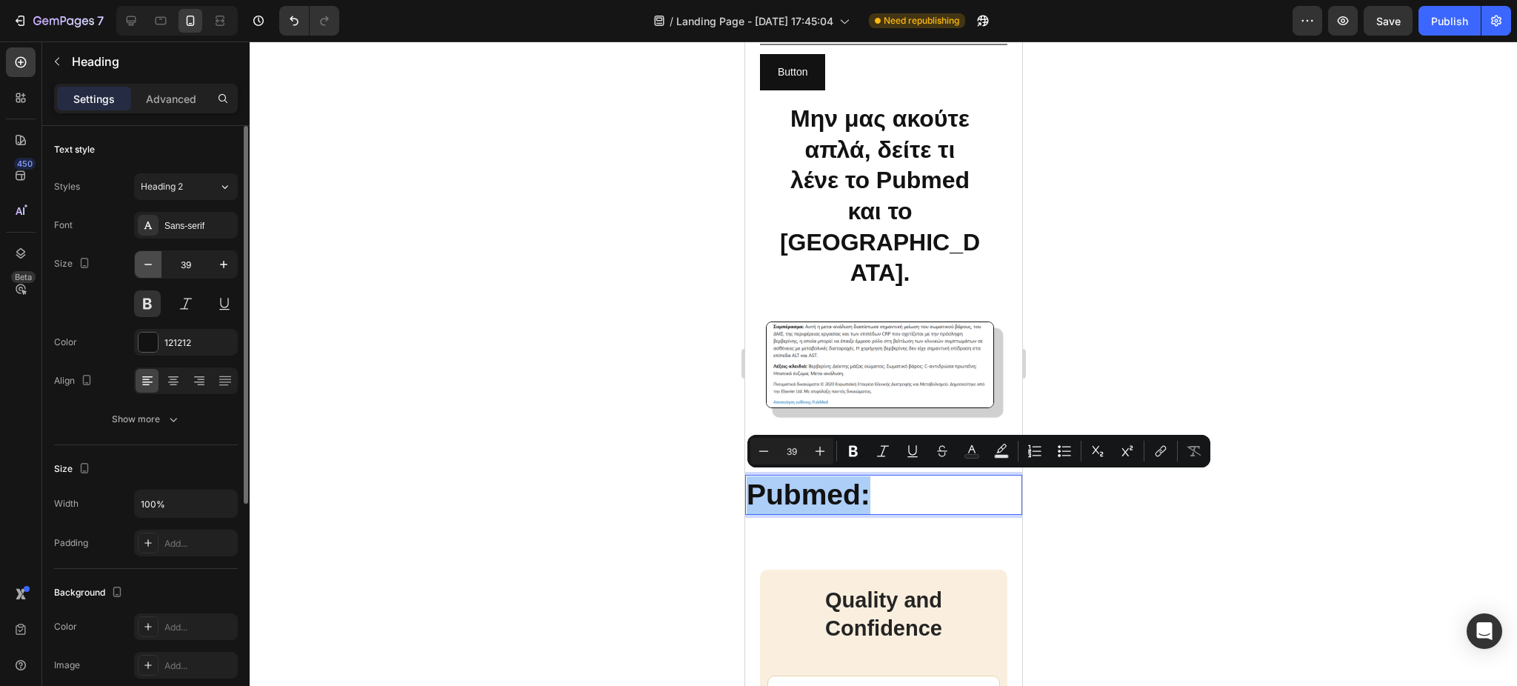
click at [155, 260] on icon "button" at bounding box center [148, 264] width 15 height 15
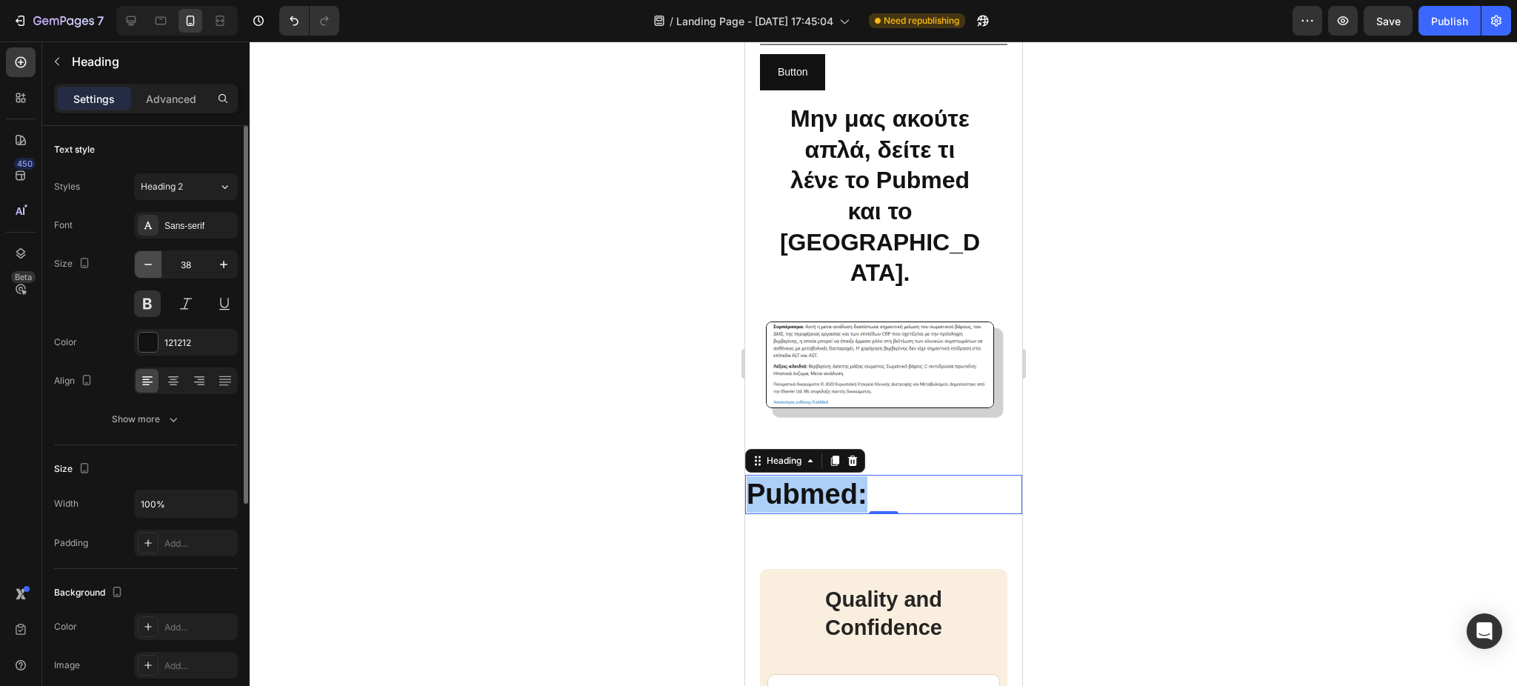
click at [155, 260] on icon "button" at bounding box center [148, 264] width 15 height 15
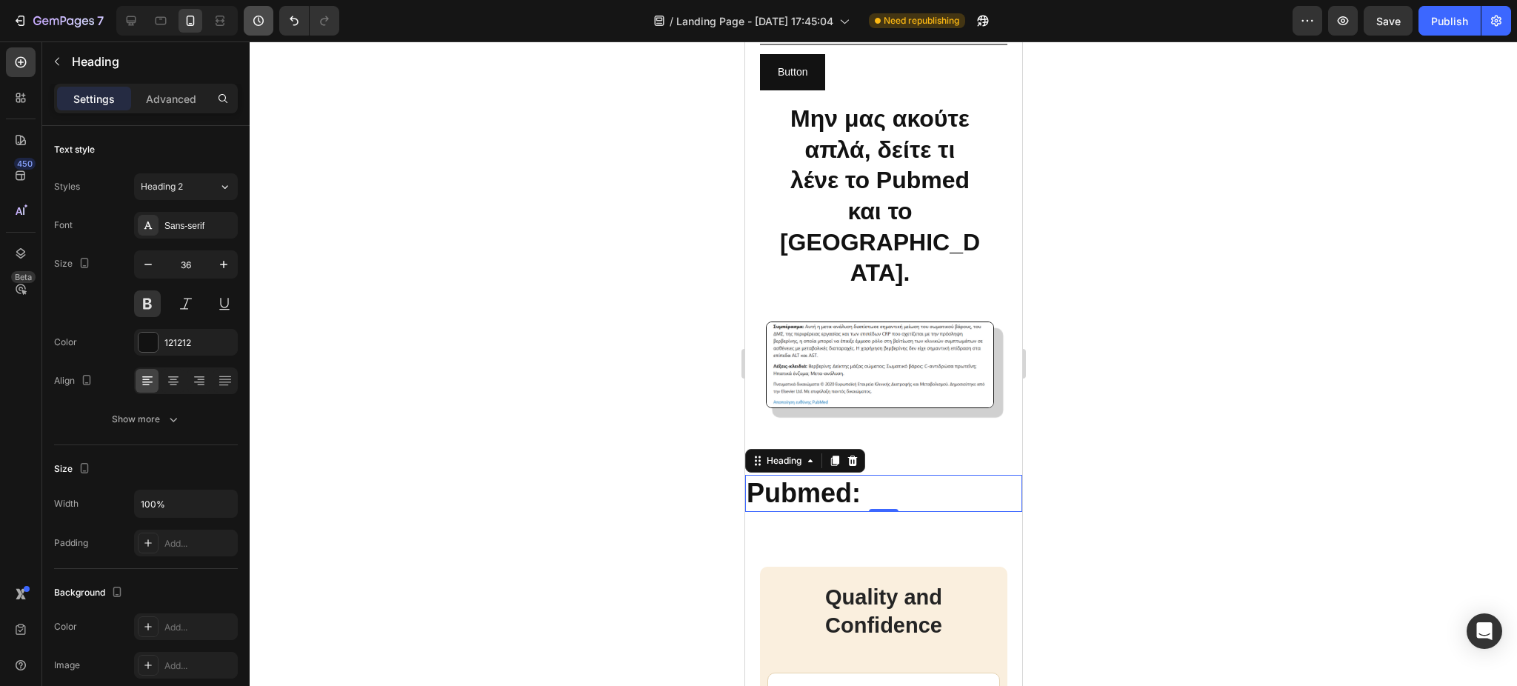
type input "35"
click at [879, 461] on div "Pubmed: Heading 0 Section 7" at bounding box center [882, 493] width 277 height 84
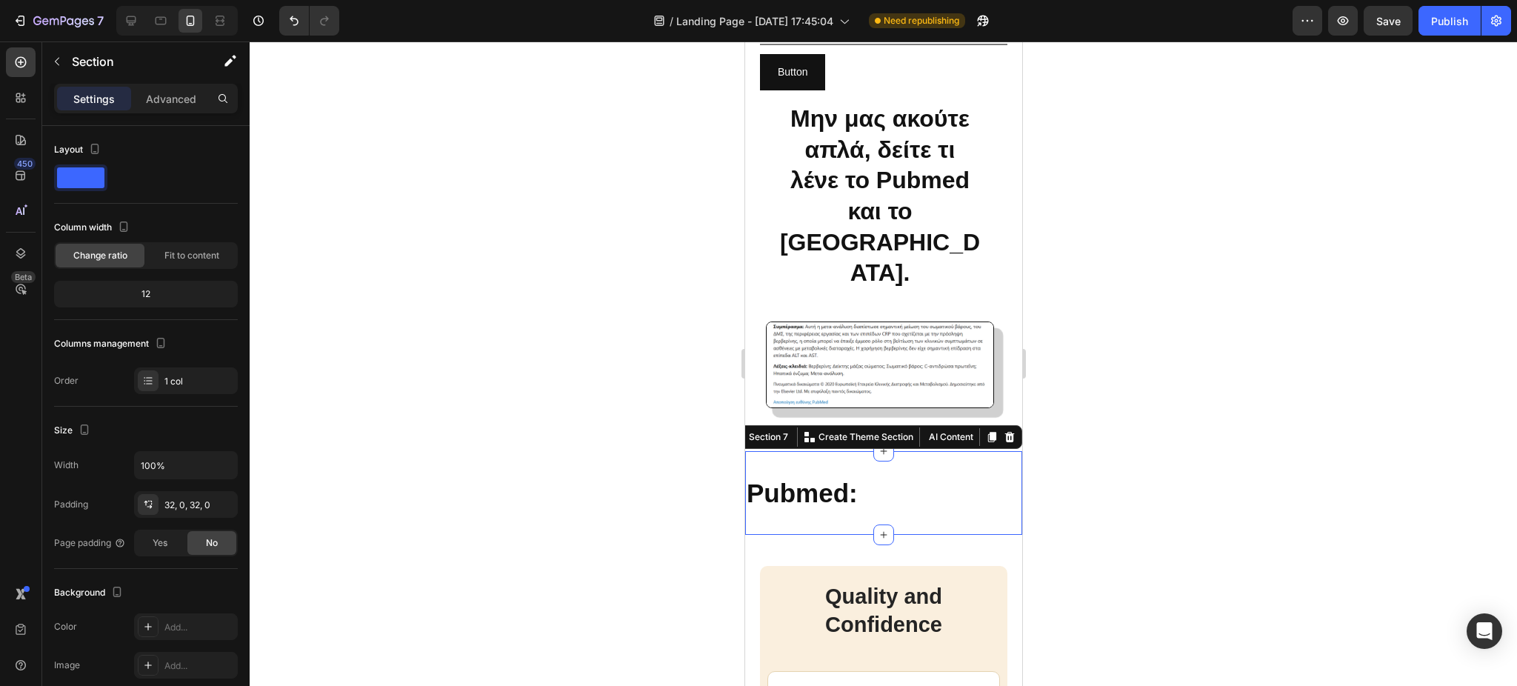
click at [545, 339] on div at bounding box center [883, 363] width 1267 height 644
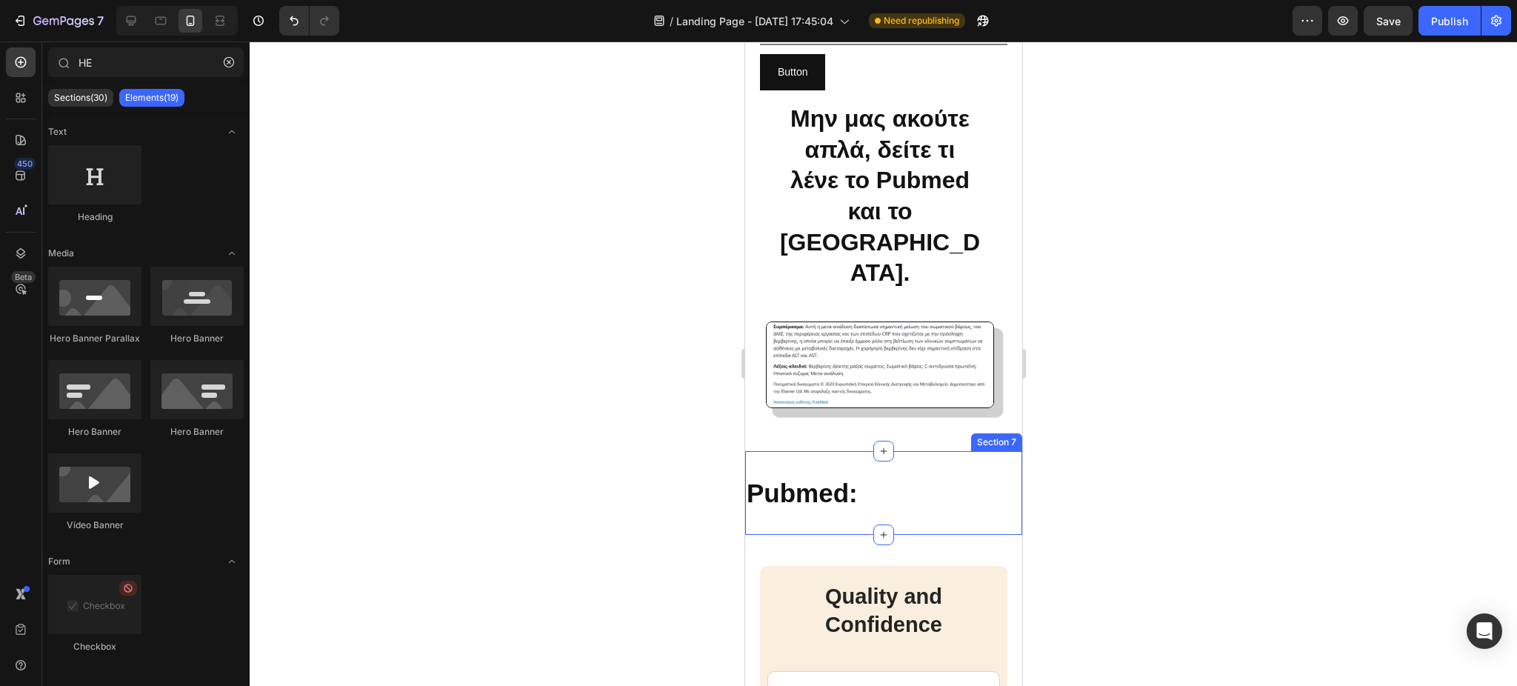
click at [859, 464] on div "Pubmed: Heading Section 7" at bounding box center [882, 493] width 277 height 84
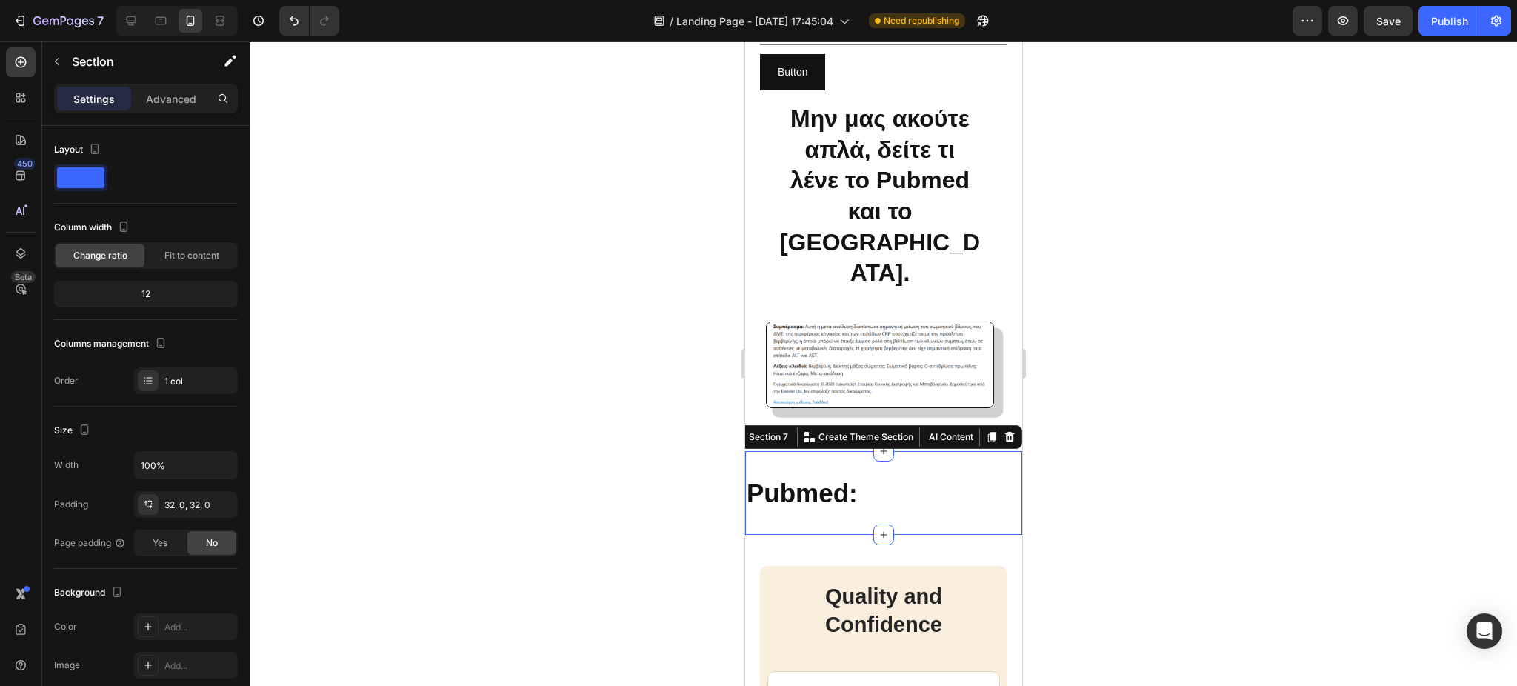
click at [598, 360] on div at bounding box center [883, 363] width 1267 height 644
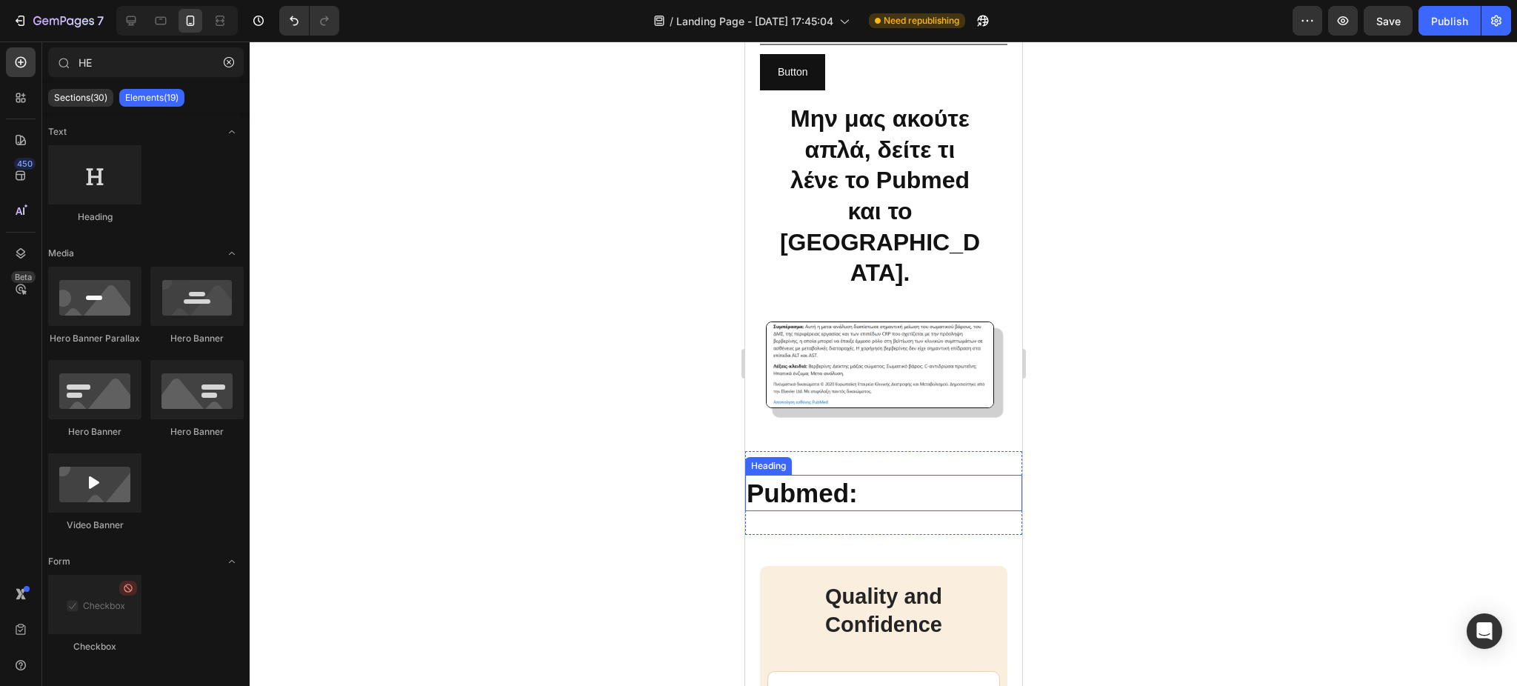
click at [878, 501] on p "Pubmed:" at bounding box center [883, 493] width 274 height 34
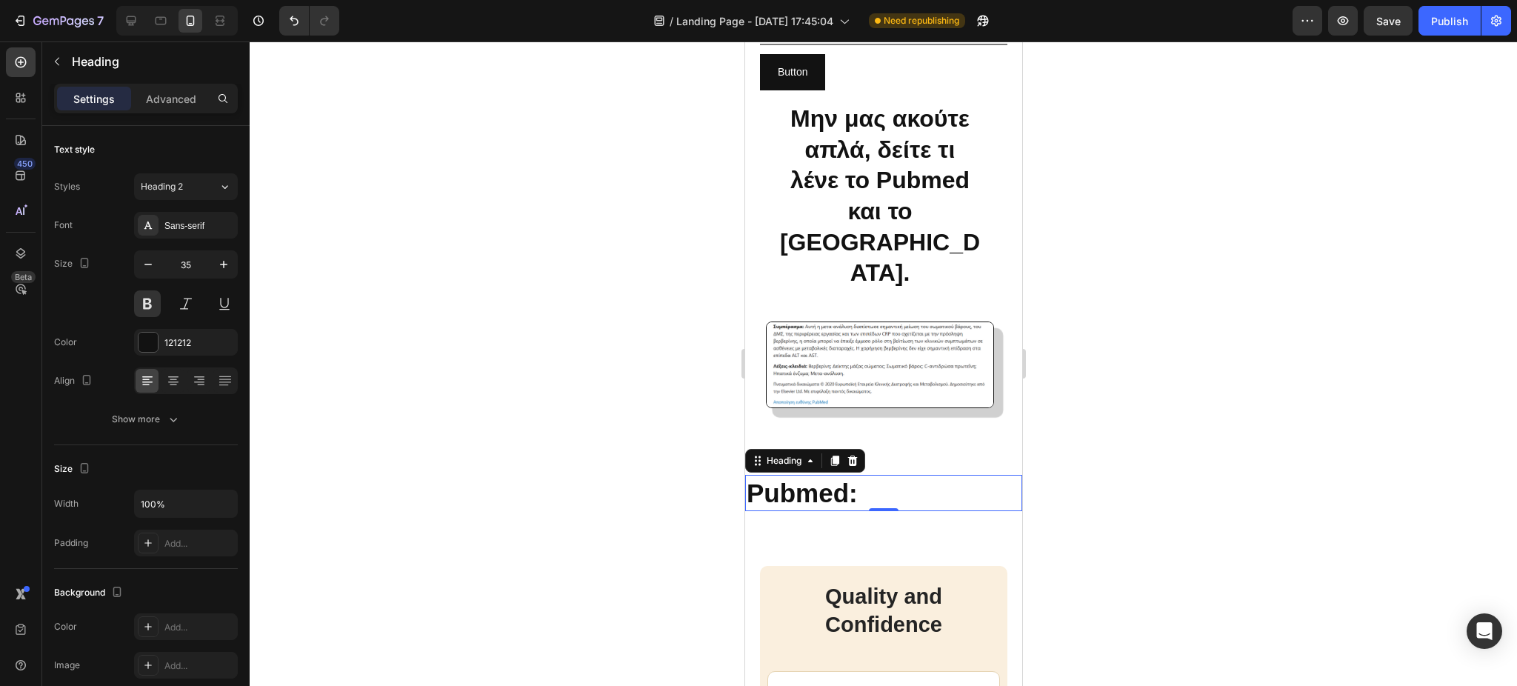
click at [543, 419] on div at bounding box center [883, 363] width 1267 height 644
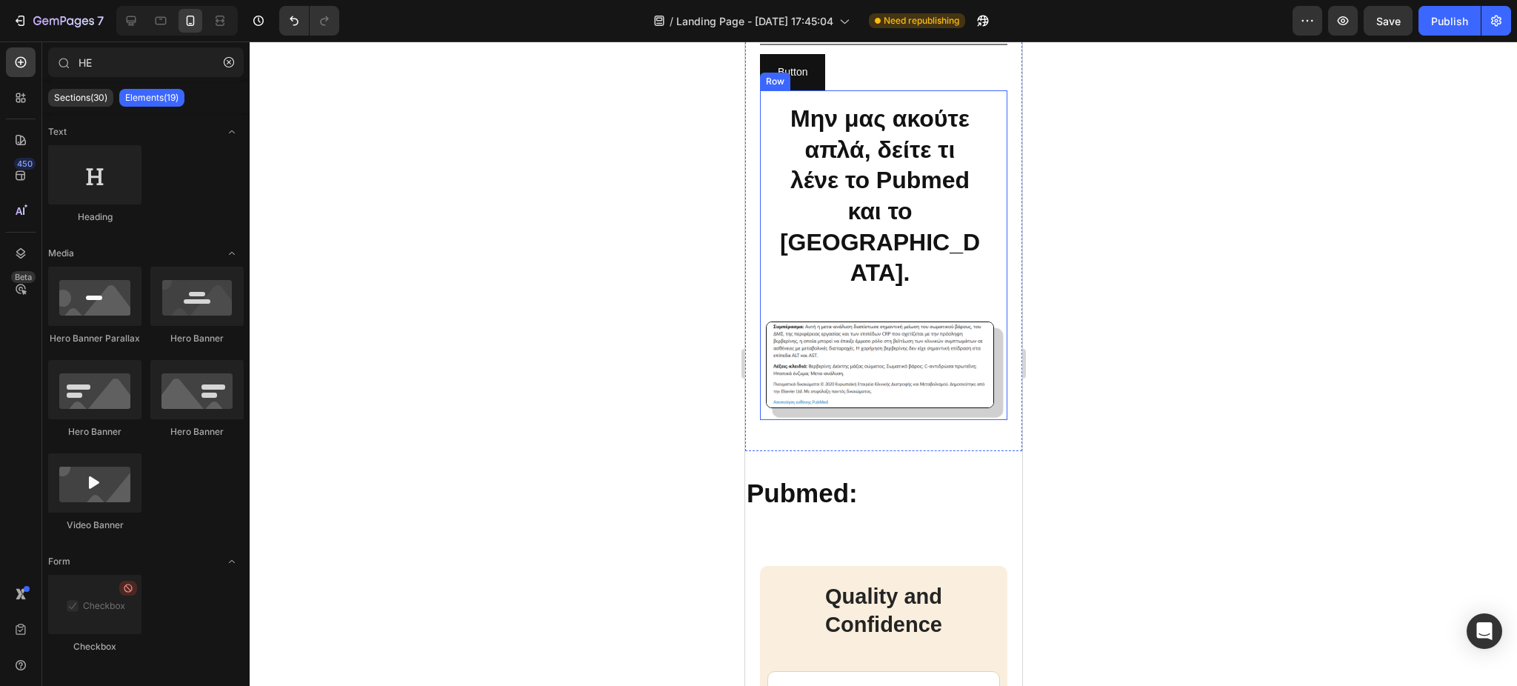
click at [890, 404] on div "Μην μας ακούτε απλά, δείτε τι λένε το Pubmed και το [GEOGRAPHIC_DATA]. Heading …" at bounding box center [882, 254] width 247 height 329
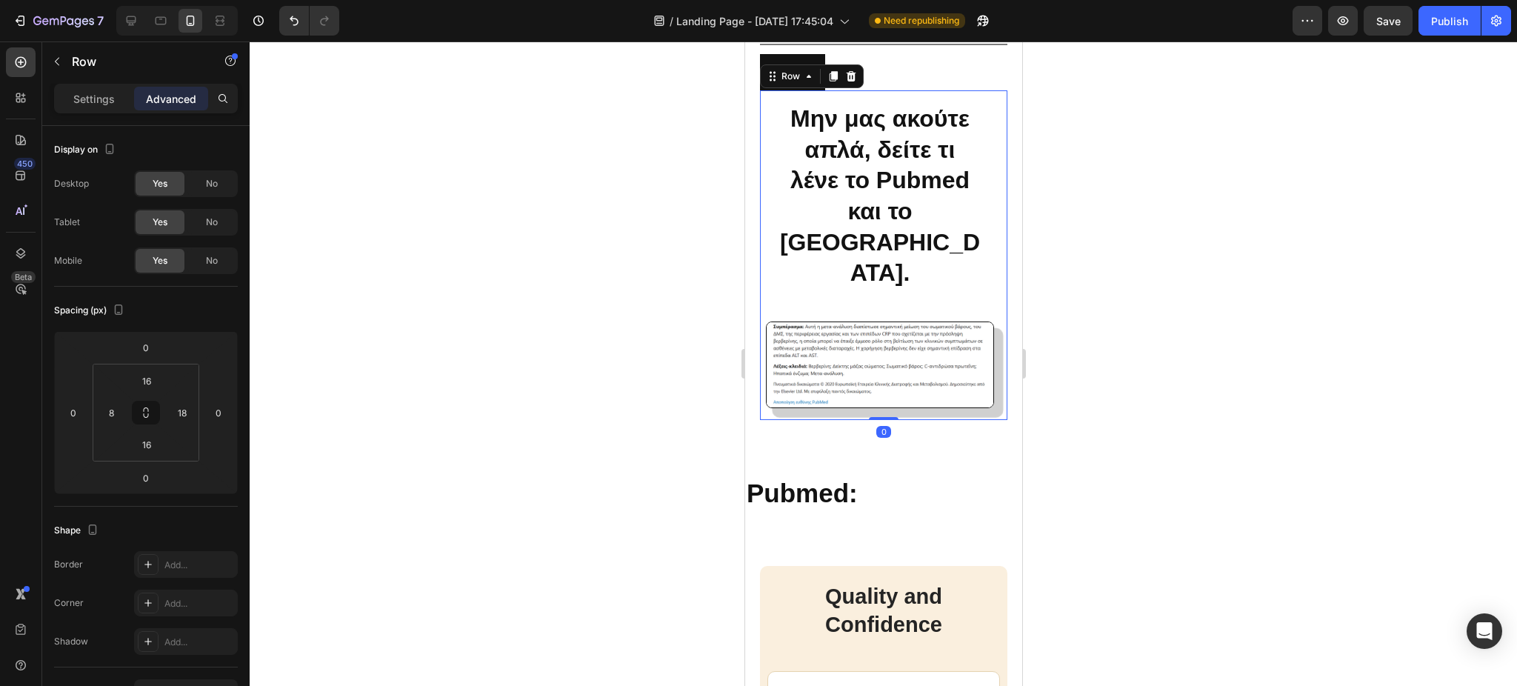
drag, startPoint x: 878, startPoint y: 413, endPoint x: 876, endPoint y: 284, distance: 128.9
click at [876, 284] on div "Μην μας ακούτε απλά, δείτε τι λένε το Pubmed και το [GEOGRAPHIC_DATA]. Heading …" at bounding box center [882, 254] width 247 height 329
click at [613, 361] on div at bounding box center [883, 363] width 1267 height 644
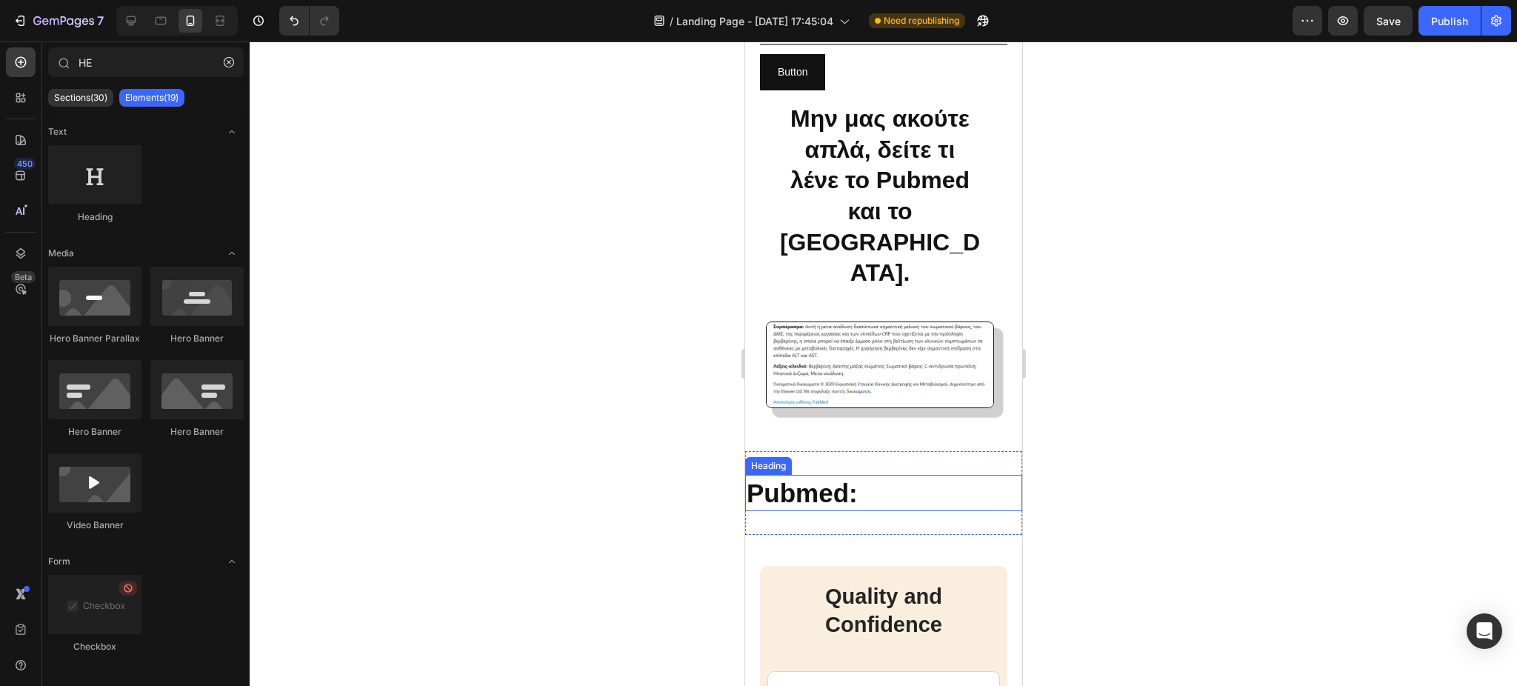
click at [803, 478] on p "Pubmed:" at bounding box center [883, 493] width 274 height 34
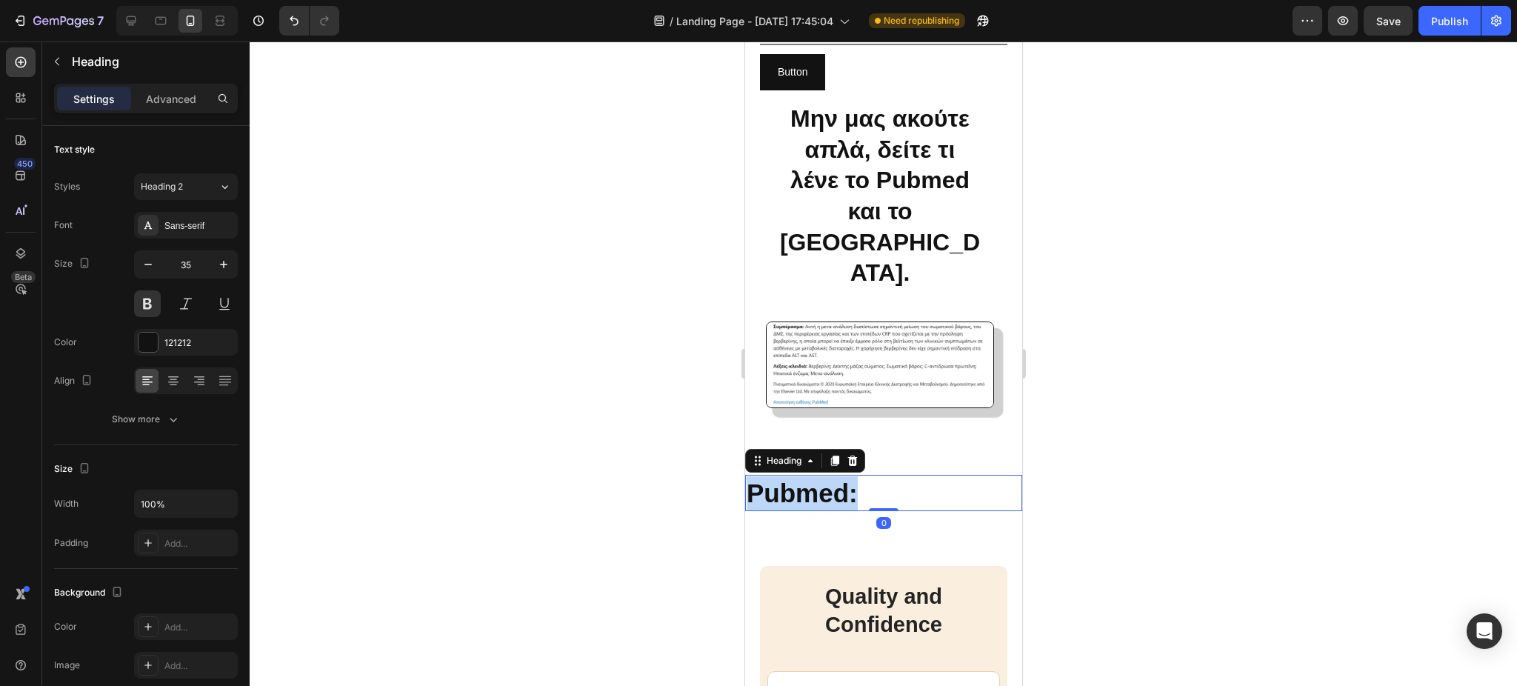
click at [803, 478] on p "Pubmed:" at bounding box center [883, 493] width 274 height 34
click at [804, 477] on h2 "Rich Text Editor. Editing area: main" at bounding box center [882, 493] width 277 height 37
click at [942, 490] on h2 "Rich Text Editor. Editing area: main" at bounding box center [882, 493] width 277 height 37
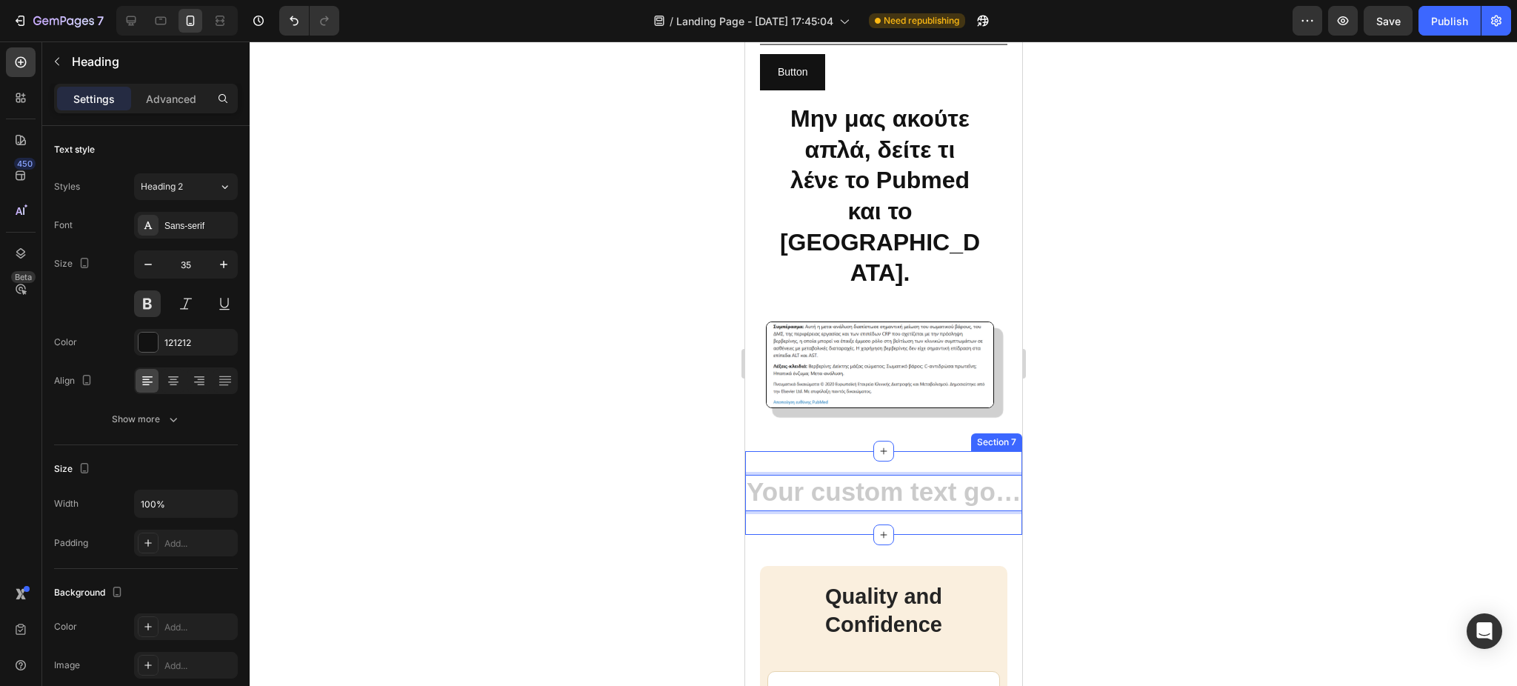
click at [956, 507] on div "Heading 0 Section 7" at bounding box center [882, 493] width 277 height 84
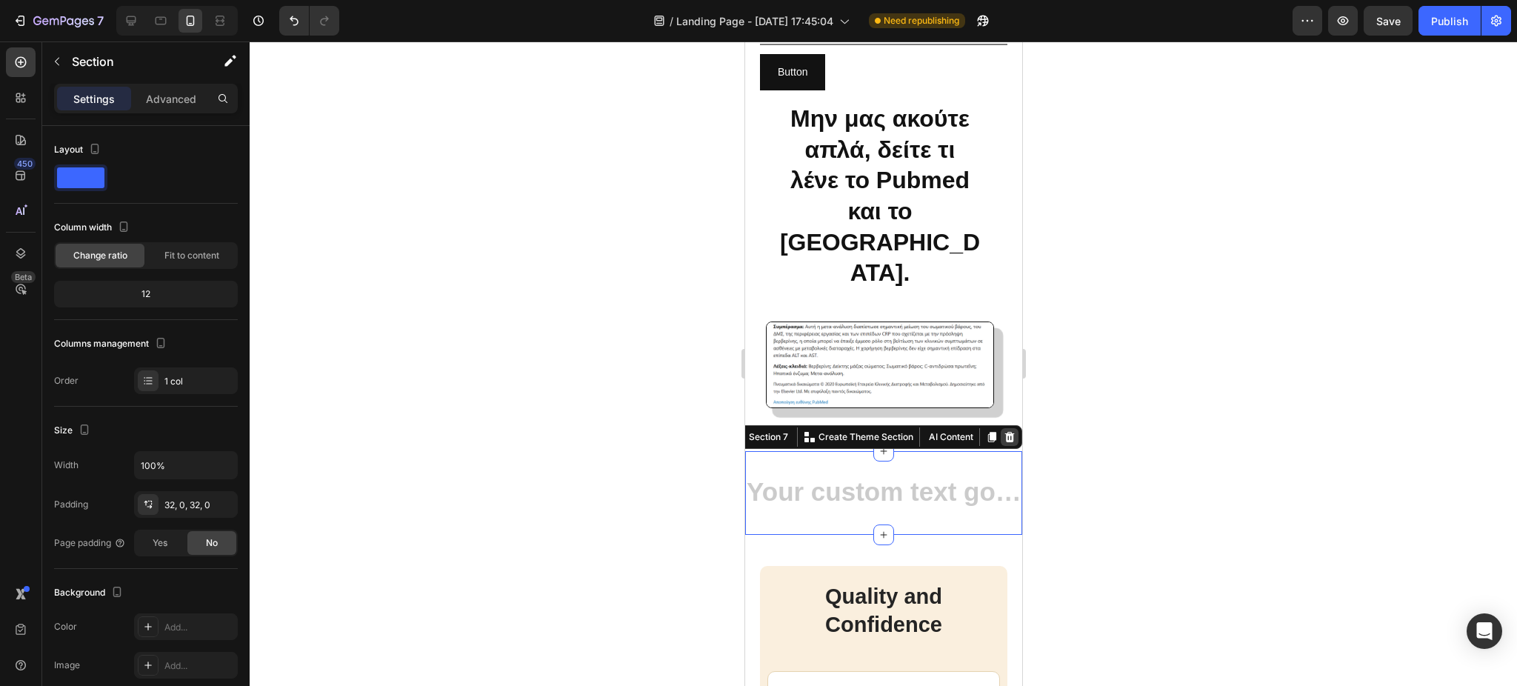
click at [1003, 431] on icon at bounding box center [1009, 437] width 12 height 12
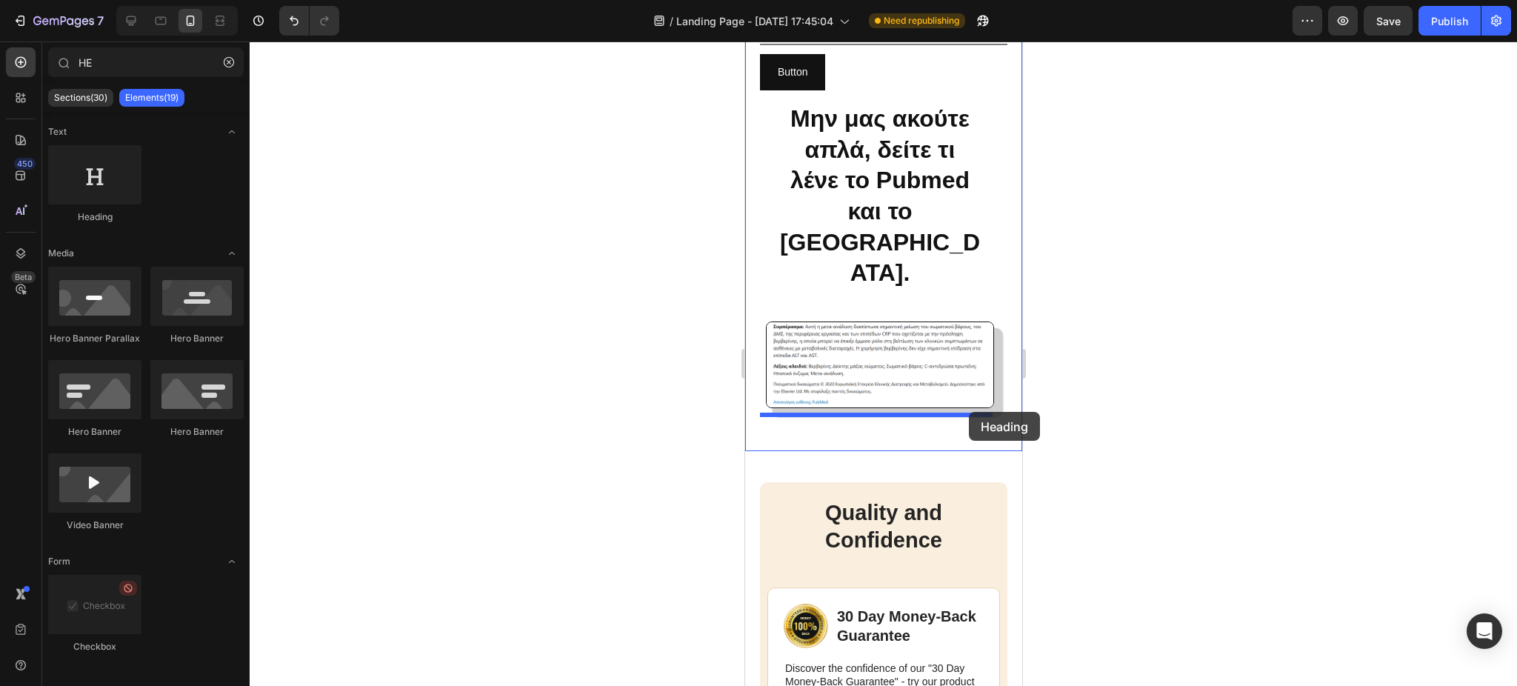
drag, startPoint x: 853, startPoint y: 216, endPoint x: 968, endPoint y: 412, distance: 227.8
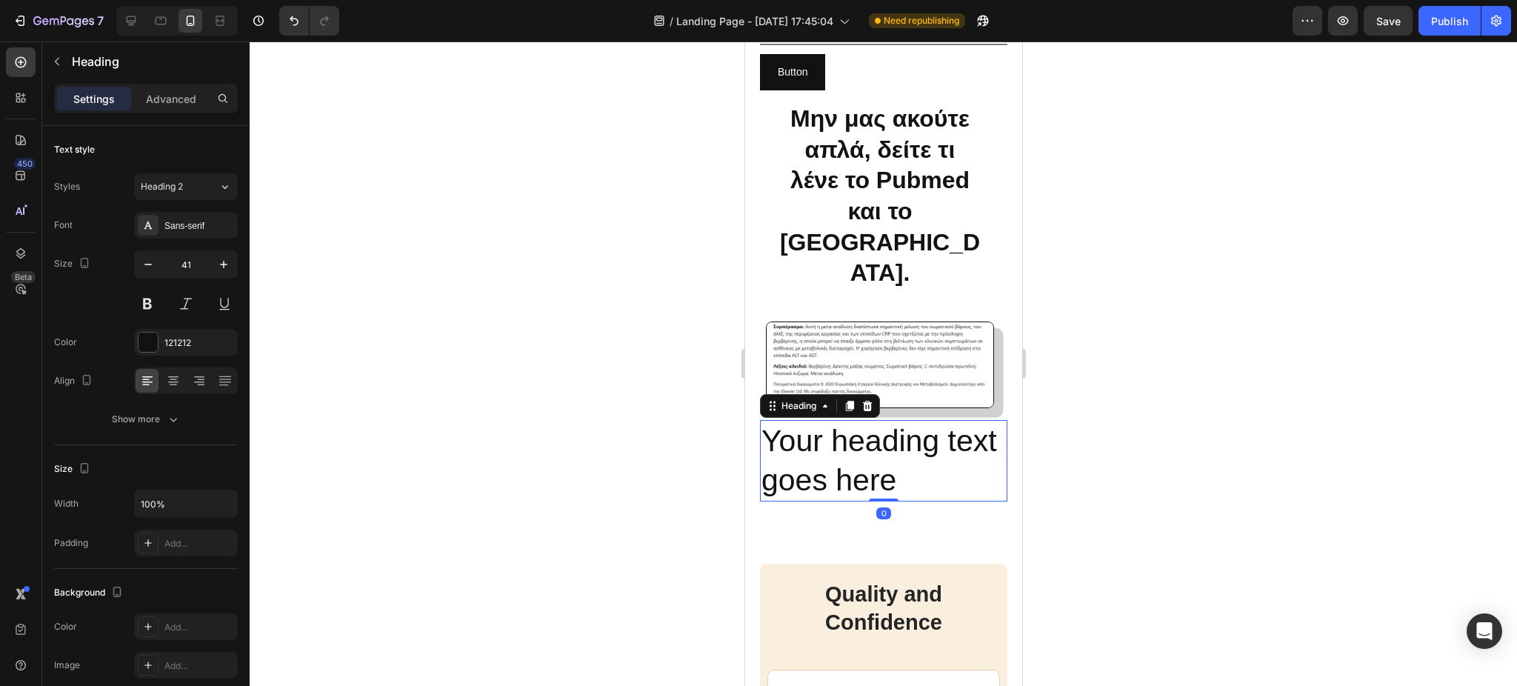
click at [910, 447] on h2 "Your heading text goes here" at bounding box center [882, 461] width 247 height 82
